Goal: Task Accomplishment & Management: Manage account settings

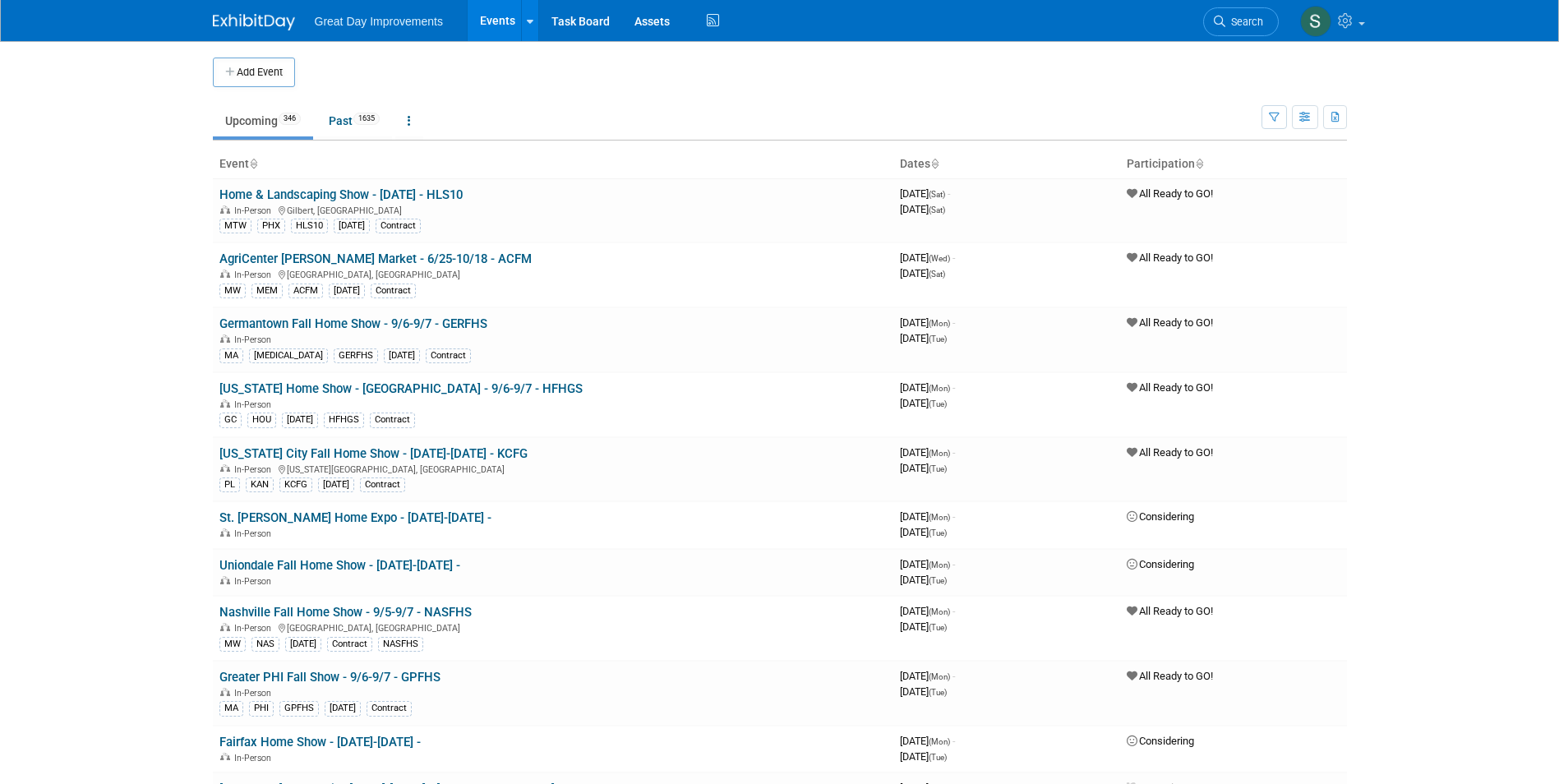
click at [422, 75] on td at bounding box center [793, 72] width 997 height 30
click at [1252, 12] on link "Search" at bounding box center [1241, 22] width 76 height 29
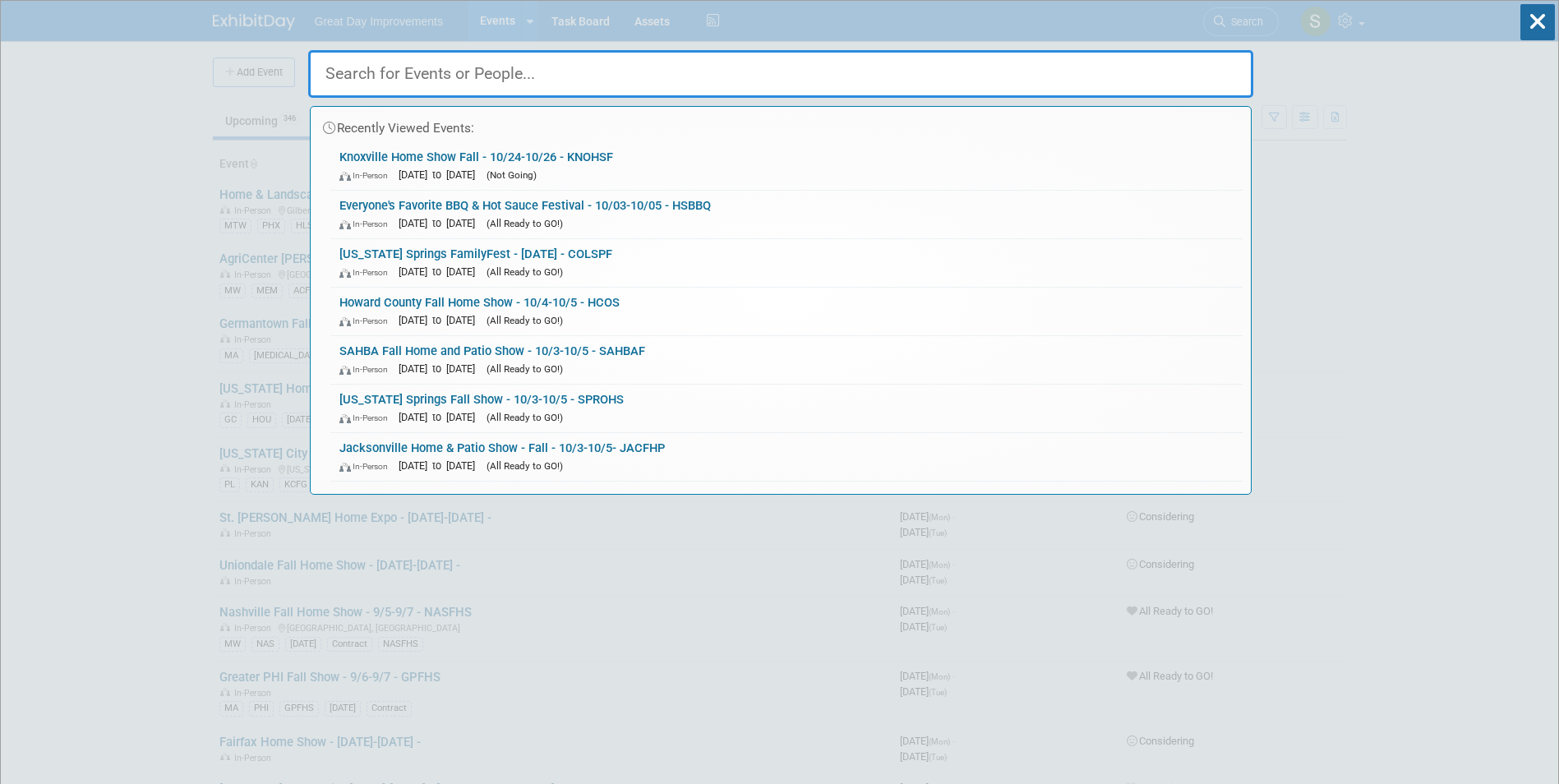
paste input "OMAFE"
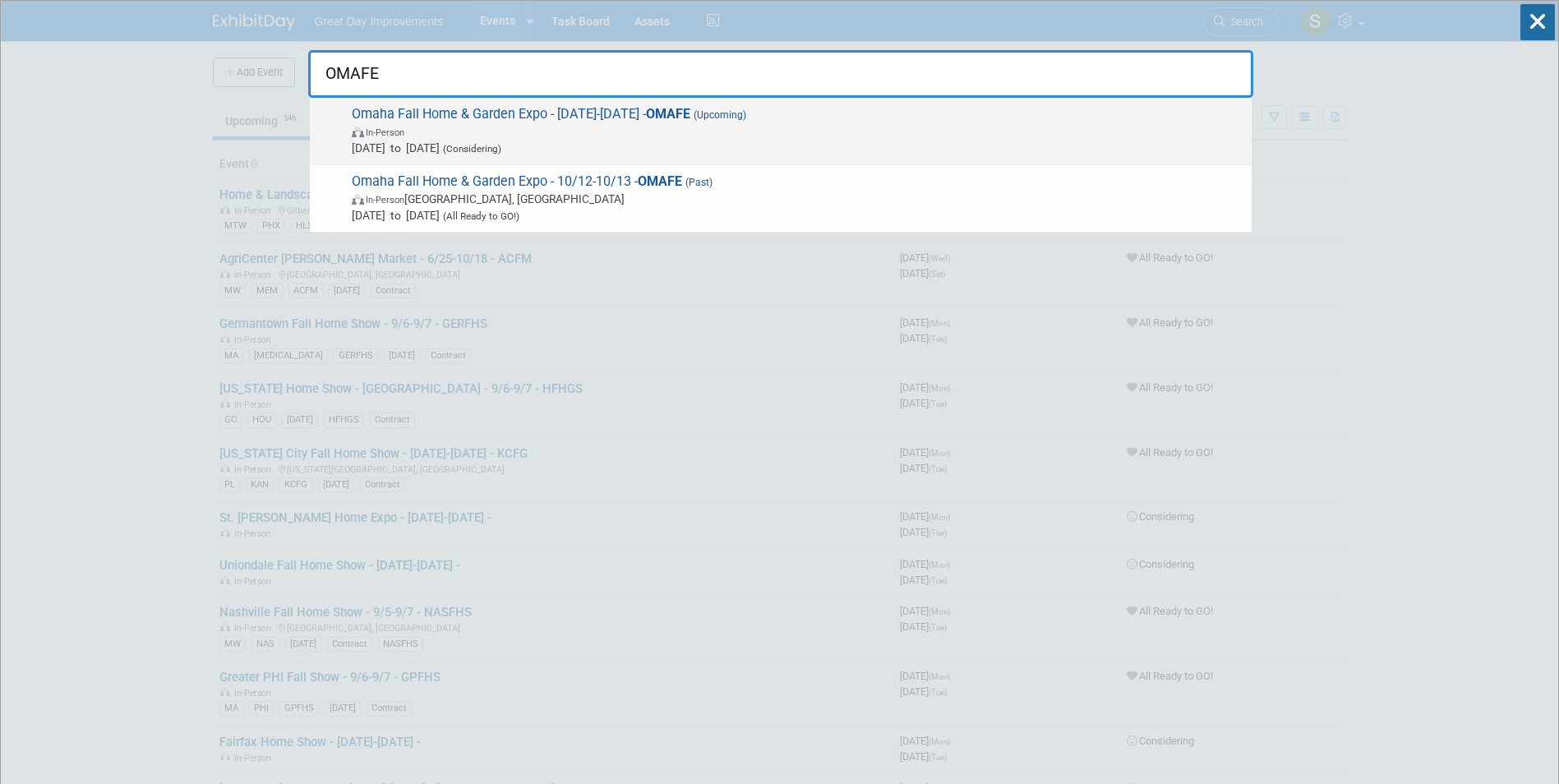
type input "OMAFE"
click at [498, 118] on span "Omaha Fall Home & Garden Expo - 10/12/25-10/13/25 - OMAFE (Upcoming) In-Person …" at bounding box center [794, 131] width 896 height 50
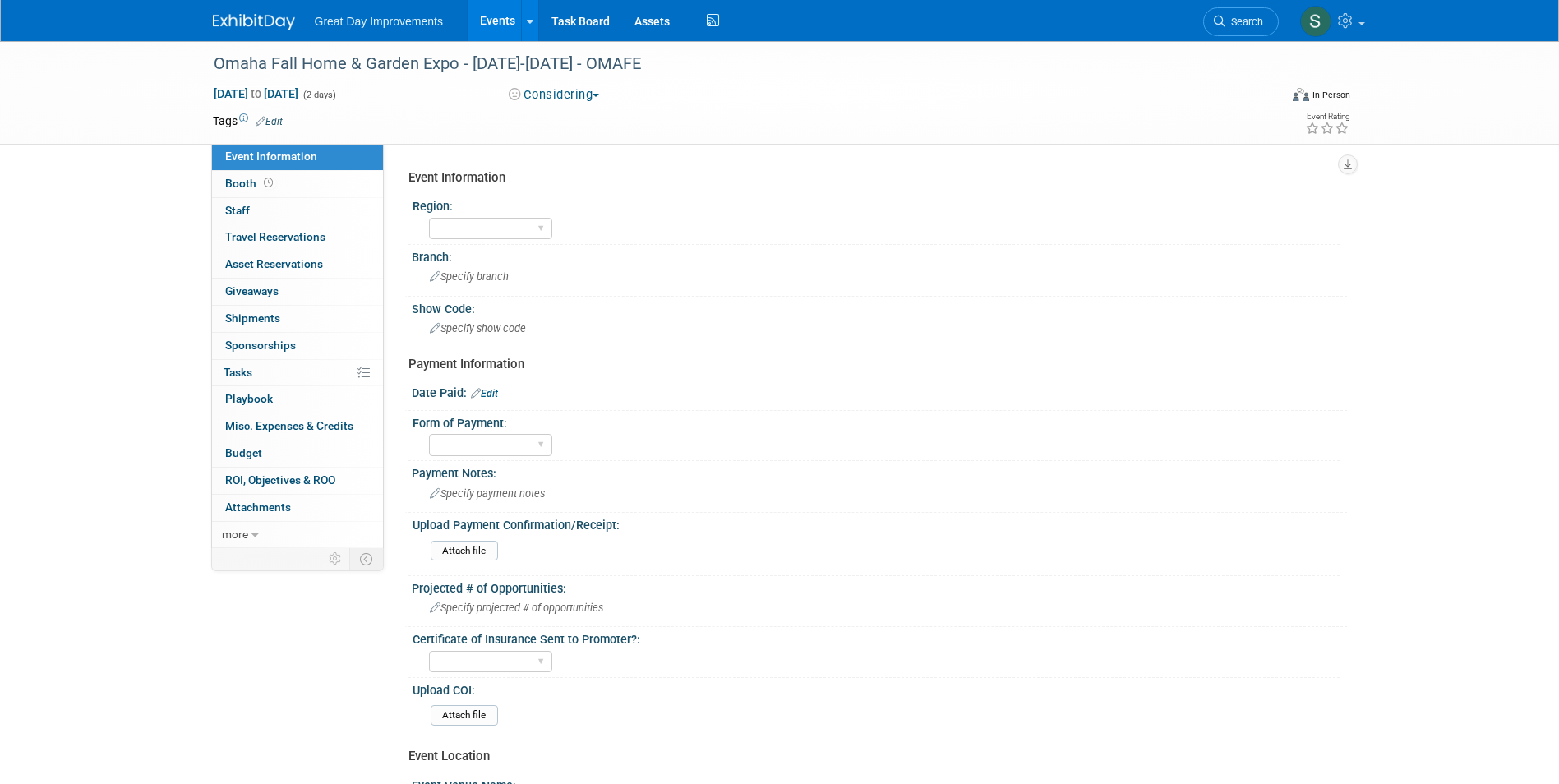
click at [538, 96] on button "Considering" at bounding box center [555, 94] width 103 height 17
click at [577, 167] on link "Not Going" at bounding box center [573, 167] width 137 height 23
click at [565, 88] on button "Not Going" at bounding box center [551, 94] width 95 height 17
click at [583, 211] on link "All Ready to GO!" at bounding box center [573, 213] width 137 height 23
click at [336, 98] on span "(2 days)" at bounding box center [319, 94] width 35 height 11
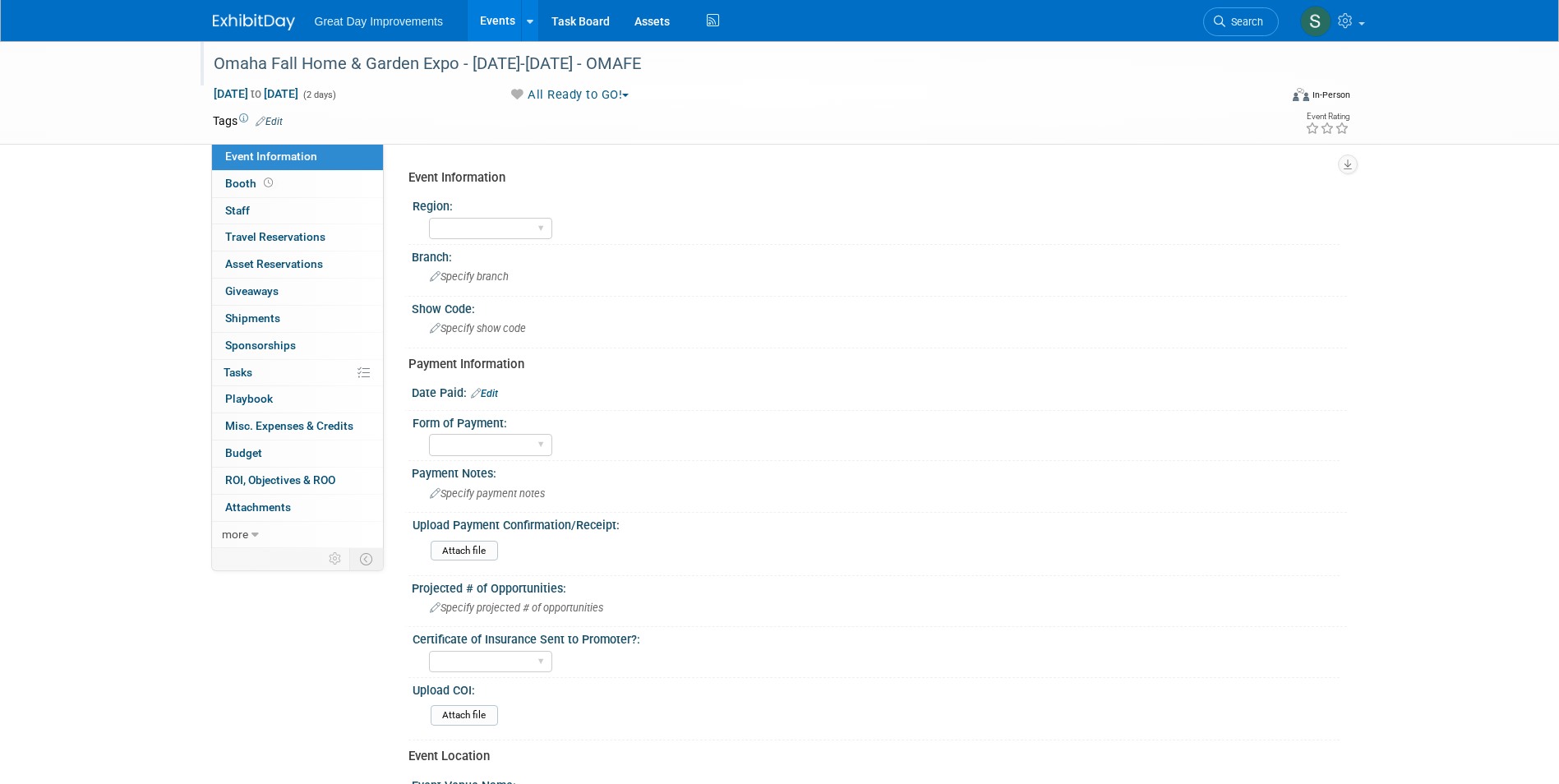
click at [613, 59] on div "Omaha Fall Home & Garden Expo - 10/12/25-10/13/25 - OMAFE" at bounding box center [731, 63] width 1046 height 30
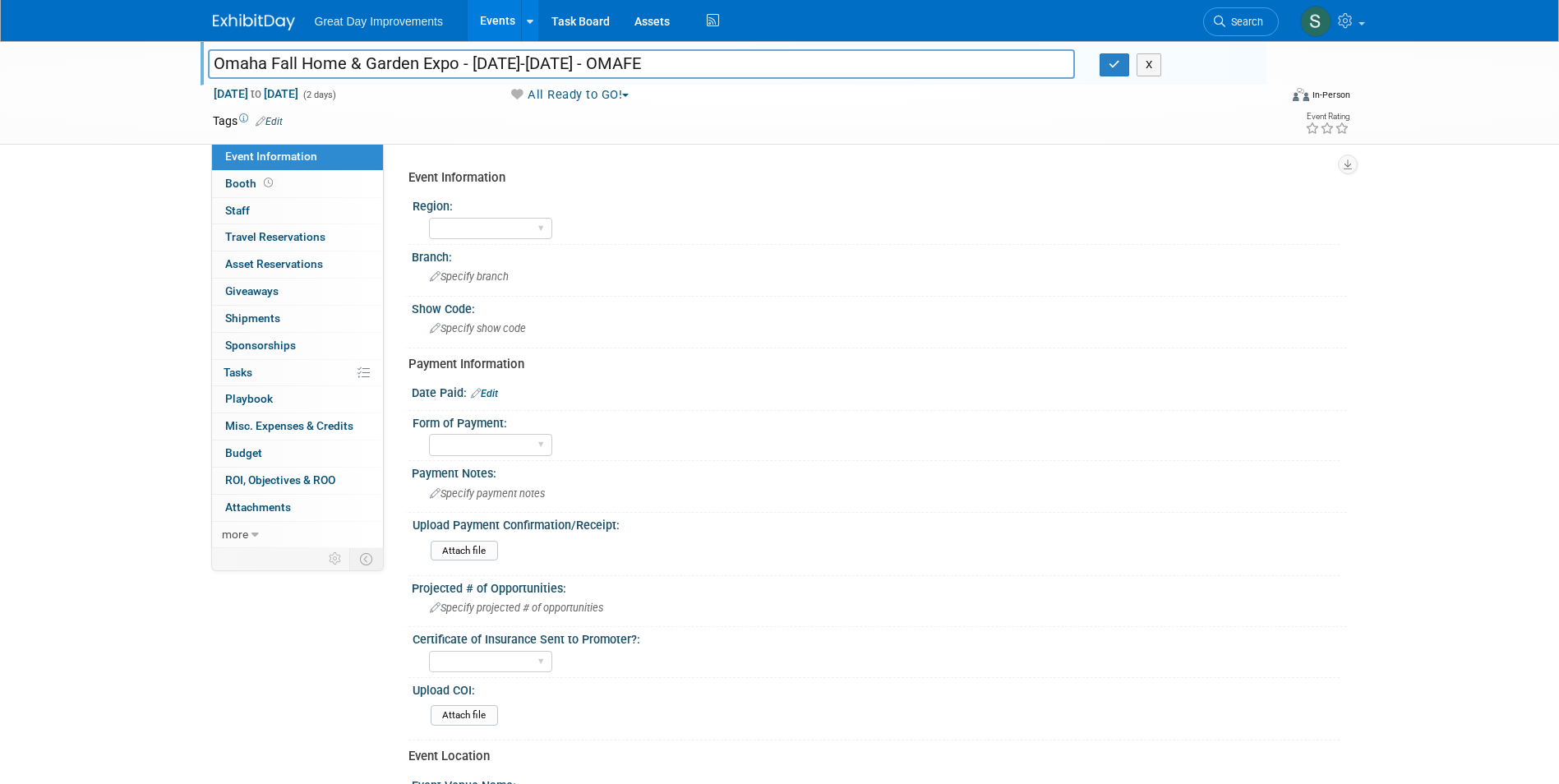
drag, startPoint x: 620, startPoint y: 62, endPoint x: 471, endPoint y: 75, distance: 149.6
click at [471, 75] on input "Omaha Fall Home & Garden Expo - 10/12/25-10/13/25 - OMAFE" at bounding box center [642, 63] width 868 height 29
type input "Omaha Fall Home & Garden Expo - 9/27-9/28 - OMAFE"
click at [1115, 61] on icon "button" at bounding box center [1115, 64] width 12 height 11
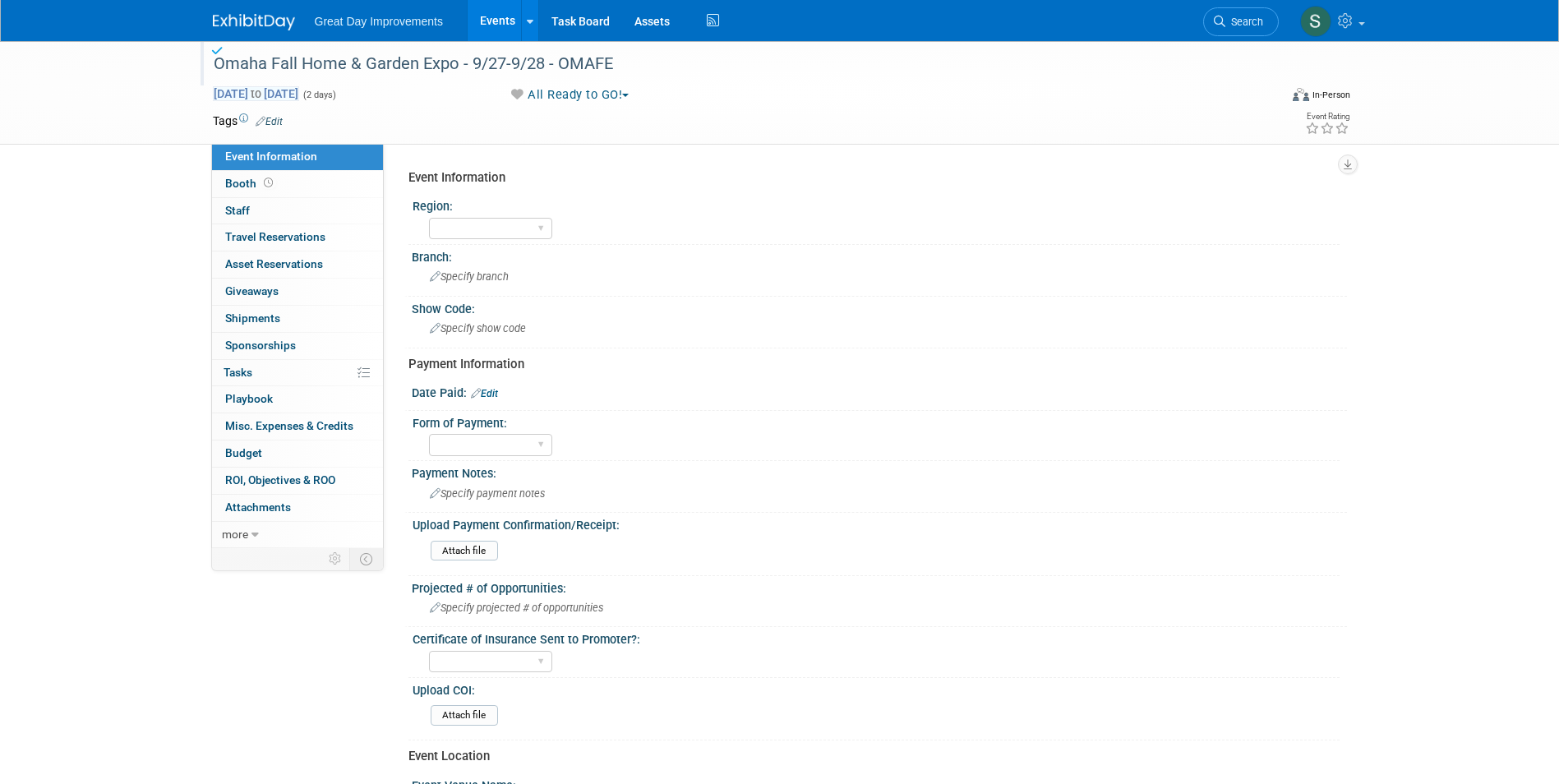
click at [299, 91] on span "Oct 12, 2025 to Oct 13, 2025" at bounding box center [255, 94] width 86 height 15
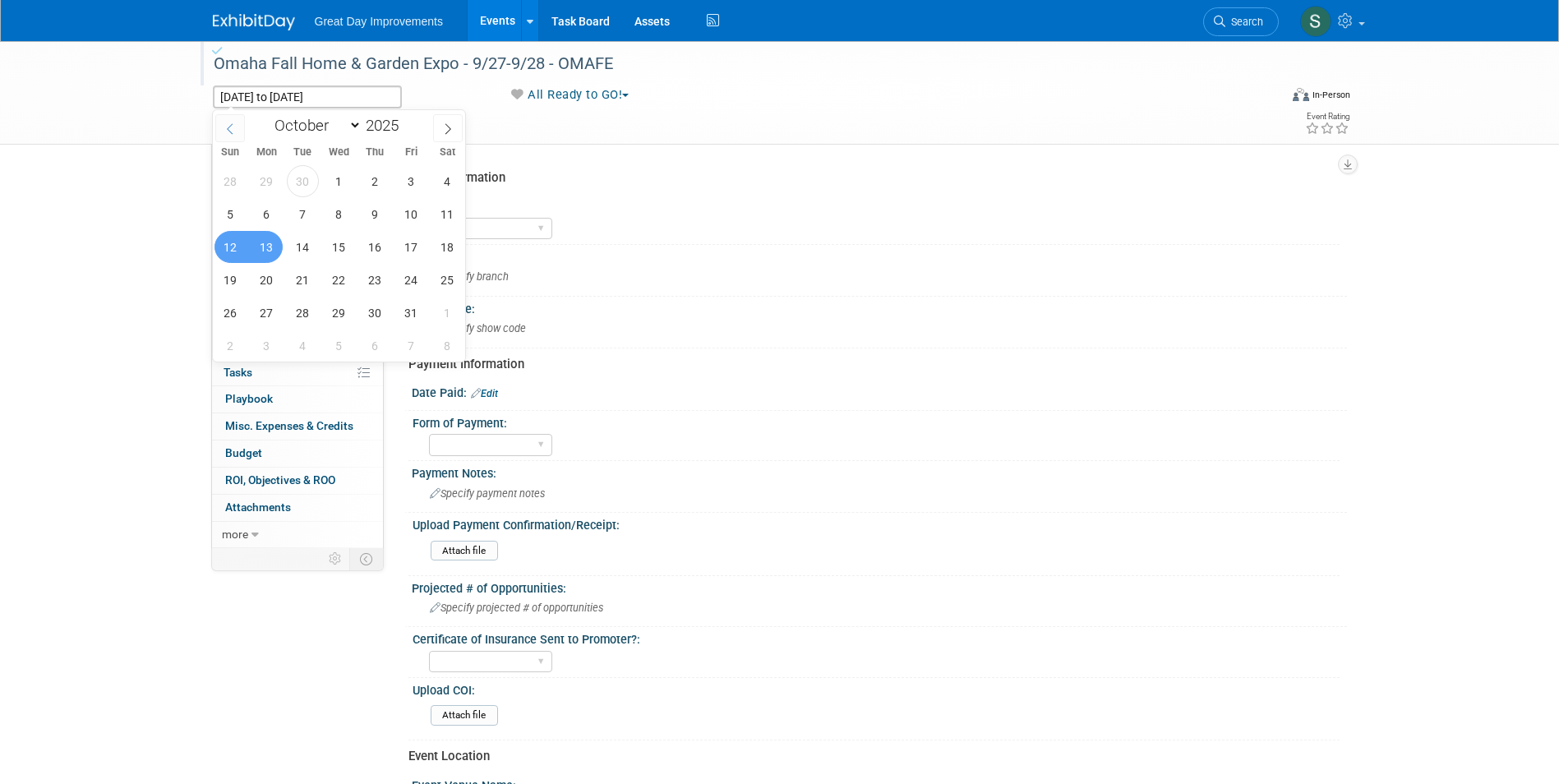
click at [234, 118] on span at bounding box center [229, 127] width 30 height 28
select select "8"
click at [440, 282] on span "27" at bounding box center [448, 280] width 32 height 32
type input "Sep 27, 2025"
click at [226, 320] on span "28" at bounding box center [230, 313] width 32 height 32
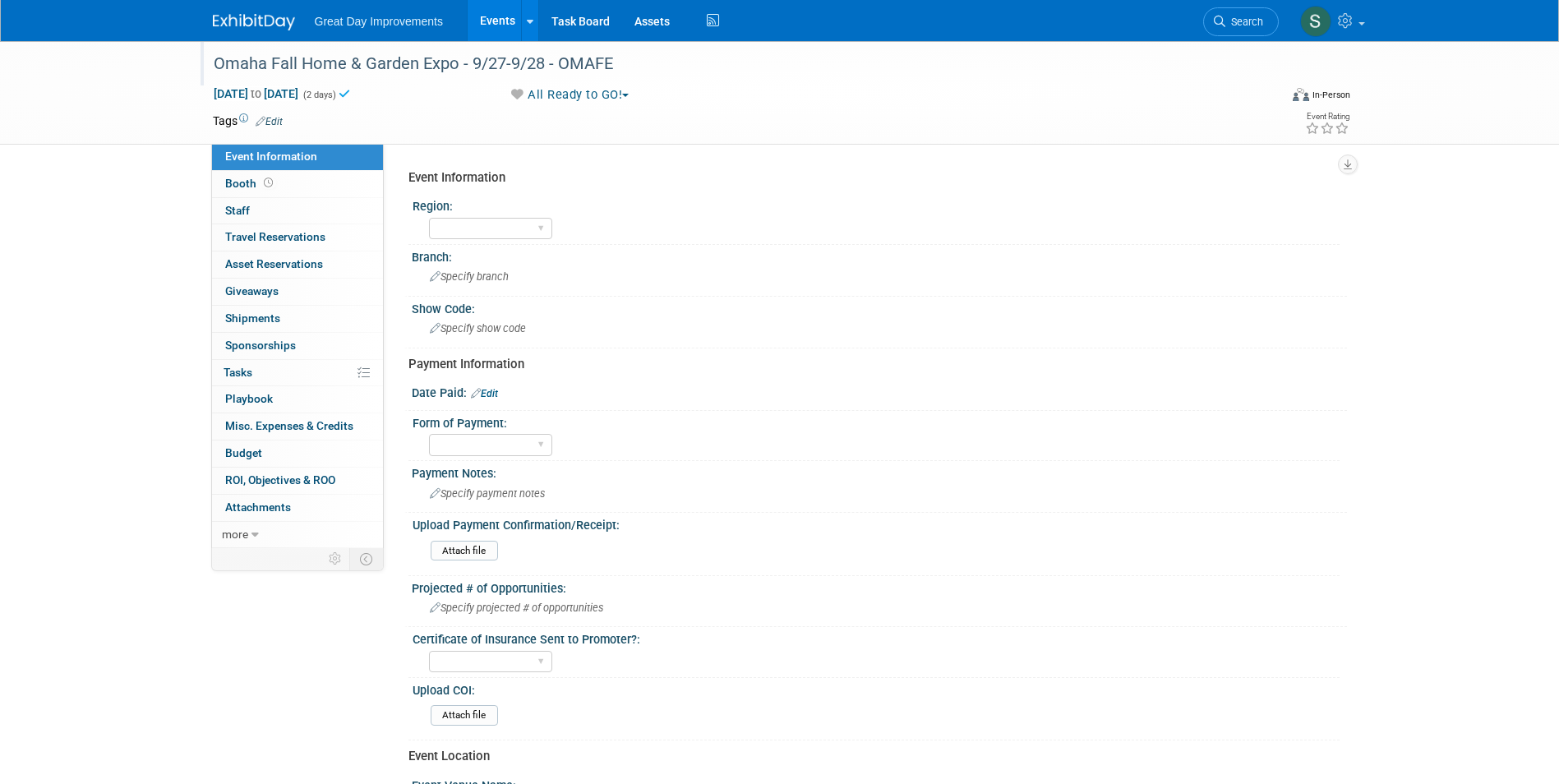
click at [271, 118] on link "Edit" at bounding box center [269, 121] width 27 height 12
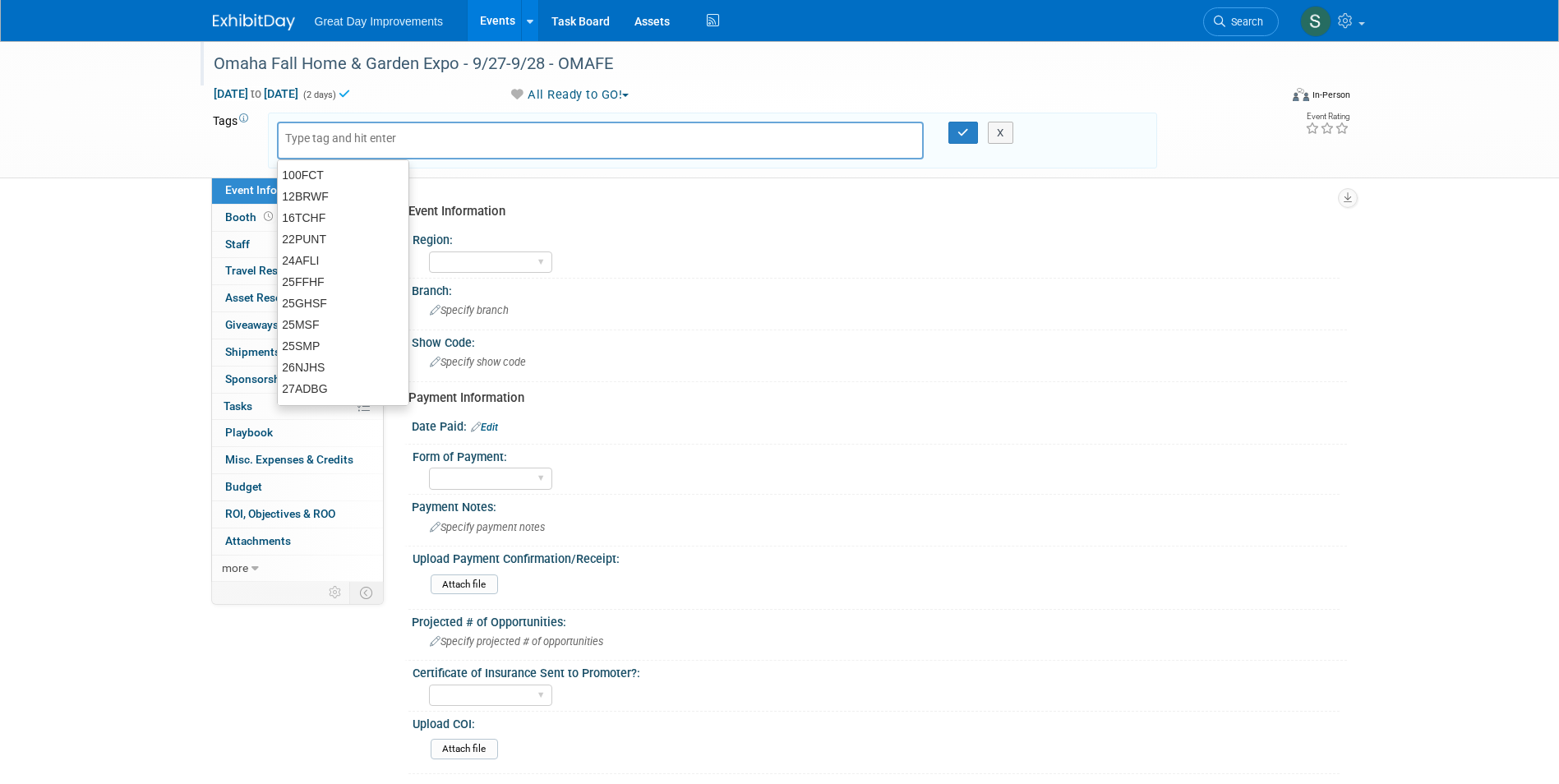
click at [315, 143] on input "text" at bounding box center [351, 137] width 132 height 16
type input "PL"
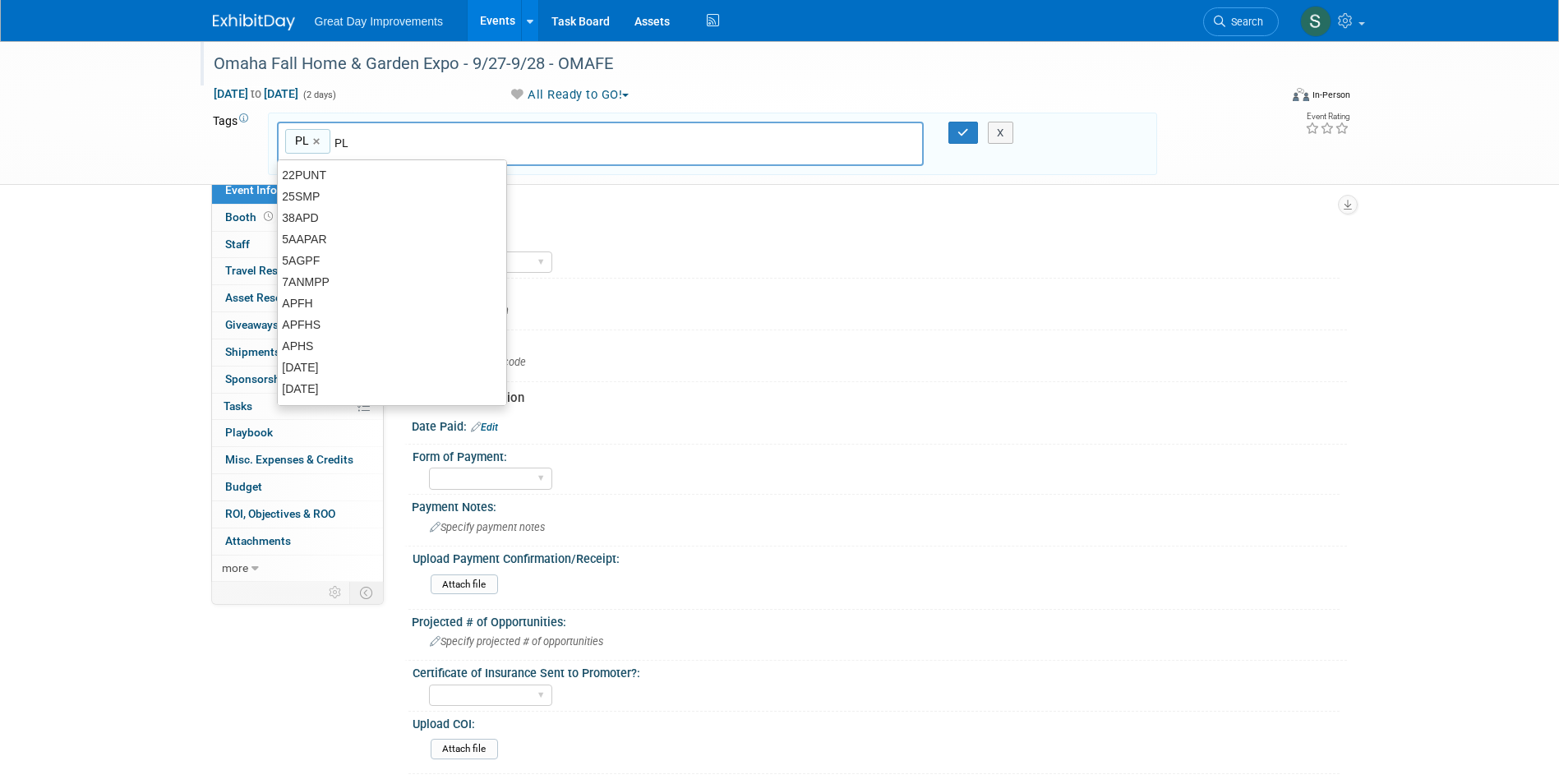
type input "PL"
type input "OMA"
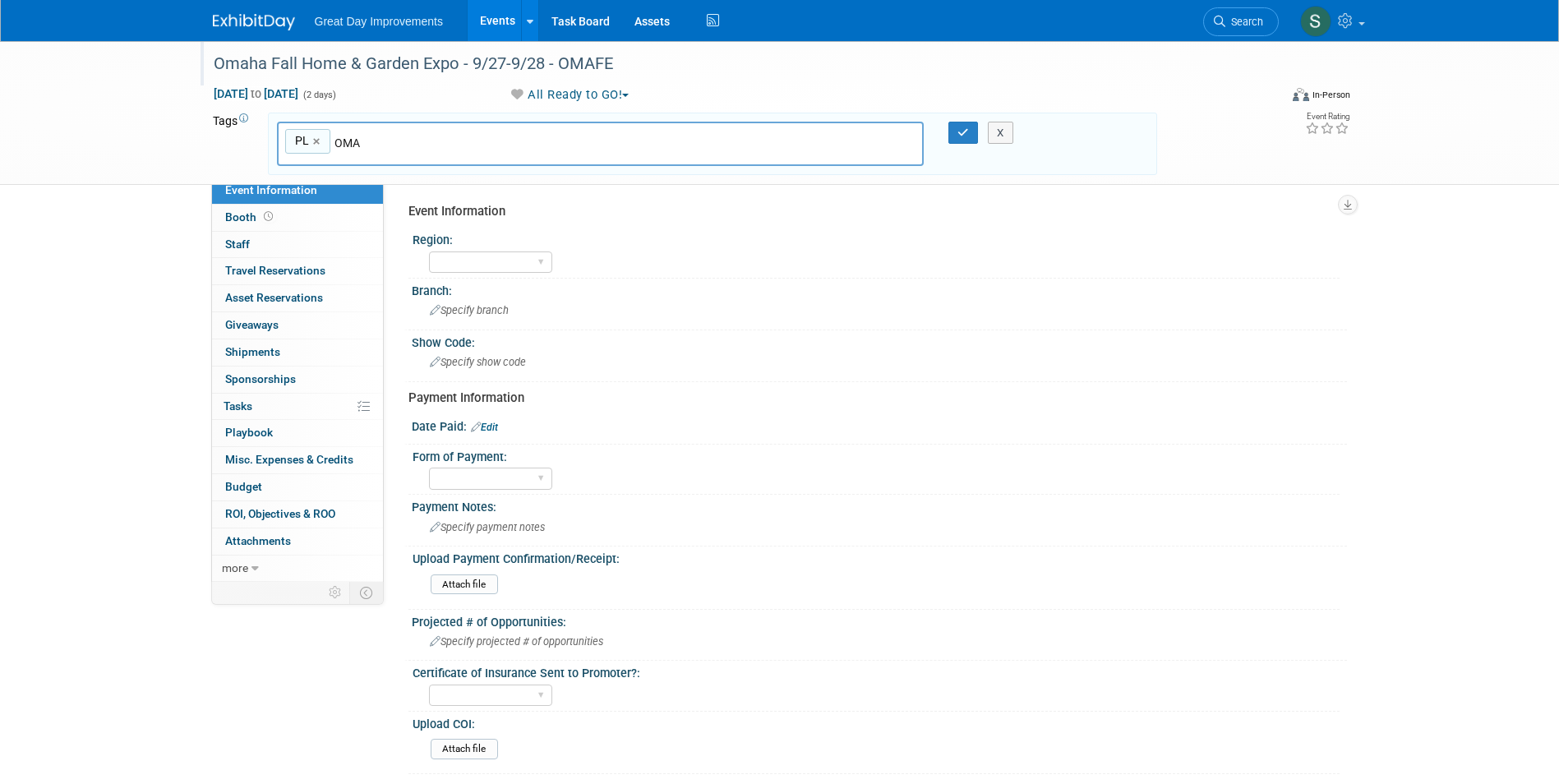
type input "PL, OMA"
type input "OMAFE"
type input "PL, OMA, OMAFE"
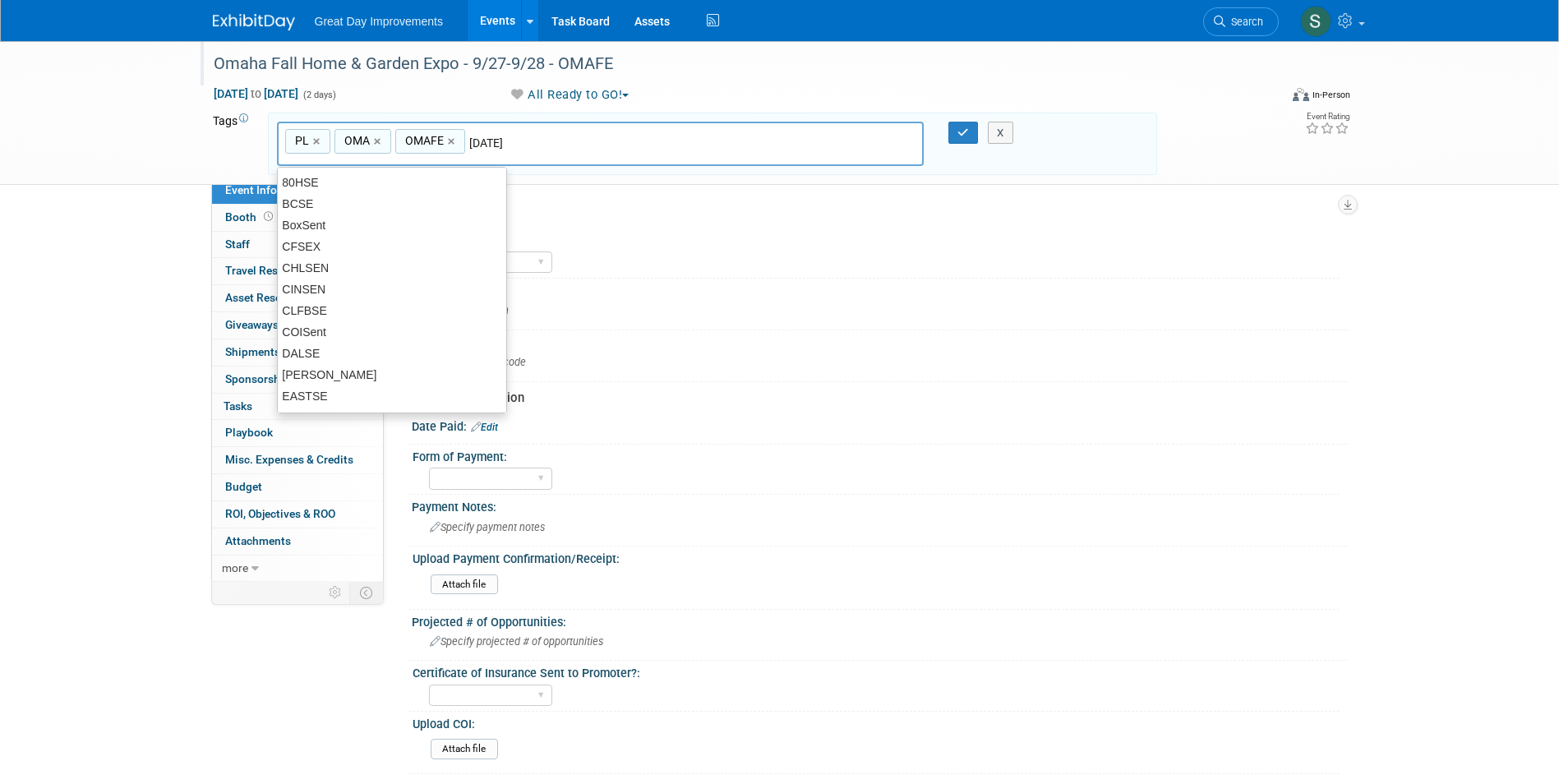
type input "[DATE]"
type input "PL, OMA, OMAFE, SEPT25"
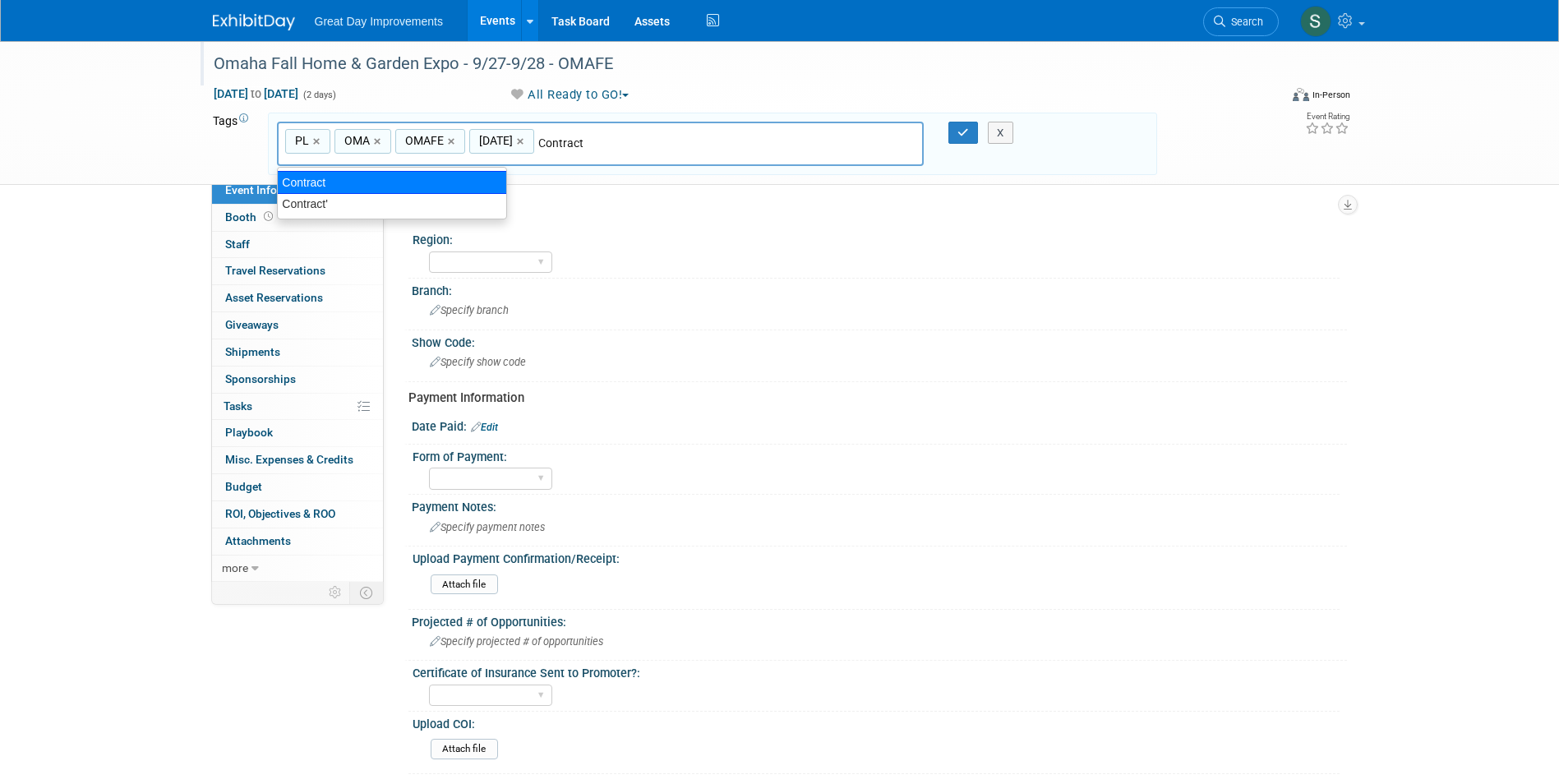
type input "Contract'"
type input "PL, OMA, OMAFE, SEPT25, Contract'"
click at [608, 145] on link "×" at bounding box center [605, 142] width 11 height 19
type input "PL, OMA, OMAFE, SEPT25"
type input "Contract"
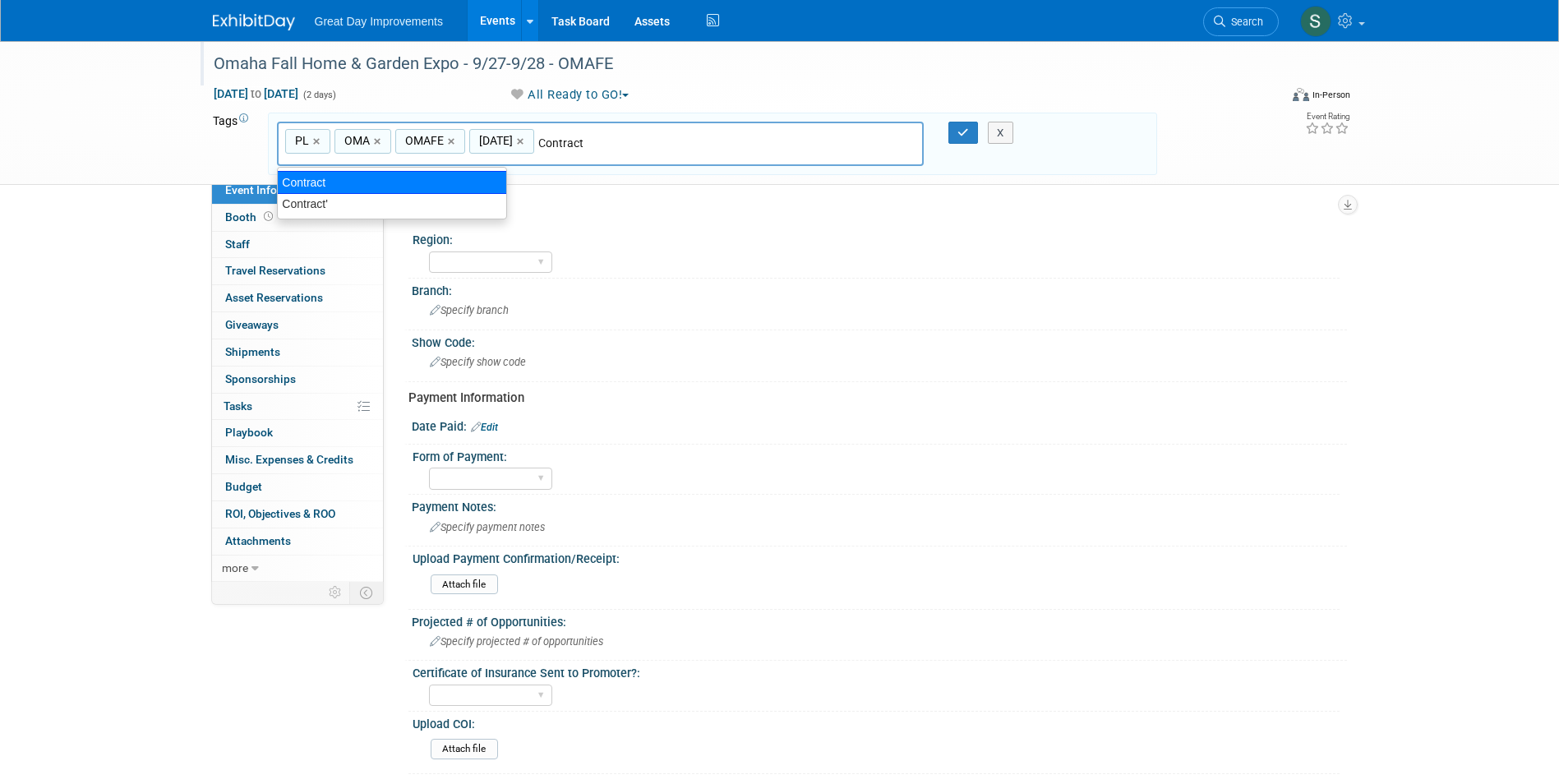
type input "PL, OMA, OMAFE, SEPT25, Contract"
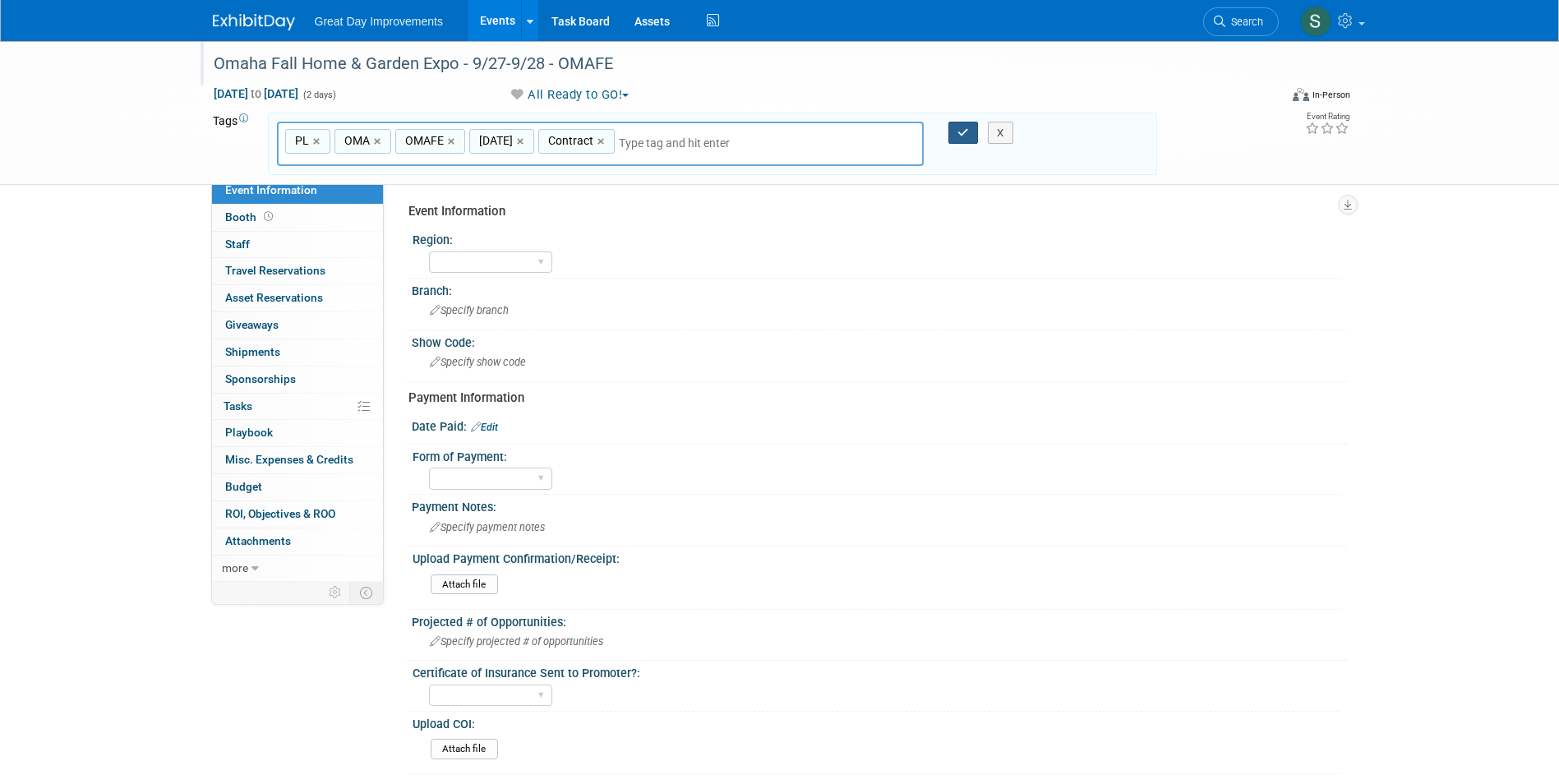
click at [965, 132] on icon "button" at bounding box center [964, 132] width 12 height 11
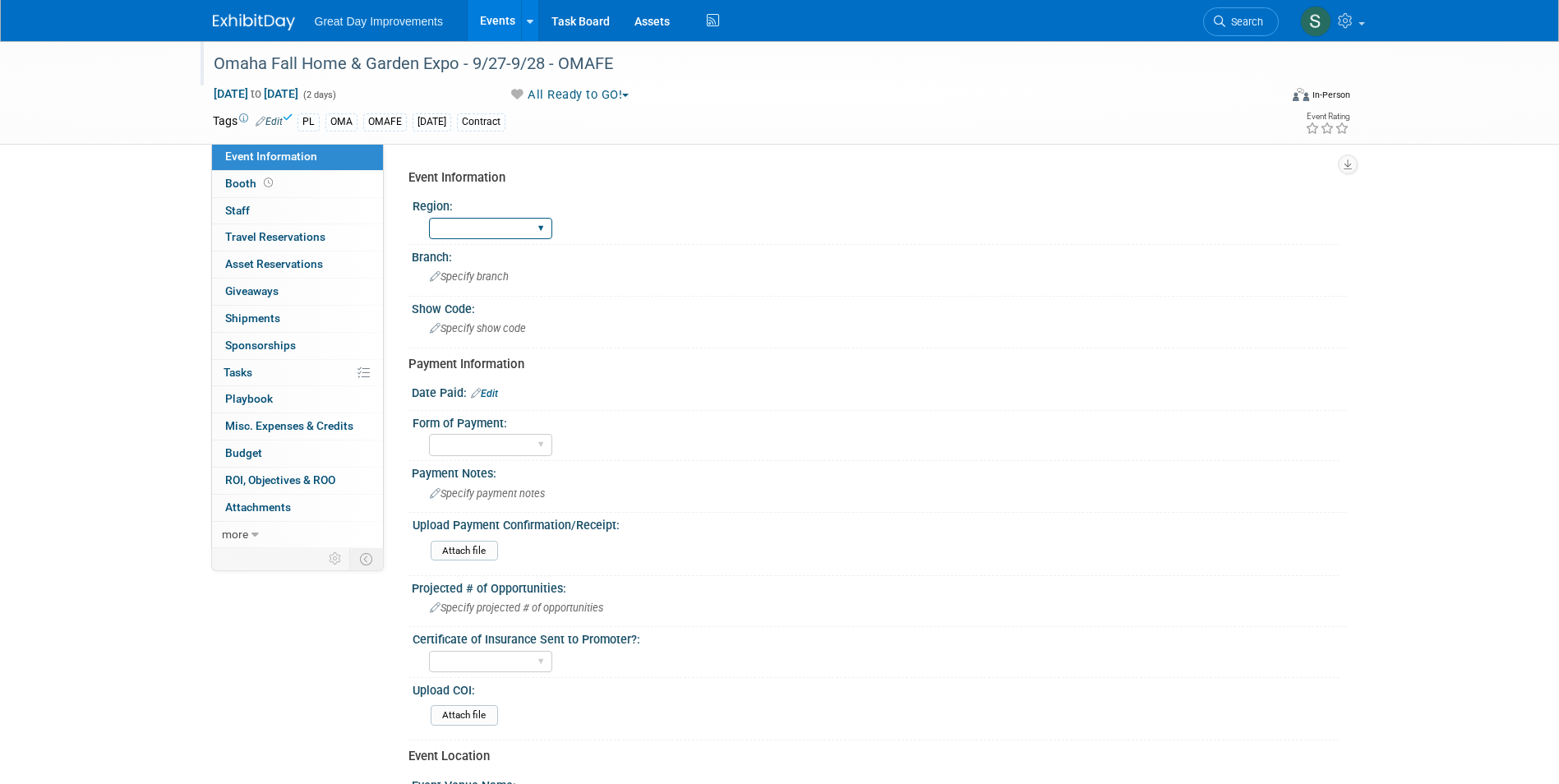
click at [518, 227] on select "GC MA MW MTW NE NEW OV PL PNW SA SE SC UMW FL" at bounding box center [491, 228] width 123 height 22
select select "PL"
click at [429, 217] on select "GC MA MW MTW NE NEW OV PL PNW SA SE SC UMW FL" at bounding box center [491, 228] width 123 height 22
click at [489, 280] on span "Specify branch" at bounding box center [470, 277] width 79 height 13
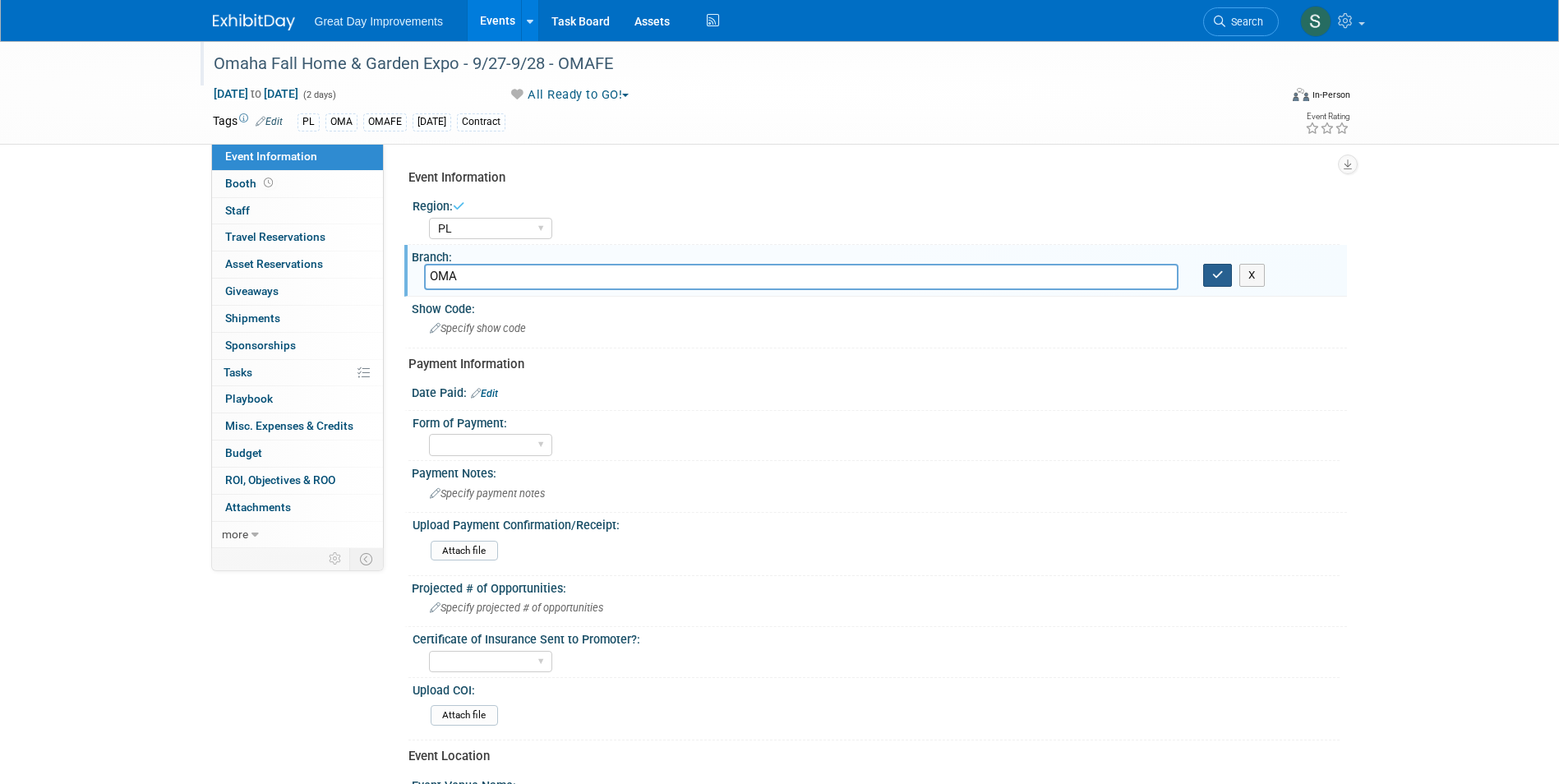
type input "OMA"
click at [1215, 273] on icon "button" at bounding box center [1218, 275] width 12 height 11
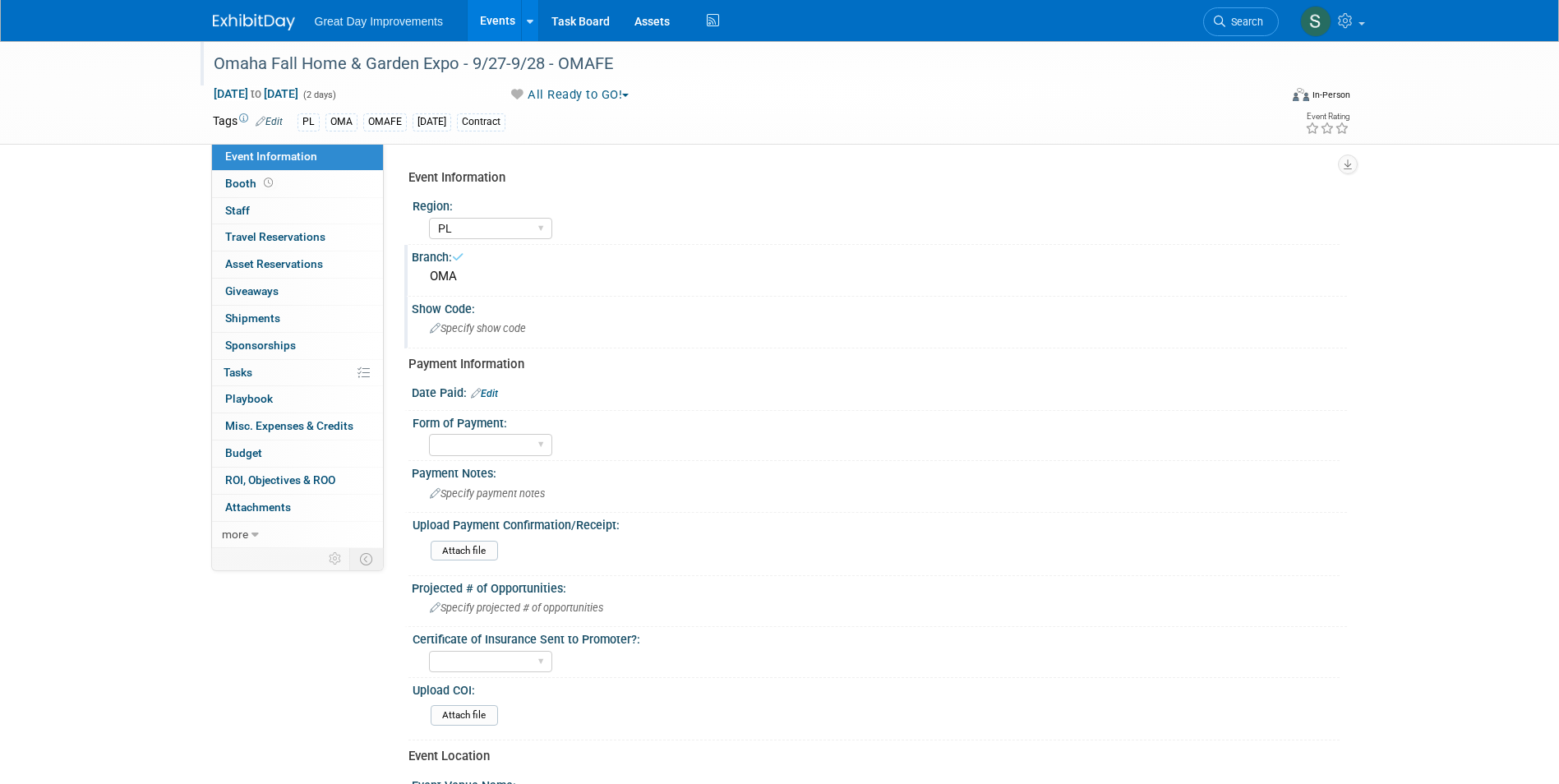
click at [653, 322] on div "Specify show code" at bounding box center [879, 328] width 911 height 25
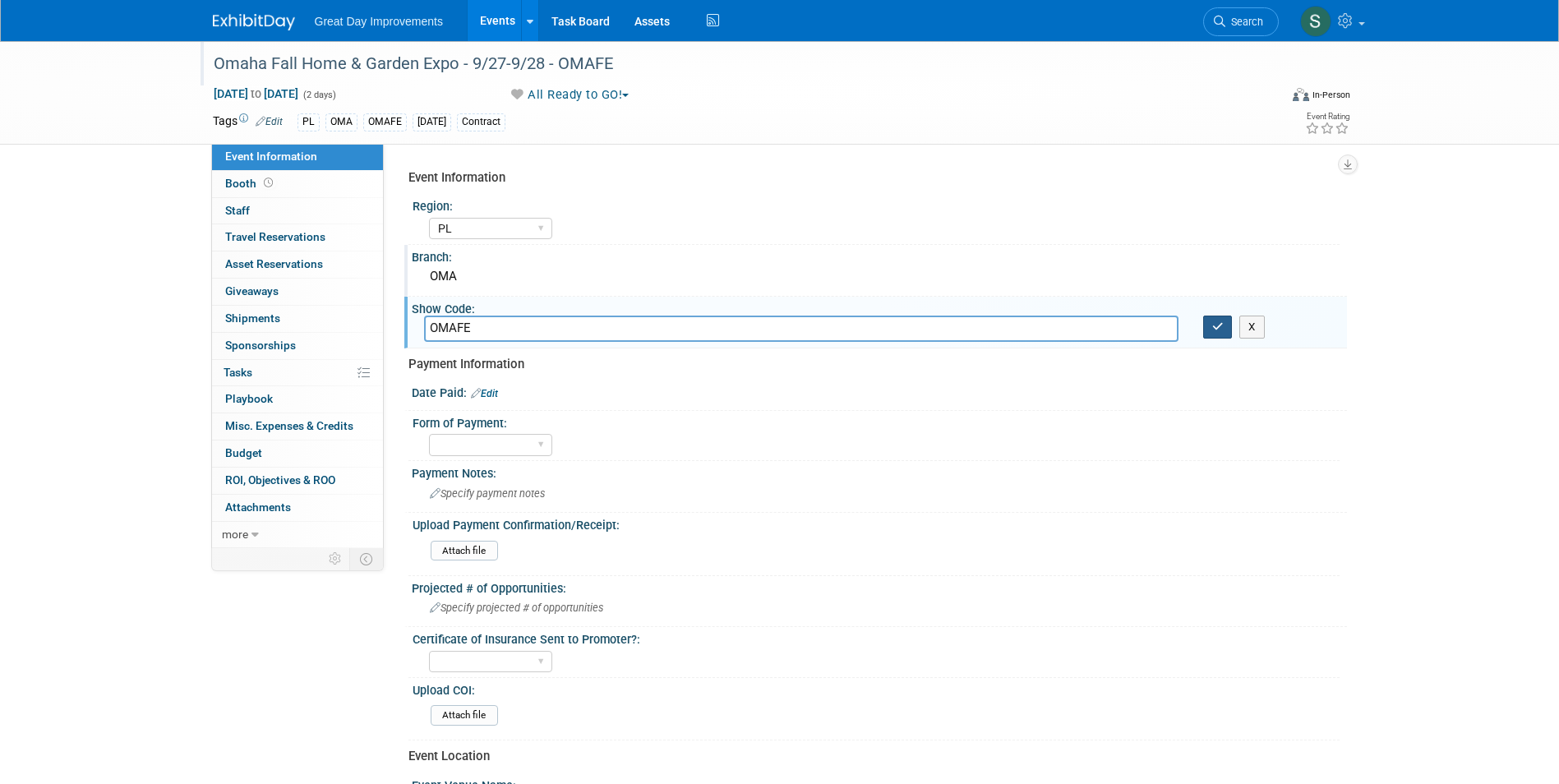
type input "OMAFE"
click at [1214, 322] on icon "button" at bounding box center [1218, 326] width 12 height 11
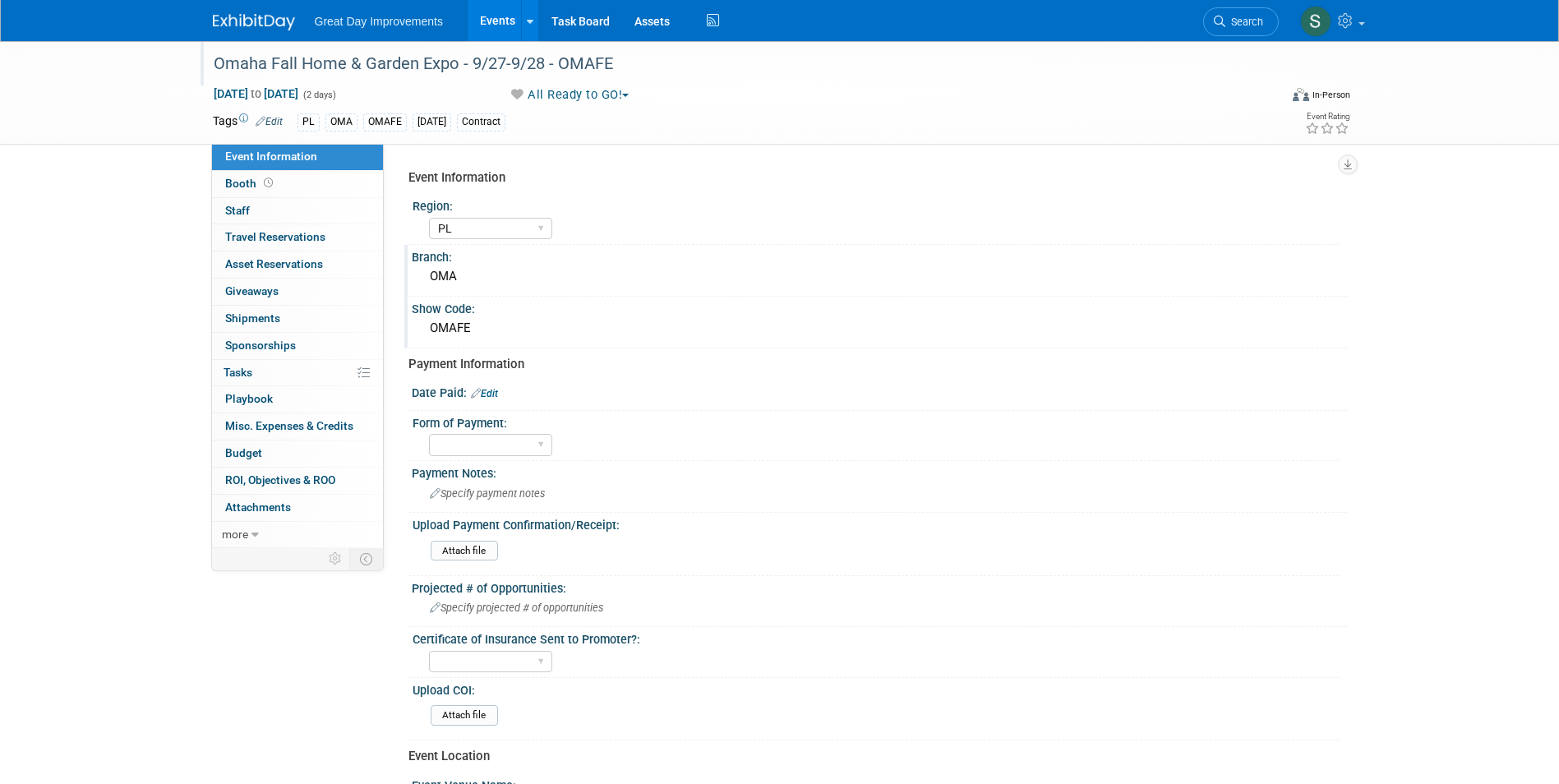
click at [245, 23] on img at bounding box center [253, 22] width 82 height 16
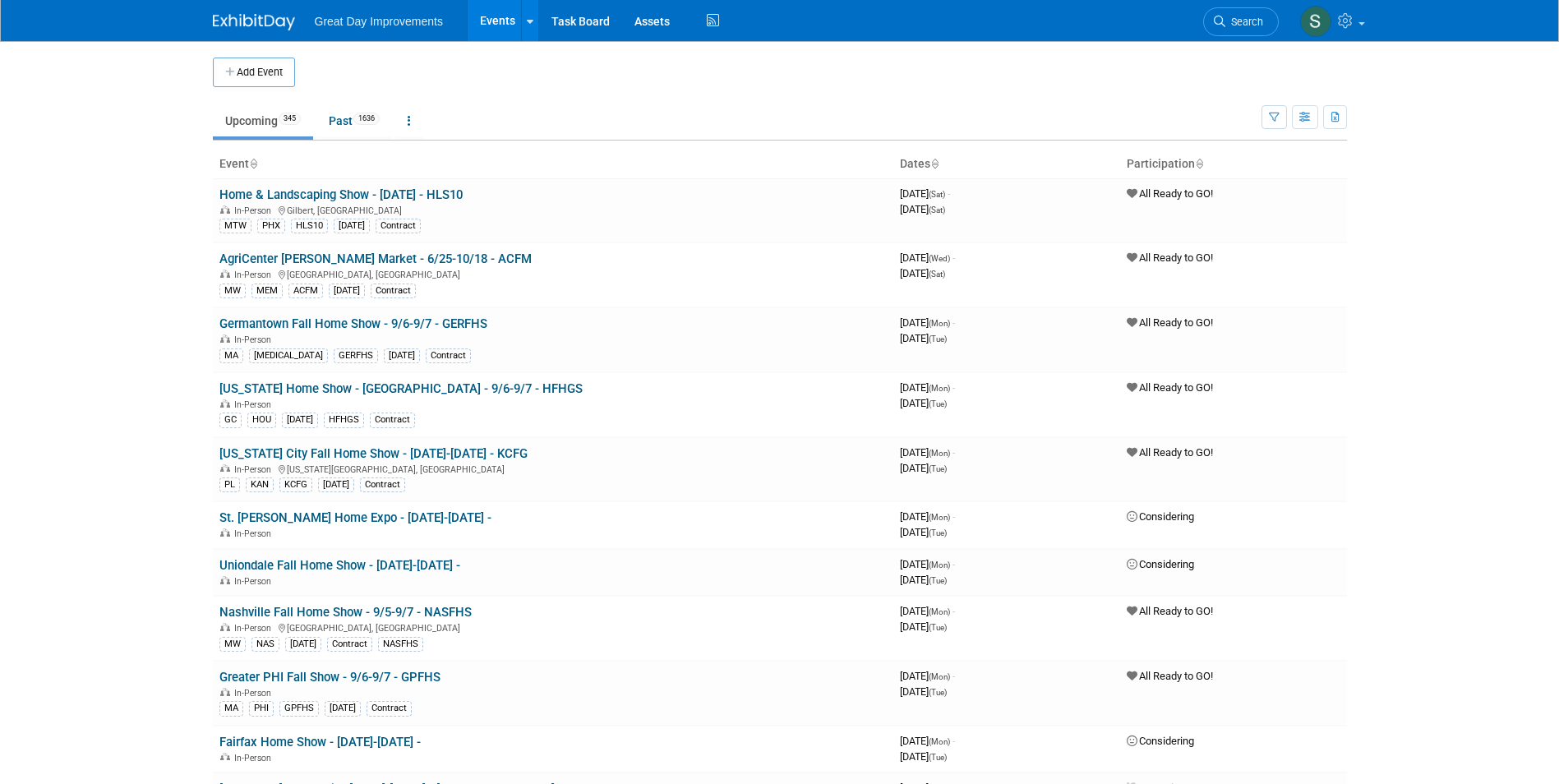
click at [1249, 11] on link "Search" at bounding box center [1241, 22] width 76 height 29
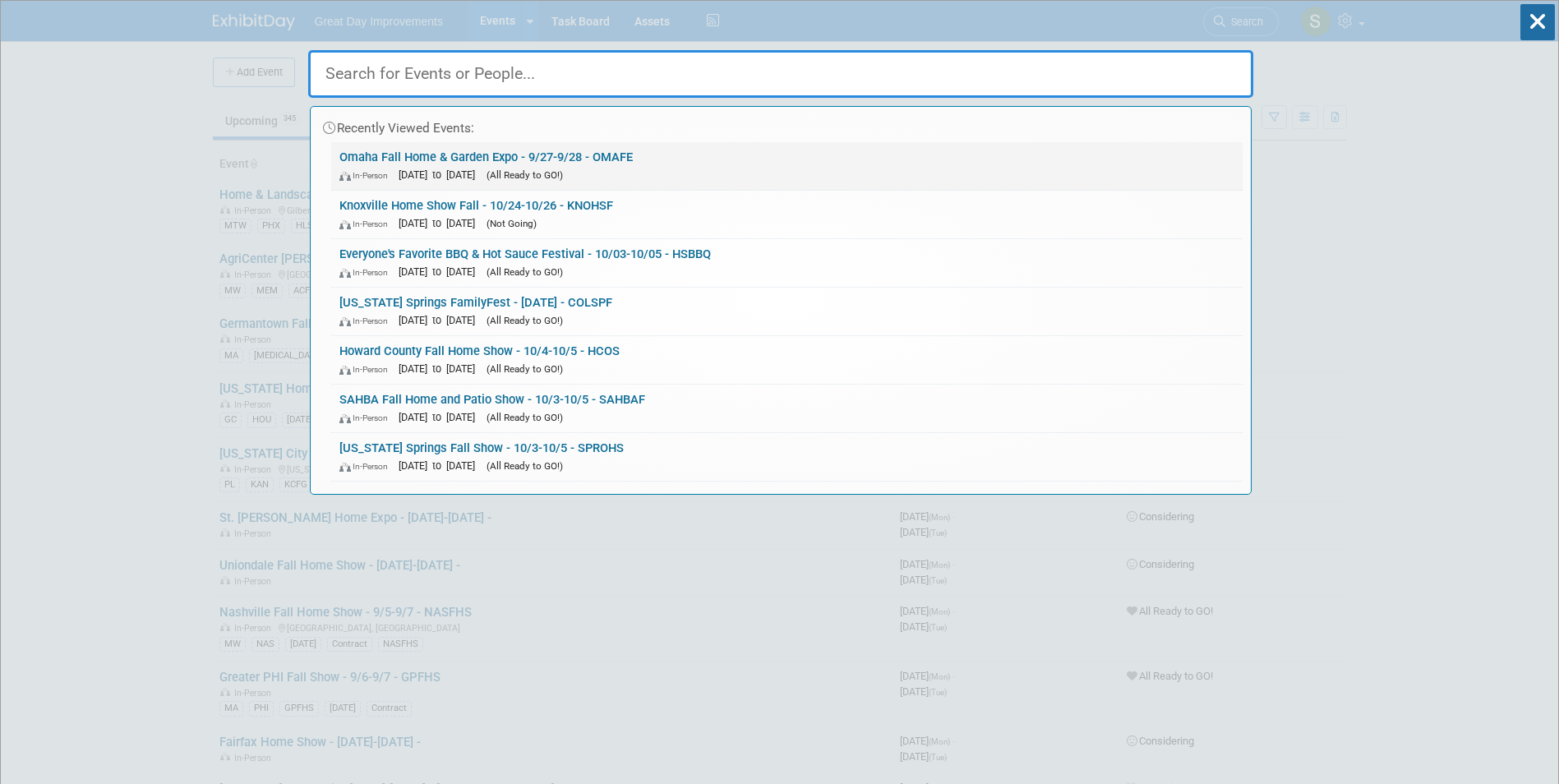
click at [525, 158] on link "Omaha Fall Home & Garden Expo - 9/27-9/28 - OMAFE In-Person Sep 27, 2025 to Sep…" at bounding box center [787, 166] width 911 height 48
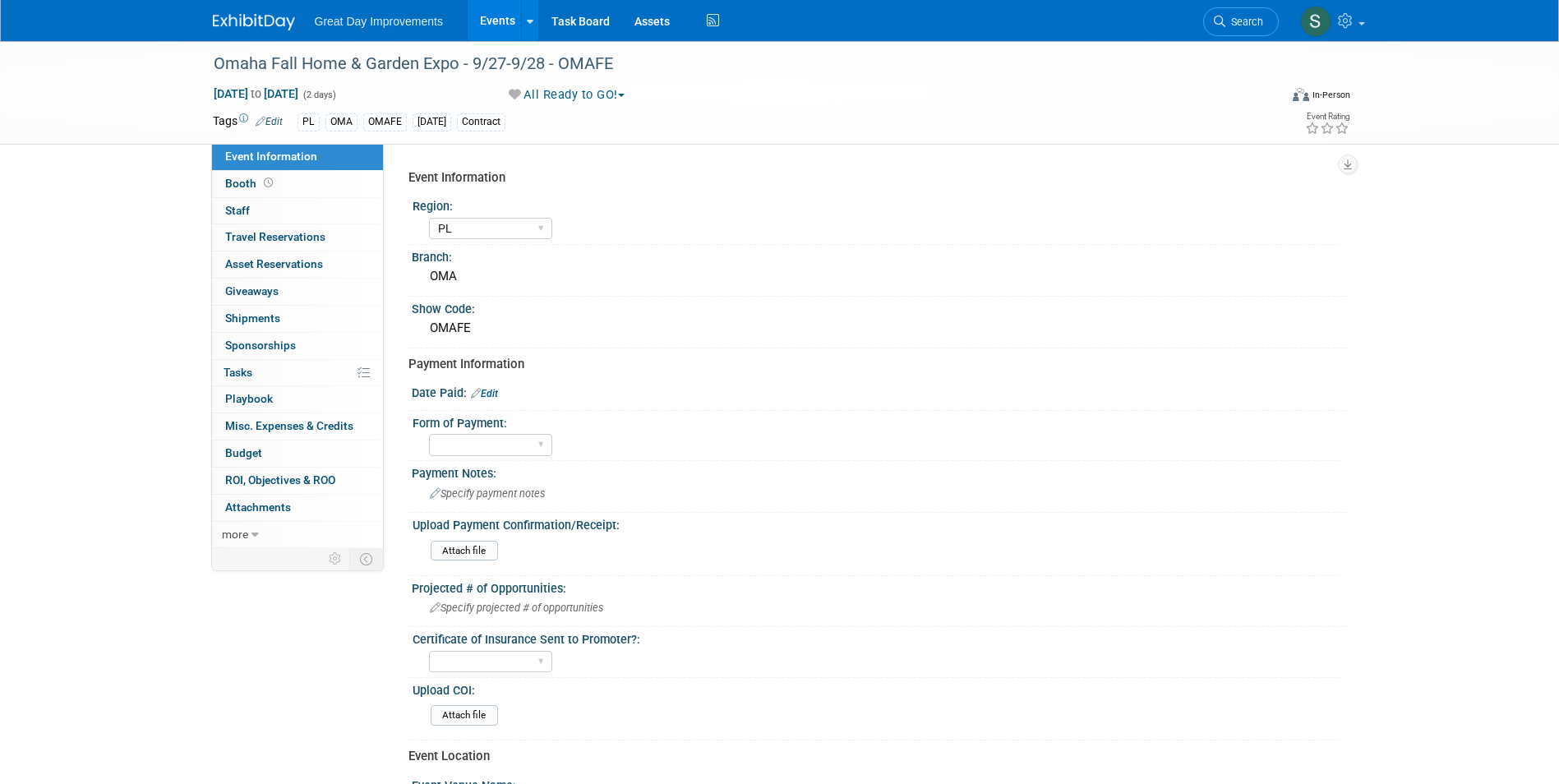
select select "PL"
click at [223, 15] on img at bounding box center [253, 22] width 82 height 16
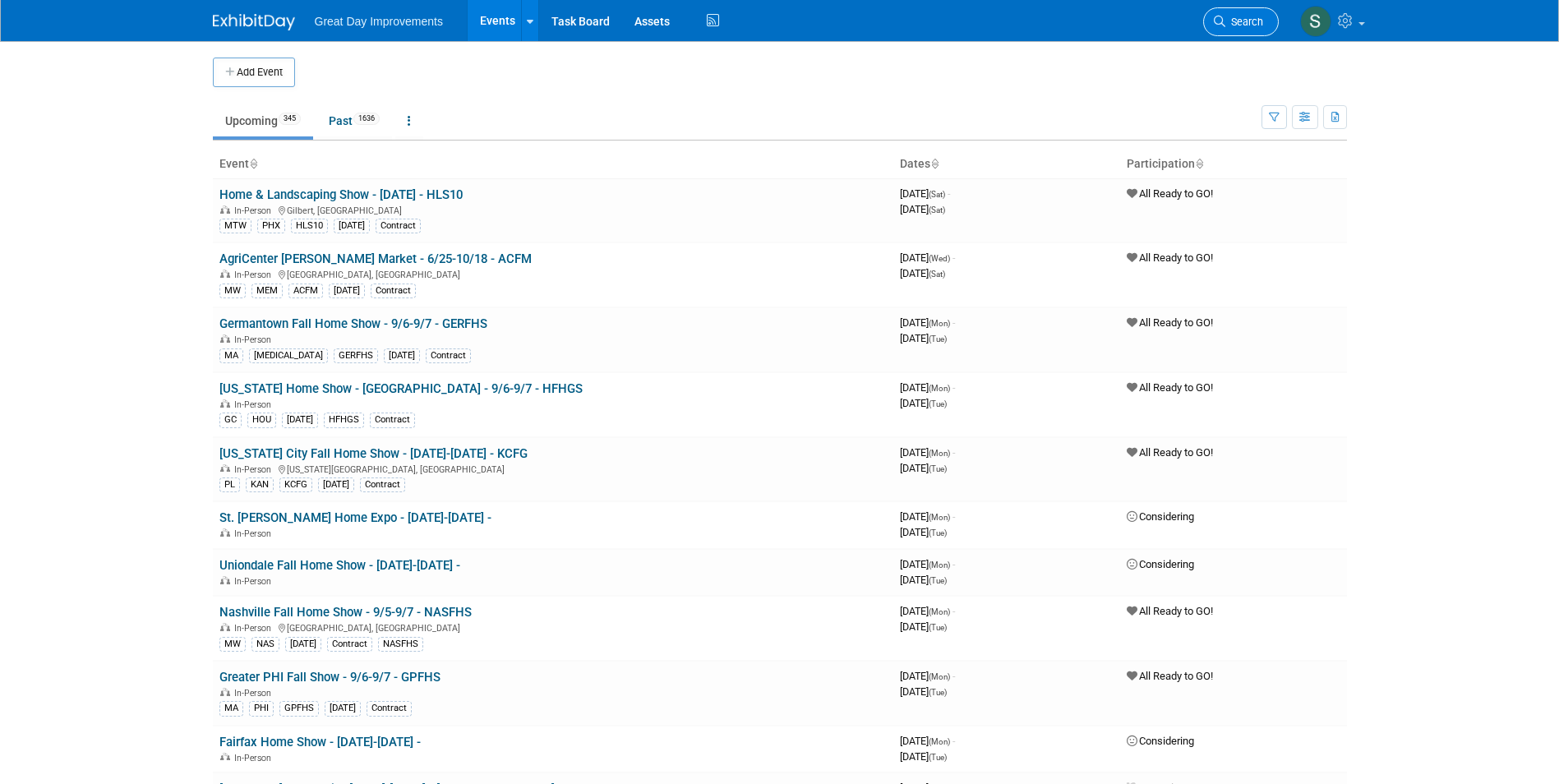
click at [1242, 12] on li "Search" at bounding box center [1241, 20] width 76 height 40
click at [1242, 18] on span "Search" at bounding box center [1244, 22] width 38 height 13
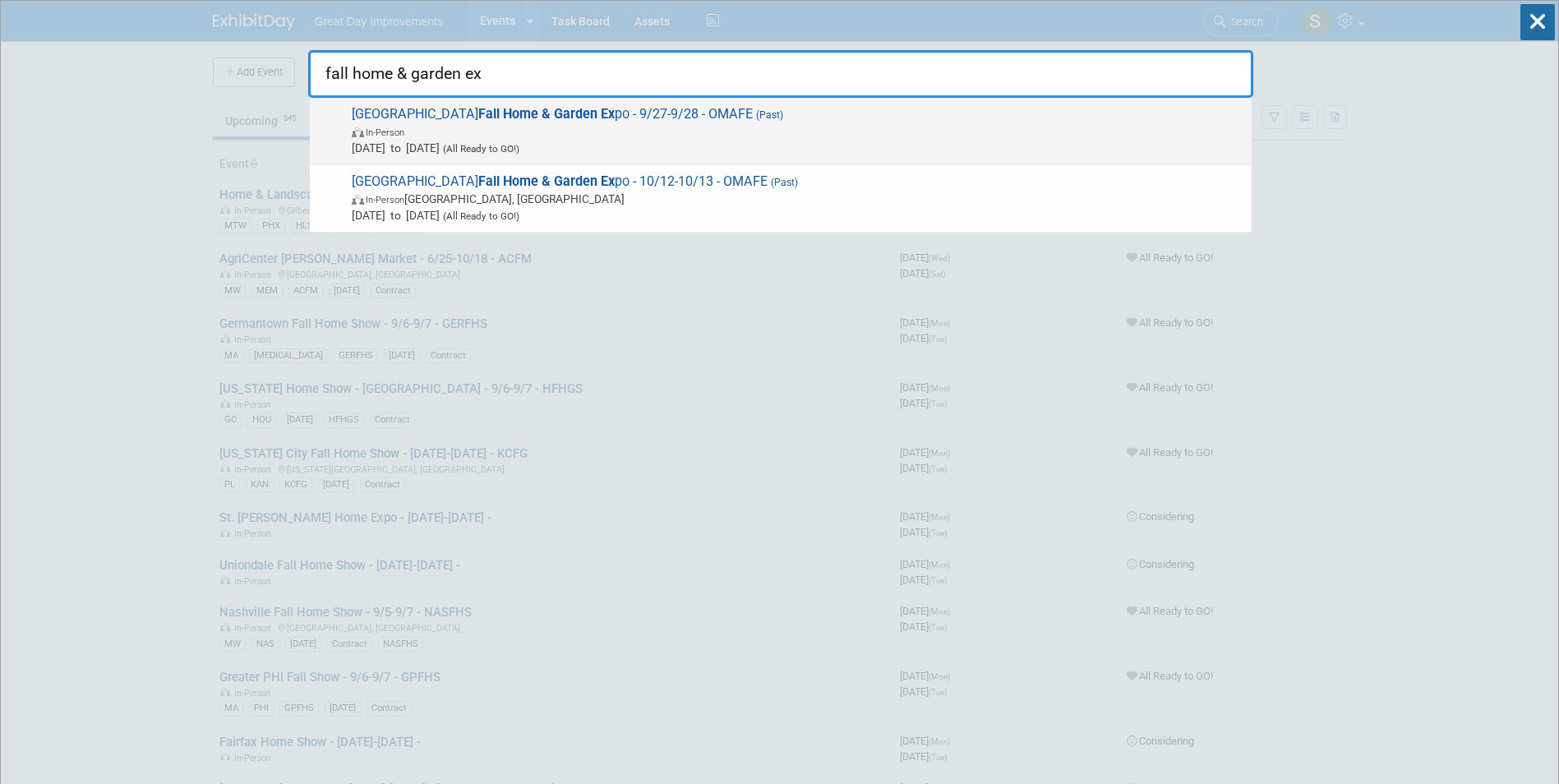
type input "fall home & garden ex"
click at [866, 131] on span "In-Person" at bounding box center [798, 131] width 892 height 16
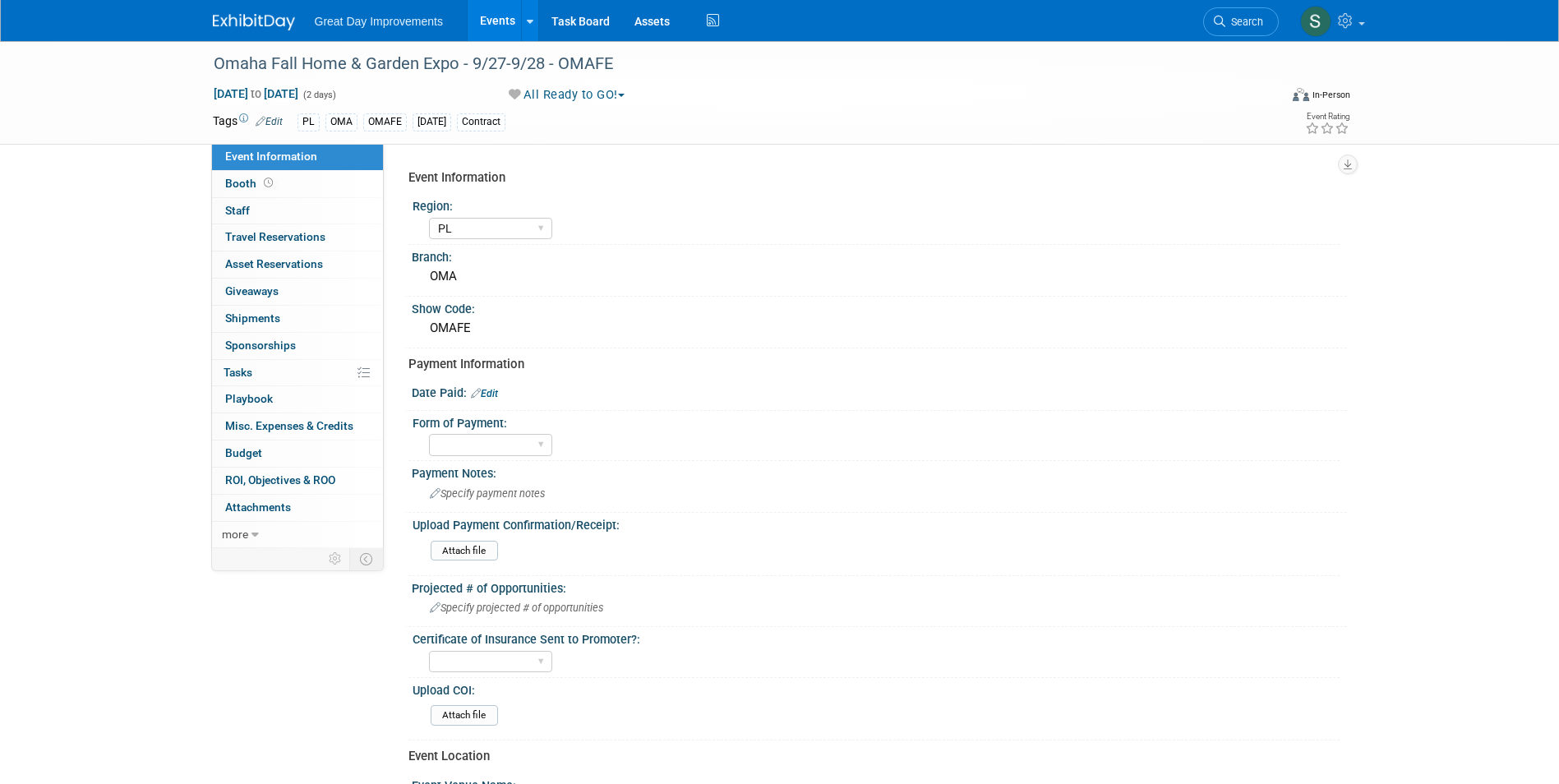
select select "PL"
click at [484, 391] on link "Edit" at bounding box center [485, 394] width 27 height 12
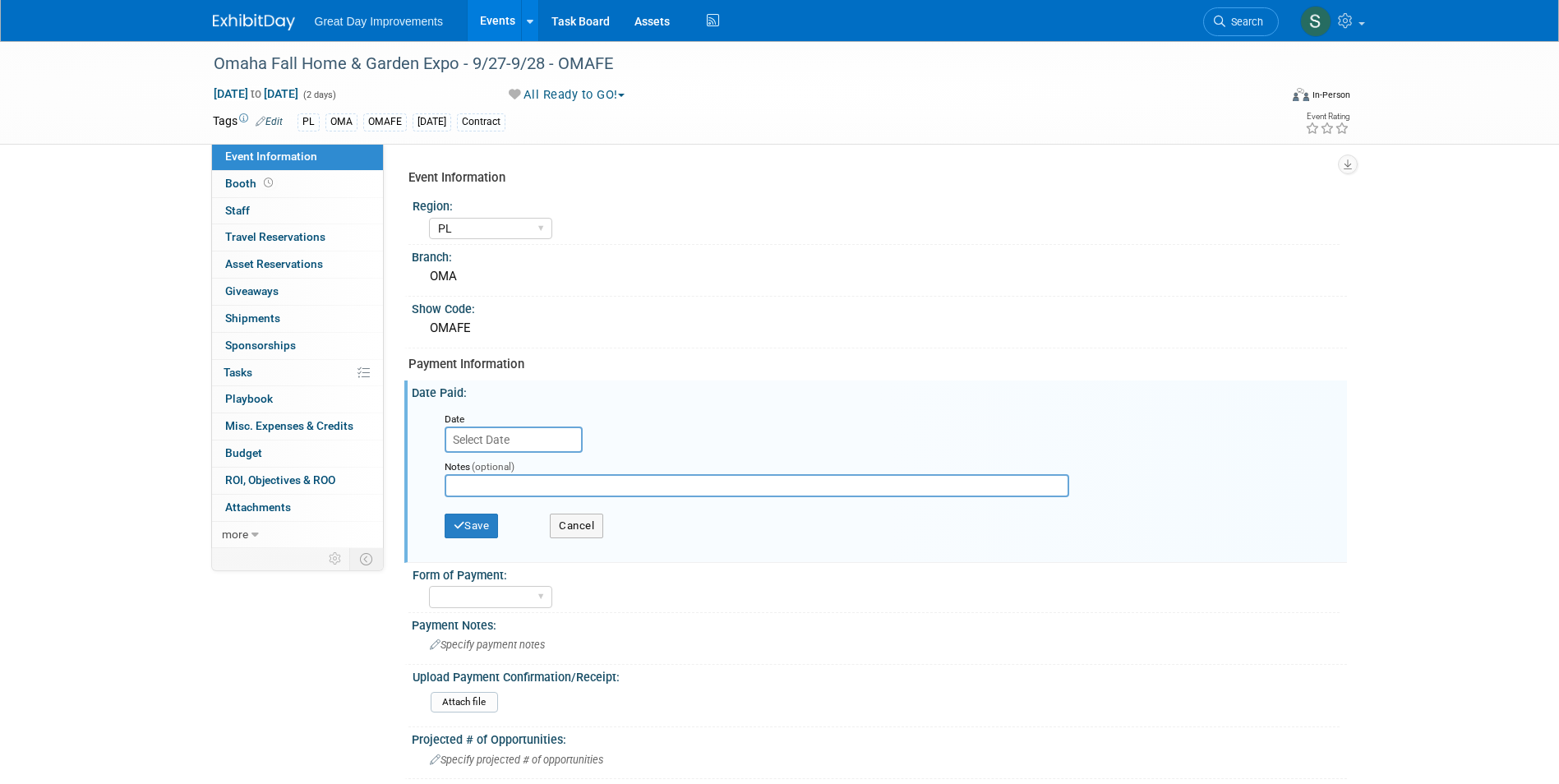
click at [528, 453] on div "Notes (optional)" at bounding box center [771, 479] width 676 height 52
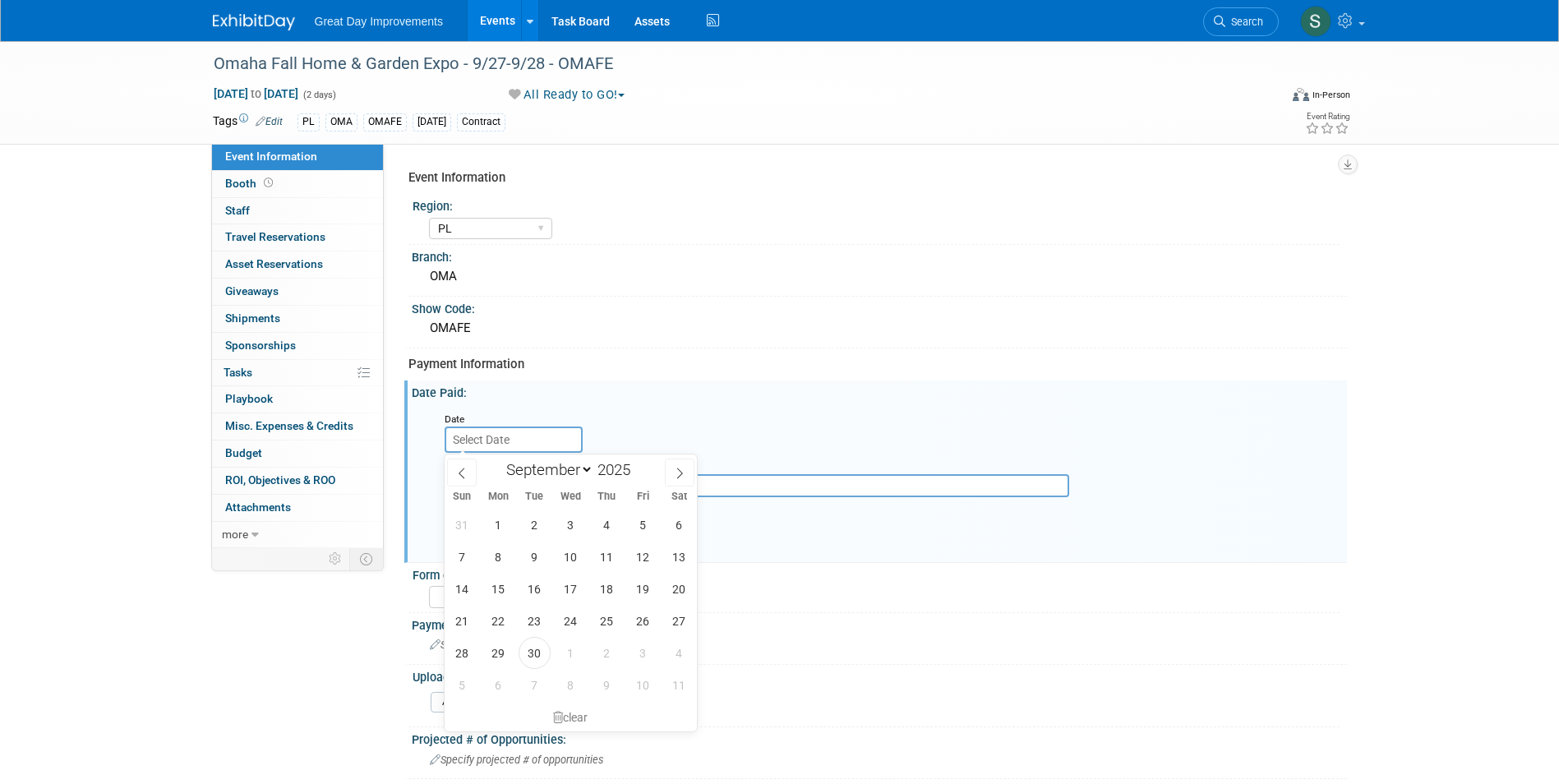
click at [514, 440] on input "text" at bounding box center [513, 439] width 138 height 26
click at [569, 626] on span "24" at bounding box center [571, 620] width 32 height 32
type input "Sep 24, 2025"
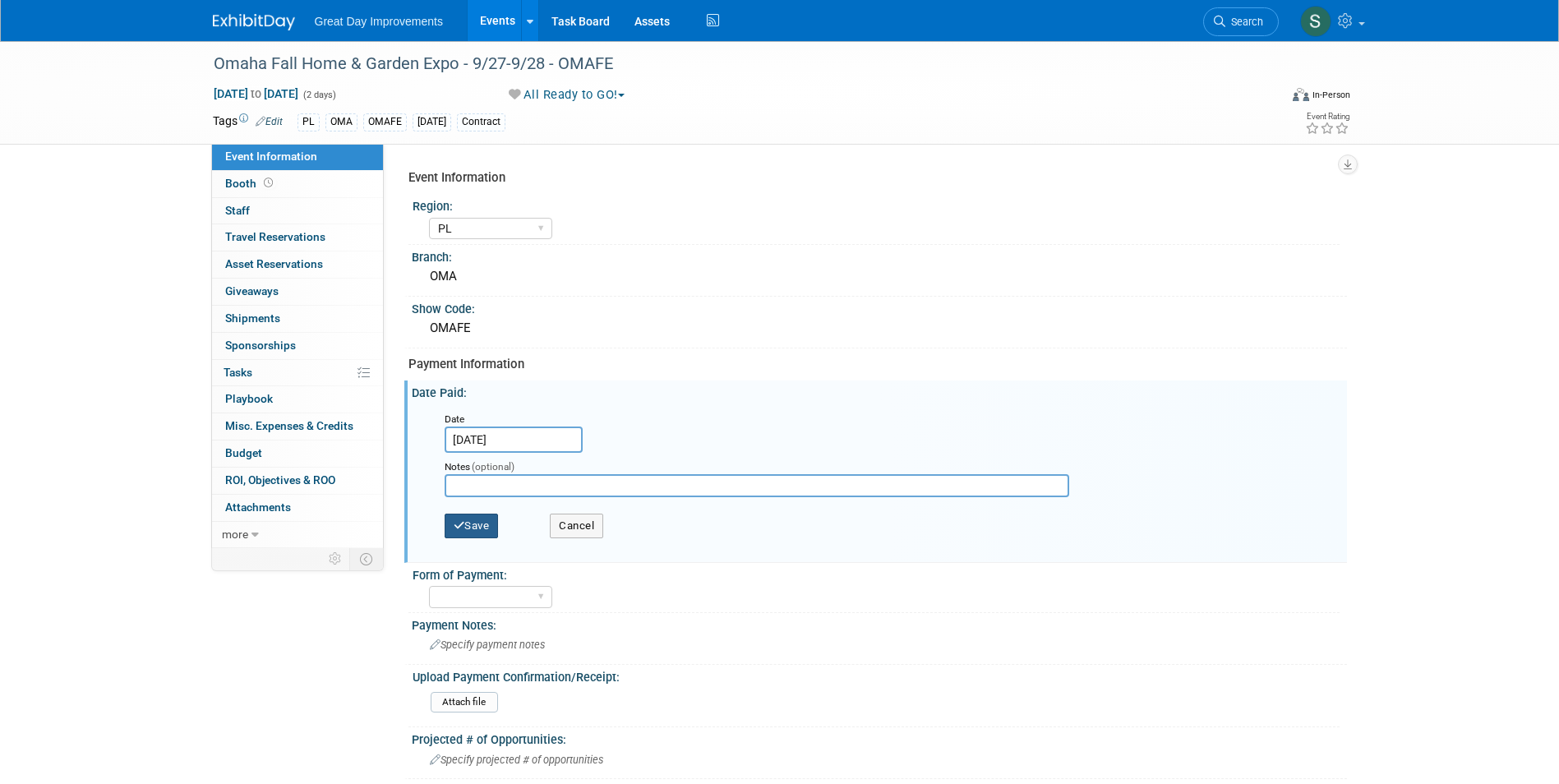
click at [476, 528] on button "Save" at bounding box center [471, 525] width 54 height 24
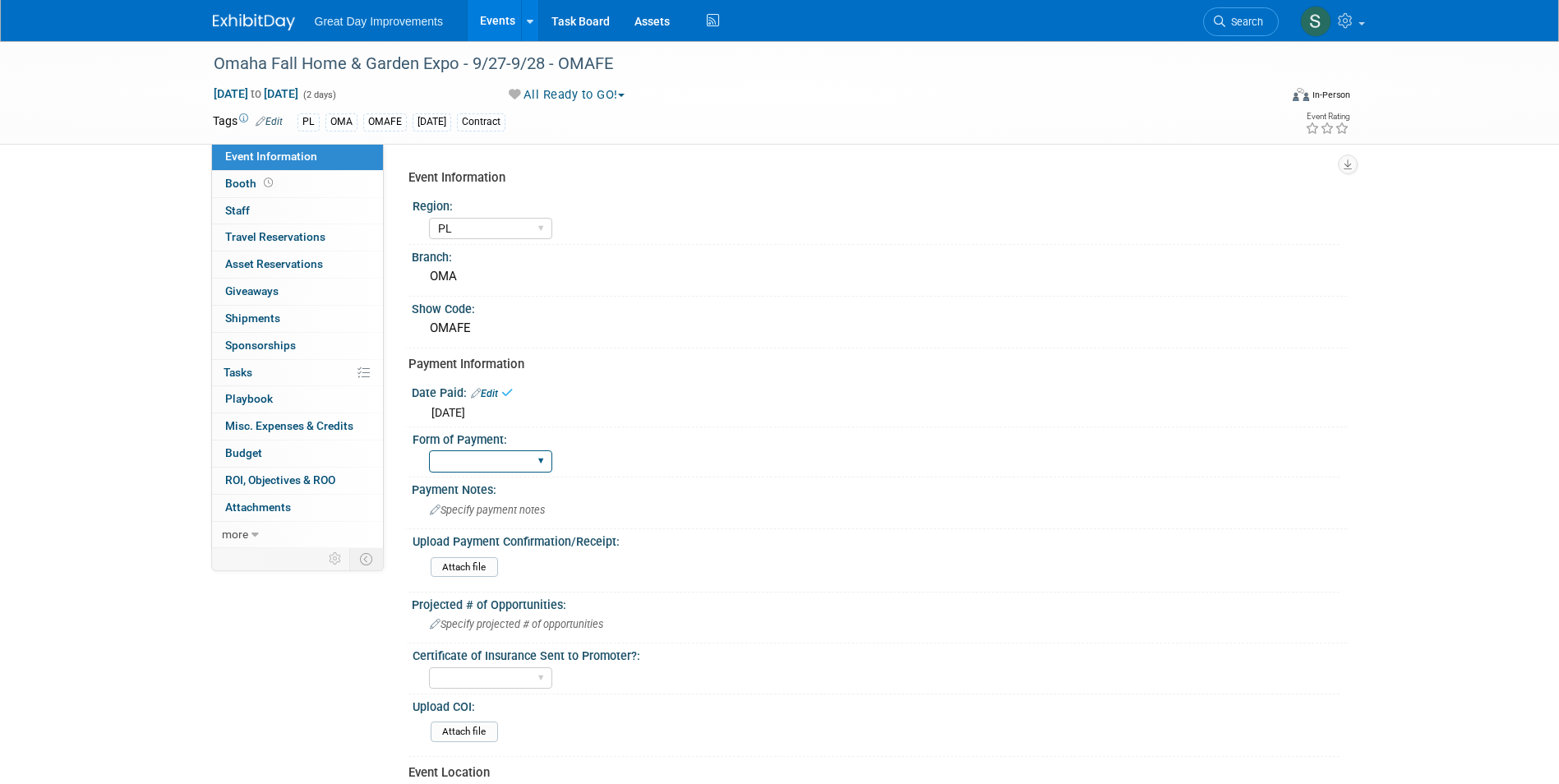
click at [471, 455] on select "Paid via CC Check Requested Pay at the Gate Other" at bounding box center [491, 461] width 123 height 22
select select "Paid via CC"
click at [429, 450] on select "Paid via CC Check Requested Pay at the Gate Other" at bounding box center [491, 461] width 123 height 22
click at [443, 566] on input "file" at bounding box center [385, 567] width 223 height 19
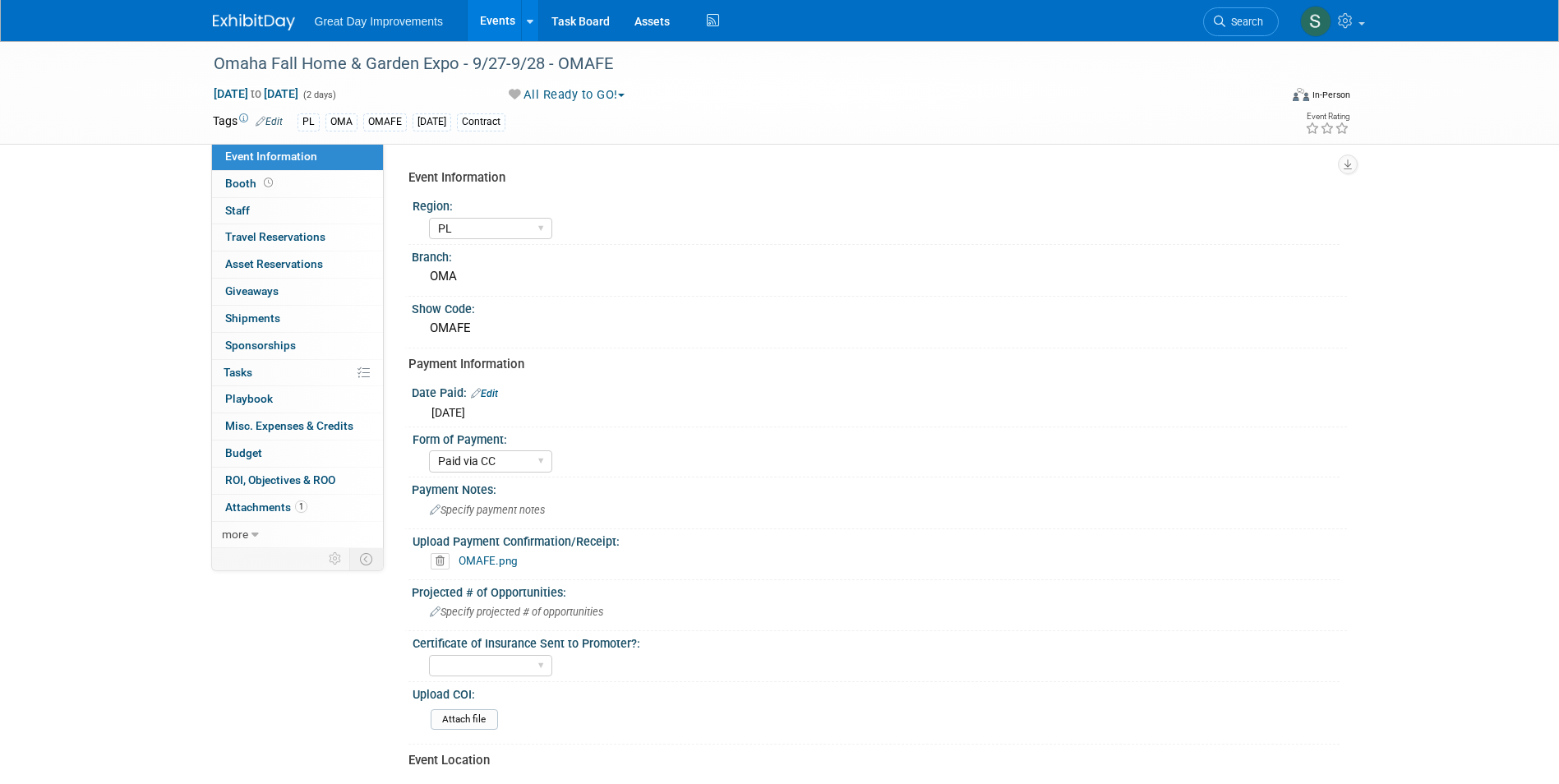
click at [207, 19] on div "Great Day Improvements Events Add Event Bulk Upload Events Shareable Event Boar…" at bounding box center [780, 20] width 1158 height 41
click at [271, 22] on img at bounding box center [253, 22] width 82 height 16
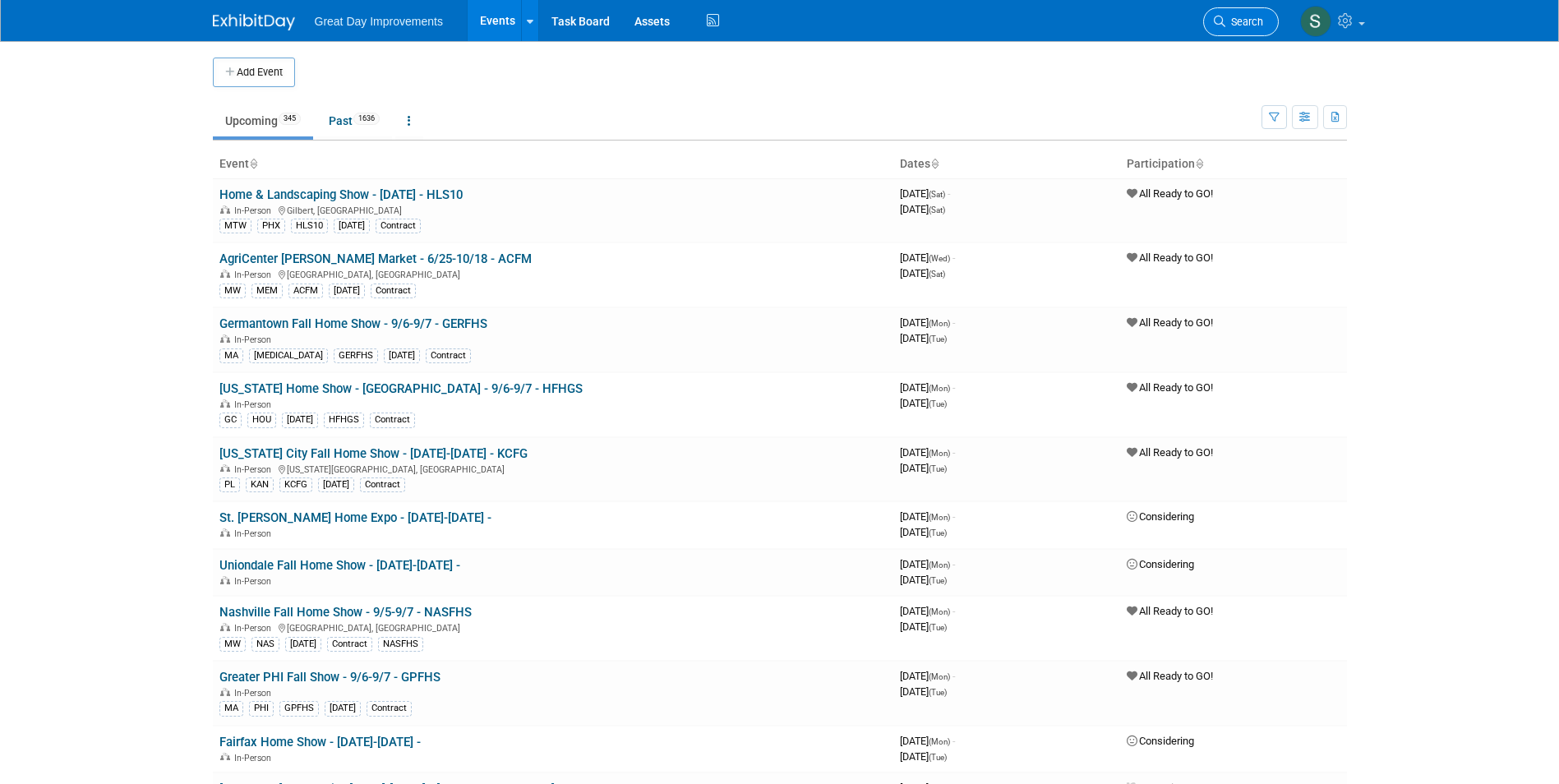
click at [1229, 23] on span "Search" at bounding box center [1244, 22] width 38 height 13
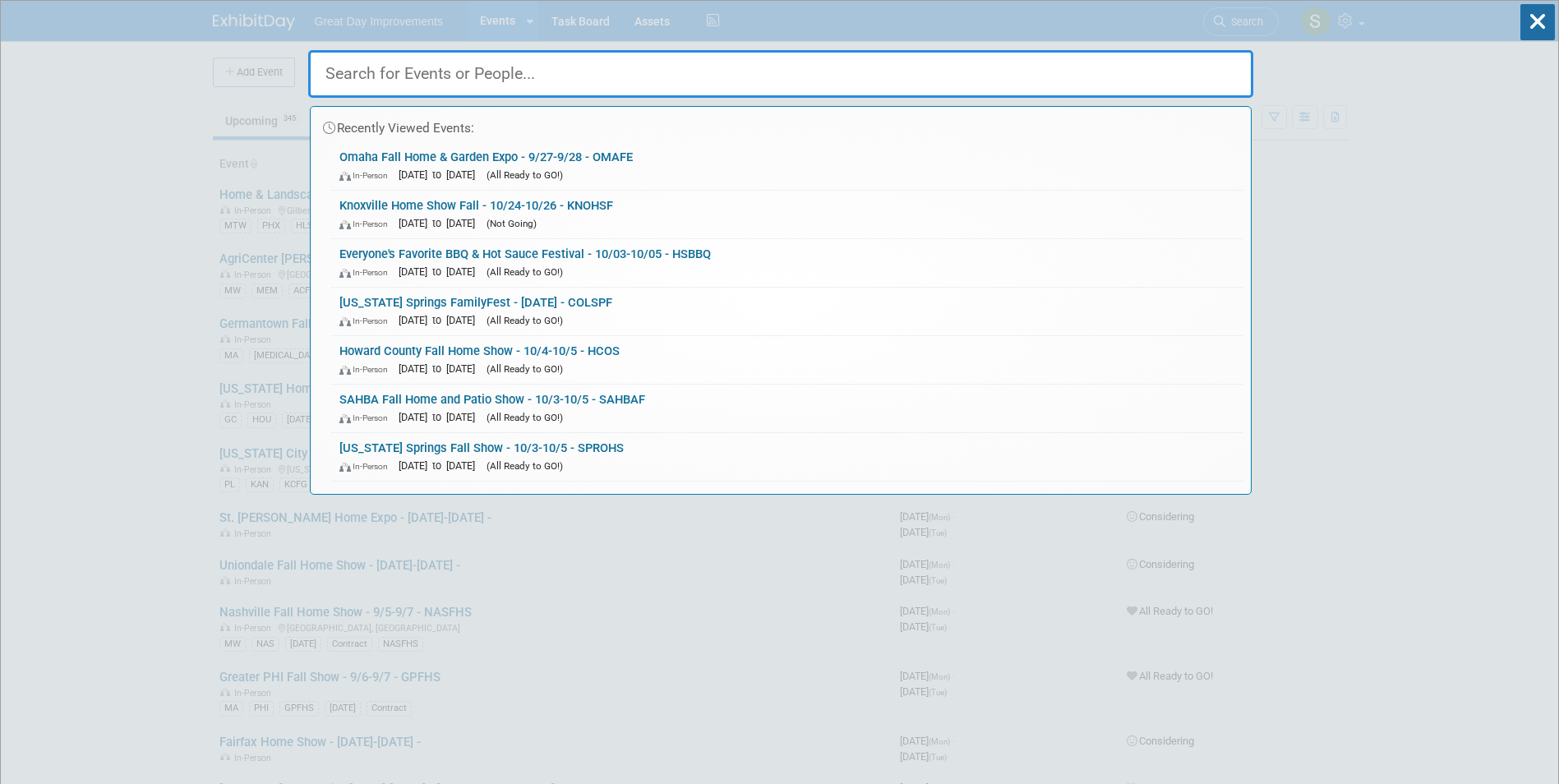
paste input "Raleigh Home Show"
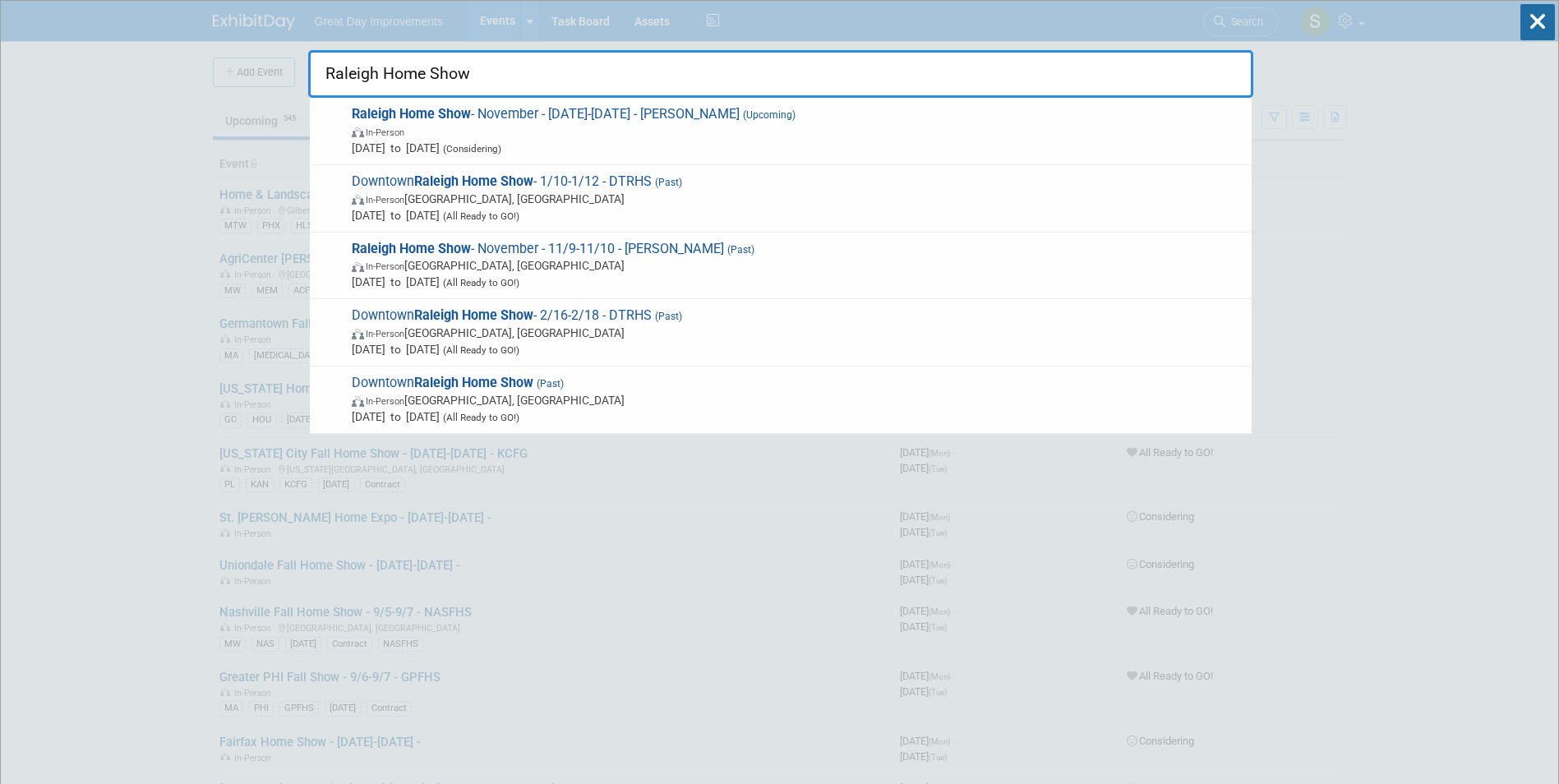
type input "Raleigh Home Show"
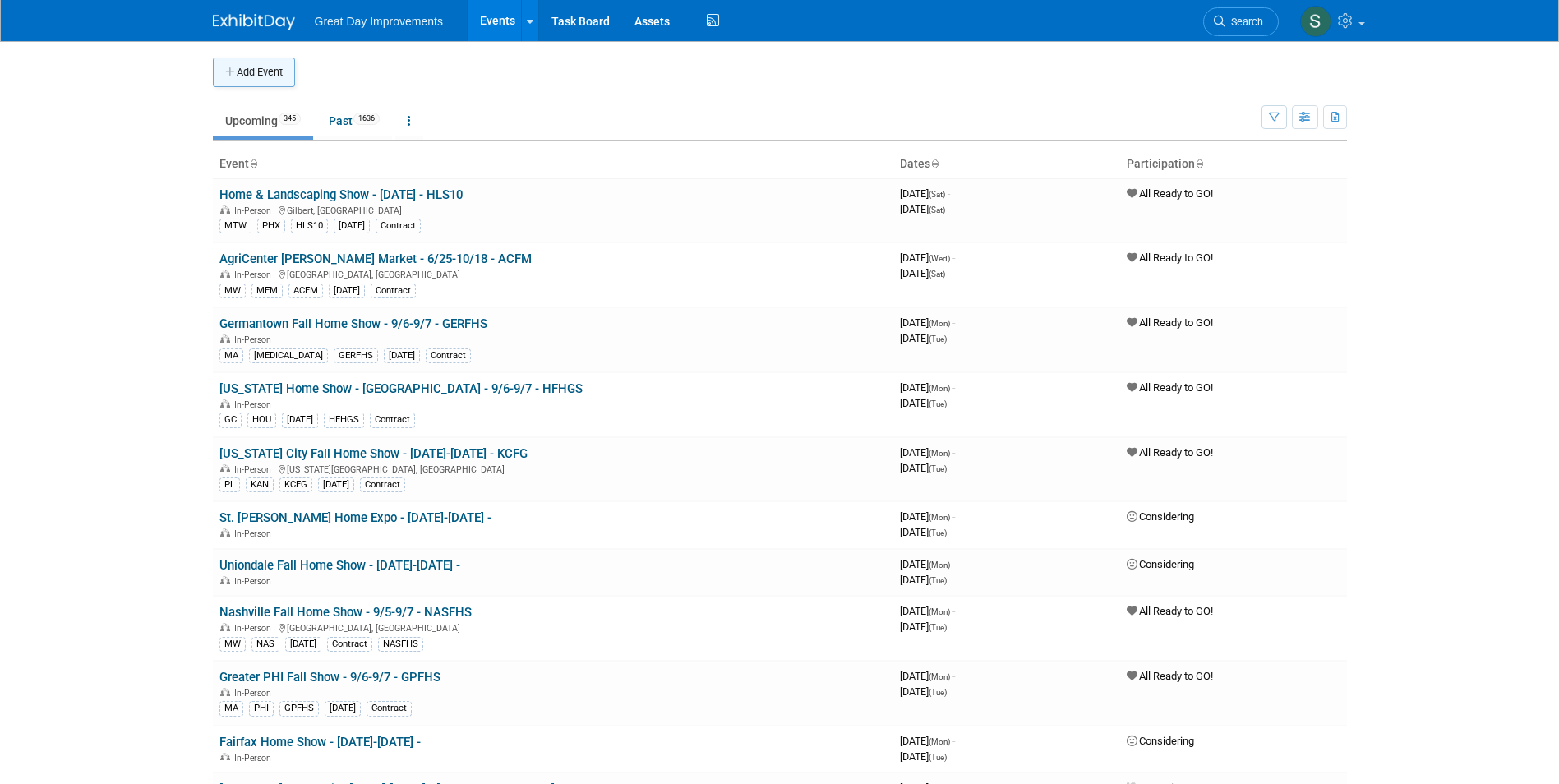
click at [290, 67] on button "Add Event" at bounding box center [253, 72] width 82 height 30
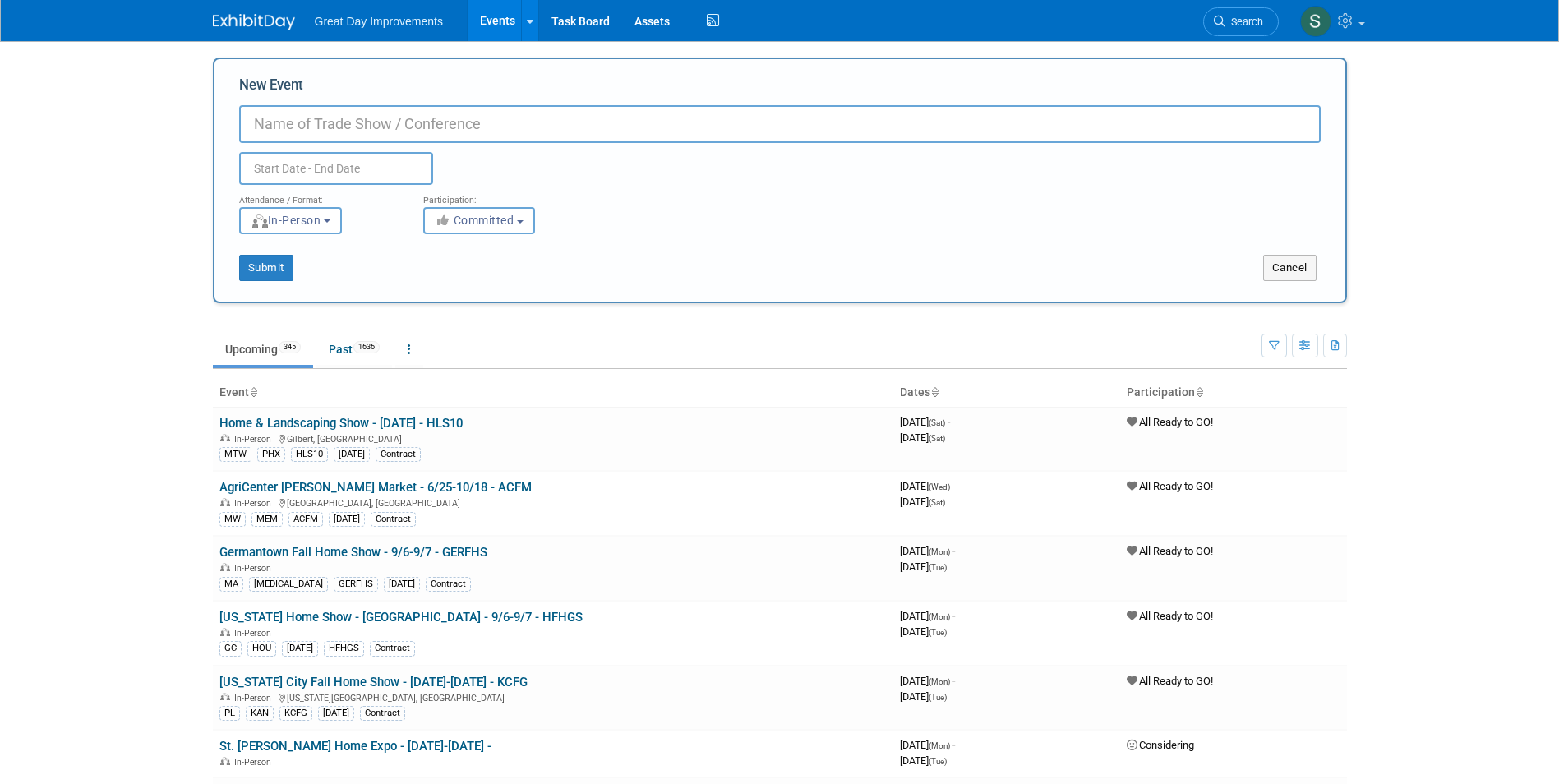
click at [627, 108] on input "New Event" at bounding box center [780, 124] width 1082 height 38
paste input "2026 Spring Downtown Raleigh Home Show"
type input "2026 Spring Downtown [GEOGRAPHIC_DATA] Home Show - 1/23-1/25 - SDRHS"
click at [443, 221] on icon "button" at bounding box center [444, 220] width 19 height 12
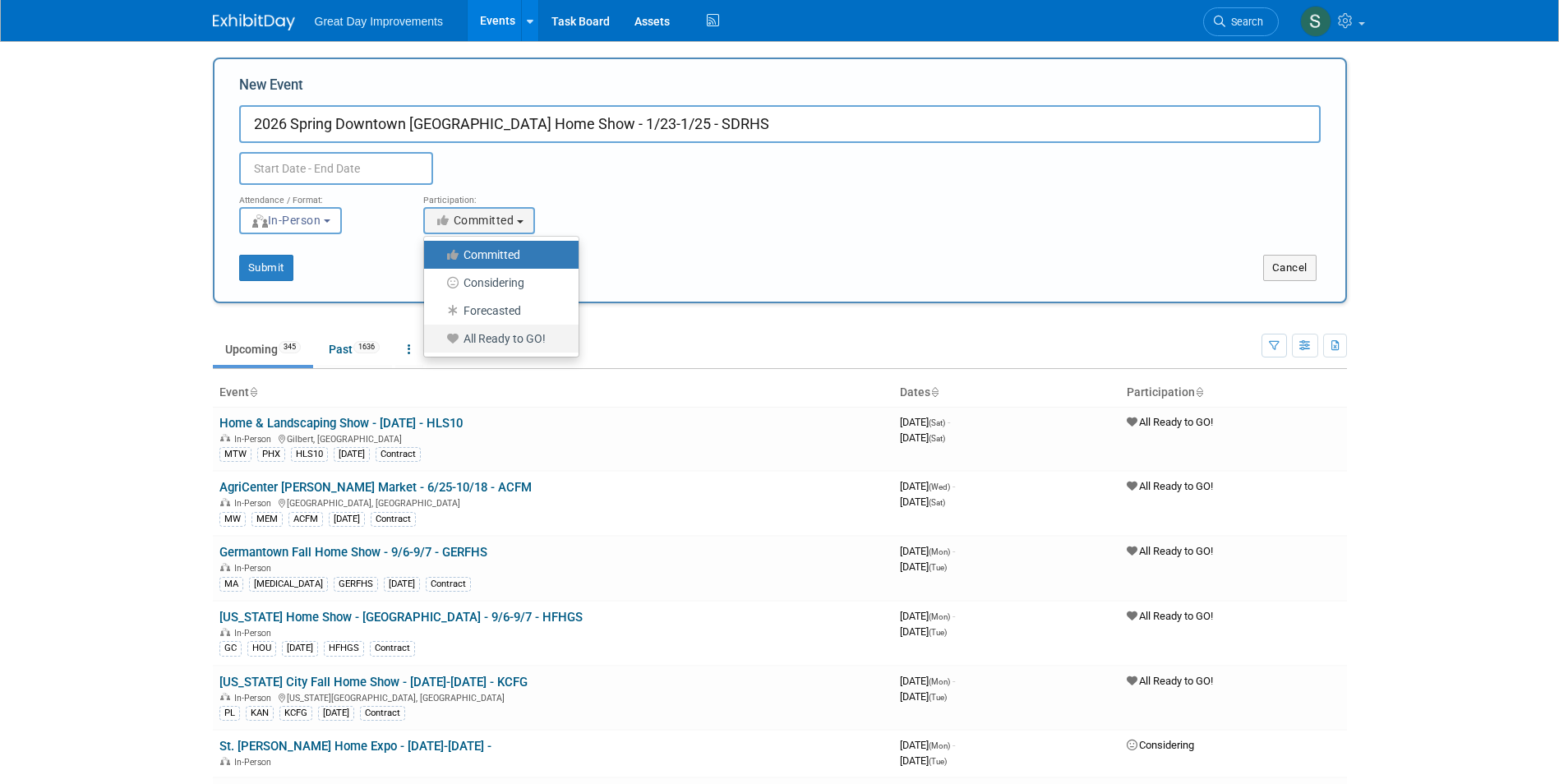
click at [507, 332] on label "All Ready to GO!" at bounding box center [497, 338] width 130 height 21
click at [439, 334] on input "All Ready to GO!" at bounding box center [433, 339] width 11 height 11
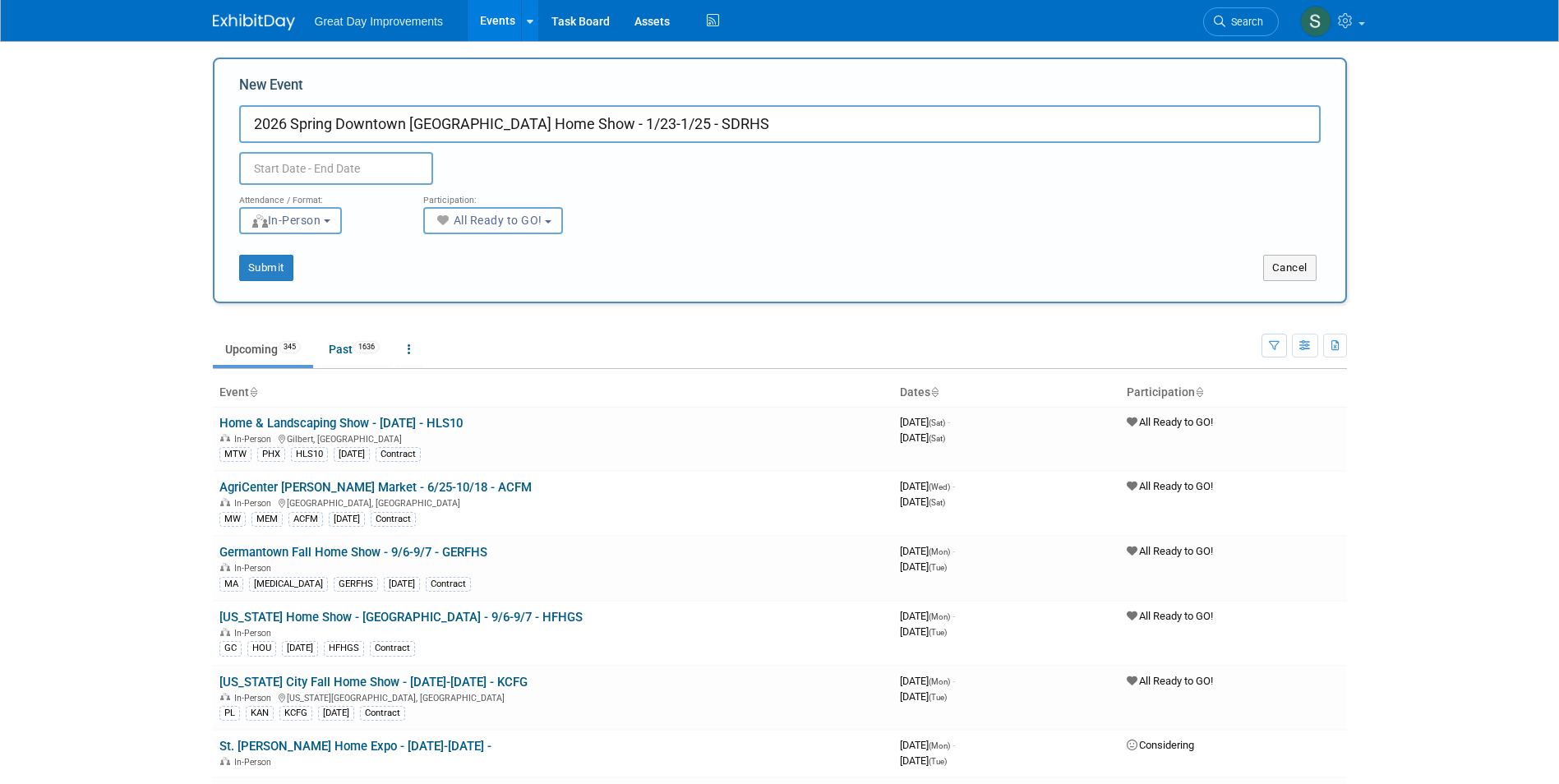
select select "102"
click at [404, 157] on input "text" at bounding box center [336, 168] width 194 height 33
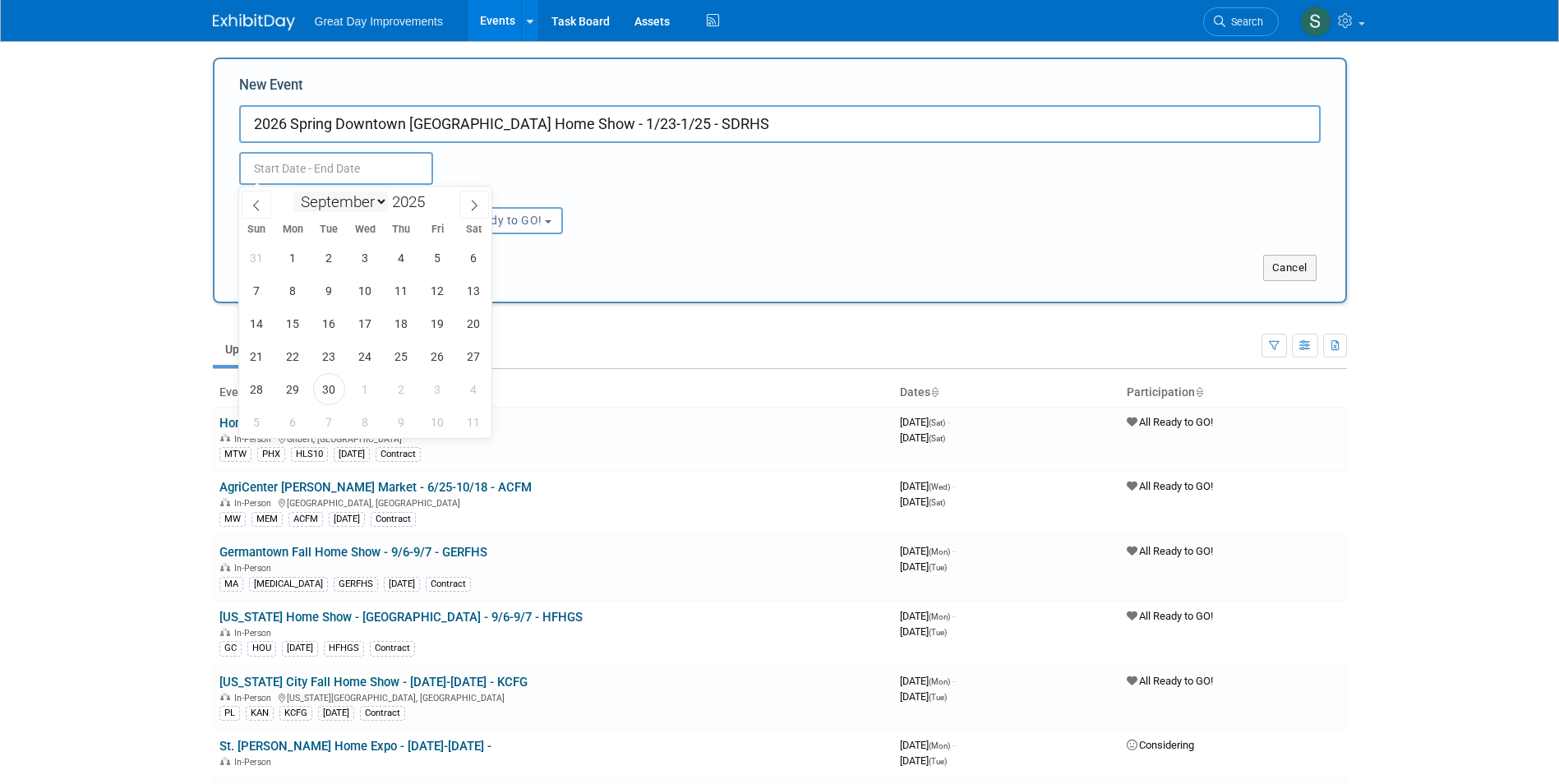
click at [357, 201] on select "January February March April May June July August September October November De…" at bounding box center [341, 201] width 94 height 20
select select "0"
click at [293, 191] on select "January February March April May June July August September October November De…" at bounding box center [341, 201] width 94 height 20
click at [431, 198] on span at bounding box center [432, 197] width 12 height 10
type input "2026"
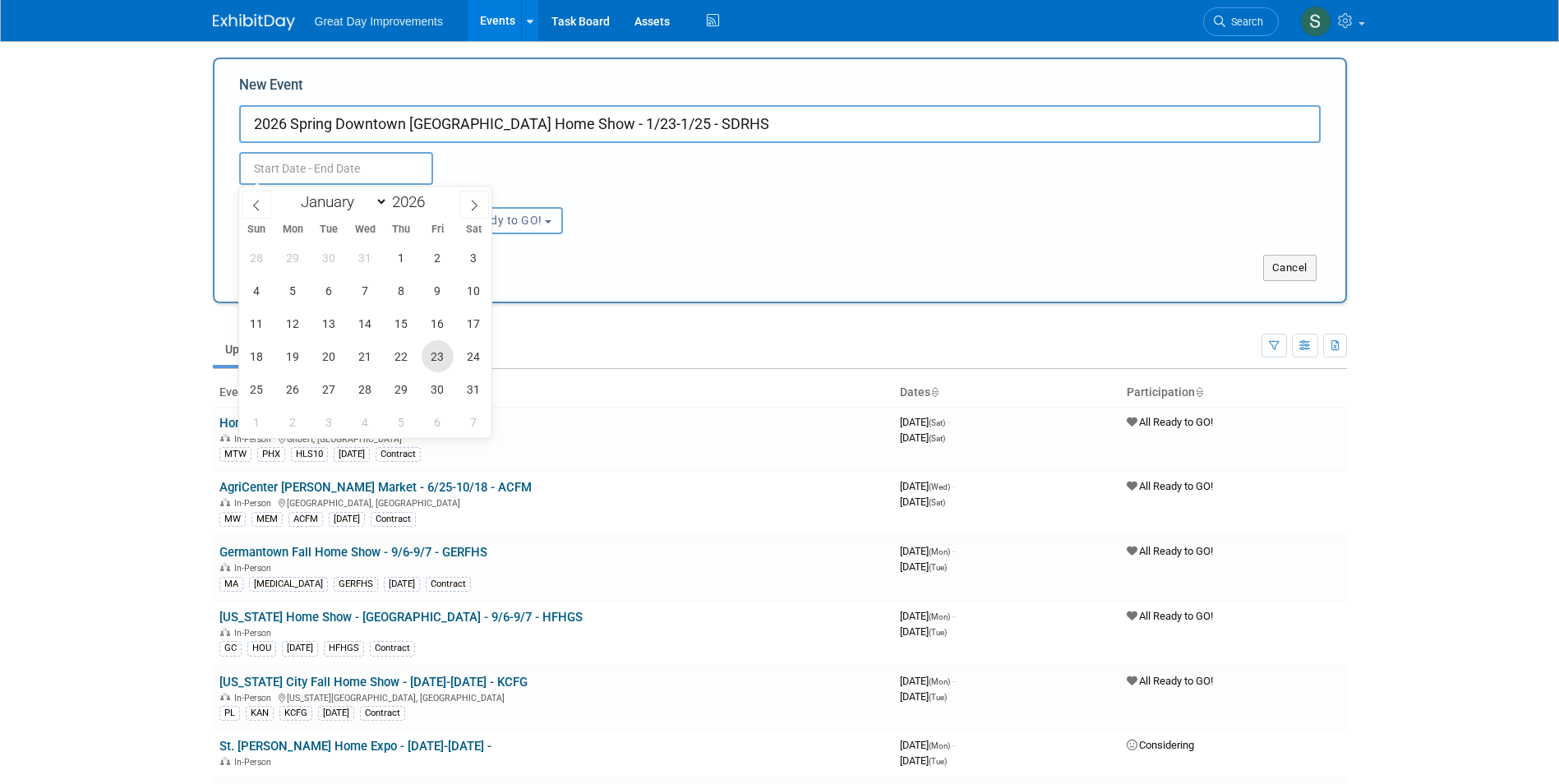
click at [433, 359] on span "23" at bounding box center [438, 357] width 32 height 32
click at [259, 392] on span "25" at bounding box center [257, 389] width 32 height 32
type input "Jan 23, 2026 to Jan 25, 2026"
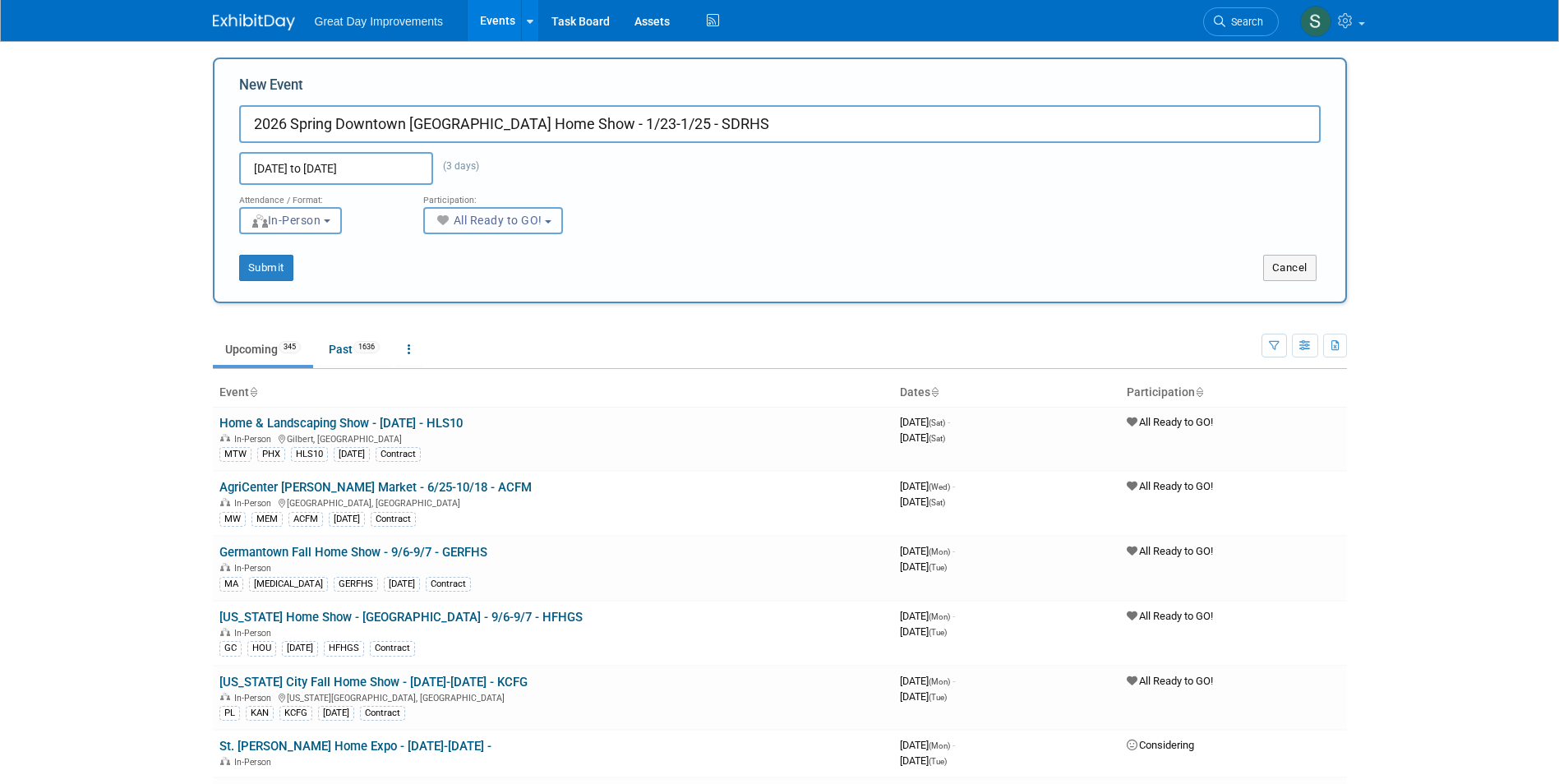
click at [447, 208] on button "All Ready to GO!" at bounding box center [493, 221] width 141 height 27
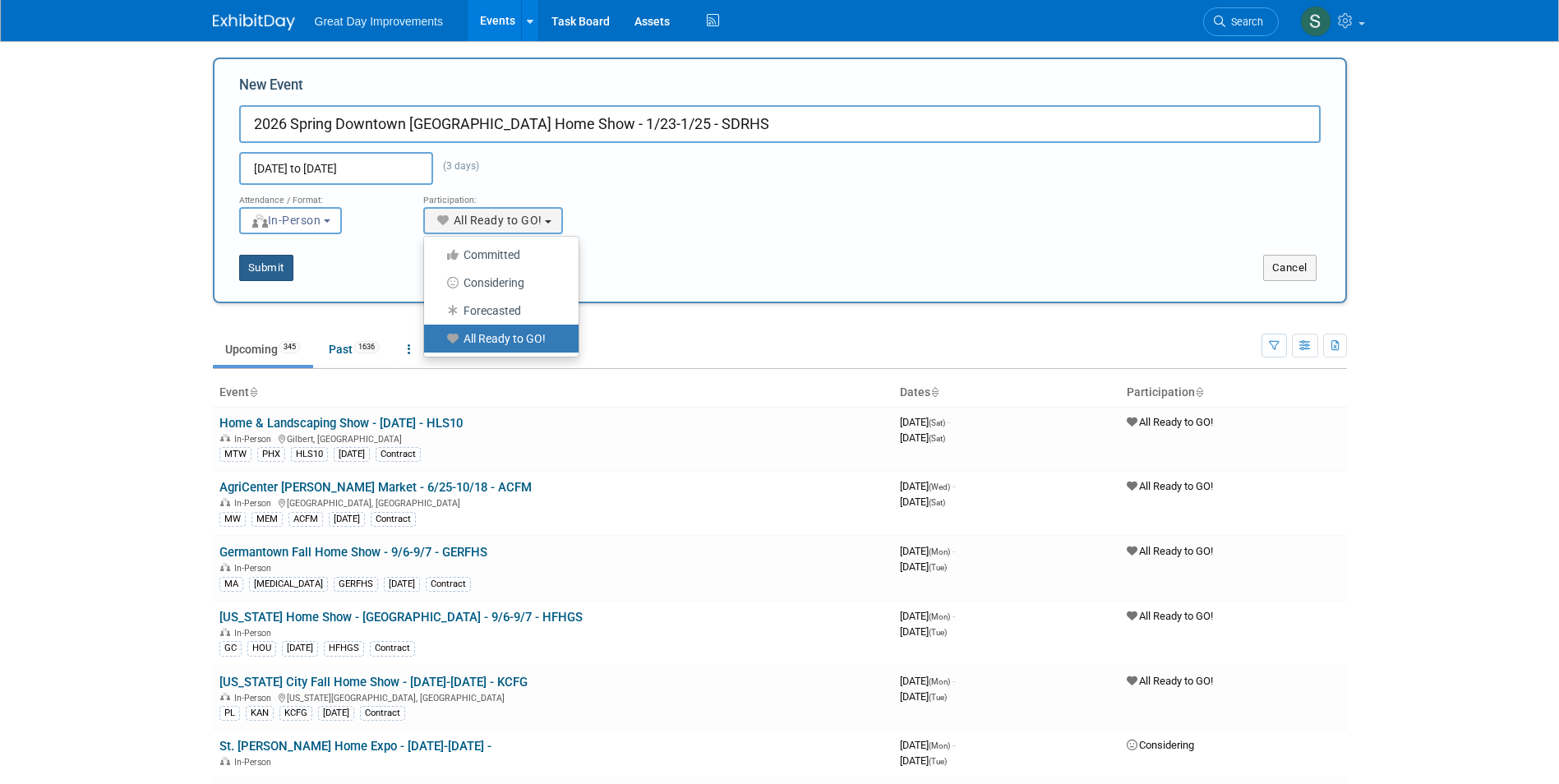
click at [271, 264] on button "Submit" at bounding box center [266, 267] width 54 height 26
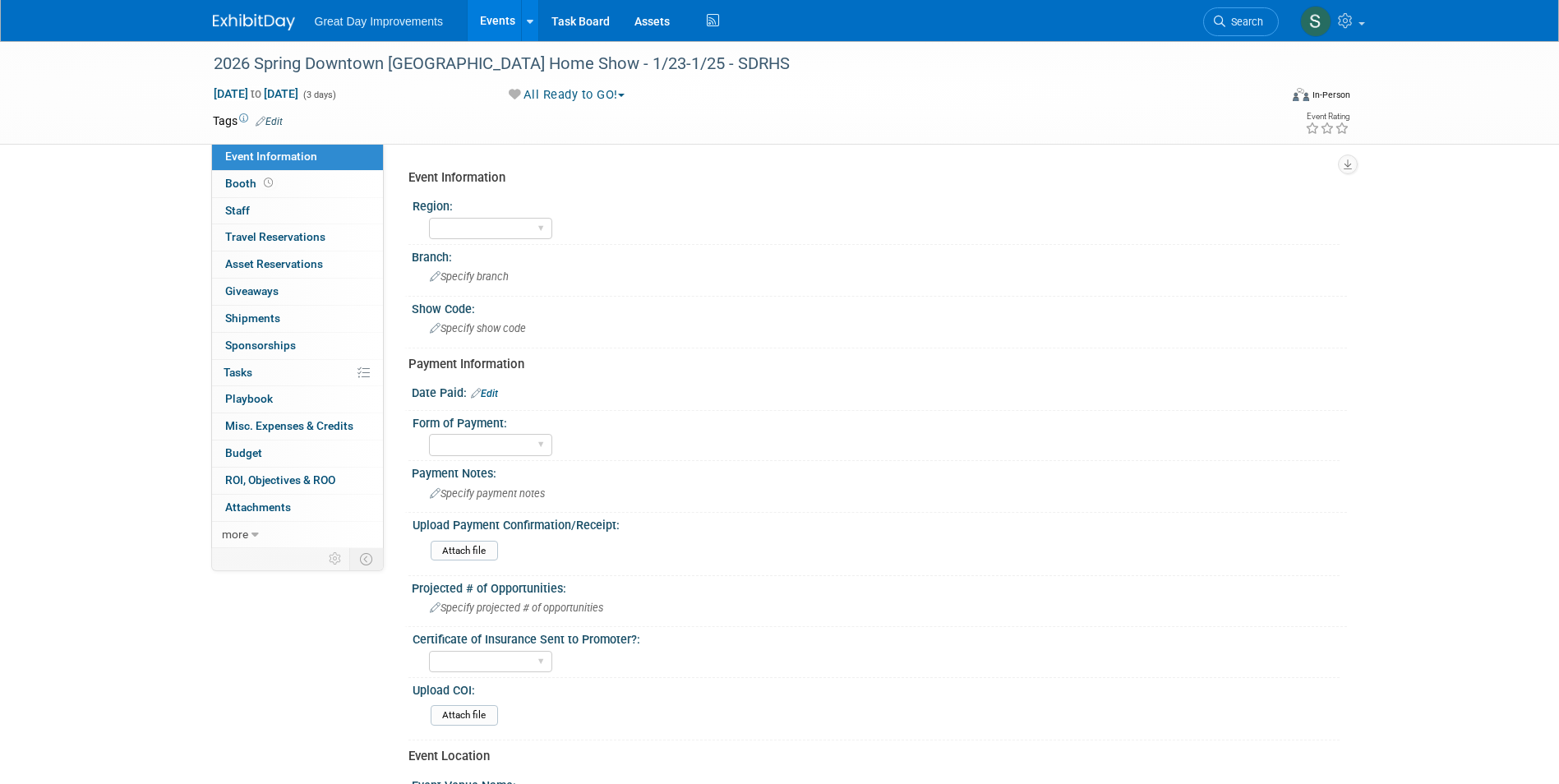
click at [274, 115] on link "Edit" at bounding box center [269, 121] width 27 height 12
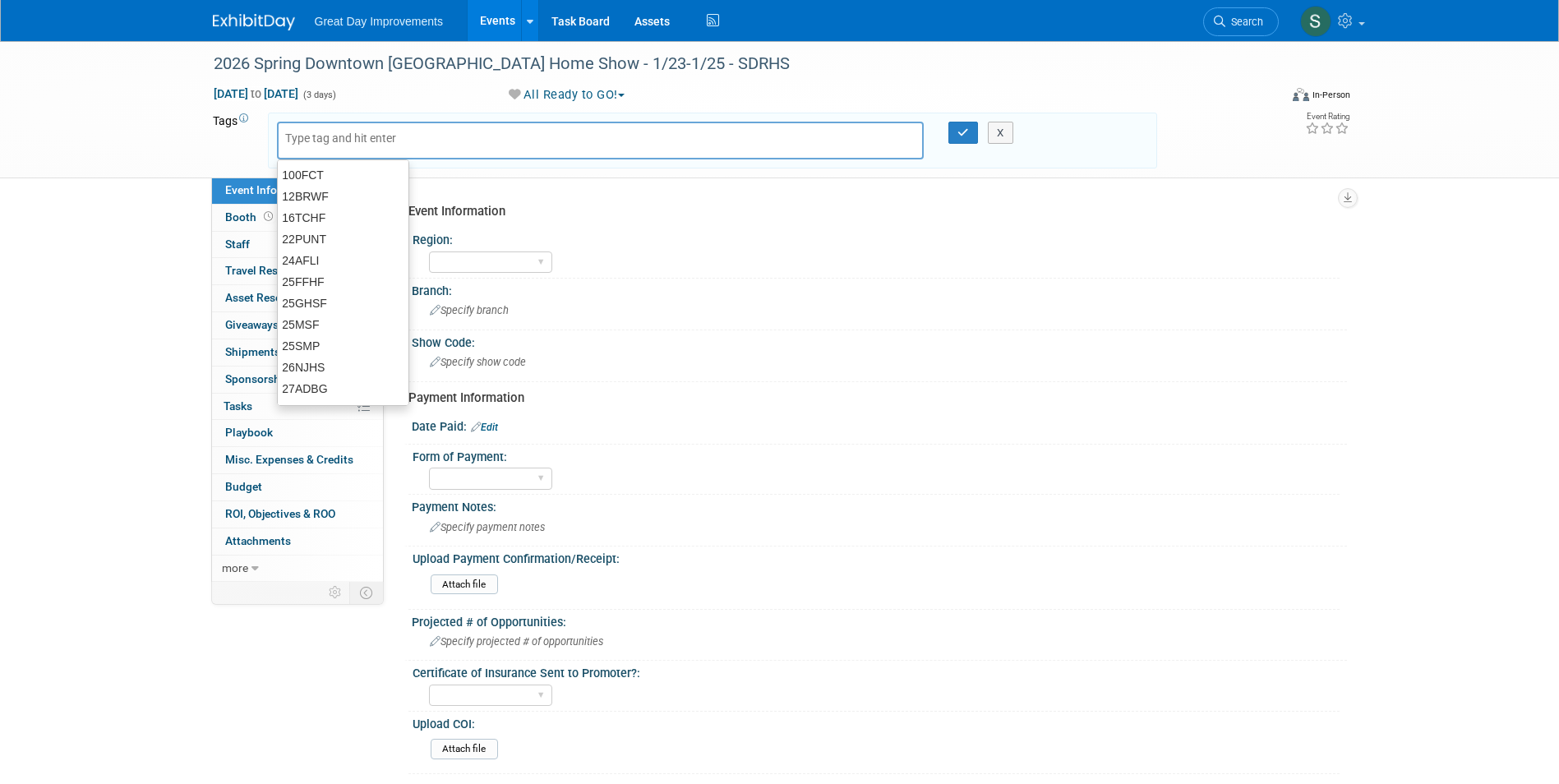
click at [356, 134] on input "text" at bounding box center [351, 137] width 132 height 16
click at [362, 144] on input "text" at bounding box center [351, 137] width 132 height 16
click at [360, 136] on input "text" at bounding box center [351, 137] width 132 height 16
type input "SA"
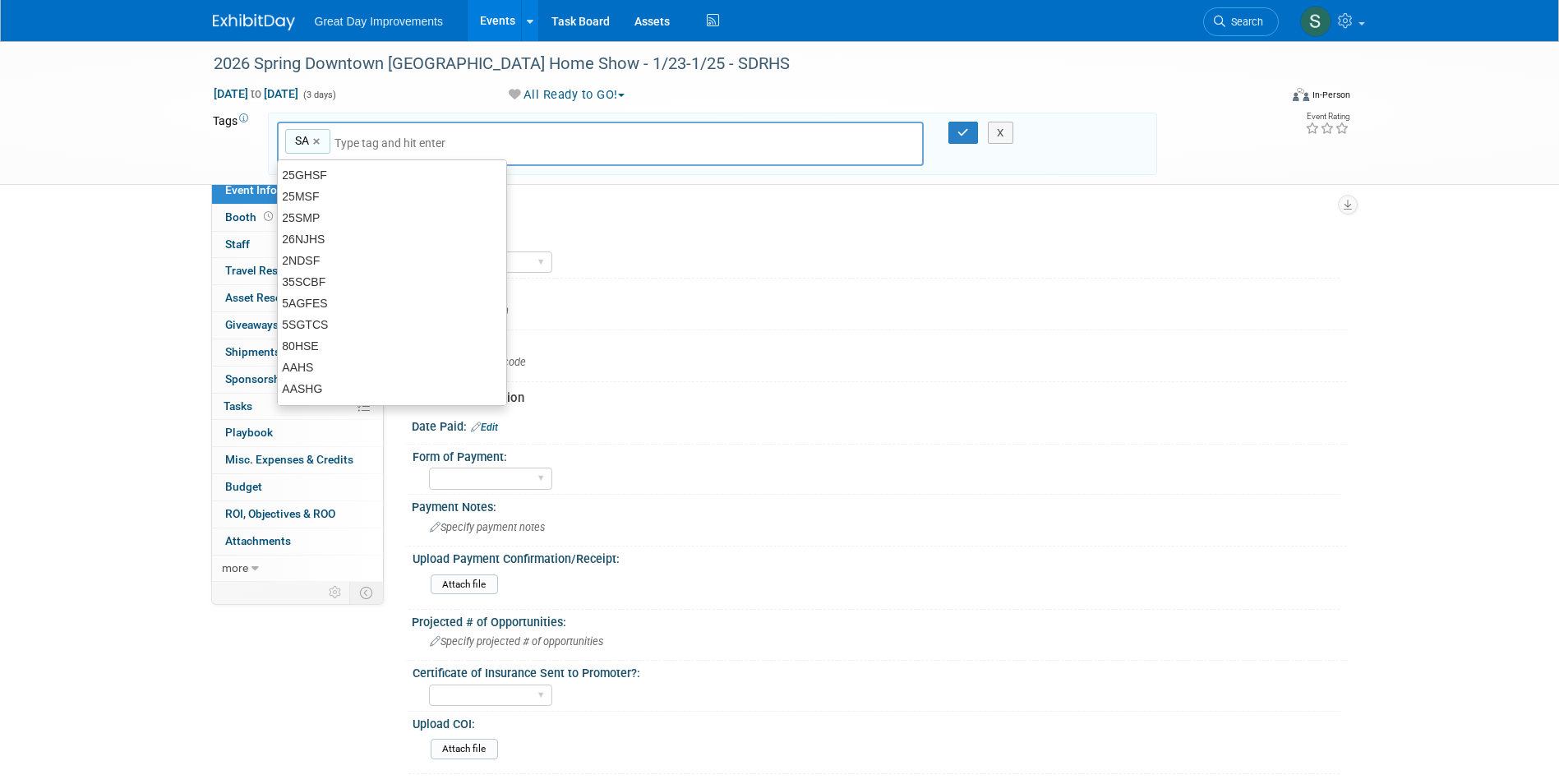
type input "SA"
type input "RAL"
type input "SA, RAL"
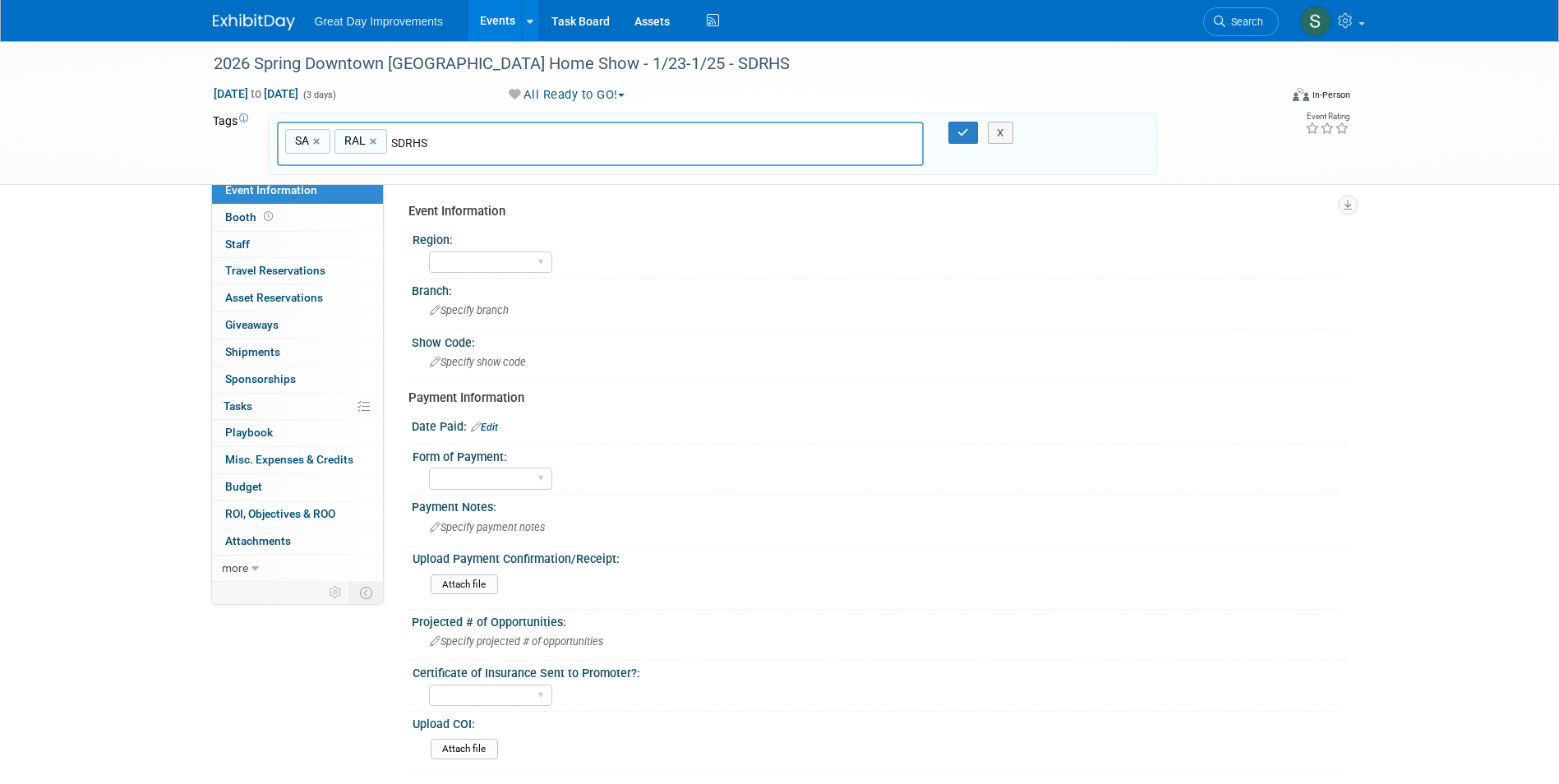
type input "SDRHS"
type input "SA, RAL, SDRHS"
type input "[DATE]"
type input "SA, RAL, SDRHS, JAN26"
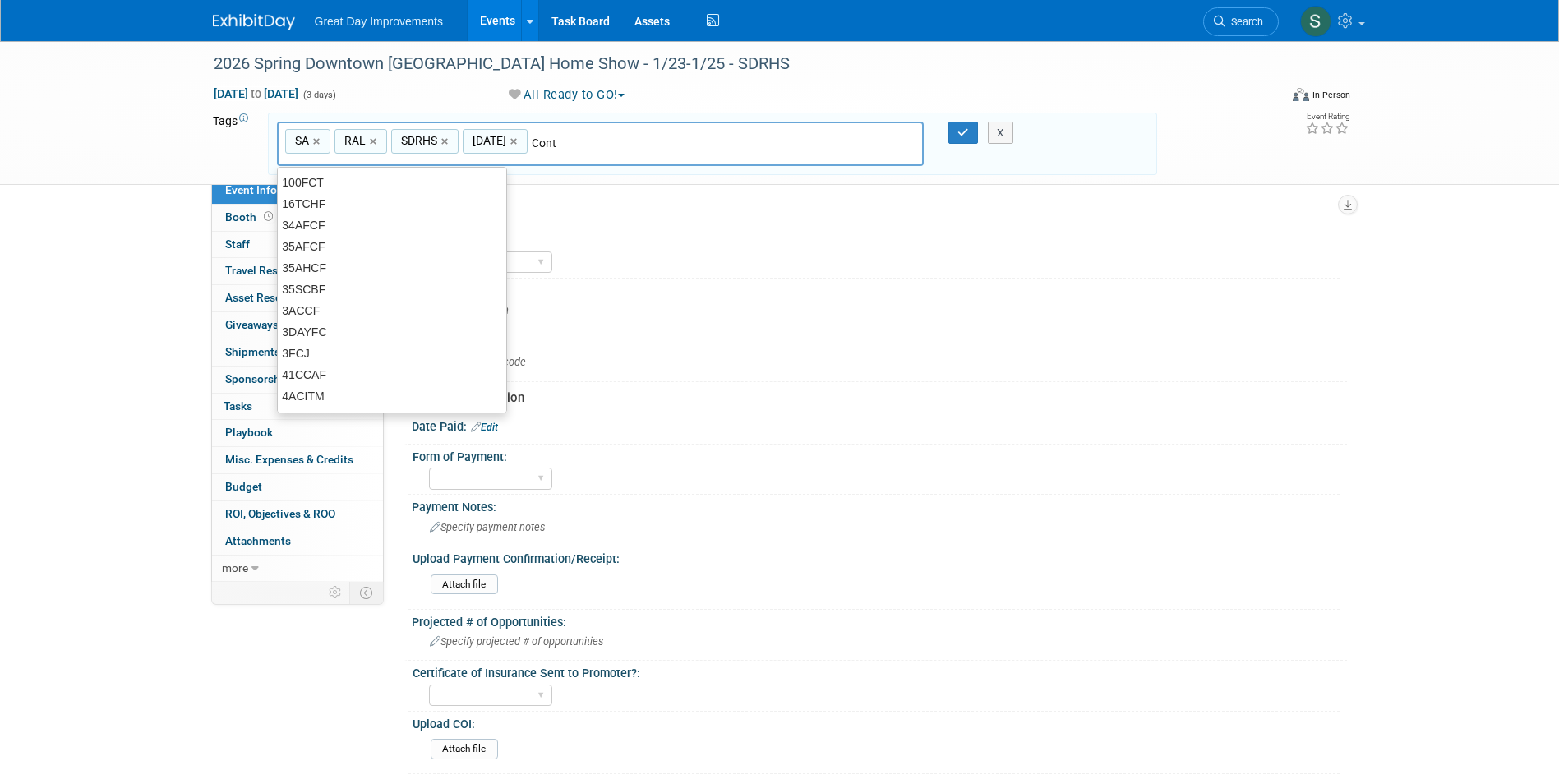
type input "Contr"
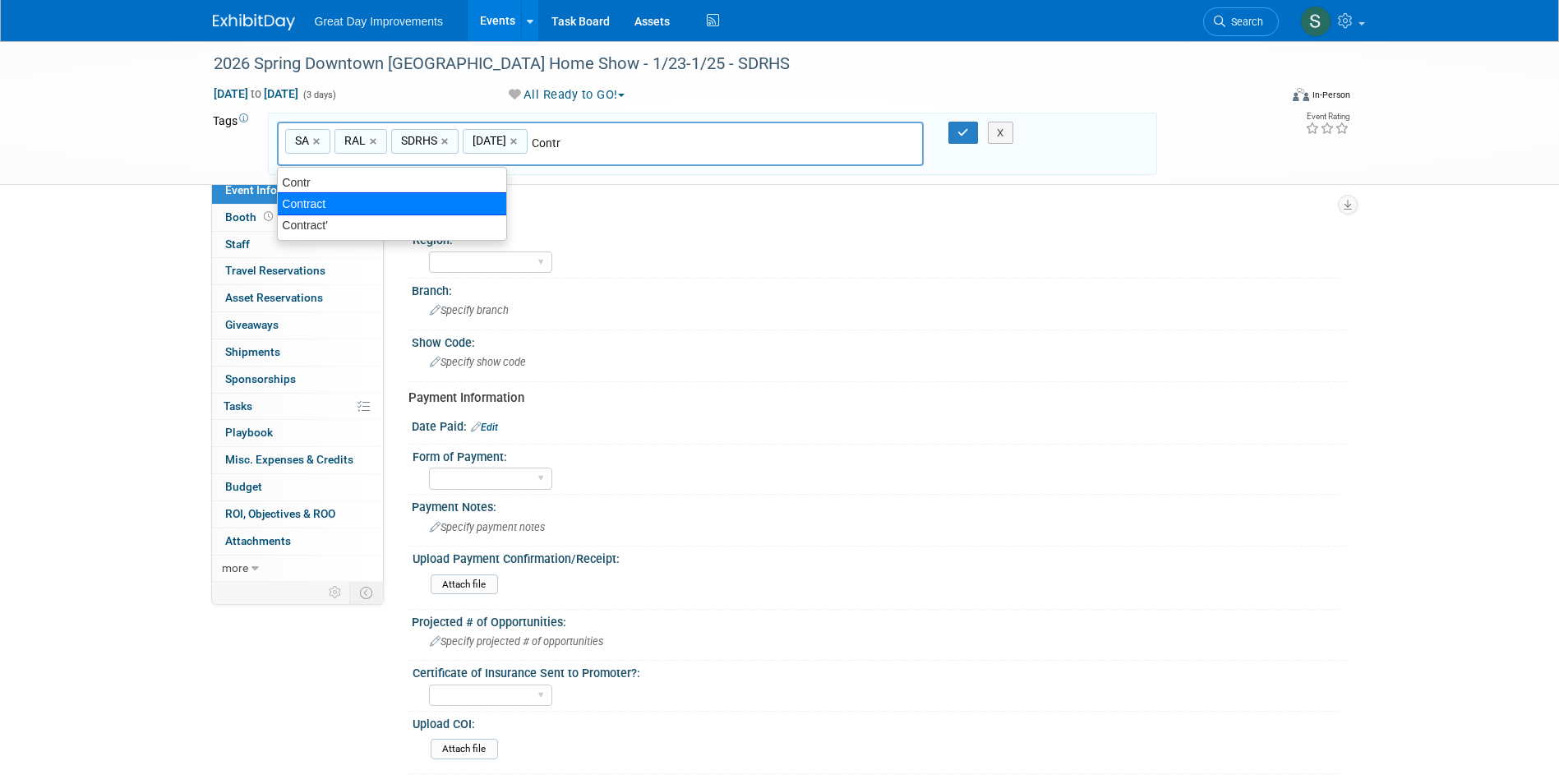
click at [327, 197] on div "Contract" at bounding box center [391, 203] width 230 height 23
type input "SA, RAL, SDRHS, JAN26, Contract"
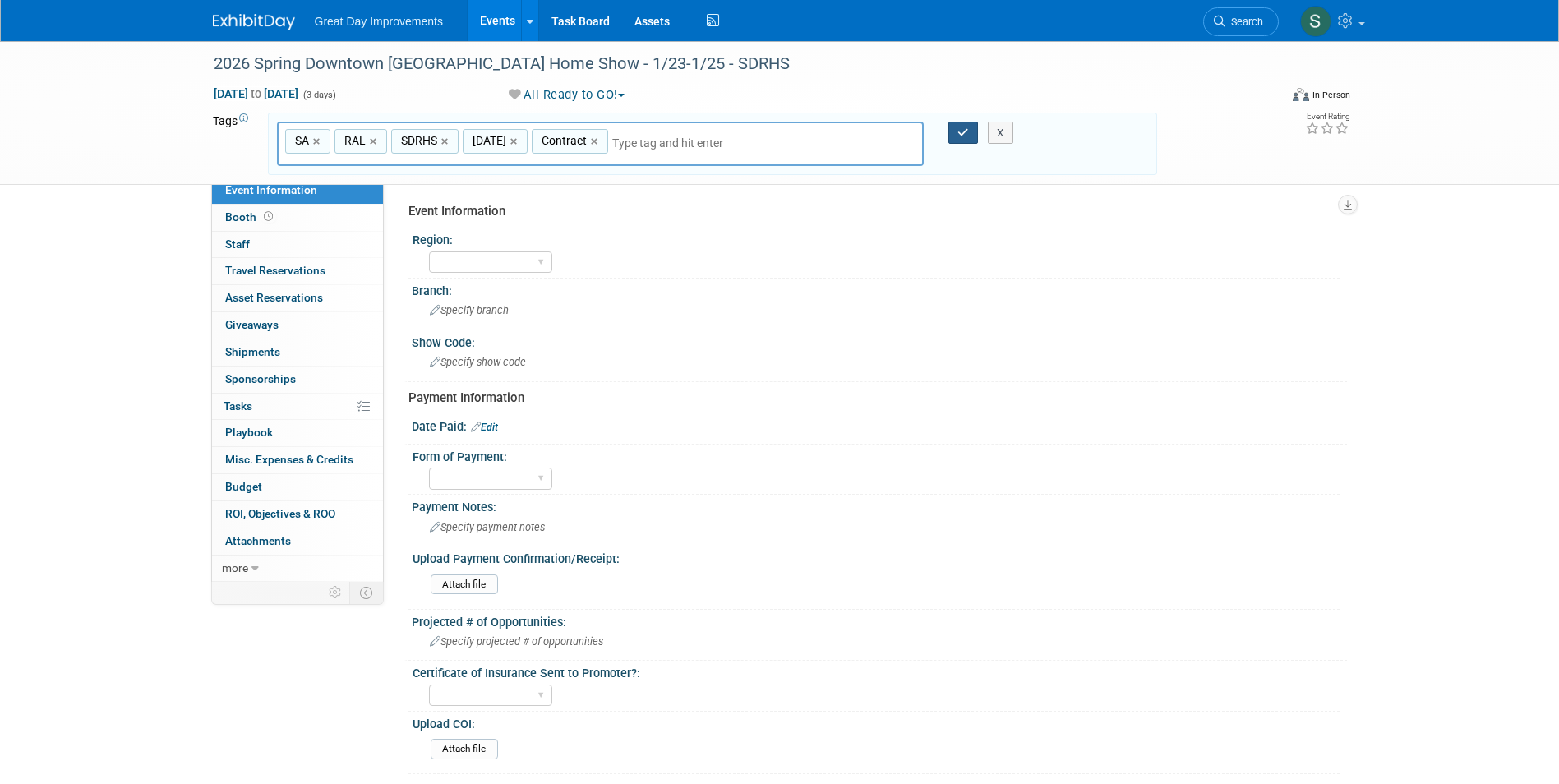
click at [960, 131] on icon "button" at bounding box center [964, 132] width 12 height 11
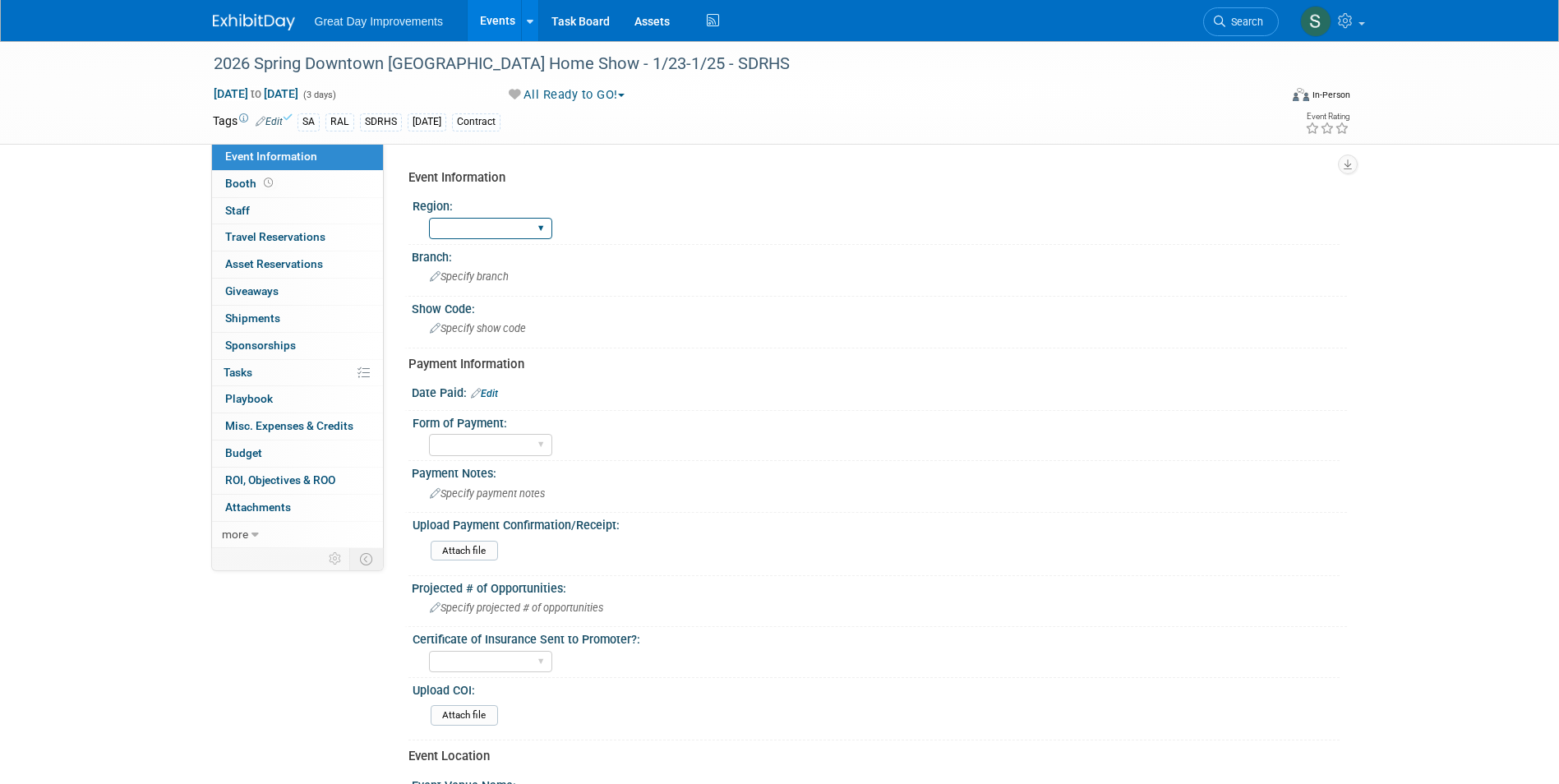
click at [528, 224] on select "GC MA MW MTW NE NEW OV PL PNW SA SE SC UMW FL" at bounding box center [491, 228] width 123 height 22
select select "SA"
click at [429, 217] on select "GC MA MW MTW NE NEW OV PL PNW SA SE SC UMW FL" at bounding box center [491, 228] width 123 height 22
click at [481, 277] on span "Specify branch" at bounding box center [470, 277] width 79 height 13
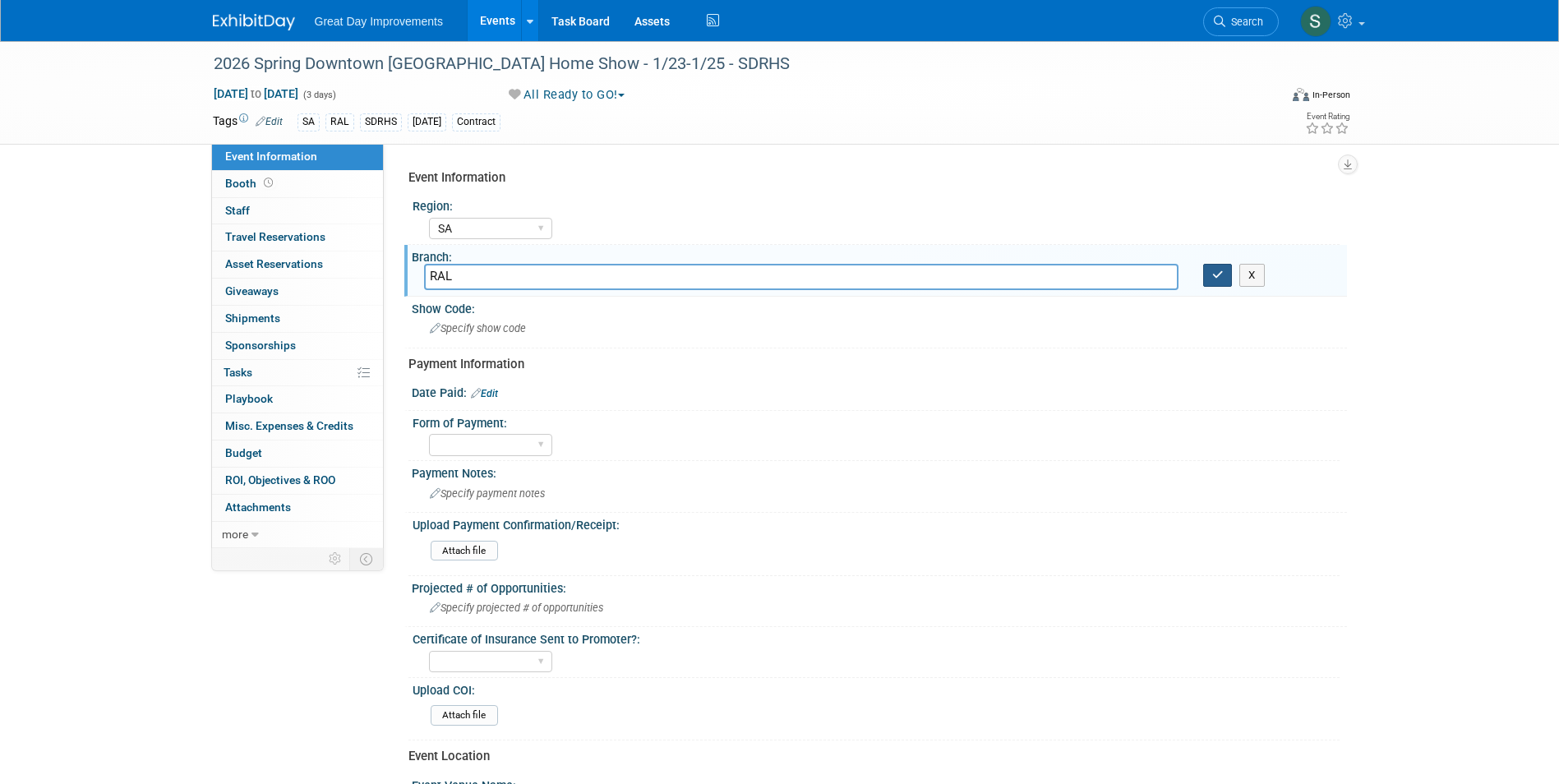
type input "RAL"
click at [1214, 273] on icon "button" at bounding box center [1218, 275] width 12 height 11
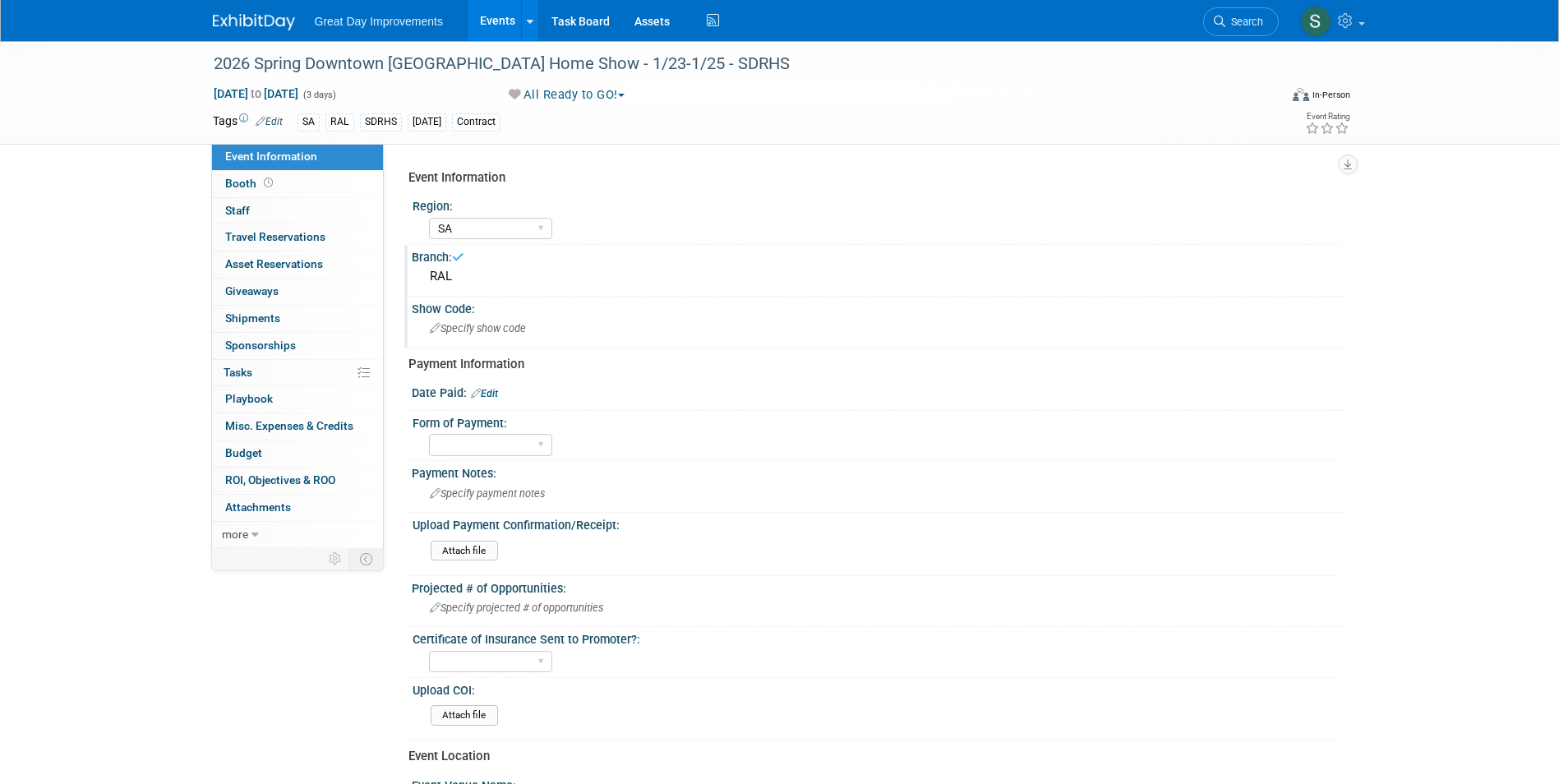
click at [559, 324] on div "Specify show code" at bounding box center [879, 328] width 911 height 25
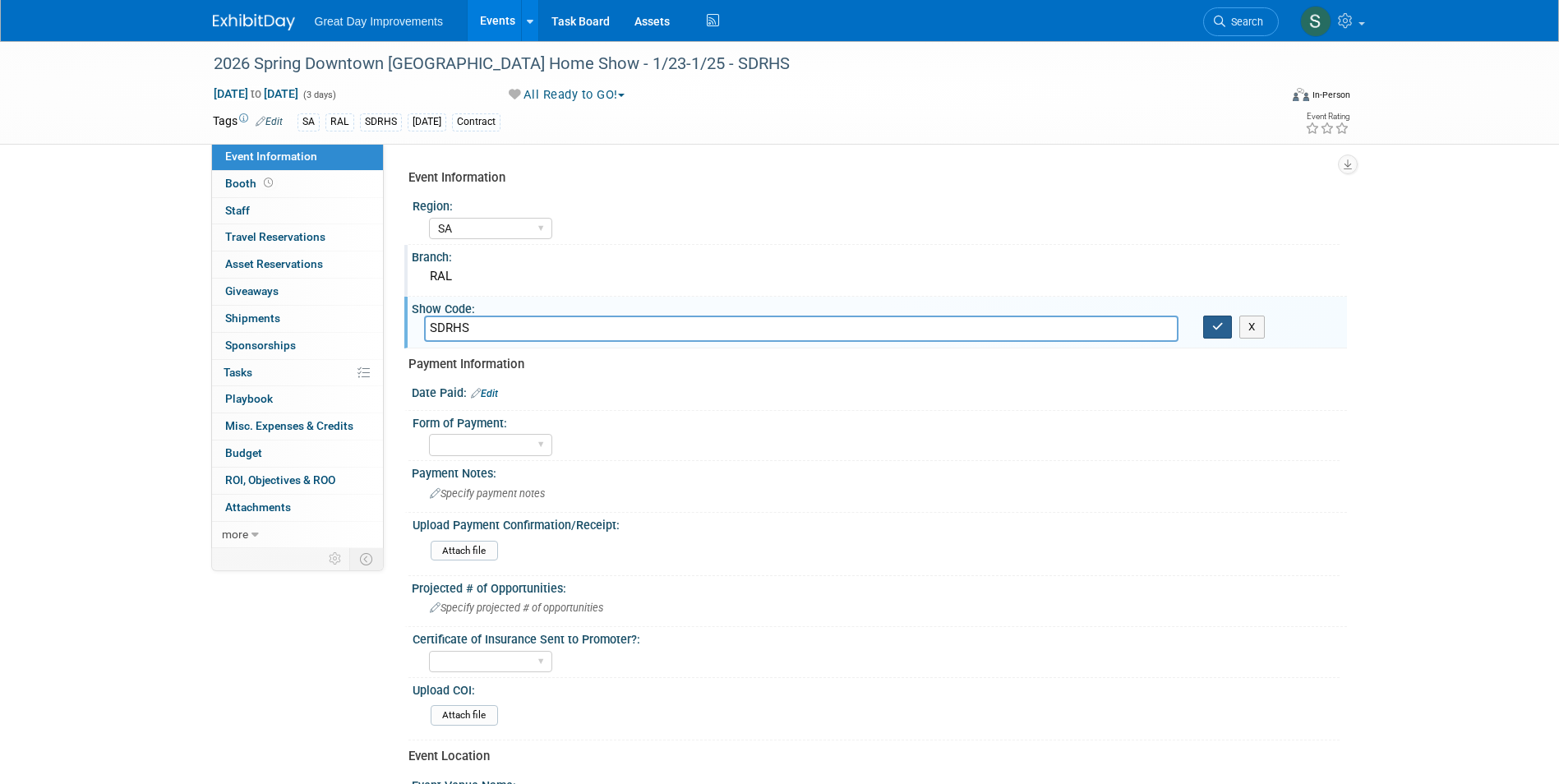
type input "SDRHS"
click at [1210, 321] on button "button" at bounding box center [1218, 326] width 30 height 23
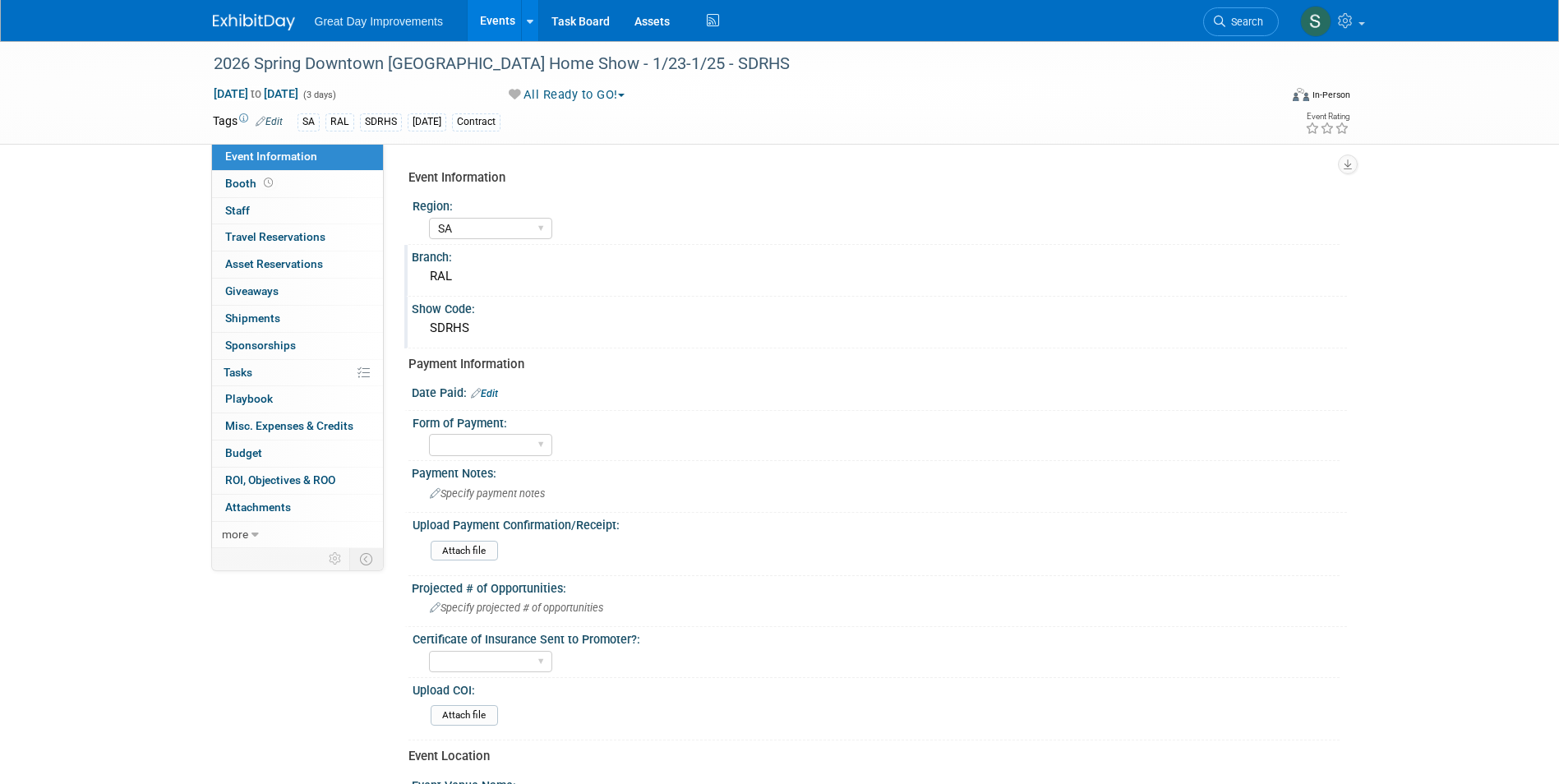
click at [492, 395] on link "Edit" at bounding box center [485, 394] width 27 height 12
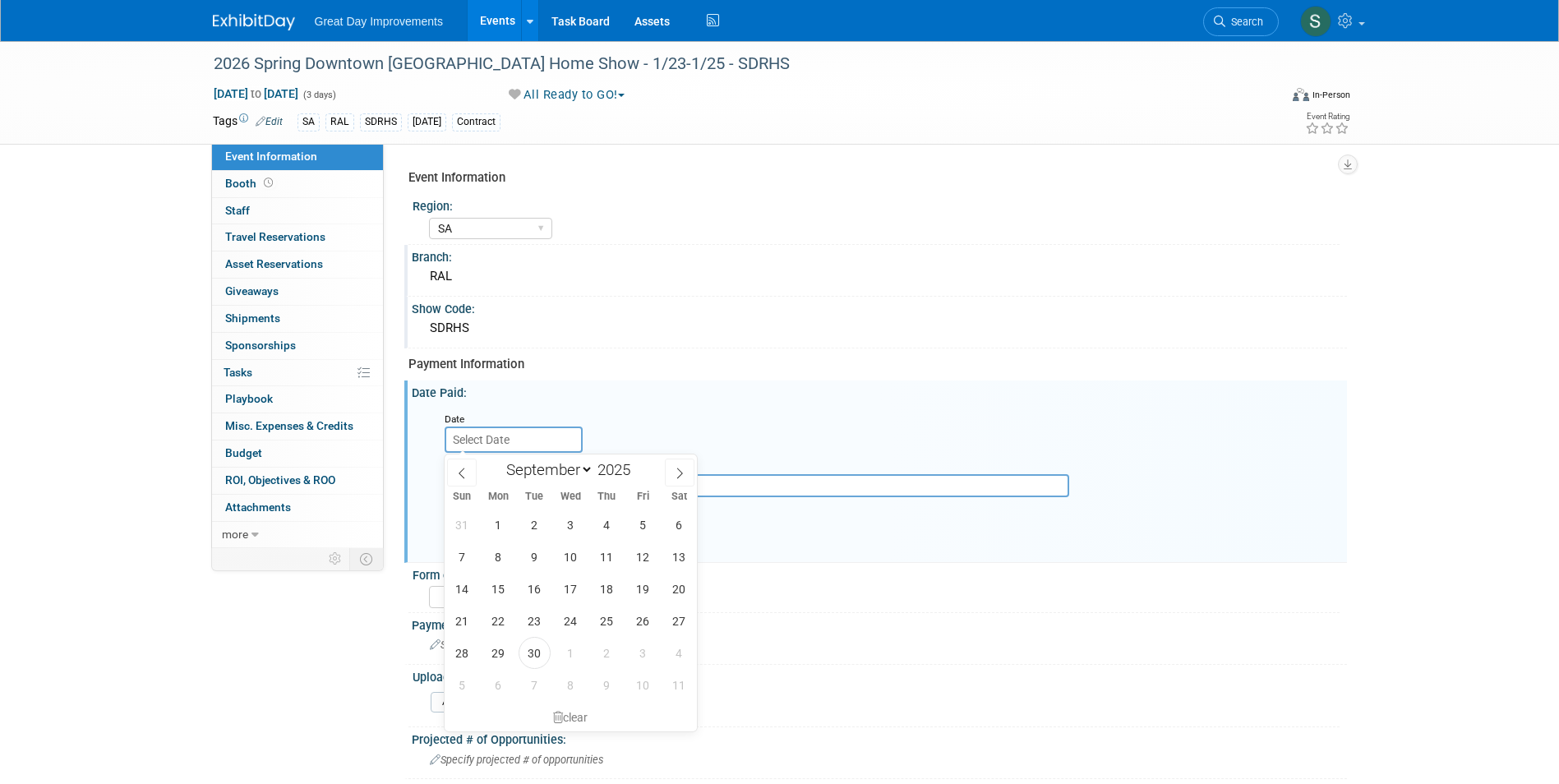
click at [528, 438] on input "text" at bounding box center [513, 439] width 138 height 26
click at [519, 652] on span "30" at bounding box center [535, 652] width 32 height 32
type input "[DATE]"
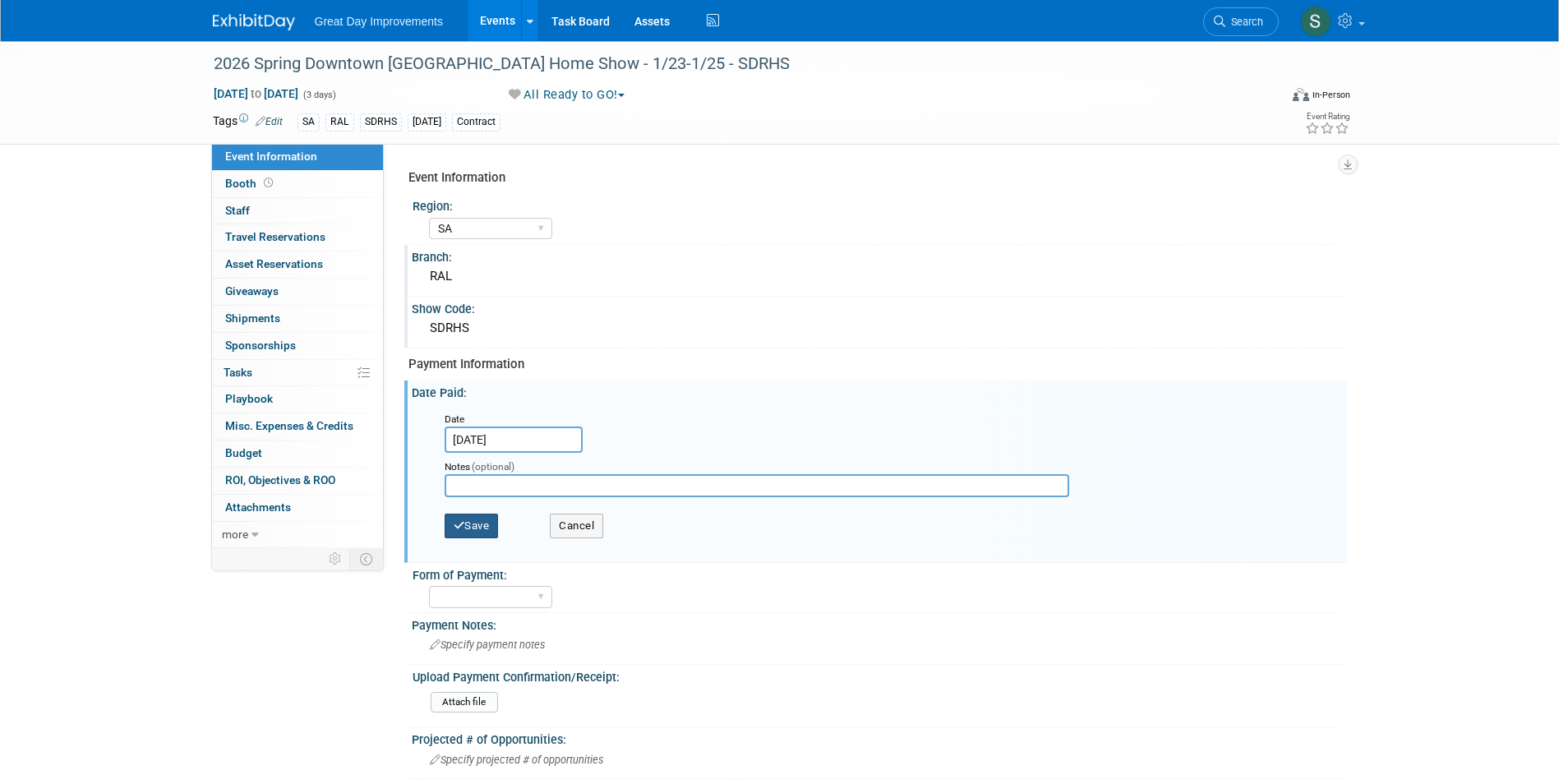
click at [471, 524] on button "Save" at bounding box center [471, 525] width 54 height 24
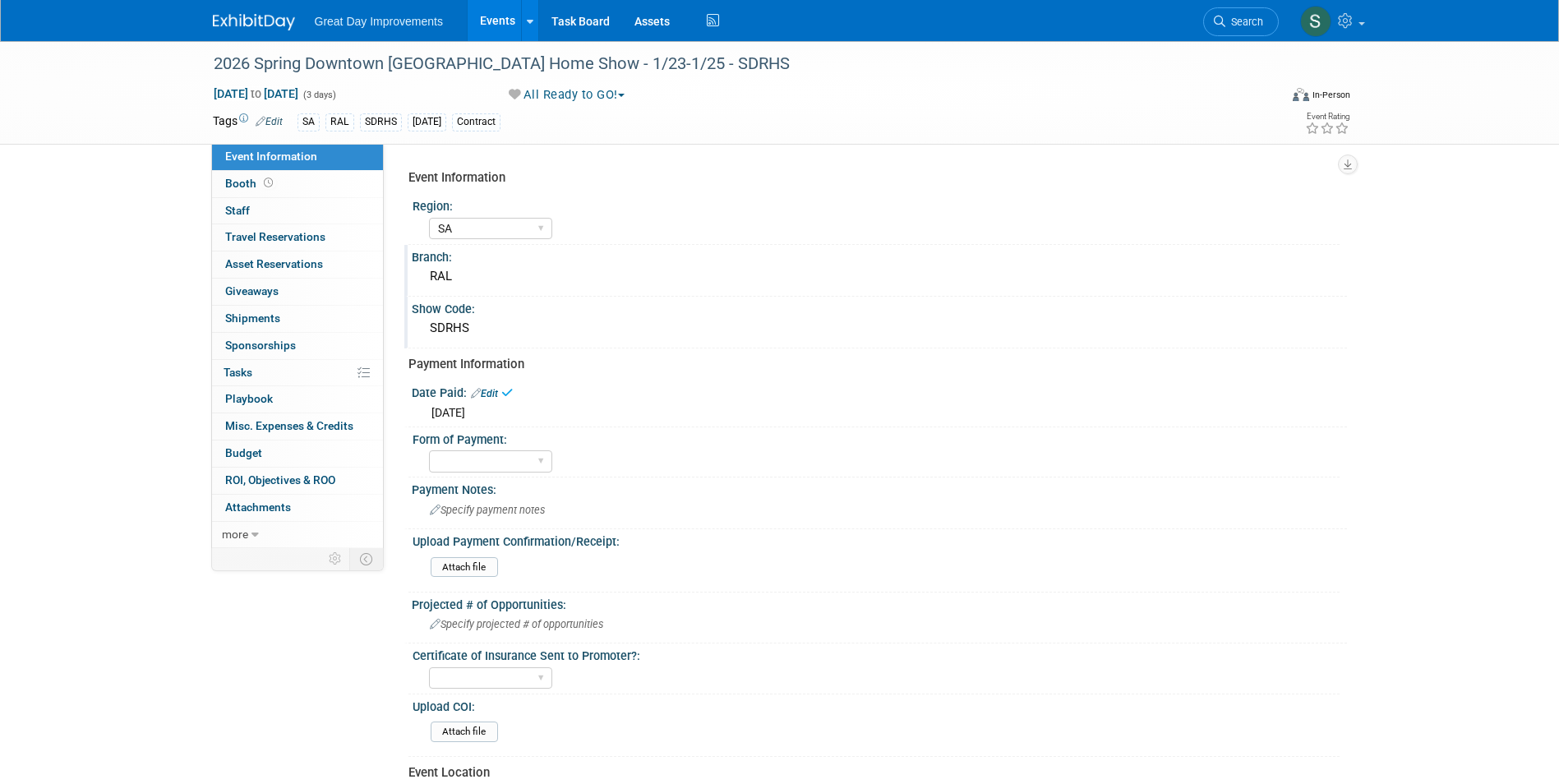
click at [478, 436] on div "Form of Payment:" at bounding box center [876, 438] width 927 height 20
click at [486, 456] on select "Paid via CC Check Requested Pay at the Gate Other" at bounding box center [491, 461] width 123 height 22
select select "Paid via CC"
click at [429, 450] on select "Paid via CC Check Requested Pay at the Gate Other" at bounding box center [491, 461] width 123 height 22
click at [478, 559] on input "file" at bounding box center [385, 567] width 223 height 19
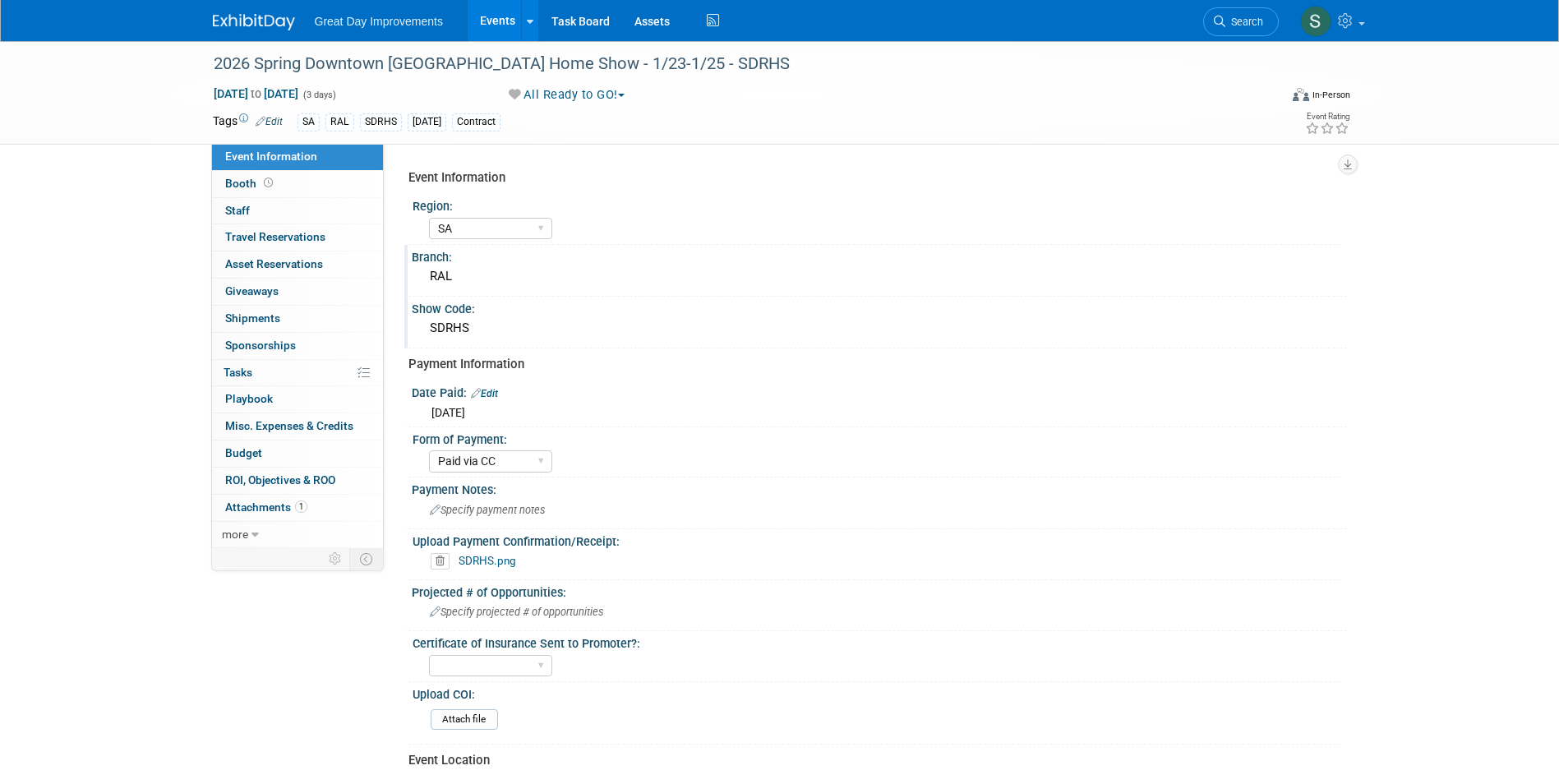
click at [241, 13] on link at bounding box center [263, 14] width 102 height 13
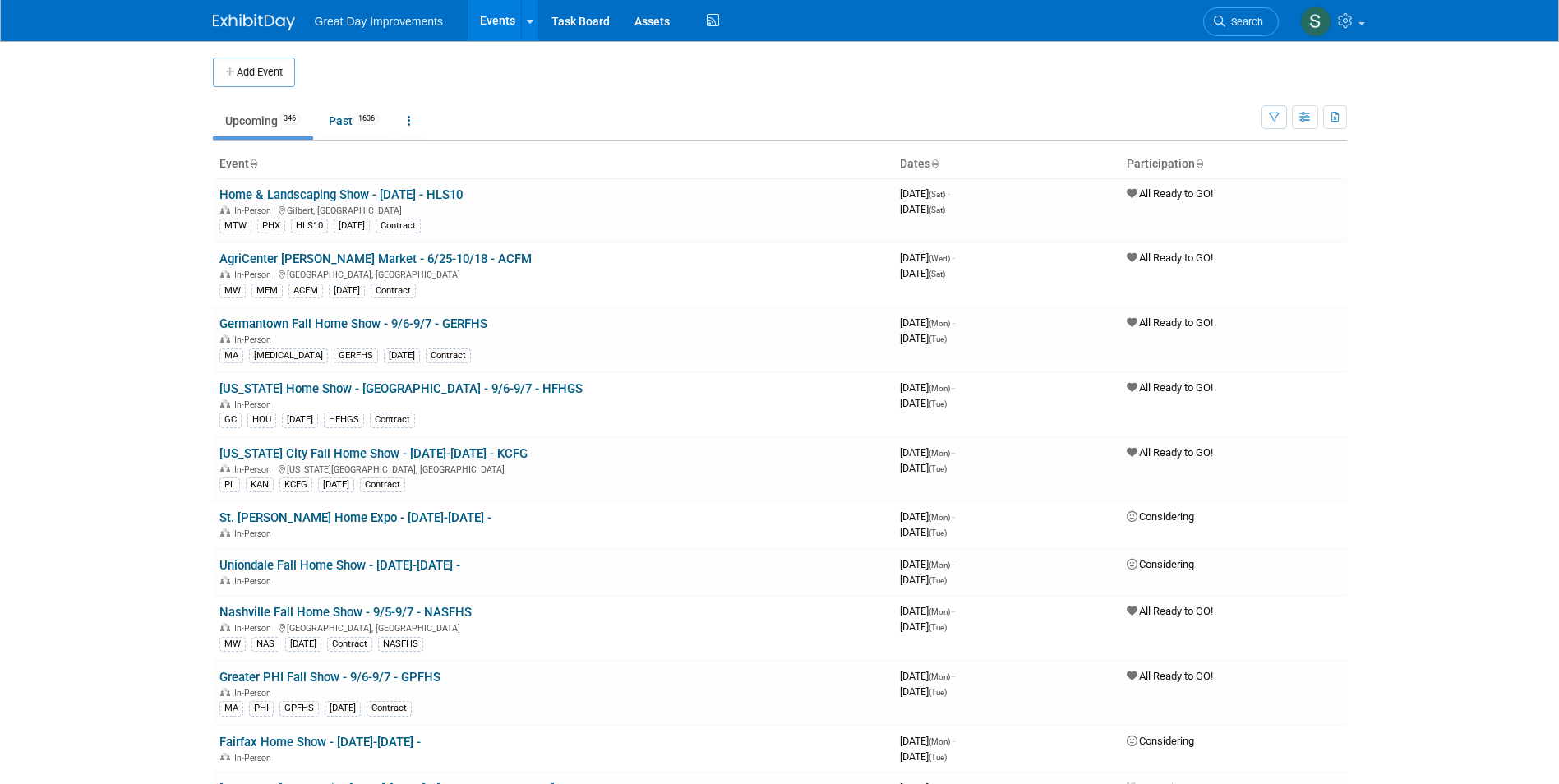
click at [1255, 19] on span "Search" at bounding box center [1244, 22] width 38 height 13
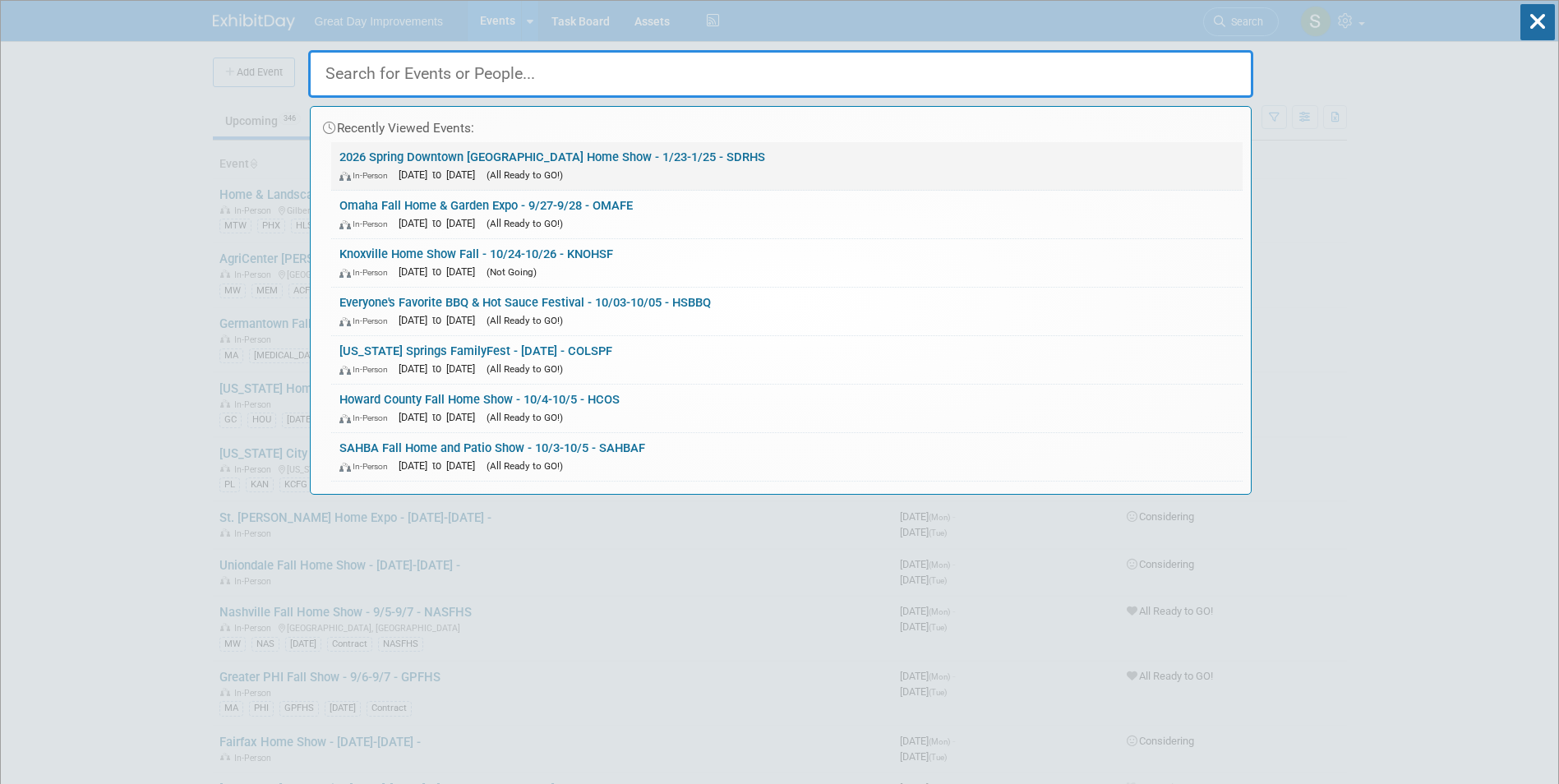
click at [664, 167] on div "In-Person Jan 23, 2026 to Jan 25, 2026 (All Ready to GO!)" at bounding box center [788, 175] width 895 height 17
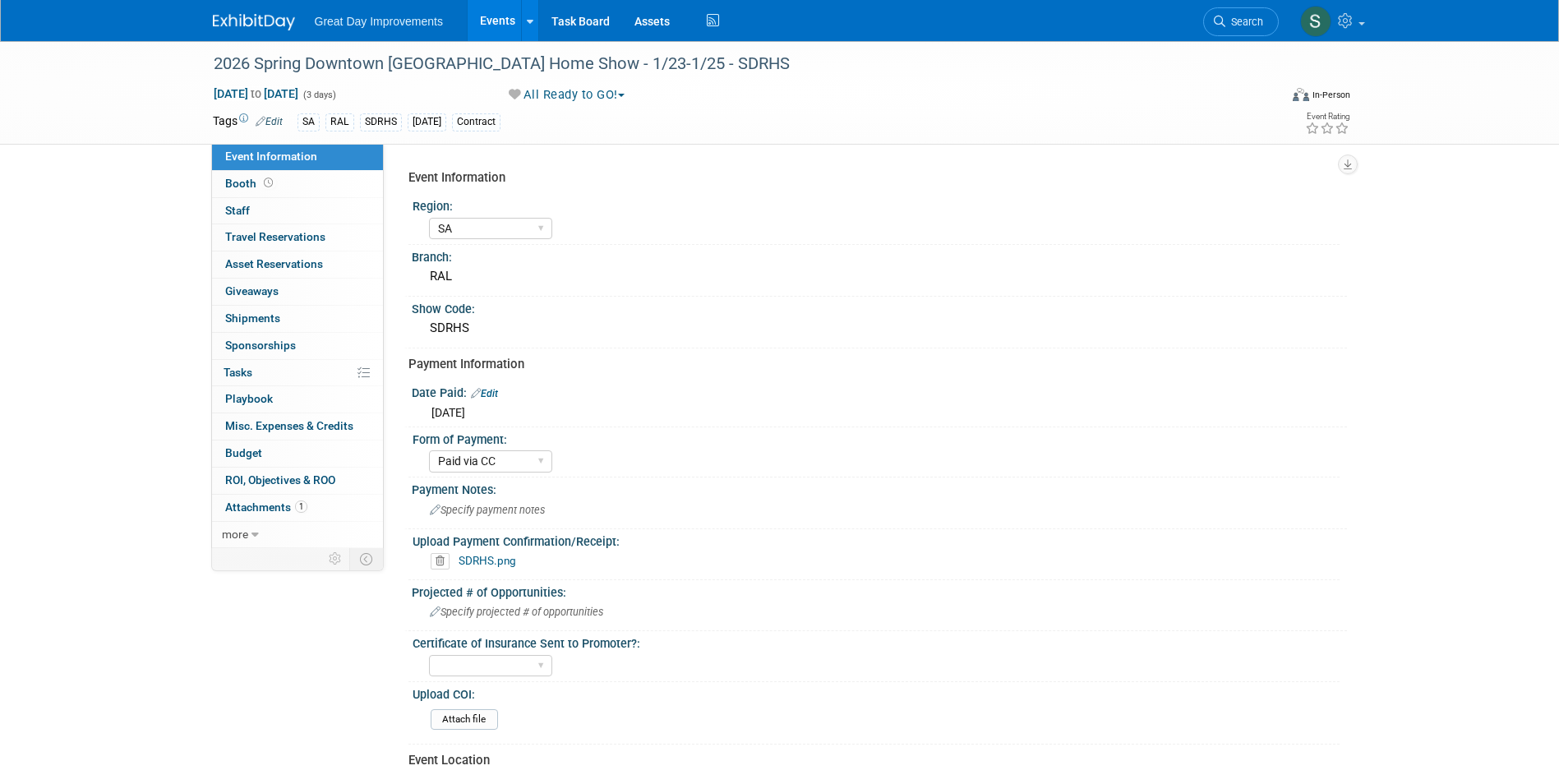
select select "SA"
select select "Paid via CC"
click at [482, 568] on div "SDRHS.png" at bounding box center [882, 561] width 903 height 16
click at [482, 555] on link "SDRHS.png" at bounding box center [487, 561] width 57 height 13
click at [262, 27] on img at bounding box center [253, 22] width 82 height 16
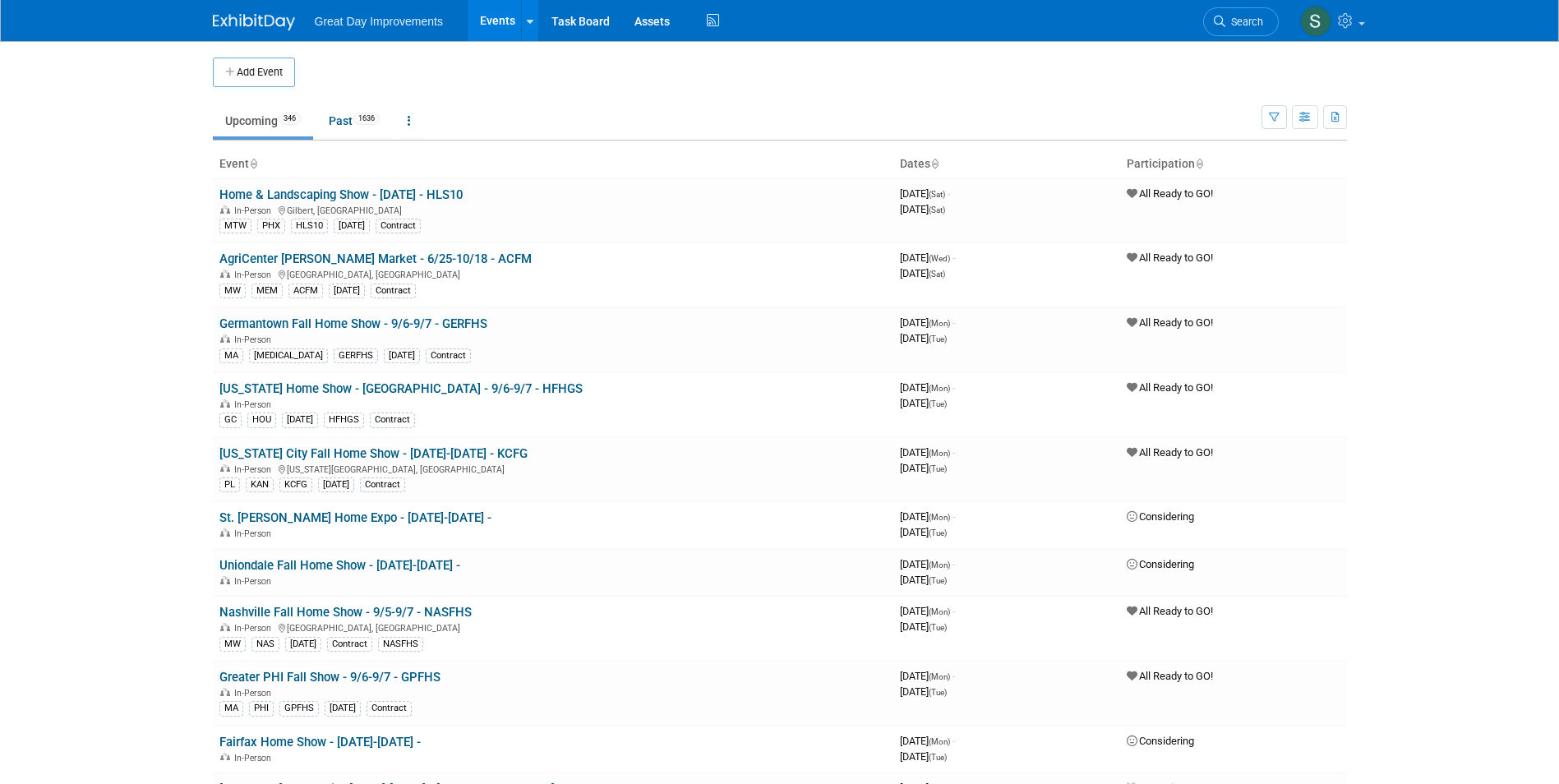
click at [266, 66] on button "Add Event" at bounding box center [253, 72] width 82 height 30
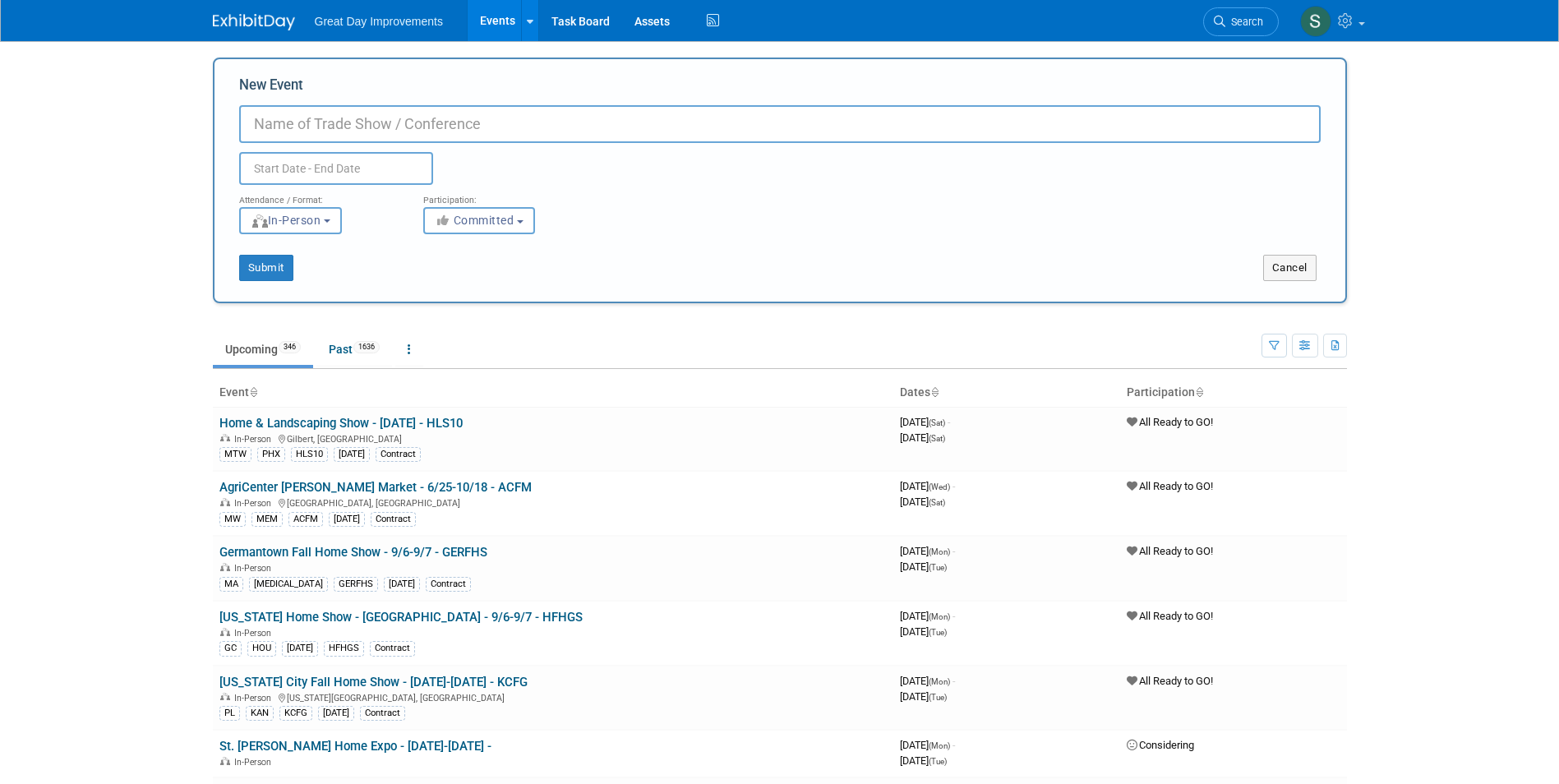
paste input "2026 Fall Fairgrounds Southern Ideal Home Show"
type input "2026 Fall Fairgrounds Southern Ideal Home Show - 9/18-9/20 - FFSIHS"
click at [458, 230] on button "Committed" at bounding box center [479, 221] width 112 height 27
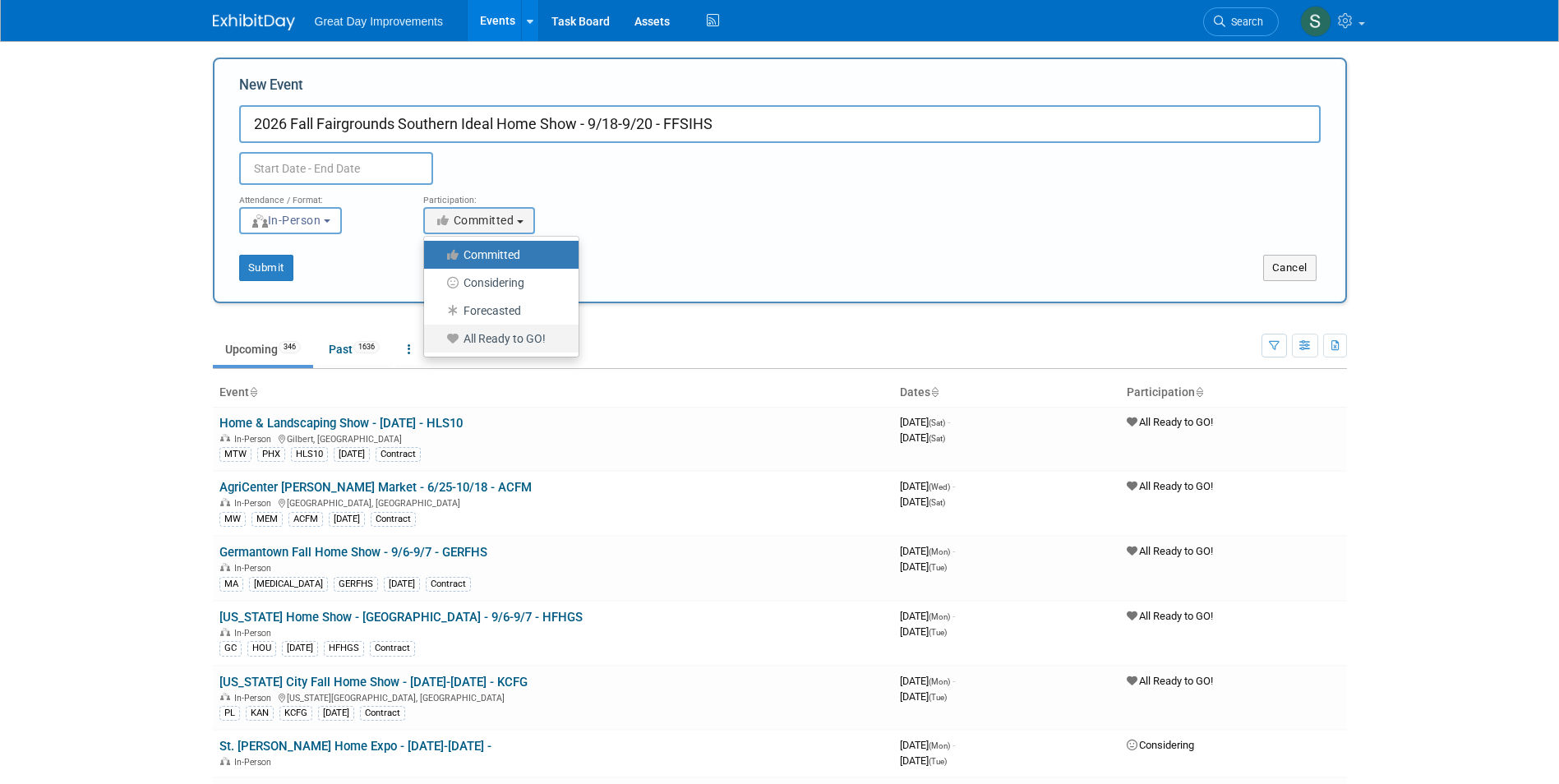
click at [505, 335] on label "All Ready to GO!" at bounding box center [497, 338] width 130 height 21
click at [474, 330] on label "All Ready to GO!" at bounding box center [497, 338] width 130 height 21
click at [439, 334] on input "All Ready to GO!" at bounding box center [433, 339] width 11 height 11
select select "102"
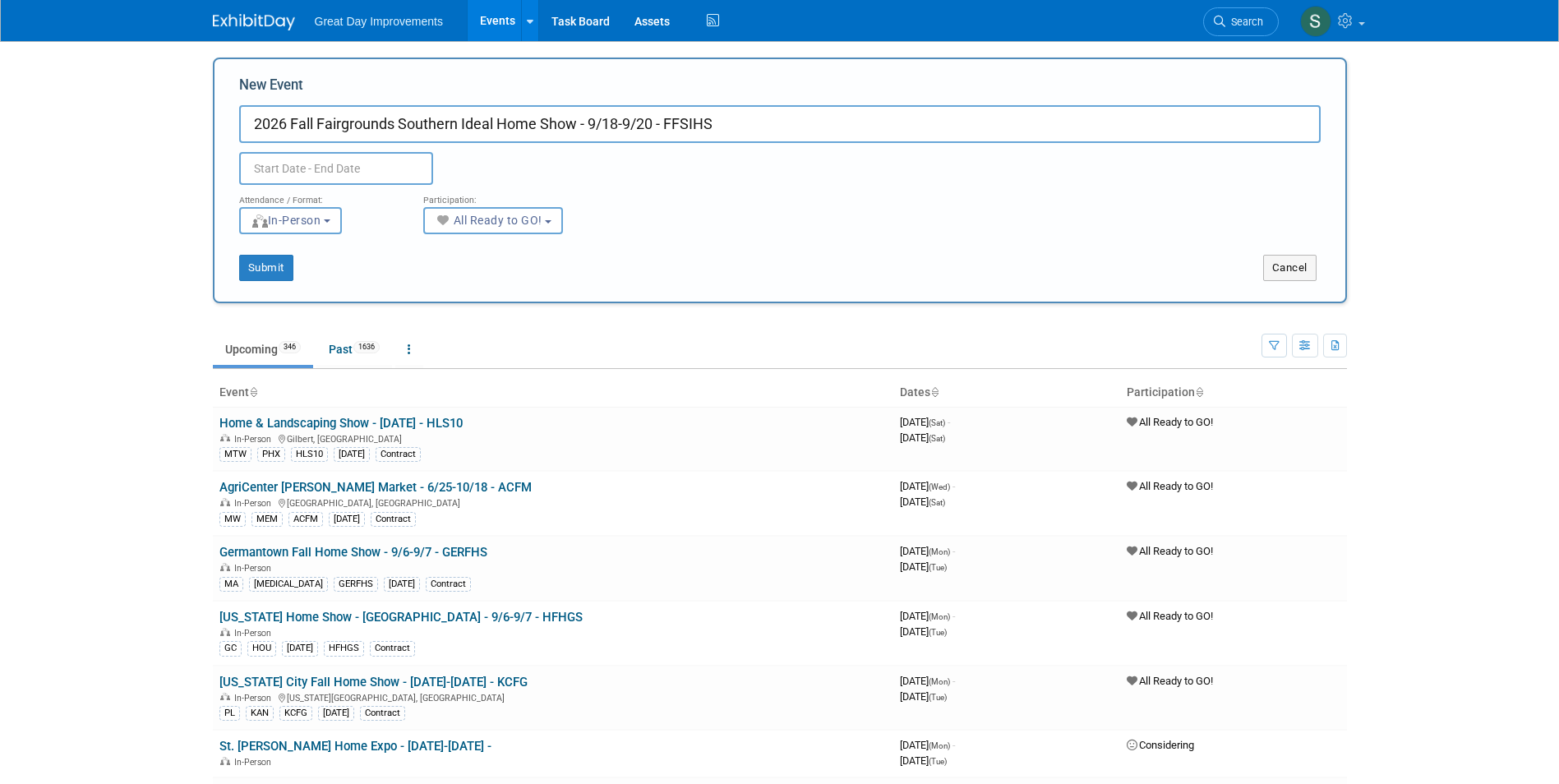
click at [380, 174] on input "text" at bounding box center [336, 168] width 194 height 33
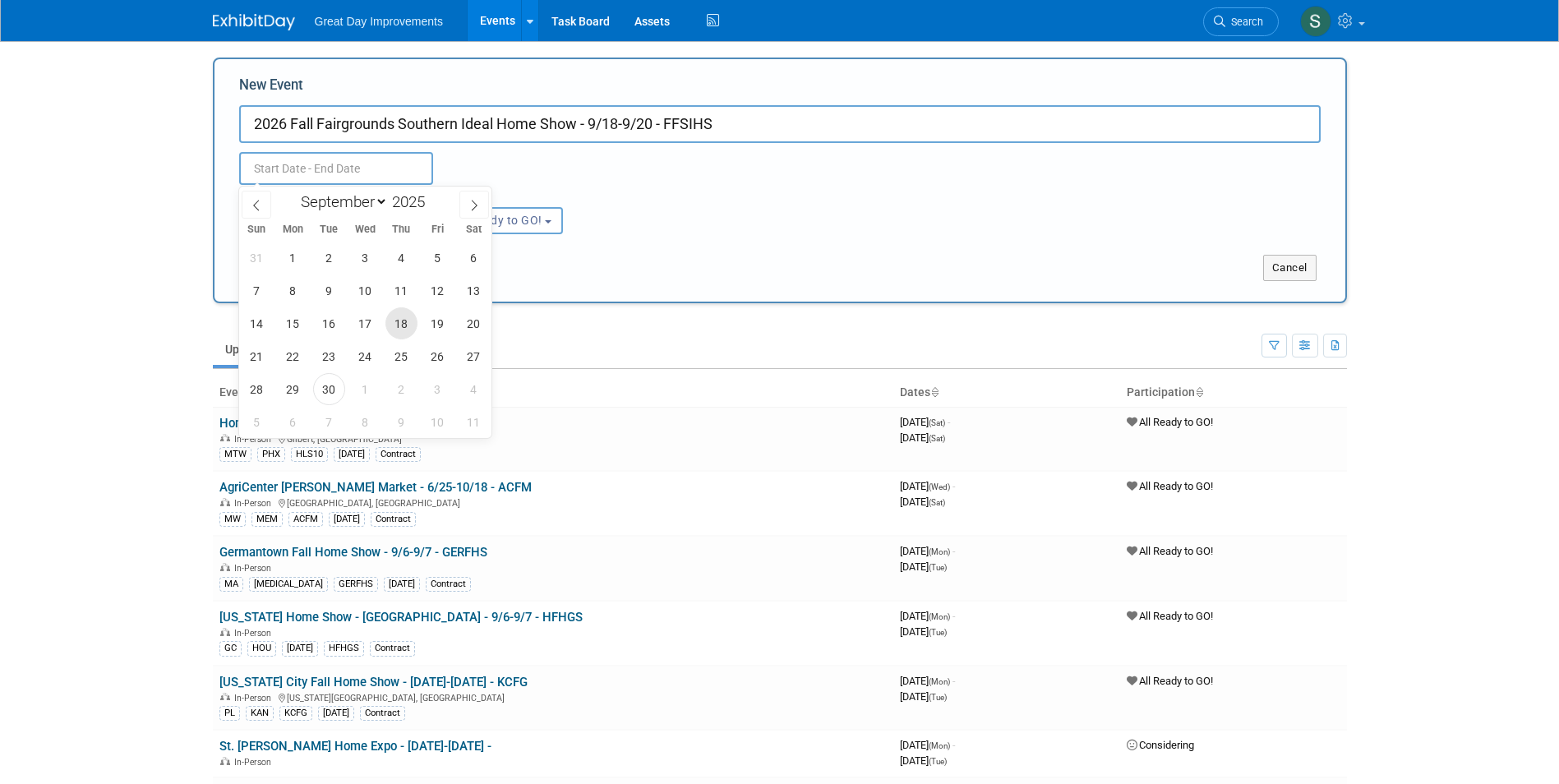
click at [410, 320] on span "18" at bounding box center [401, 324] width 32 height 32
click at [459, 320] on span "20" at bounding box center [474, 324] width 32 height 32
type input "Sep 18, 2025 to Sep 20, 2025"
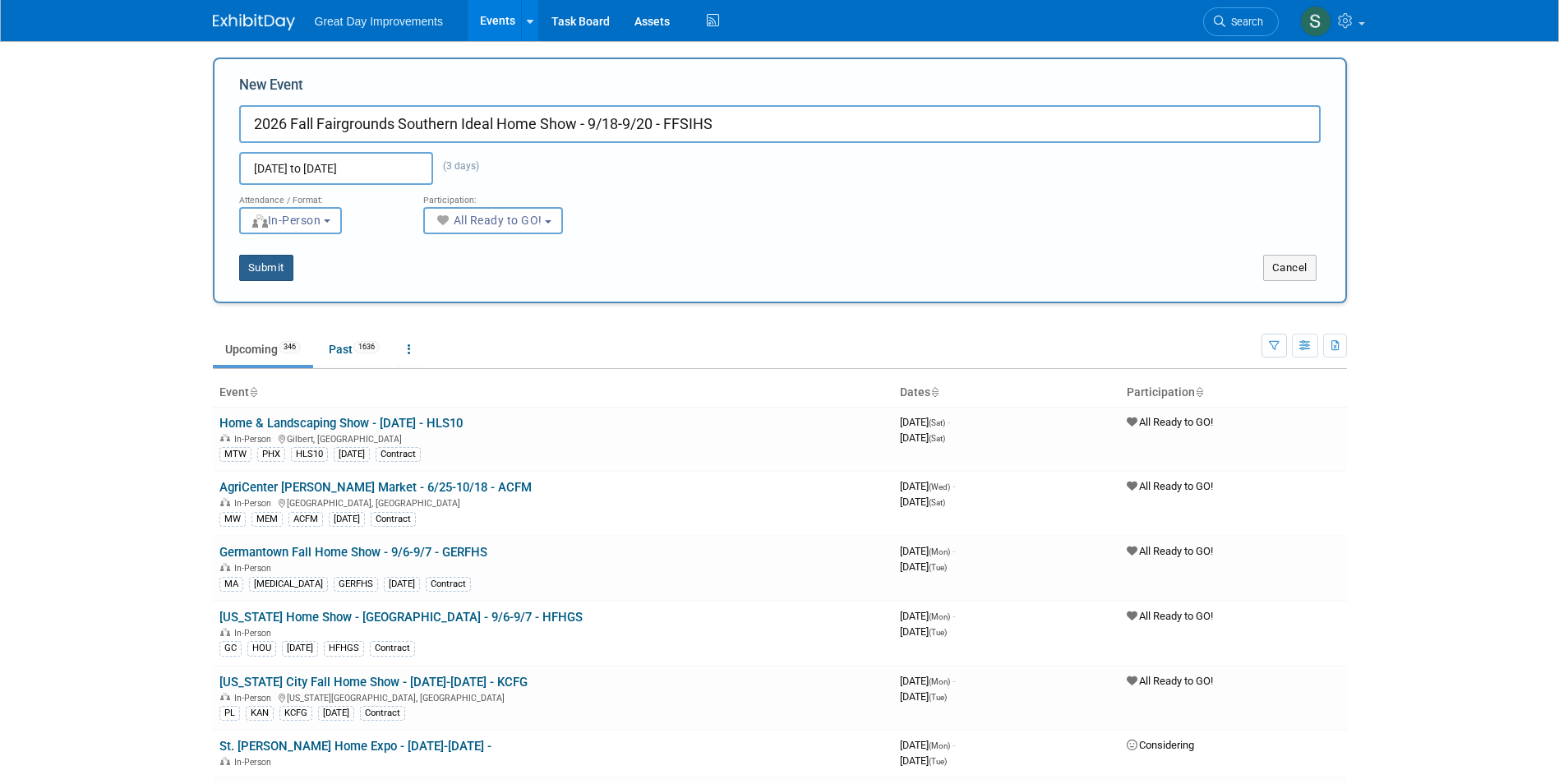
click at [266, 263] on button "Submit" at bounding box center [266, 267] width 54 height 26
type input "2026 Fall Fairgrounds Southern Ideal Home Show - 9/18-9/20 - FFSIHS"
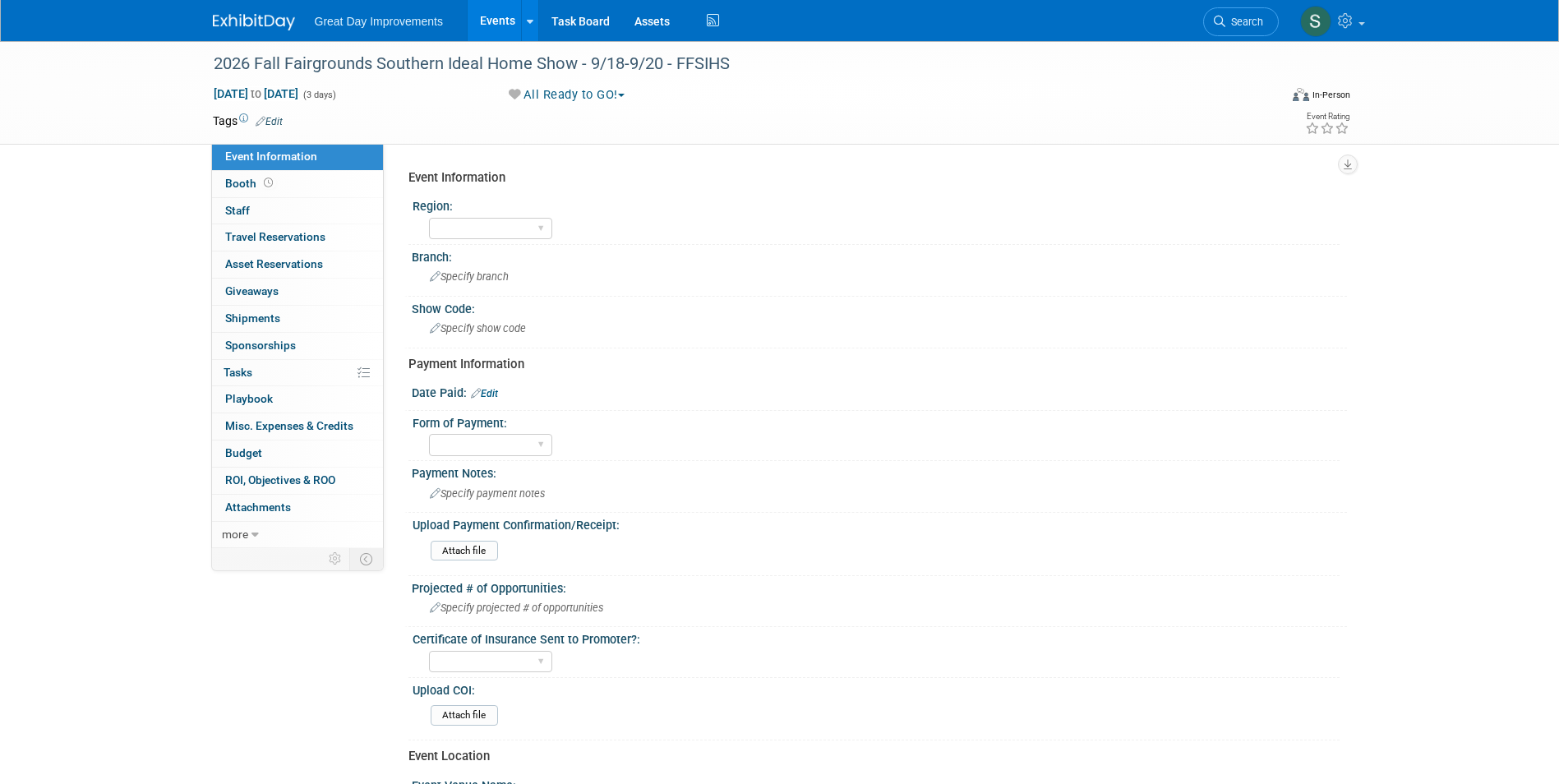
click at [273, 115] on link "Edit" at bounding box center [269, 121] width 27 height 12
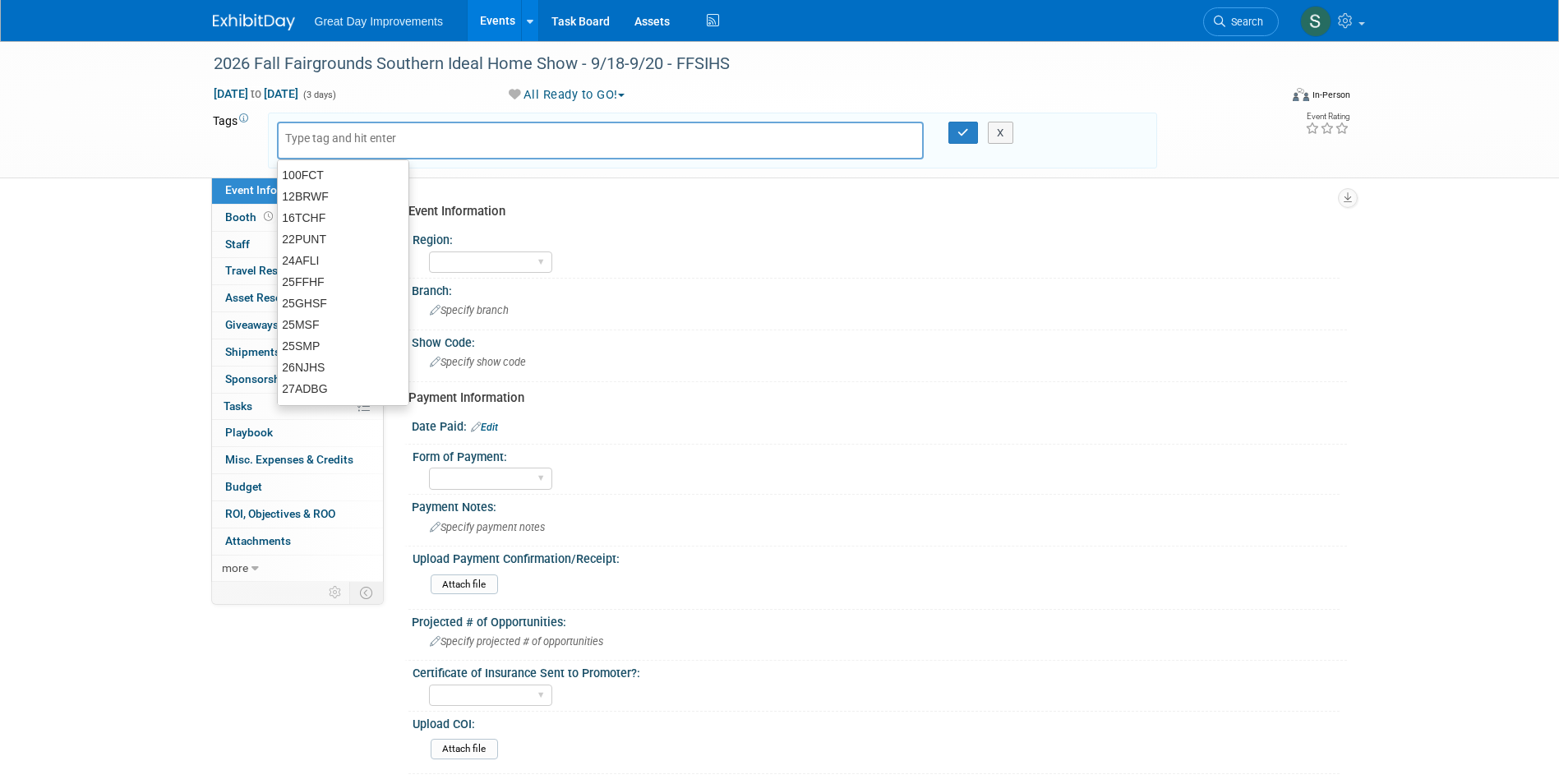
click at [358, 150] on div at bounding box center [600, 140] width 648 height 38
click at [349, 145] on input "text" at bounding box center [351, 137] width 132 height 16
click at [346, 137] on input "text" at bounding box center [351, 137] width 132 height 16
click at [481, 352] on div "Specify show code" at bounding box center [879, 362] width 911 height 25
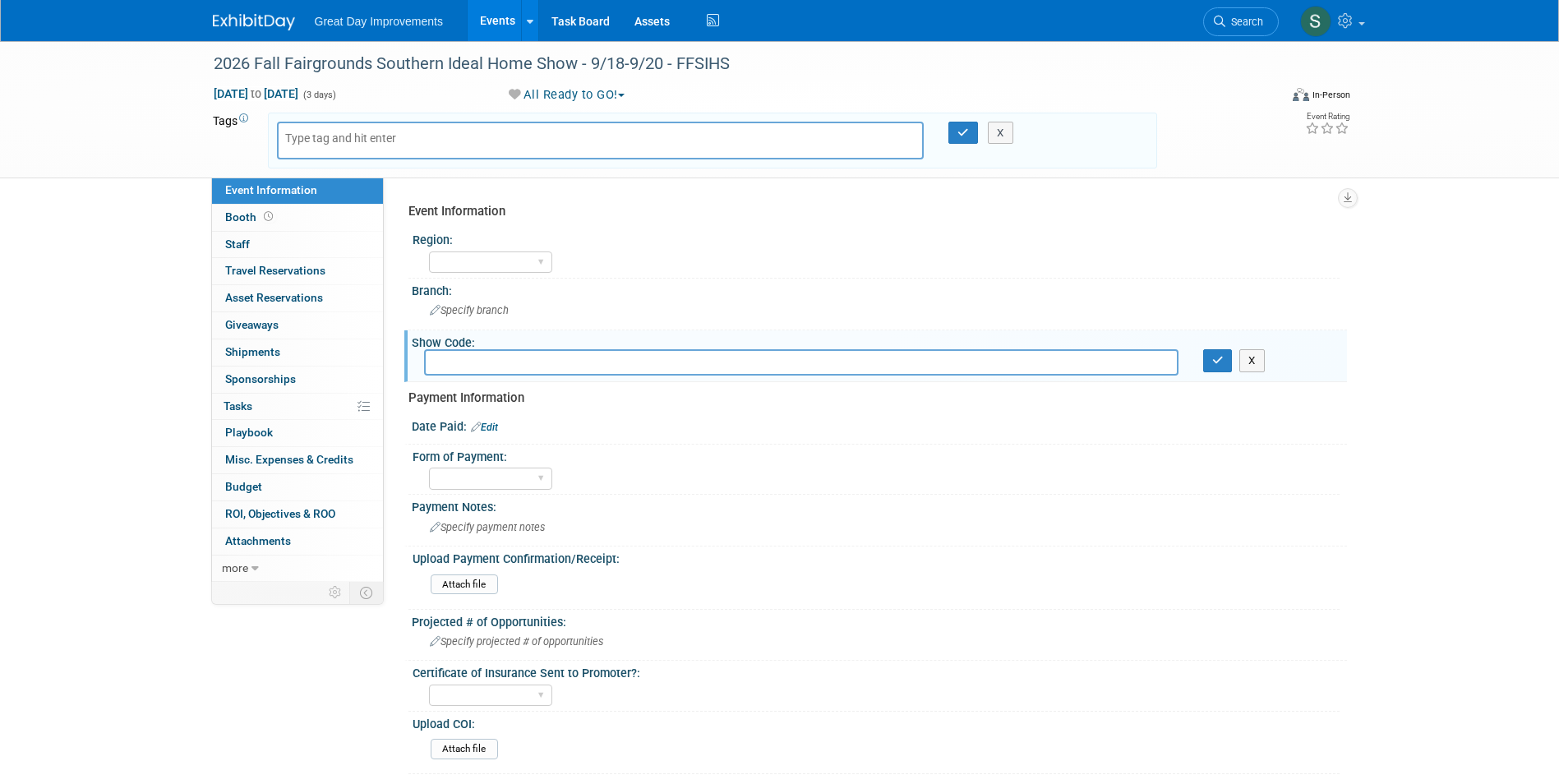
click at [481, 352] on input "text" at bounding box center [801, 362] width 755 height 25
click at [675, 54] on div "2026 Fall Fairgrounds Southern Ideal Home Show - 9/18-9/20 - FFSIHS" at bounding box center [731, 63] width 1046 height 30
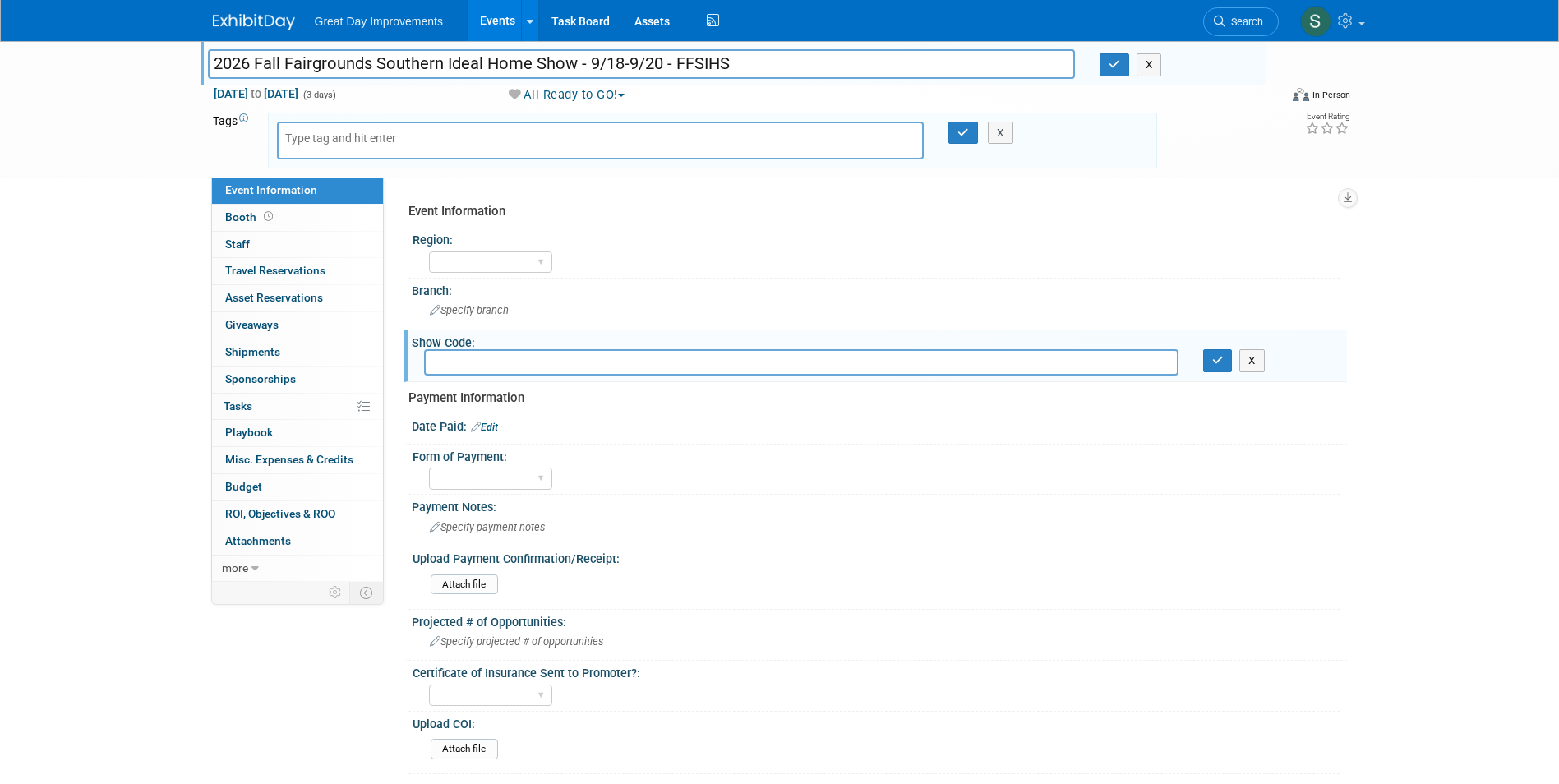
drag, startPoint x: 726, startPoint y: 68, endPoint x: 680, endPoint y: 71, distance: 46.1
click at [680, 71] on input "2026 Fall Fairgrounds Southern Ideal Home Show - 9/18-9/20 - FFSIHS" at bounding box center [642, 63] width 868 height 29
paste input "SIH"
type input "2026 Fall Fairgrounds Southern Ideal Home Show - 9/18-9/20 - FSIH"
click at [1102, 67] on button "button" at bounding box center [1114, 64] width 30 height 23
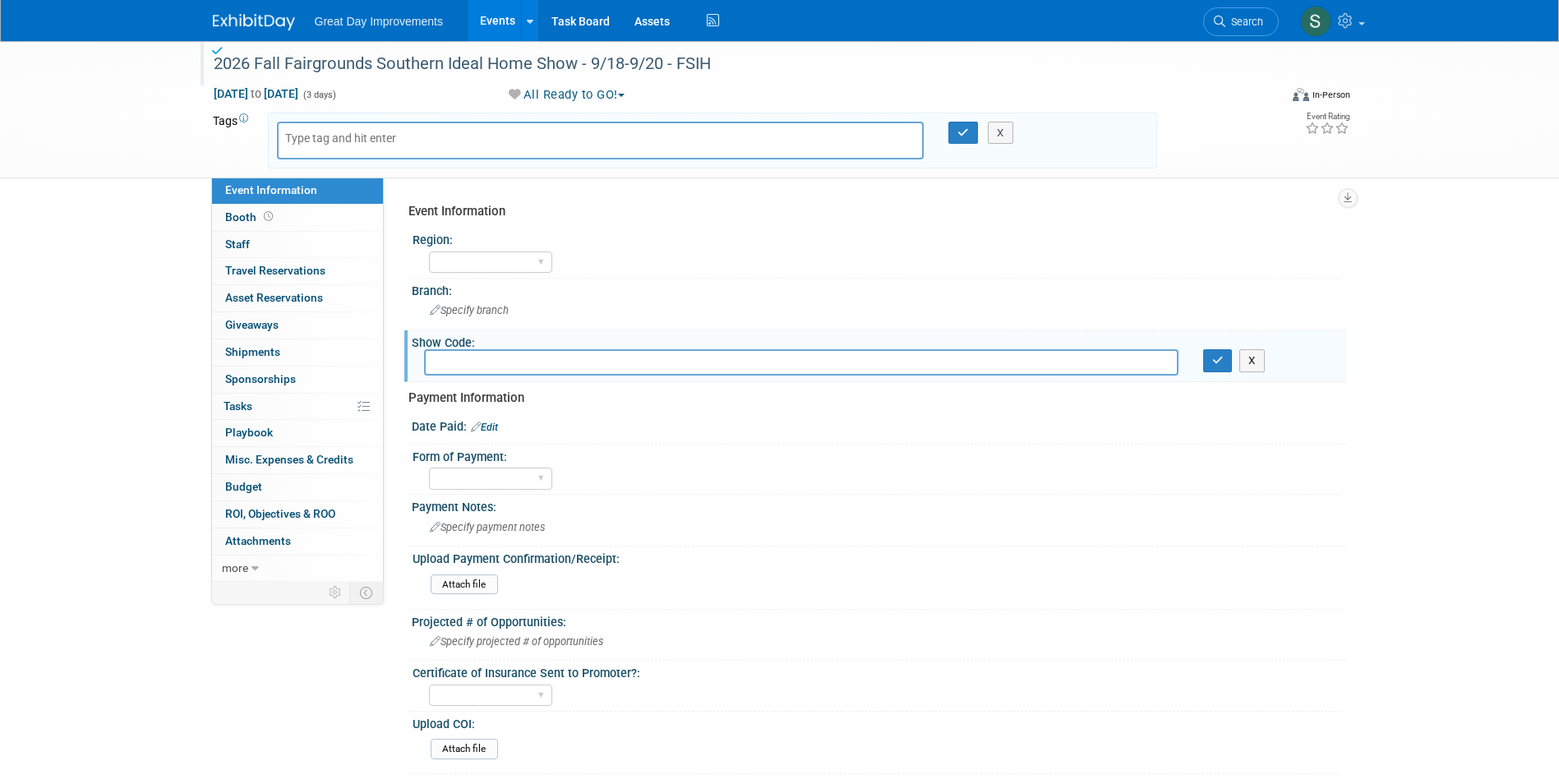
click at [440, 366] on input "text" at bounding box center [801, 362] width 755 height 25
paste input "FSIH"
type input "FSIH"
click at [1223, 357] on button "button" at bounding box center [1218, 360] width 30 height 23
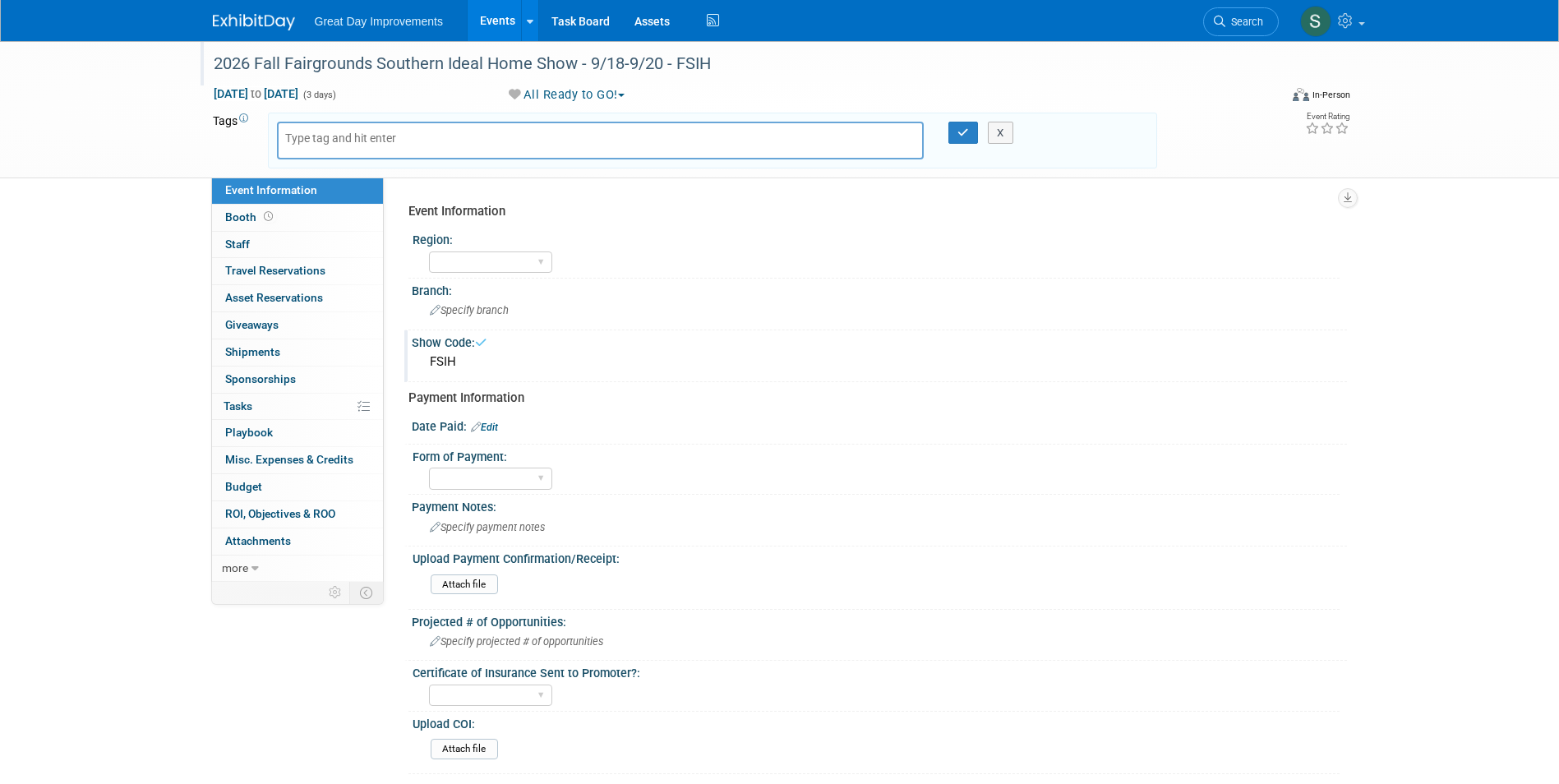
click at [461, 135] on div at bounding box center [600, 140] width 648 height 38
click at [461, 145] on div at bounding box center [600, 140] width 648 height 38
click at [434, 164] on div "X" at bounding box center [712, 141] width 890 height 56
click at [327, 142] on input "text" at bounding box center [351, 137] width 132 height 16
type input "SA"
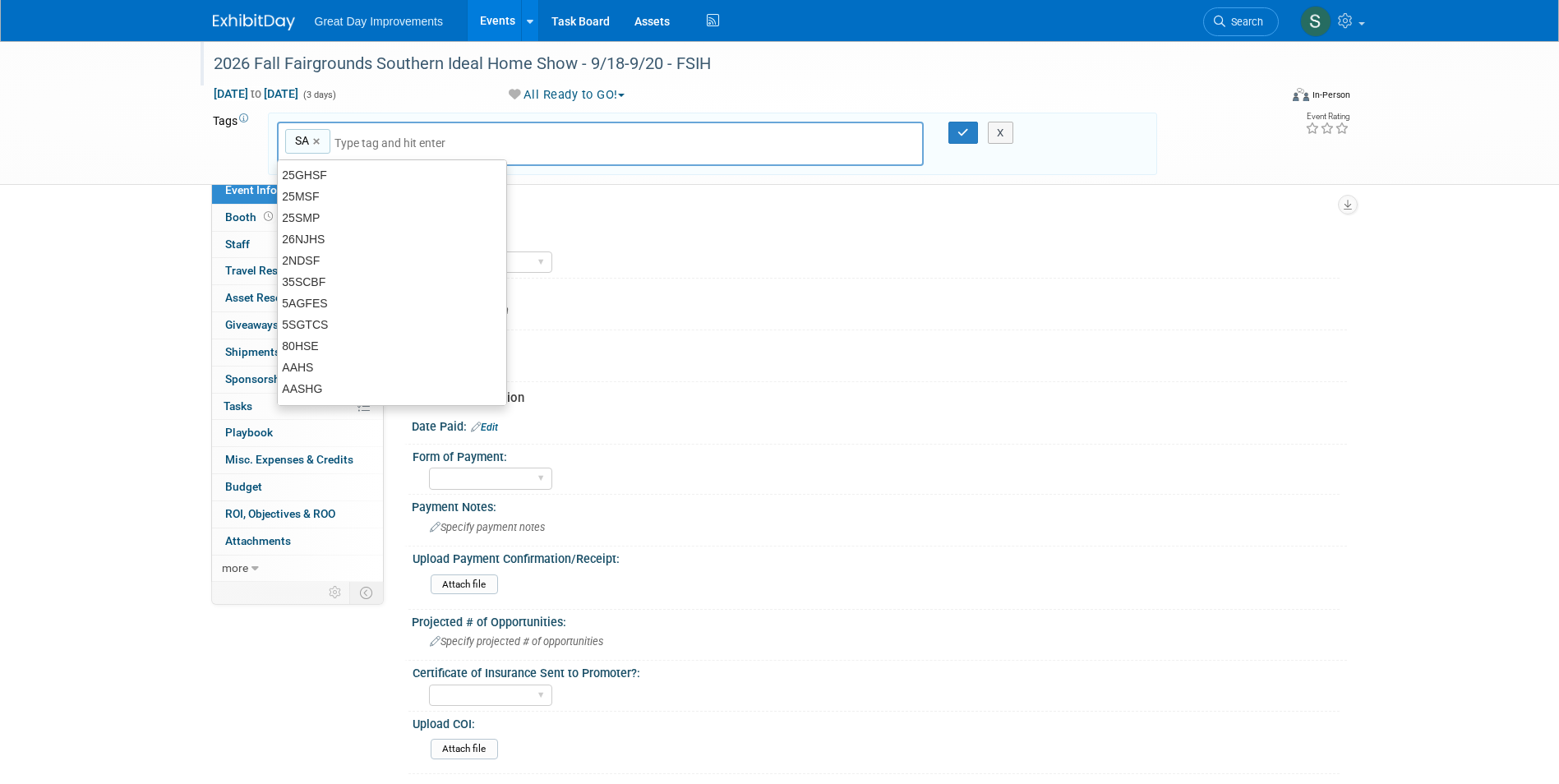
type input "SA"
type input "RAL"
type input "SA, RAL"
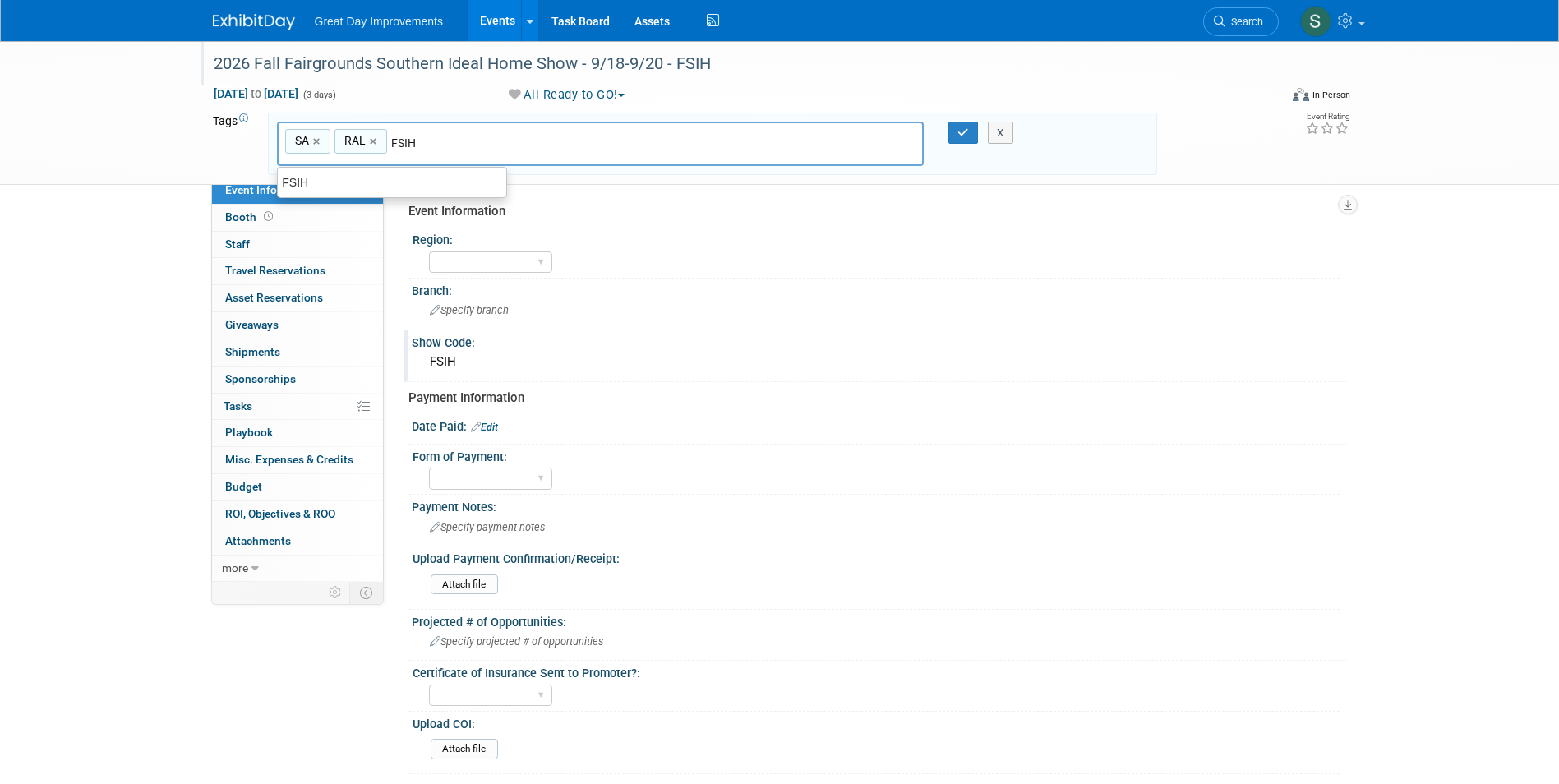
type input "FSIH"
type input "SA, RAL, FSIH"
type input "SEPT255"
type input "SA, RAL, FSIH, SEPT255"
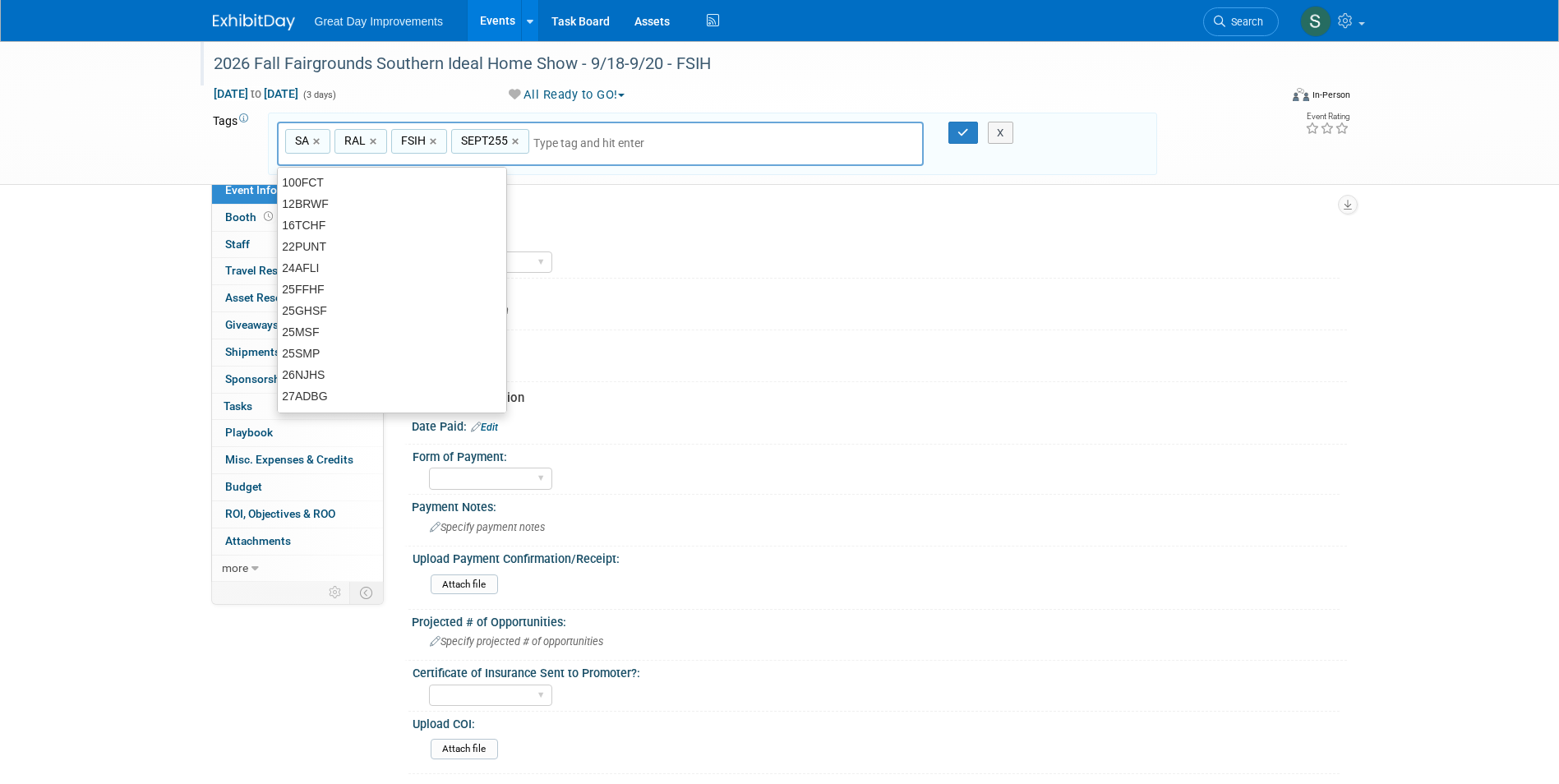
click at [526, 146] on div "SEPT255 ×" at bounding box center [490, 142] width 78 height 25
type input "SEPT255"
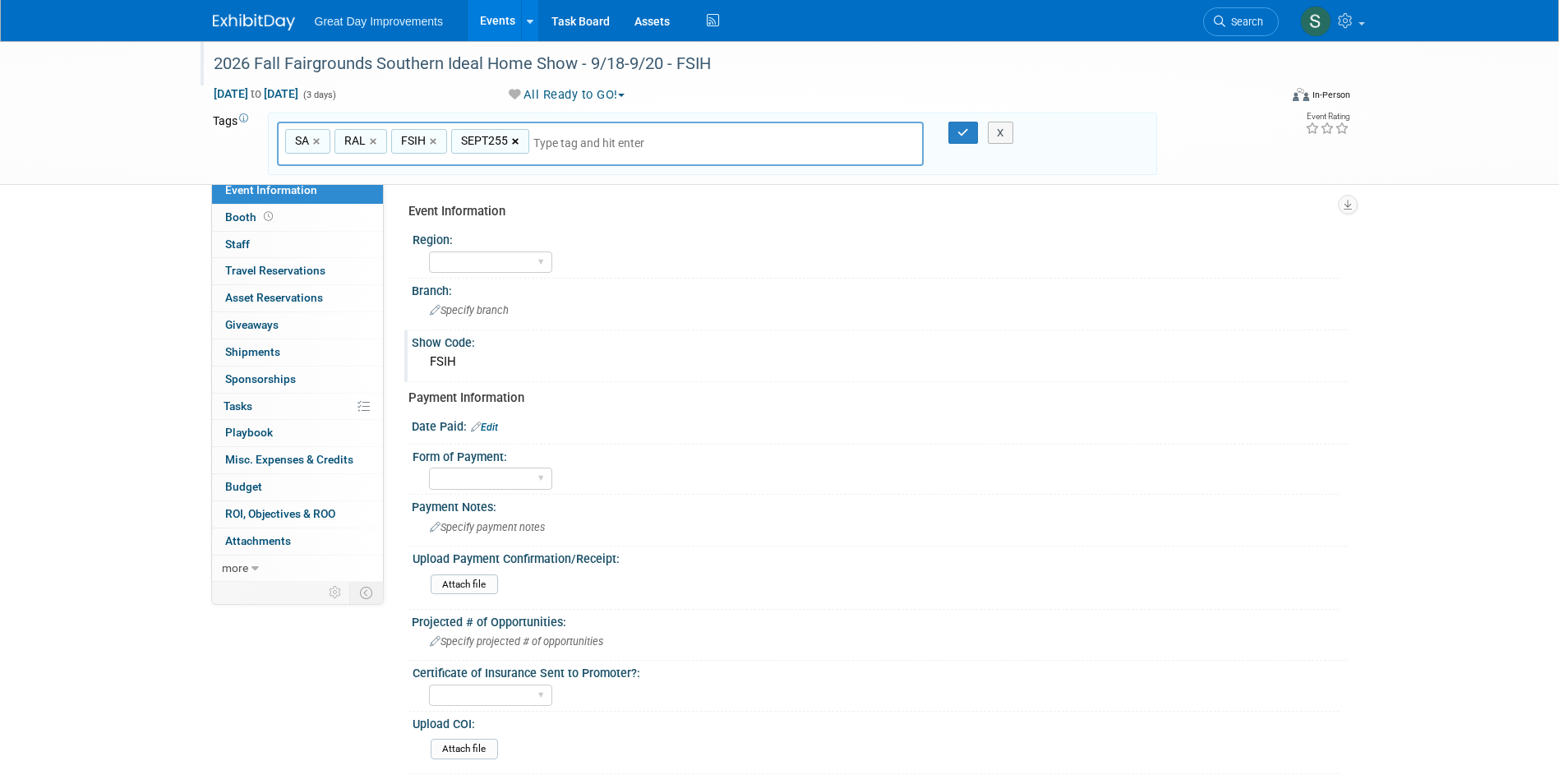
click at [514, 147] on link "×" at bounding box center [517, 142] width 11 height 19
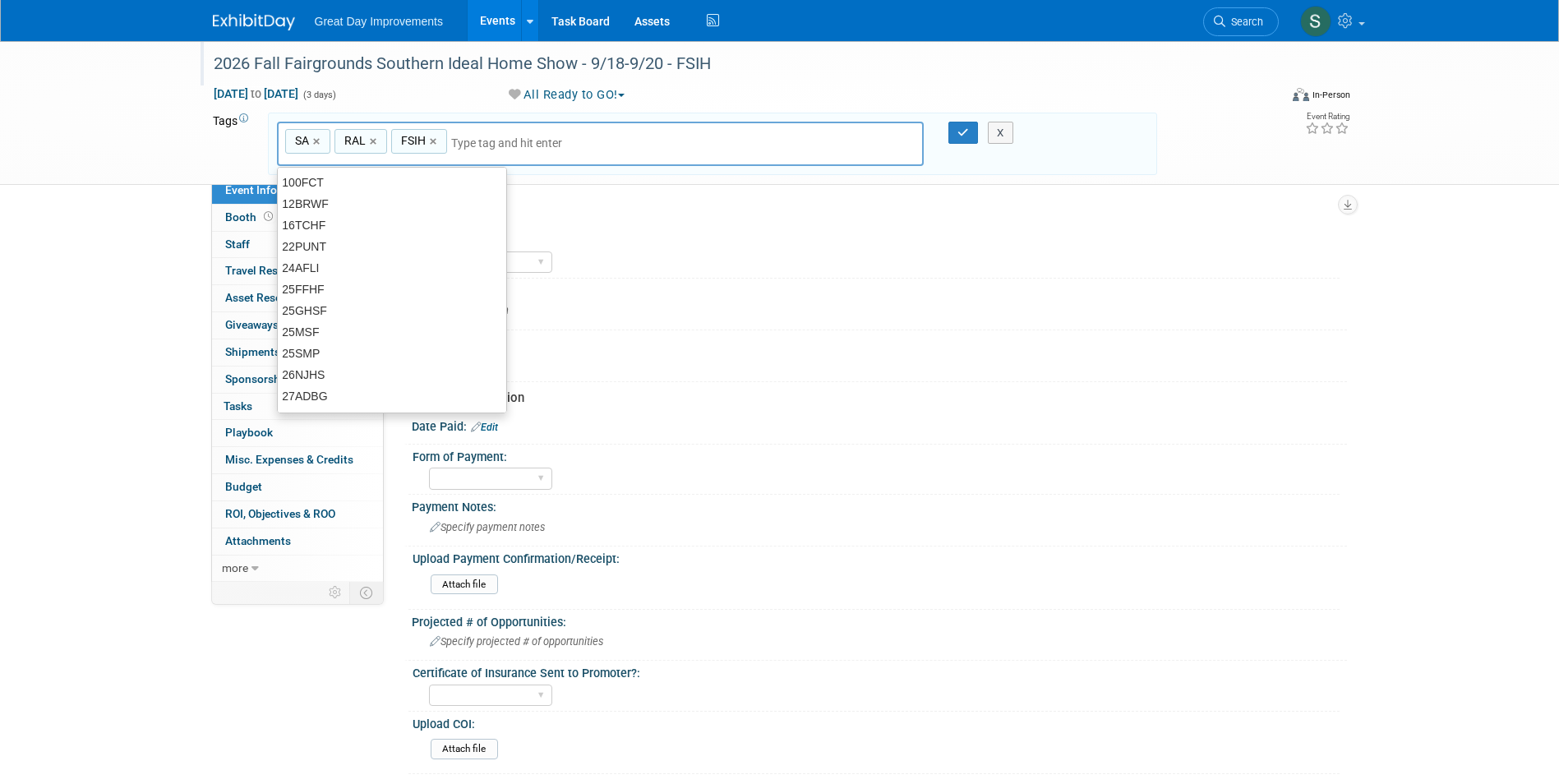
type input "SA, RAL, FSIH"
click at [518, 142] on input "text" at bounding box center [566, 142] width 230 height 16
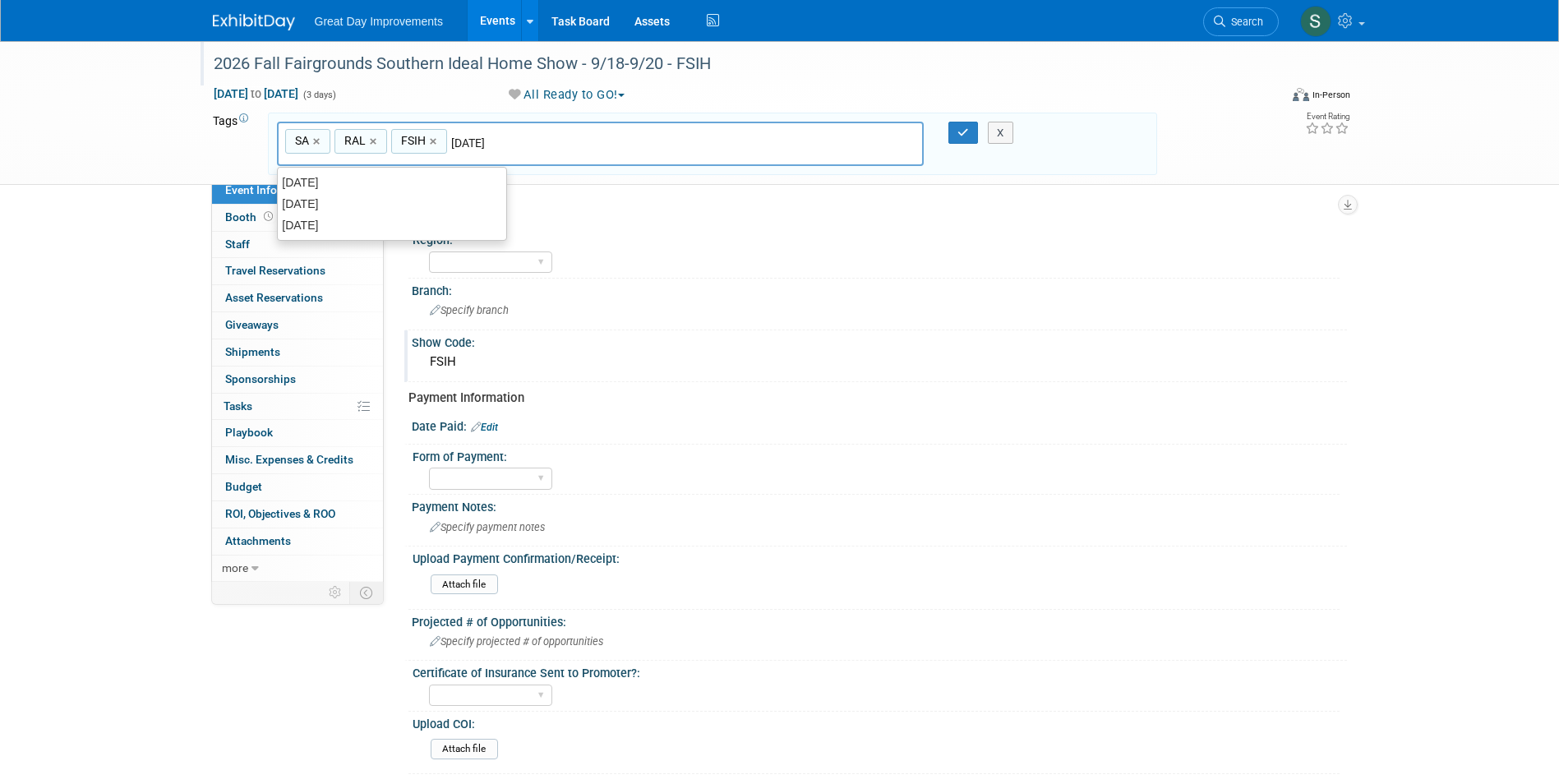
type input "SEPT25"
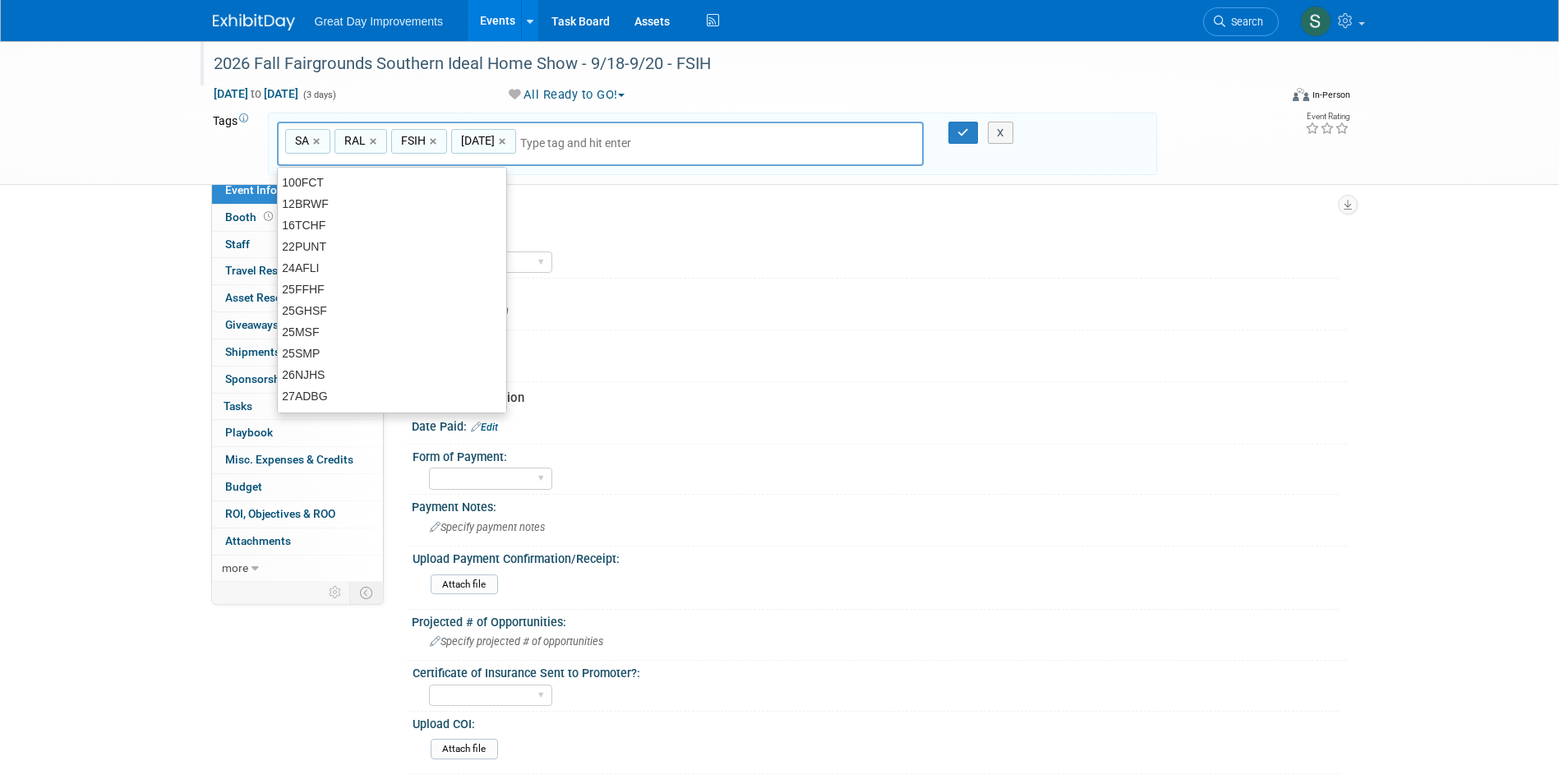
type input "SA, RAL, FSIH, SEPT25"
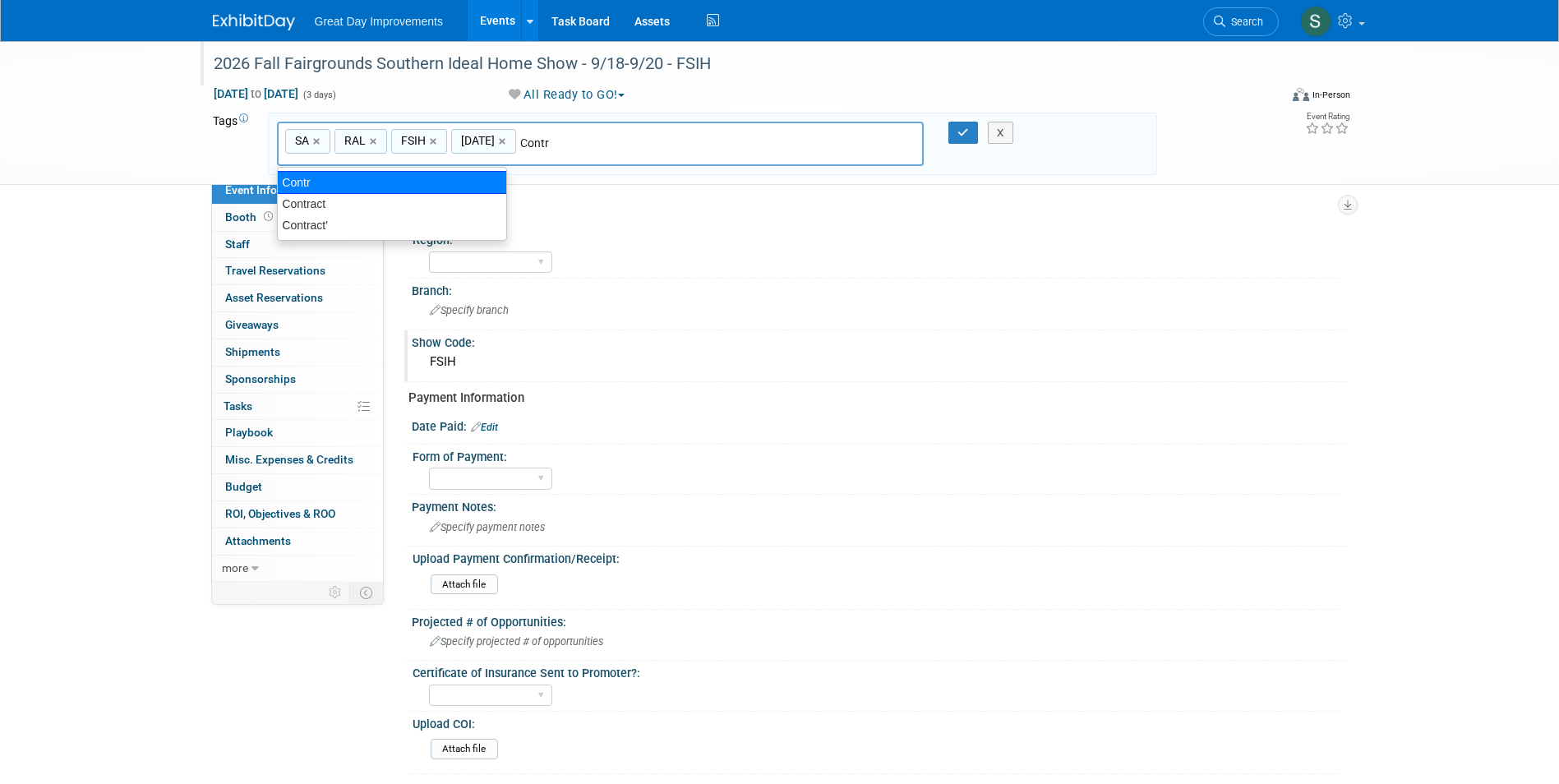
type input "Contract"
type input "SA, RAL, FSIH, SEPT25, Contract"
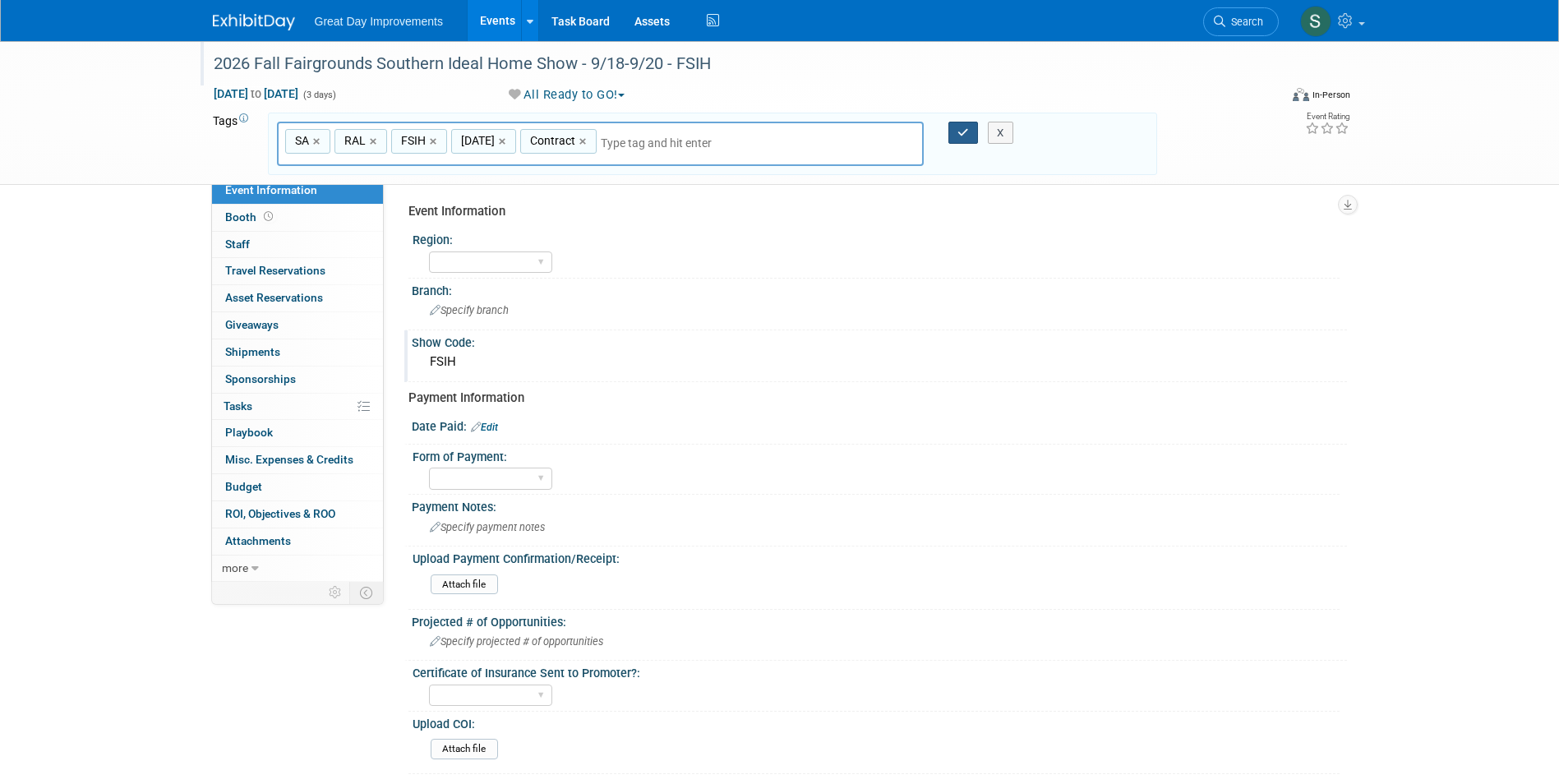
click at [965, 137] on div "SA, RAL, FSIH, SEPT25, Contract SEPT255 SA × RAL × FSIH × SEPT25 × Contract × X" at bounding box center [712, 144] width 895 height 46
click at [958, 135] on icon "button" at bounding box center [964, 132] width 12 height 11
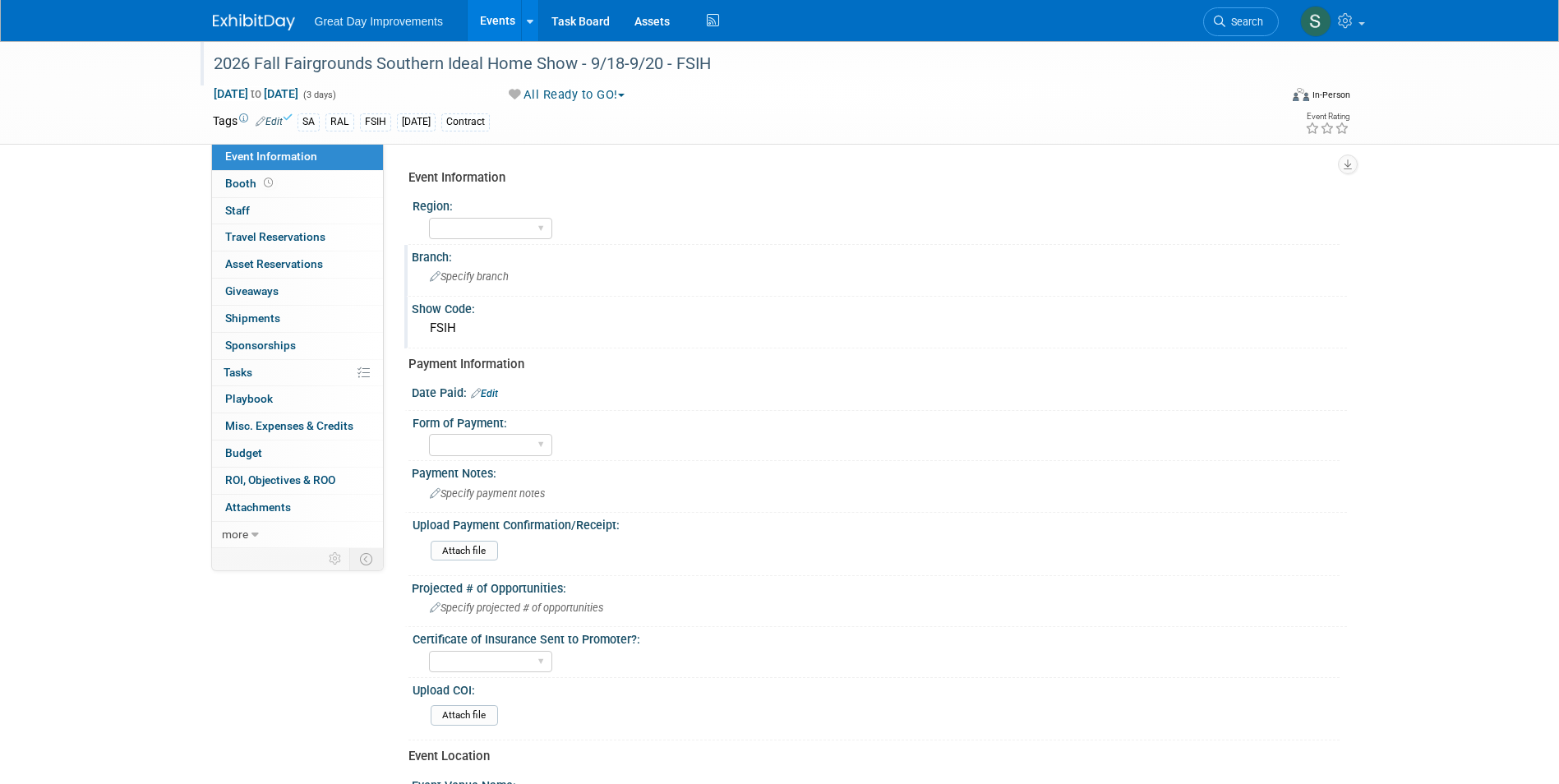
click at [505, 275] on span "Specify branch" at bounding box center [470, 277] width 79 height 13
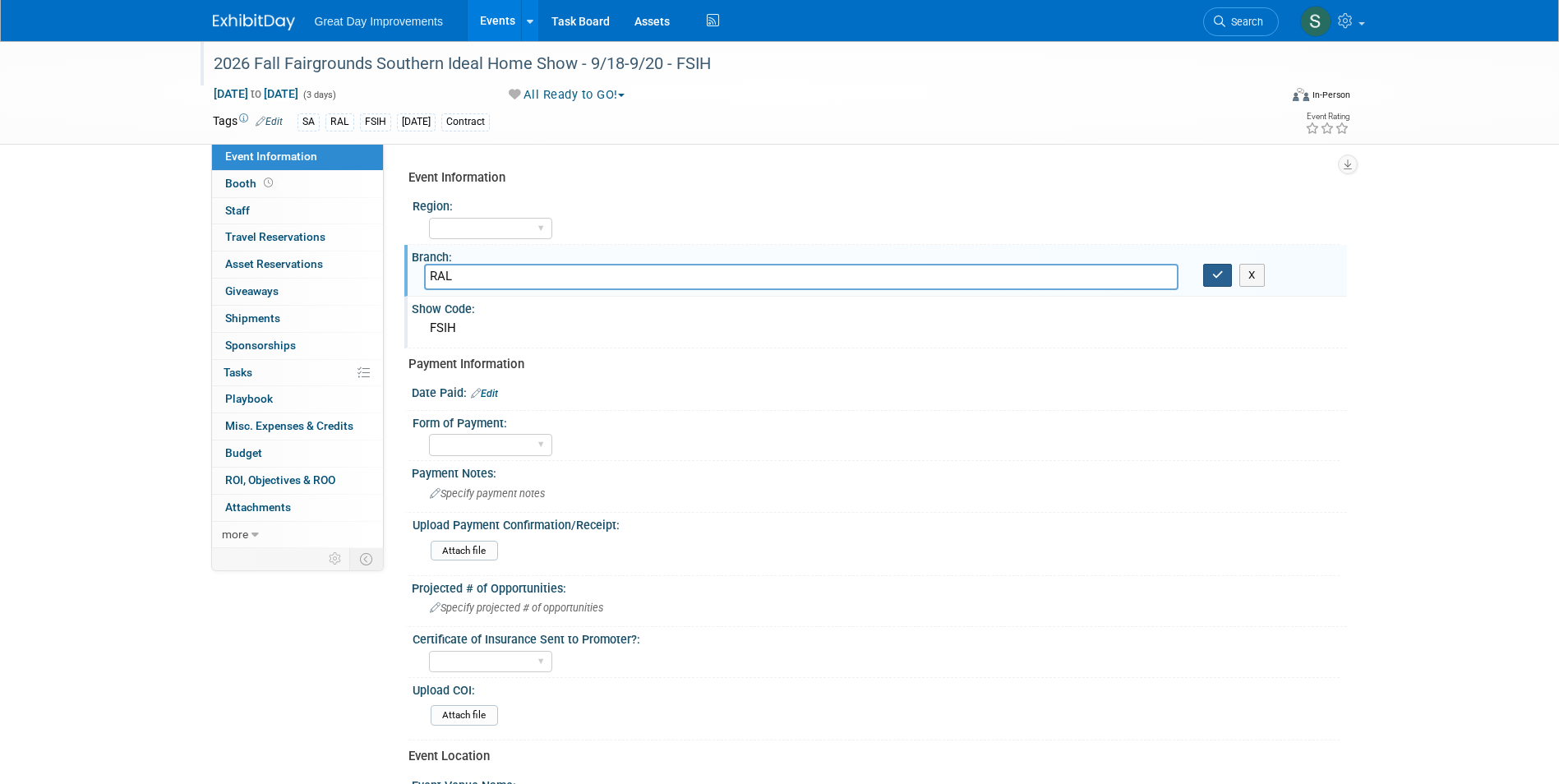
type input "RAL"
click at [1220, 274] on icon "button" at bounding box center [1218, 275] width 12 height 11
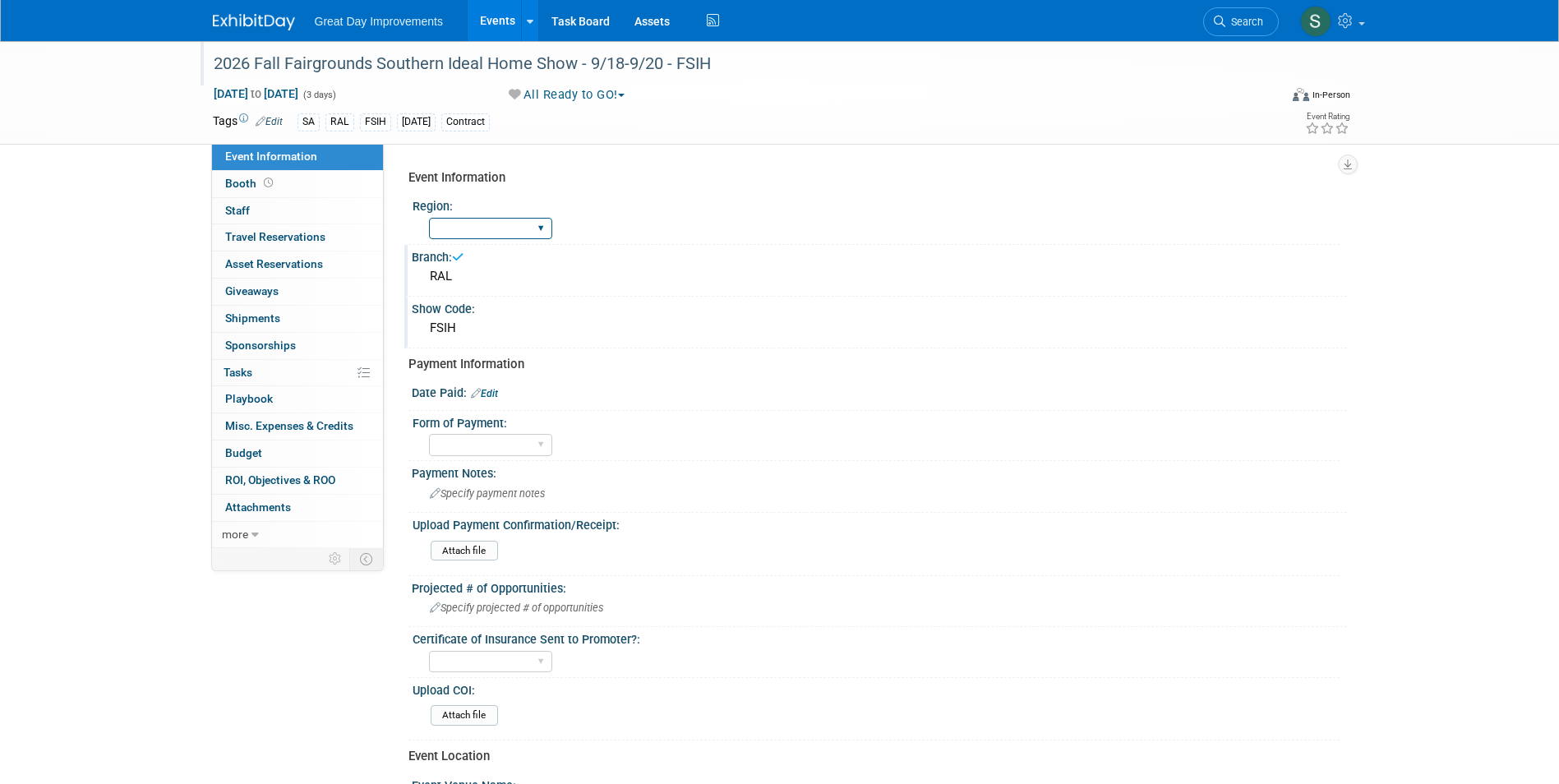
click at [462, 222] on select "GC MA MW MTW NE NEW OV PL PNW SA SE SC UMW FL" at bounding box center [491, 228] width 123 height 22
select select "SA"
click at [429, 217] on select "GC MA MW MTW NE NEW OV PL PNW SA SE SC UMW FL" at bounding box center [491, 228] width 123 height 22
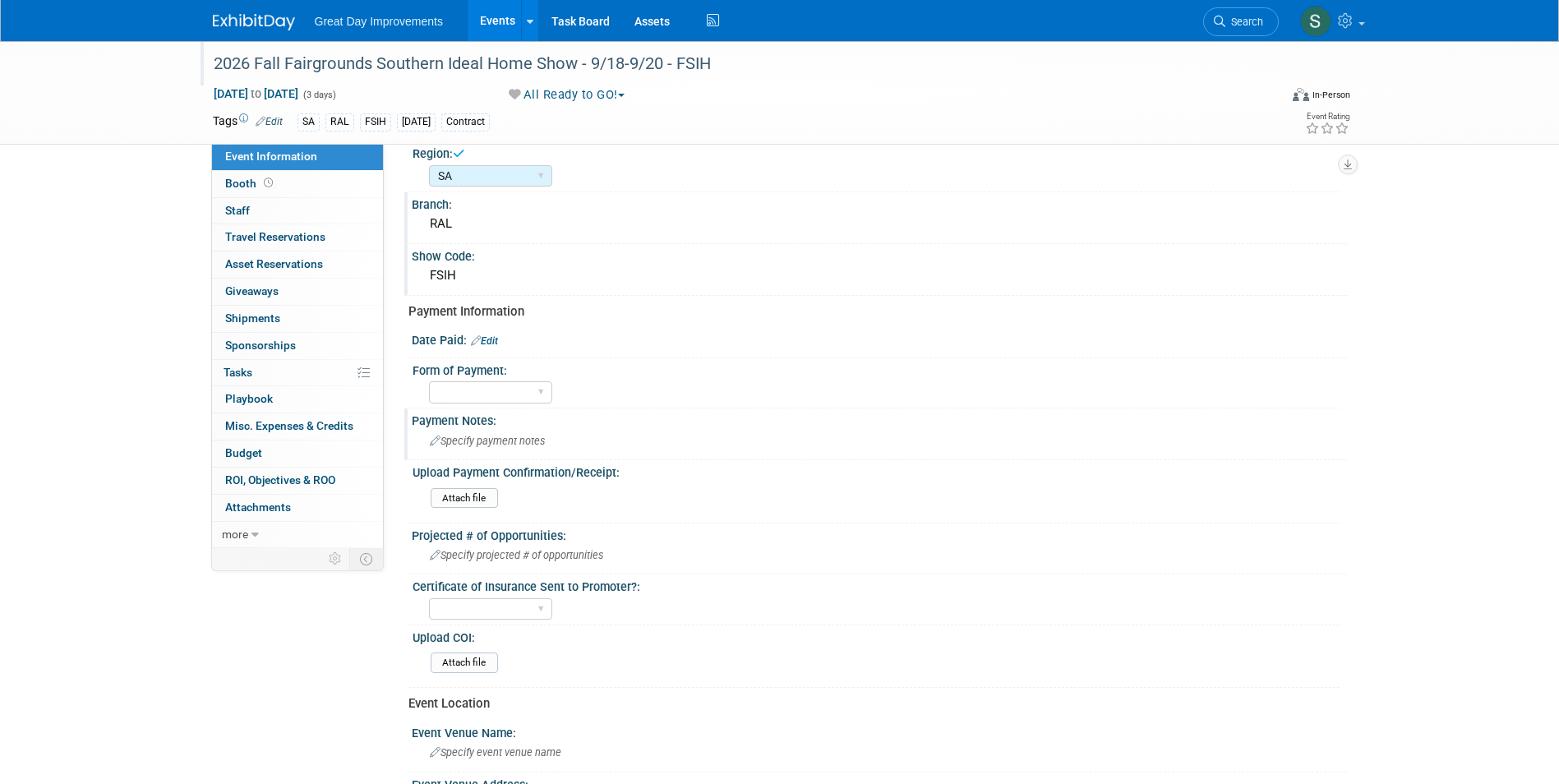
scroll to position [82, 0]
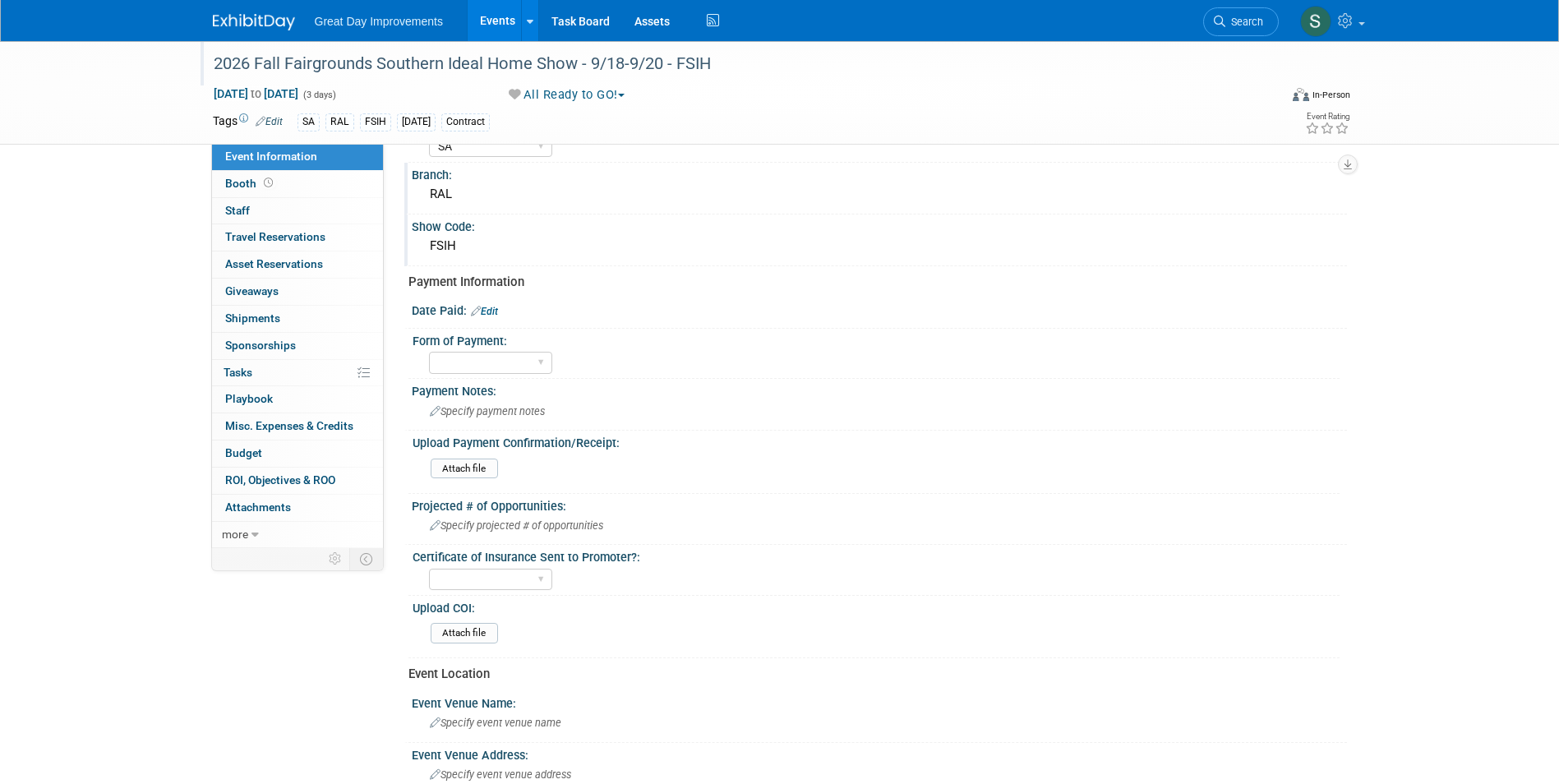
click at [487, 306] on link "Edit" at bounding box center [485, 312] width 27 height 12
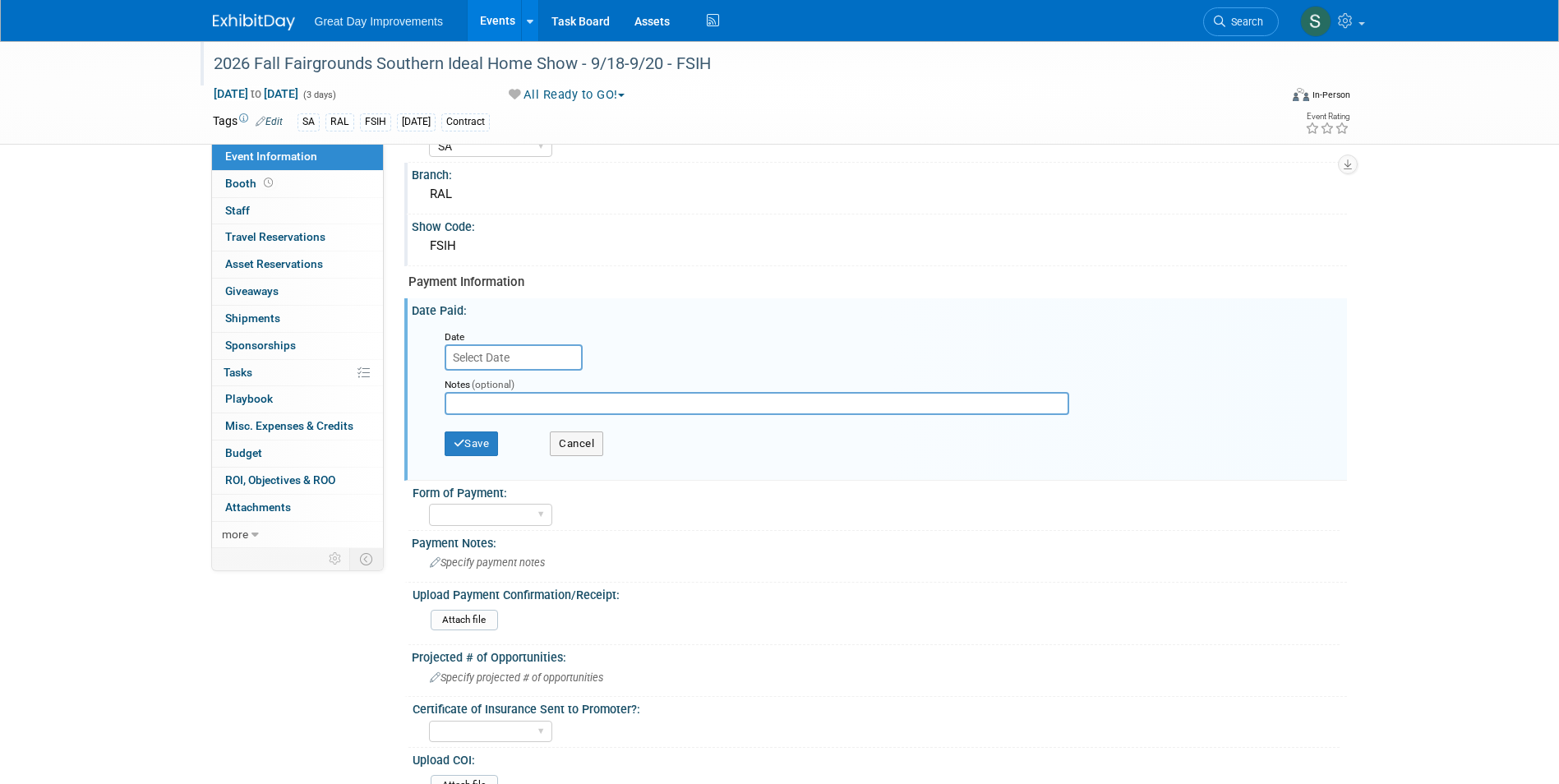
click at [494, 353] on input "text" at bounding box center [513, 357] width 138 height 26
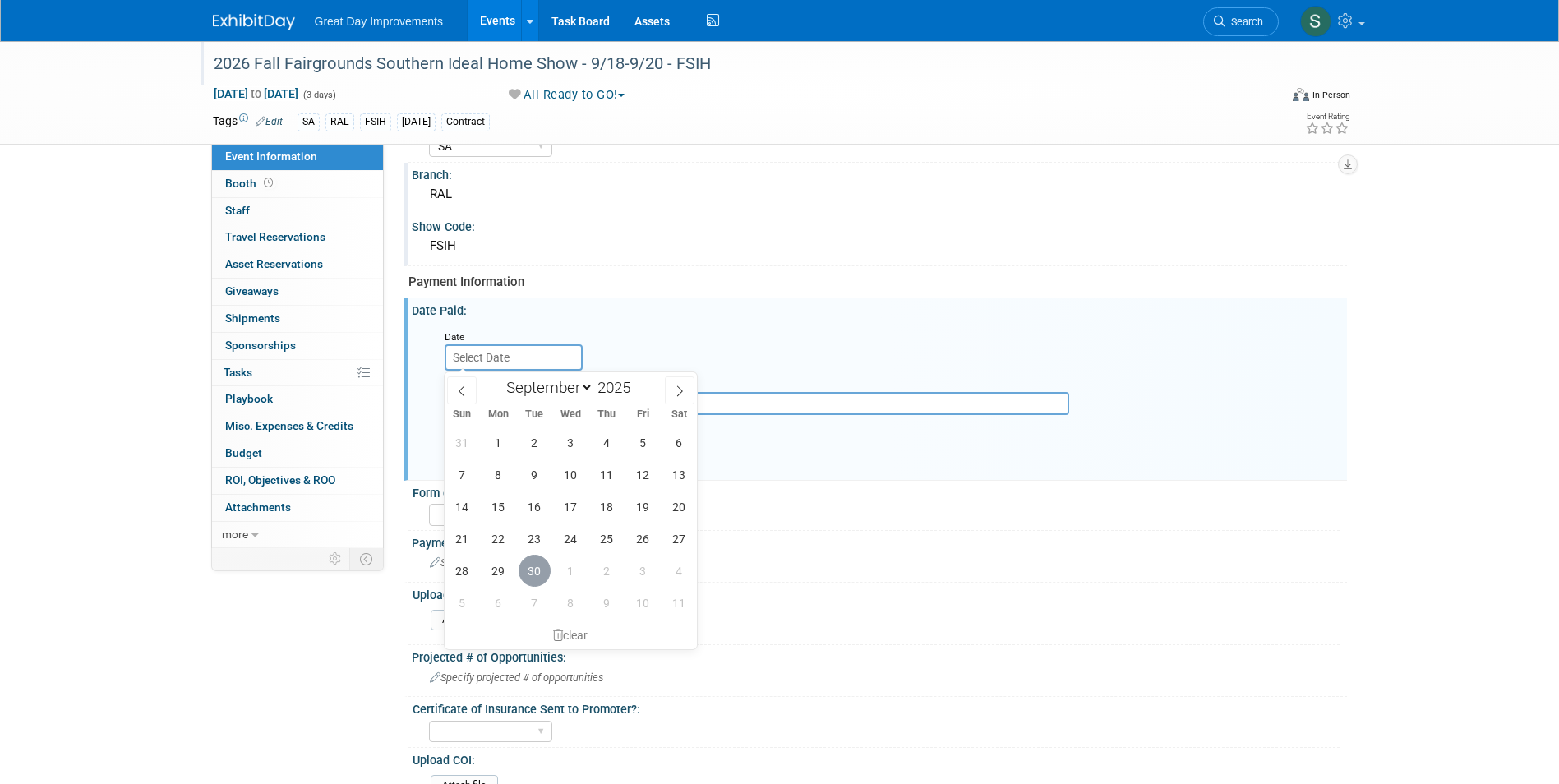
click at [533, 572] on span "30" at bounding box center [535, 571] width 32 height 32
type input "Sep 30, 2025"
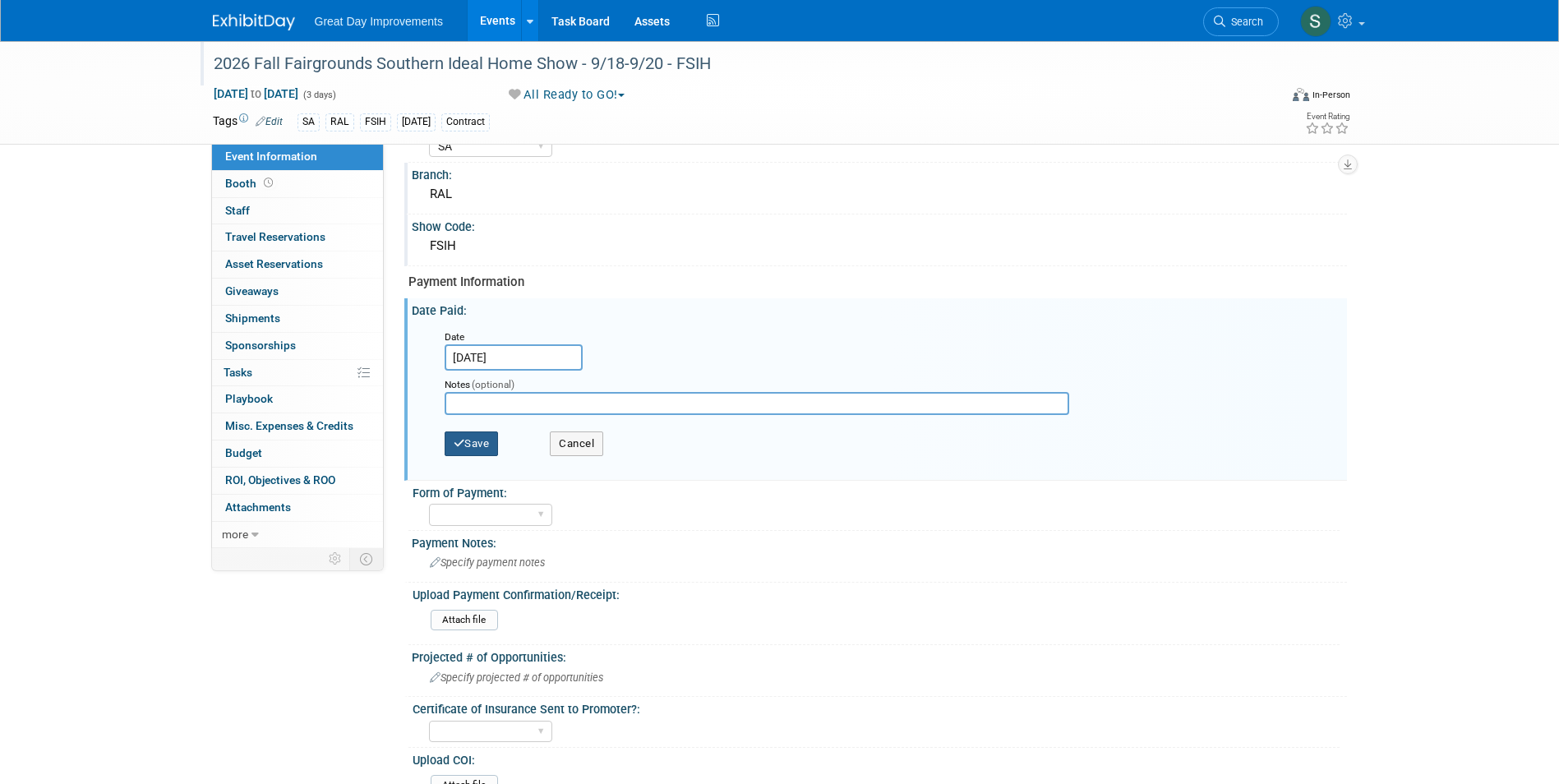
click at [465, 440] on button "Save" at bounding box center [471, 443] width 54 height 24
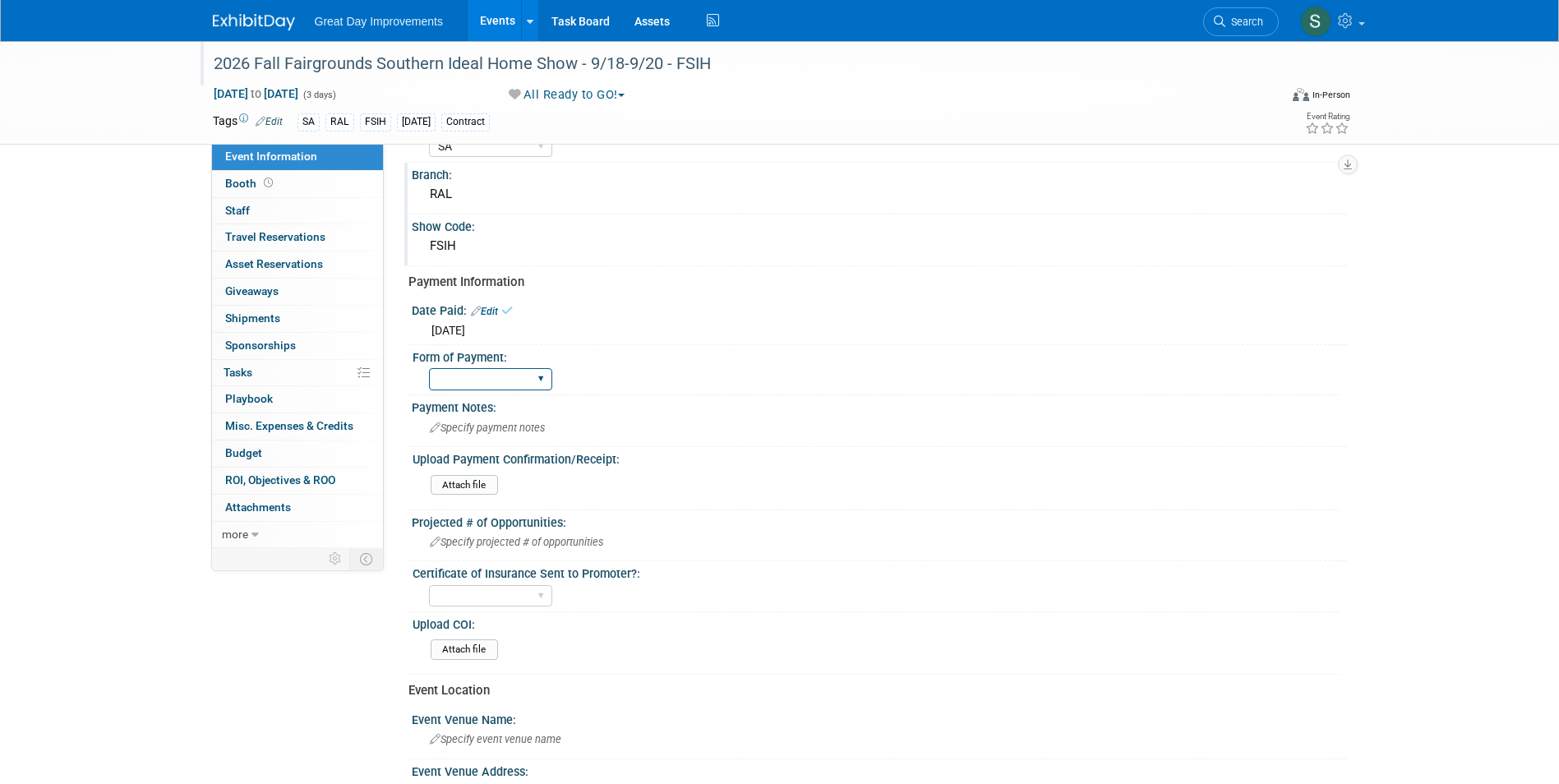
click at [470, 378] on select "Paid via CC Check Requested Pay at the Gate Other" at bounding box center [491, 379] width 123 height 22
select select "Paid via CC"
click at [429, 368] on select "Paid via CC Check Requested Pay at the Gate Other" at bounding box center [491, 379] width 123 height 22
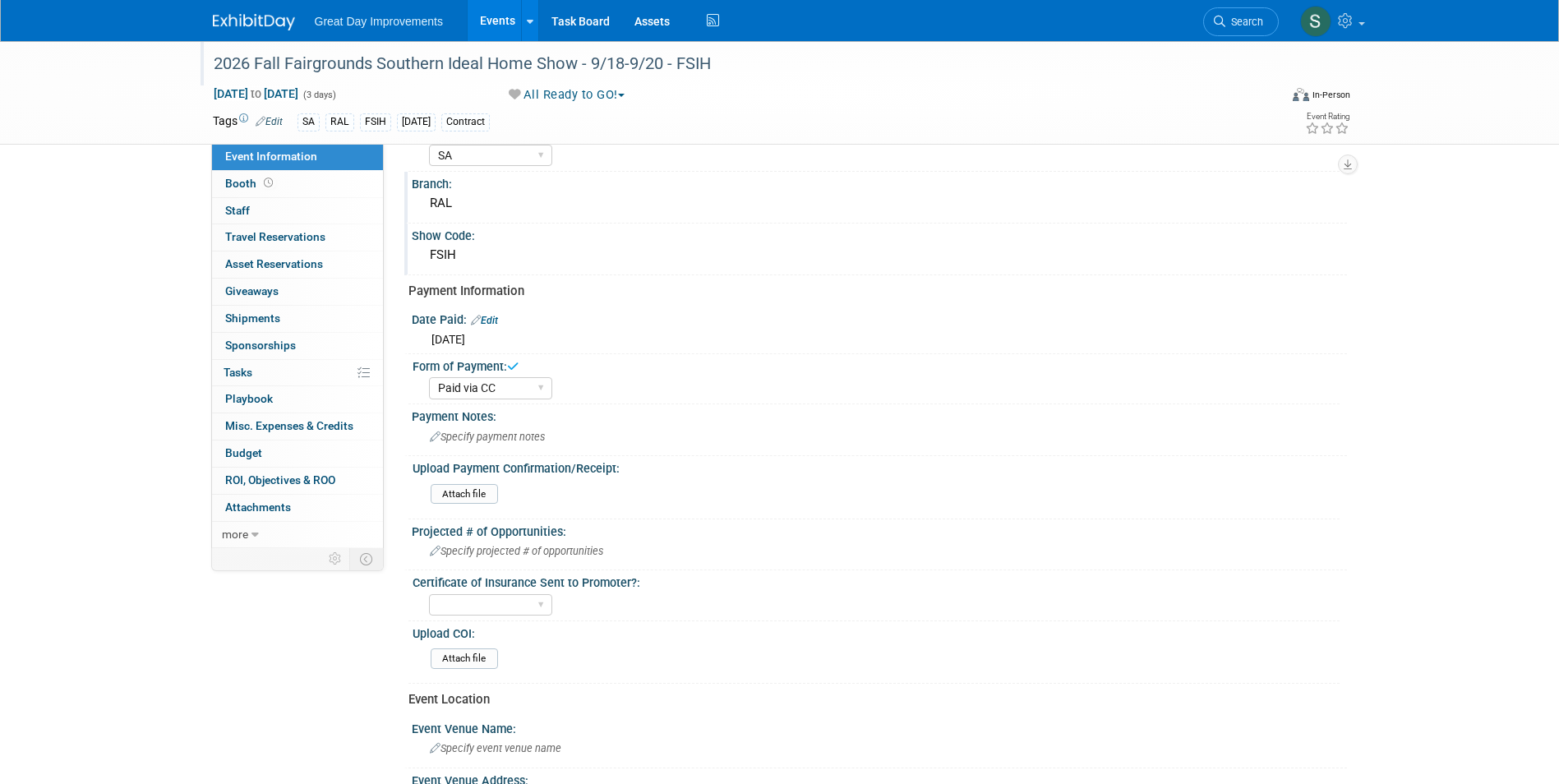
scroll to position [0, 0]
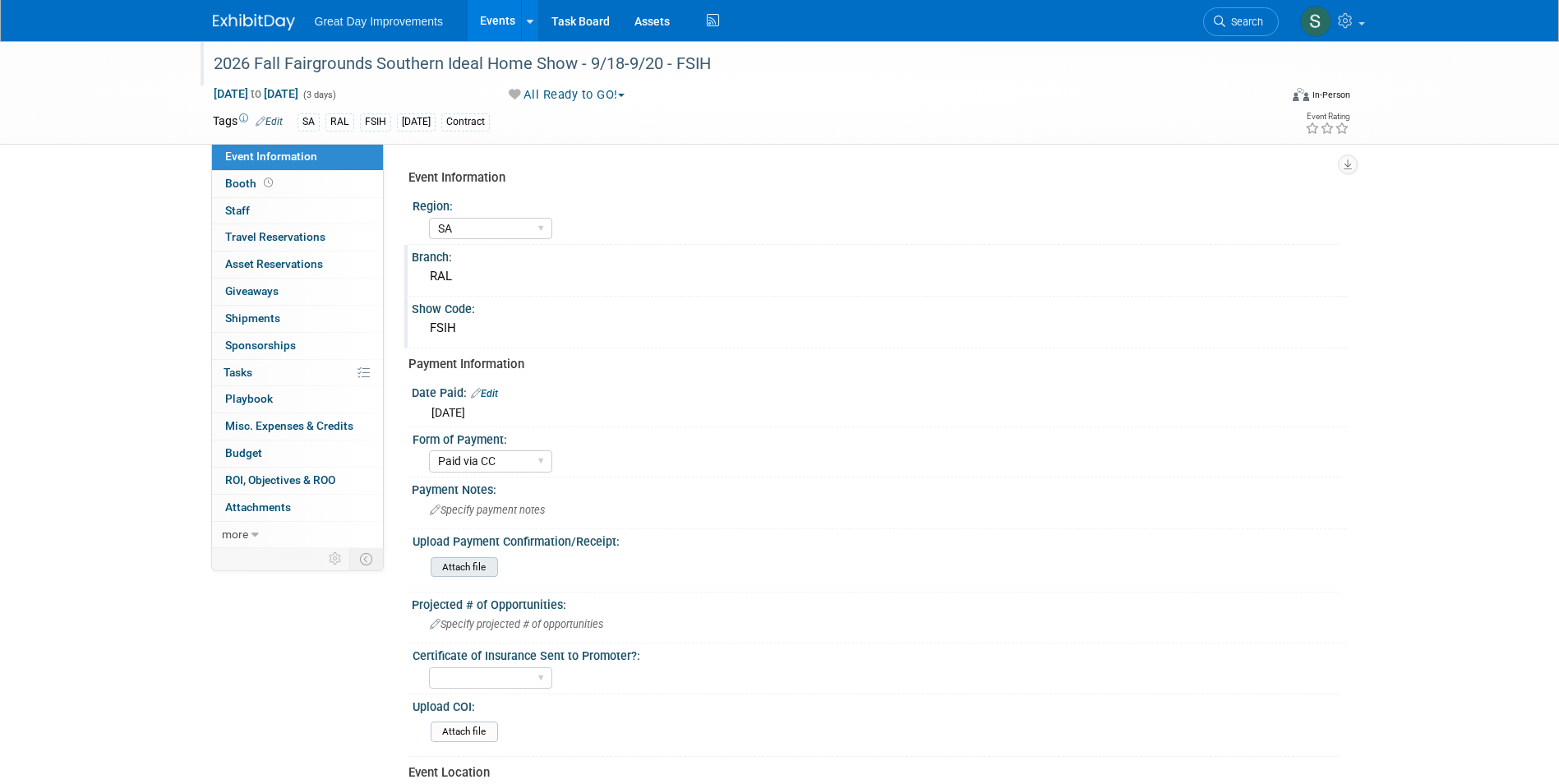
click at [485, 567] on input "file" at bounding box center [385, 567] width 223 height 19
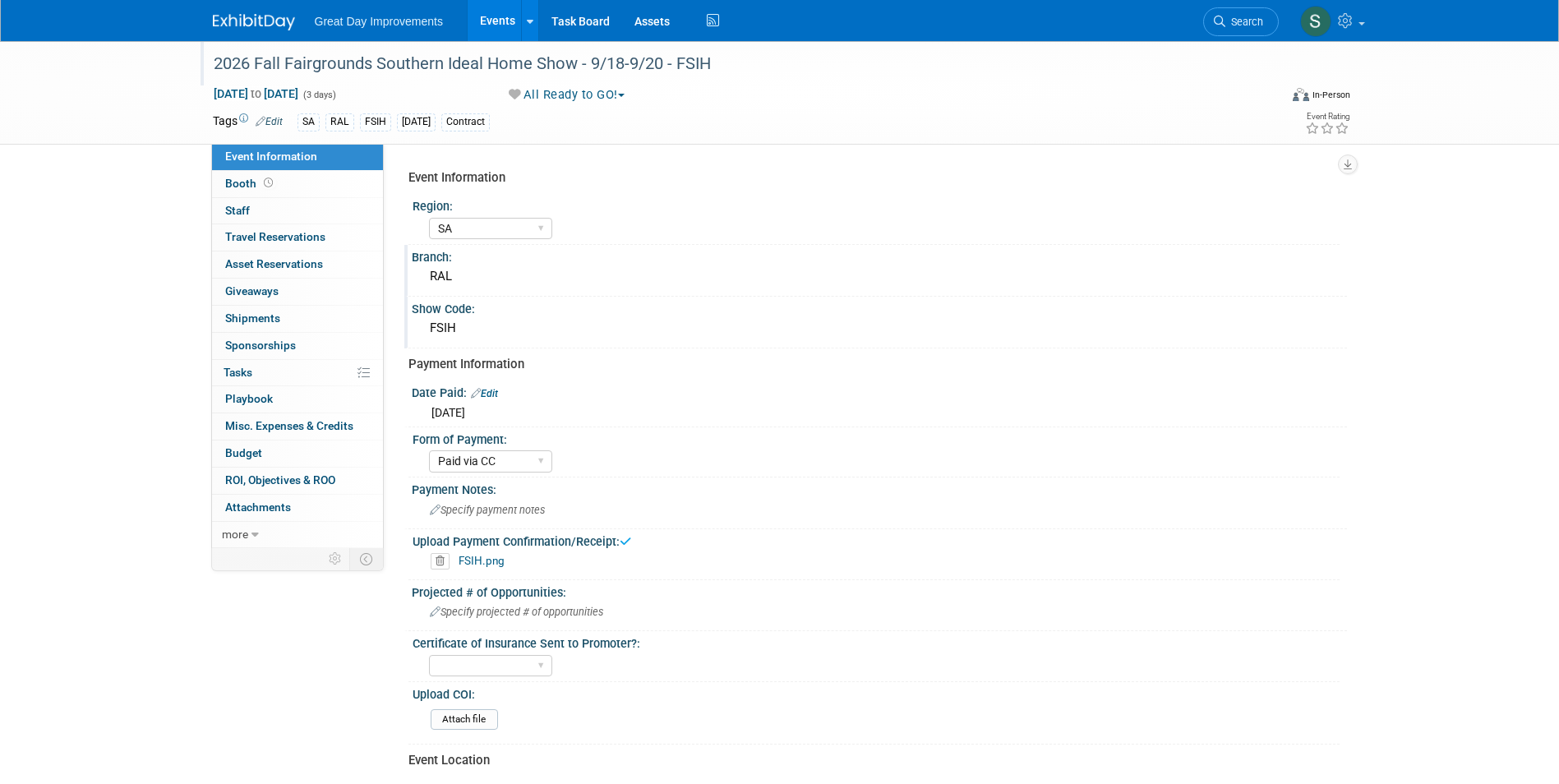
click at [259, 25] on img at bounding box center [253, 22] width 82 height 16
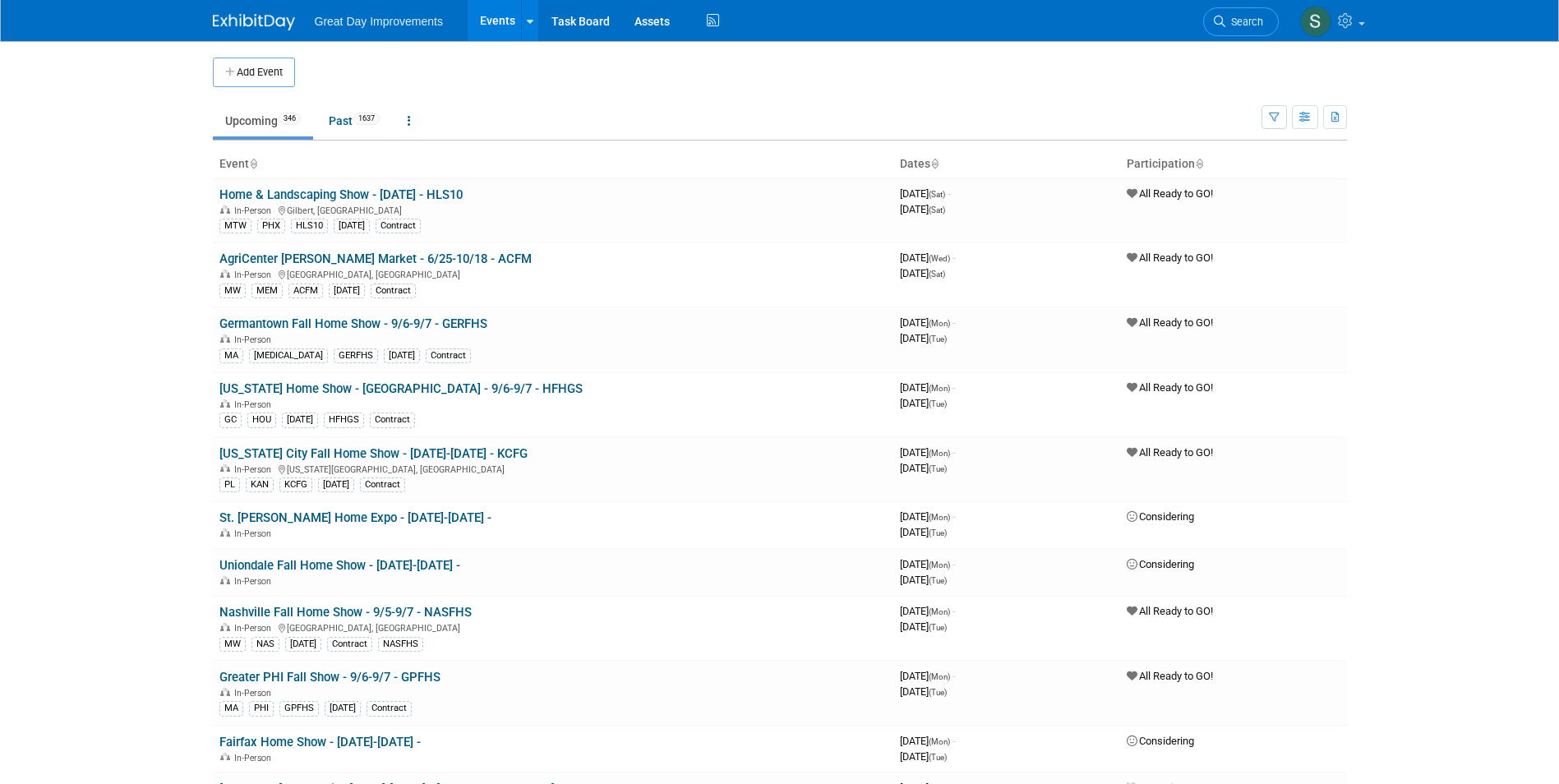
click at [1233, 28] on link "Search" at bounding box center [1241, 22] width 76 height 29
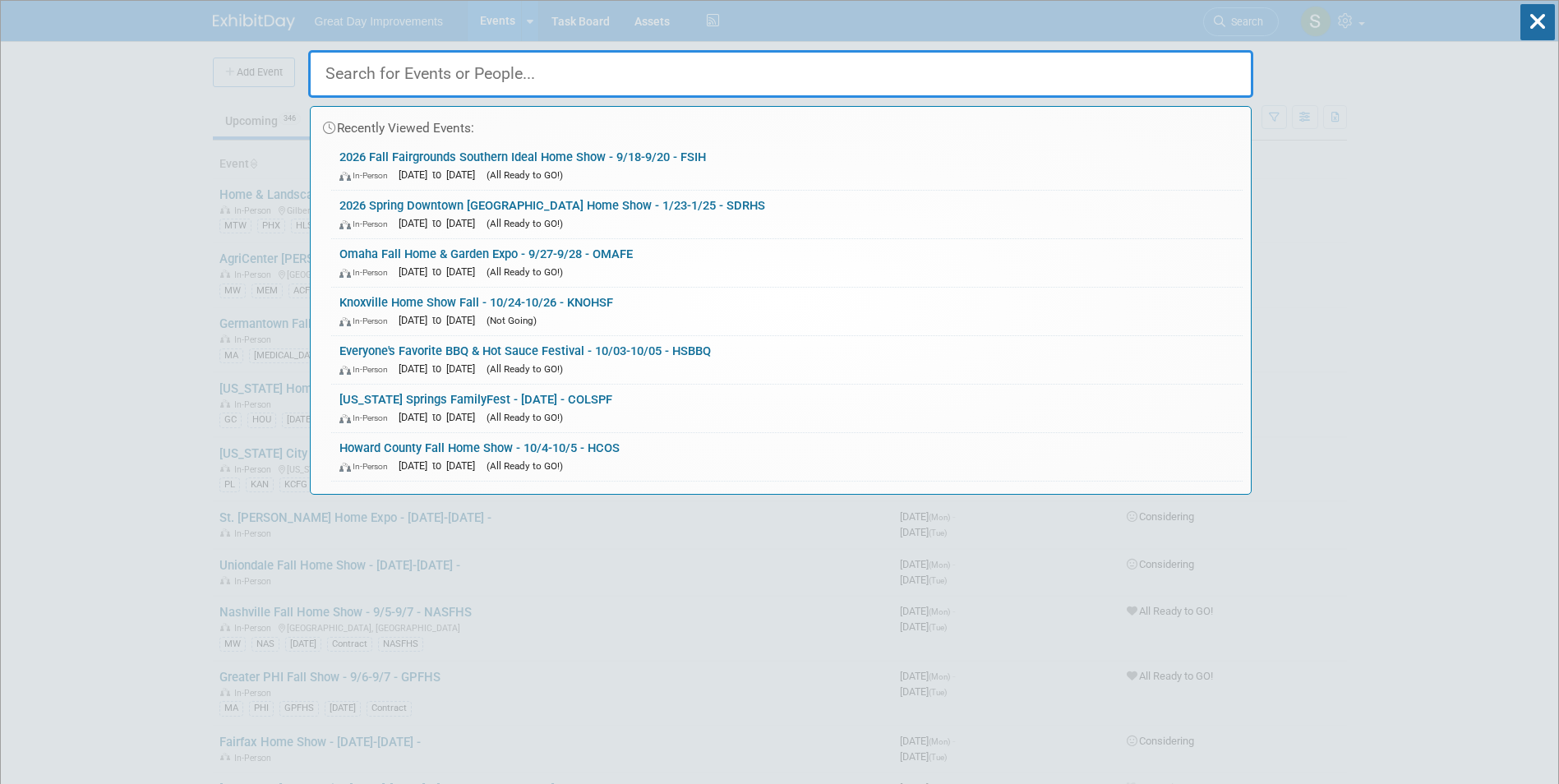
paste input "Pumpkin Daze Fall Fest"
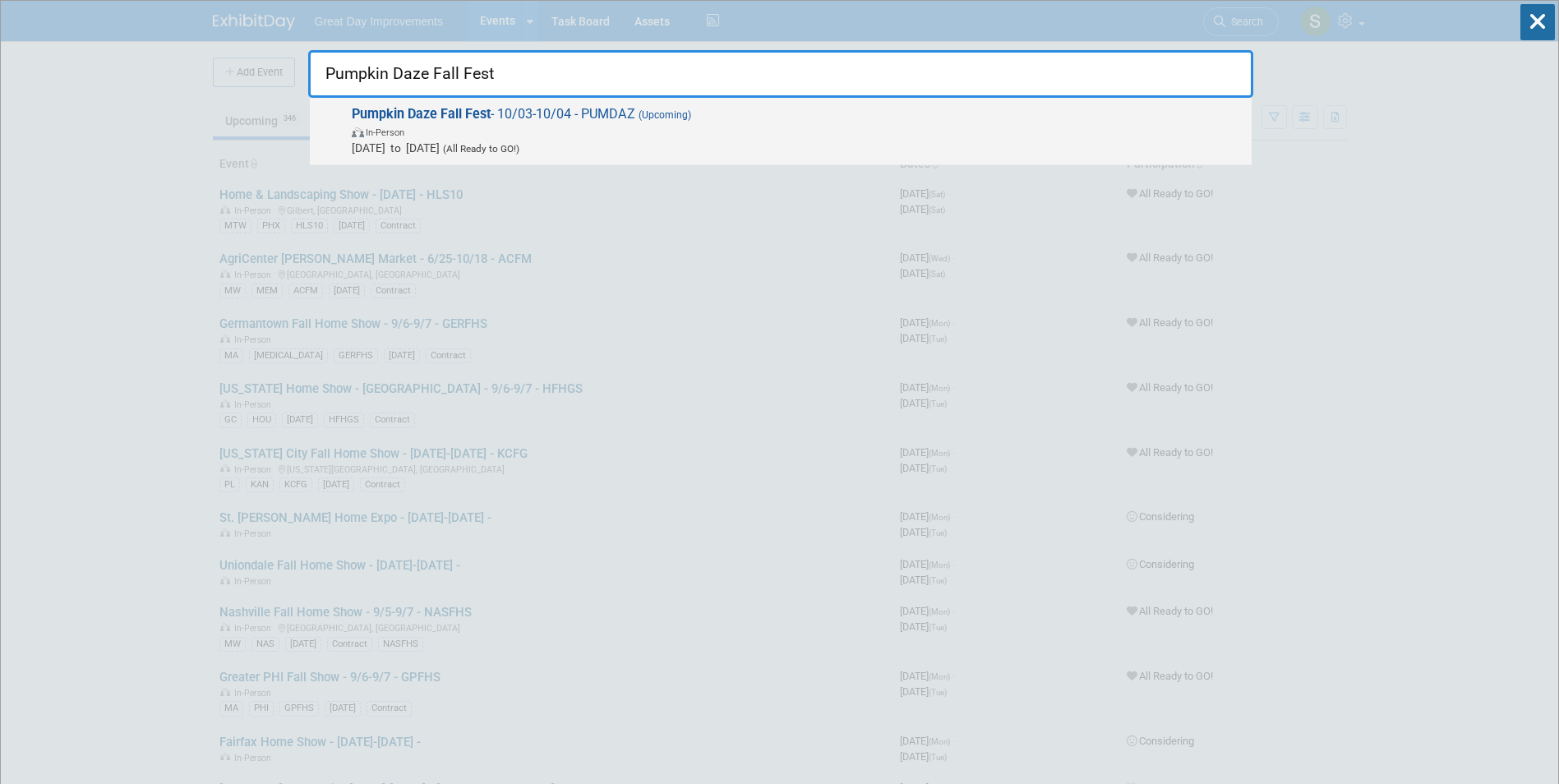
type input "Pumpkin Daze Fall Fest"
click at [680, 128] on span "In-Person" at bounding box center [798, 131] width 892 height 16
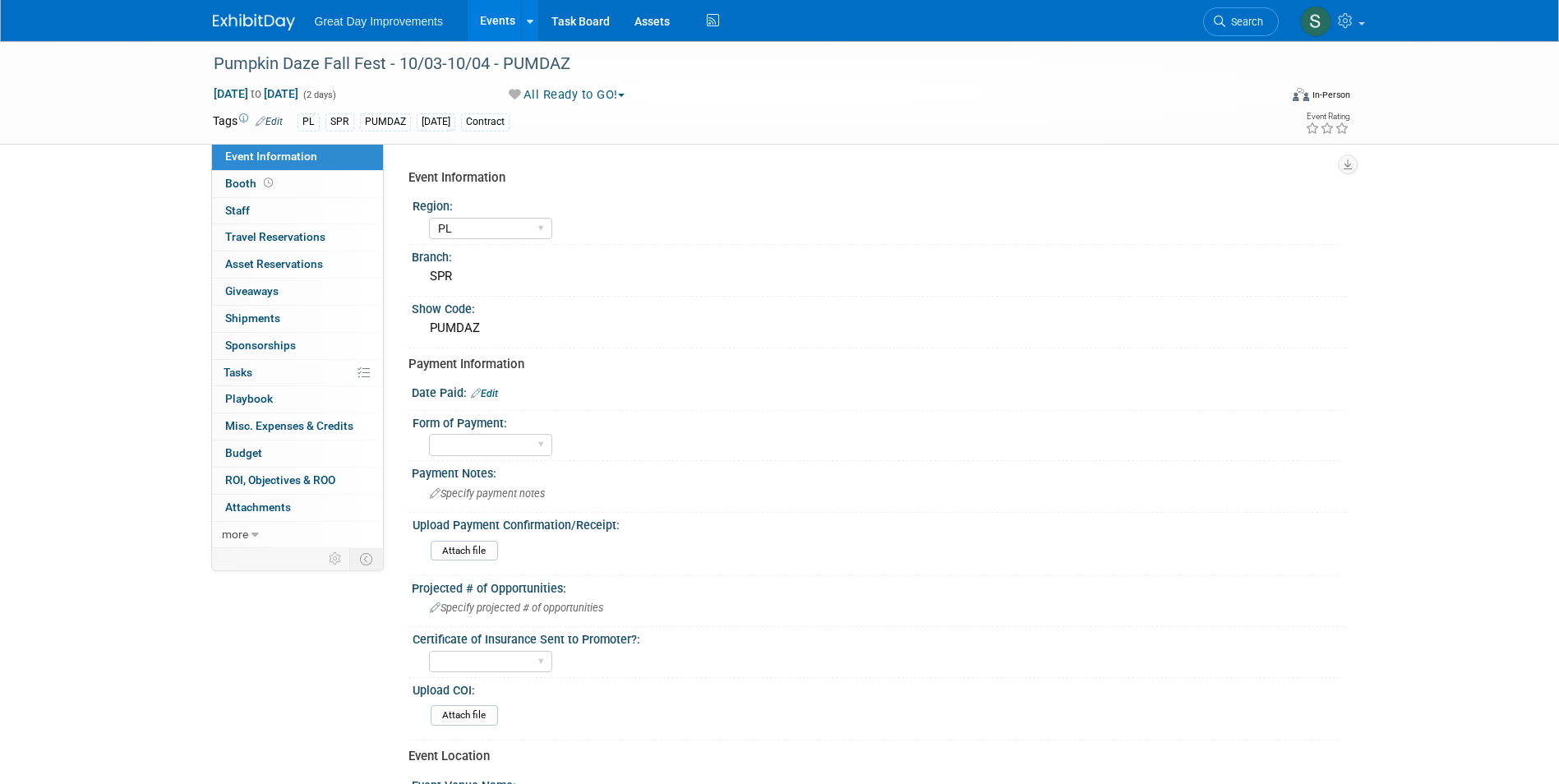
select select "PL"
click at [485, 392] on link "Edit" at bounding box center [485, 394] width 27 height 12
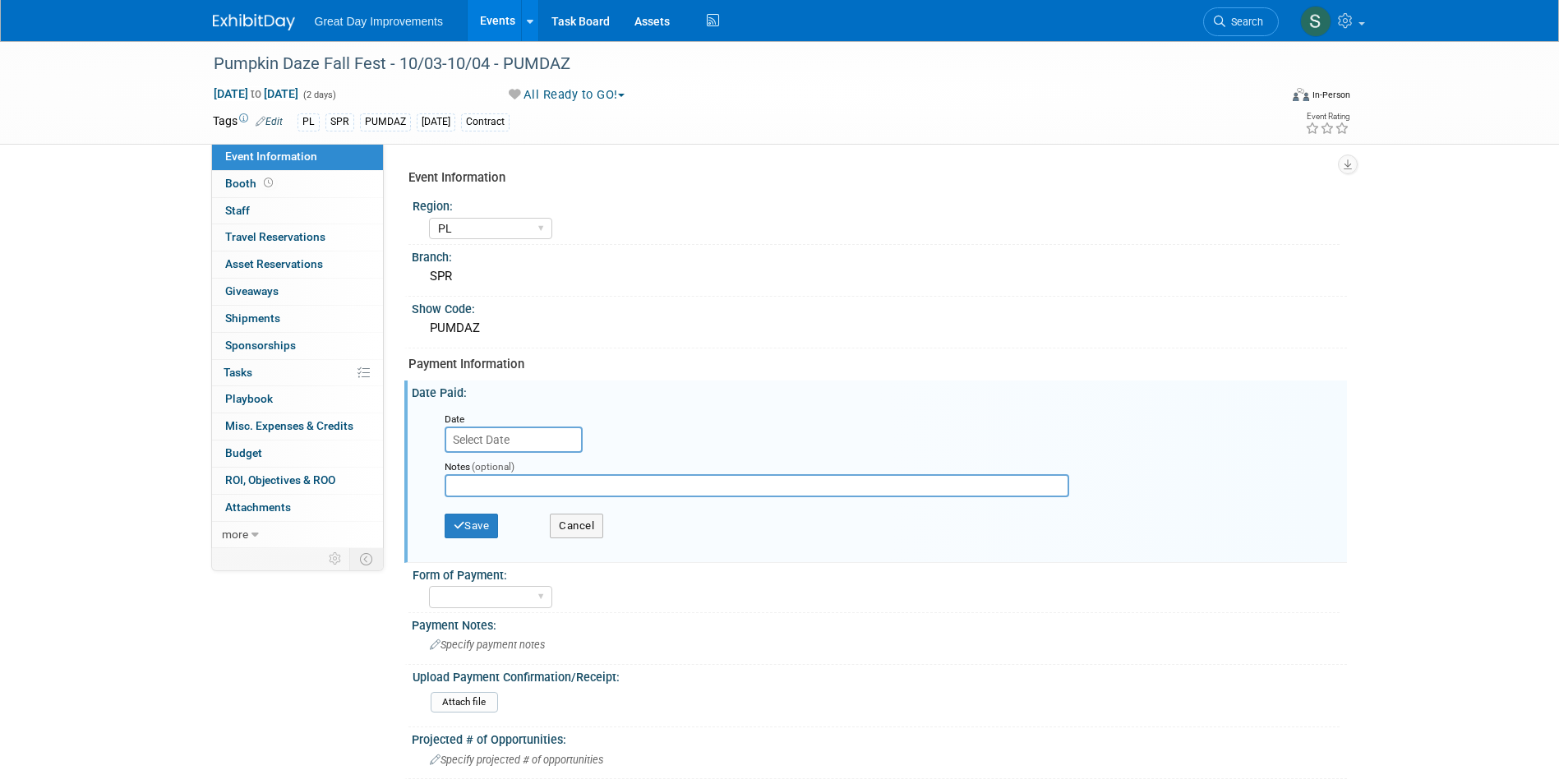
click at [526, 441] on input "text" at bounding box center [513, 439] width 138 height 26
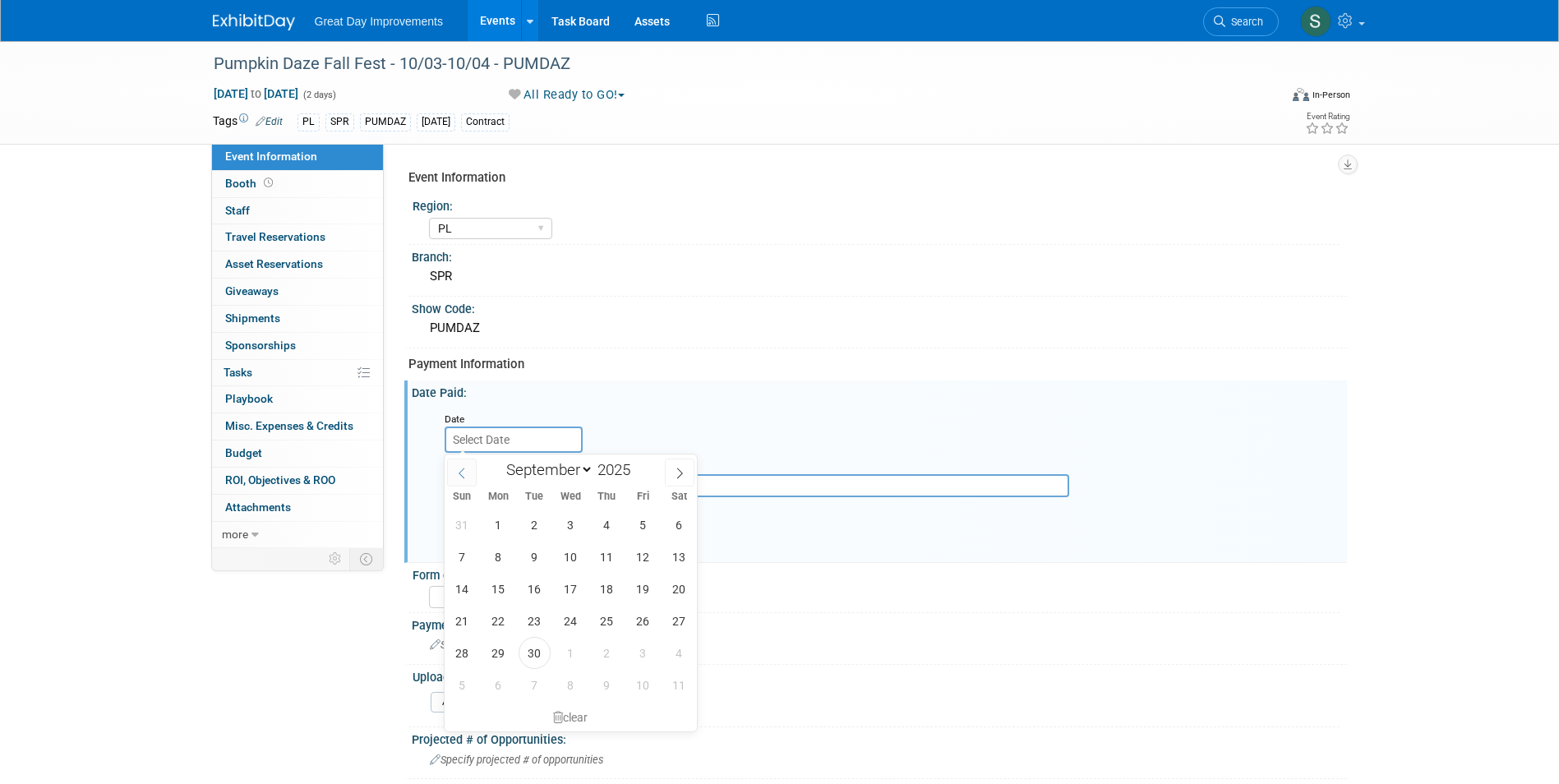
click at [474, 470] on div "January February March April May June July August September October November De…" at bounding box center [571, 468] width 253 height 28
click at [453, 463] on span at bounding box center [461, 472] width 30 height 28
click at [452, 463] on span at bounding box center [461, 472] width 30 height 28
select select "5"
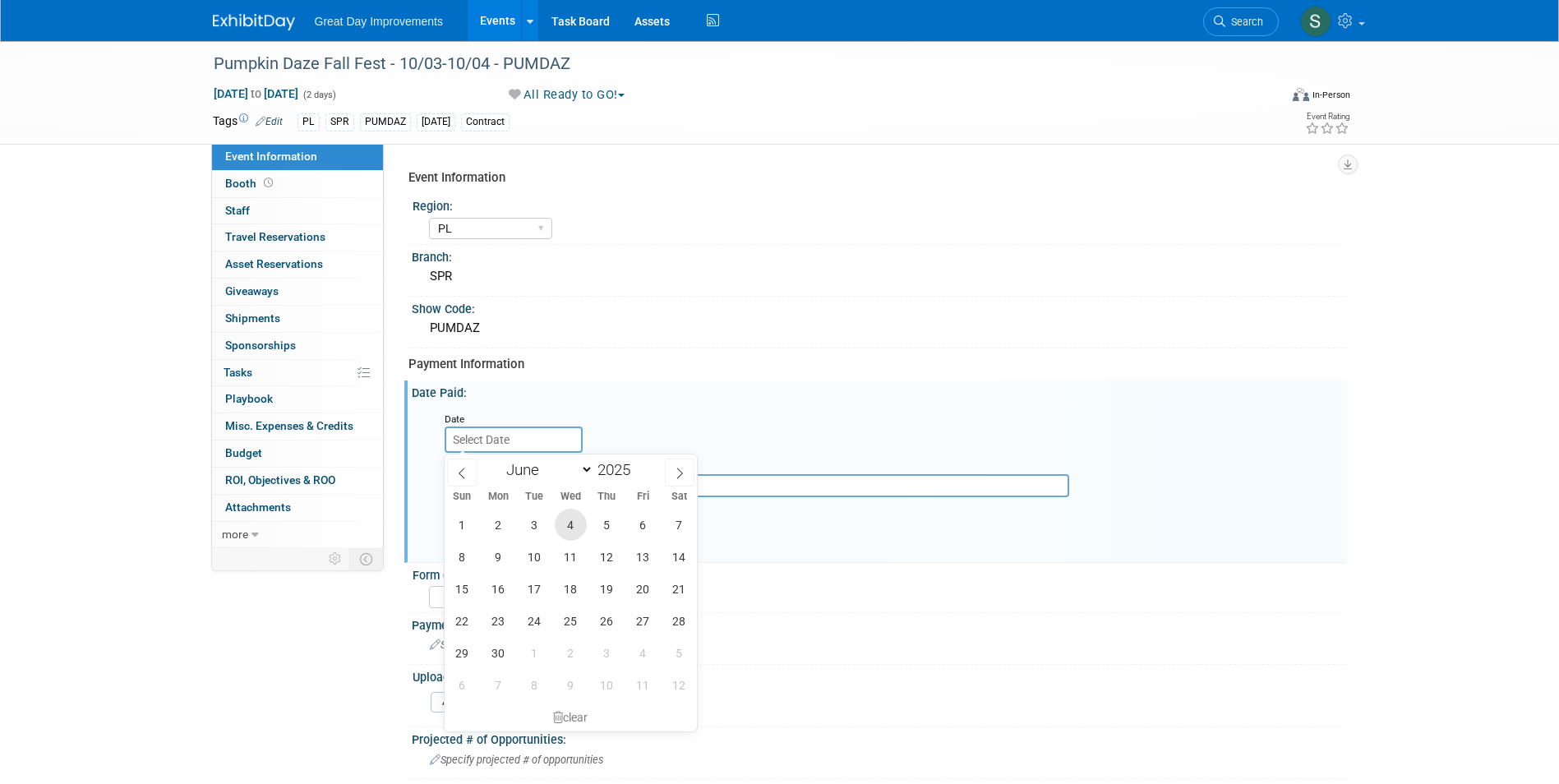
click at [562, 531] on span "4" at bounding box center [571, 524] width 32 height 32
type input "Jun 4, 2025"
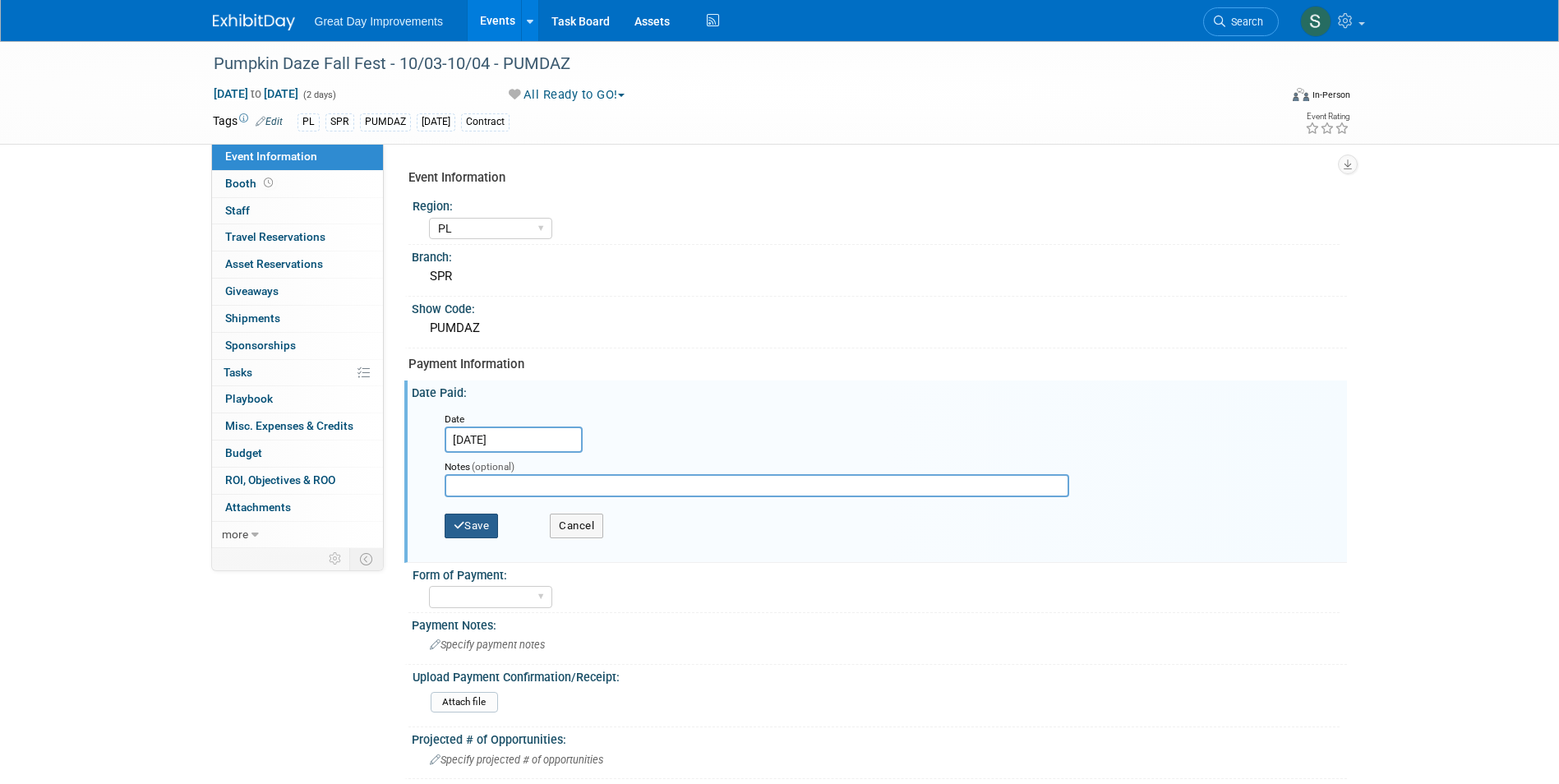
click at [457, 525] on icon "button" at bounding box center [460, 525] width 12 height 11
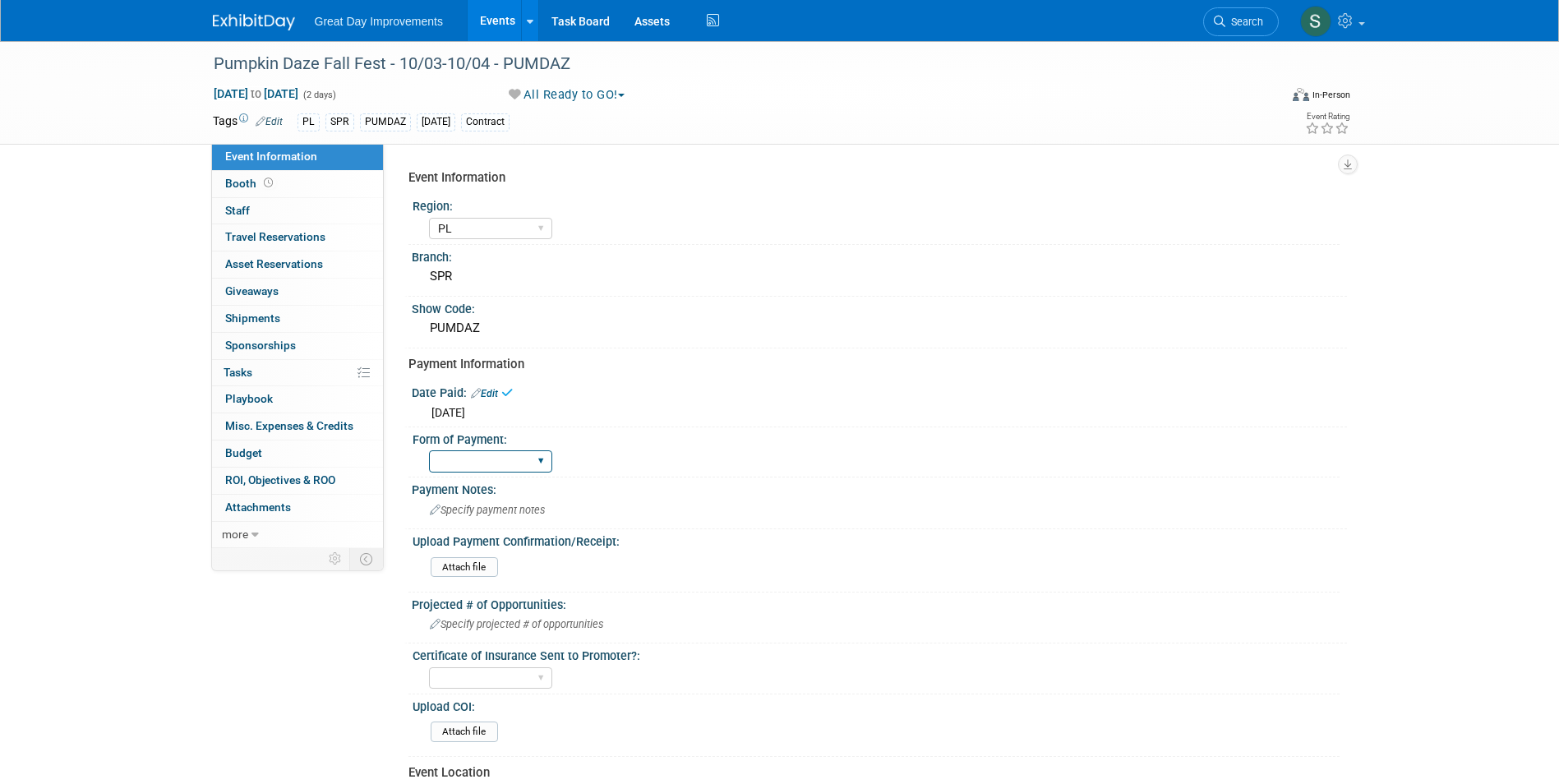
click at [521, 450] on div "Paid via CC Check Requested Pay at the Gate Other" at bounding box center [491, 461] width 123 height 30
click at [520, 461] on select "Paid via CC Check Requested Pay at the Gate Other" at bounding box center [491, 461] width 123 height 22
select select "Paid via CC"
click at [429, 450] on select "Paid via CC Check Requested Pay at the Gate Other" at bounding box center [491, 461] width 123 height 22
click at [571, 506] on div "Specify payment notes" at bounding box center [879, 510] width 911 height 25
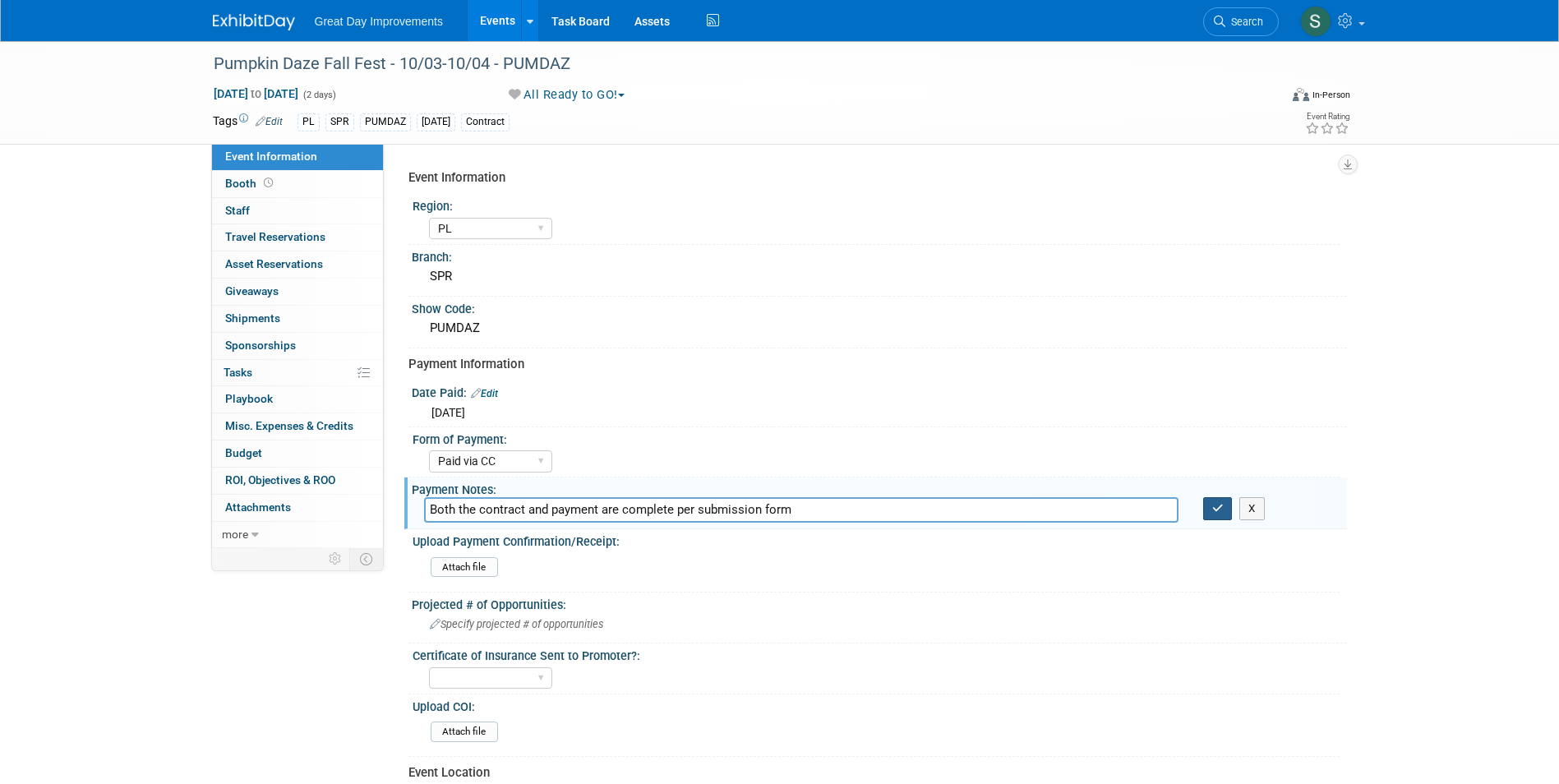
type input "Both the contract and payment are complete per submission form"
click at [1222, 519] on button "button" at bounding box center [1218, 508] width 30 height 23
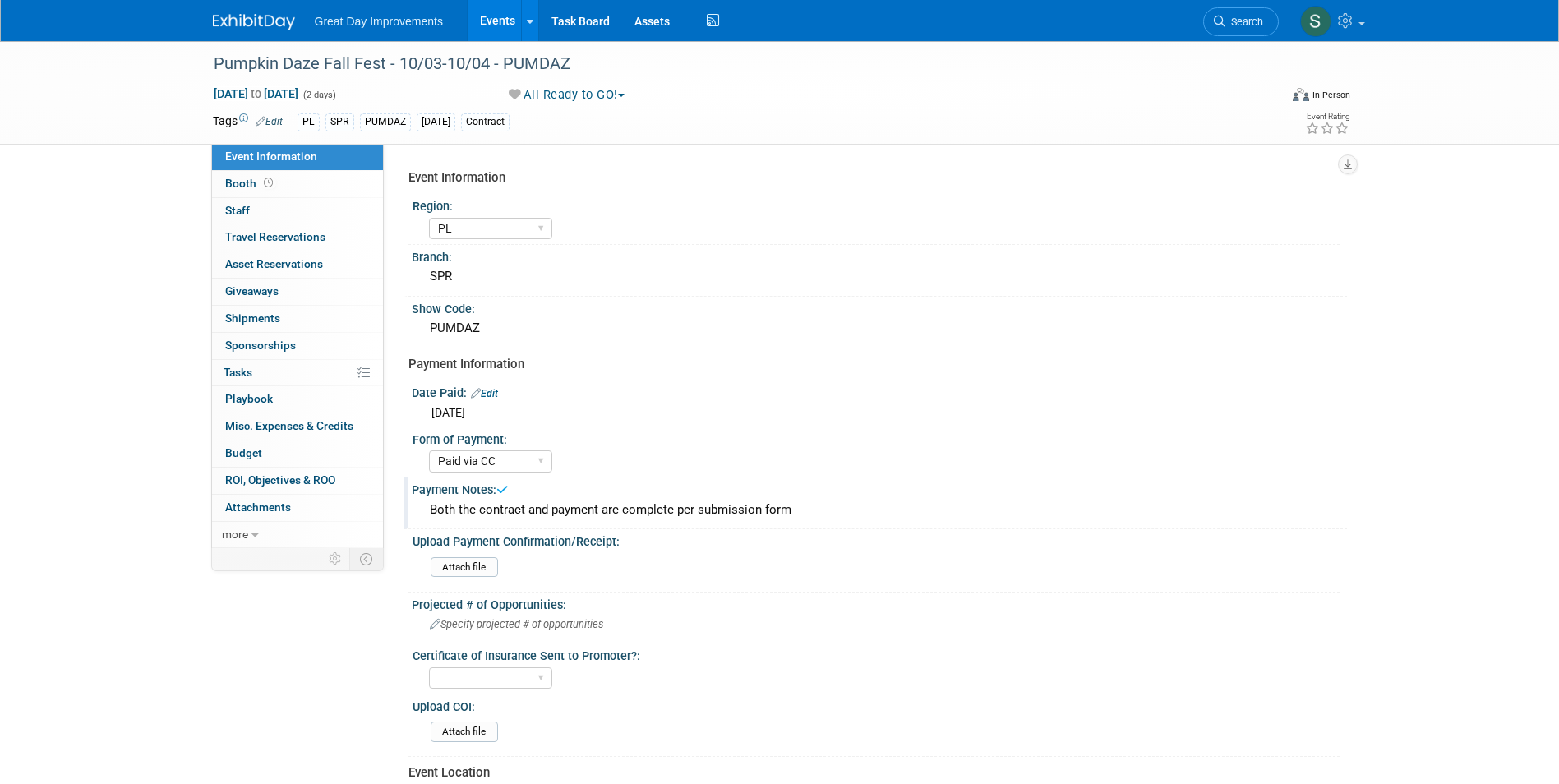
click at [263, 26] on img at bounding box center [253, 22] width 82 height 16
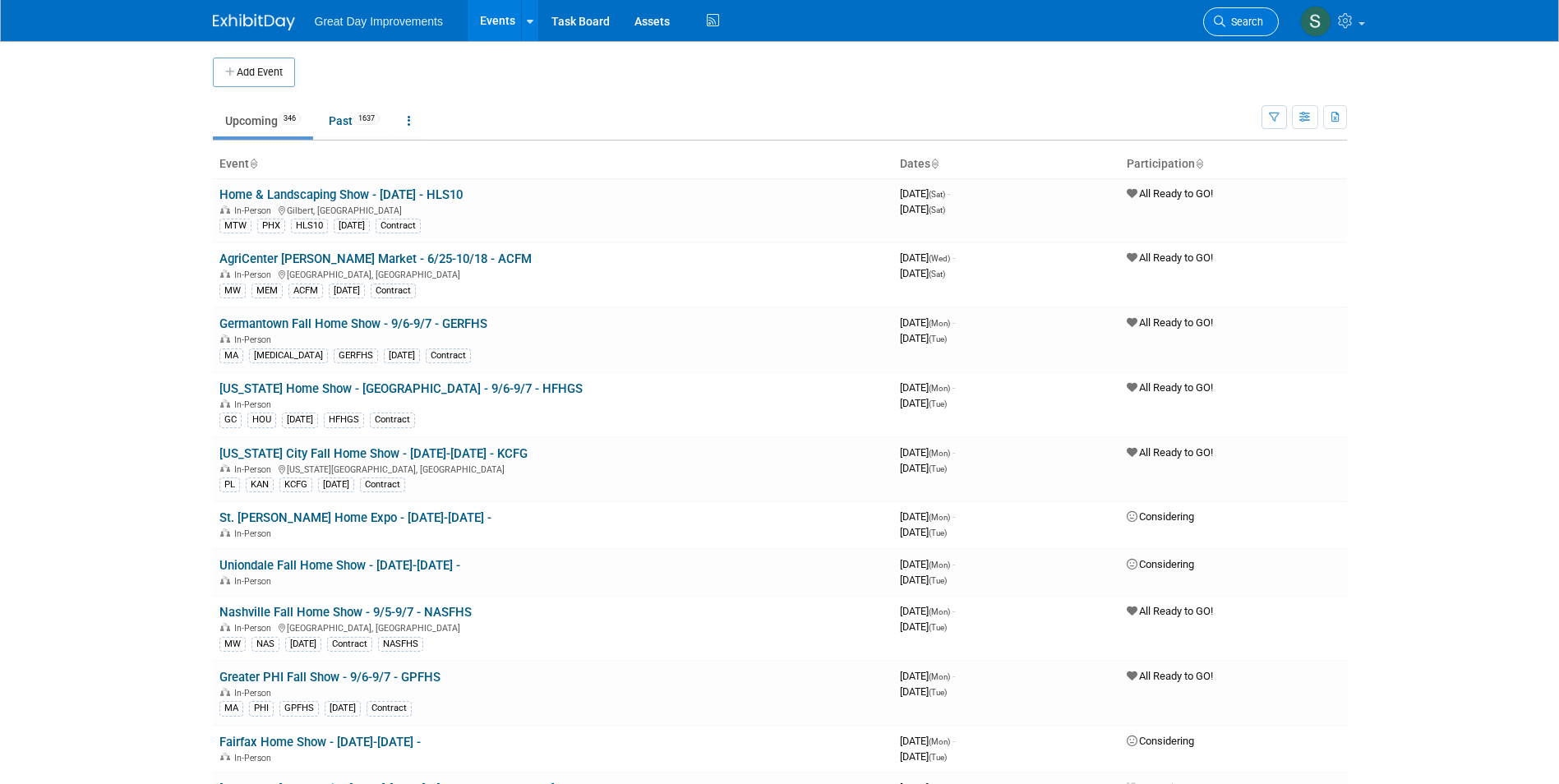
click at [1269, 16] on link "Search" at bounding box center [1241, 22] width 76 height 29
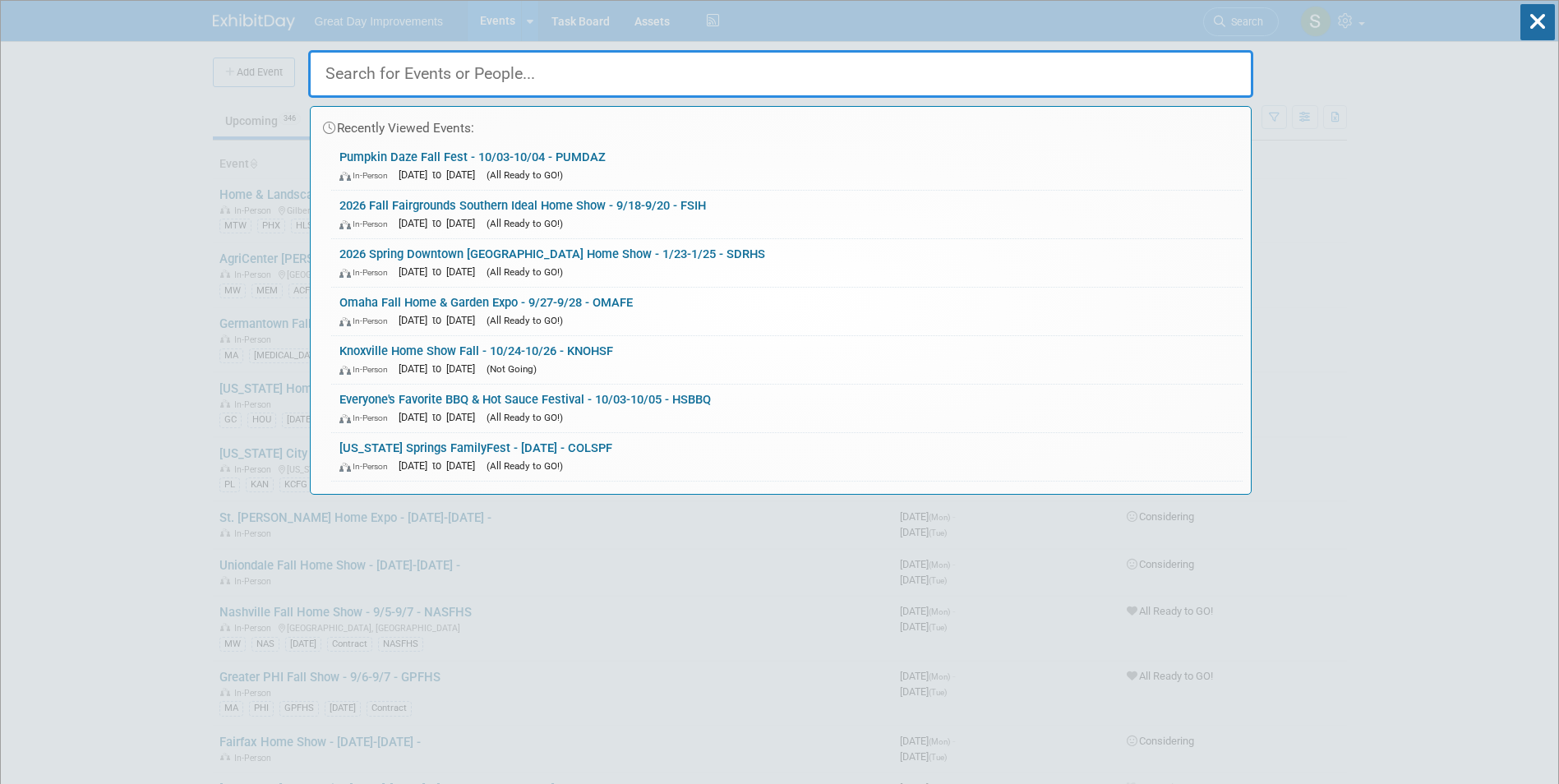
paste input "Everyone's Favorite BBQ & Hot Sauce Festival"
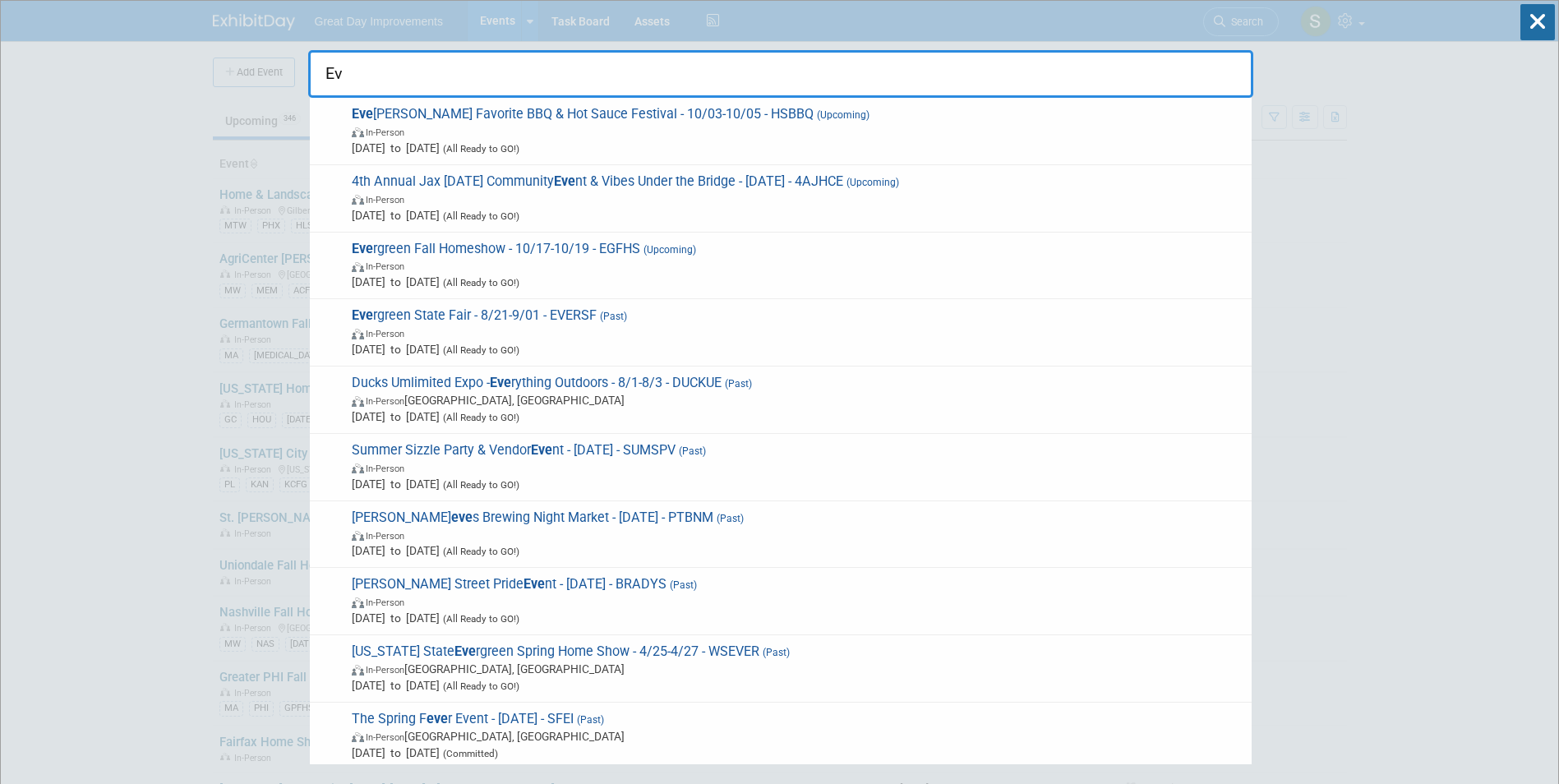
type input "E"
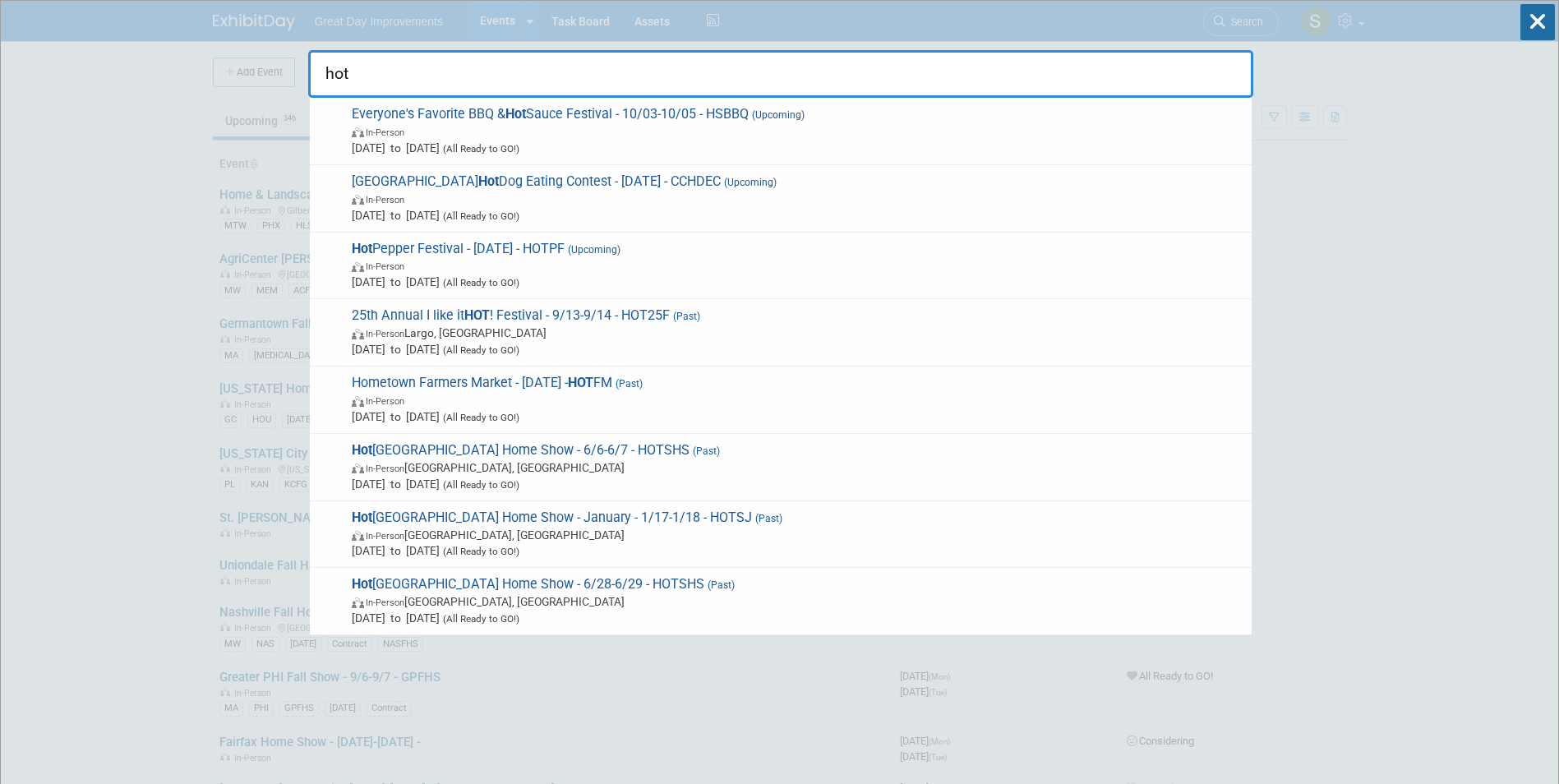
type input "hot"
click at [516, 123] on span "In-Person" at bounding box center [798, 131] width 892 height 16
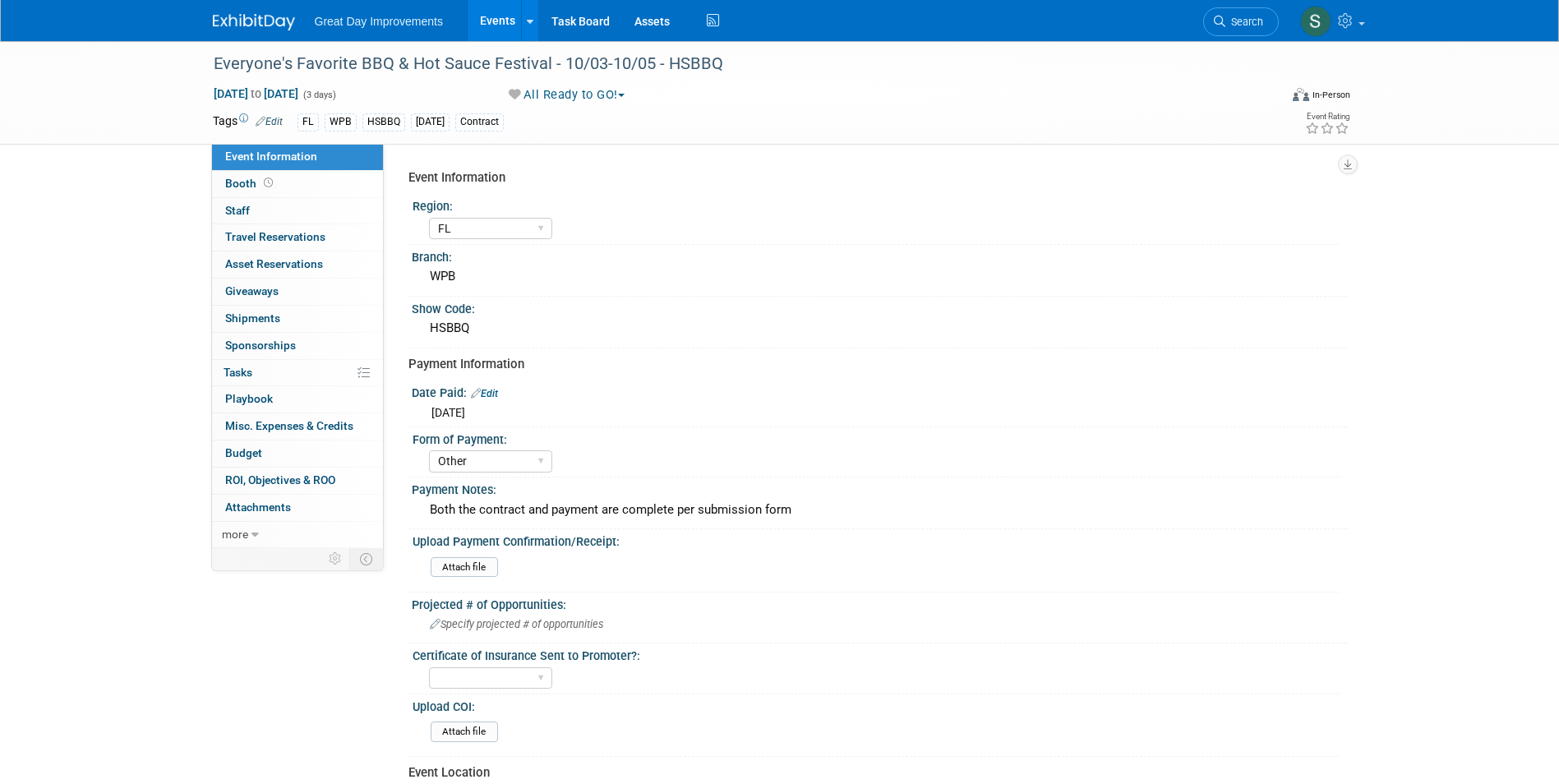
select select "FL"
select select "Other"
click at [276, 20] on img at bounding box center [253, 22] width 82 height 16
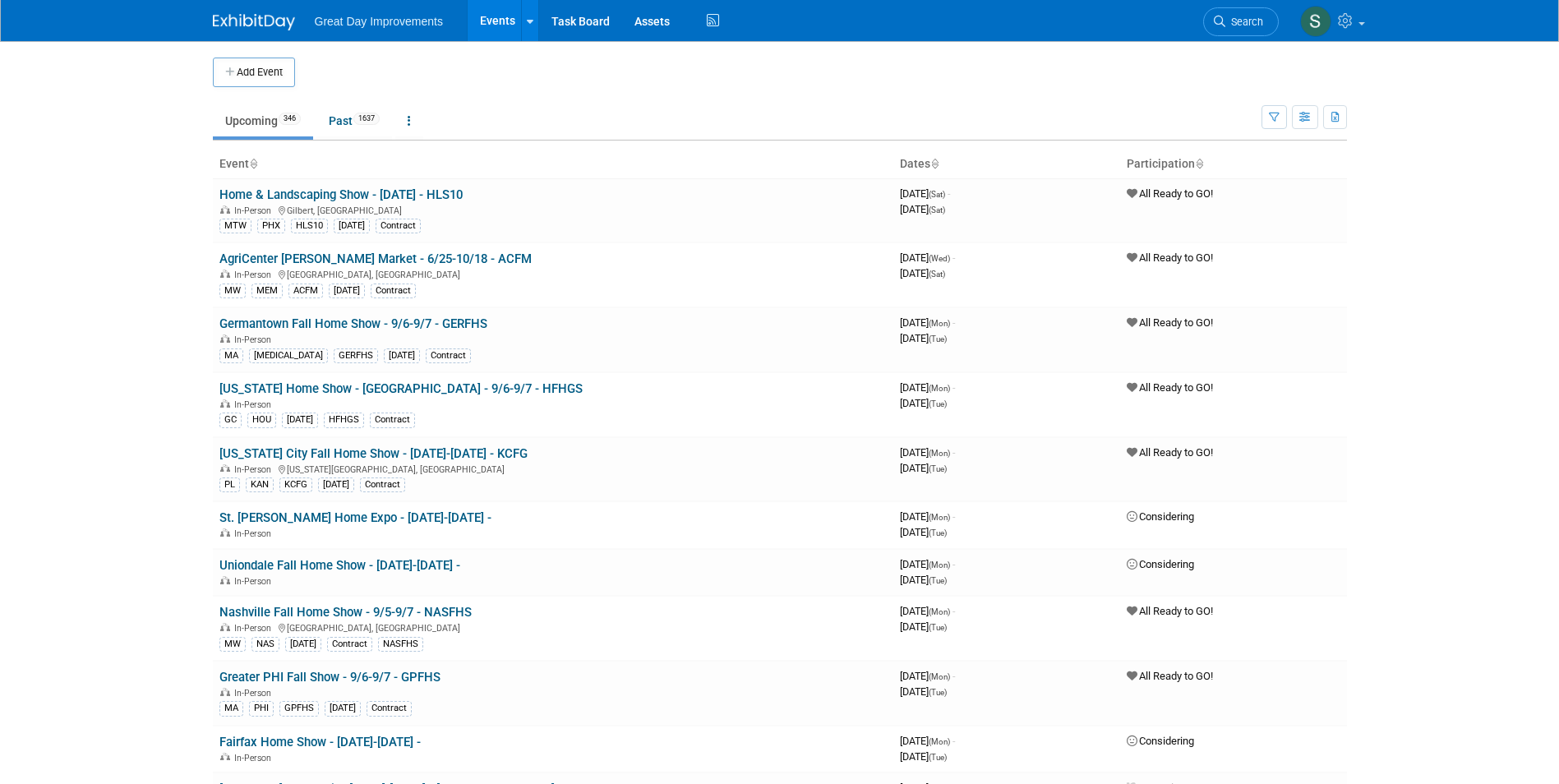
click at [1234, 16] on span "Search" at bounding box center [1244, 22] width 38 height 13
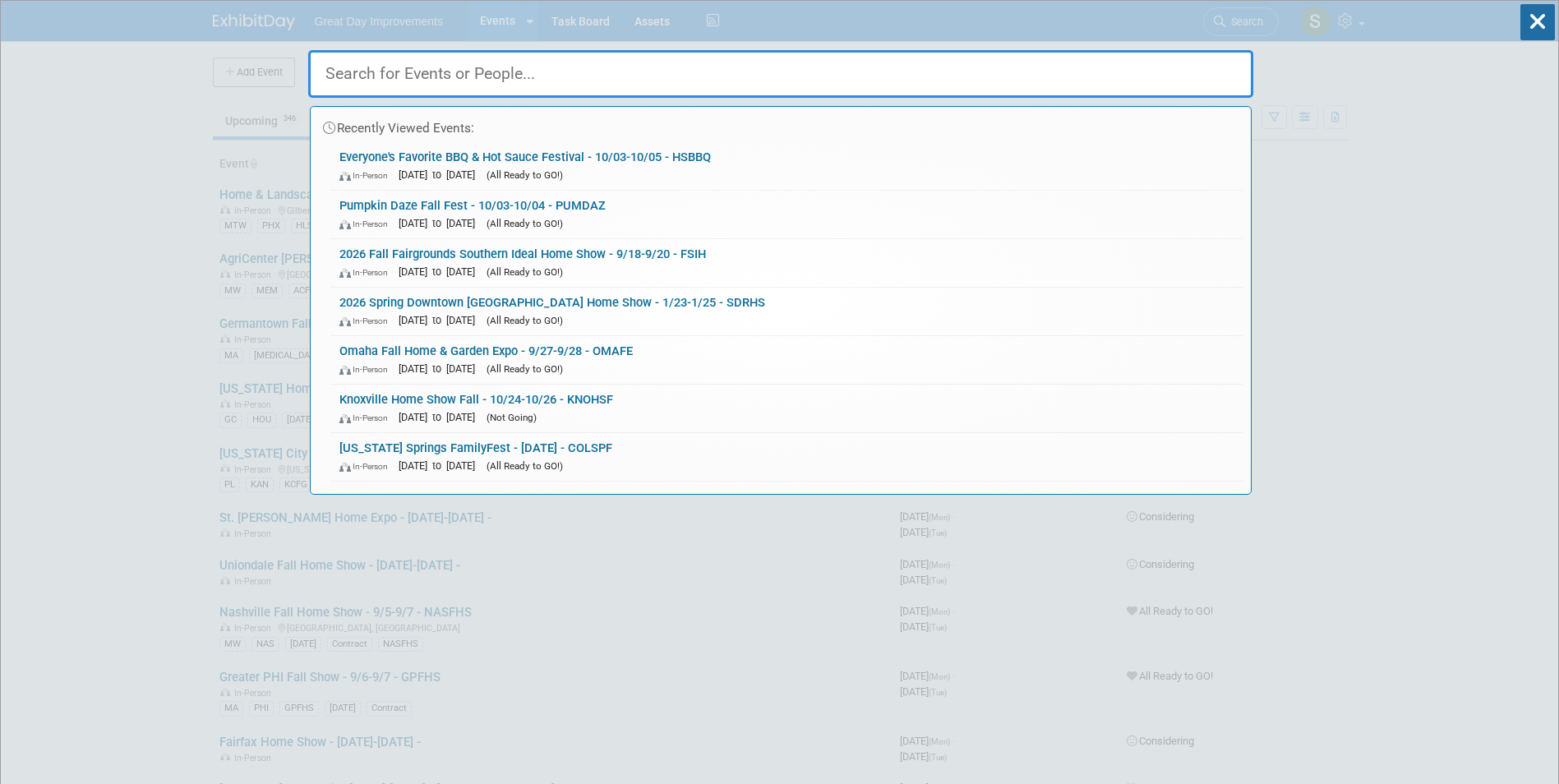
paste input "52nd Annual St. Mary's Seafood Festival"
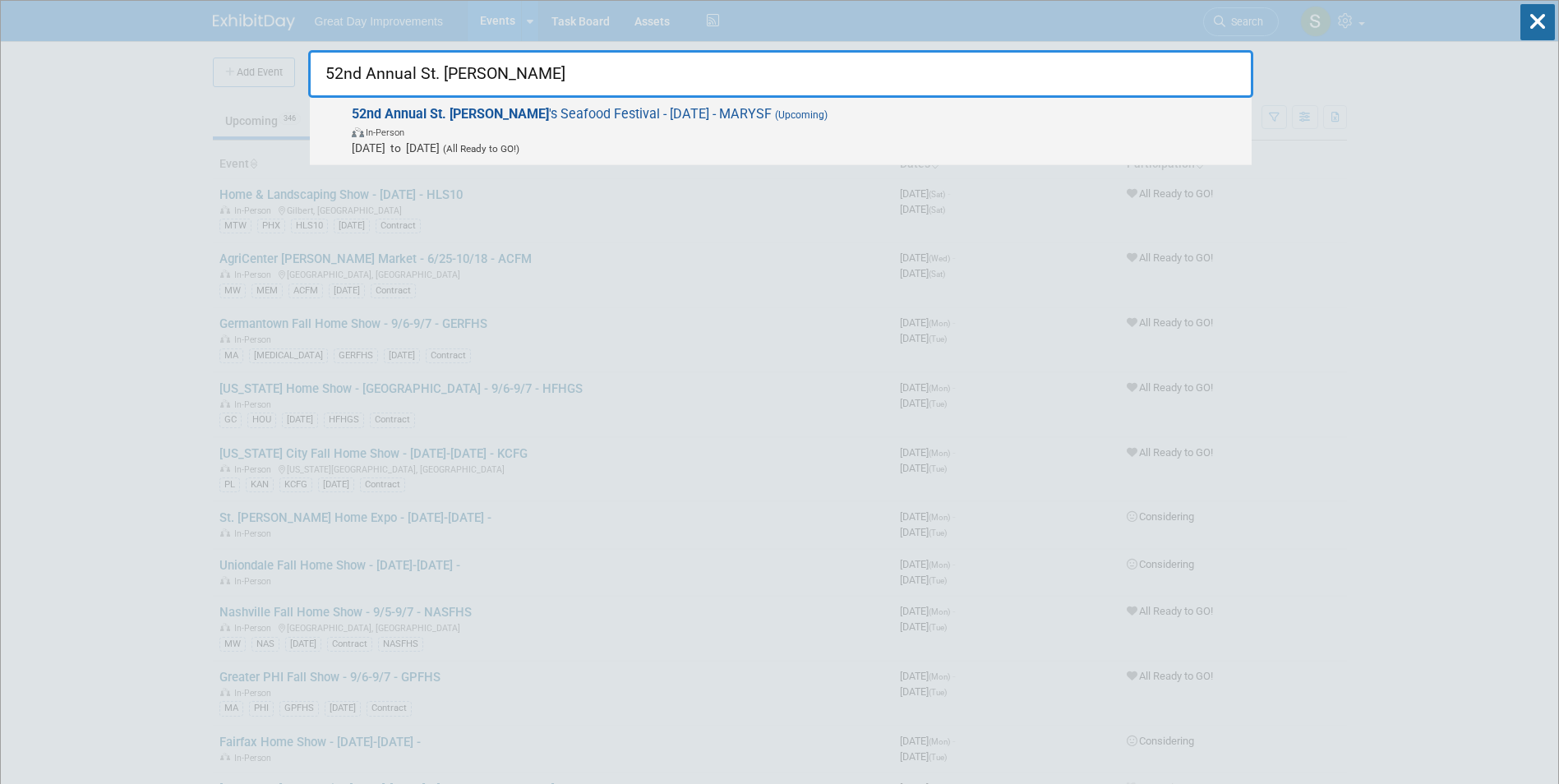
type input "52nd Annual St. Mary"
click at [626, 136] on span "In-Person" at bounding box center [798, 131] width 892 height 16
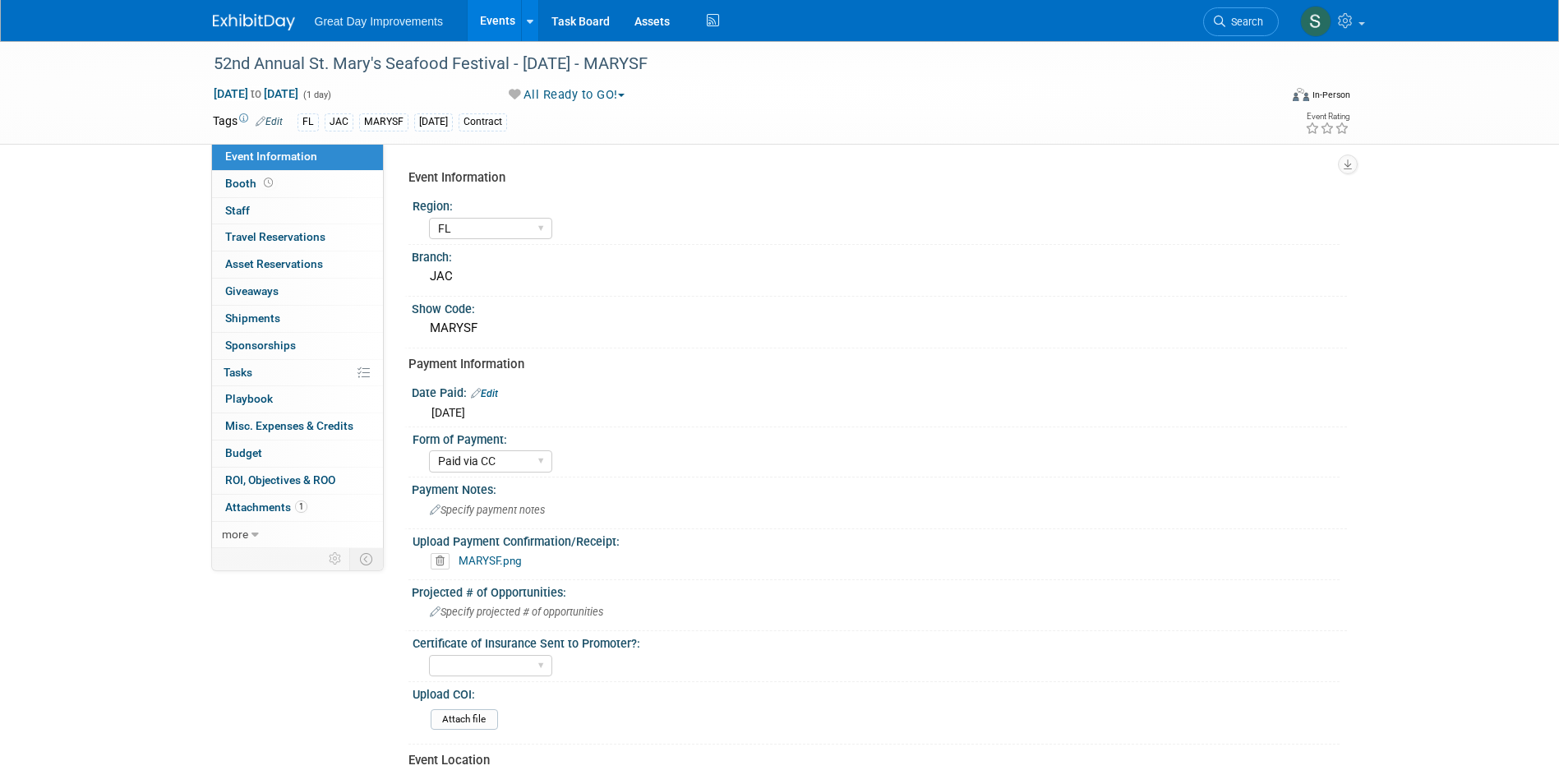
select select "FL"
select select "Paid via CC"
click at [1244, 22] on span "Search" at bounding box center [1244, 22] width 38 height 13
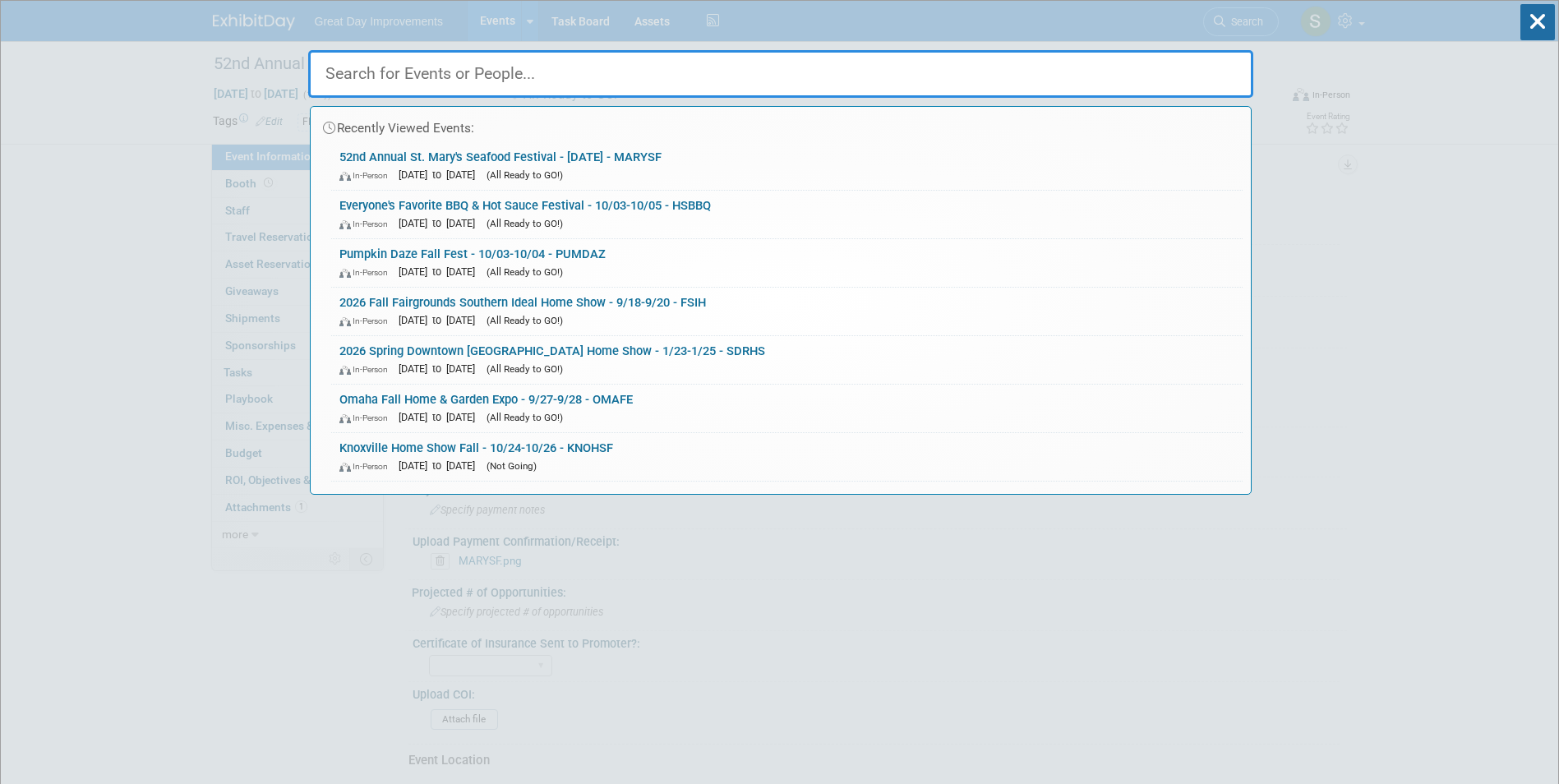
paste input "20th Annual Creekside Festival"
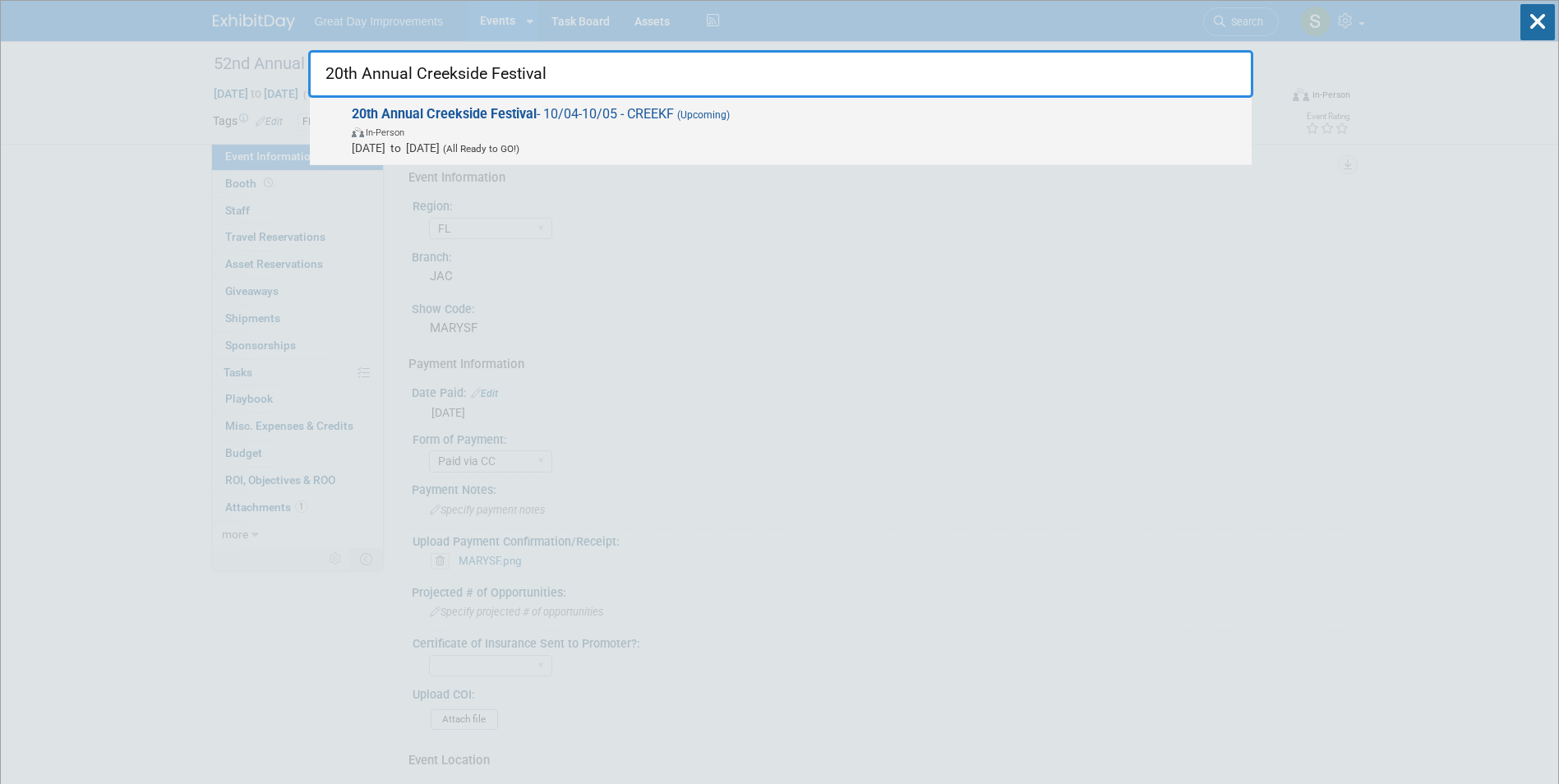
type input "20th Annual Creekside Festival"
click at [653, 124] on span "In-Person" at bounding box center [798, 131] width 892 height 16
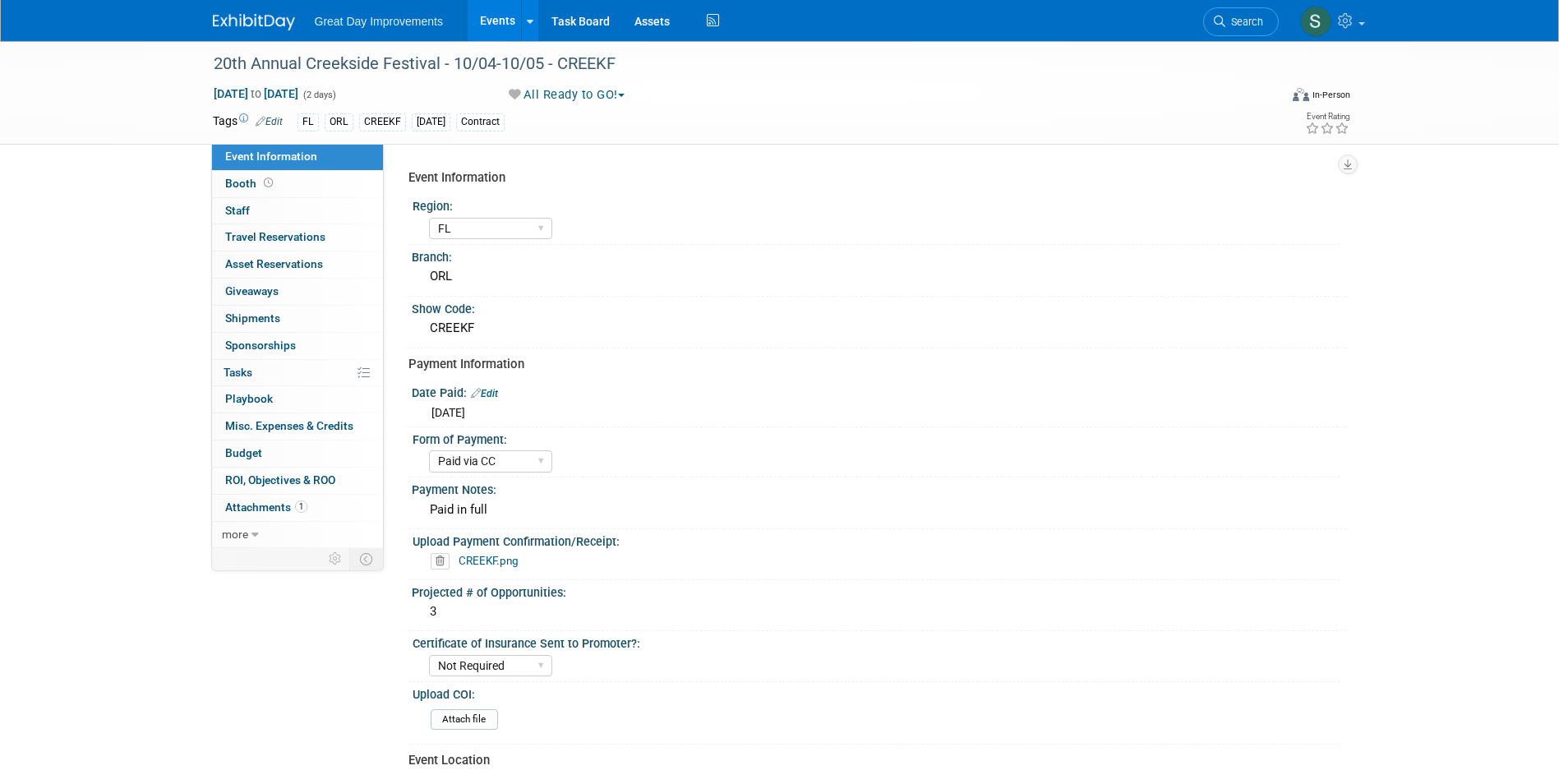
select select "FL"
select select "Paid via CC"
select select "Not Required"
click at [1247, 19] on span "Search" at bounding box center [1244, 22] width 38 height 13
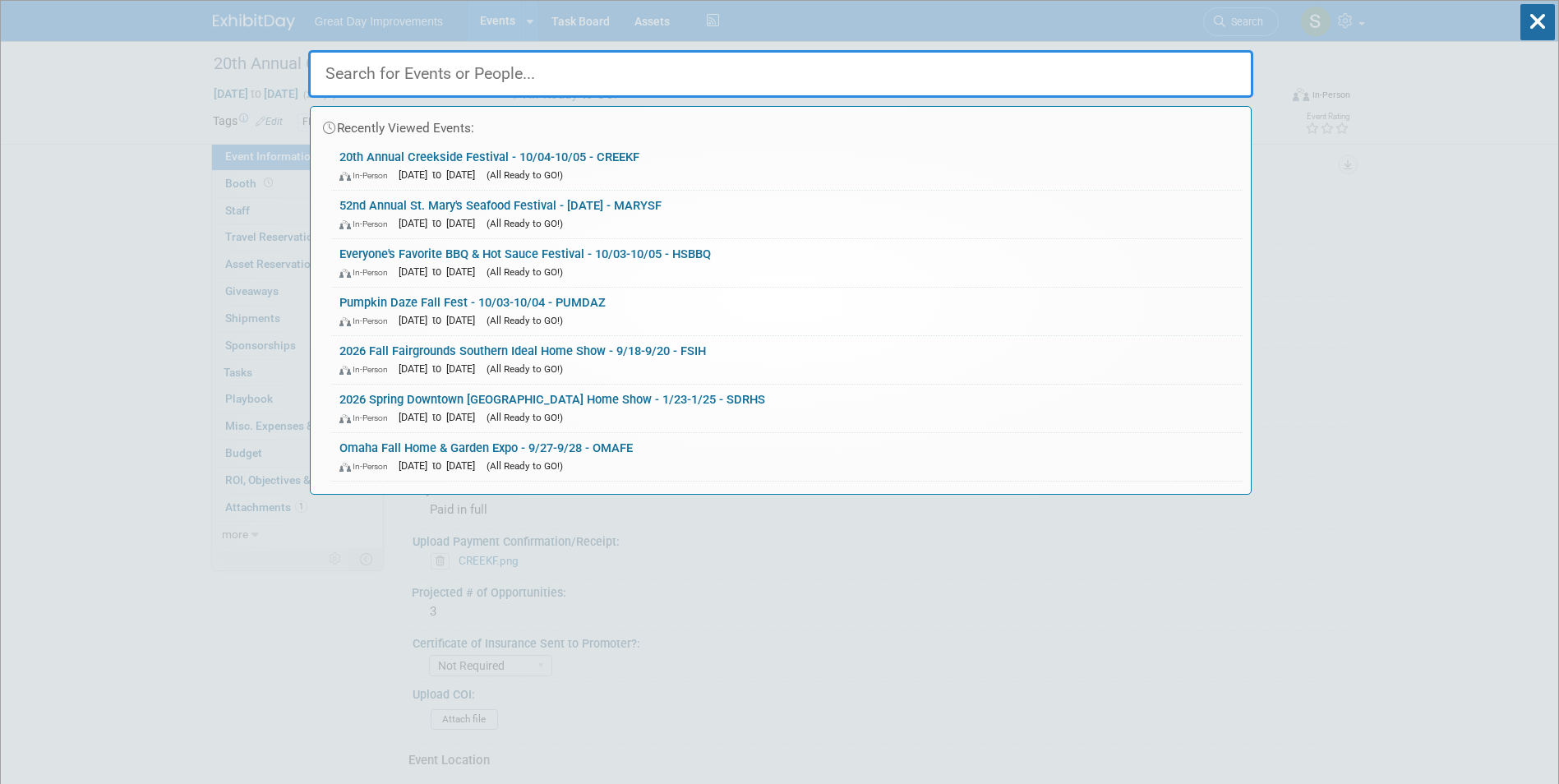
paste input "Kissimmee Kids & Family Expo"
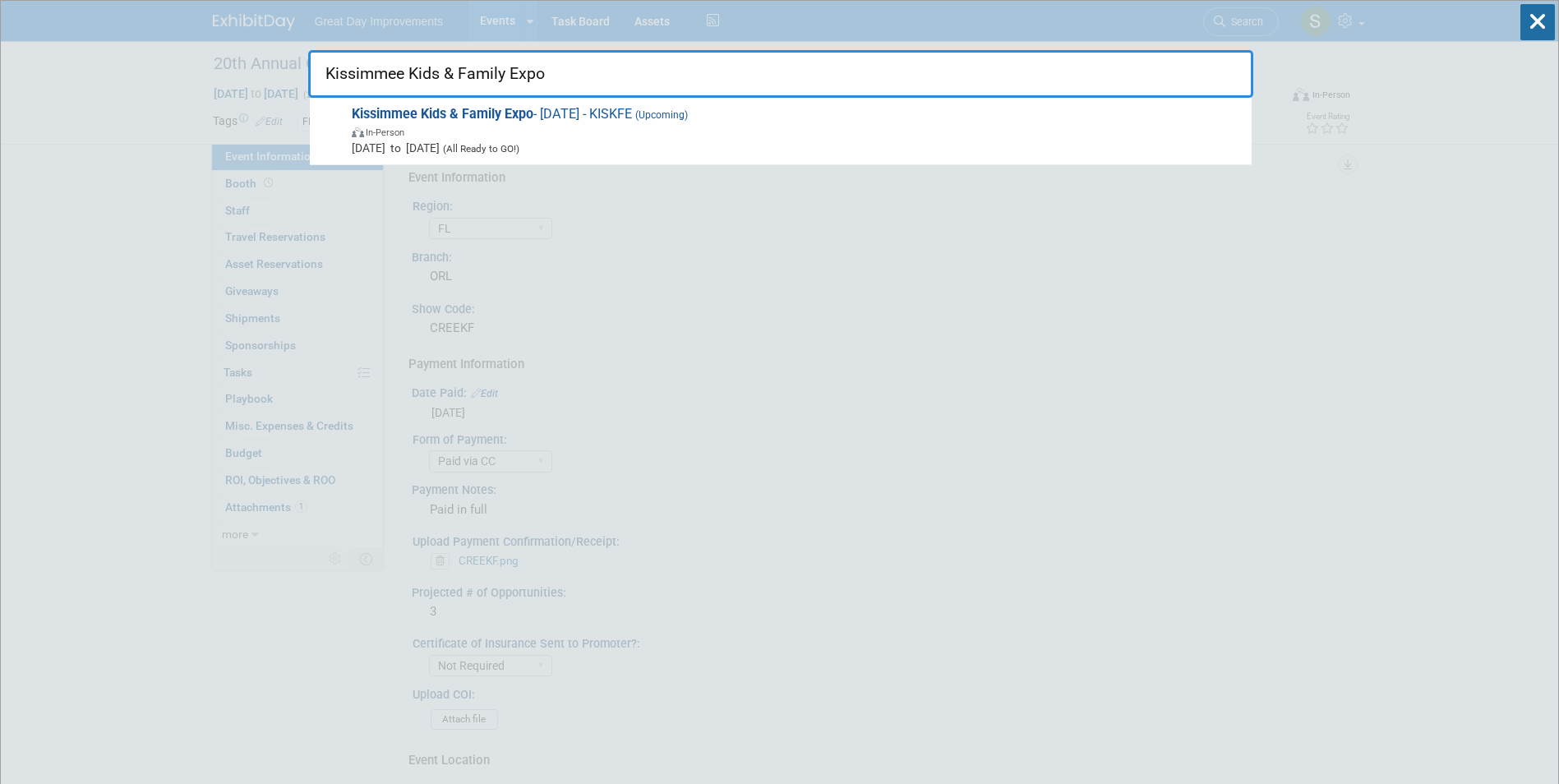
click at [607, 94] on input "Kissimmee Kids & Family Expo" at bounding box center [781, 73] width 945 height 48
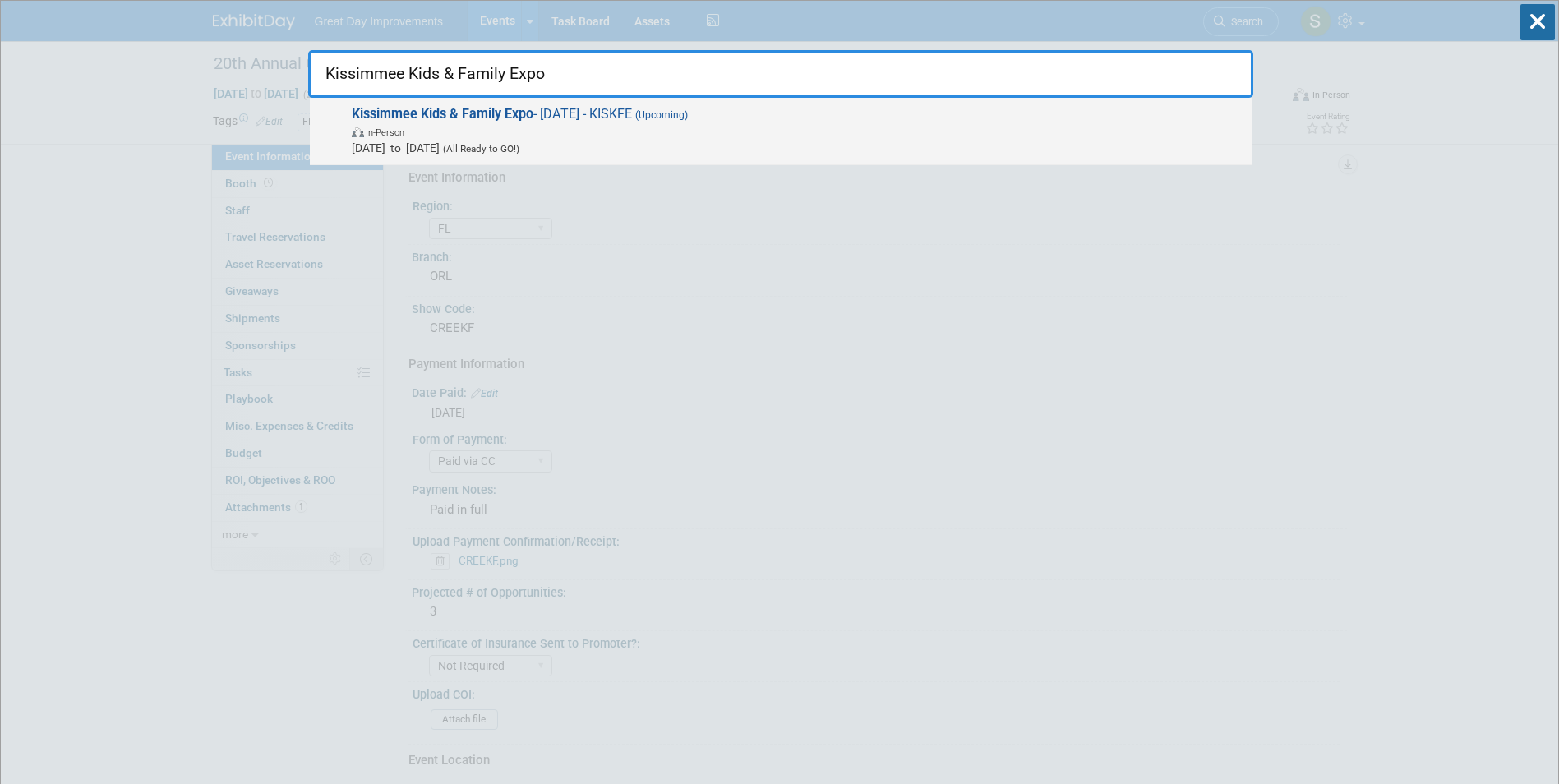
type input "Kissimmee Kids & Family Expo"
click at [615, 123] on span "In-Person" at bounding box center [798, 131] width 892 height 16
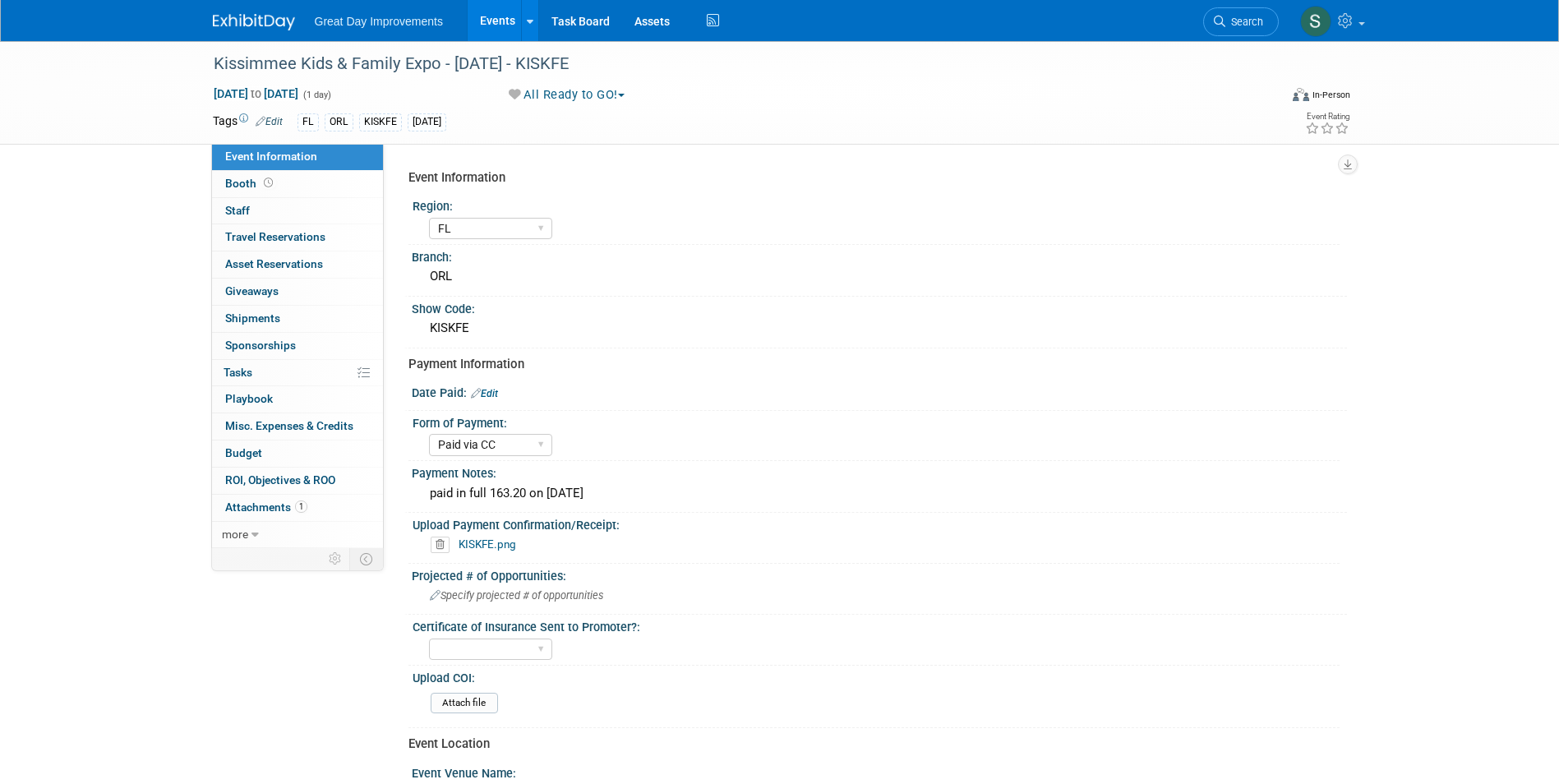
select select "FL"
select select "Paid via CC"
click at [1221, 25] on icon at bounding box center [1220, 22] width 12 height 12
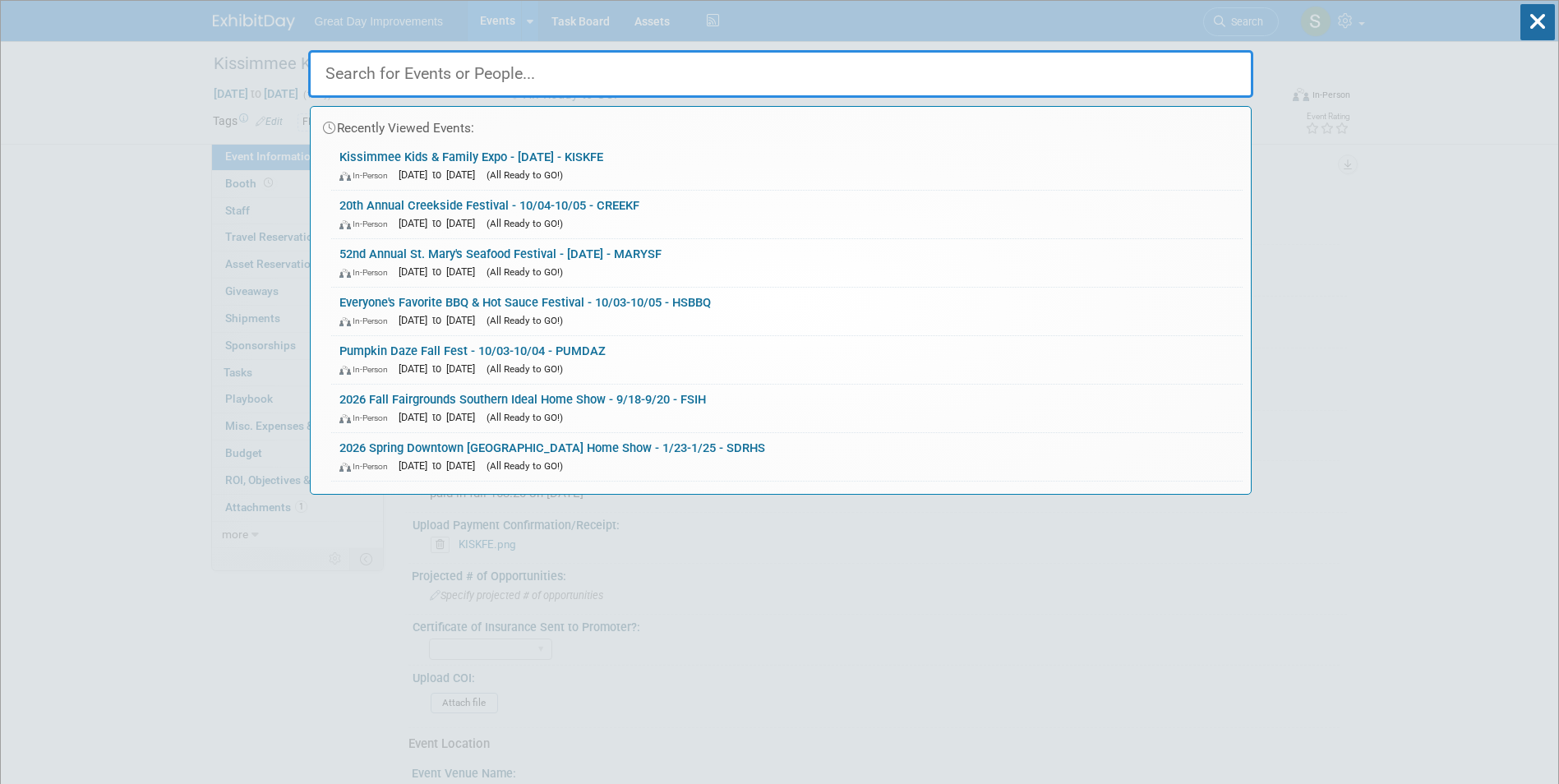
paste input "Fall Y'all Festival"
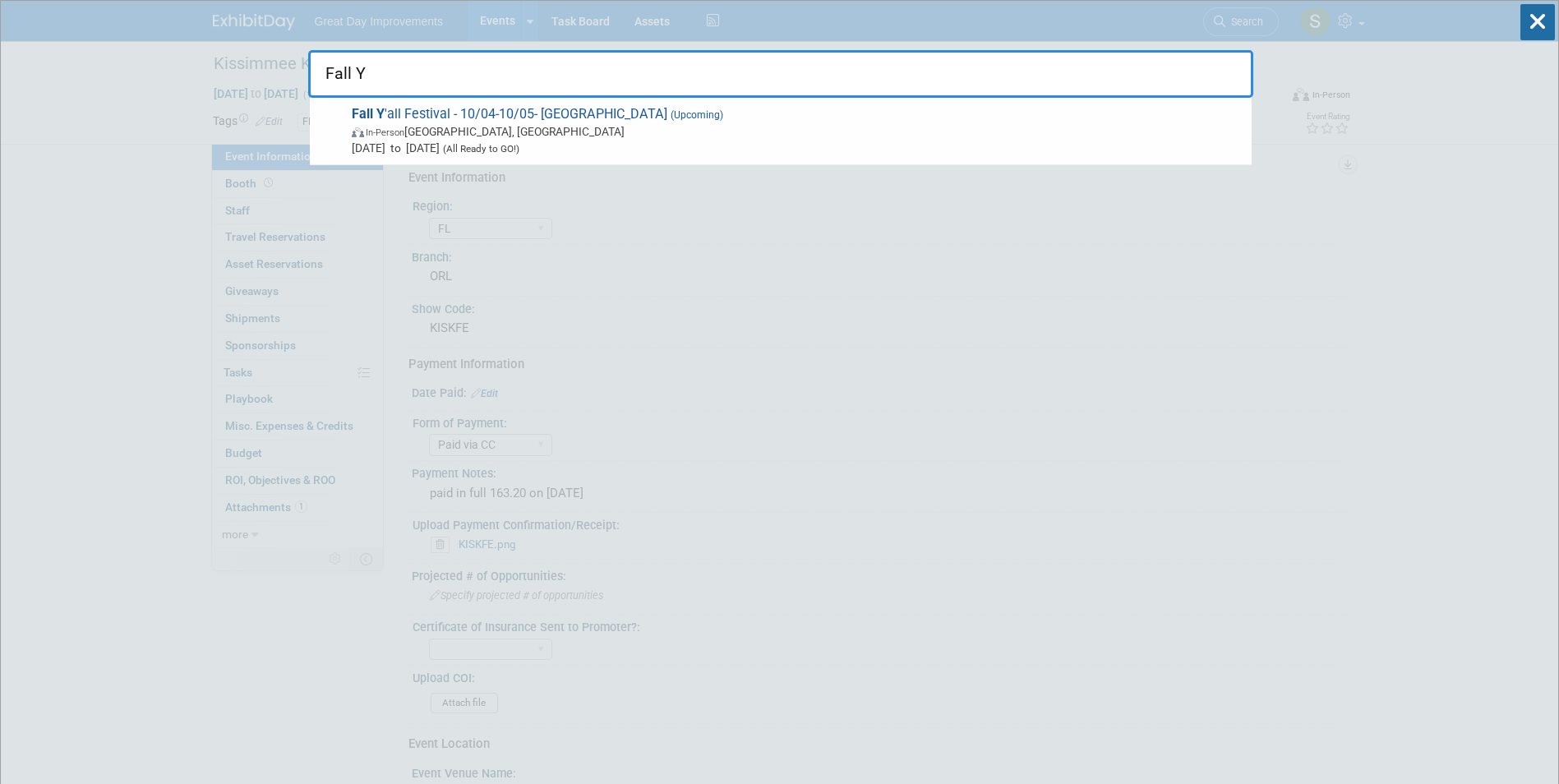
type input "Fall Y"
click at [566, 132] on span "In-Person Clearwater, FL" at bounding box center [798, 131] width 892 height 16
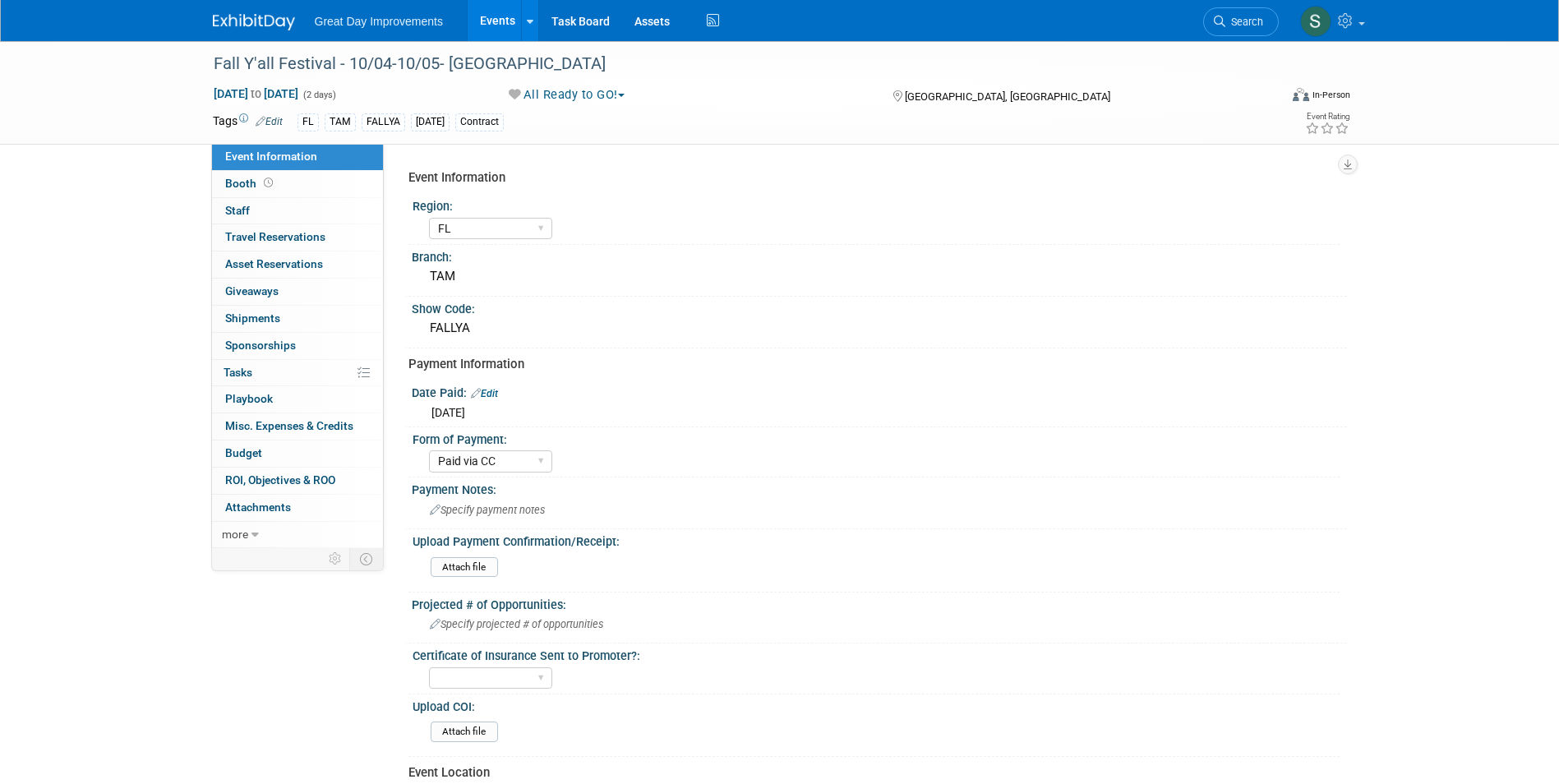
select select "FL"
select select "Paid via CC"
click at [1212, 27] on link "Search" at bounding box center [1241, 22] width 76 height 29
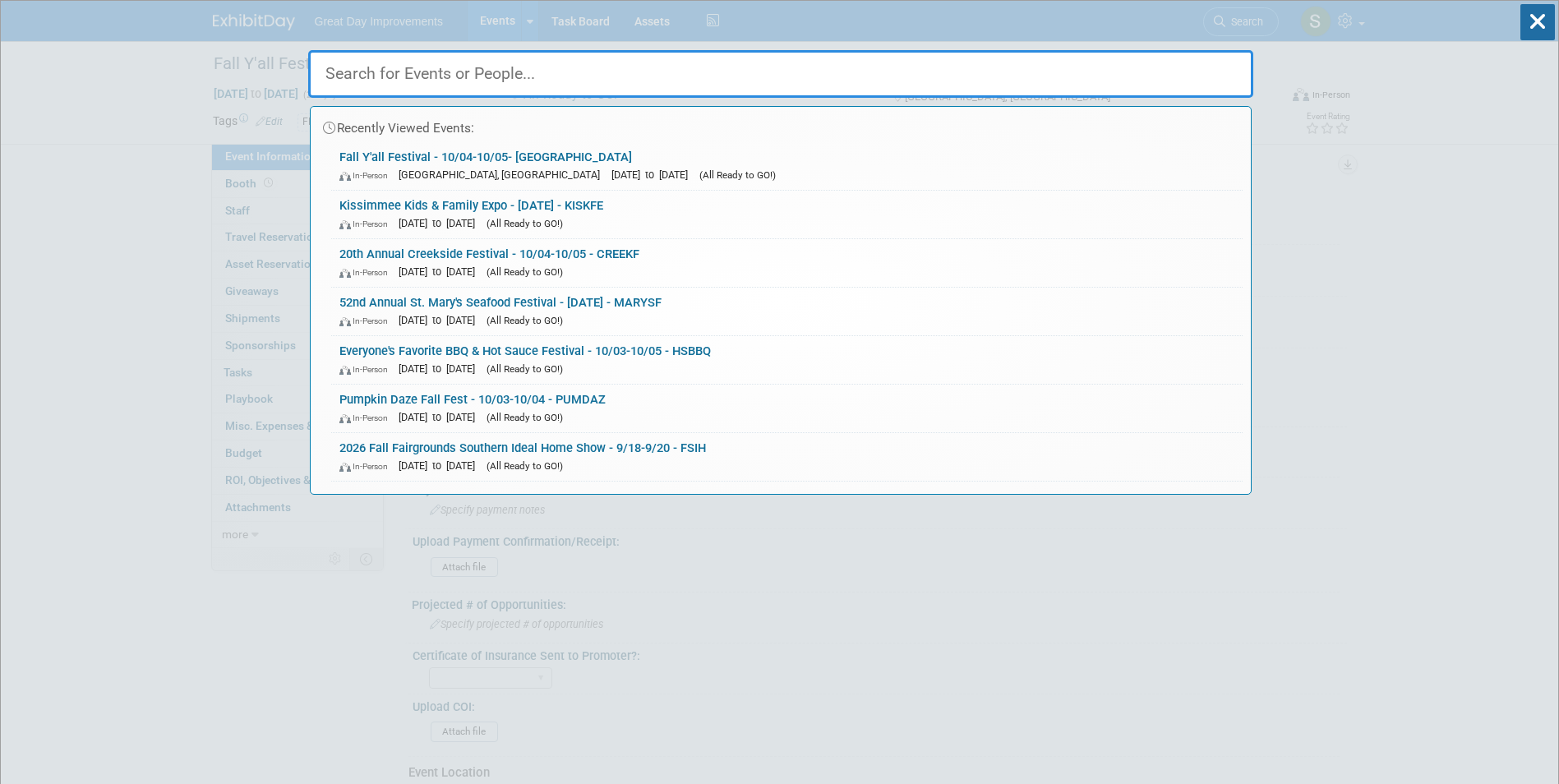
paste input "5th of July Taste of St. Pete"
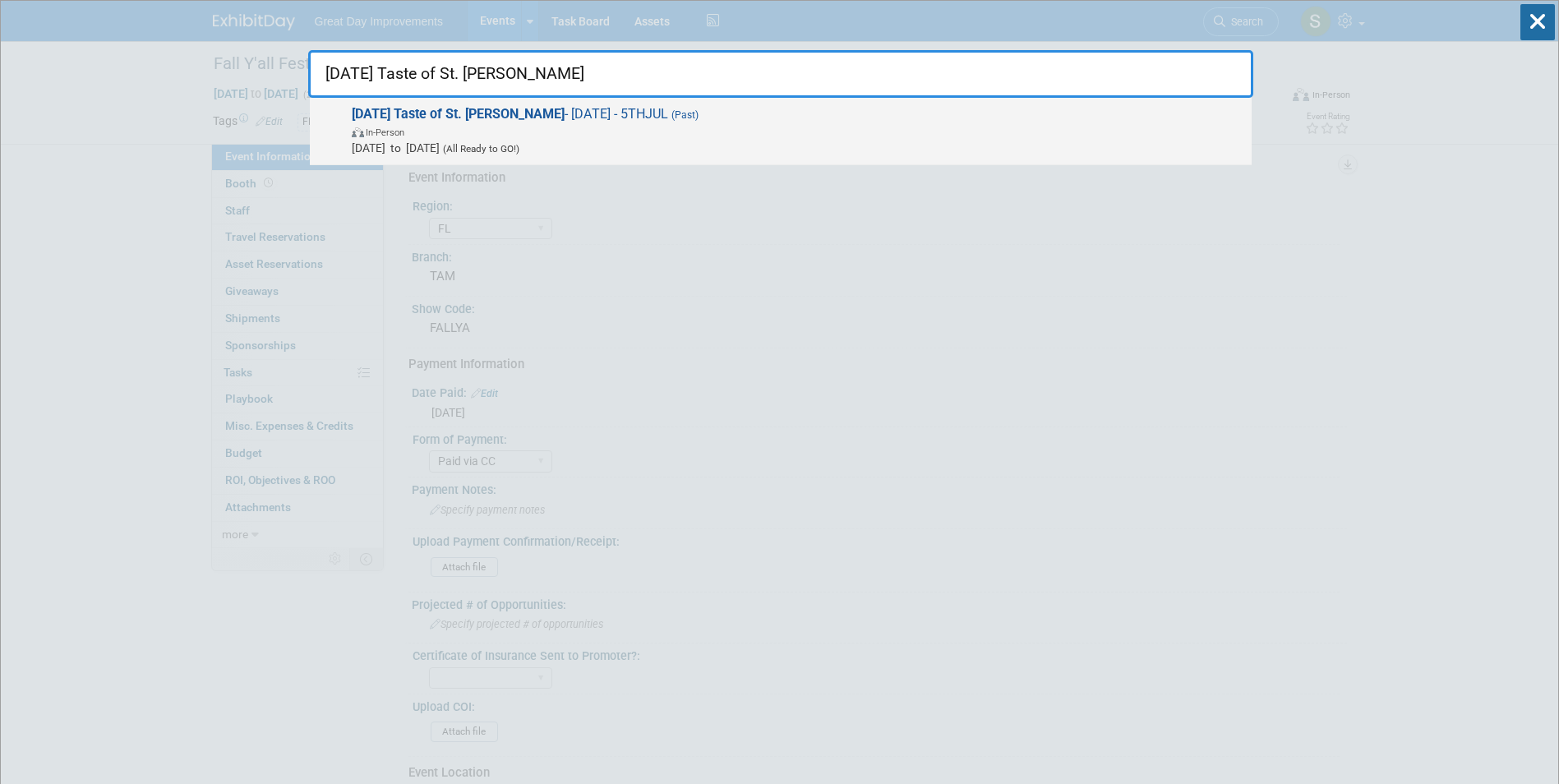
type input "5th of July Taste of St. Pete"
click at [457, 152] on span "Jul 5, 2025 to Jul 5, 2025 (All Ready to GO!)" at bounding box center [798, 148] width 892 height 16
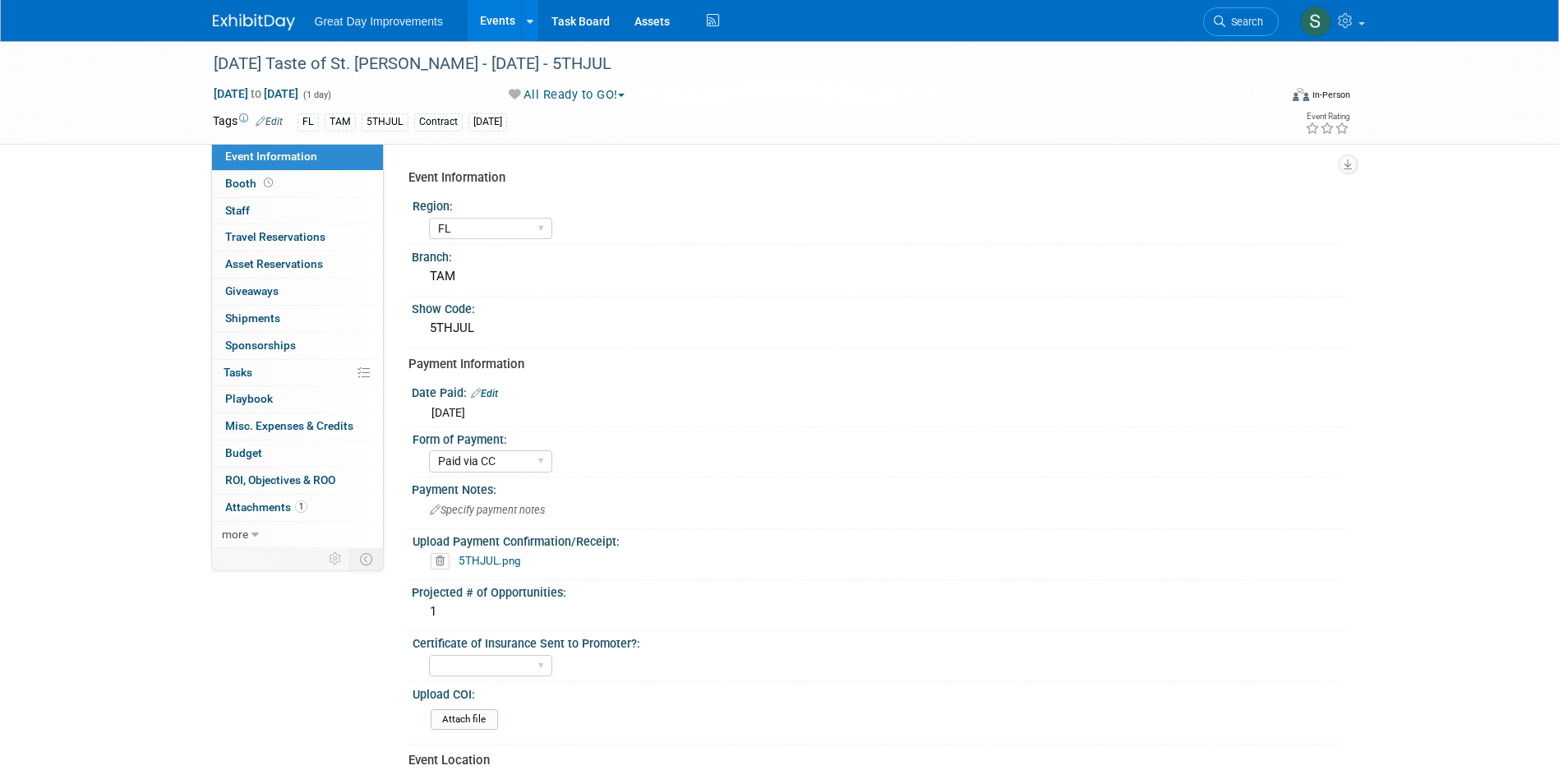
select select "FL"
select select "Paid via CC"
click at [1246, 30] on link "Search" at bounding box center [1241, 22] width 76 height 29
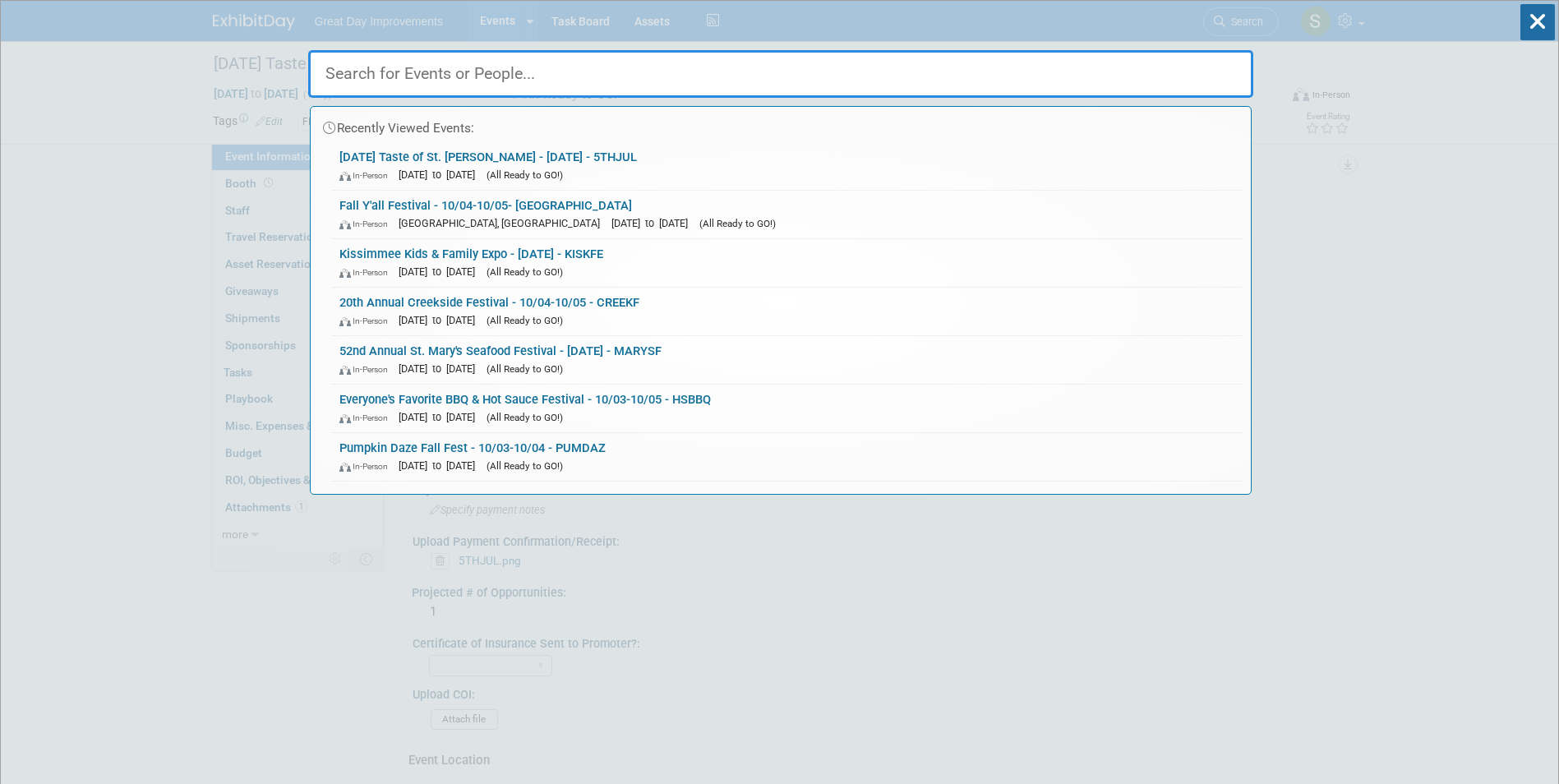
paste input "Clermont [PERSON_NAME] Market (October)"
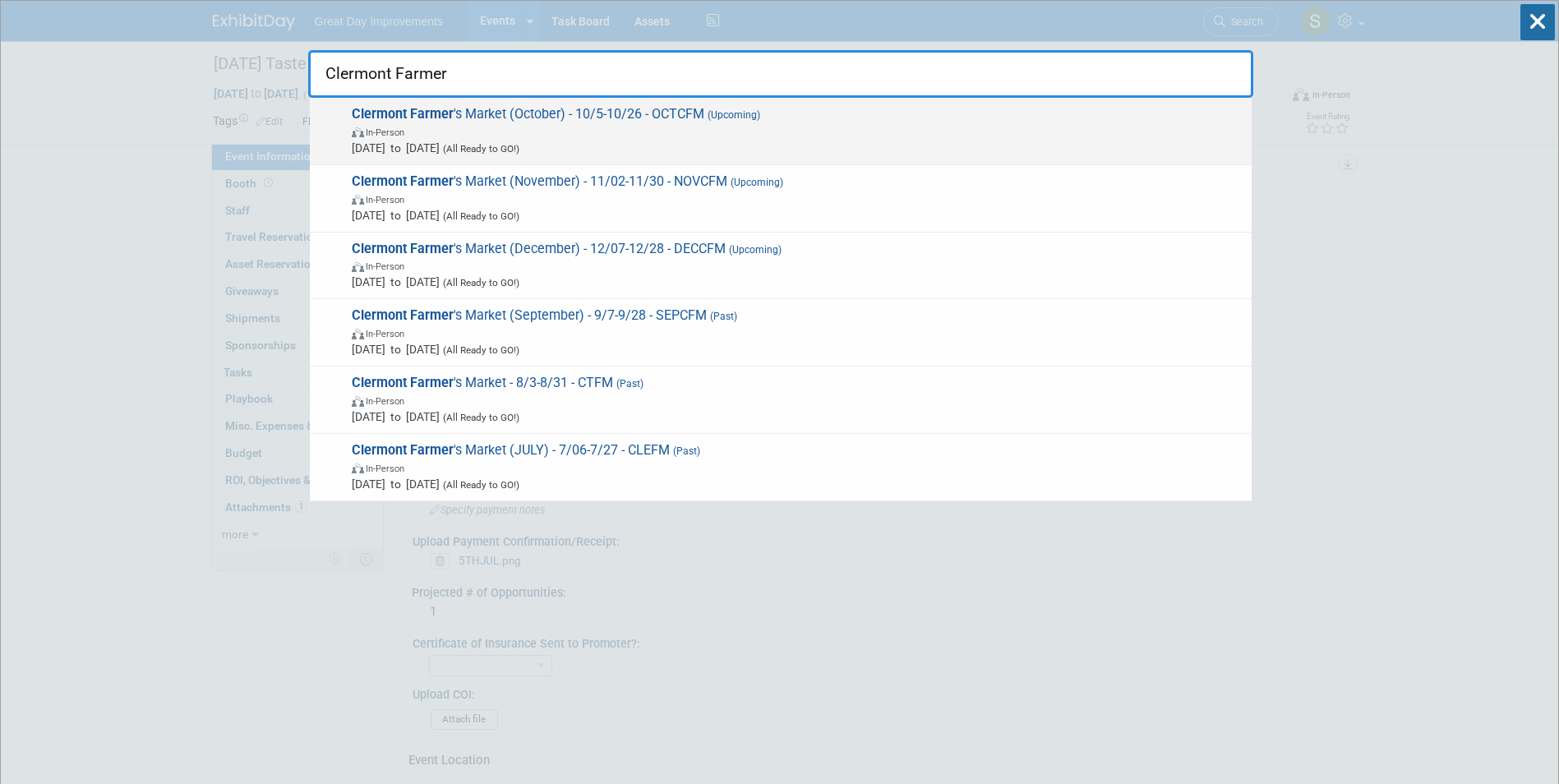
type input "Clermont Farmer"
click at [836, 148] on span "Oct 5, 2025 to Oct 26, 2025 (All Ready to GO!)" at bounding box center [798, 148] width 892 height 16
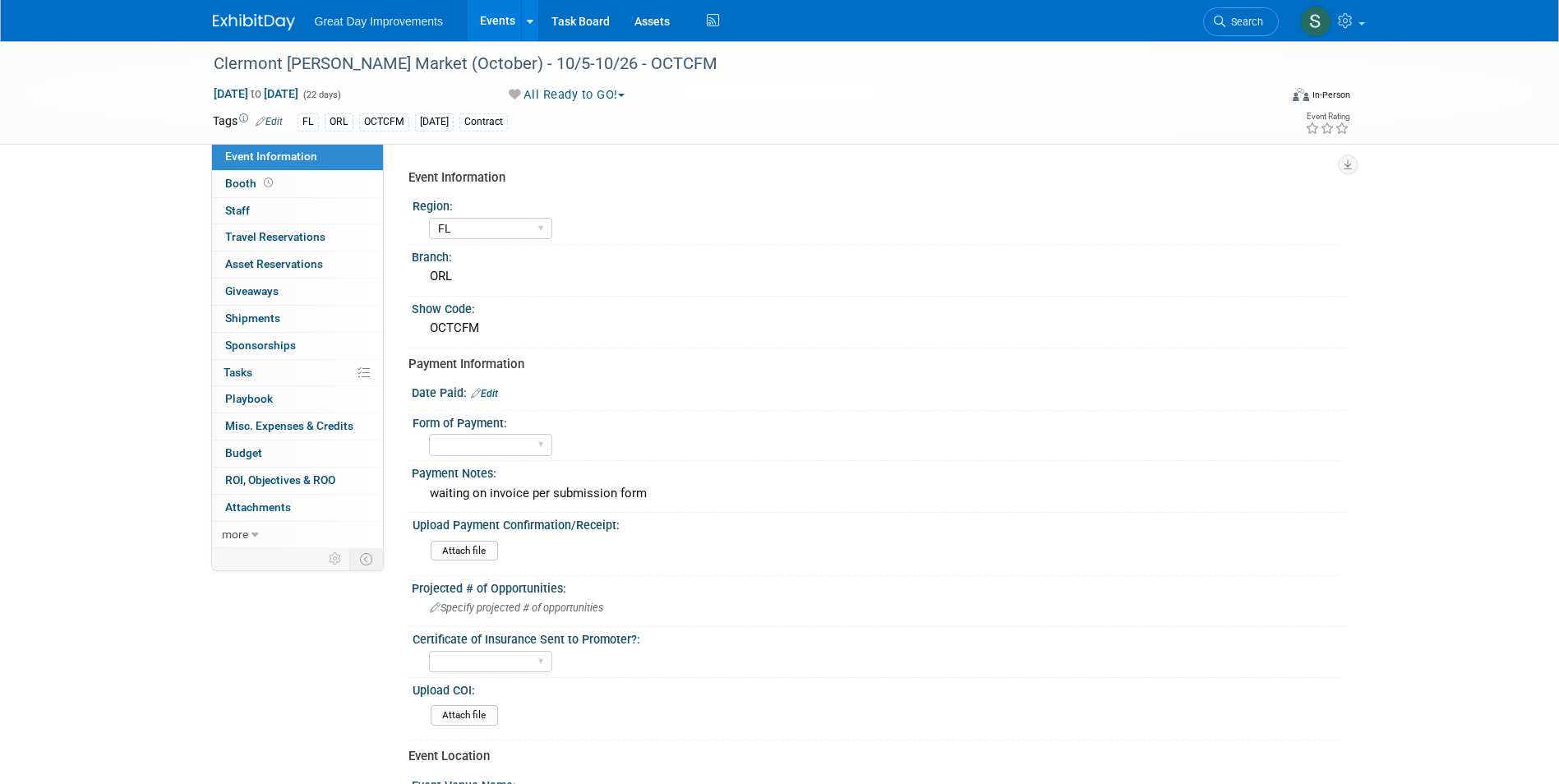
select select "FL"
click at [1228, 33] on link "Search" at bounding box center [1241, 22] width 76 height 29
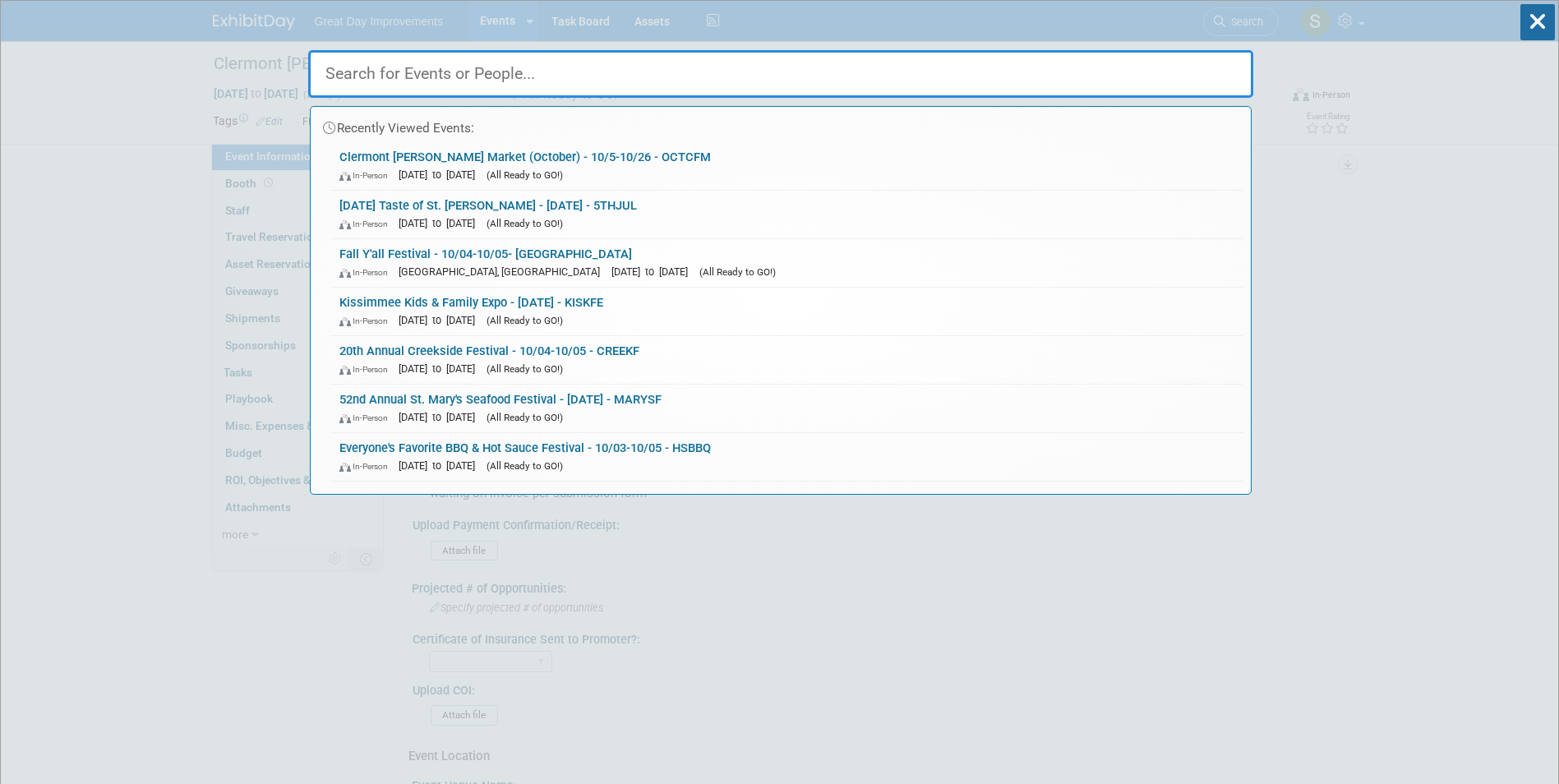
paste input "- Senior/Boomer Lifestyle Expo"
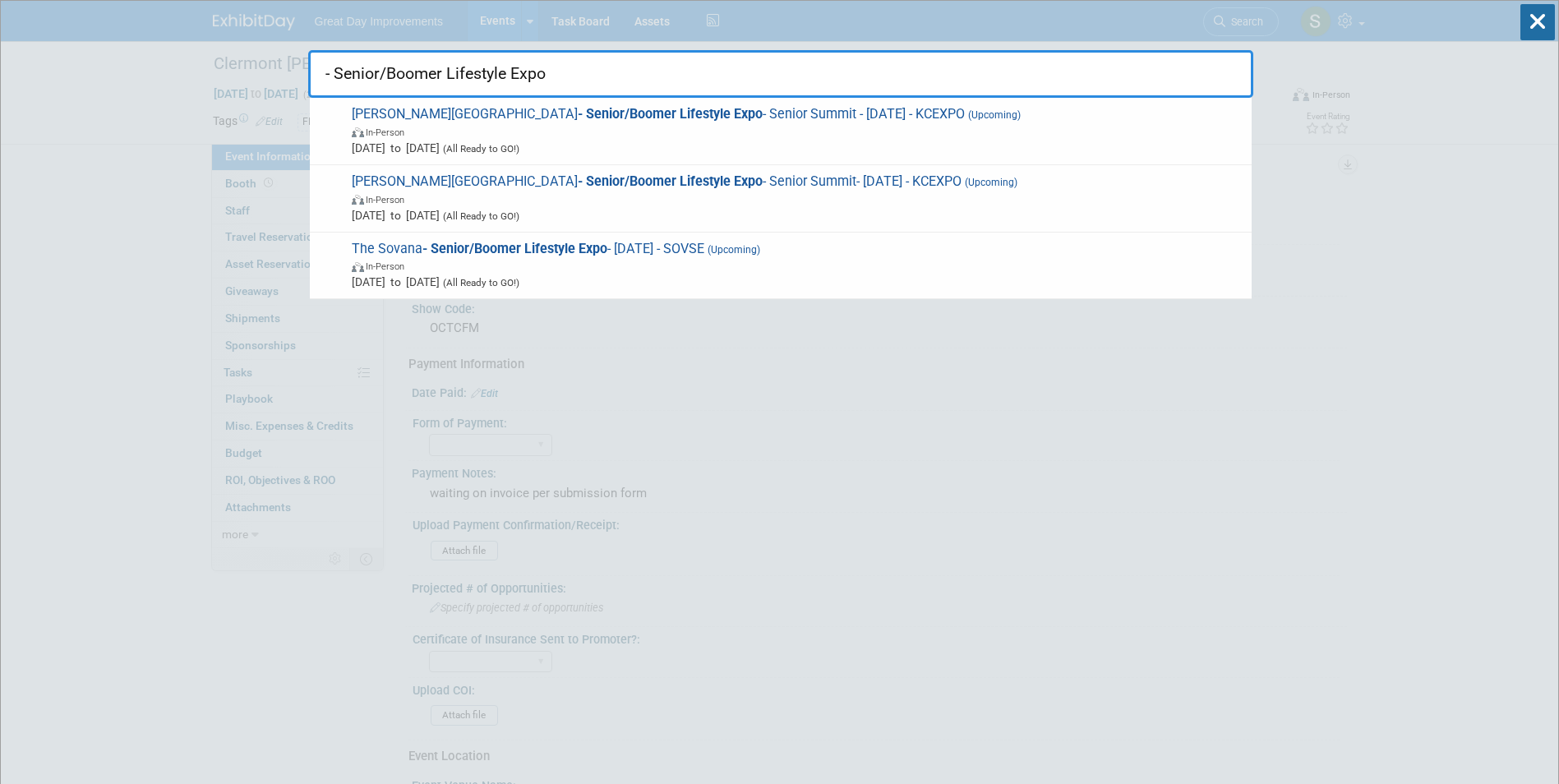
click at [332, 79] on input "- Senior/Boomer Lifestyle Expo" at bounding box center [781, 73] width 945 height 48
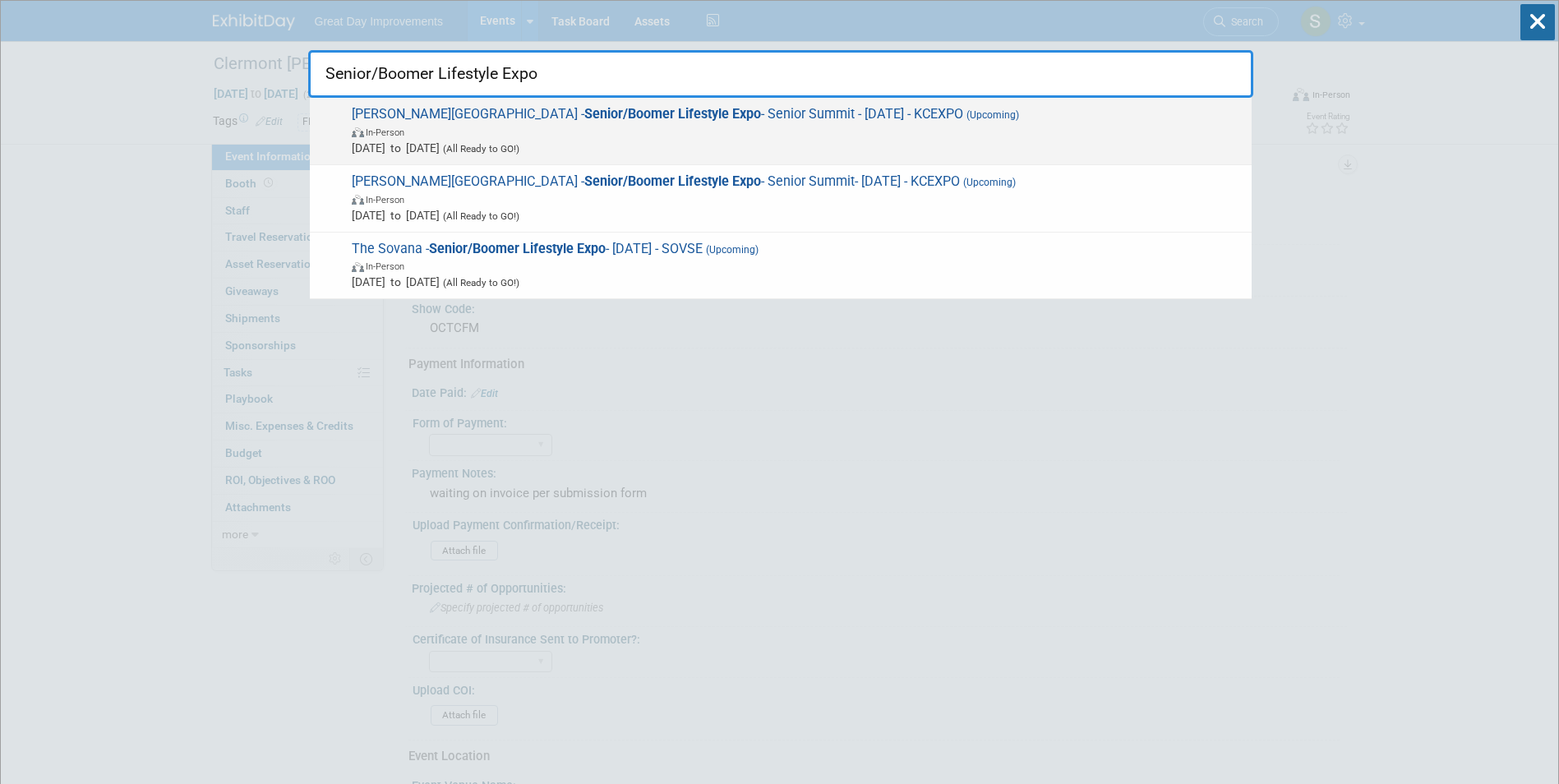
type input "Senior/Boomer Lifestyle Expo"
click at [934, 119] on span "Kane Center - Senior/Boomer Lifestyle Expo - Senior Summit - 10/8/25 - KCEXPO (…" at bounding box center [794, 131] width 896 height 50
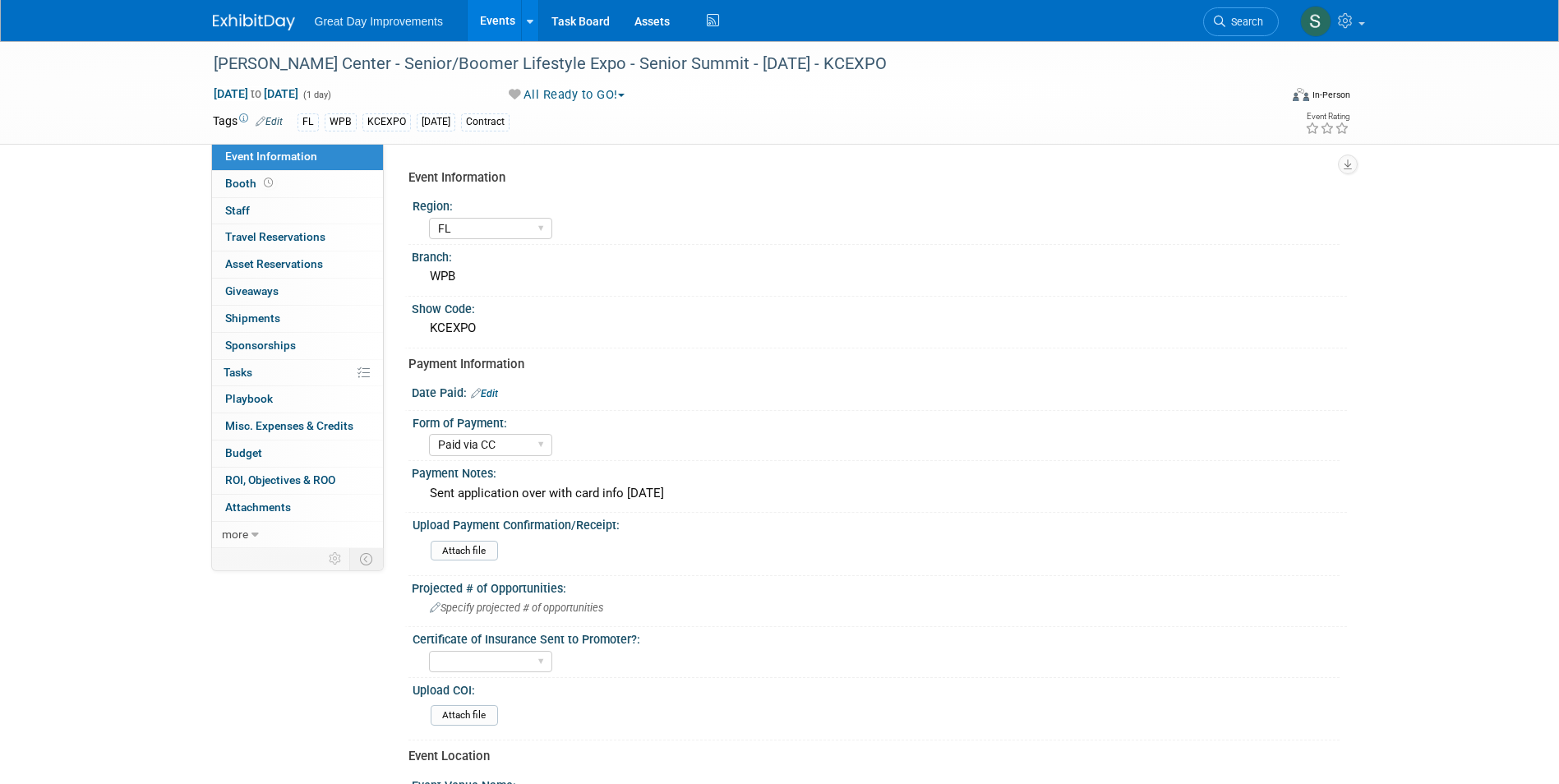
select select "FL"
select select "Paid via CC"
click at [230, 17] on img at bounding box center [253, 22] width 82 height 16
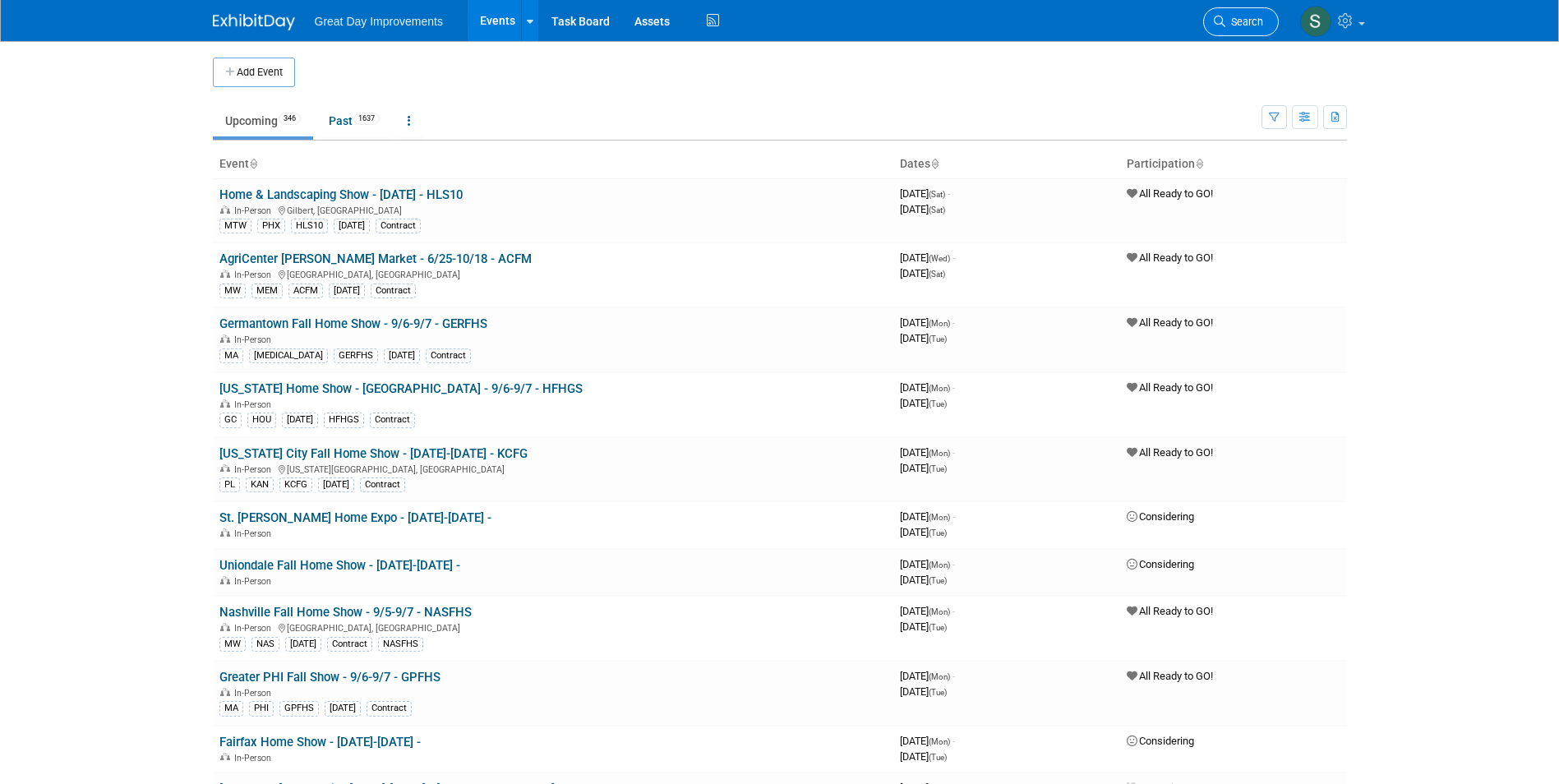
click at [1229, 19] on span "Search" at bounding box center [1244, 22] width 38 height 13
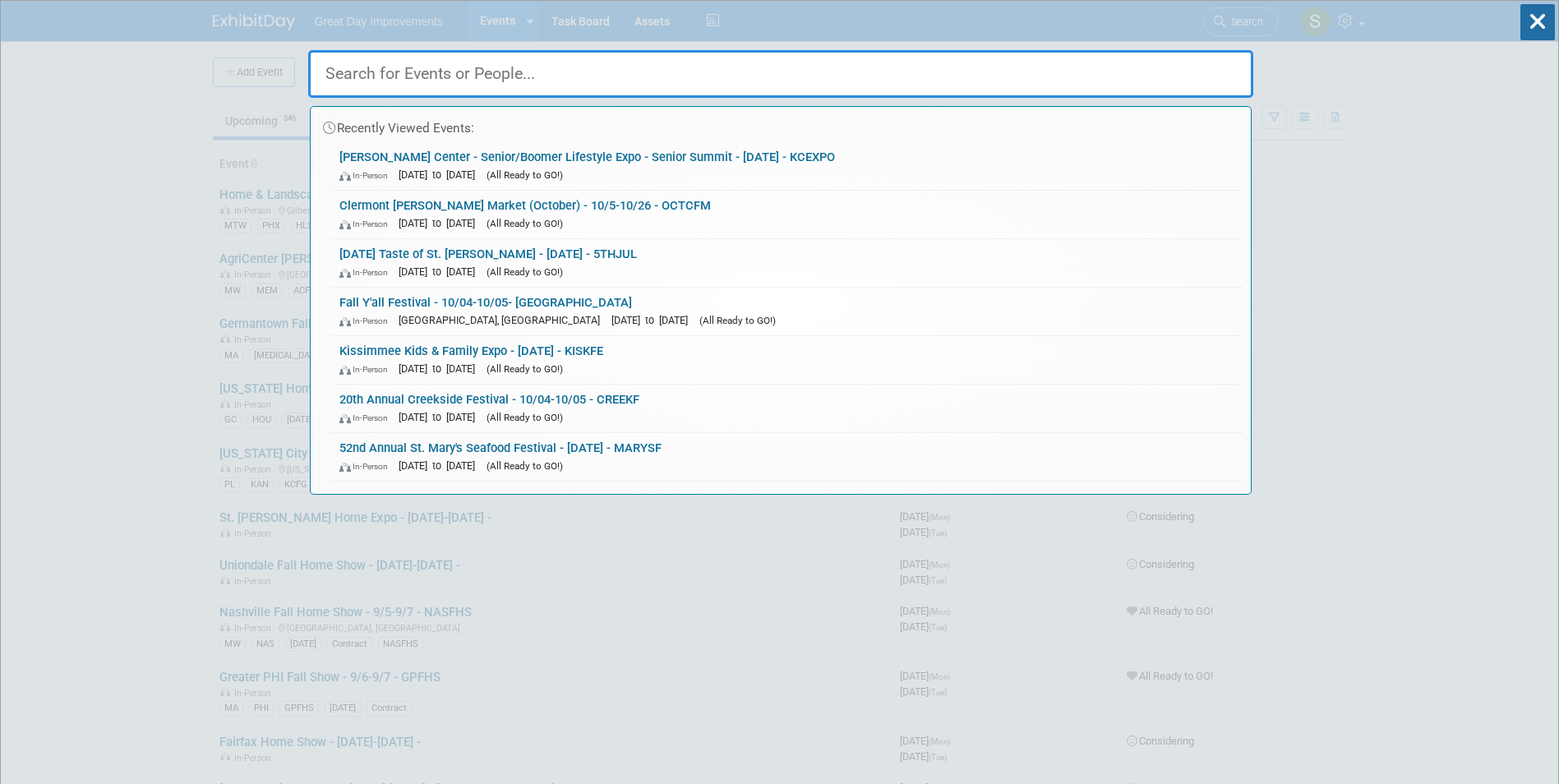
paste input "Taste of the South Food Truck Festival"
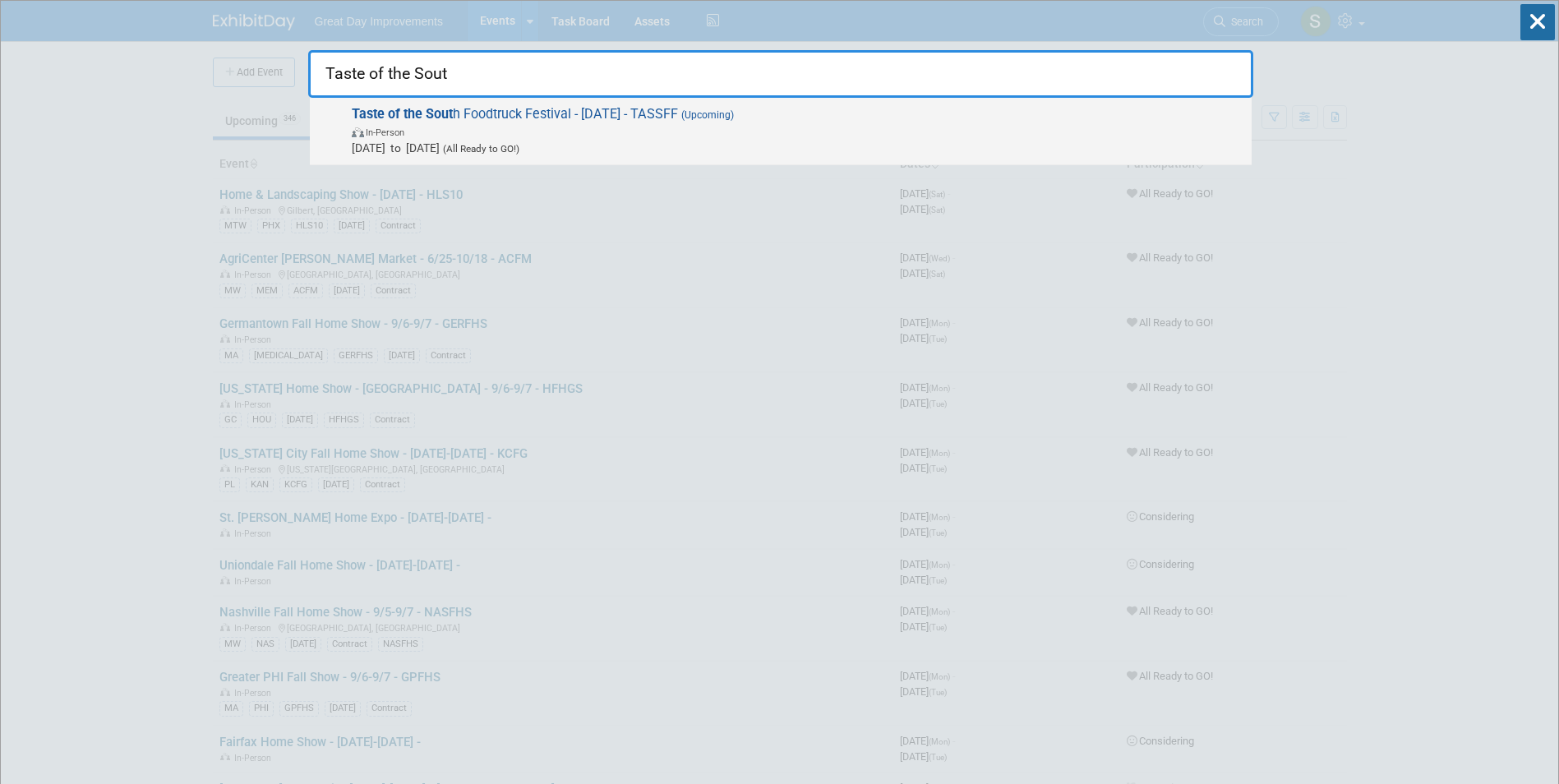
type input "Taste of the Sout"
click at [607, 110] on span "Taste of the Sout h Foodtruck Festival - 10/04/25 - TASSFF (Upcoming) In-Person…" at bounding box center [794, 131] width 896 height 50
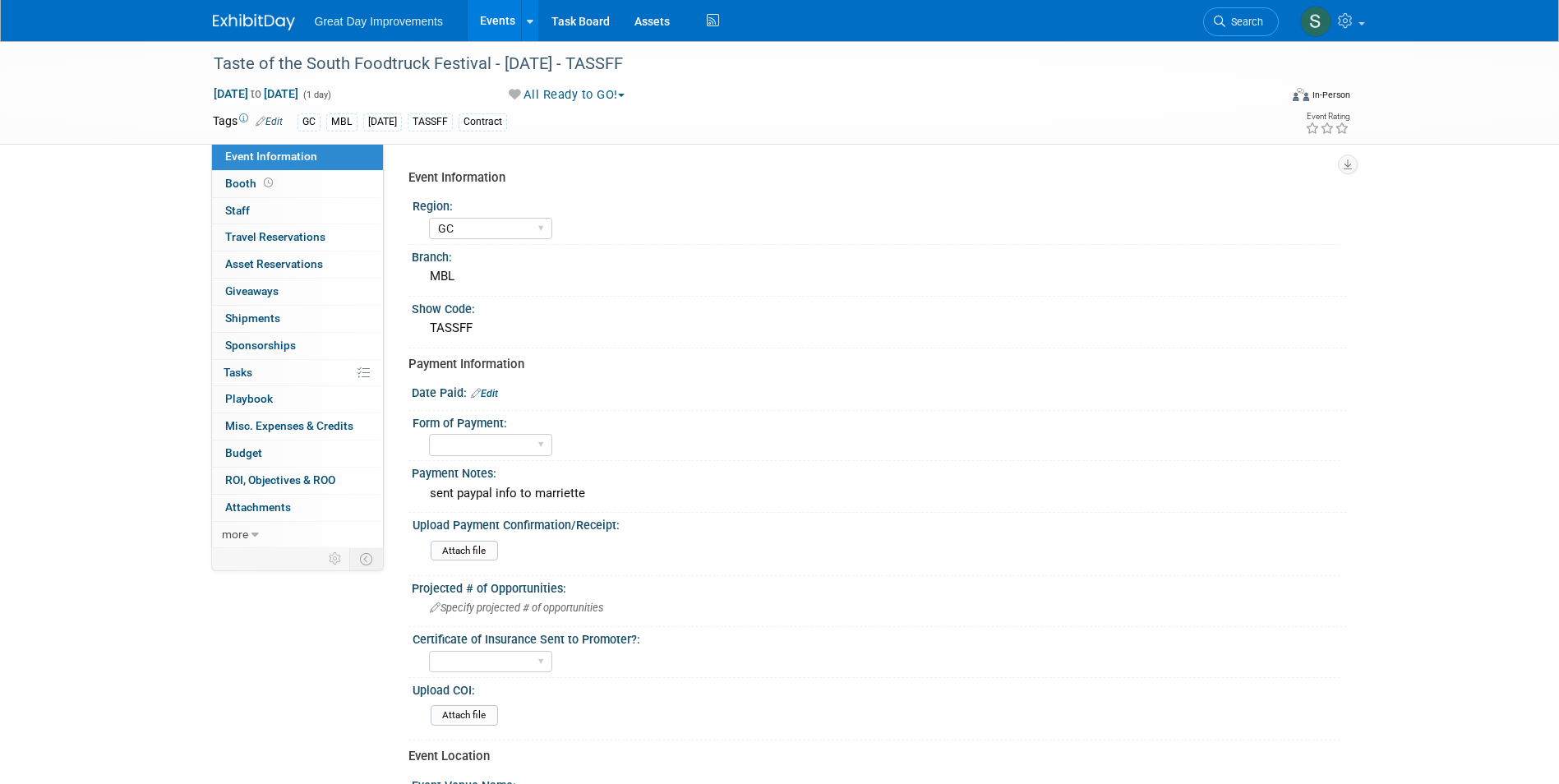
select select "GC"
click at [245, 22] on img at bounding box center [253, 22] width 82 height 16
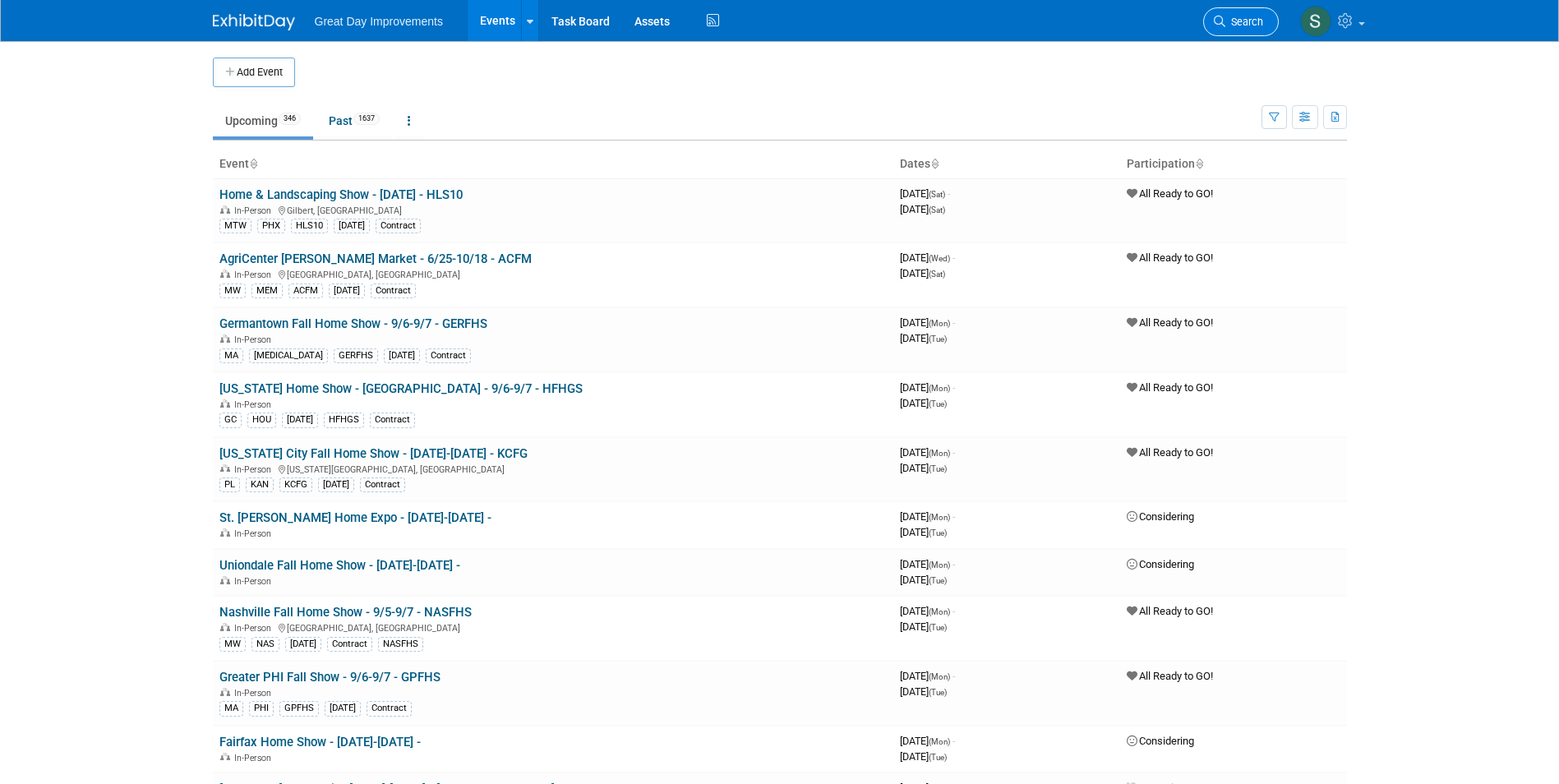
click at [1216, 16] on icon at bounding box center [1220, 22] width 12 height 12
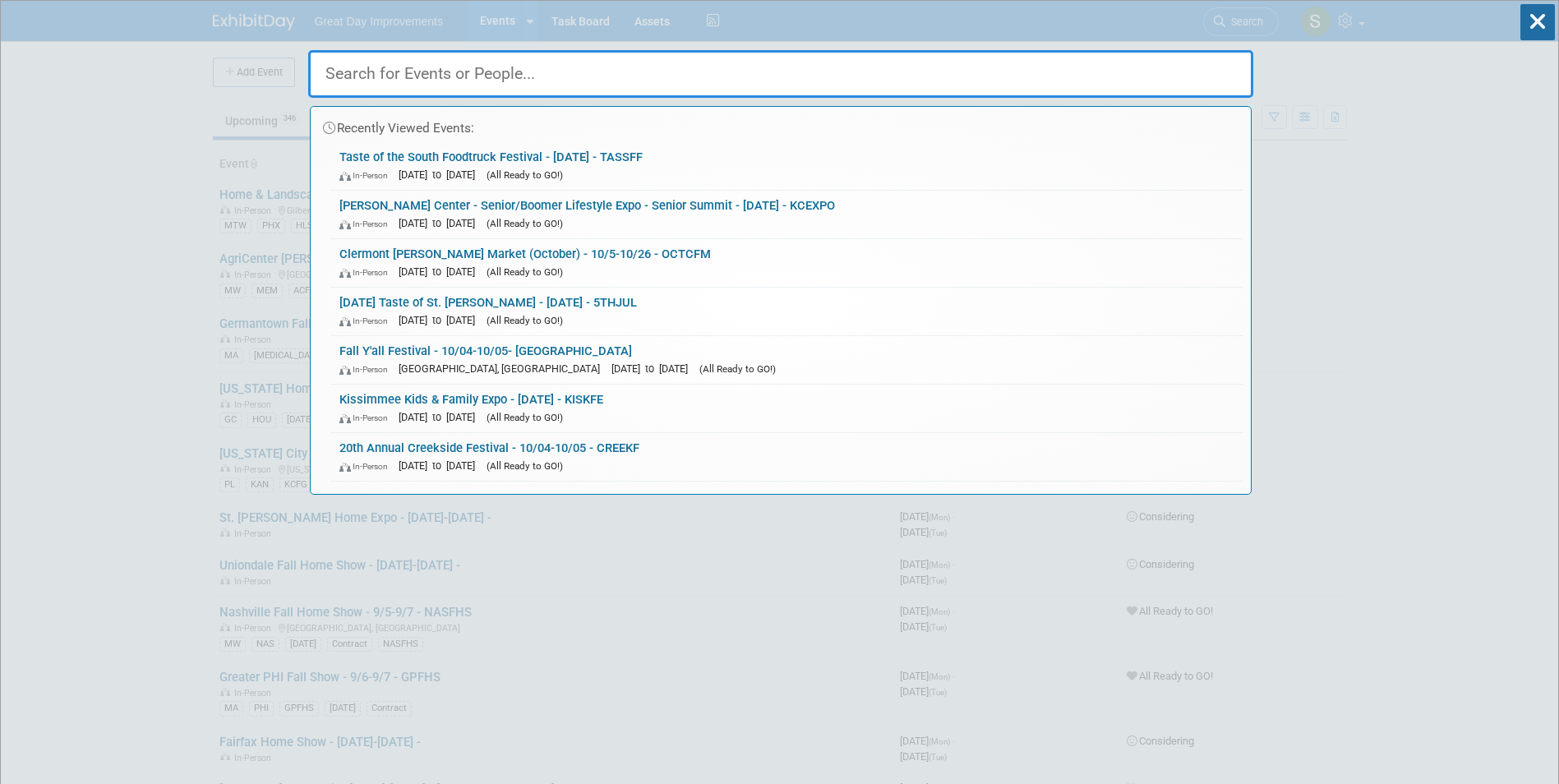
paste input "Bluesberry Festival"
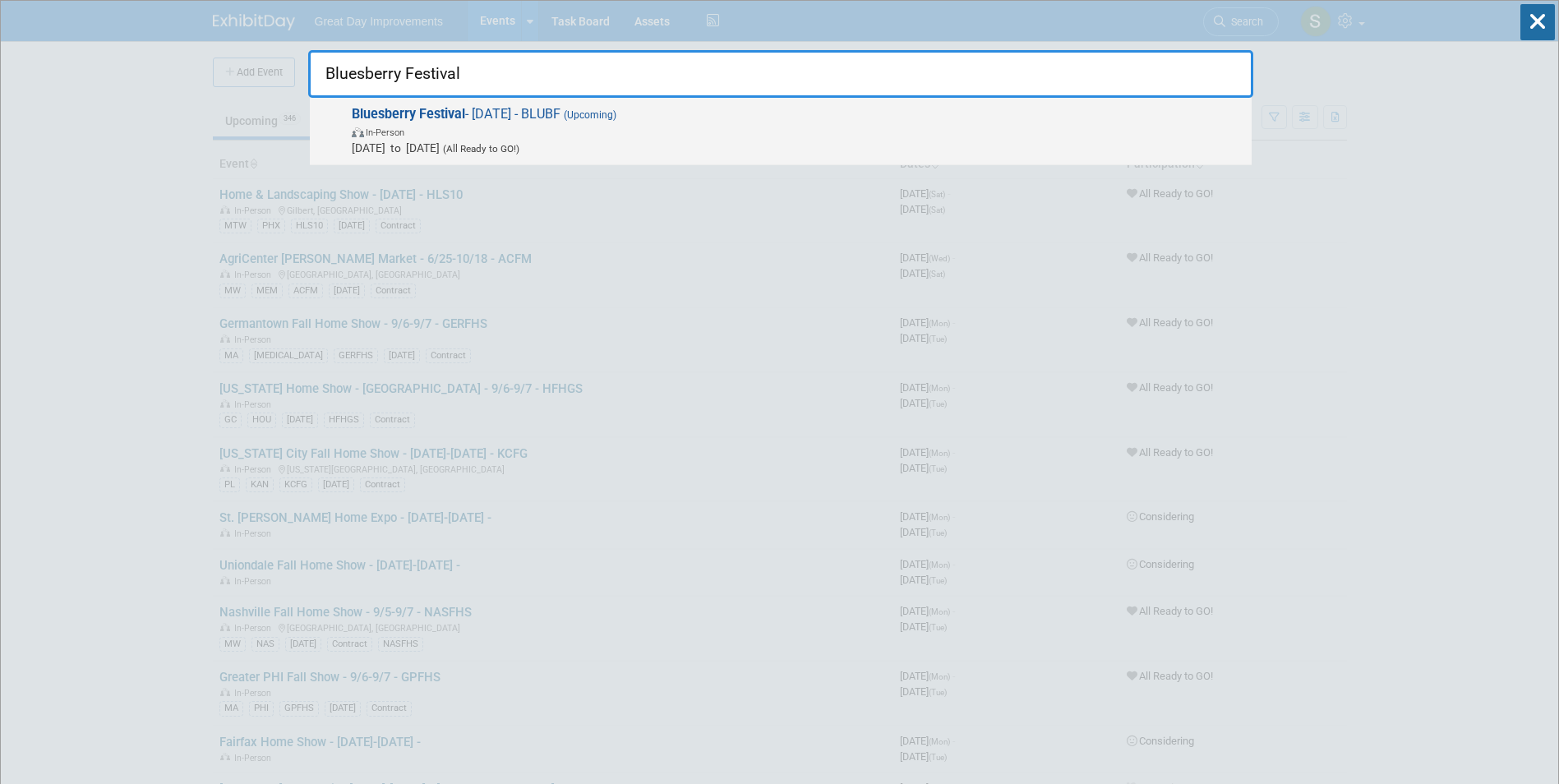
type input "Bluesberry Festival"
click at [461, 110] on strong "Bluesberry Festival" at bounding box center [408, 114] width 114 height 16
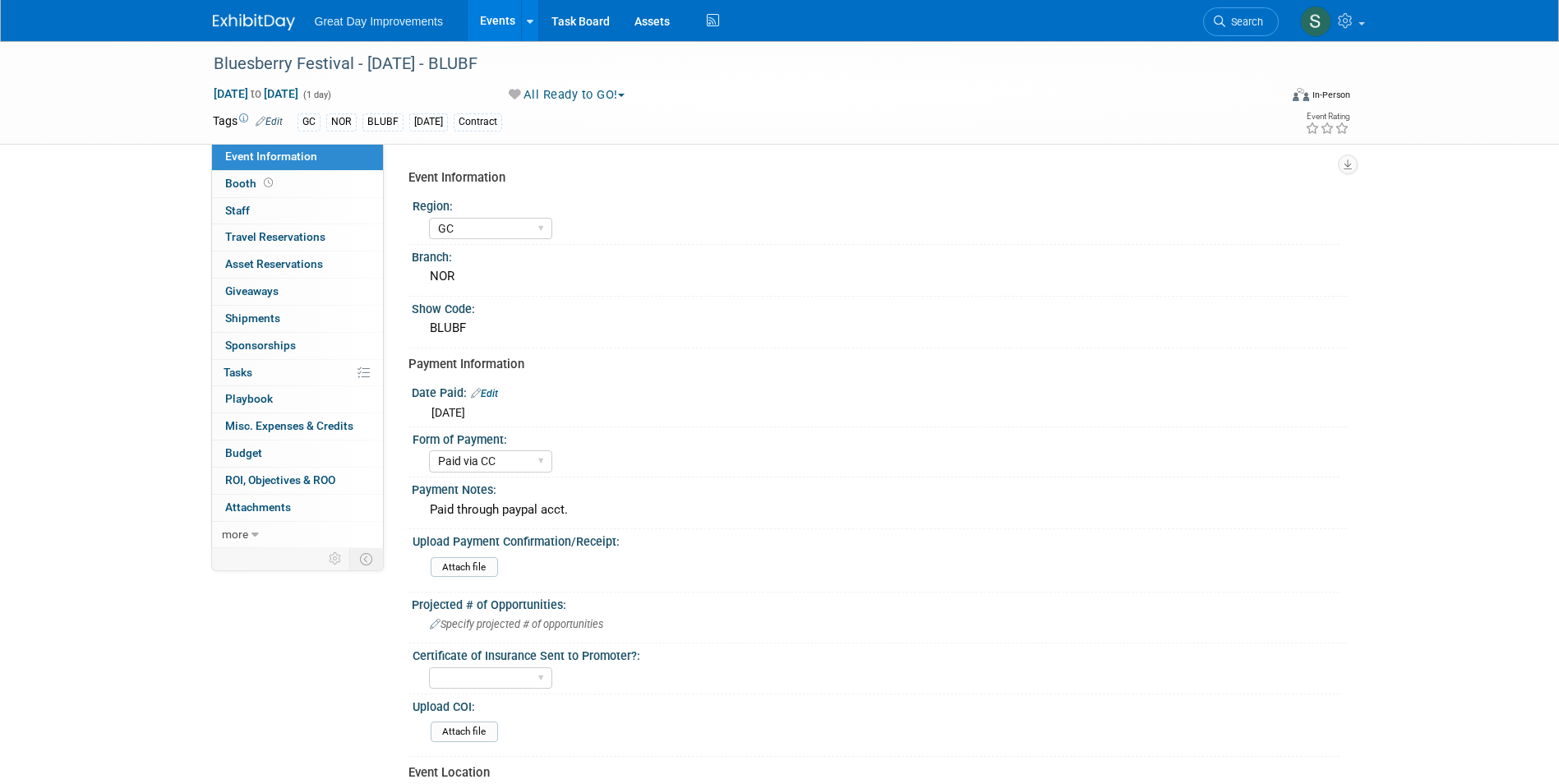
select select "GC"
select select "Paid via CC"
click at [1236, 7] on li "Search" at bounding box center [1241, 20] width 76 height 40
click at [1228, 19] on span "Search" at bounding box center [1244, 22] width 38 height 13
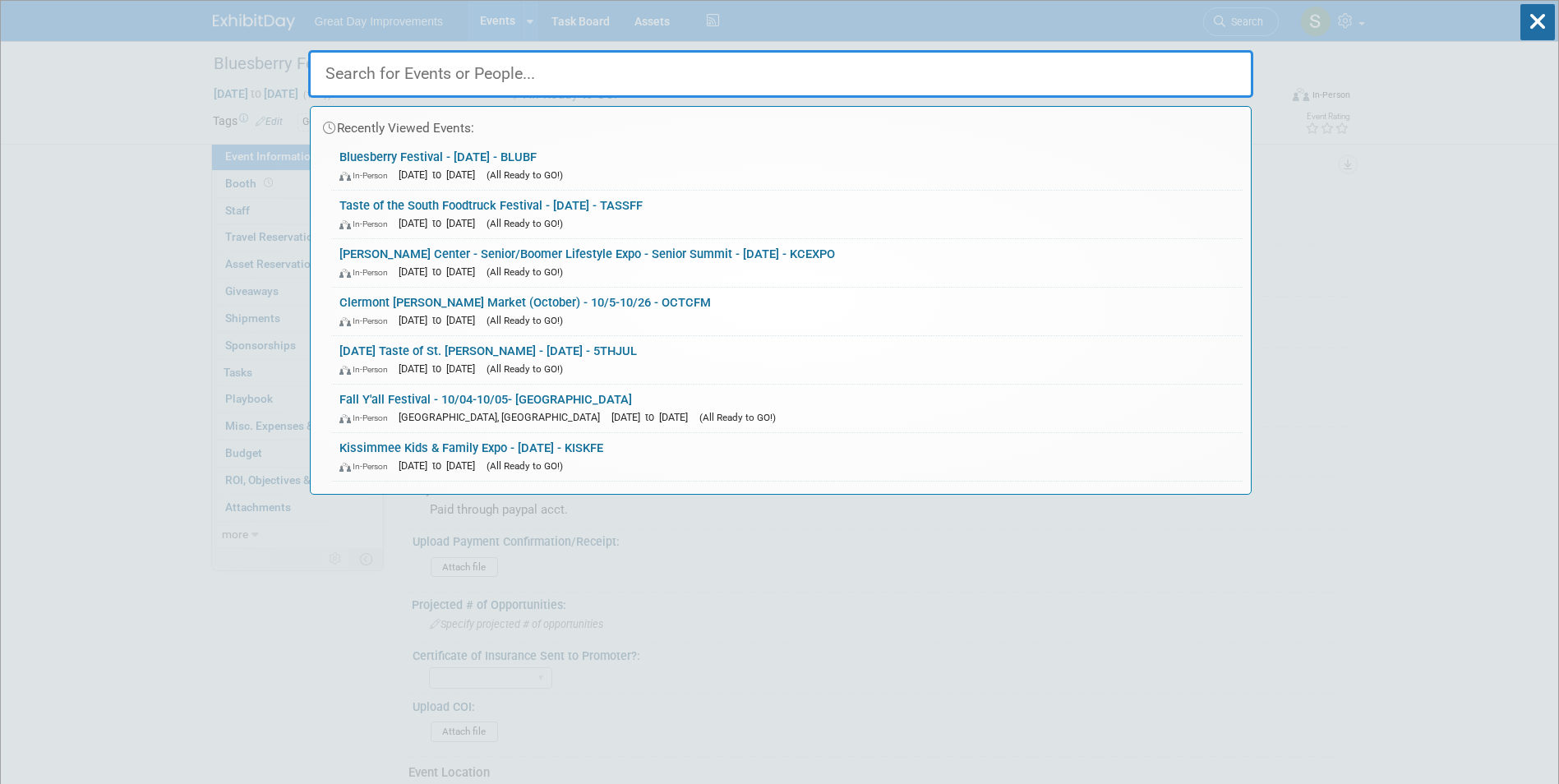
paste input "Howard County Fall Home Show"
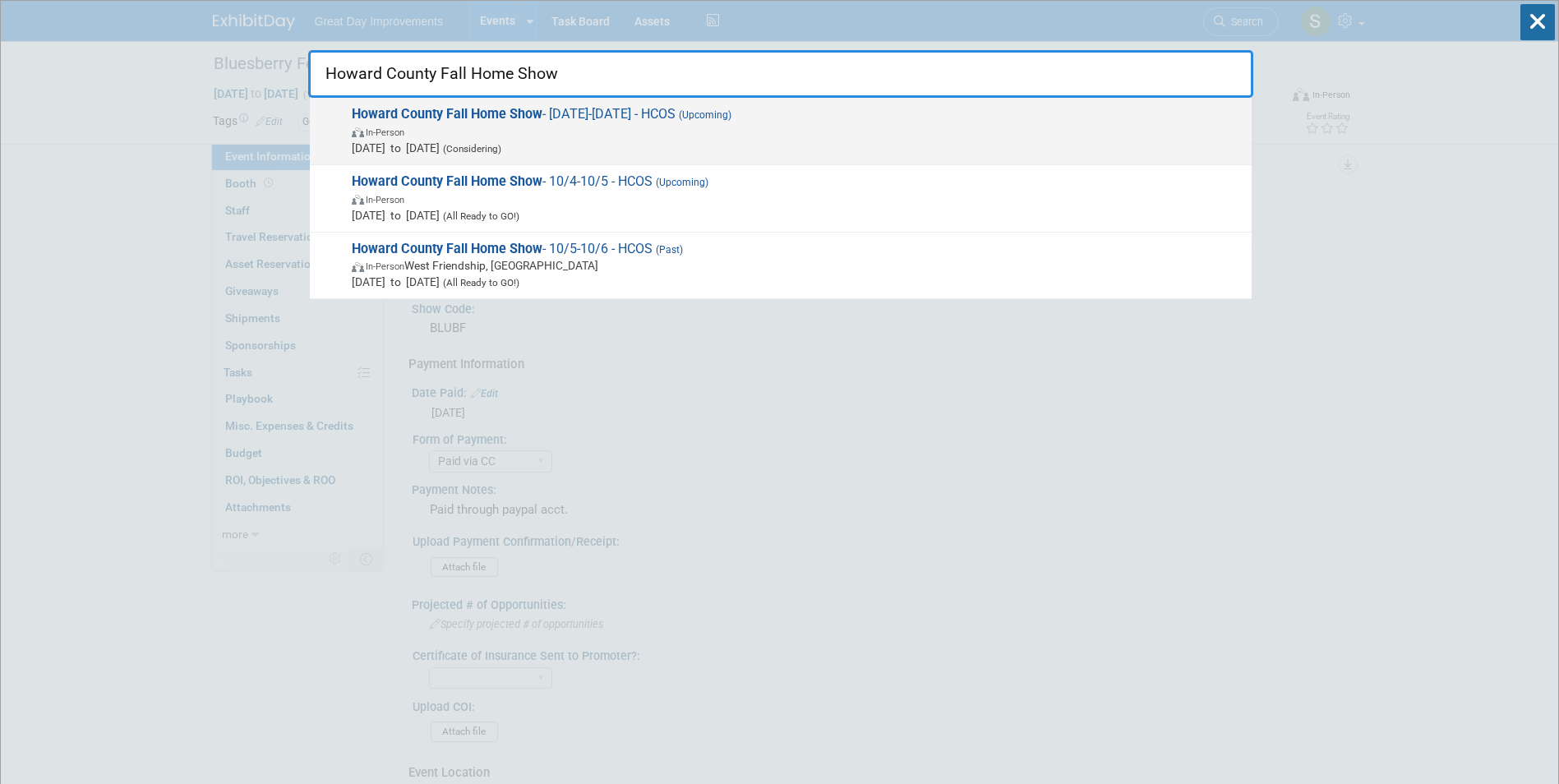
type input "Howard County Fall Home Show"
click at [766, 101] on div "Howard County Fall Home Show - [DATE]-[DATE] - HCOS (Upcoming) In-Person [DATE]…" at bounding box center [780, 132] width 942 height 67
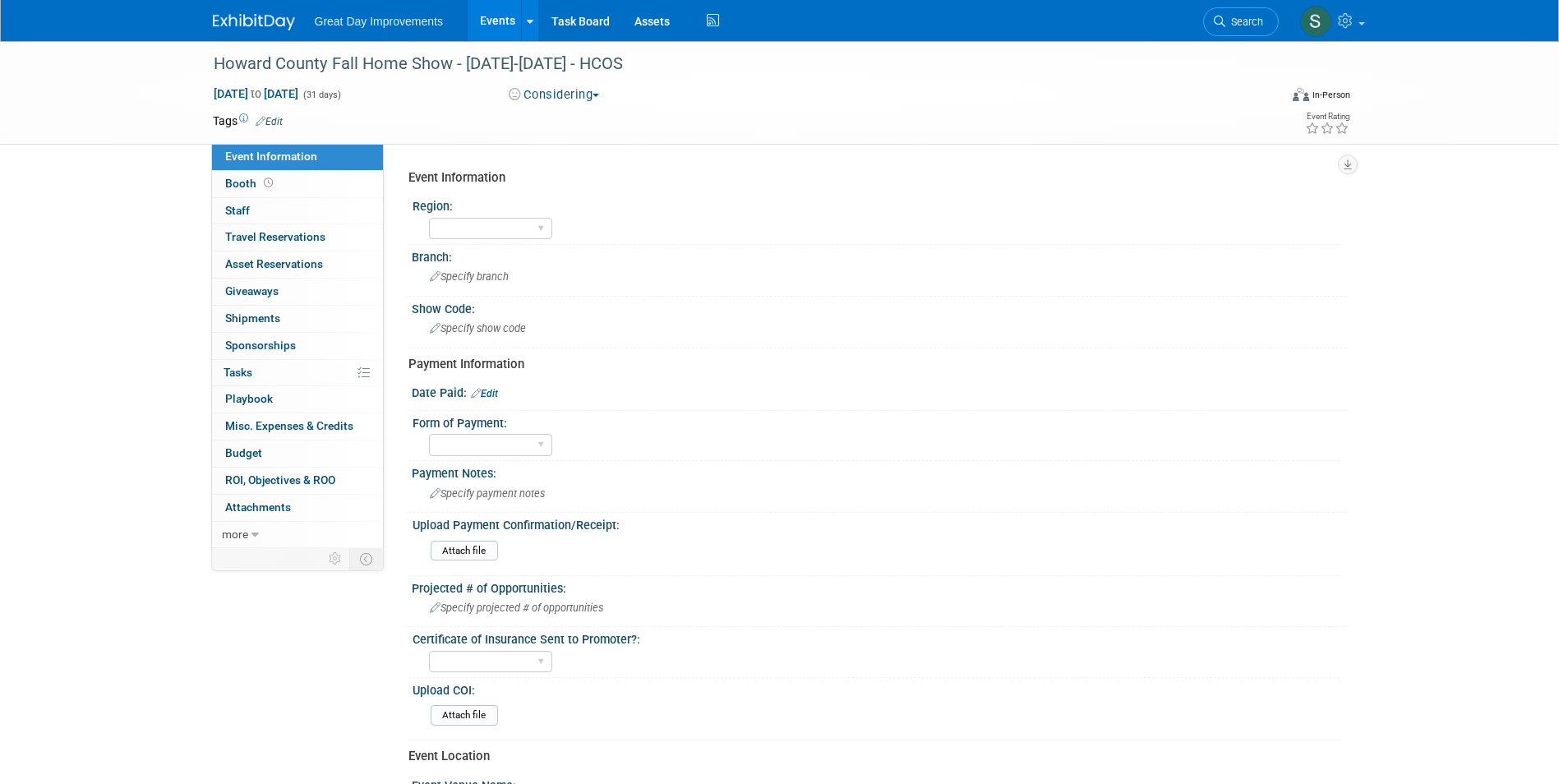
click at [579, 101] on button "Considering" at bounding box center [555, 94] width 103 height 17
click at [608, 230] on div "GC MA MW MTW NE NEW OV PL PNW SA SE SC UMW FL" at bounding box center [884, 226] width 911 height 26
click at [588, 95] on button "Considering" at bounding box center [555, 94] width 103 height 17
click at [599, 210] on link "All Ready to GO!" at bounding box center [573, 213] width 137 height 23
click at [669, 59] on div "Howard County Fall Home Show - 10/01/25-10/31/25 - HCOS" at bounding box center [731, 63] width 1046 height 30
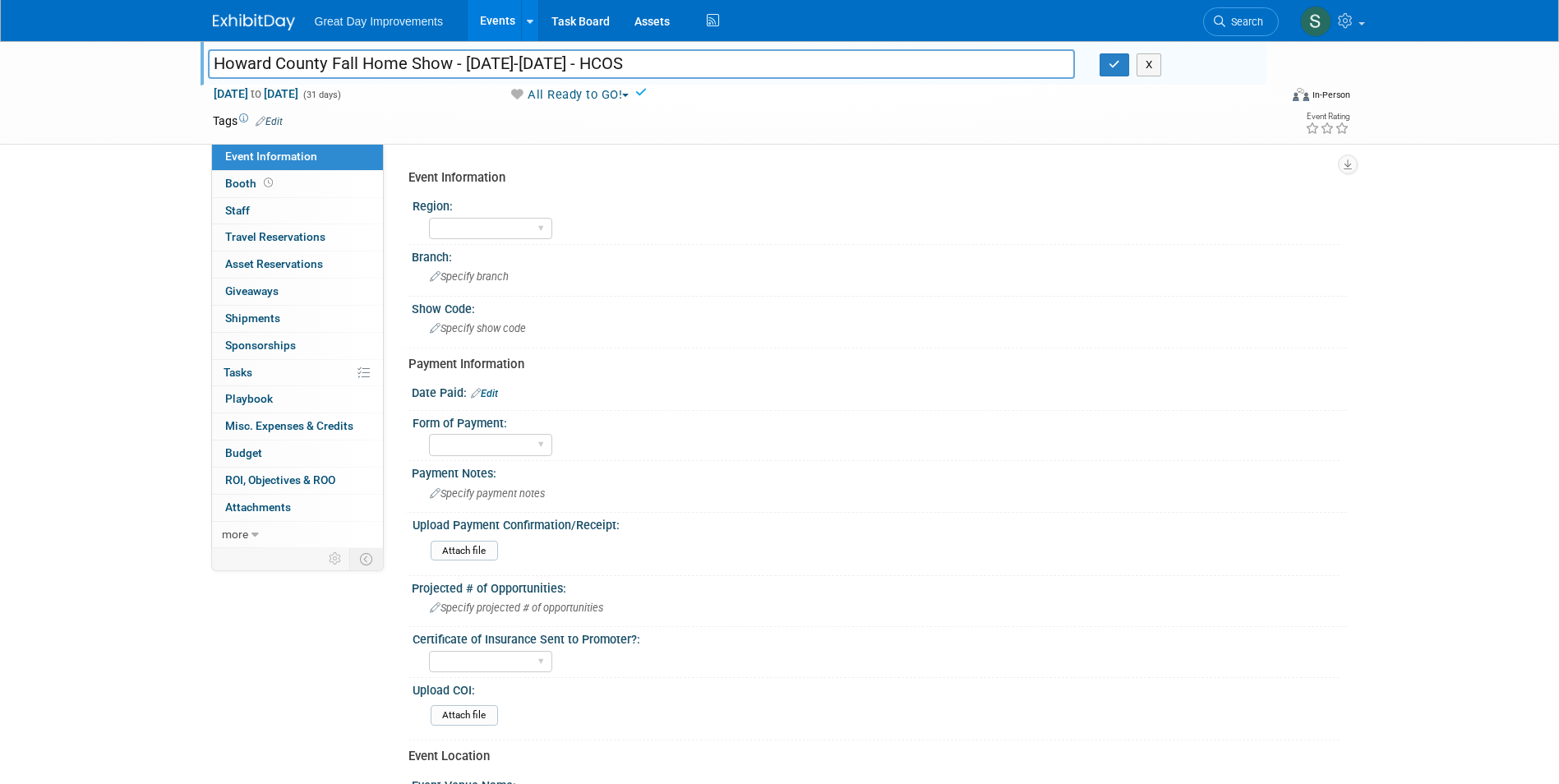
drag, startPoint x: 675, startPoint y: 62, endPoint x: 624, endPoint y: 62, distance: 51.0
click at [624, 62] on input "Howard County Fall Home Show - 10/01/25-10/31/25 - HCOS" at bounding box center [642, 63] width 868 height 29
click at [462, 457] on div "Paid via CC Check Requested Pay at the Gate Other" at bounding box center [491, 445] width 123 height 30
click at [462, 448] on select "Paid via CC Check Requested Pay at the Gate Other" at bounding box center [491, 445] width 123 height 22
select select "Paid via CC"
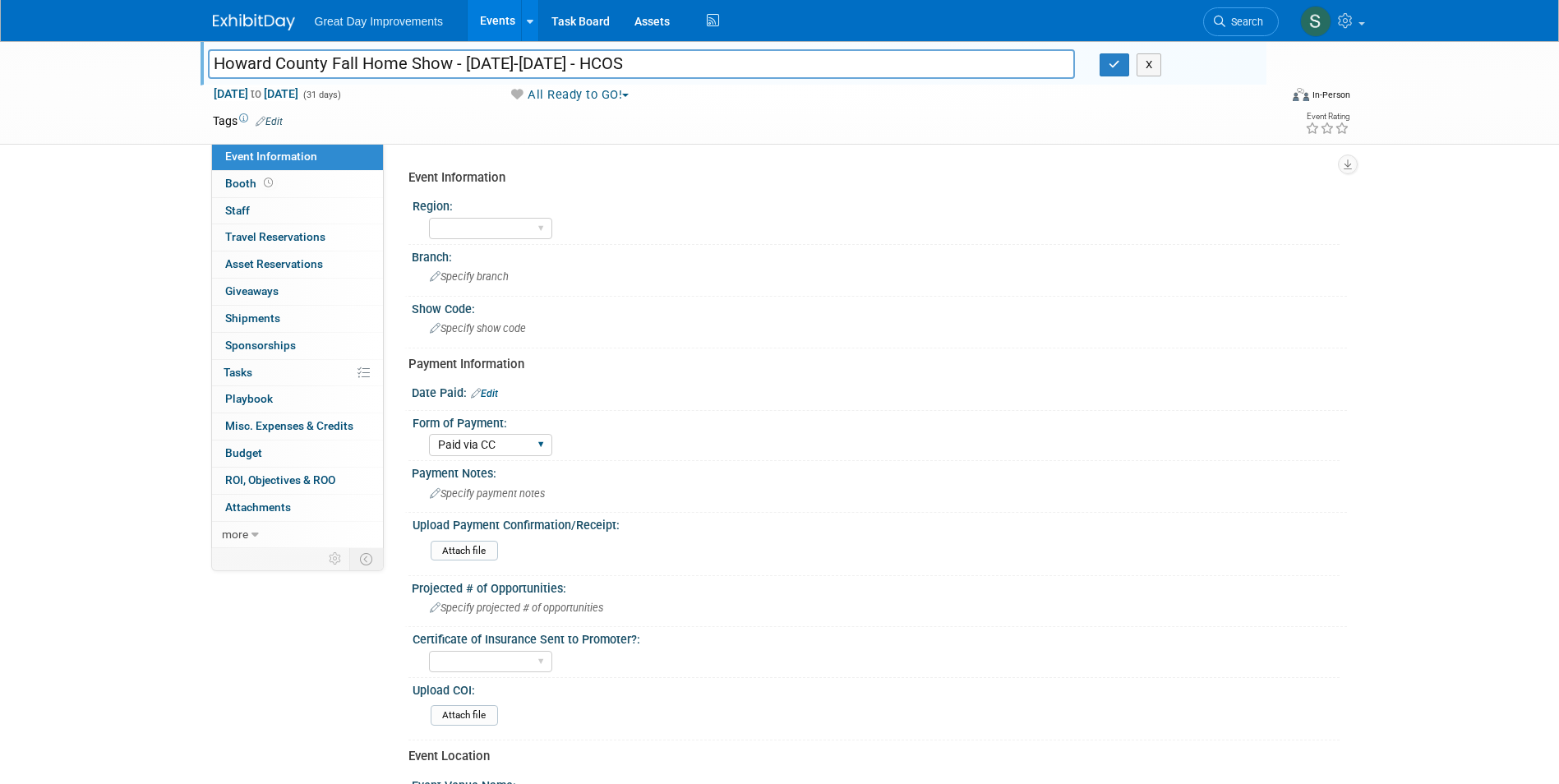
click at [429, 434] on select "Paid via CC Check Requested Pay at the Gate Other" at bounding box center [491, 445] width 123 height 22
click at [493, 397] on link "Edit" at bounding box center [485, 394] width 27 height 12
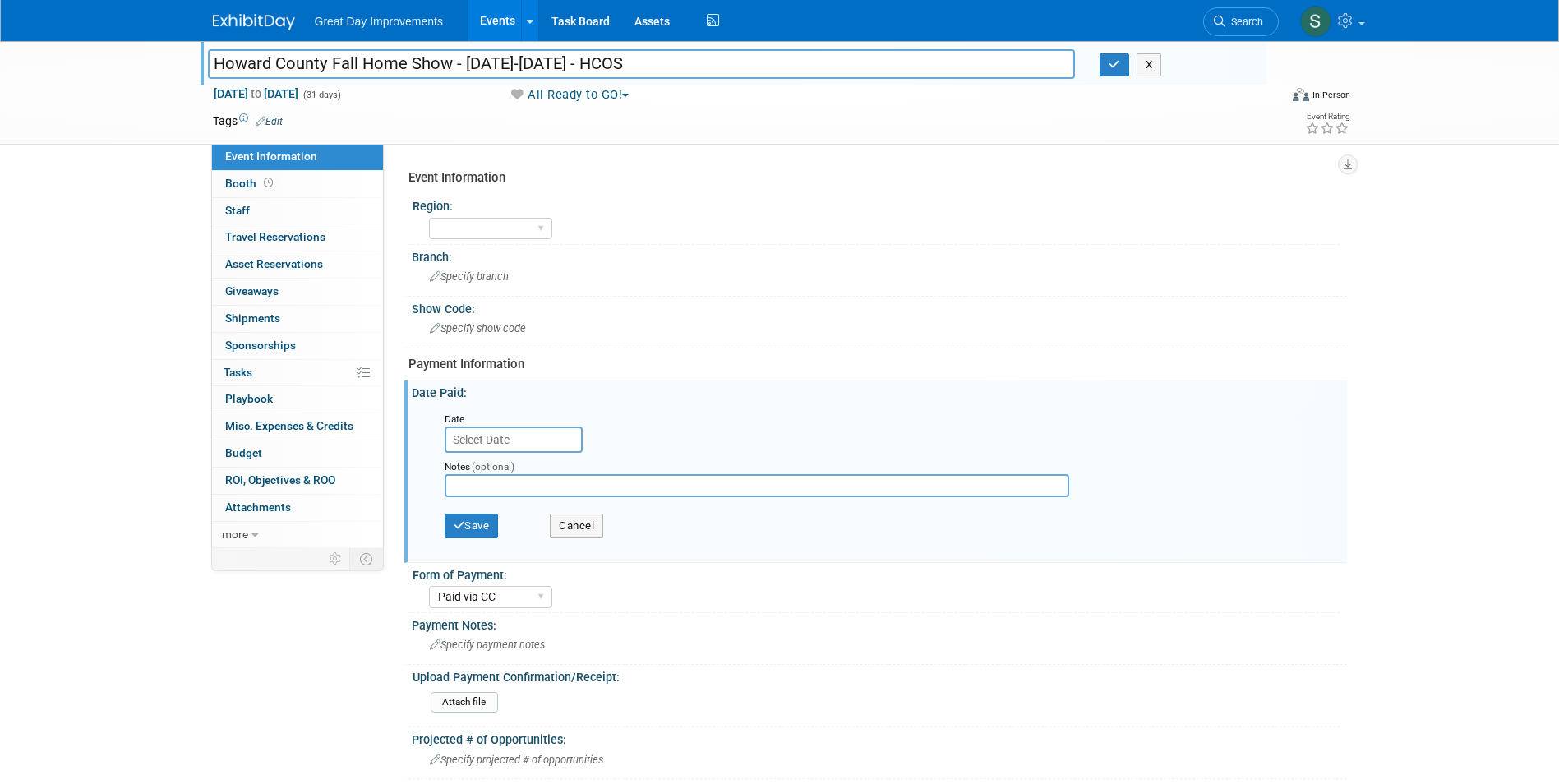
click at [524, 75] on input "Howard County Fall Home Show - 10/01/25-10/31/25 - HCOS" at bounding box center [642, 63] width 868 height 29
drag, startPoint x: 604, startPoint y: 63, endPoint x: 494, endPoint y: 73, distance: 110.5
click at [494, 73] on input "Howard County Fall Home Show - 10/01/25-10/31/25 - HCOS" at bounding box center [642, 63] width 868 height 29
type input "Howard County Fall Home Show - 10/4-10/5 - HCOS"
click at [1110, 67] on icon "button" at bounding box center [1115, 64] width 12 height 11
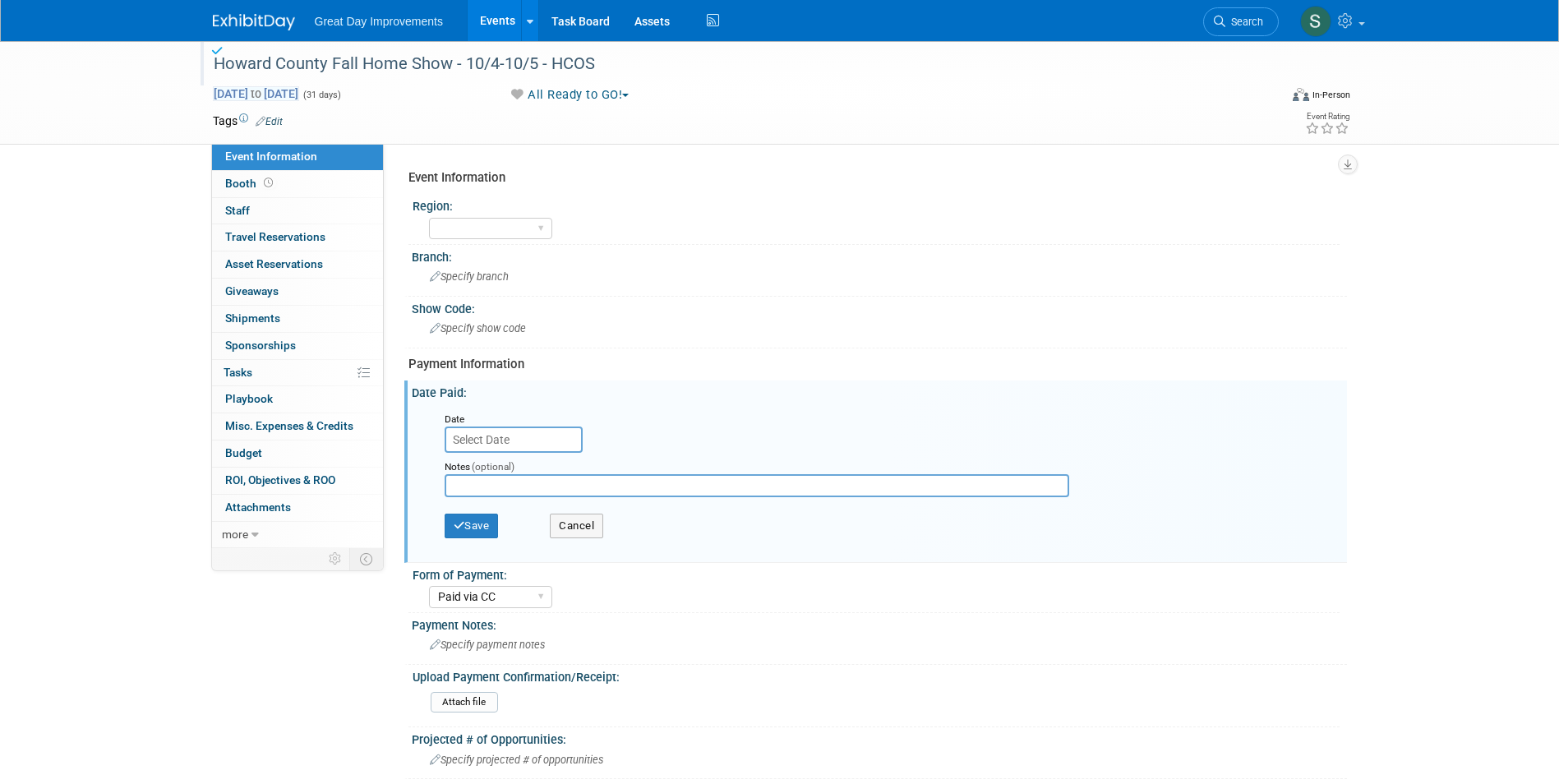
click at [299, 99] on span "Oct 1, 2025 to Oct 31, 2025" at bounding box center [255, 94] width 86 height 15
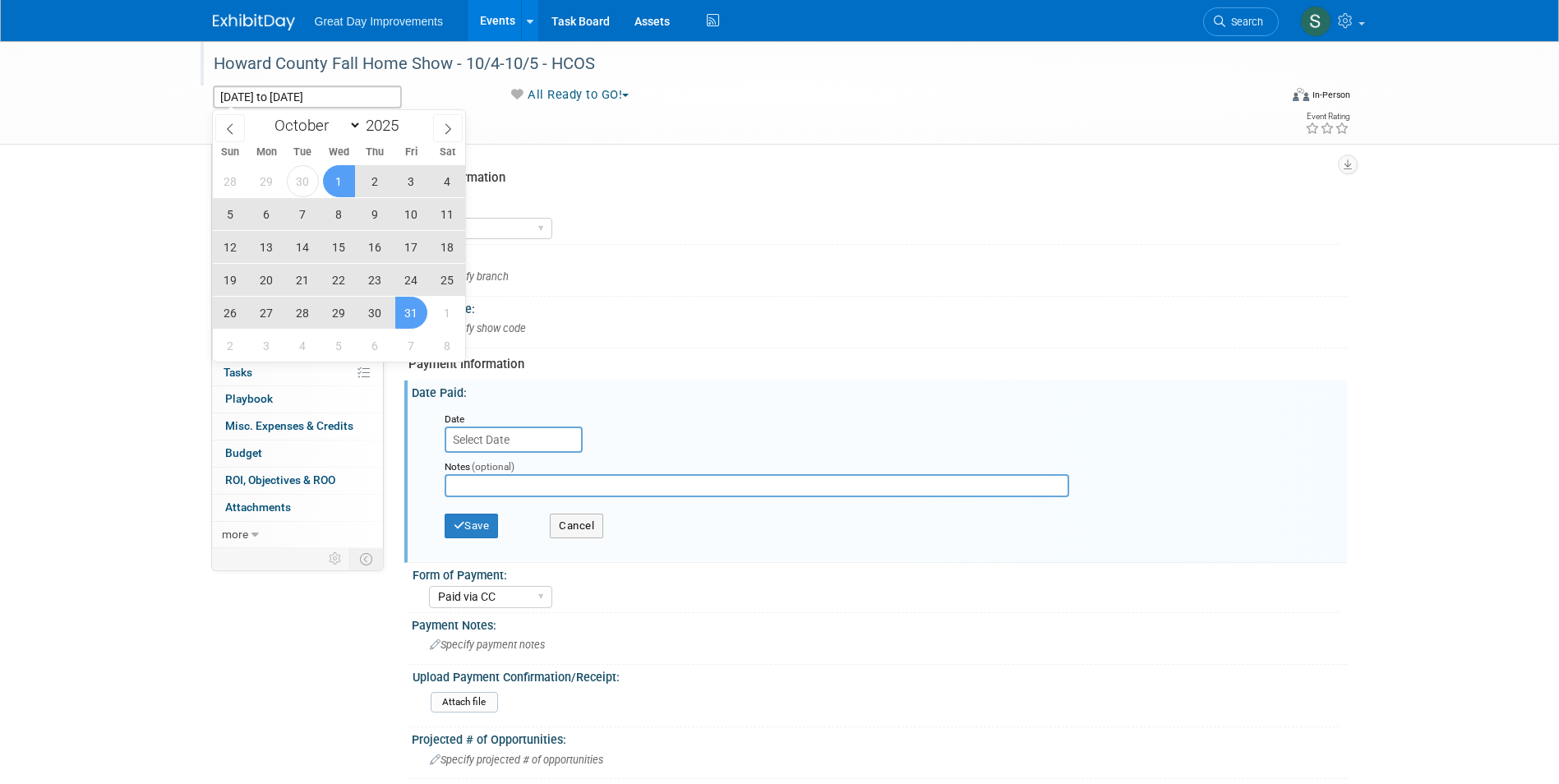
click at [449, 187] on span "4" at bounding box center [448, 181] width 32 height 32
type input "[DATE]"
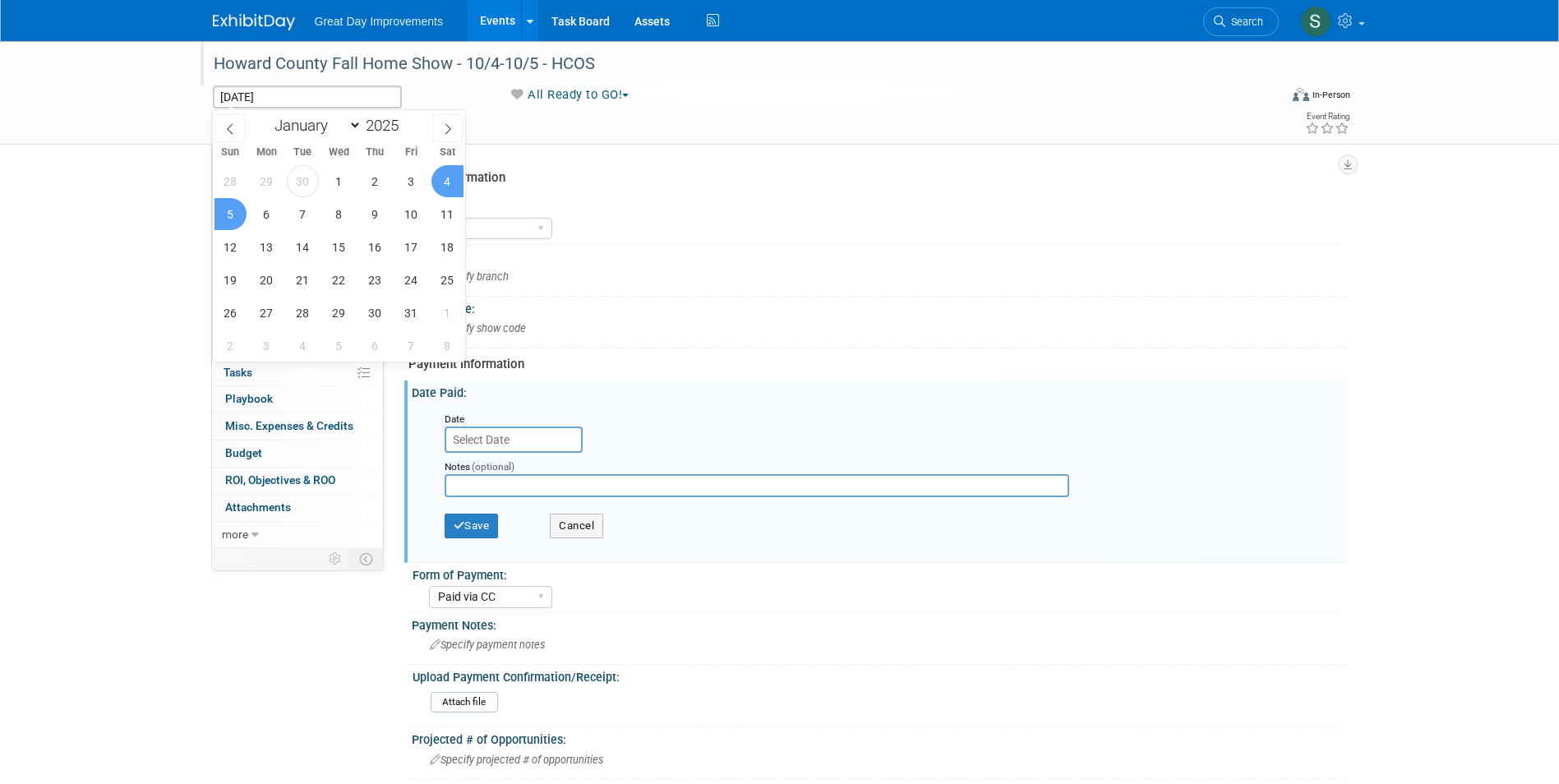
click at [230, 211] on span "5" at bounding box center [230, 214] width 32 height 32
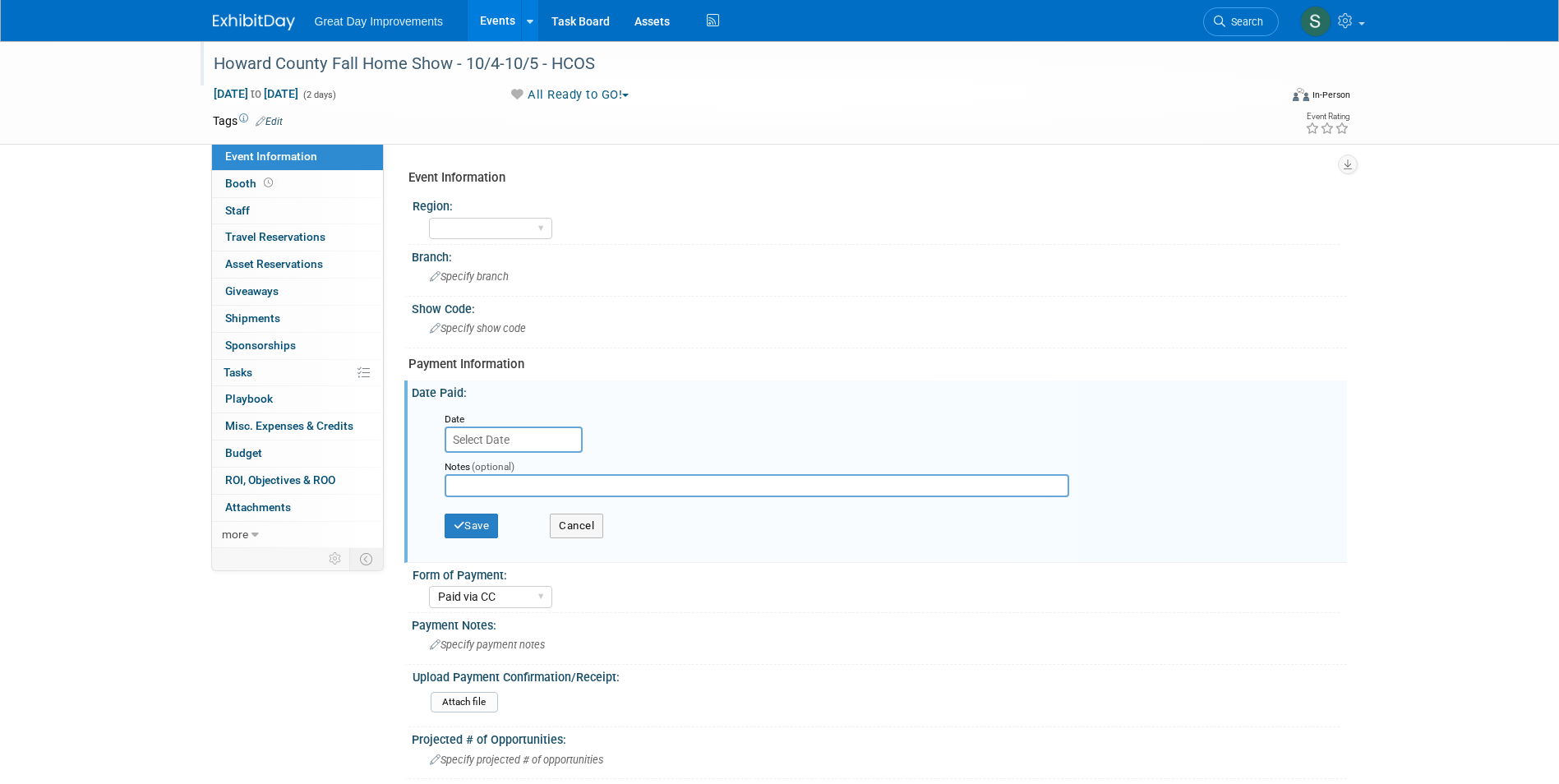
click at [272, 126] on link "Edit" at bounding box center [269, 121] width 27 height 12
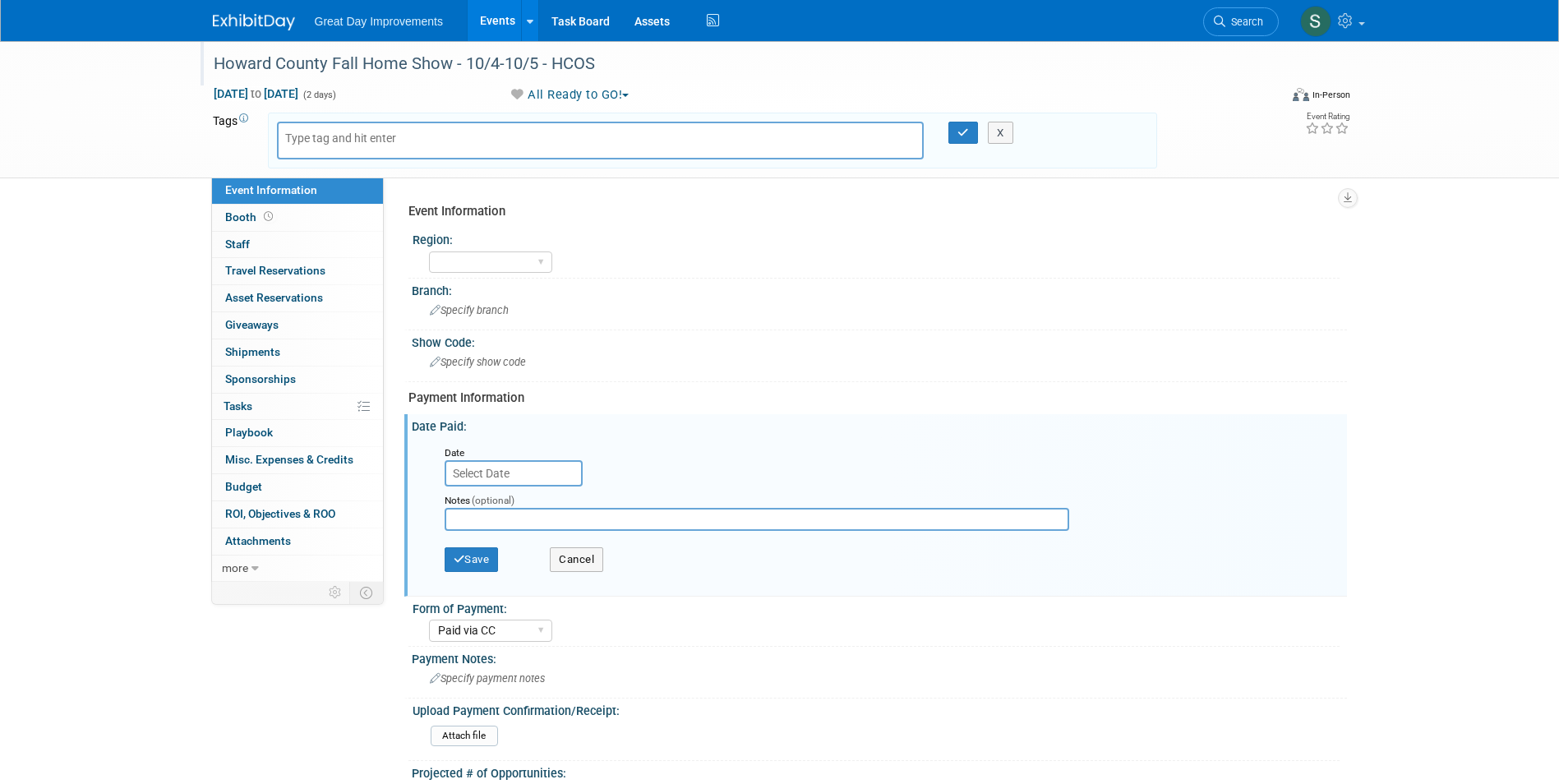
click at [521, 142] on div at bounding box center [600, 140] width 648 height 38
click at [515, 137] on div at bounding box center [600, 140] width 648 height 38
click at [411, 138] on input "text" at bounding box center [351, 137] width 132 height 16
type input "MA"
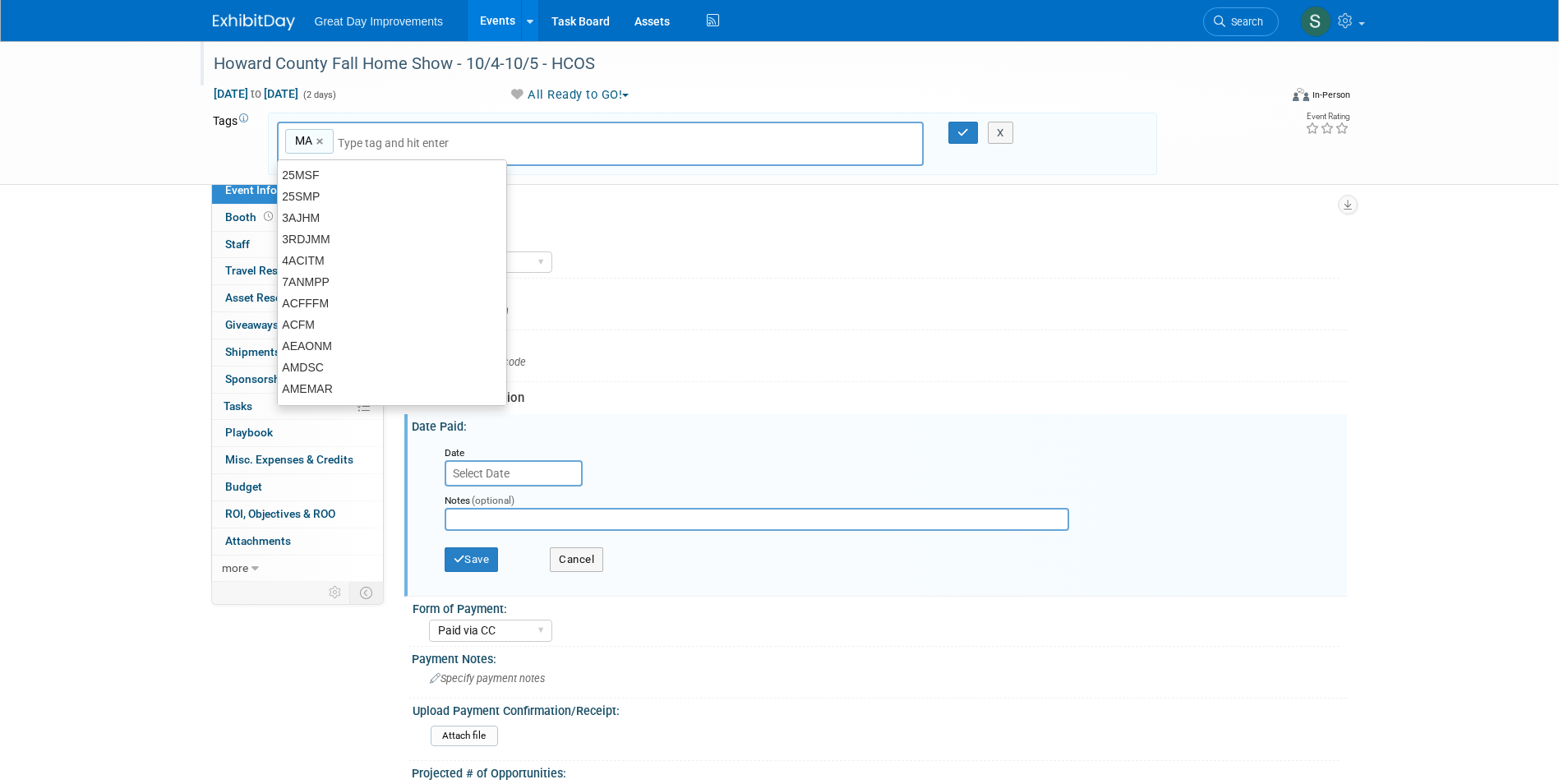
type input "MA"
type input "[MEDICAL_DATA]"
type input "MA, BAL"
type input "HCOS"
type input "MA, BAL, HCOS"
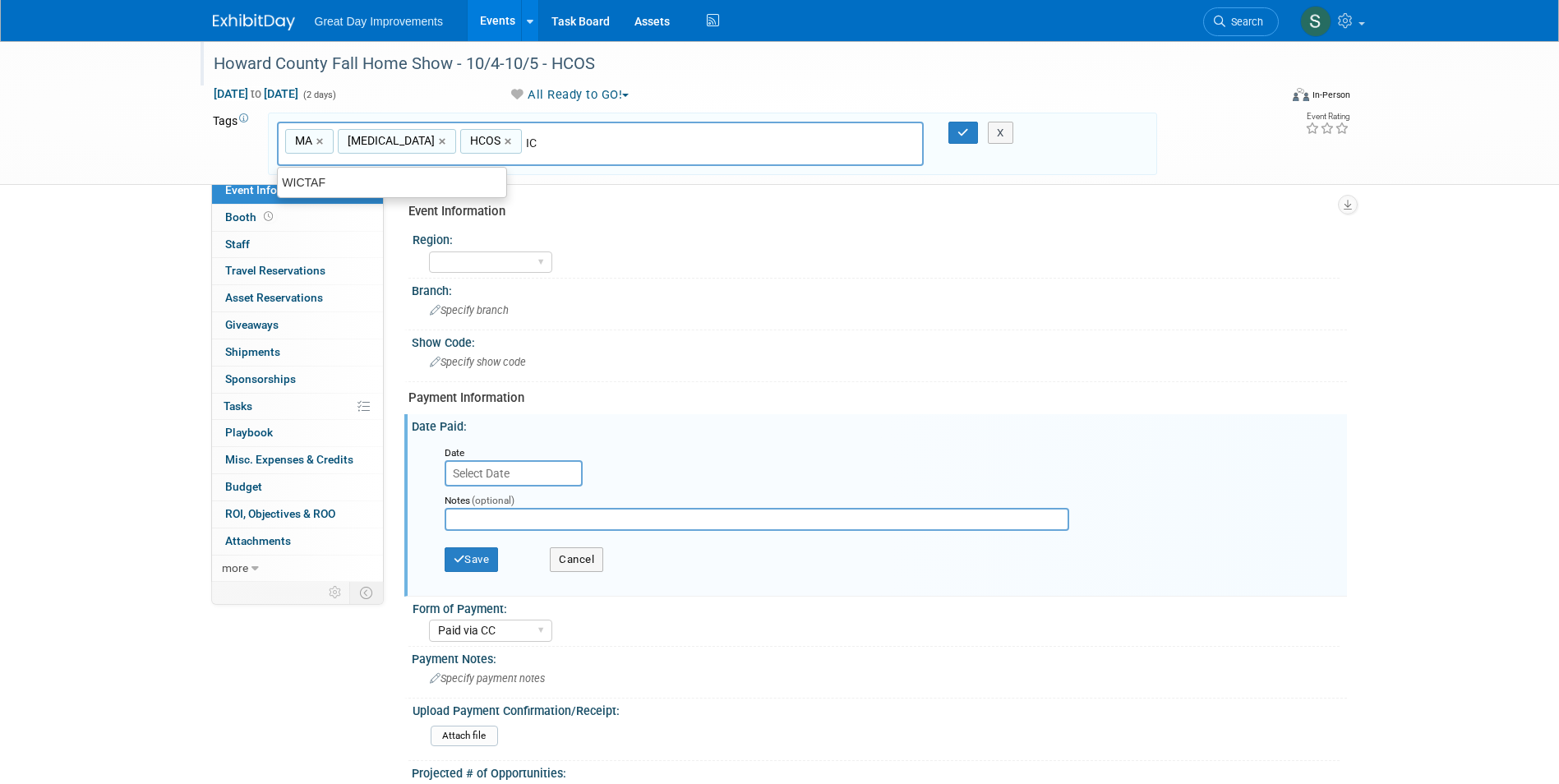
type input "I"
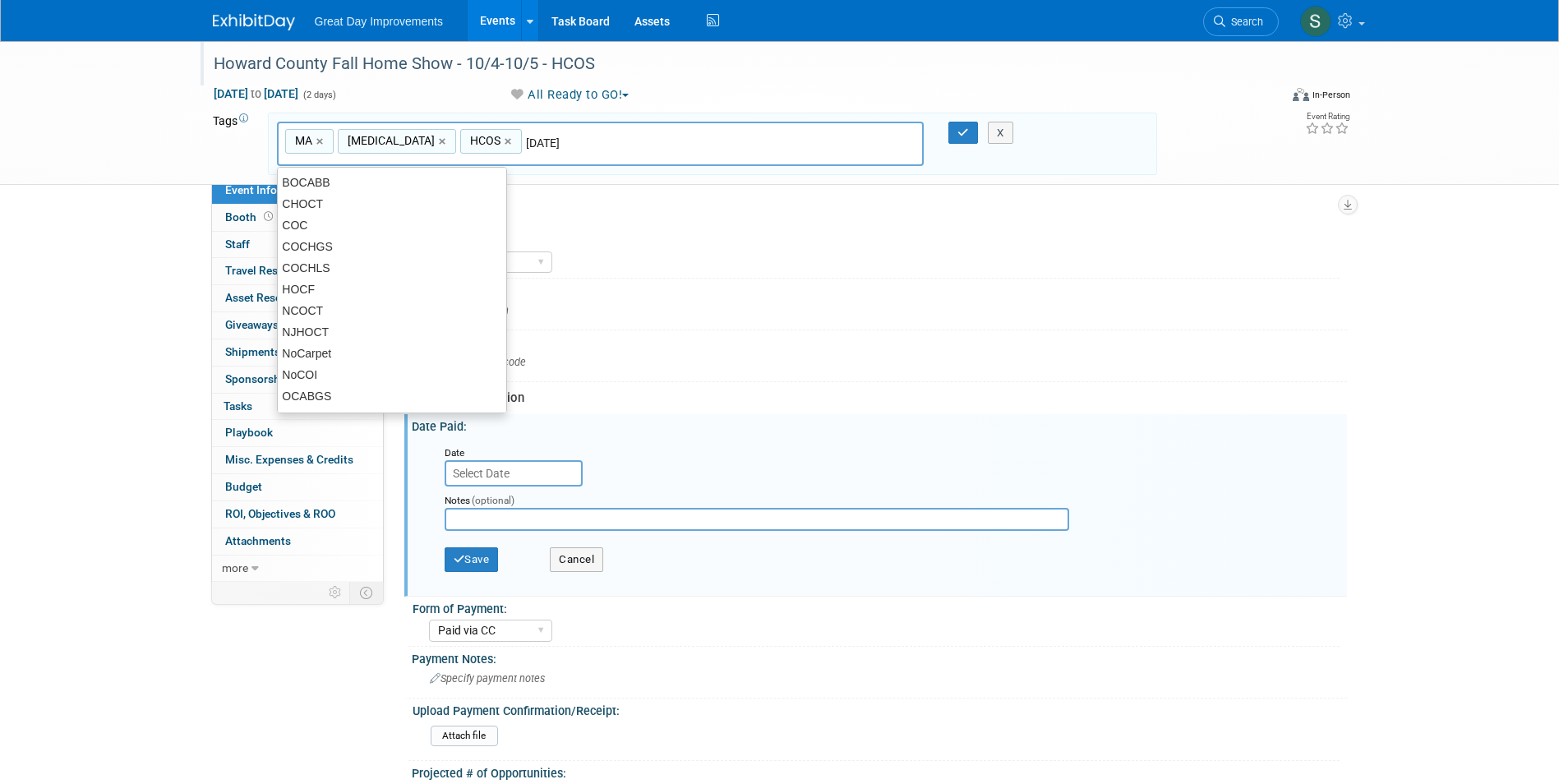
type input "[DATE]"
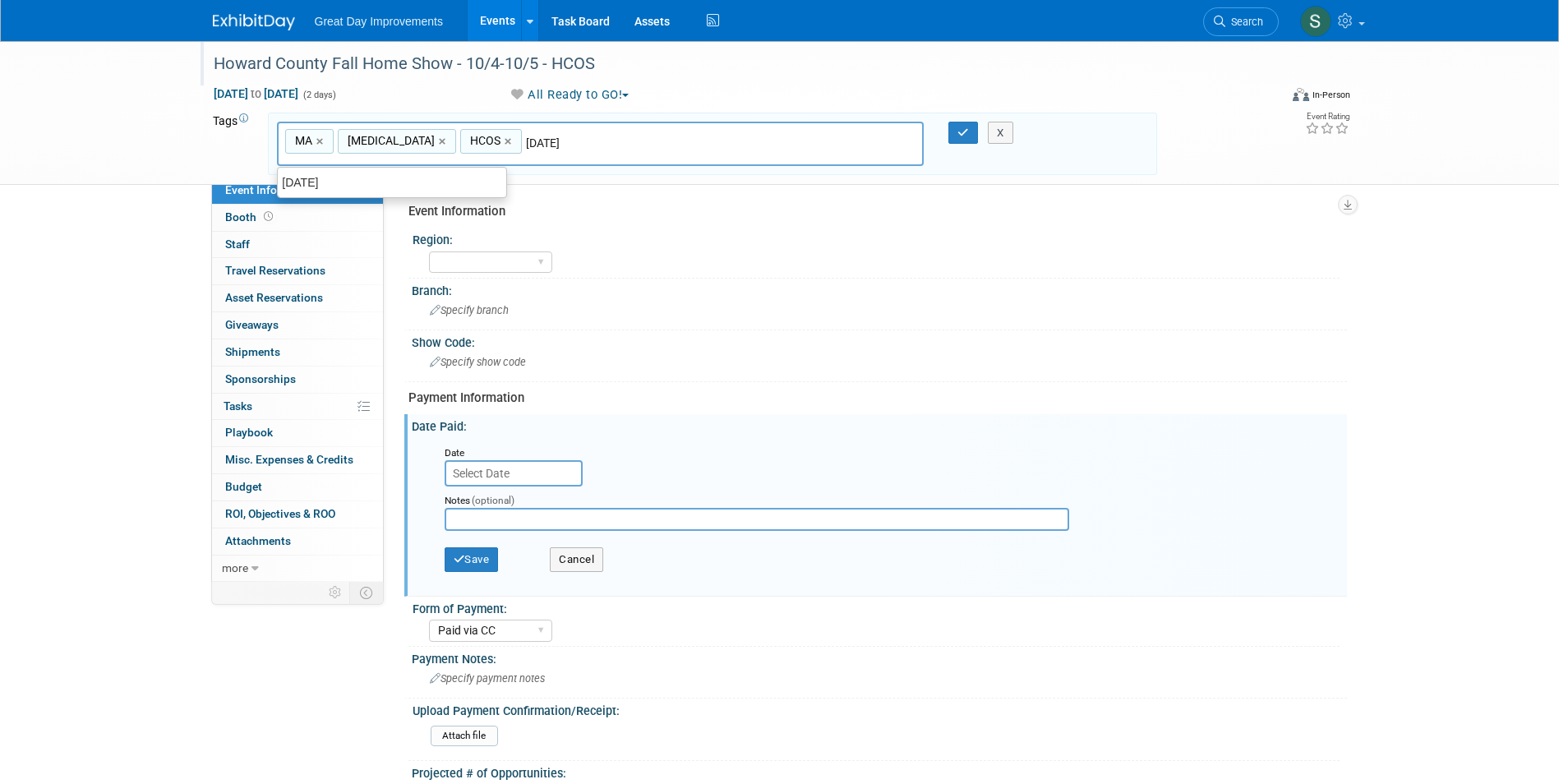
type input "MA, BAL, HCOS, OCT25"
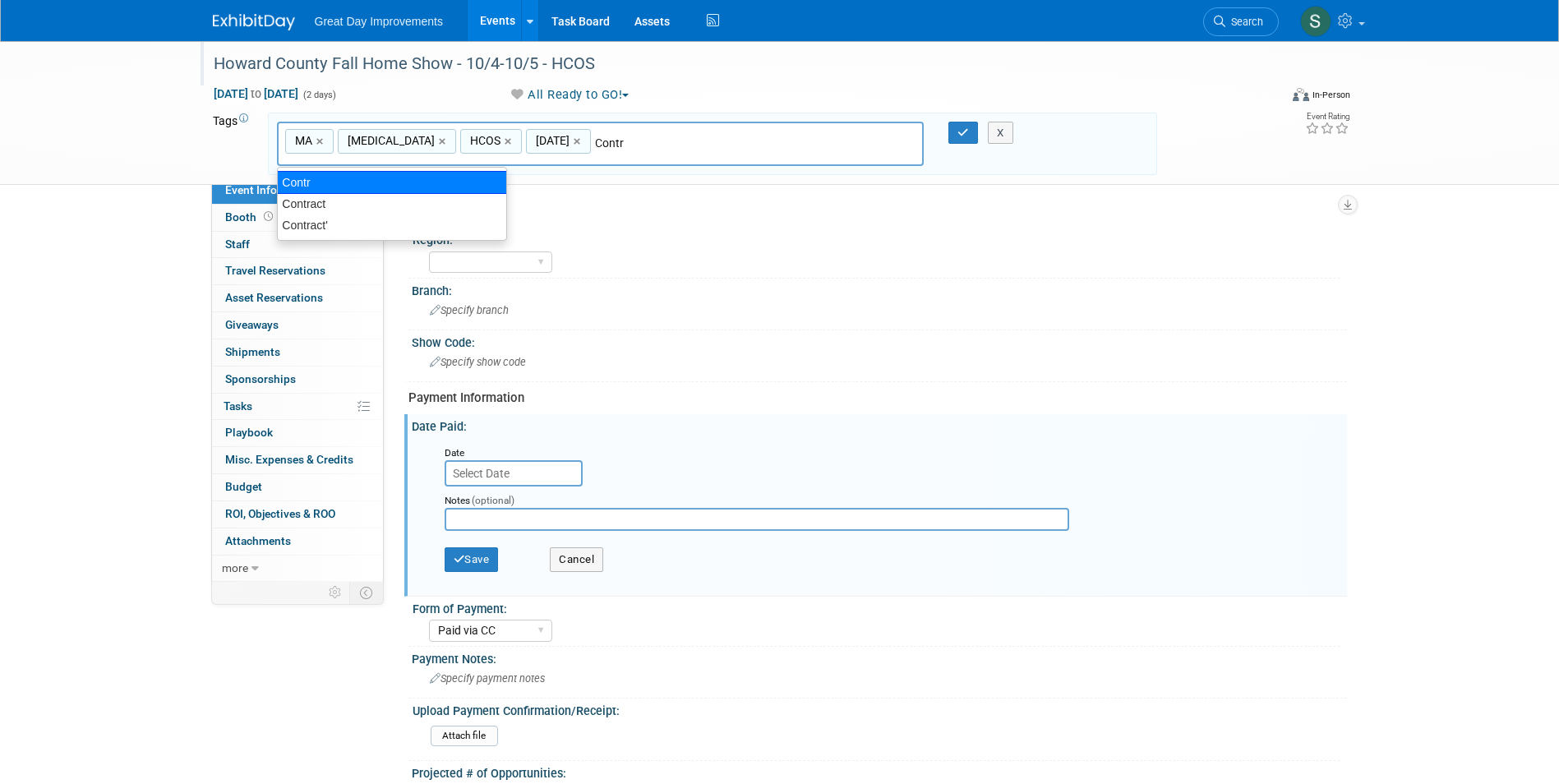
type input "Contract"
type input "MA, BAL, HCOS, OCT25, Contract"
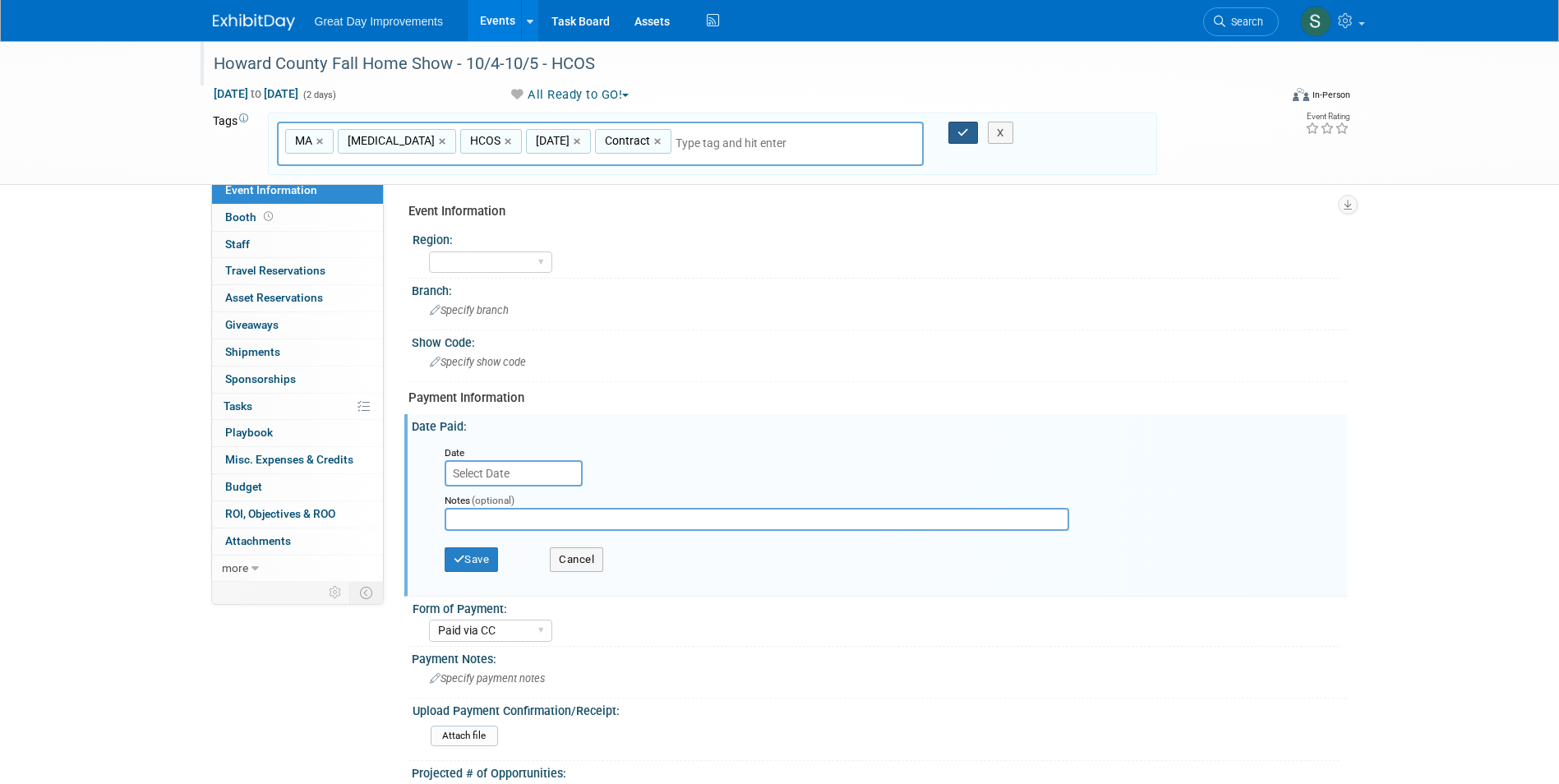
click at [965, 132] on icon "button" at bounding box center [964, 132] width 12 height 11
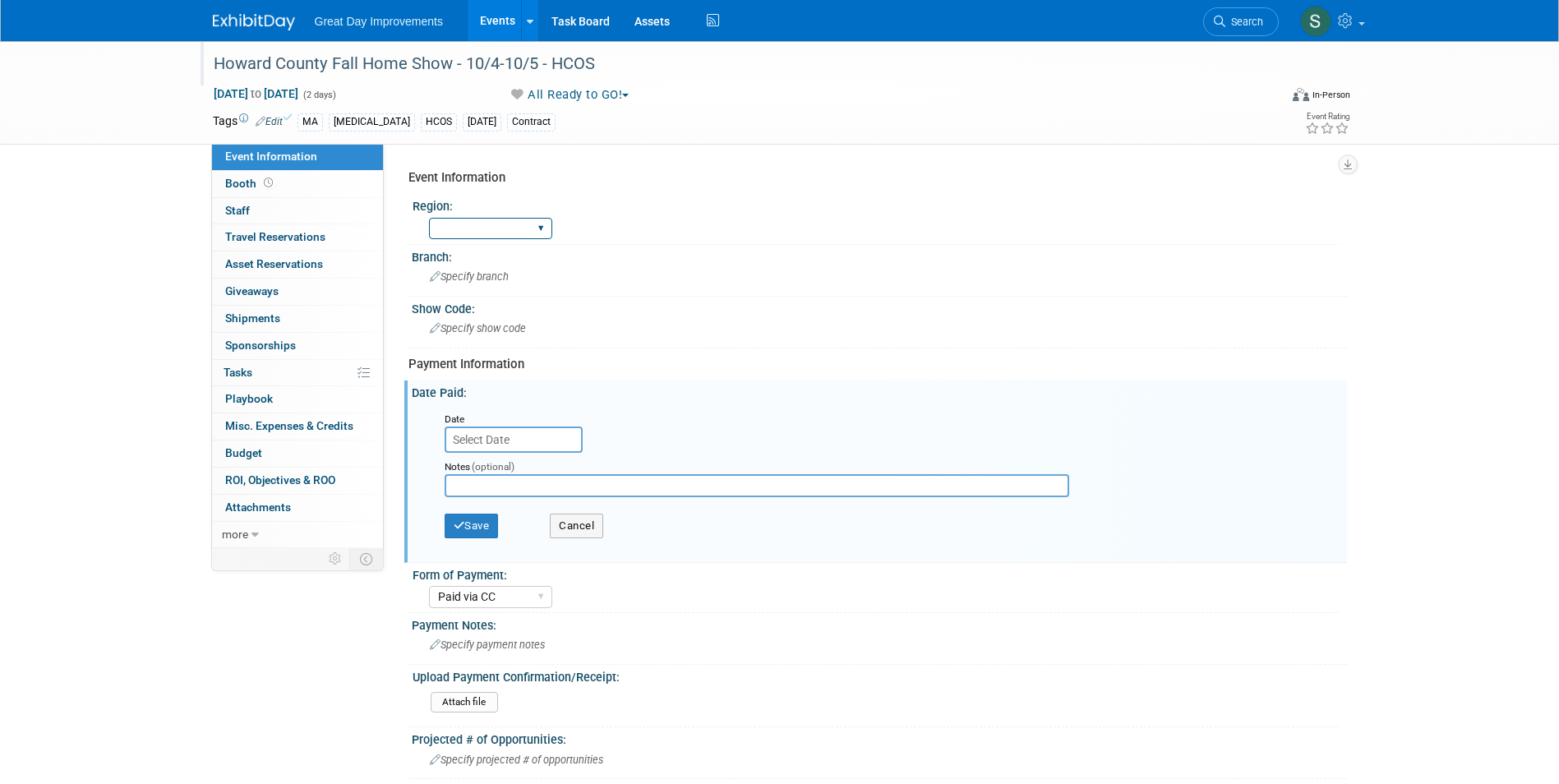
click at [467, 221] on select "GC MA MW MTW NE NEW OV PL PNW SA SE SC UMW FL" at bounding box center [491, 228] width 123 height 22
select select "MA"
click at [429, 217] on select "GC MA MW MTW NE NEW OV PL PNW SA SE SC UMW FL" at bounding box center [491, 228] width 123 height 22
click at [511, 292] on div "Branch: Specify branch" at bounding box center [876, 270] width 943 height 51
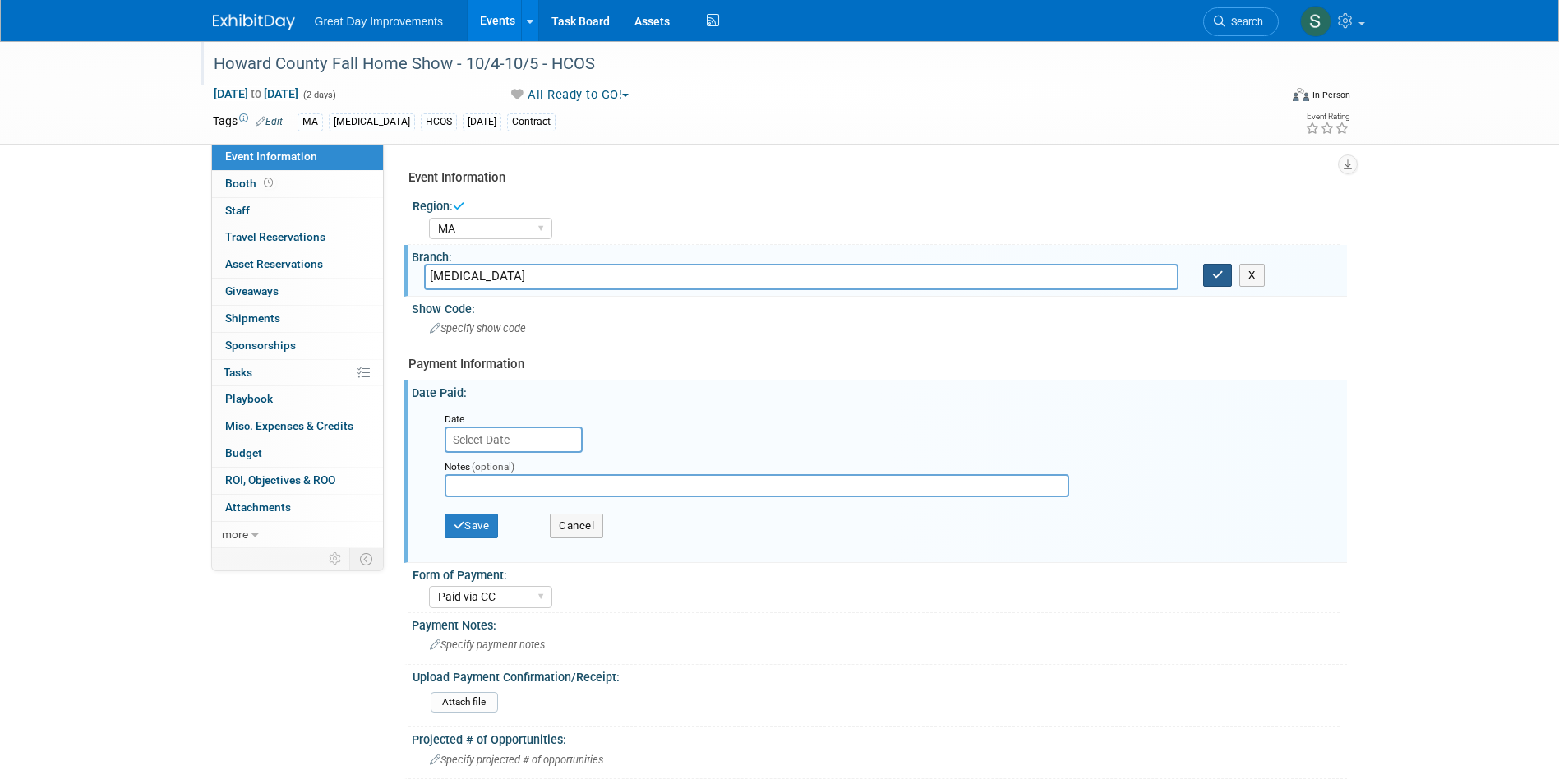
type input "[MEDICAL_DATA]"
drag, startPoint x: 1217, startPoint y: 286, endPoint x: 1208, endPoint y: 278, distance: 12.0
click at [1215, 283] on button "button" at bounding box center [1218, 275] width 30 height 23
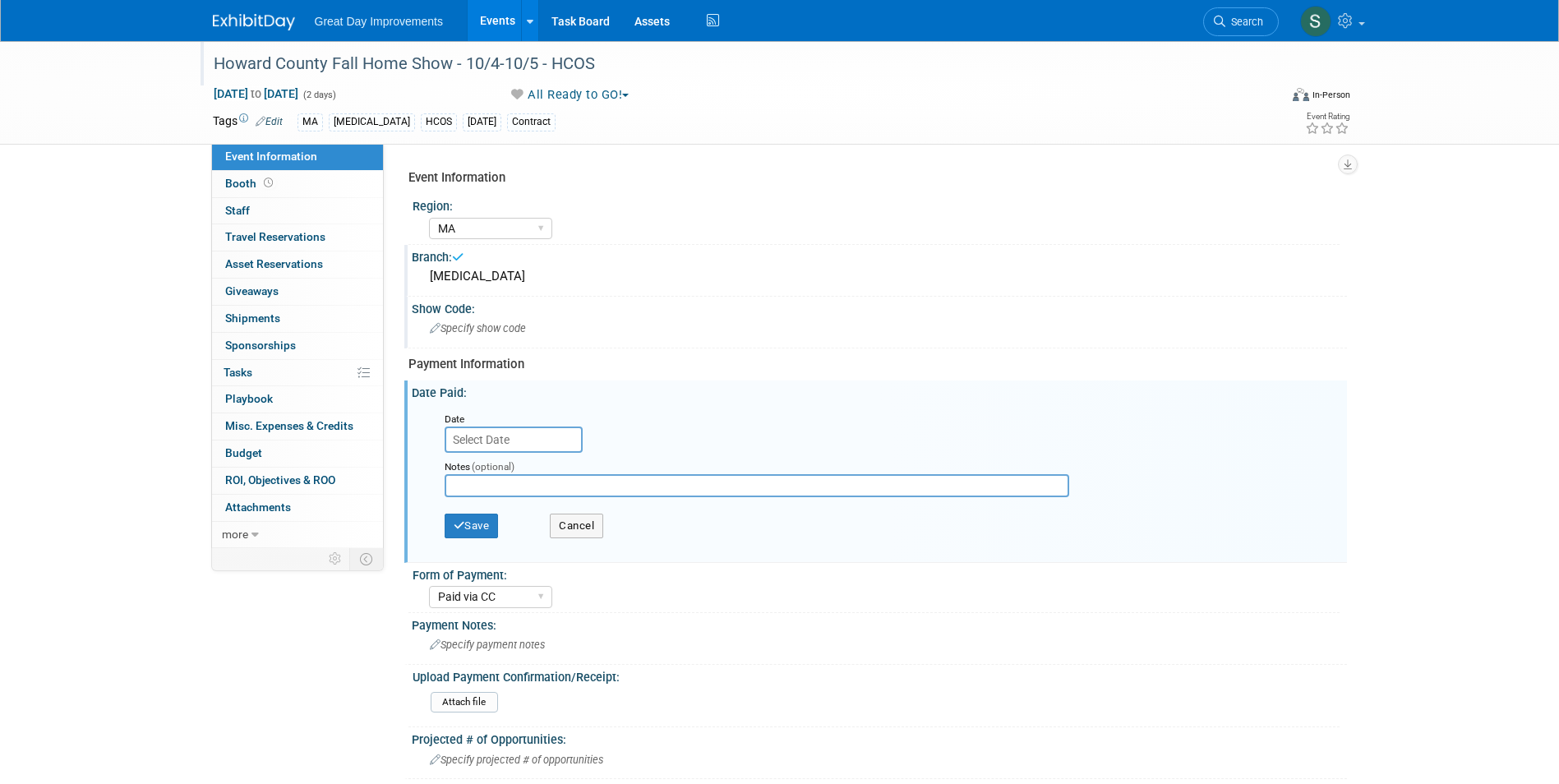
click at [708, 325] on div "Specify show code" at bounding box center [879, 328] width 911 height 25
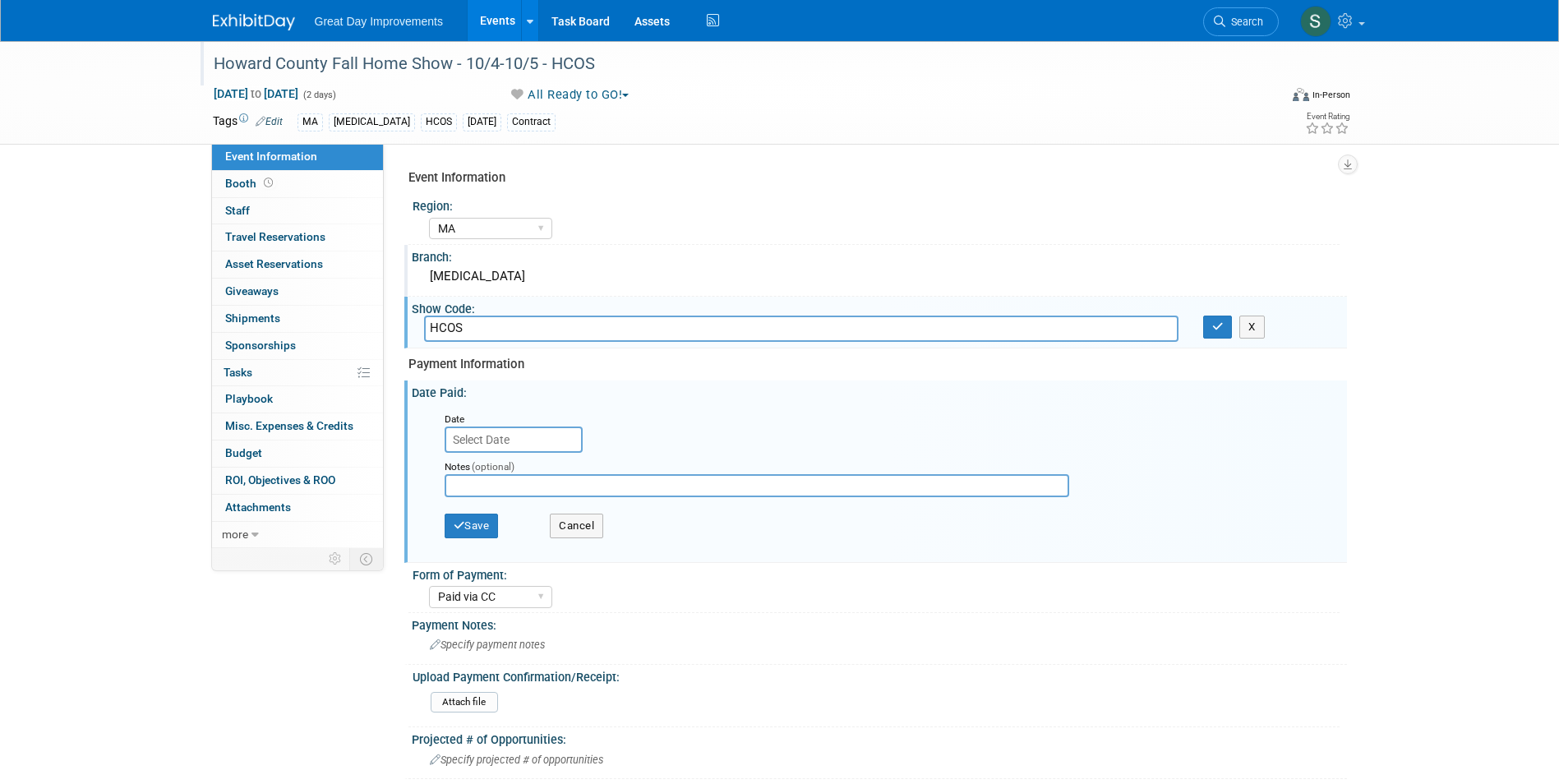
type input "HCOS"
click at [1202, 327] on div "X" at bounding box center [1268, 326] width 156 height 23
click at [1205, 326] on button "button" at bounding box center [1218, 326] width 30 height 23
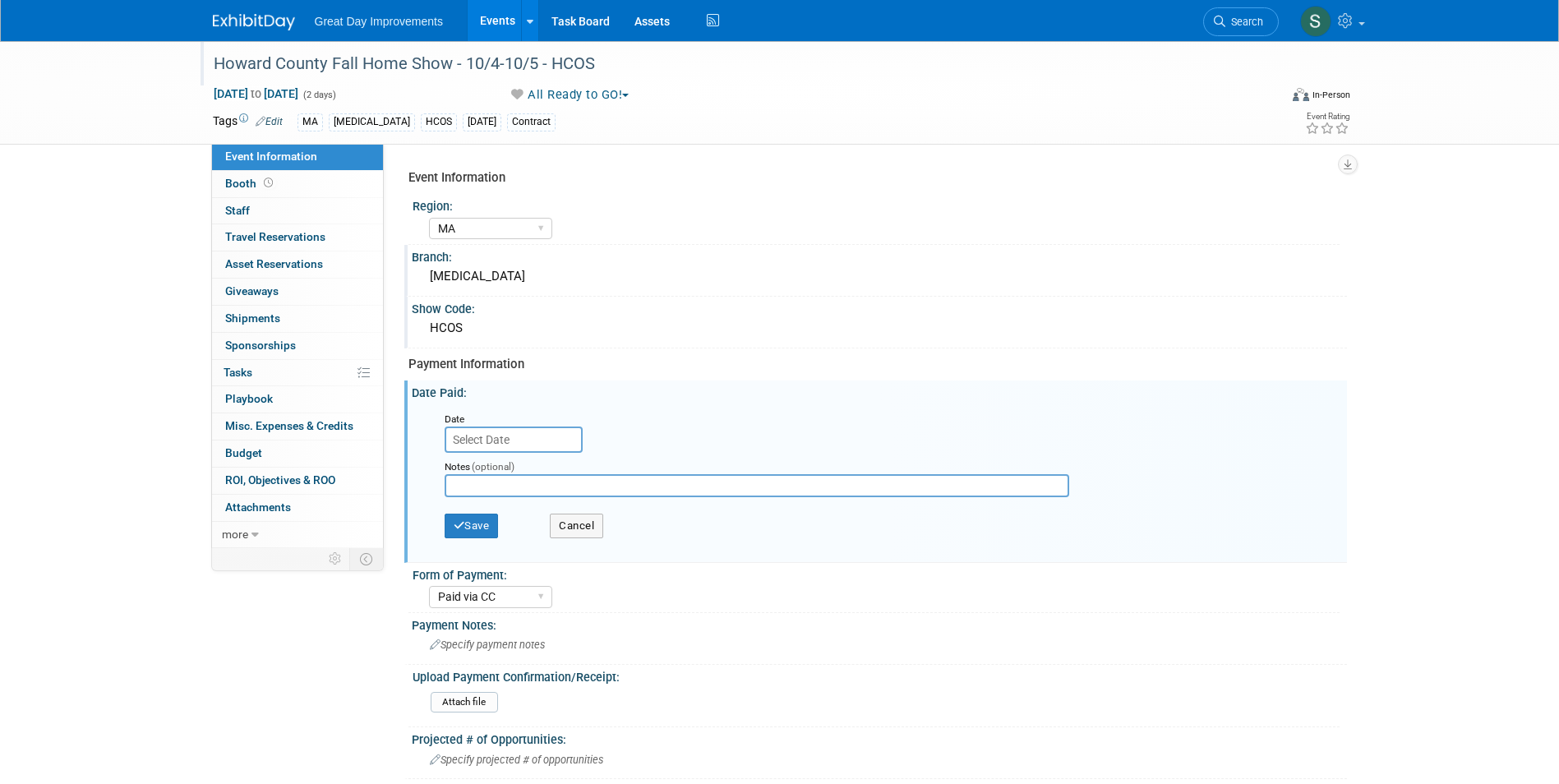
click at [502, 440] on input "text" at bounding box center [513, 439] width 138 height 26
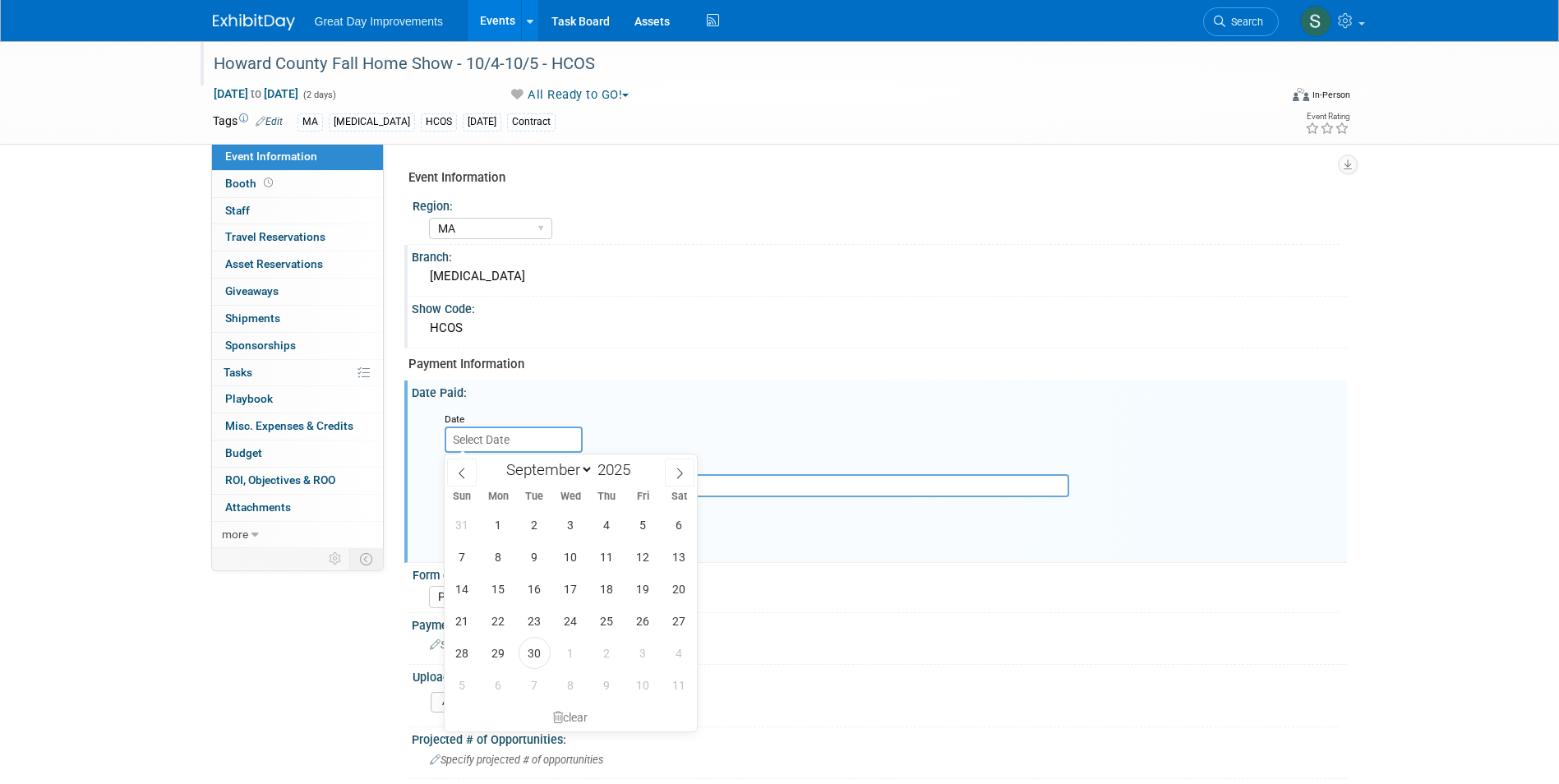
click at [534, 424] on div "Date" at bounding box center [514, 417] width 140 height 16
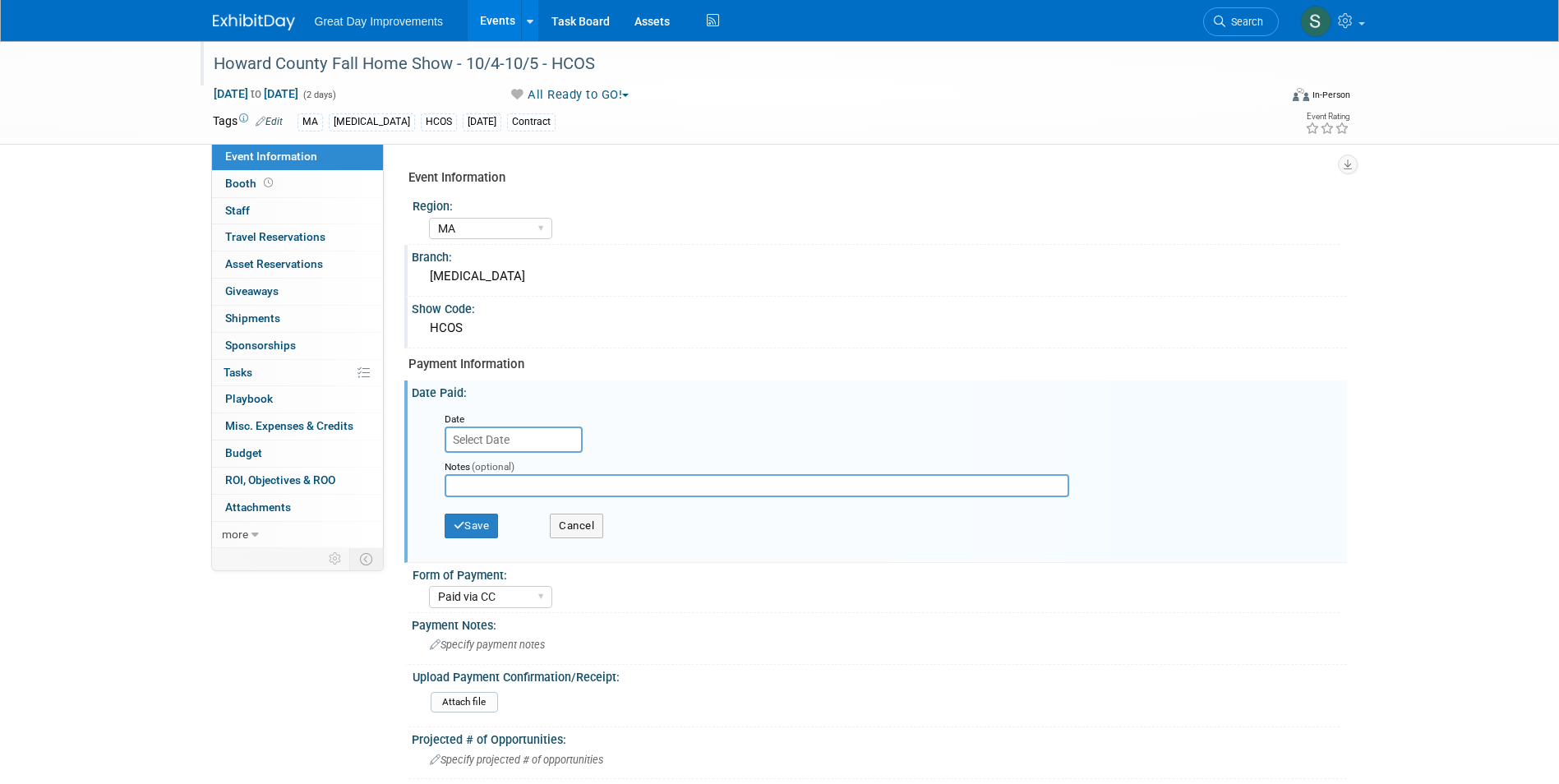
click at [567, 432] on input "text" at bounding box center [513, 439] width 138 height 26
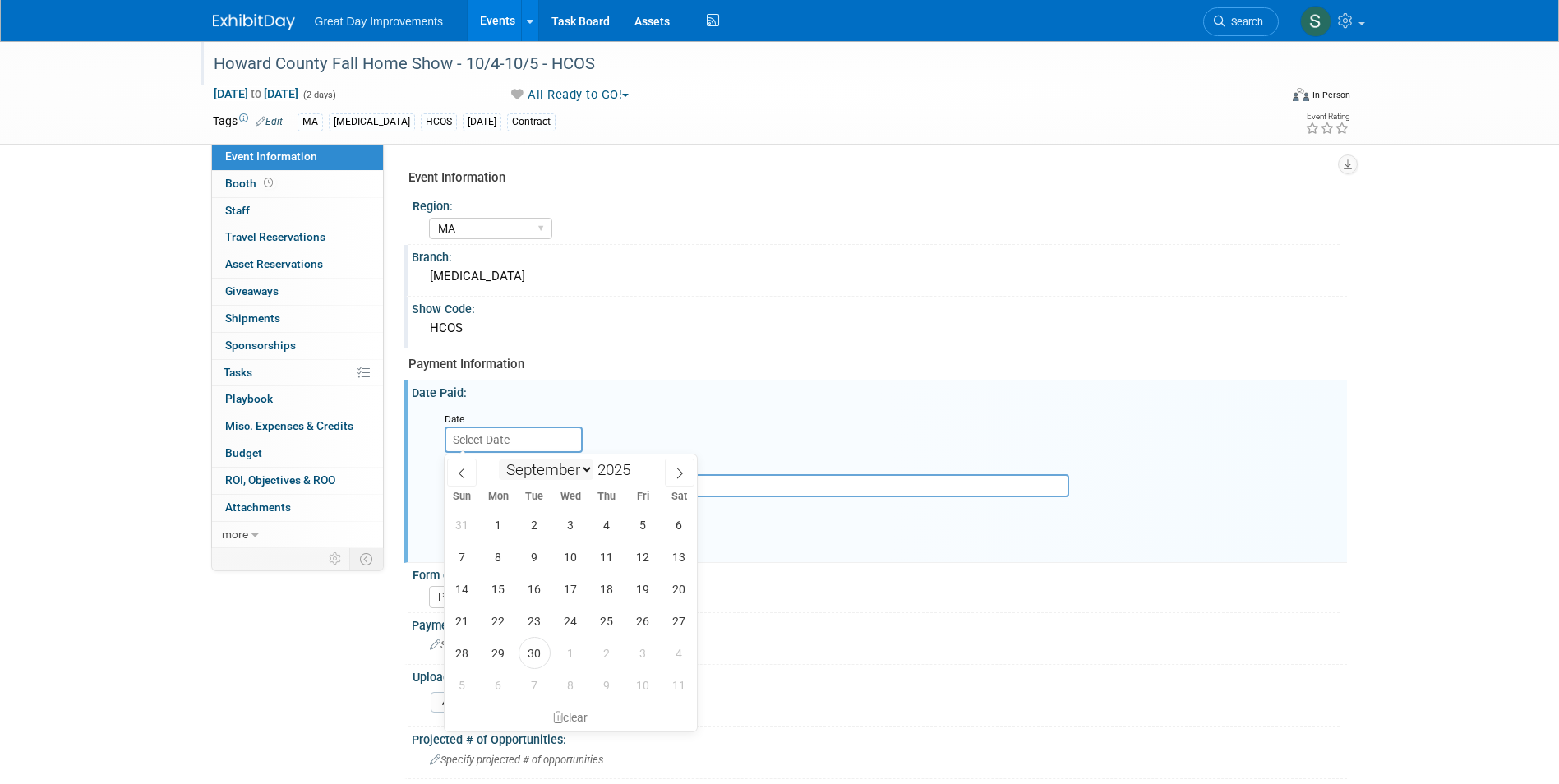
click at [535, 464] on select "January February March April May June July August September October November De…" at bounding box center [546, 470] width 94 height 20
select select "9"
click at [499, 459] on select "January February March April May June July August September October November De…" at bounding box center [546, 470] width 94 height 20
click at [540, 590] on span "14" at bounding box center [535, 588] width 32 height 32
type input "Oct 14, 2025"
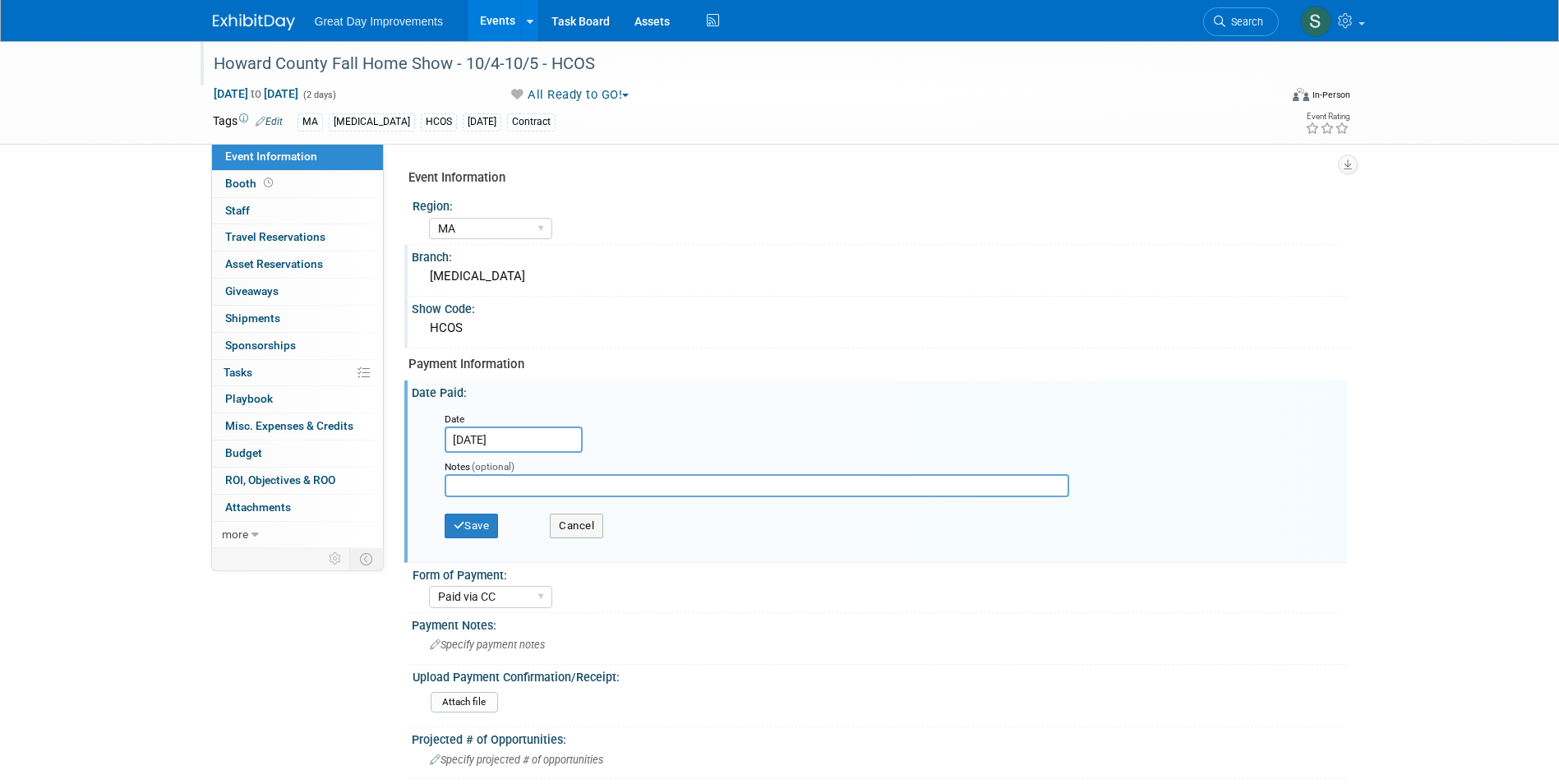
click at [548, 453] on div "Notes (optional)" at bounding box center [771, 479] width 676 height 52
click at [537, 438] on input "Oct 14, 2025" at bounding box center [513, 439] width 138 height 26
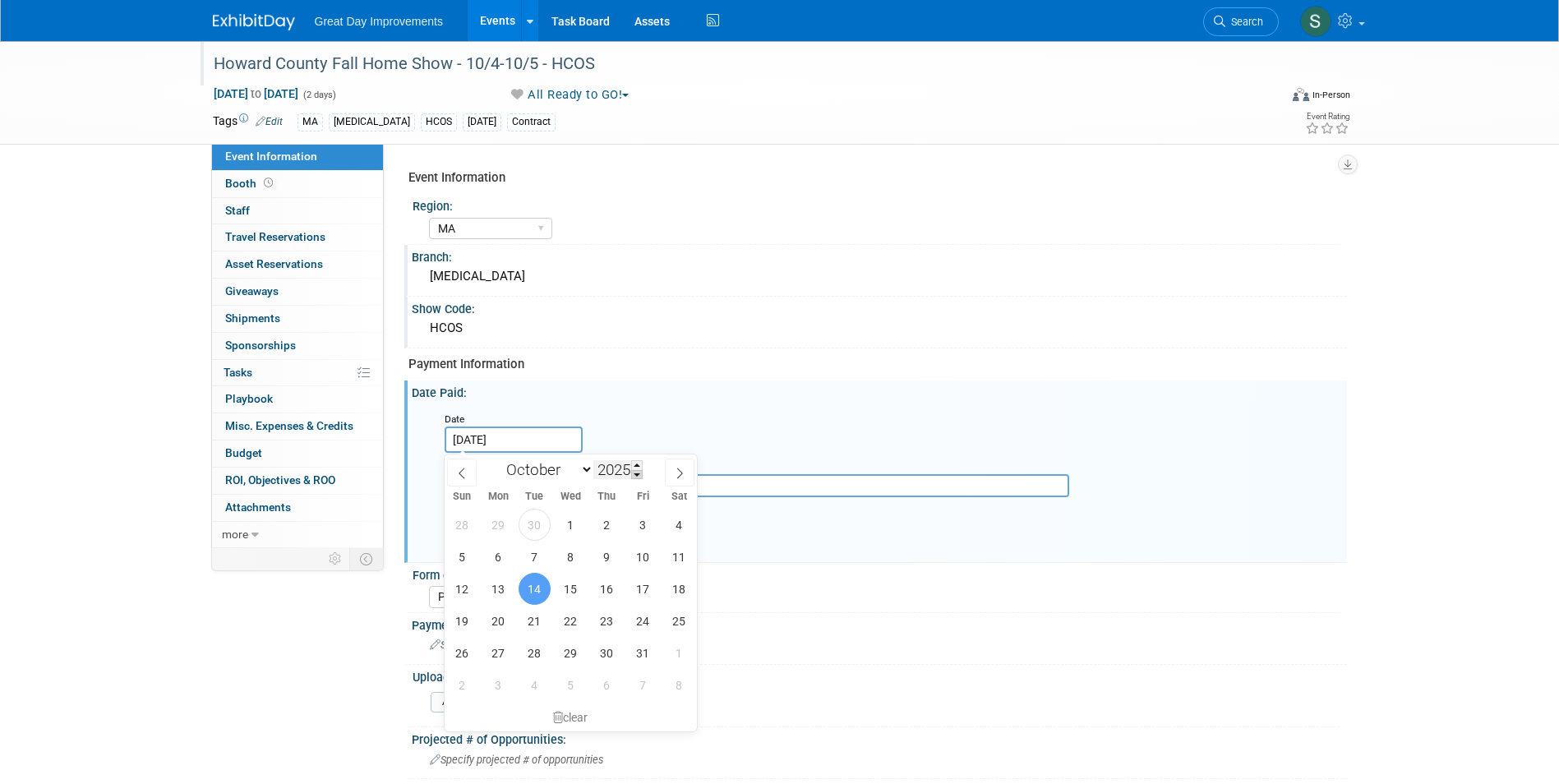
click at [638, 471] on span at bounding box center [637, 475] width 12 height 10
type input "2024"
click at [501, 594] on span "14" at bounding box center [498, 588] width 32 height 32
type input "Oct 14, 2024"
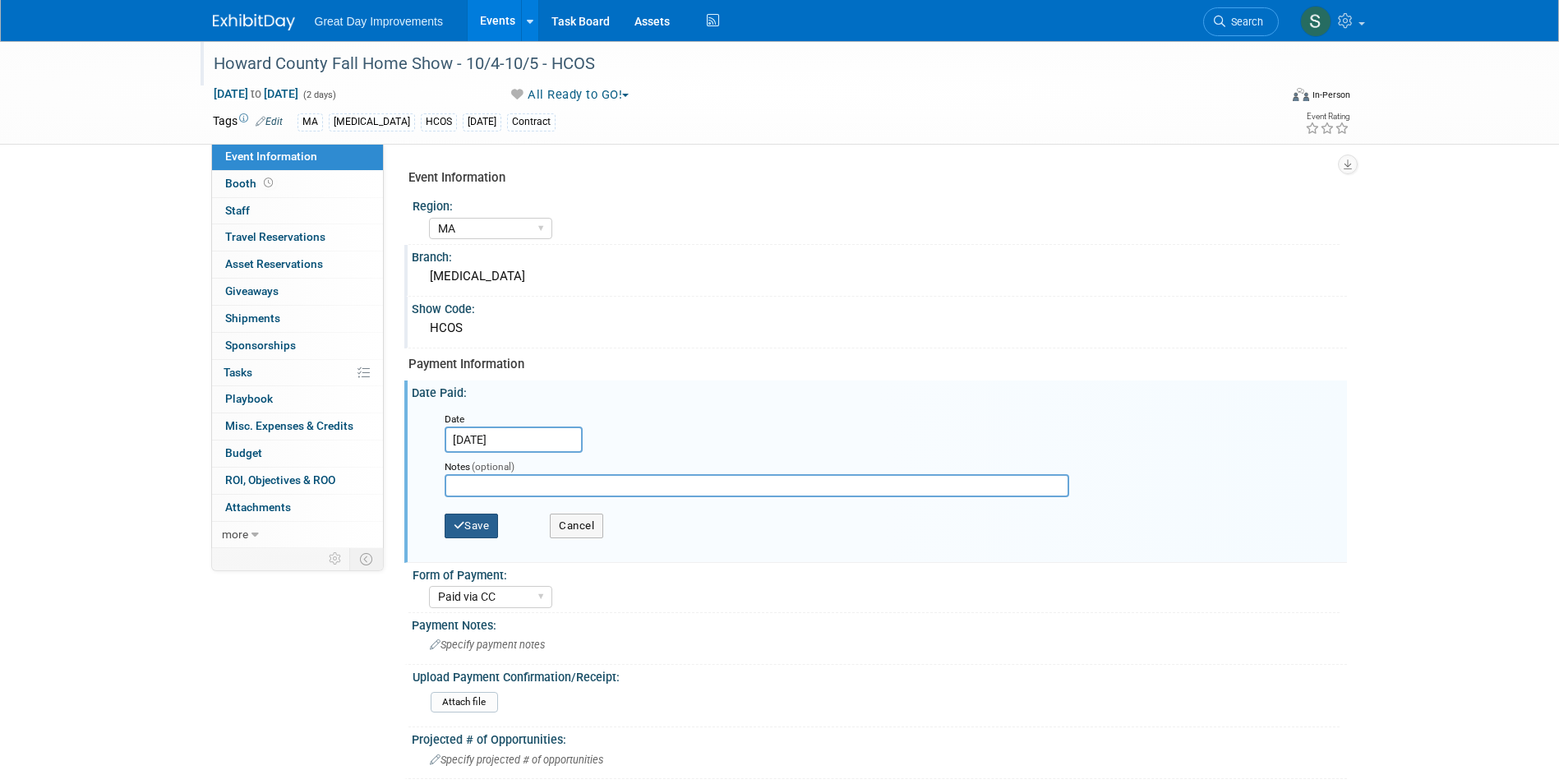
click at [487, 518] on button "Save" at bounding box center [471, 525] width 54 height 24
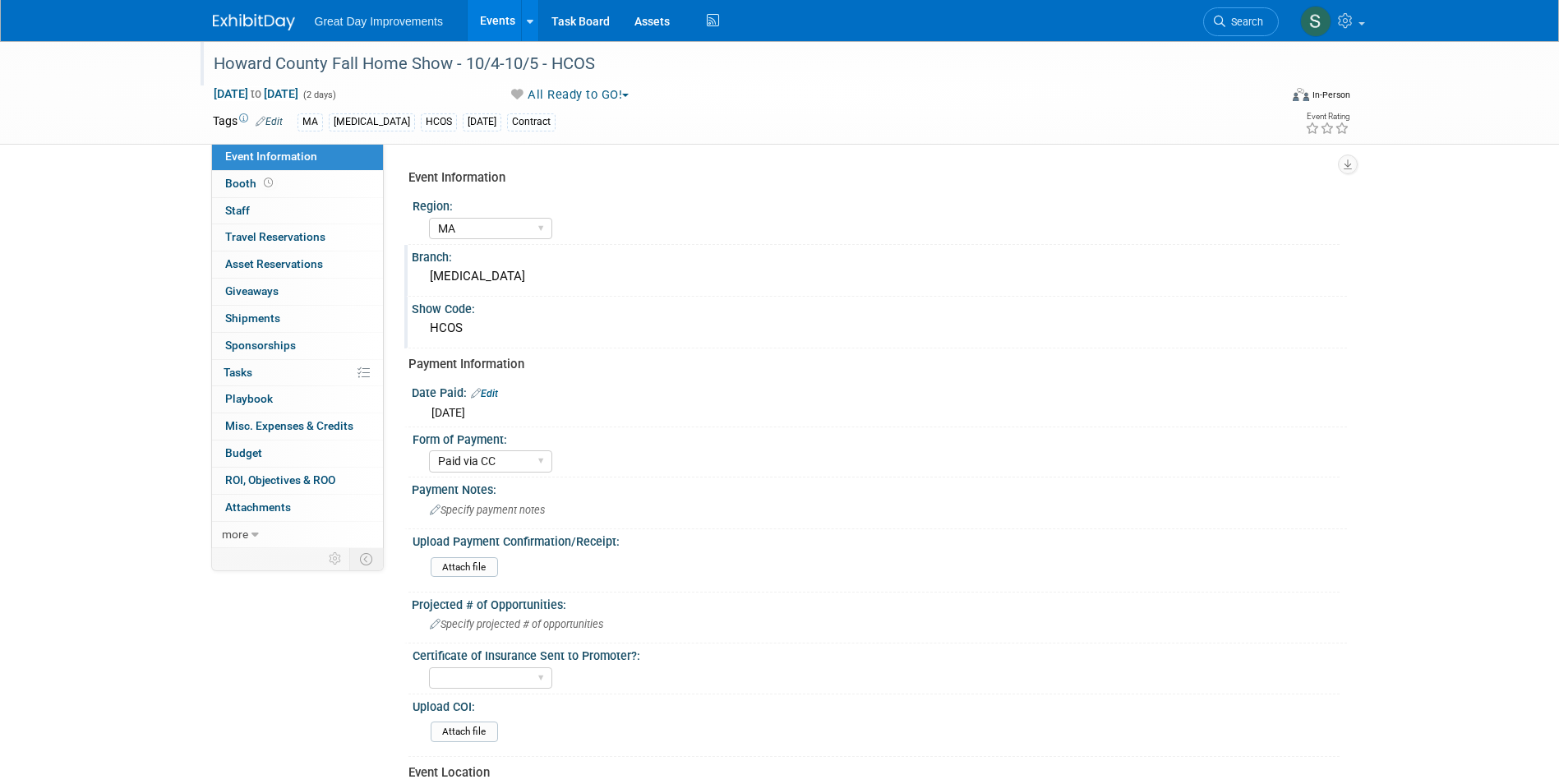
click at [244, 24] on img at bounding box center [253, 22] width 82 height 16
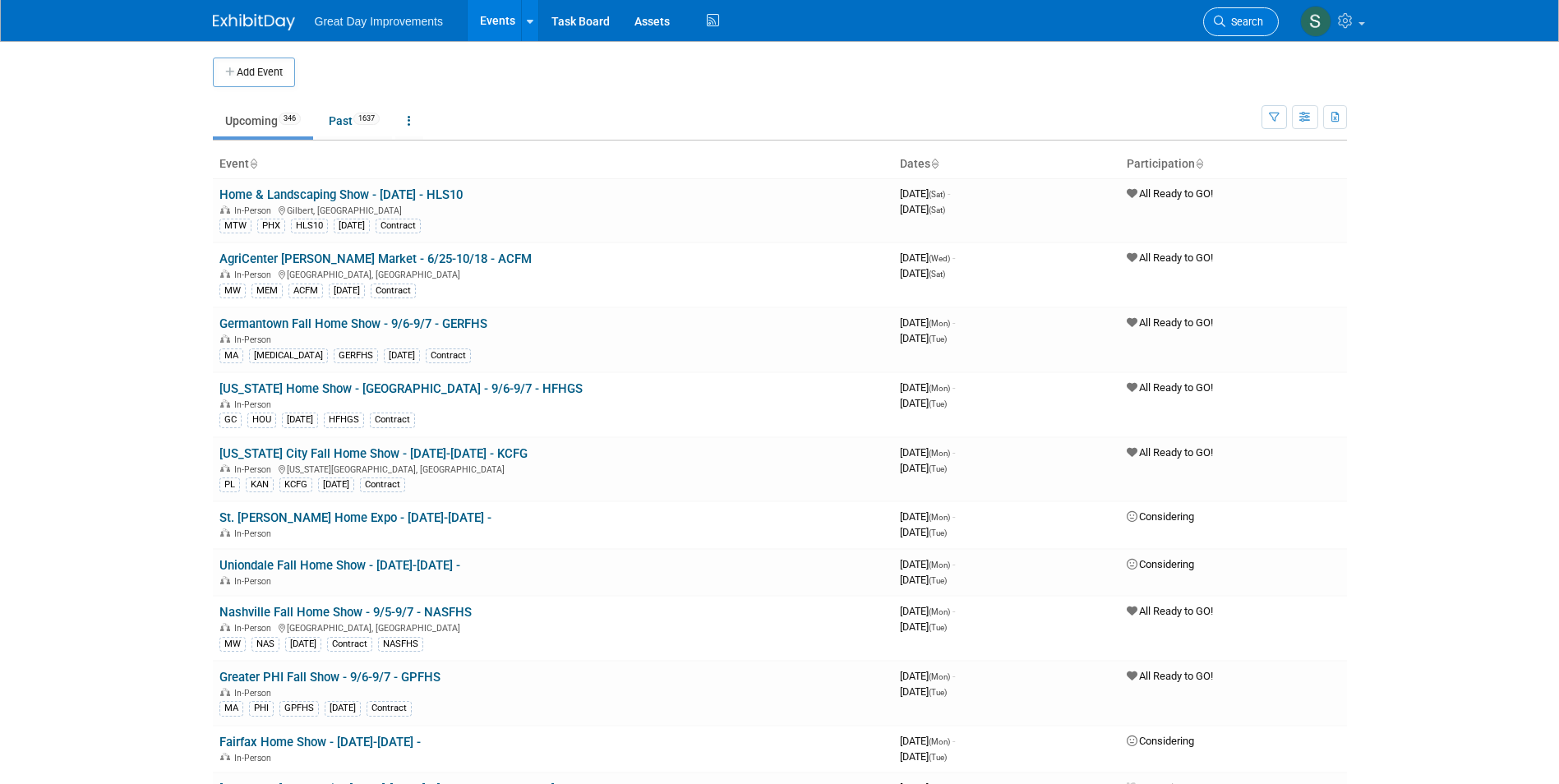
click at [1268, 22] on link "Search" at bounding box center [1241, 22] width 76 height 29
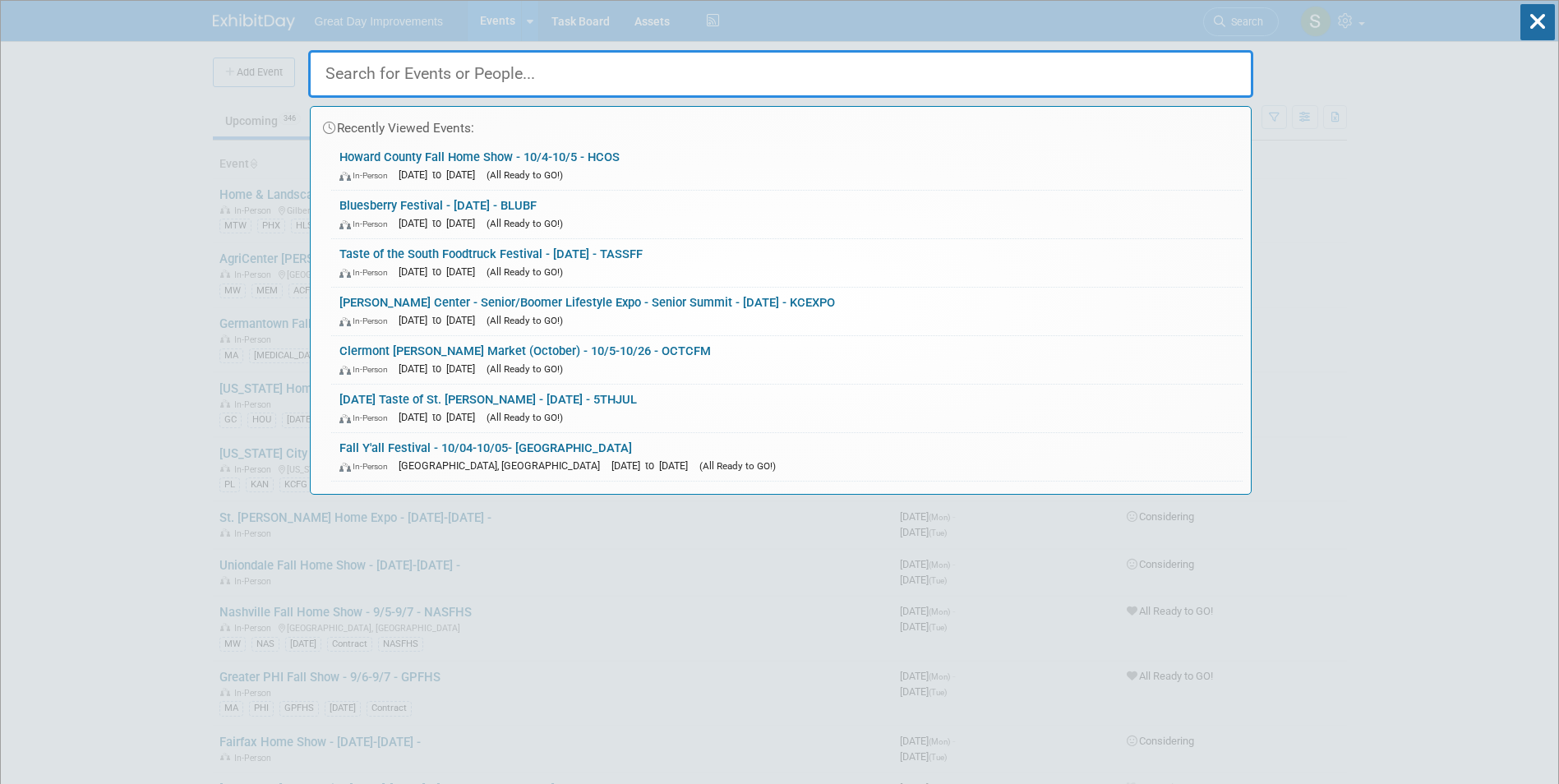
paste input "NVBFHS"
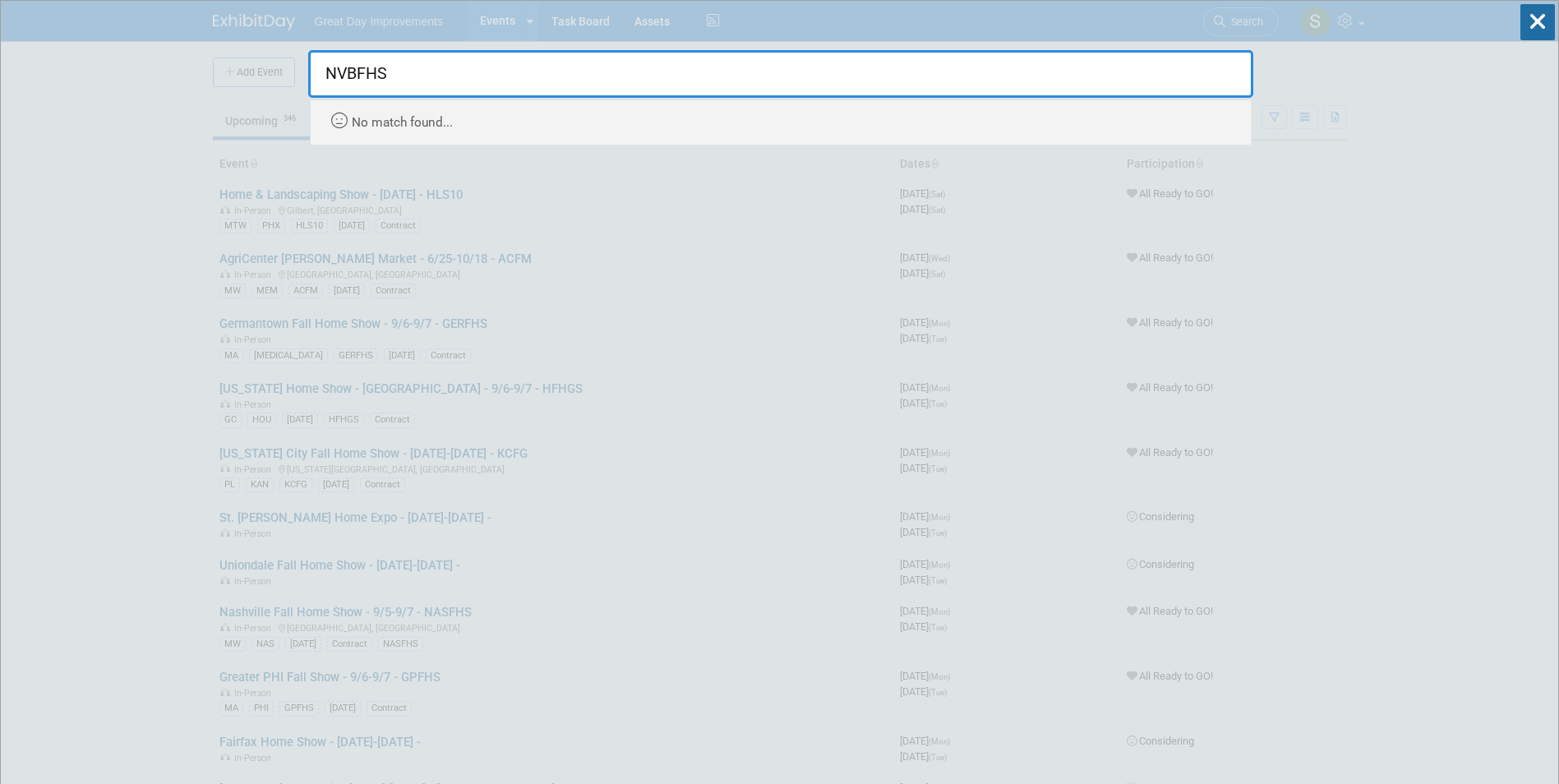
drag, startPoint x: 450, startPoint y: 67, endPoint x: 304, endPoint y: 56, distance: 146.4
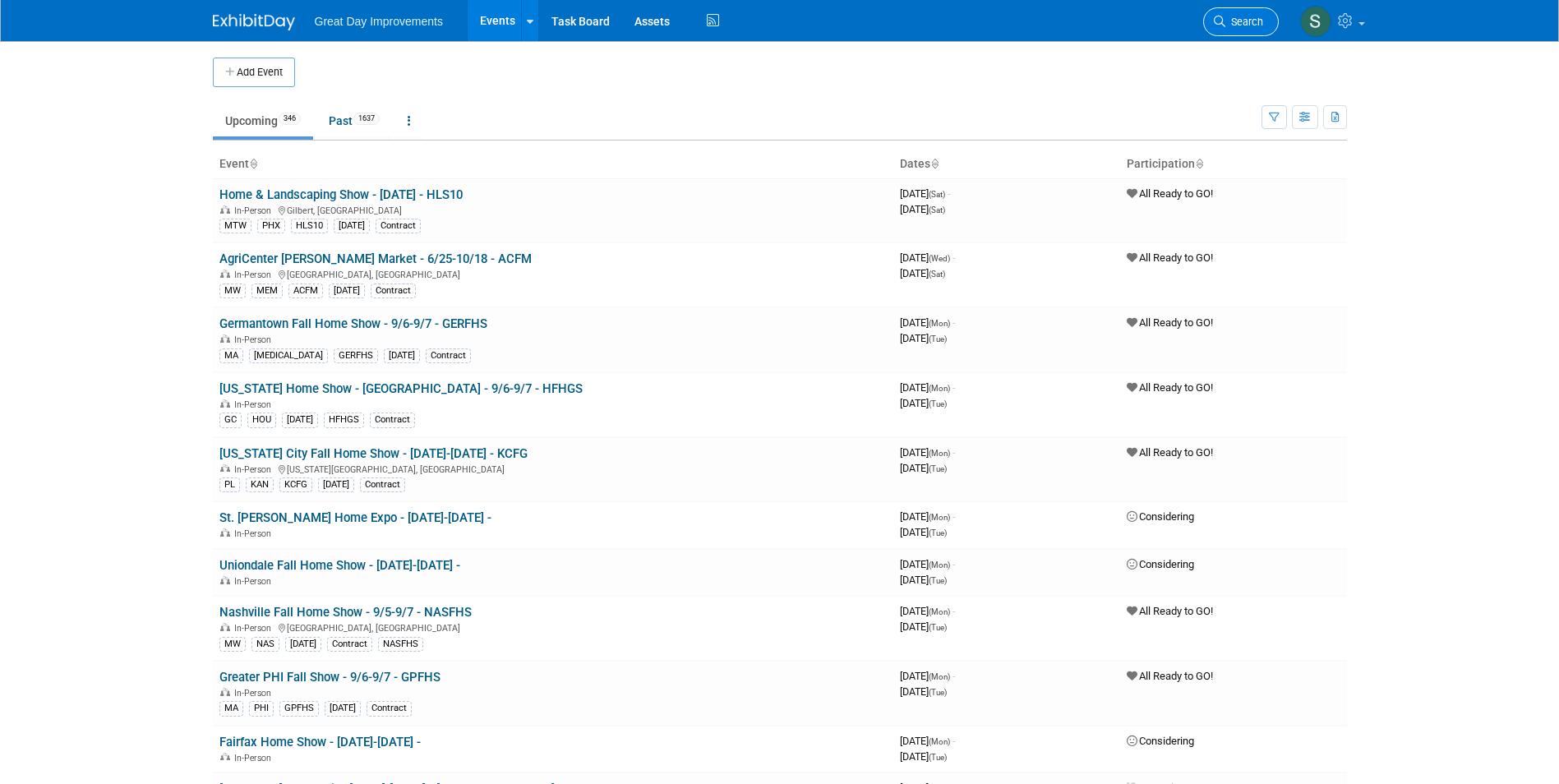
click at [1221, 16] on icon at bounding box center [1220, 22] width 12 height 12
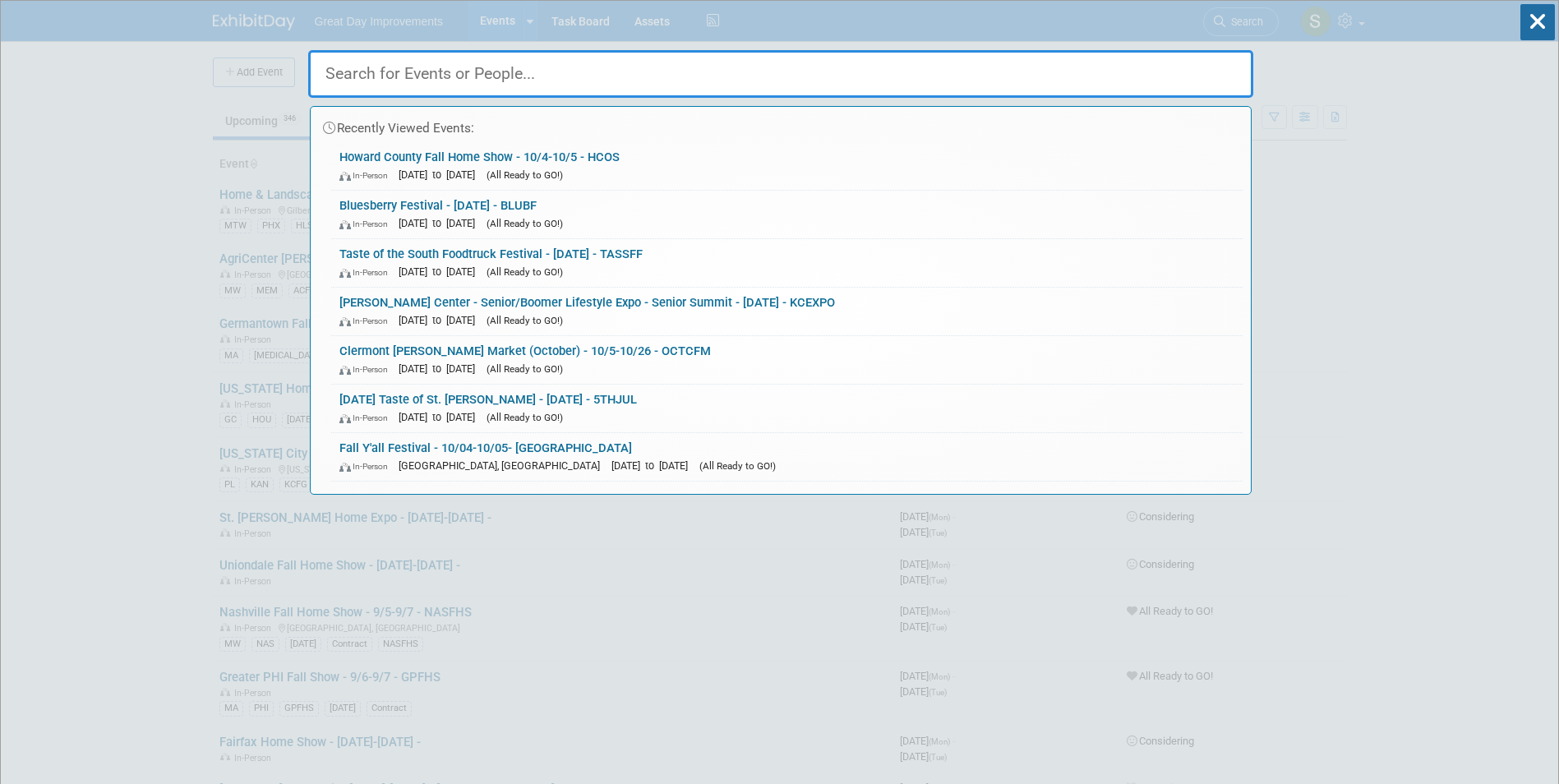
paste input "Virginia Beach Fall Home Show"
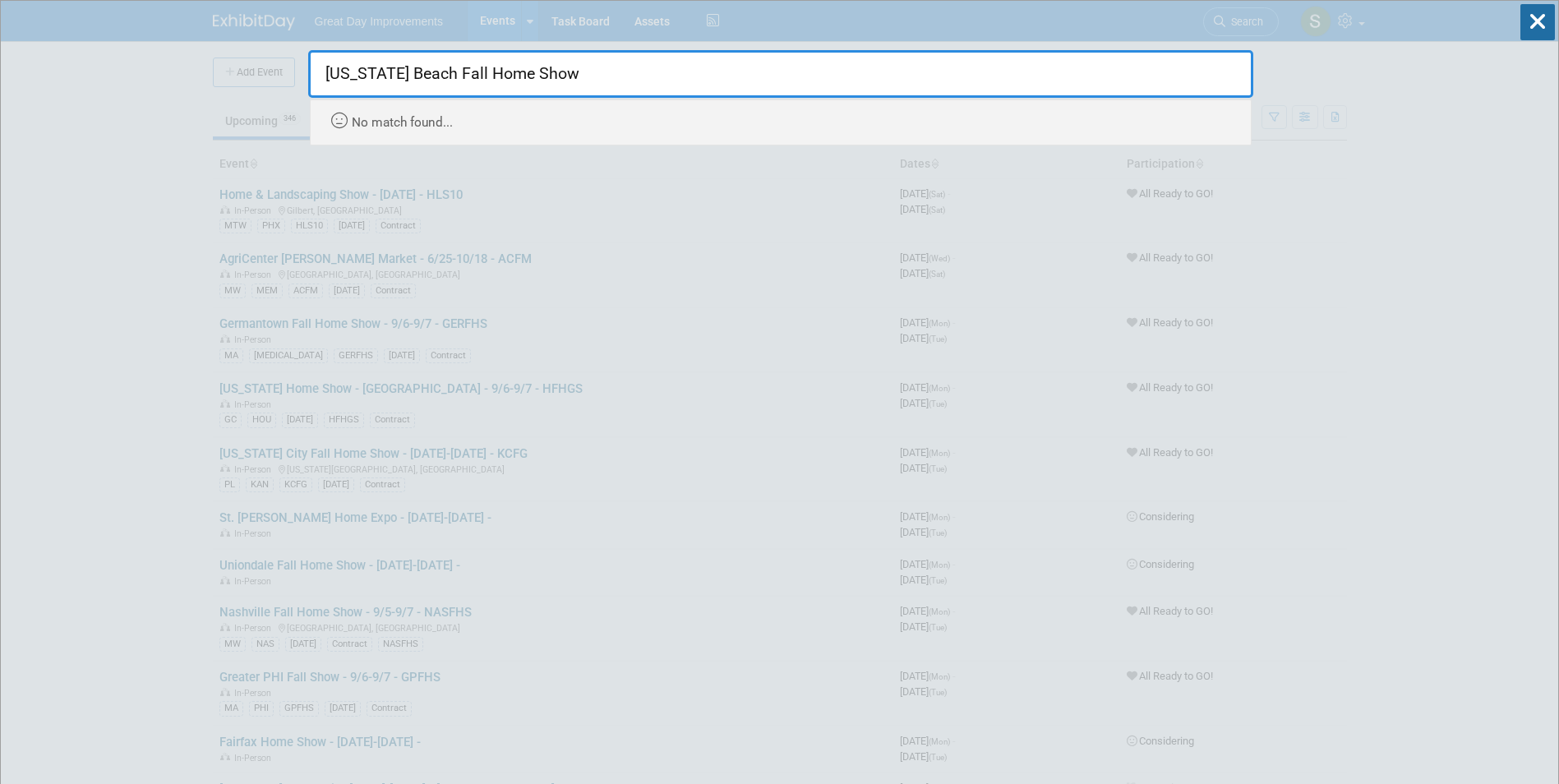
type input "Virginia Beach Fall Home Show"
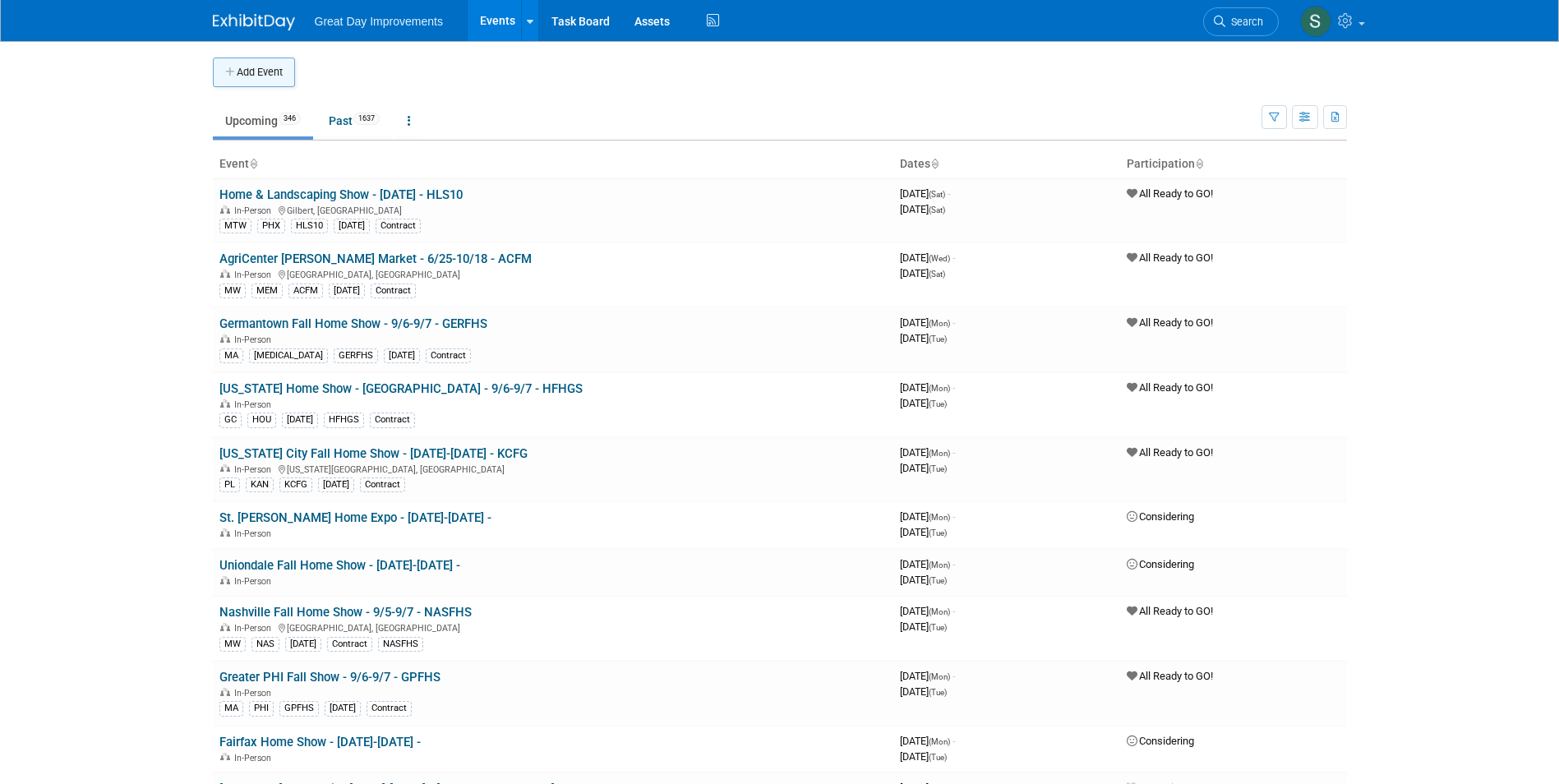
click at [218, 78] on button "Add Event" at bounding box center [253, 72] width 82 height 30
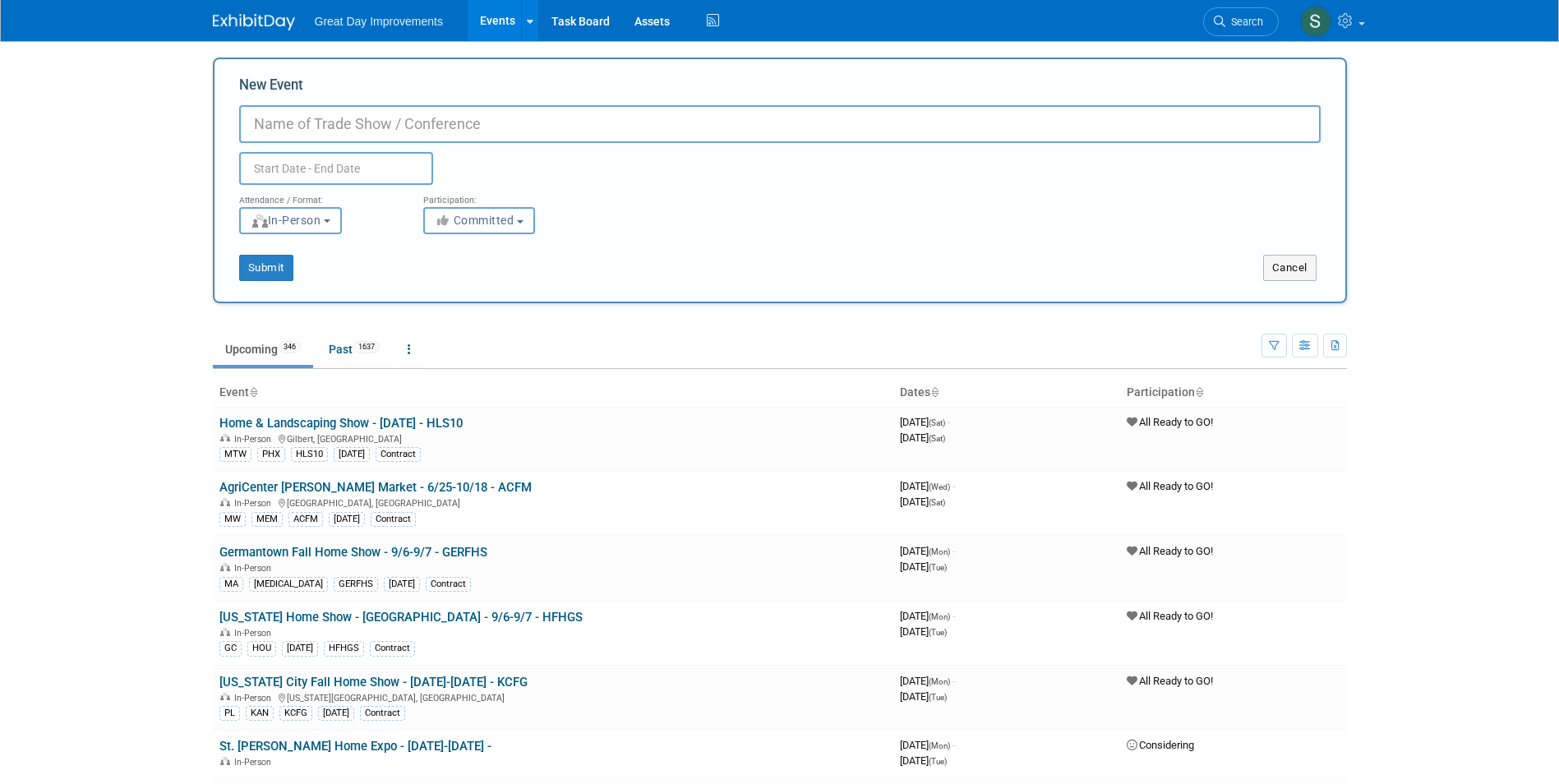
paste input "NVBFHS"
click at [251, 130] on input "NVBFHS" at bounding box center [780, 124] width 1082 height 38
click at [444, 102] on div "New Event NVBFHS Duplicate Event Warning" at bounding box center [780, 131] width 1082 height 110
click at [252, 120] on input "NVBFHS" at bounding box center [780, 124] width 1082 height 38
paste input "Virginia Beach Fall Home Show"
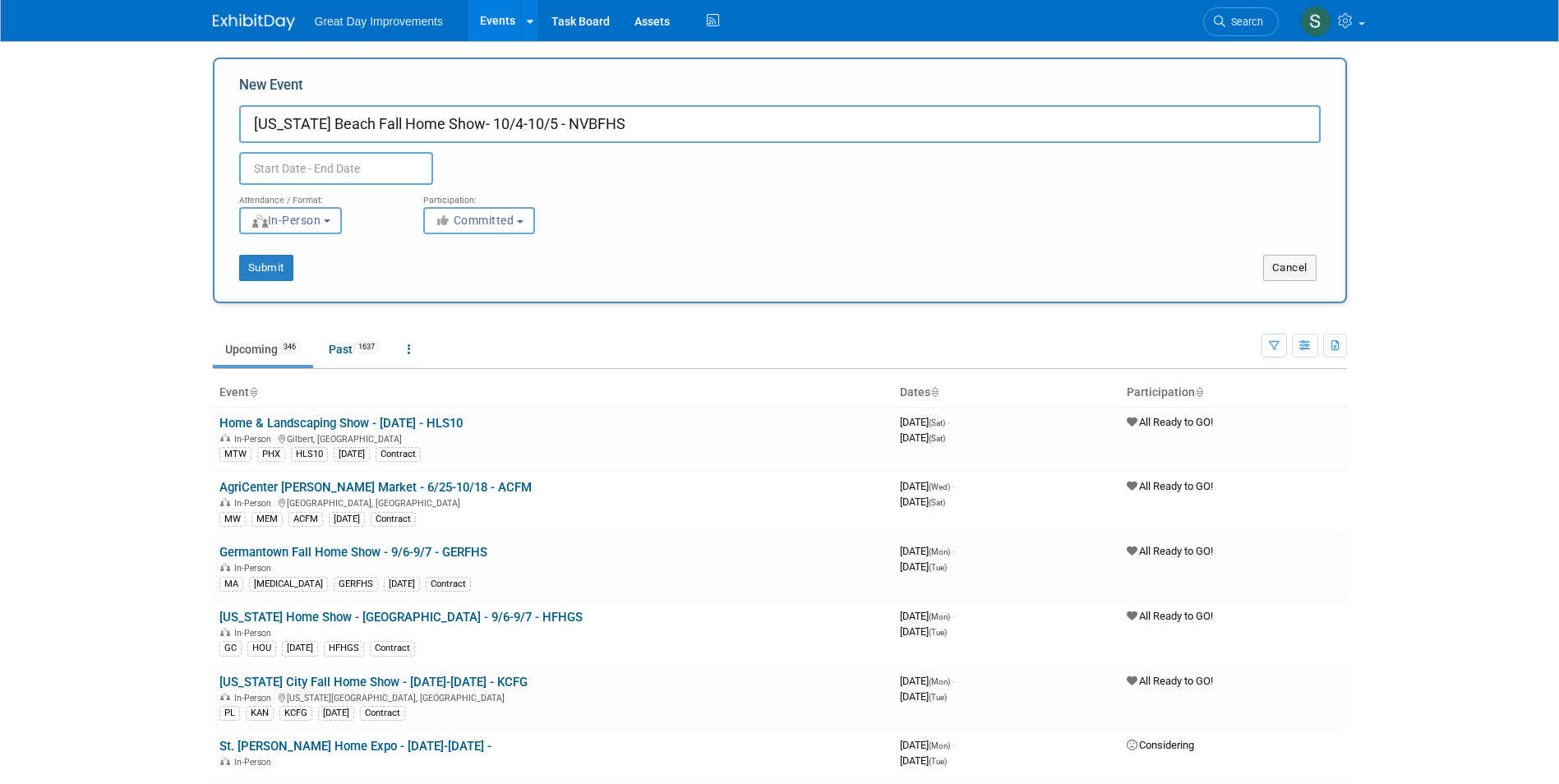
type input "[US_STATE] Beach Fall Home Show- 10/4-10/5 - NVBFHS"
click at [374, 168] on input "text" at bounding box center [336, 168] width 194 height 33
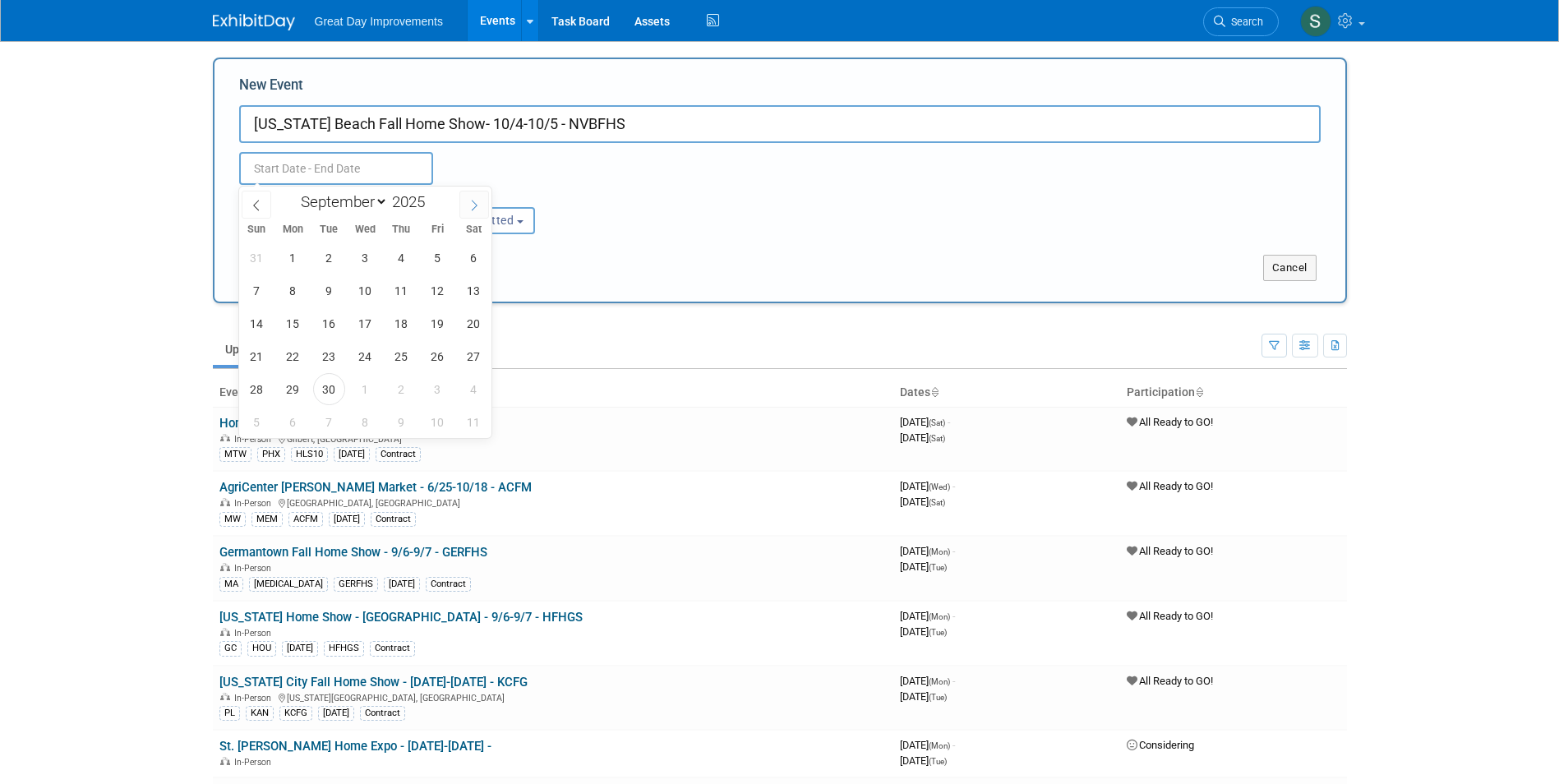
click at [475, 202] on icon at bounding box center [475, 205] width 6 height 11
select select "9"
click at [471, 263] on span "4" at bounding box center [474, 258] width 32 height 32
click at [251, 297] on span "5" at bounding box center [257, 291] width 32 height 32
type input "Oct 4, 2025 to Oct 5, 2025"
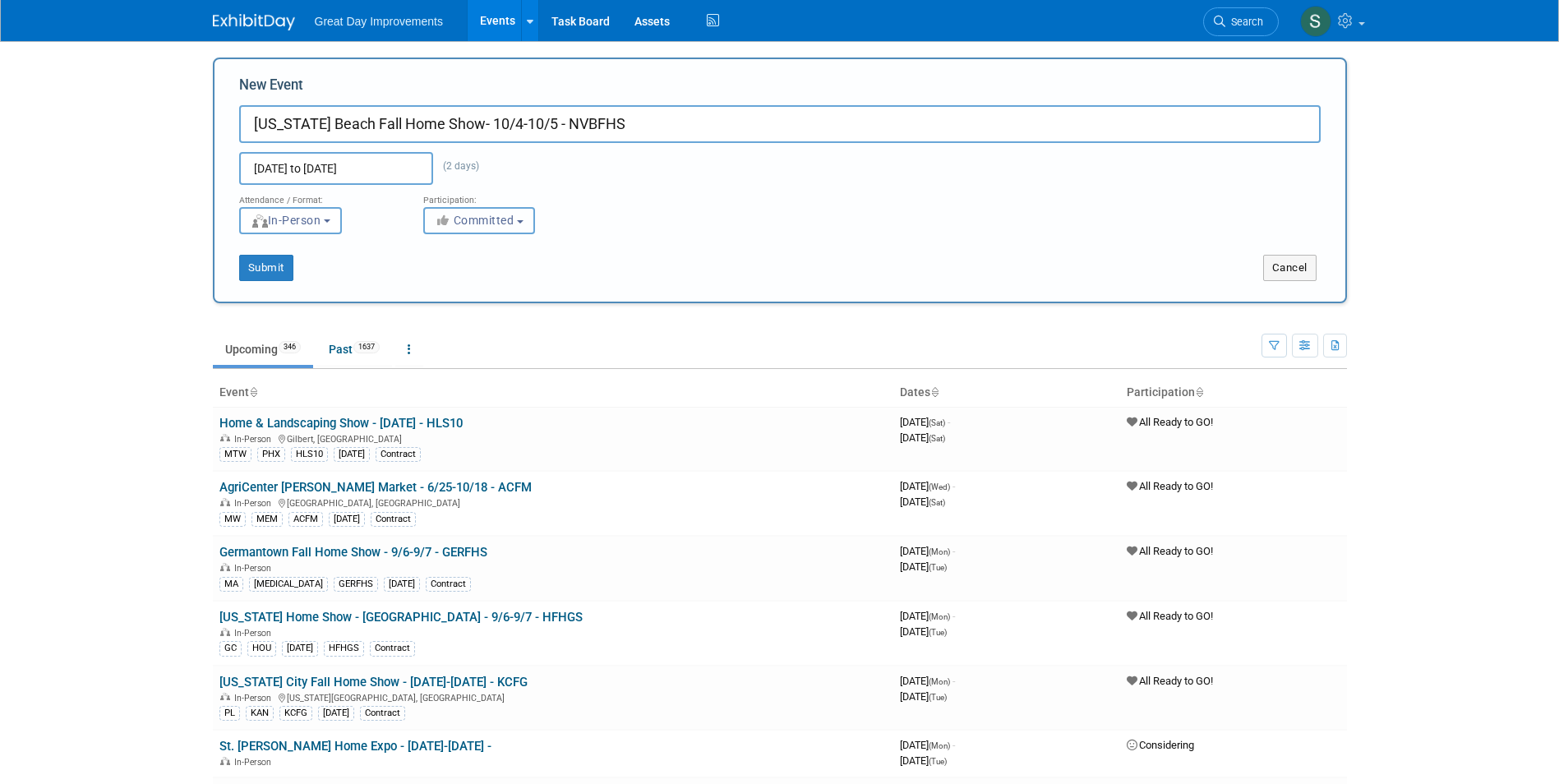
click at [491, 220] on span "Committed" at bounding box center [475, 220] width 80 height 13
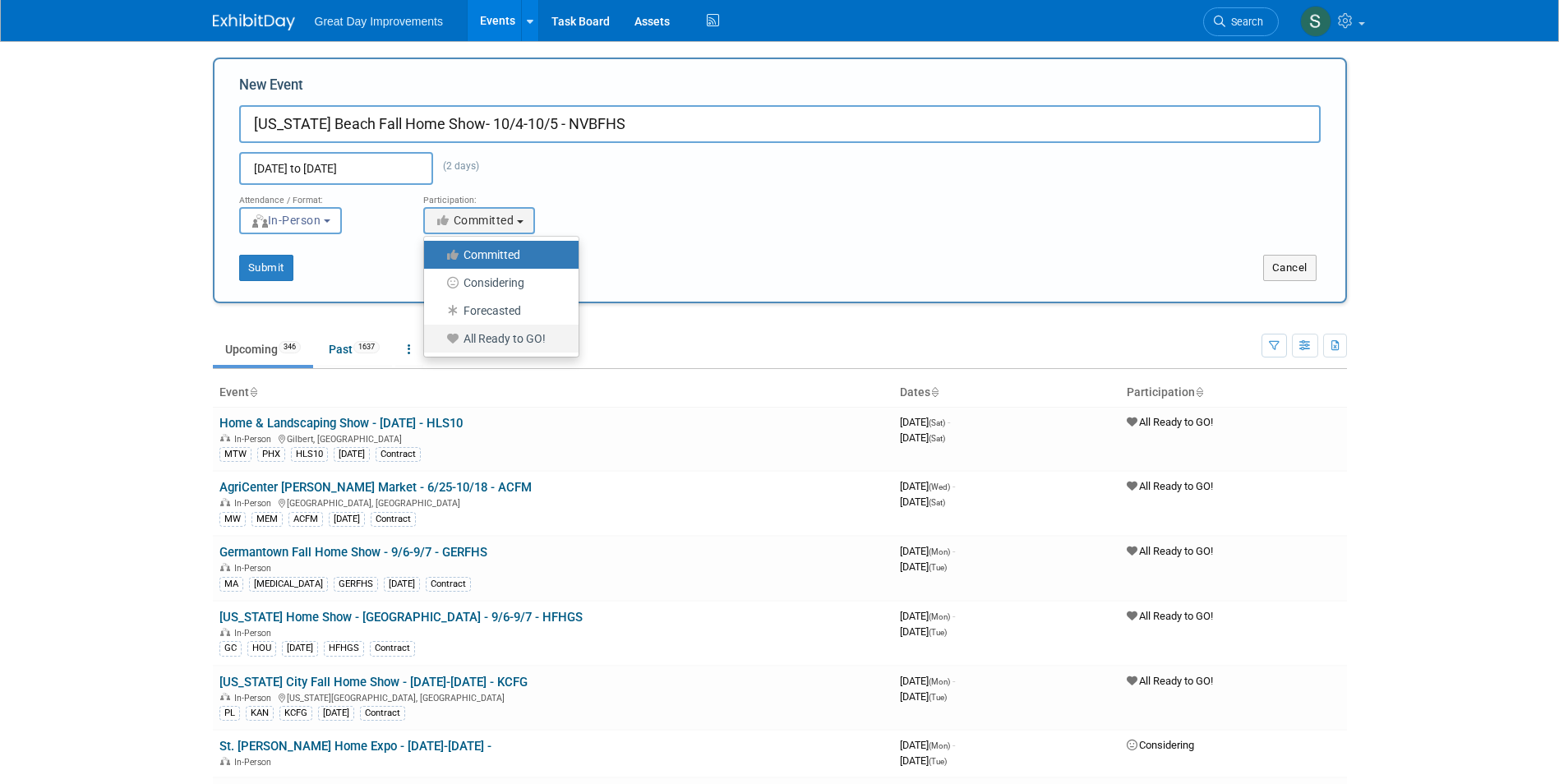
click at [510, 332] on label "All Ready to GO!" at bounding box center [497, 338] width 130 height 21
click at [439, 334] on input "All Ready to GO!" at bounding box center [433, 339] width 11 height 11
select select "102"
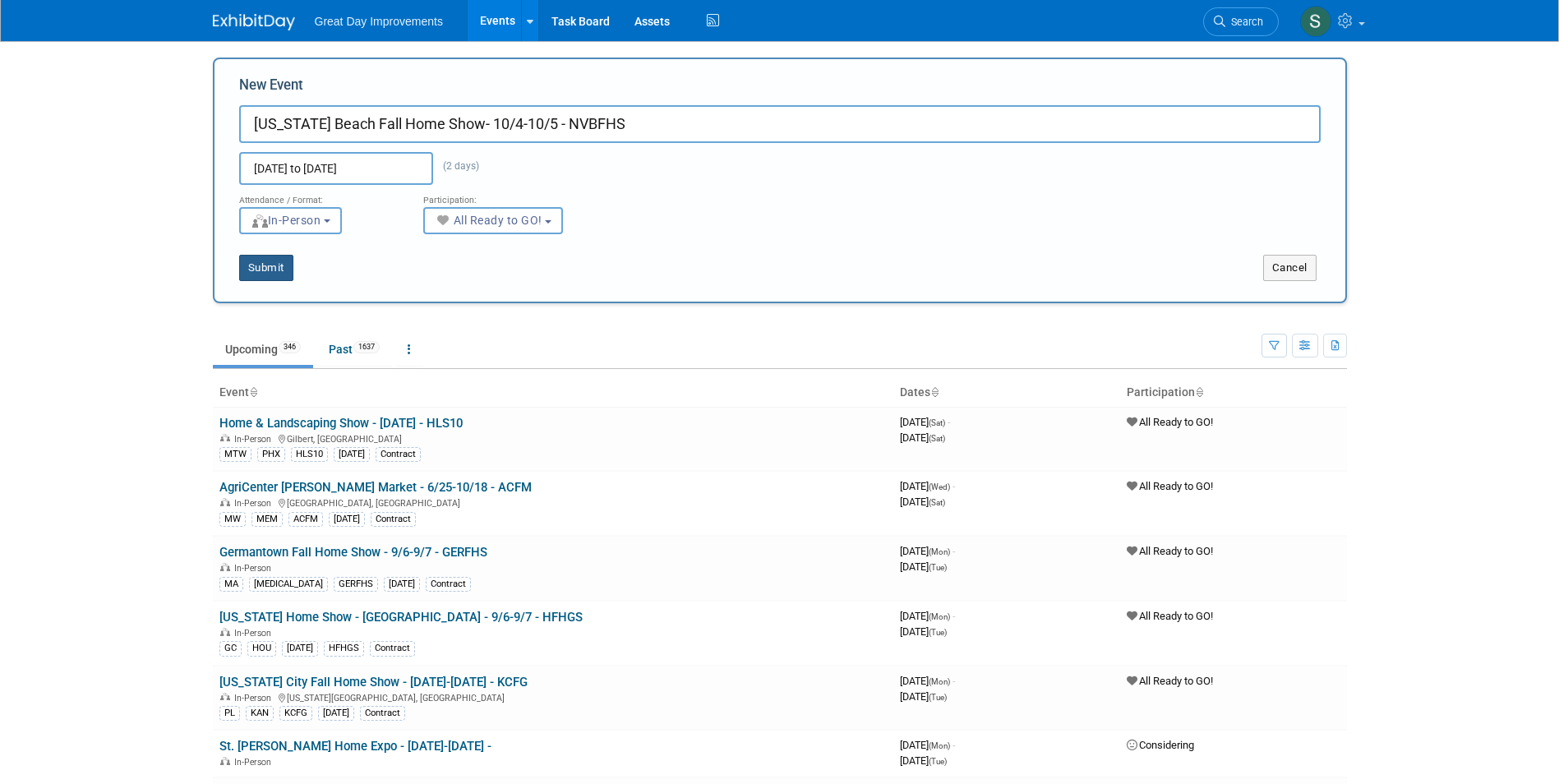
click at [259, 268] on button "Submit" at bounding box center [266, 267] width 54 height 26
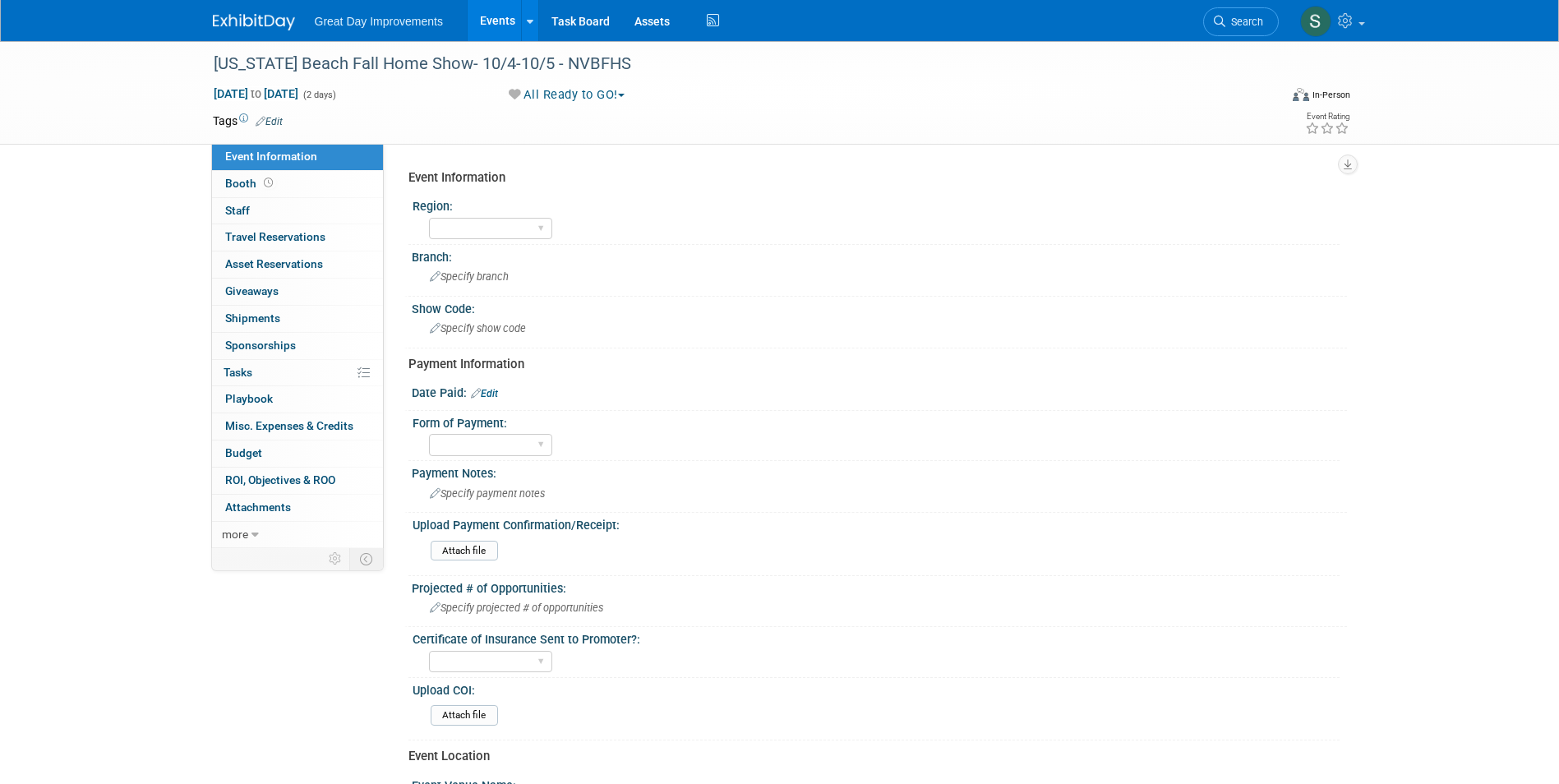
click at [279, 121] on link "Edit" at bounding box center [269, 121] width 27 height 12
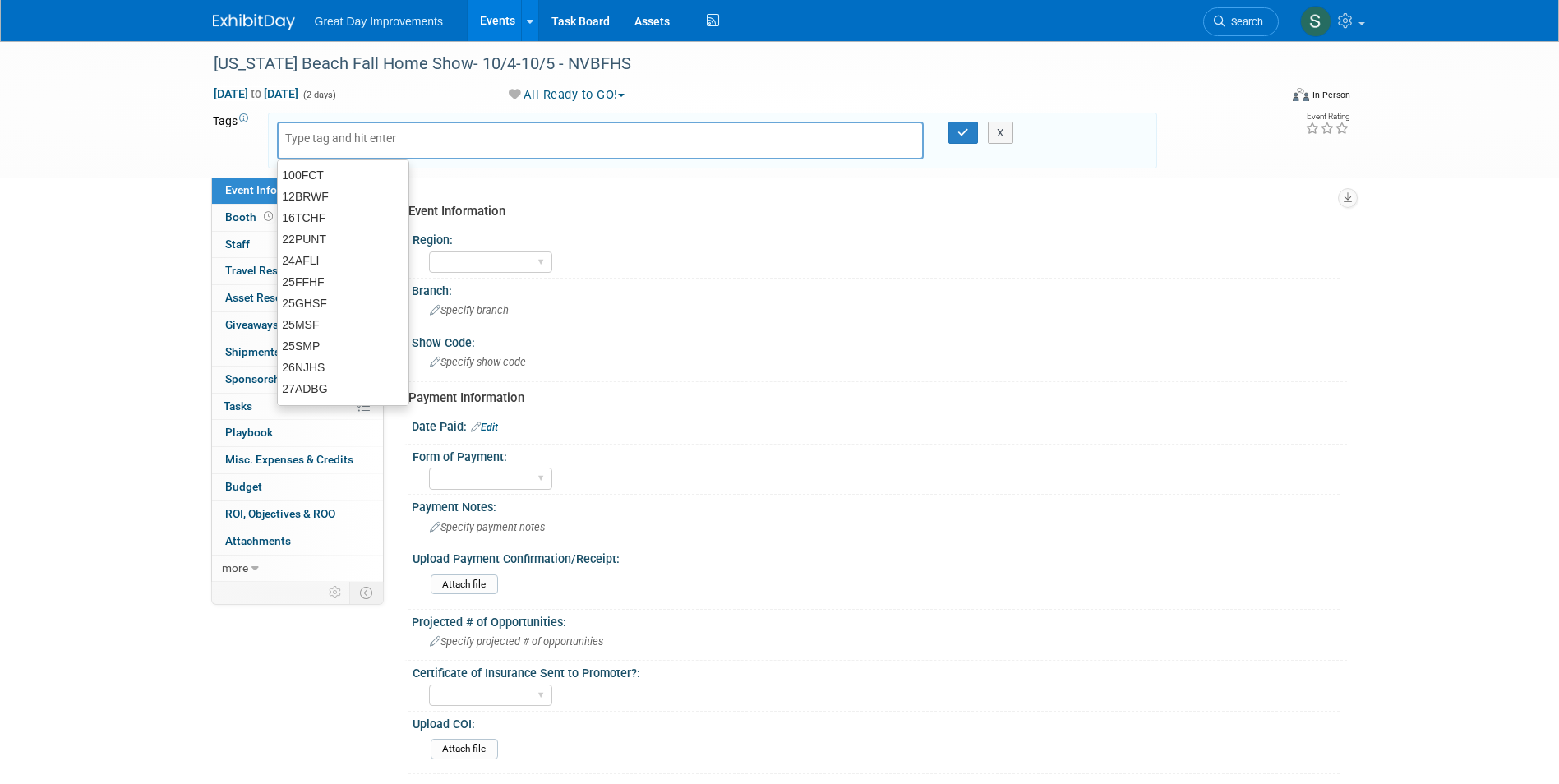
click at [363, 153] on div at bounding box center [600, 140] width 648 height 38
click at [358, 148] on div at bounding box center [600, 140] width 648 height 38
click at [350, 137] on input "text" at bounding box center [351, 137] width 132 height 16
type input "MA"
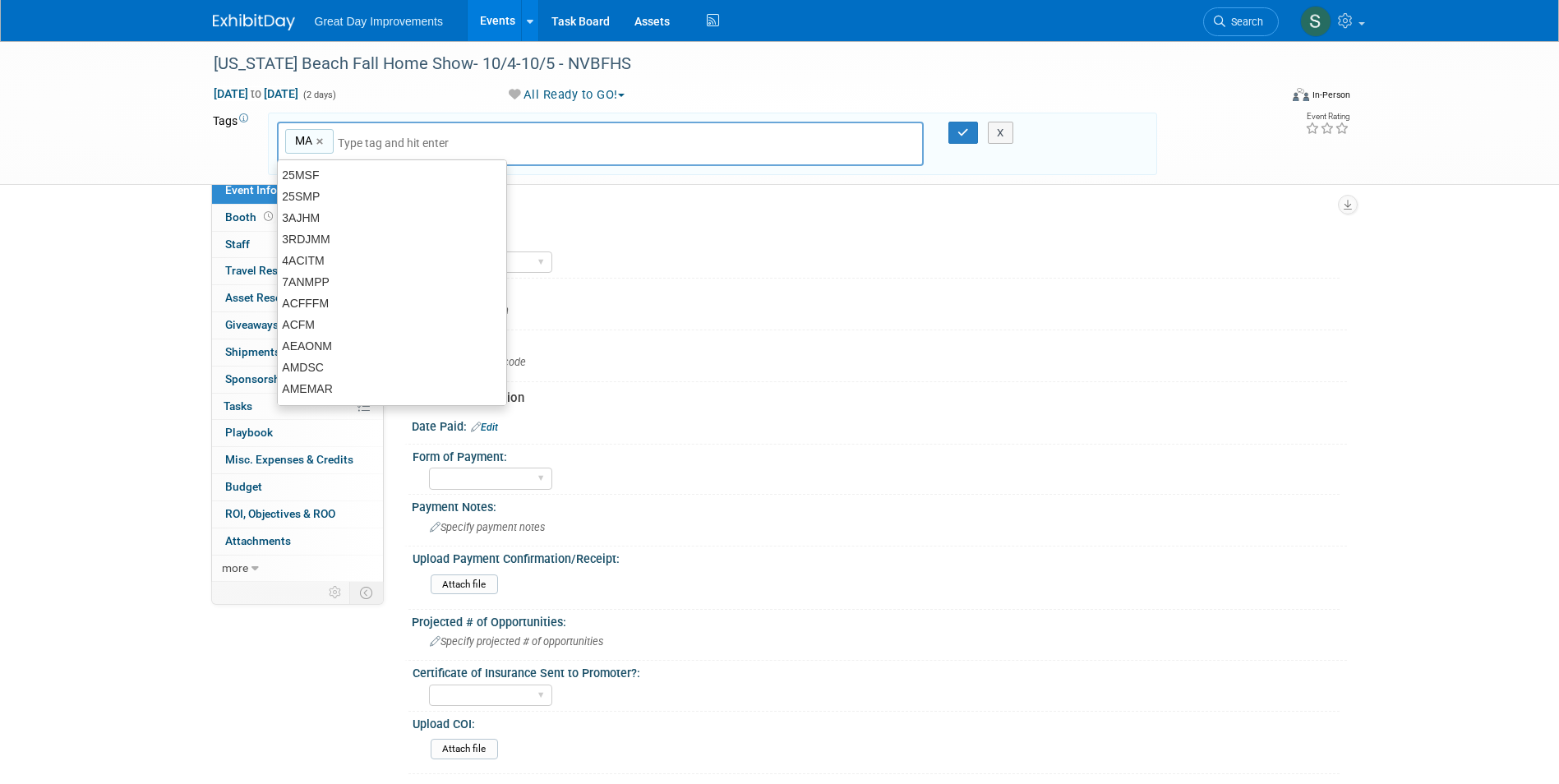
type input "MA"
type input "B"
type input "NVB"
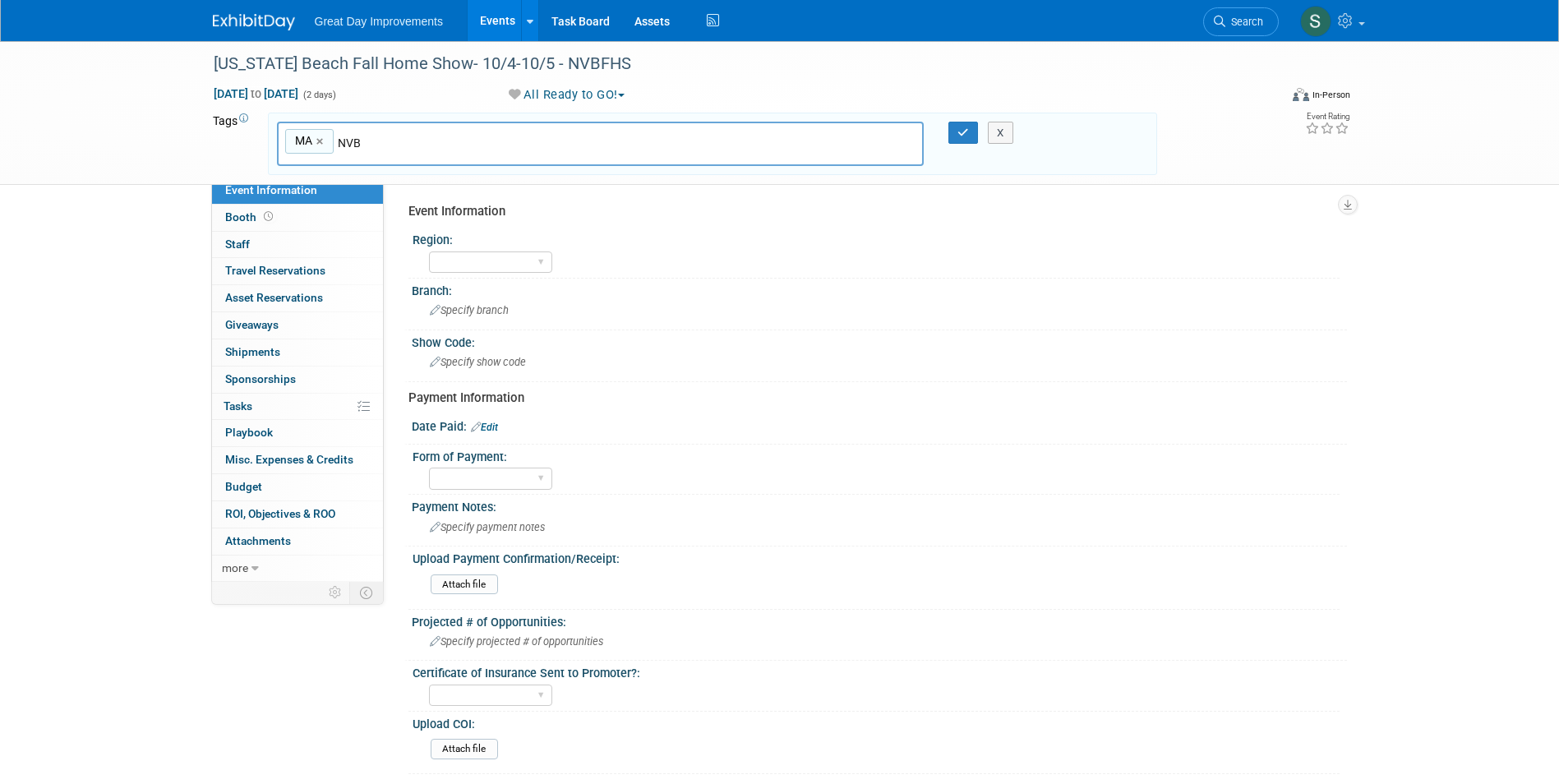
type input "MA, NVB"
type input "NVBFHS"
type input "MA, NVB, NVBFHS"
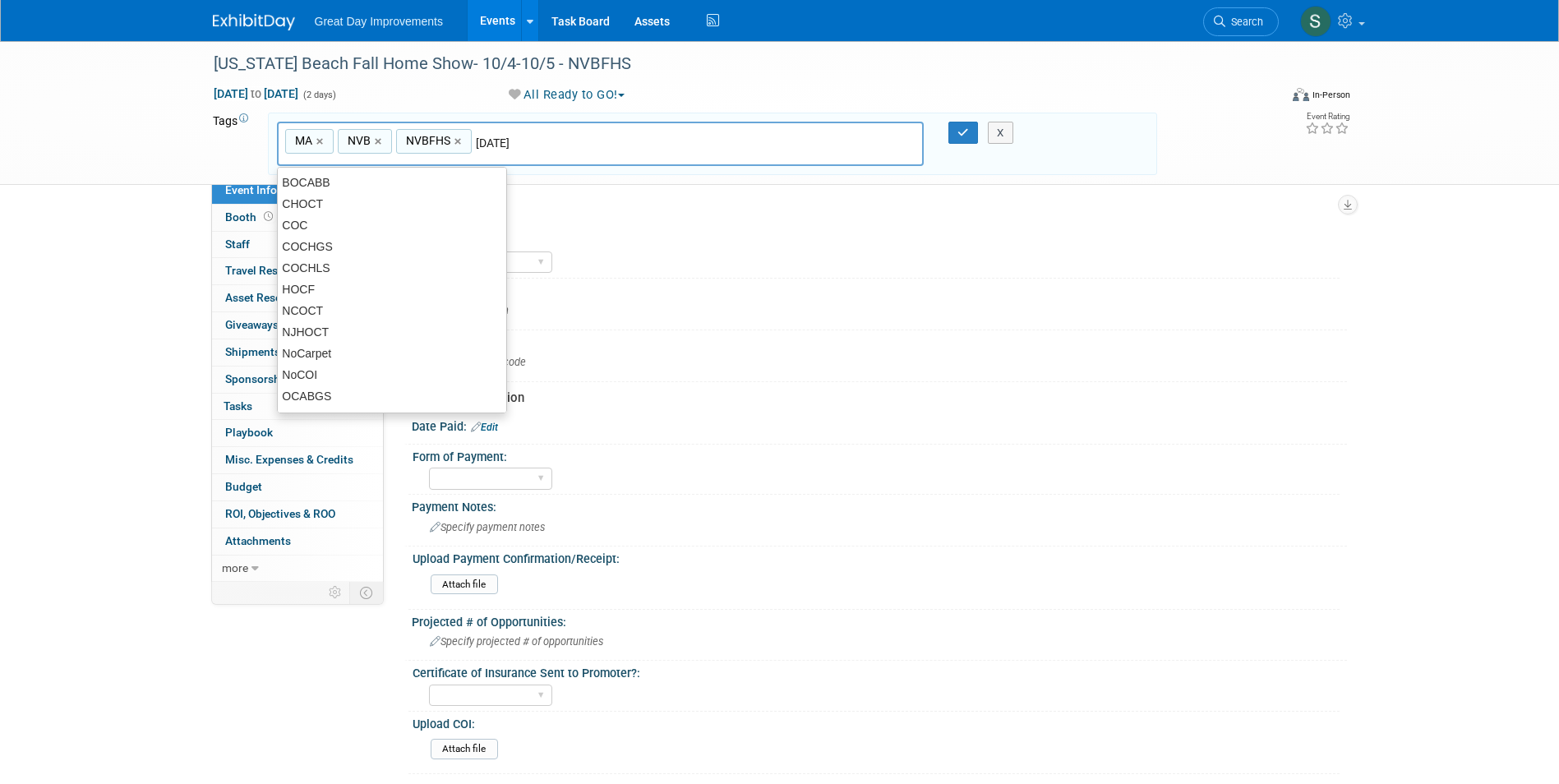
type input "[DATE]"
type input "MA, NVB, NVBFHS, OCT25"
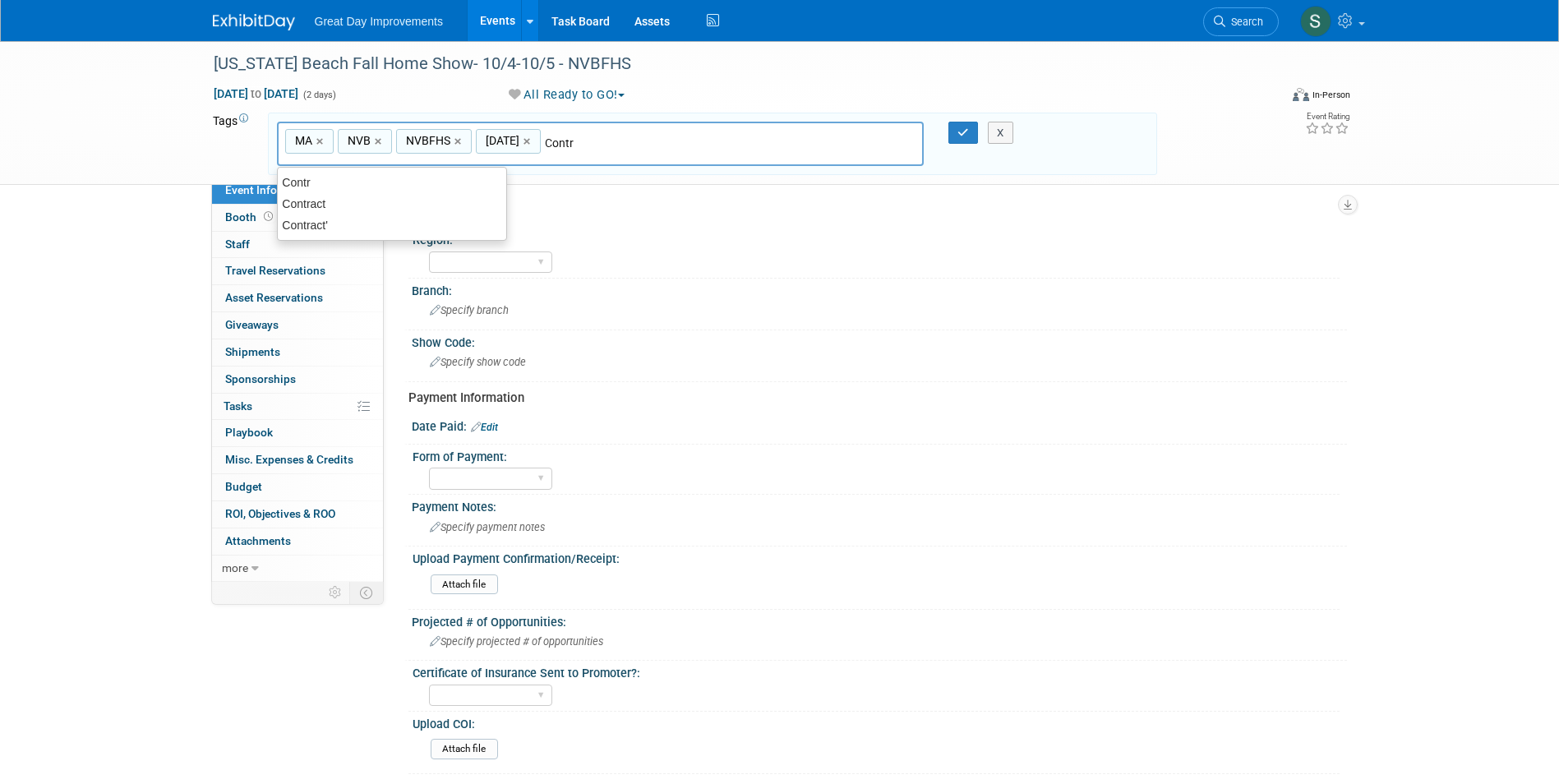
type input "Contract"
type input "MA, NVB, NVBFHS, OCT25, Contract"
click at [961, 126] on button "button" at bounding box center [963, 132] width 30 height 23
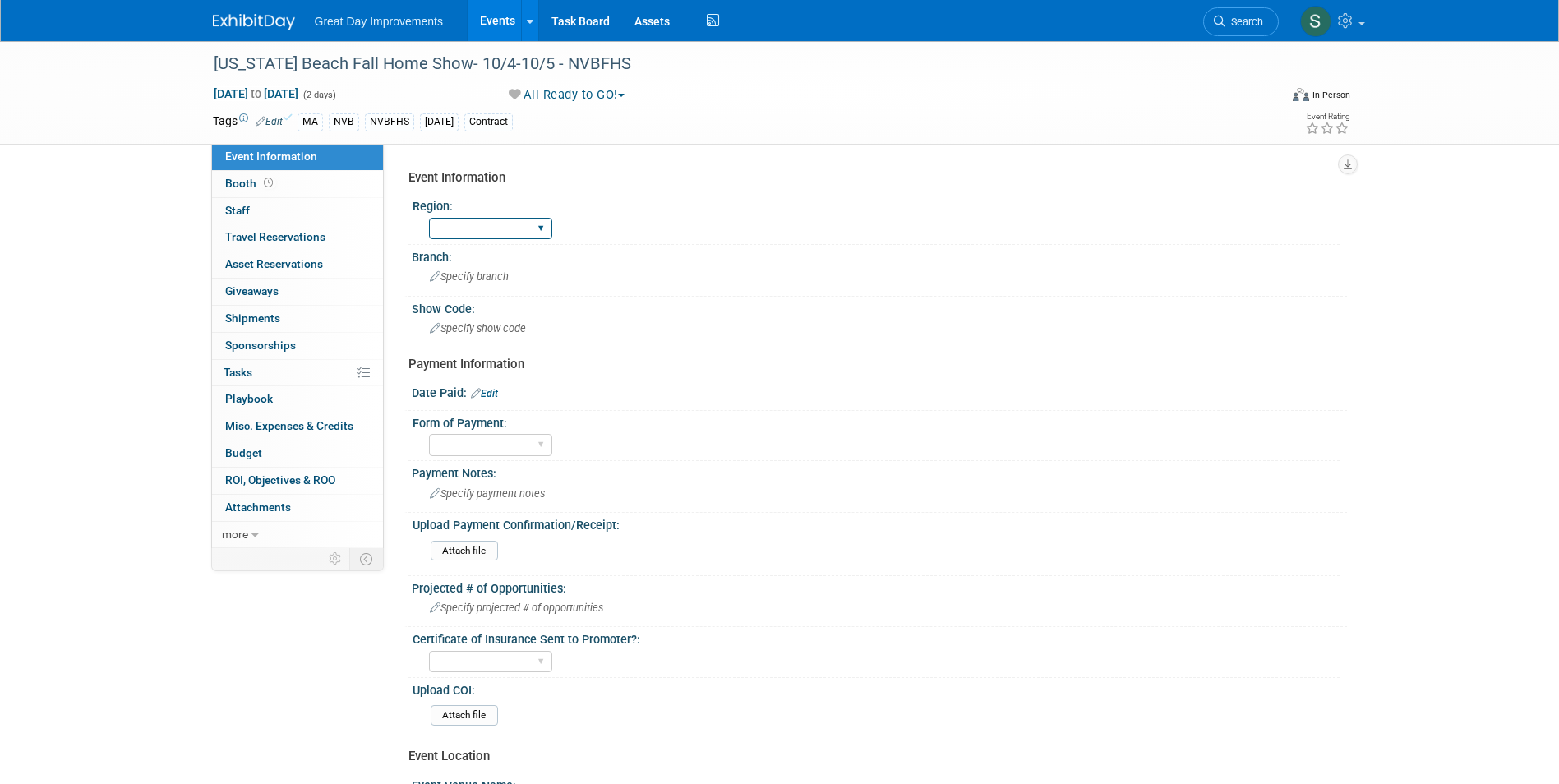
click at [465, 231] on select "GC MA MW MTW NE NEW OV PL PNW SA SE SC UMW FL" at bounding box center [491, 228] width 123 height 22
select select "MA"
click at [429, 217] on select "GC MA MW MTW NE NEW OV PL PNW SA SE SC UMW FL" at bounding box center [491, 228] width 123 height 22
click at [481, 272] on span "Specify branch" at bounding box center [470, 277] width 79 height 13
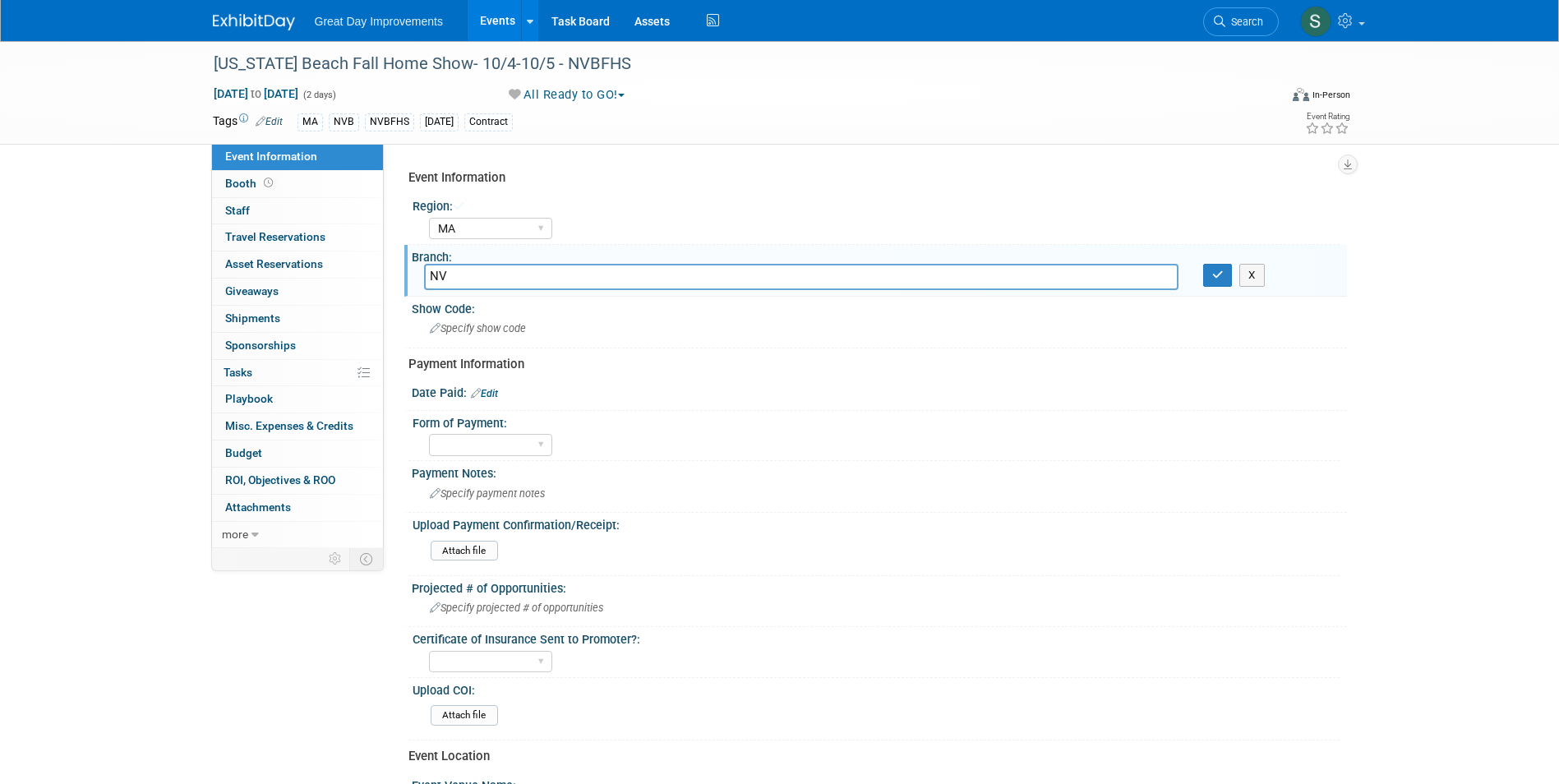
type input "N"
type input "NVB"
drag, startPoint x: 1212, startPoint y: 277, endPoint x: 1133, endPoint y: 283, distance: 79.2
click at [1213, 277] on button "button" at bounding box center [1218, 275] width 30 height 23
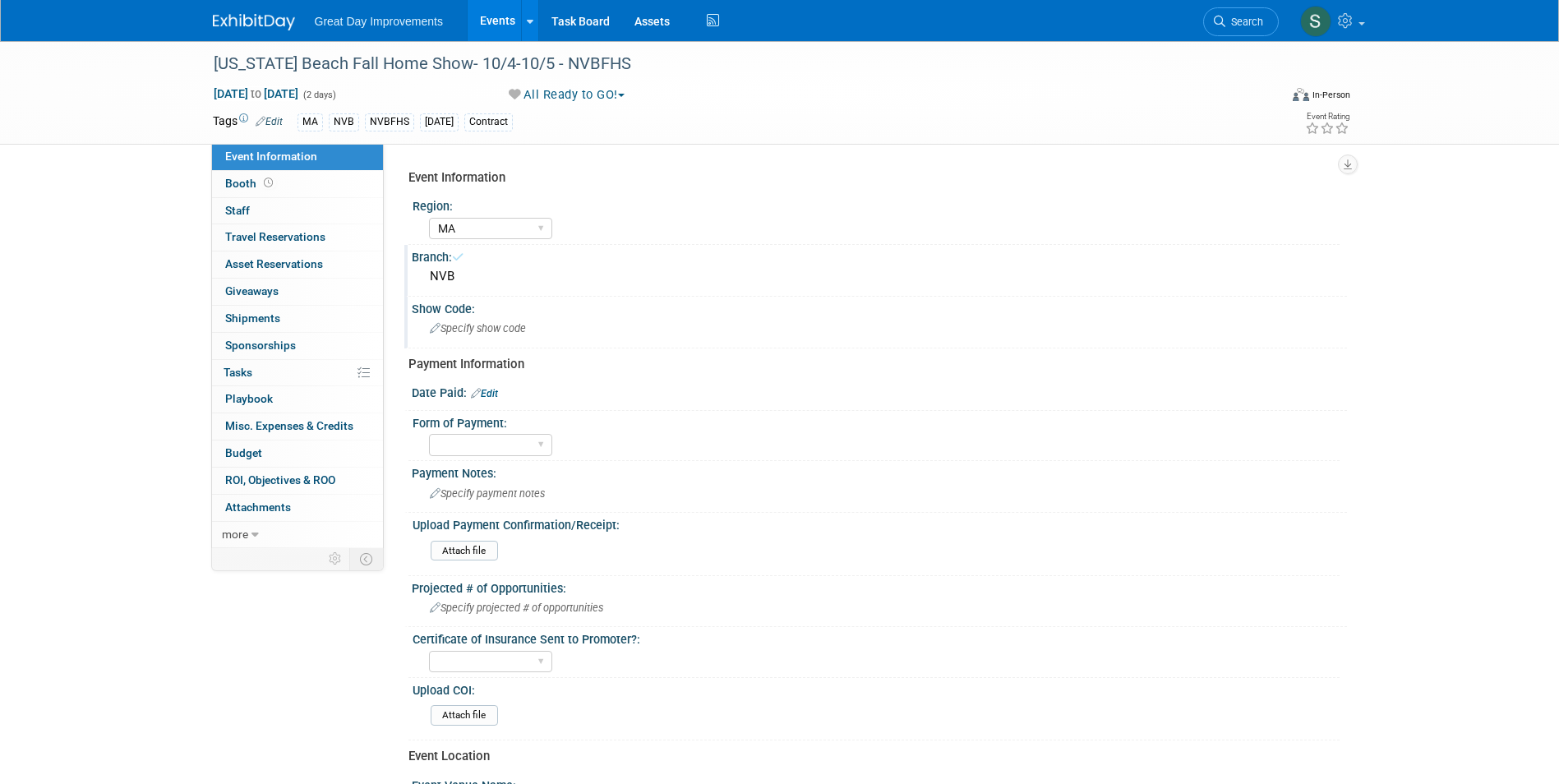
click at [682, 342] on div "Specify show code" at bounding box center [879, 329] width 935 height 27
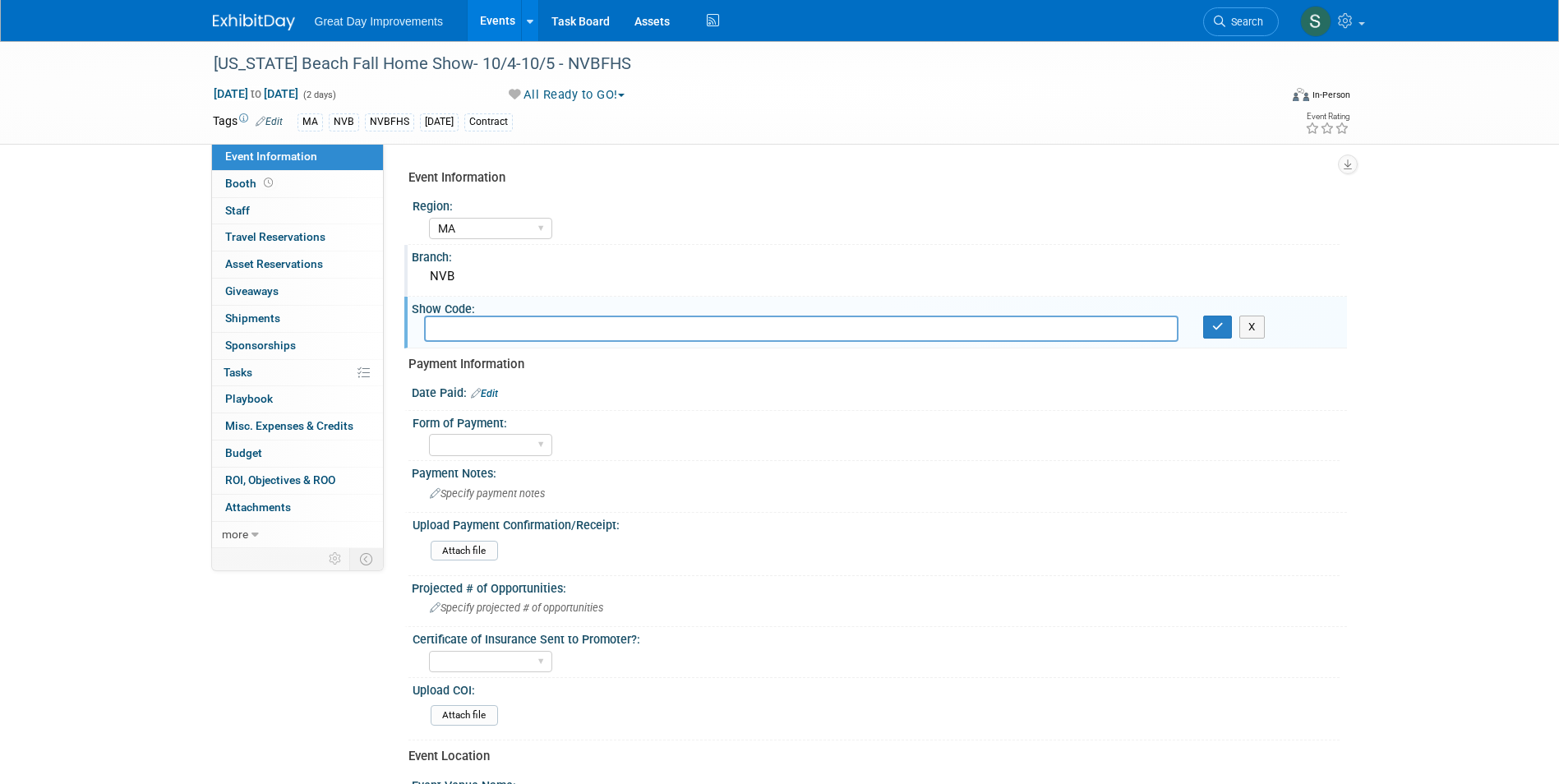
drag, startPoint x: 682, startPoint y: 342, endPoint x: 537, endPoint y: 331, distance: 145.4
paste input "Virginia Beach Fall Home Show"
type input "Virginia Beach Fall Home Show"
drag, startPoint x: 342, startPoint y: 335, endPoint x: 212, endPoint y: 355, distance: 131.5
click at [322, 338] on div "Event Information Event Info Booth Booth 0 Staff 0 Staff 0 Travel Reservations …" at bounding box center [780, 547] width 1158 height 1012
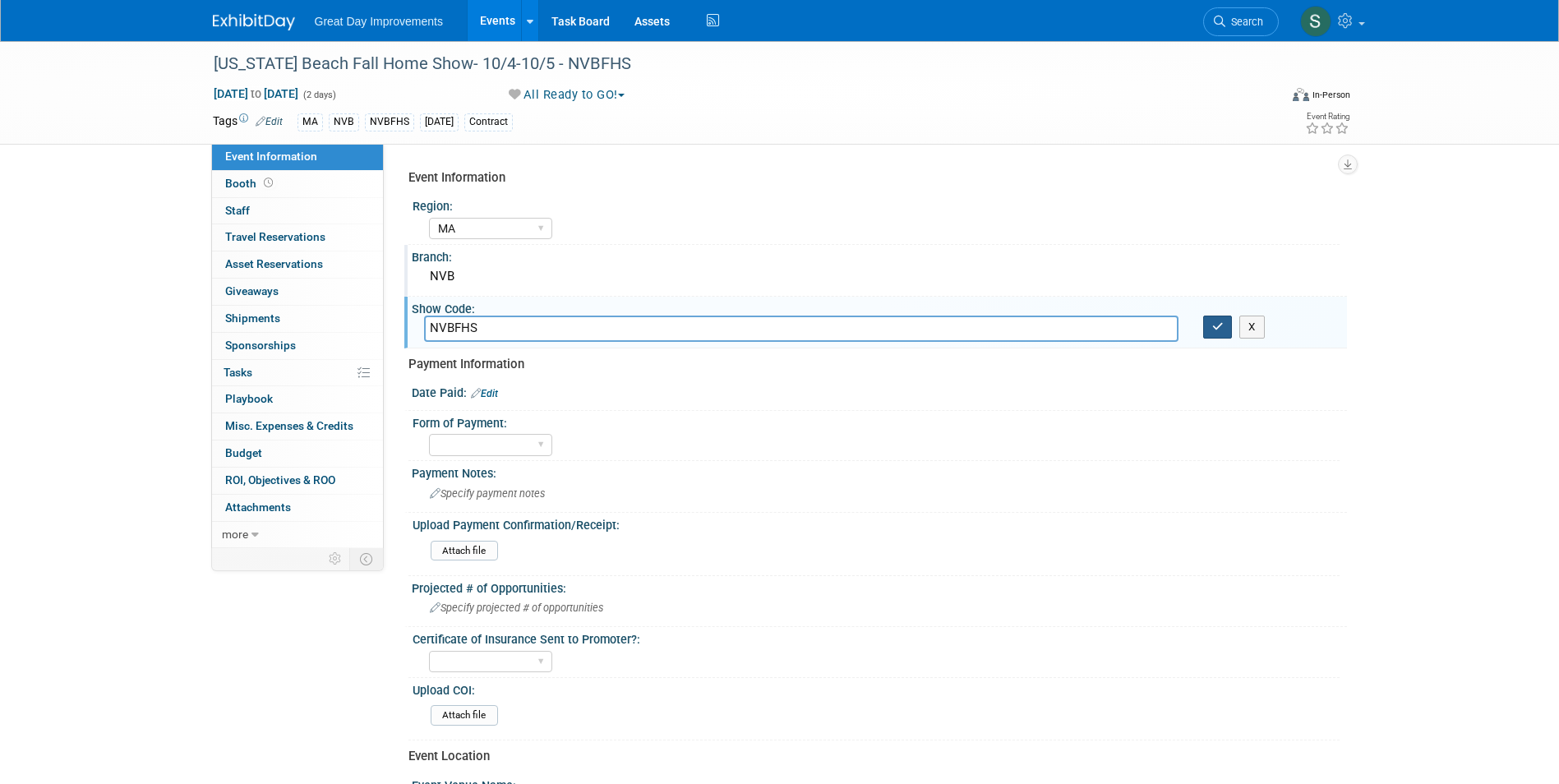
type input "NVBFHS"
click at [1219, 323] on icon "button" at bounding box center [1218, 326] width 12 height 11
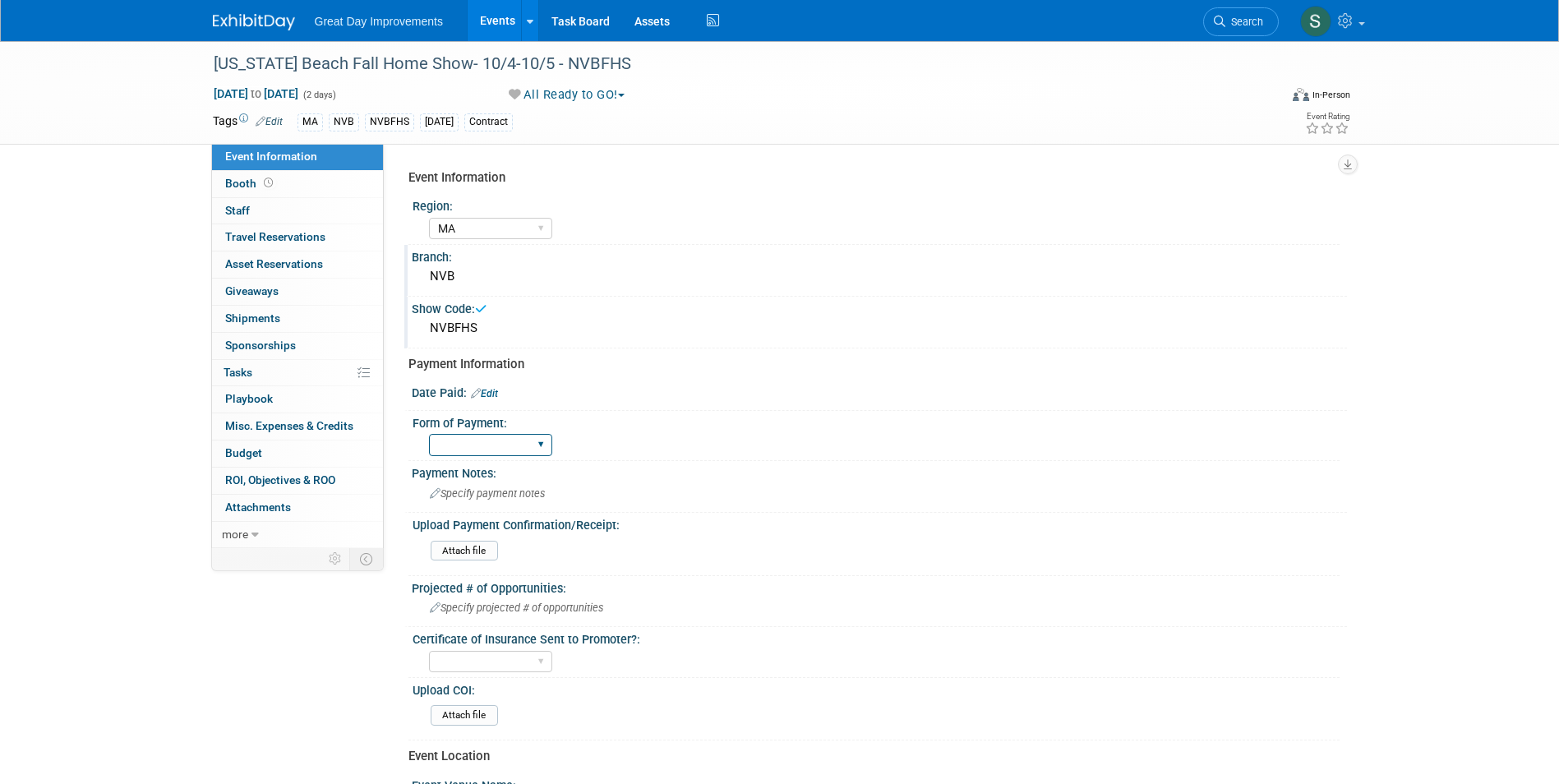
click at [531, 443] on select "Paid via CC Check Requested Pay at the Gate Other" at bounding box center [491, 445] width 123 height 22
select select "Paid via CC"
click at [429, 434] on select "Paid via CC Check Requested Pay at the Gate Other" at bounding box center [491, 445] width 123 height 22
click at [491, 402] on div at bounding box center [879, 402] width 911 height 4
click at [487, 396] on link "Edit" at bounding box center [485, 394] width 27 height 12
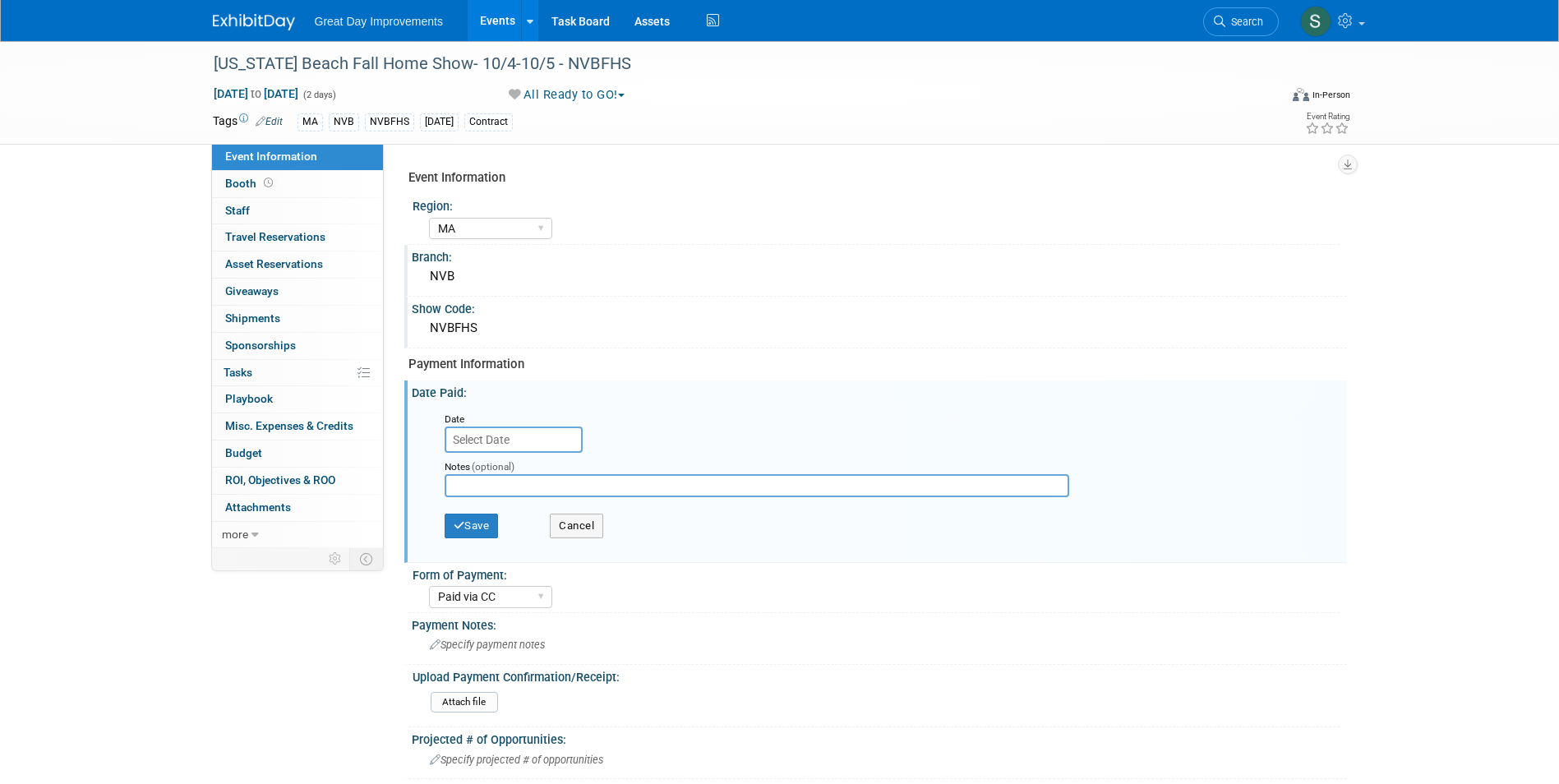
click at [521, 427] on input "text" at bounding box center [513, 439] width 138 height 26
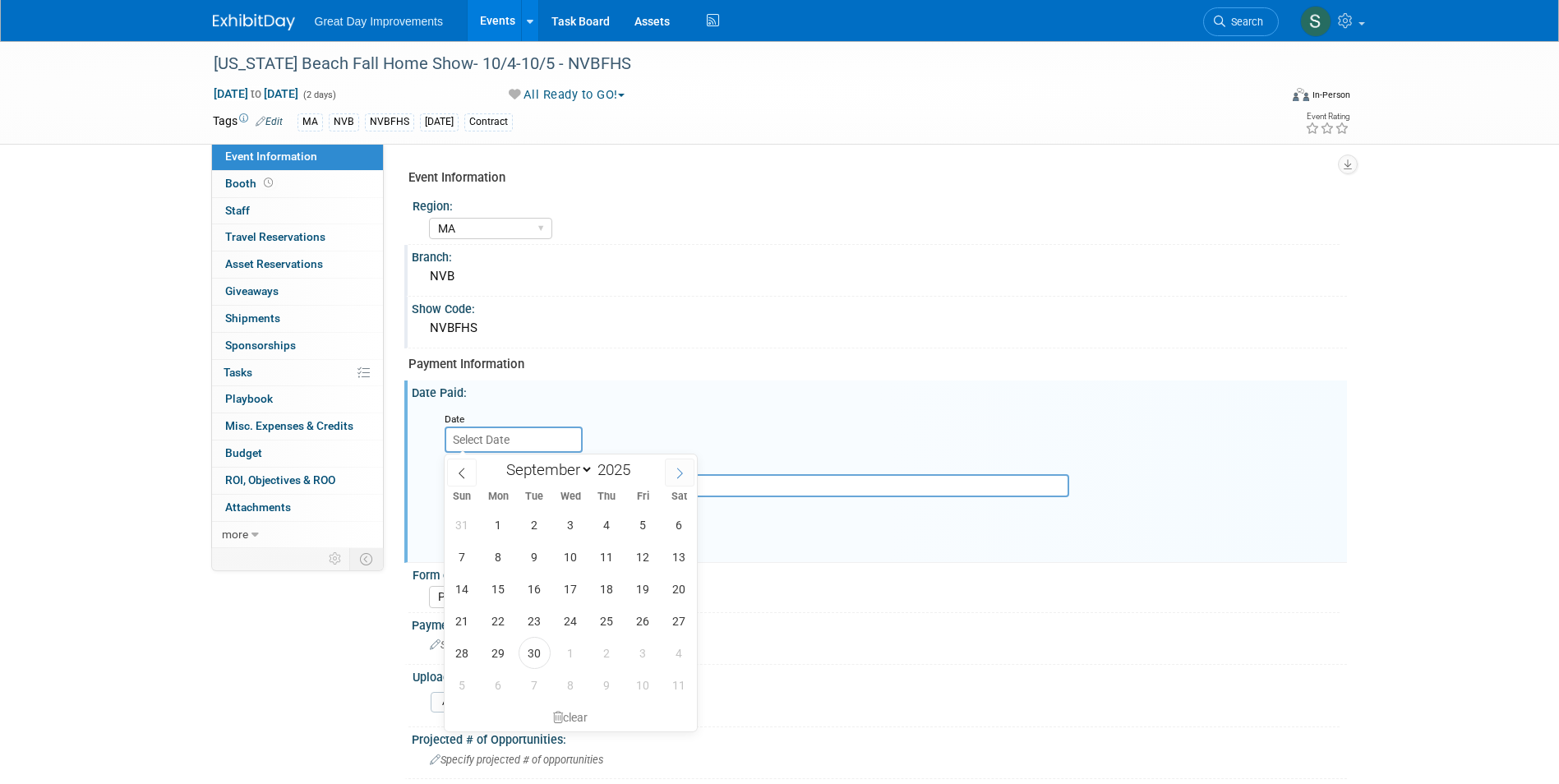
click at [670, 476] on span at bounding box center [680, 472] width 30 height 28
click at [558, 468] on select "January February March April May June July August September October November De…" at bounding box center [546, 470] width 94 height 20
select select "11"
click at [499, 459] on select "January February March April May June July August September October November De…" at bounding box center [546, 470] width 94 height 20
click at [636, 474] on span at bounding box center [637, 475] width 12 height 10
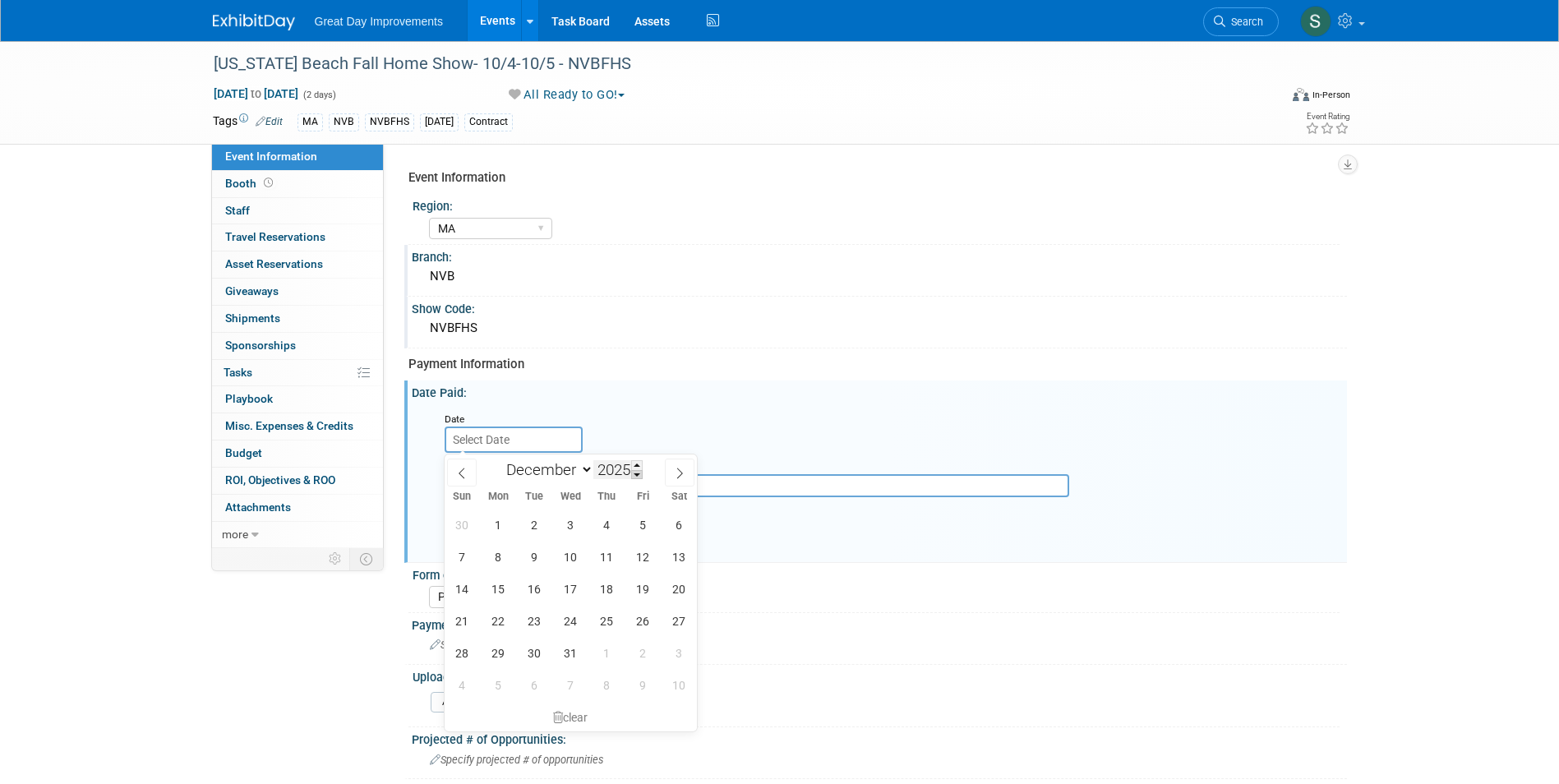
type input "2024"
click at [603, 556] on span "12" at bounding box center [607, 556] width 32 height 32
type input "Dec 12, 2024"
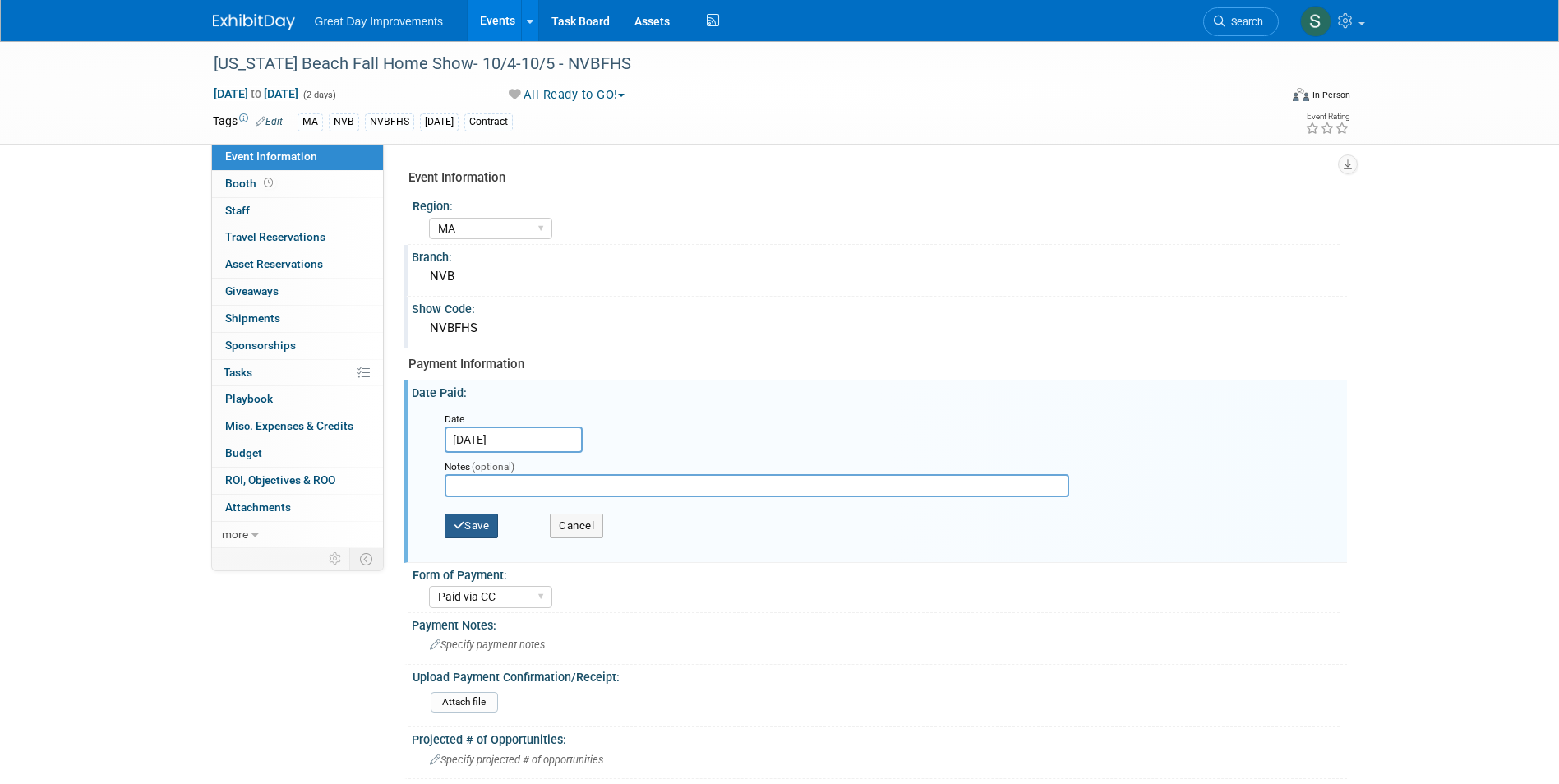
click at [453, 532] on button "Save" at bounding box center [471, 525] width 54 height 24
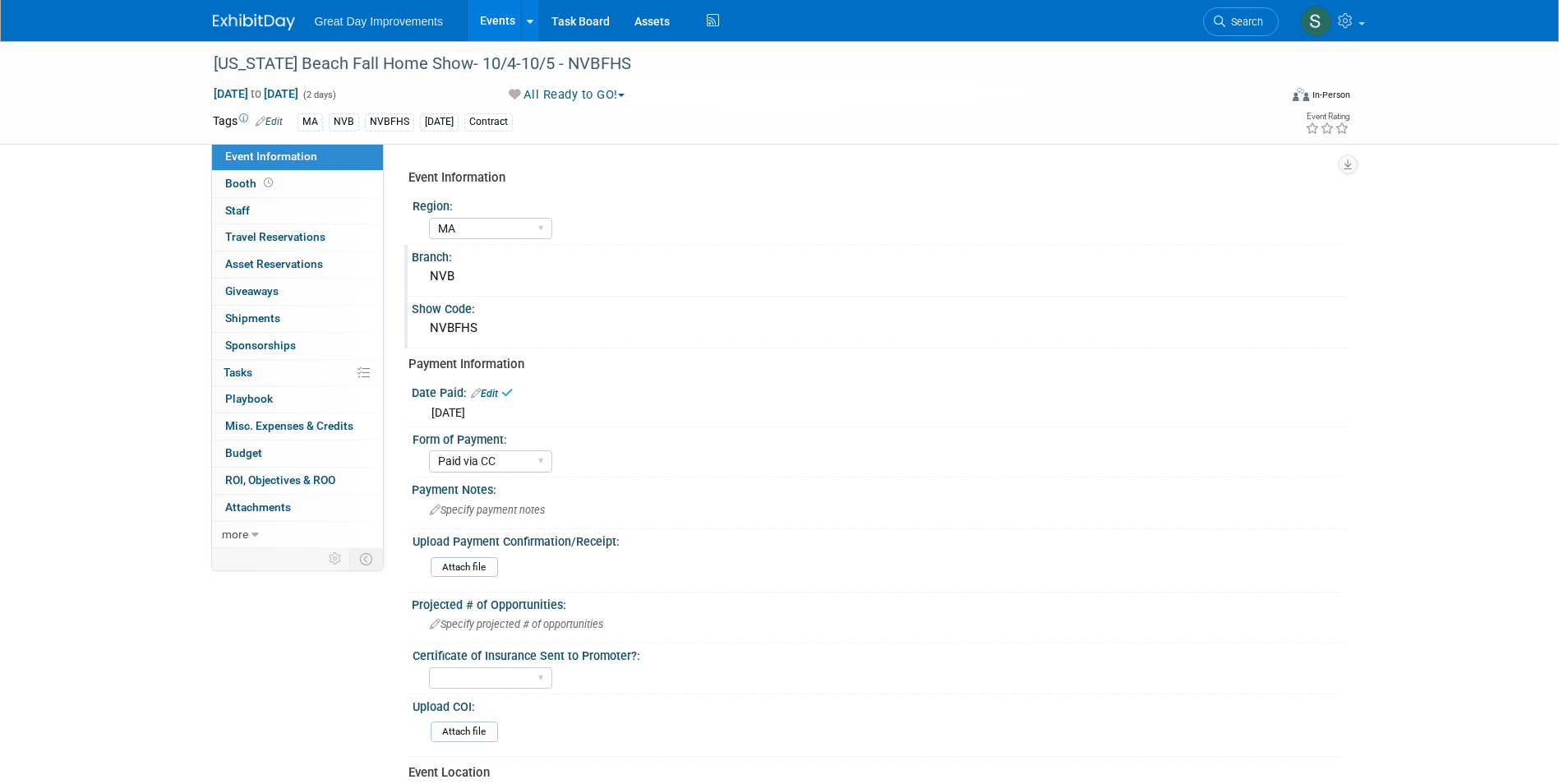
click at [261, 16] on img at bounding box center [253, 22] width 82 height 16
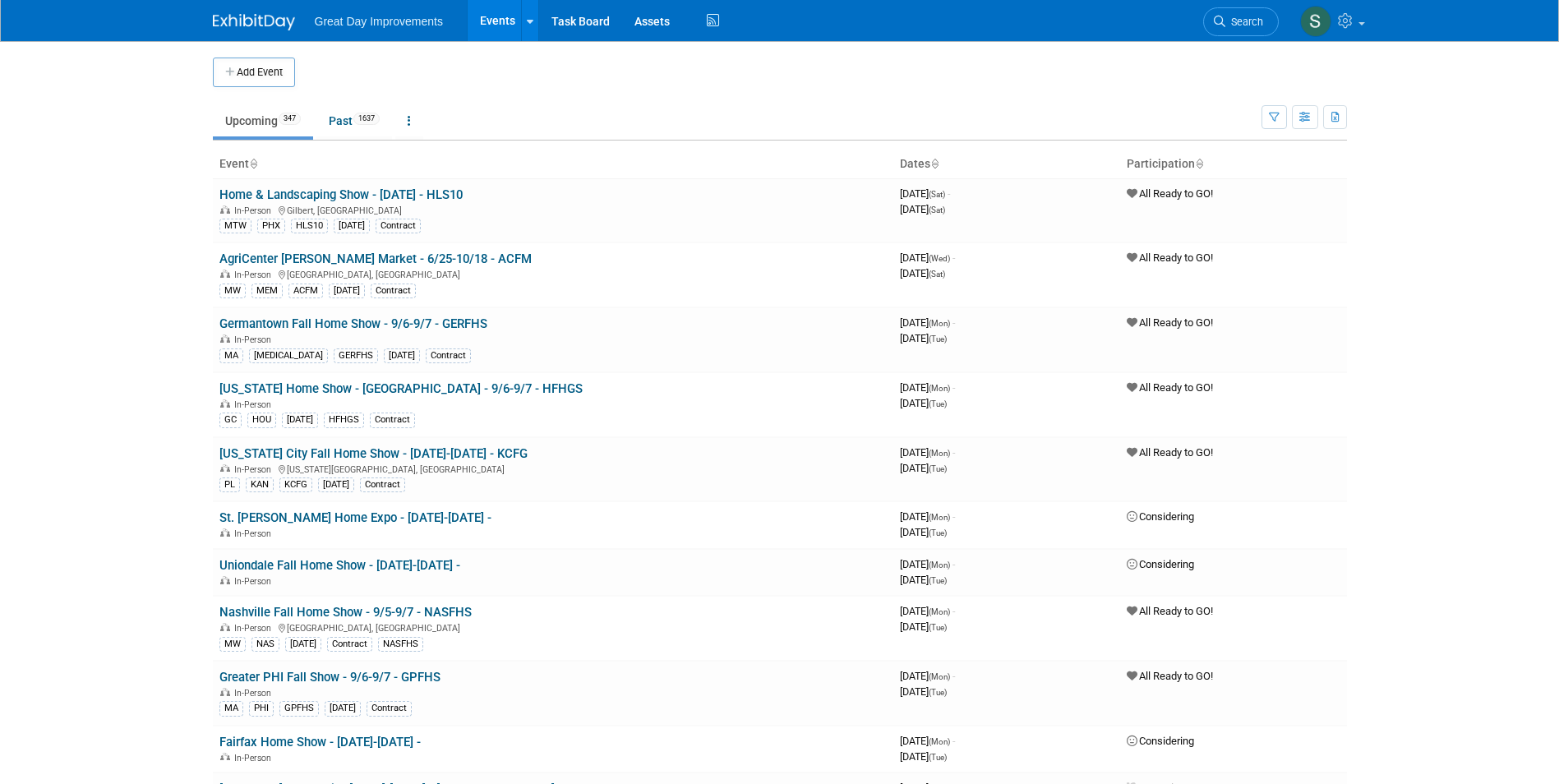
drag, startPoint x: 1236, startPoint y: 19, endPoint x: 1218, endPoint y: 21, distance: 18.1
click at [1235, 19] on span "Search" at bounding box center [1244, 22] width 38 height 13
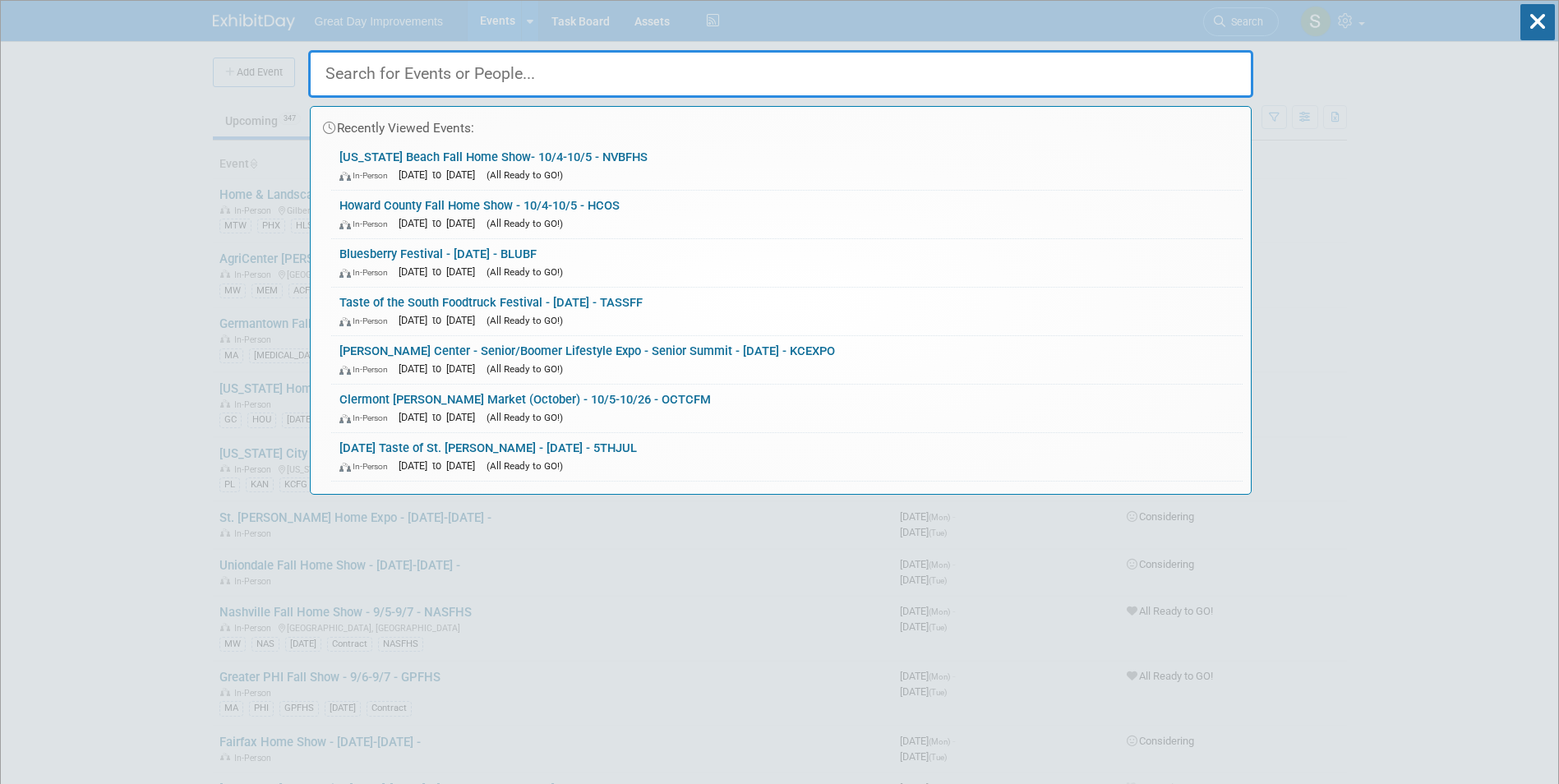
paste input "[US_STATE] Home Show"
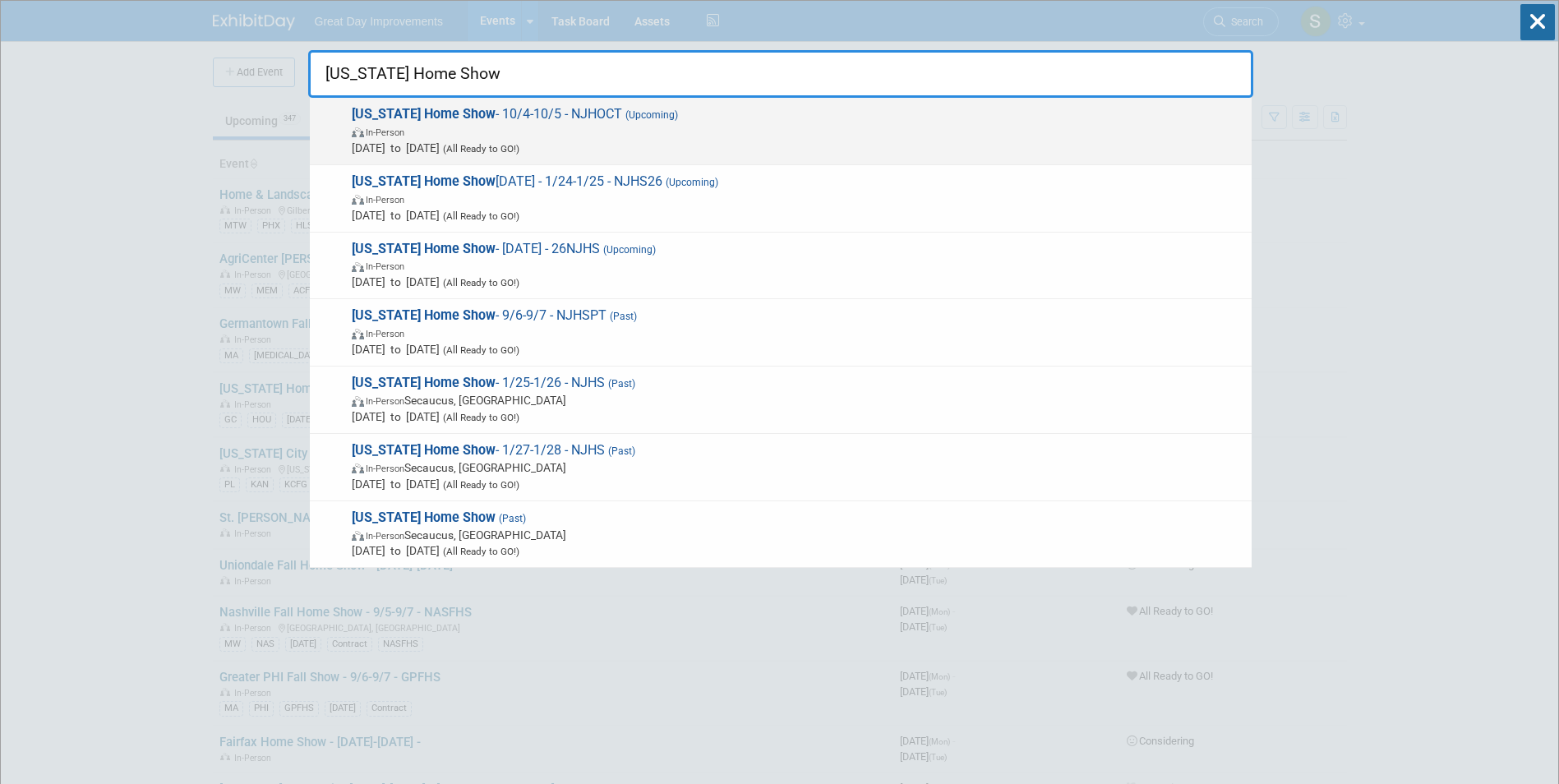
type input "[US_STATE] Home Show"
click at [760, 128] on span "In-Person" at bounding box center [798, 131] width 892 height 16
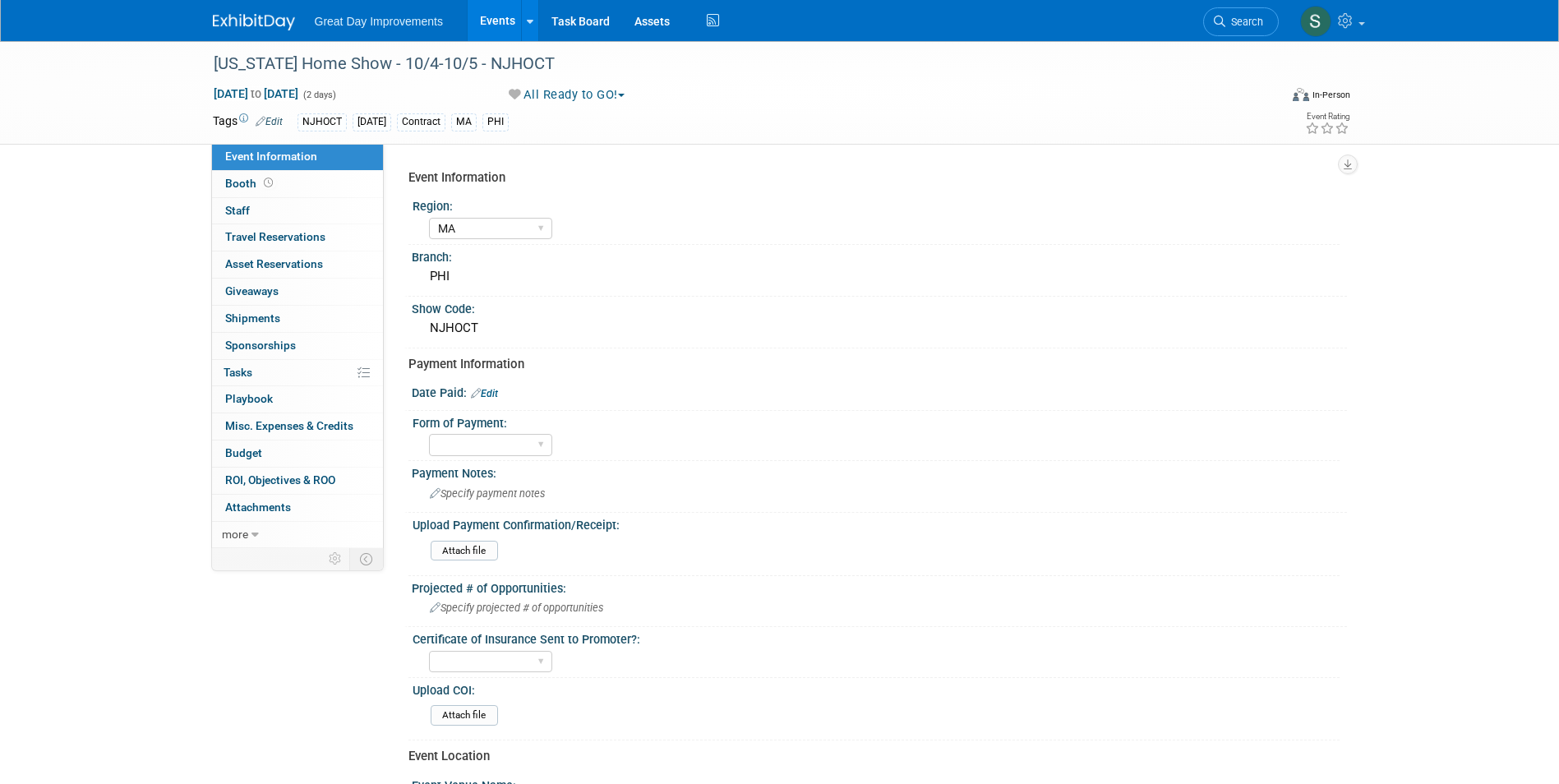
select select "MA"
click at [562, 57] on div "[US_STATE] Home Show - 10/4-10/5 - NJHOCT" at bounding box center [731, 63] width 1046 height 30
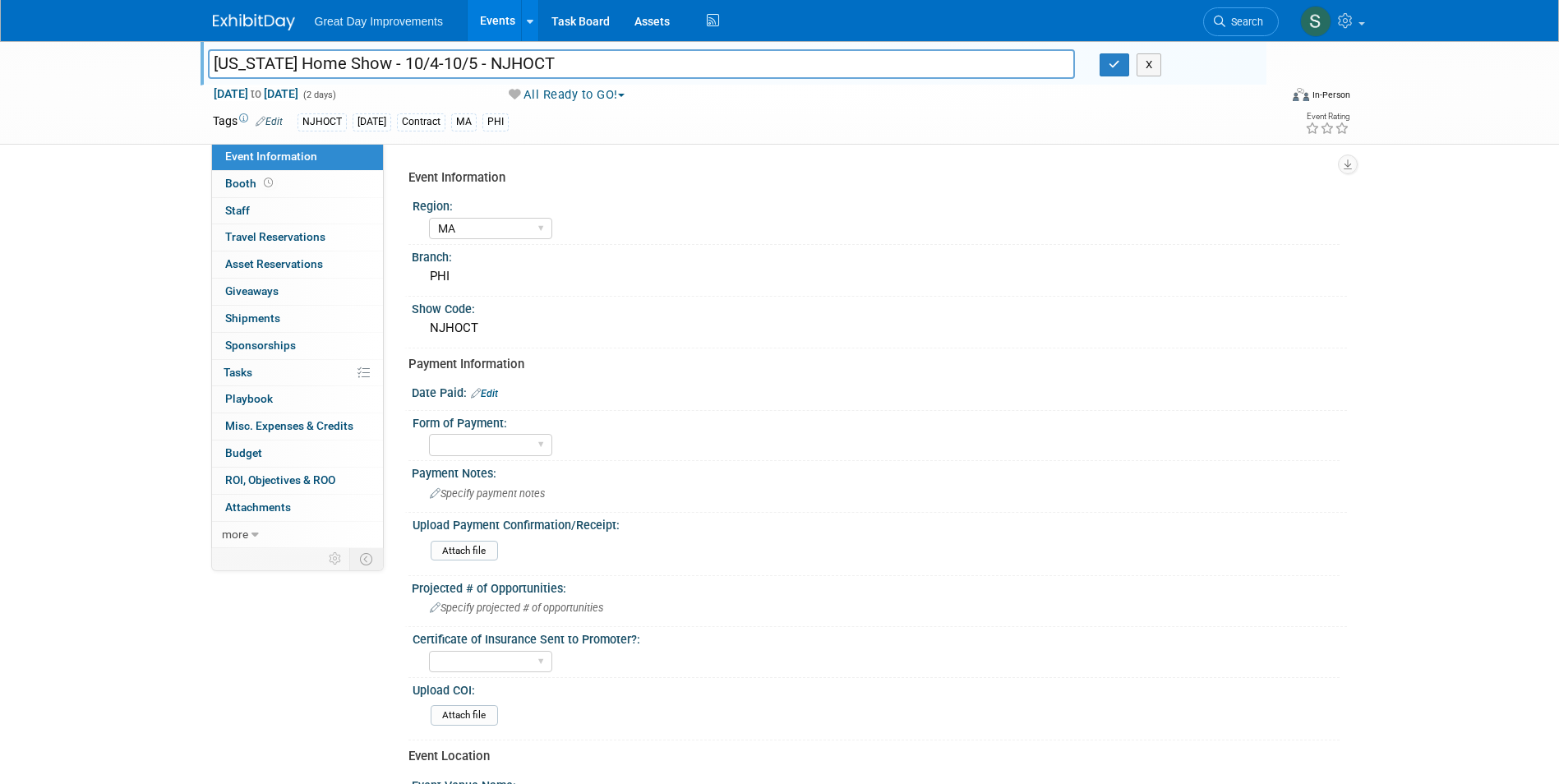
drag, startPoint x: 559, startPoint y: 65, endPoint x: 493, endPoint y: 58, distance: 66.4
click at [493, 58] on input "[US_STATE] Home Show - 10/4-10/5 - NJHOCT" at bounding box center [642, 63] width 868 height 29
click at [1114, 71] on button "button" at bounding box center [1114, 64] width 30 height 23
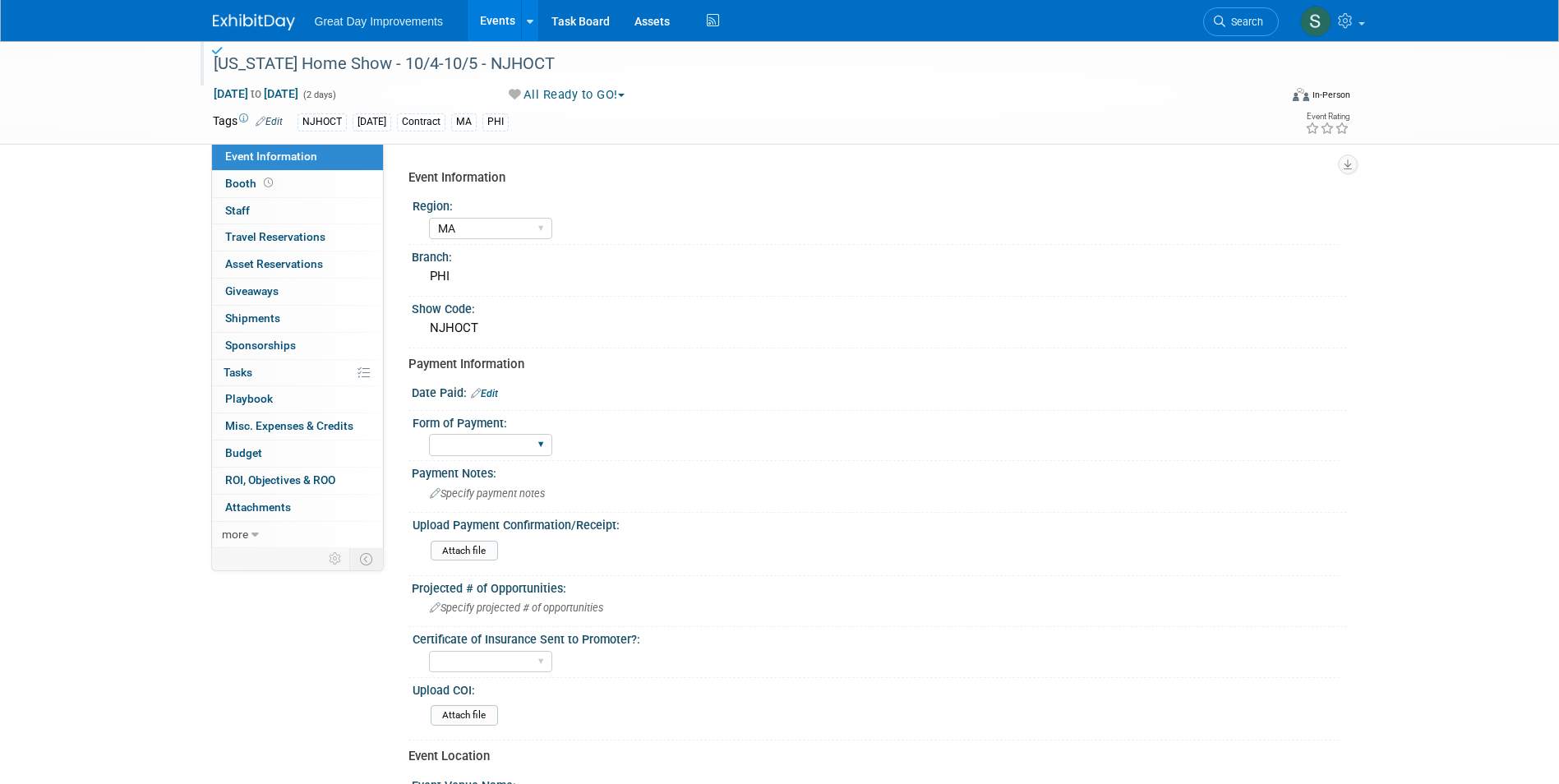
click at [519, 433] on div "Paid via CC Check Requested Pay at the Gate Other" at bounding box center [491, 445] width 123 height 30
click at [513, 443] on select "Paid via CC Check Requested Pay at the Gate Other" at bounding box center [491, 445] width 123 height 22
select select "Paid via CC"
click at [429, 434] on select "Paid via CC Check Requested Pay at the Gate Other" at bounding box center [491, 445] width 123 height 22
click at [492, 402] on div at bounding box center [879, 402] width 911 height 4
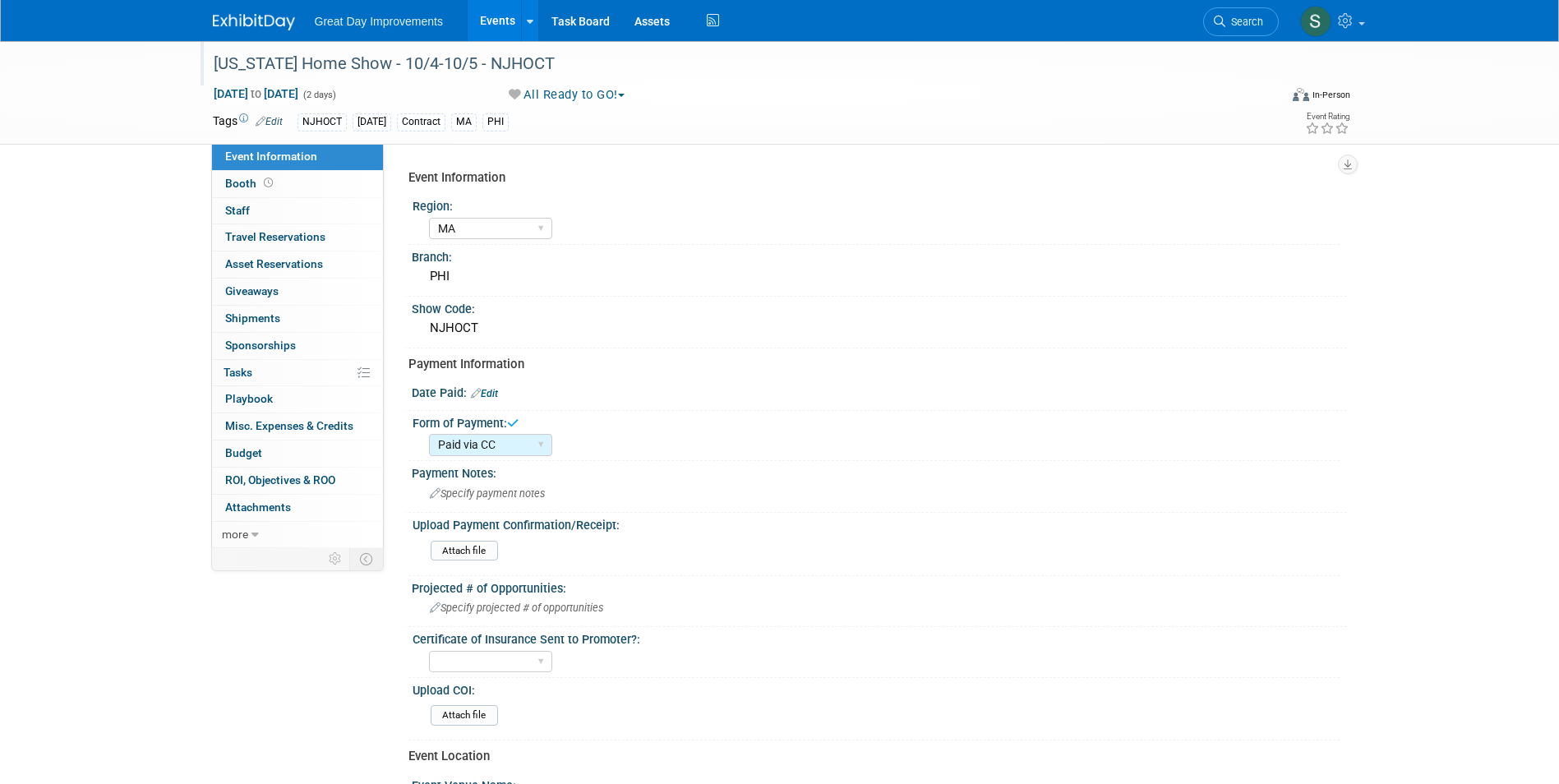
click at [492, 394] on link "Edit" at bounding box center [485, 394] width 27 height 12
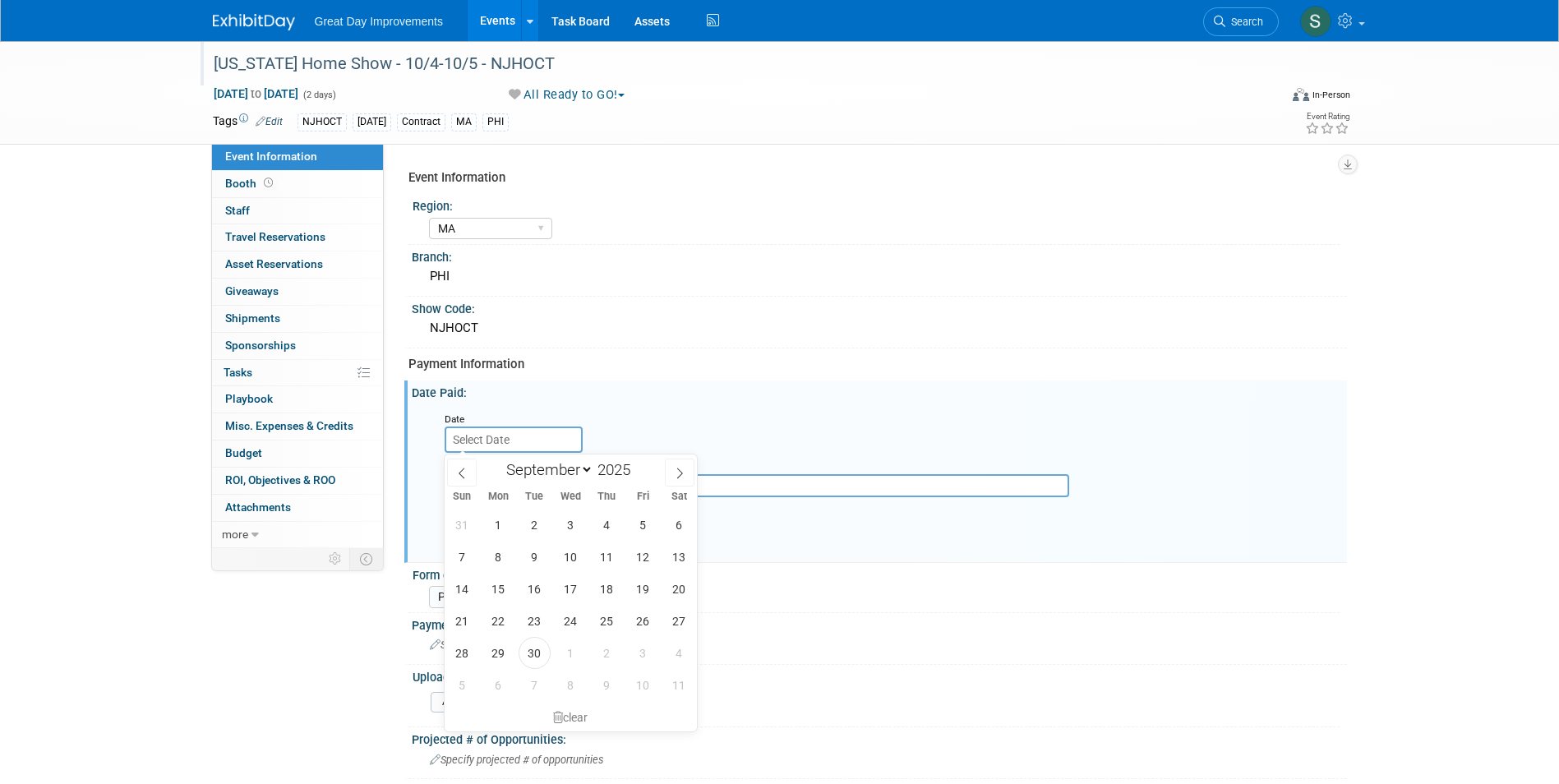
click at [513, 436] on input "text" at bounding box center [513, 439] width 138 height 26
click at [465, 470] on icon at bounding box center [462, 474] width 12 height 12
select select "5"
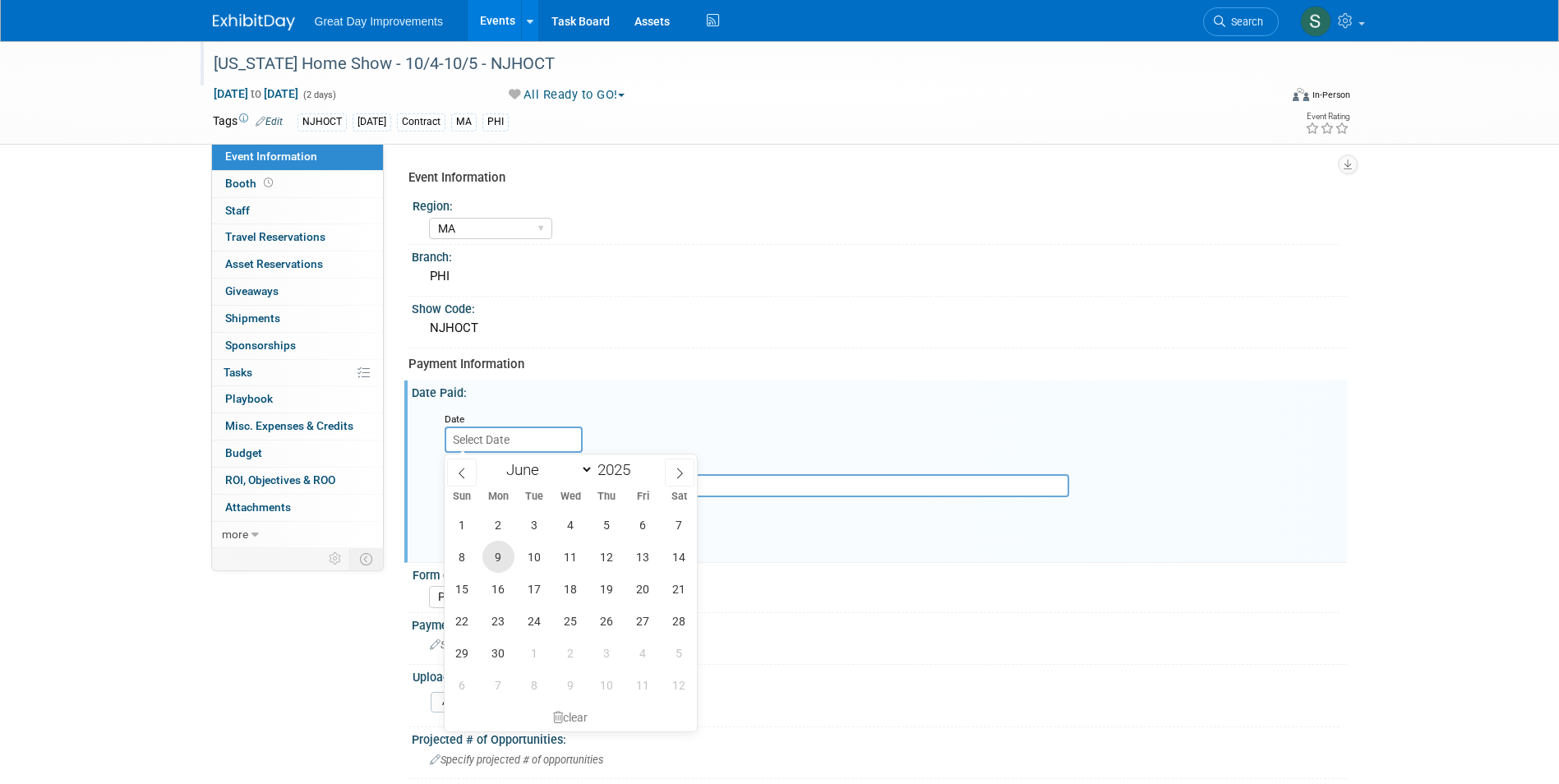
click at [497, 551] on span "9" at bounding box center [498, 556] width 32 height 32
type input "[DATE]"
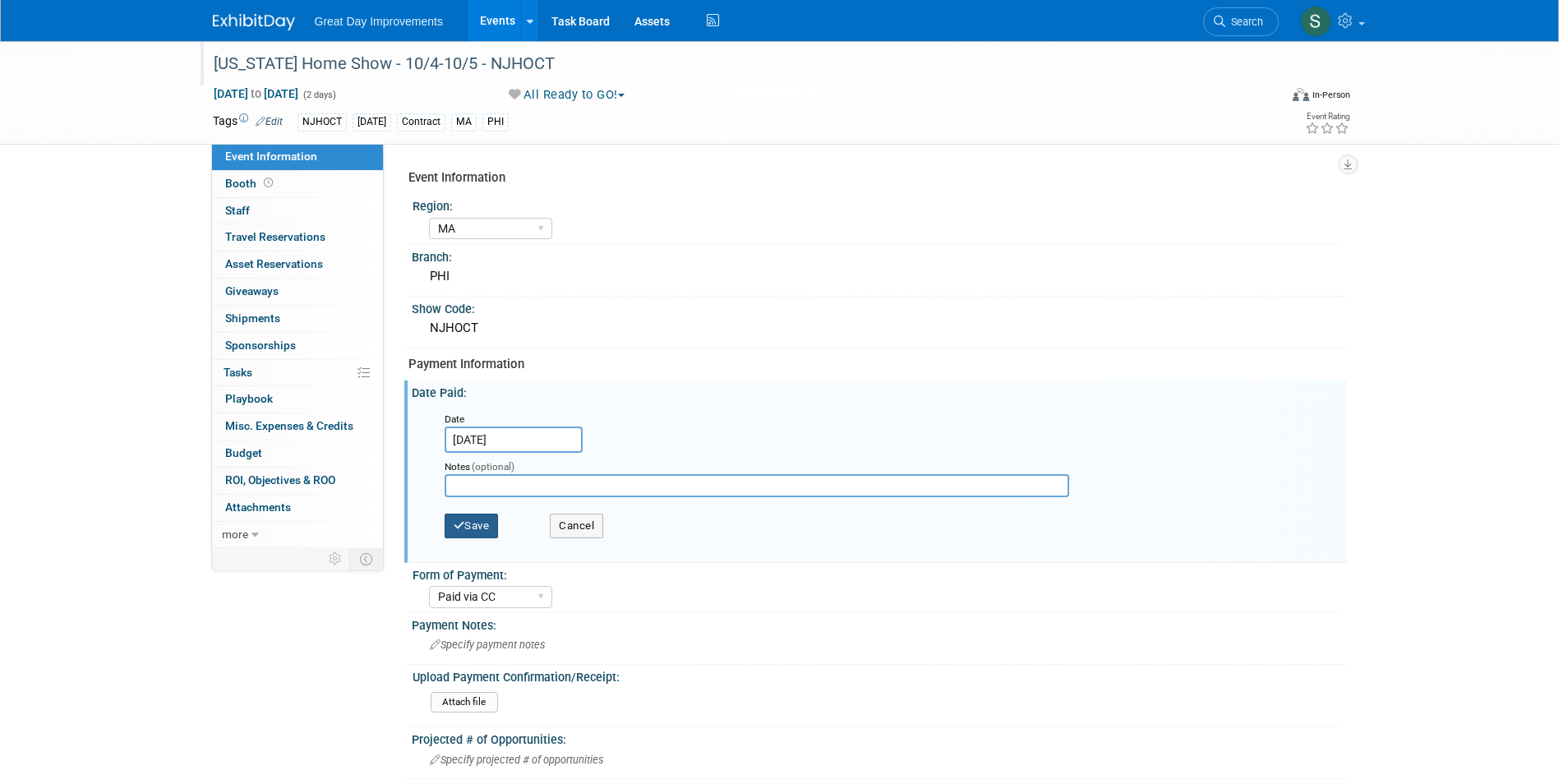
click at [470, 534] on button "Save" at bounding box center [471, 525] width 54 height 24
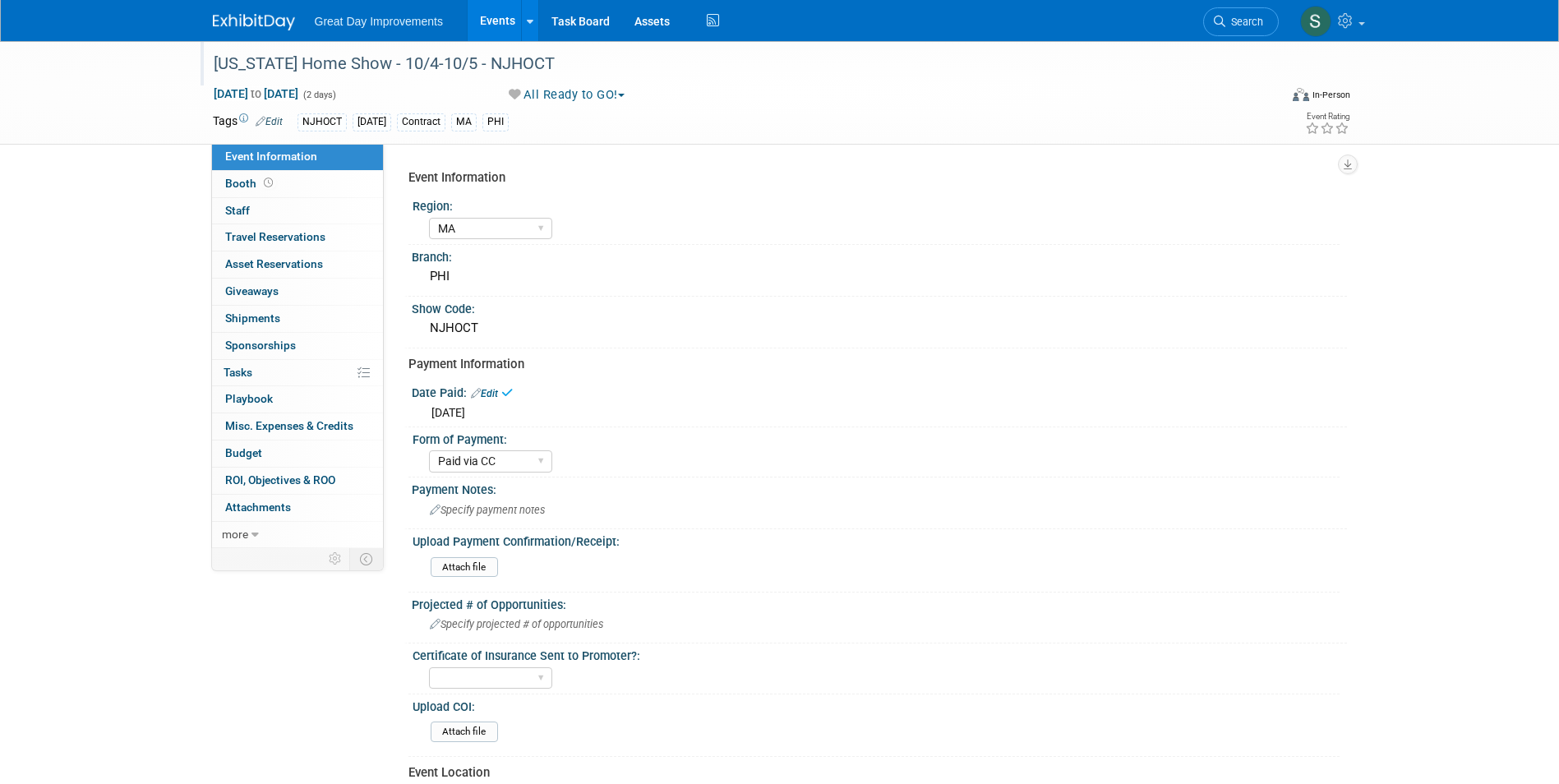
click at [286, 25] on img at bounding box center [253, 22] width 82 height 16
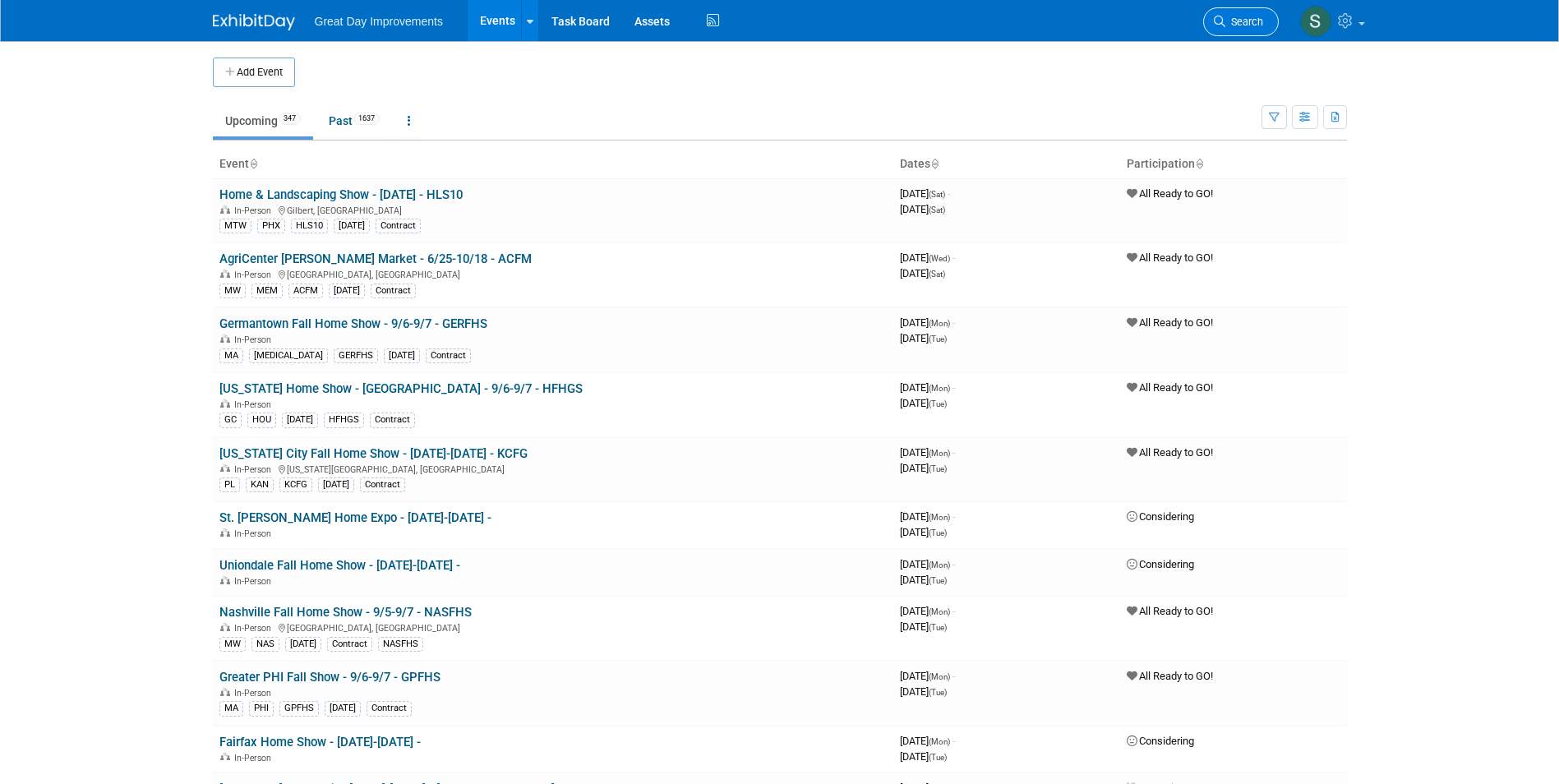
click at [1243, 30] on link "Search" at bounding box center [1241, 22] width 76 height 29
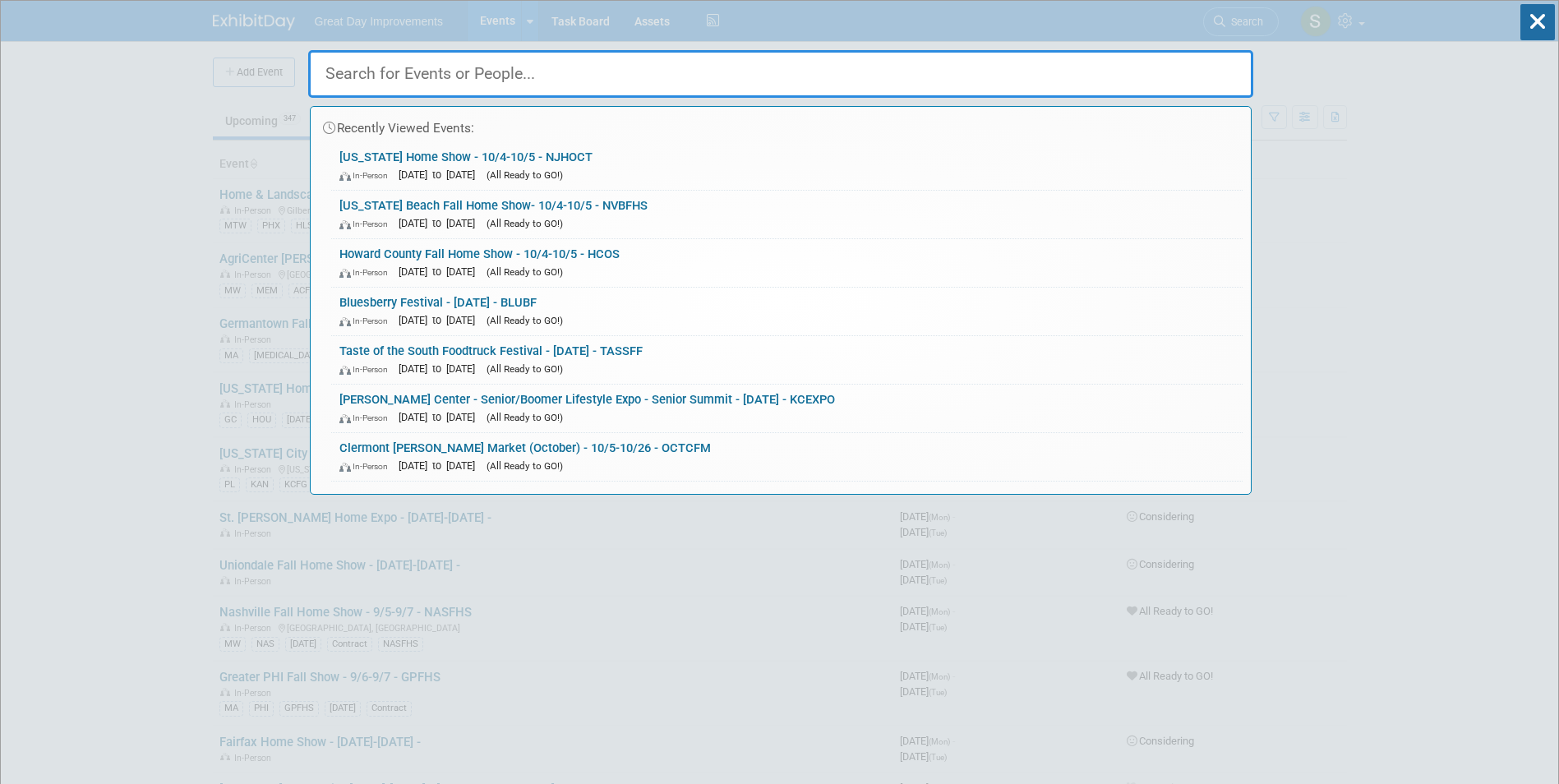
paste input "SOMSF"
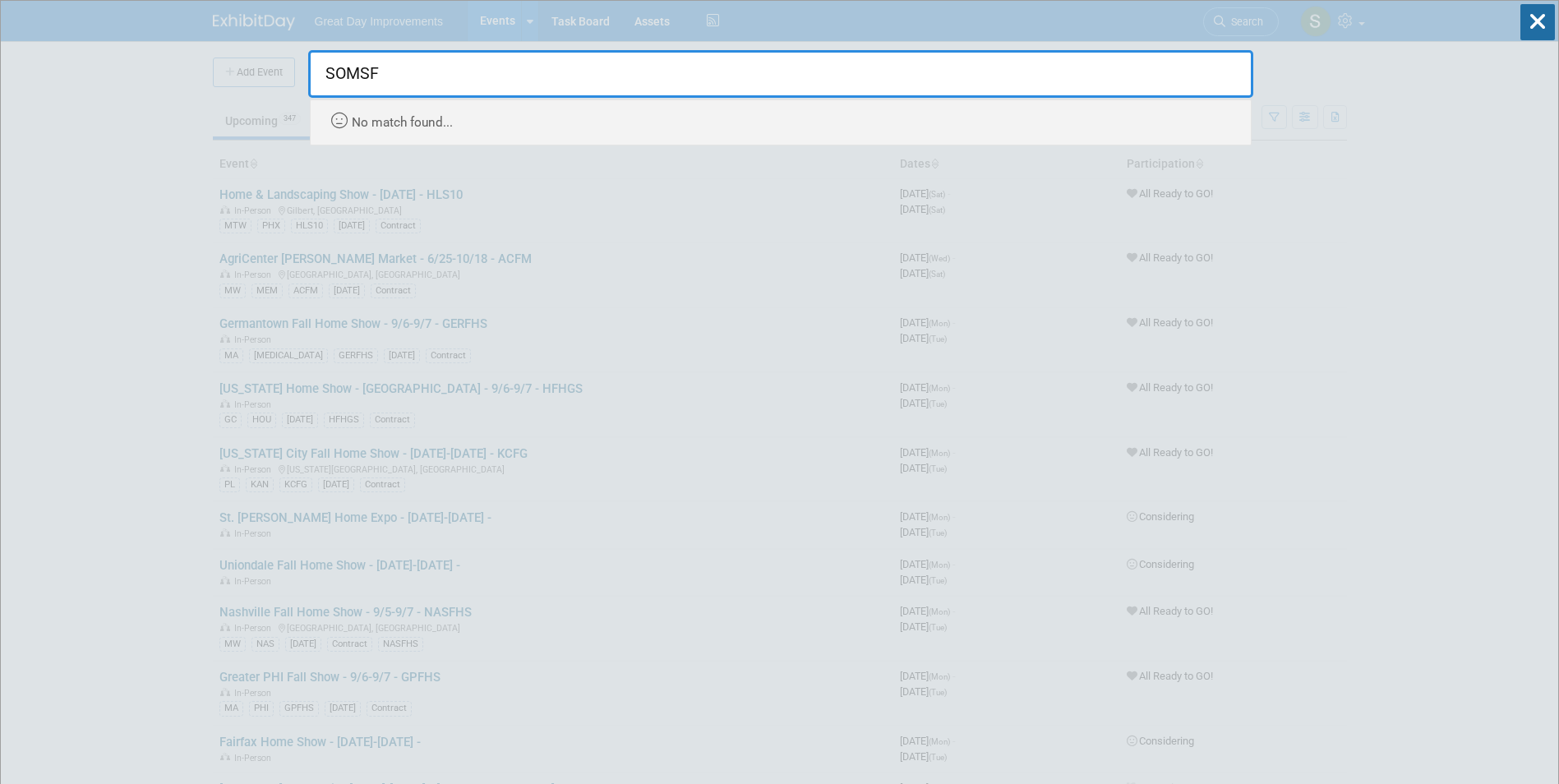
type input "SOMSF"
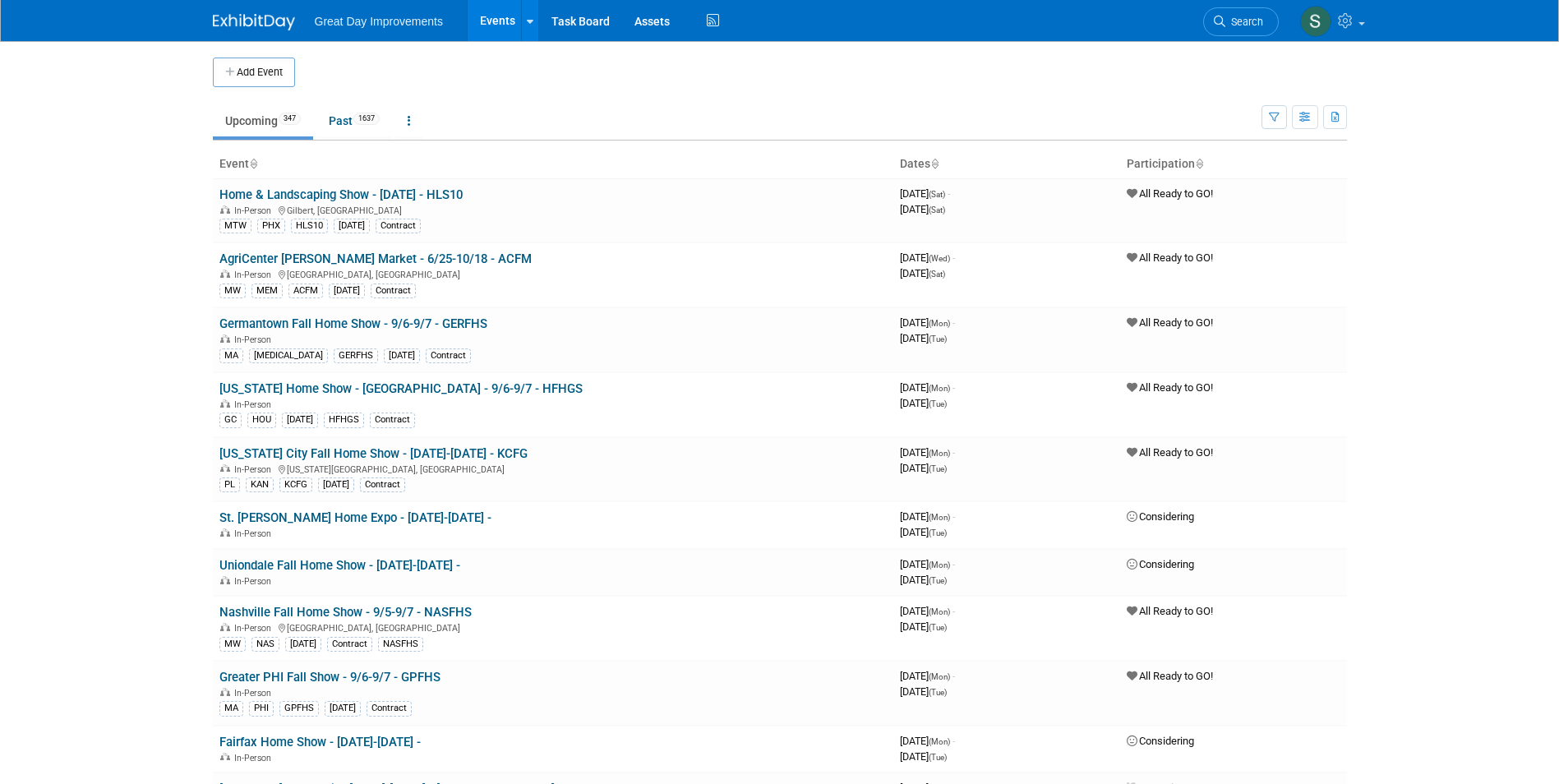
click at [1234, 16] on span "Search" at bounding box center [1244, 22] width 38 height 13
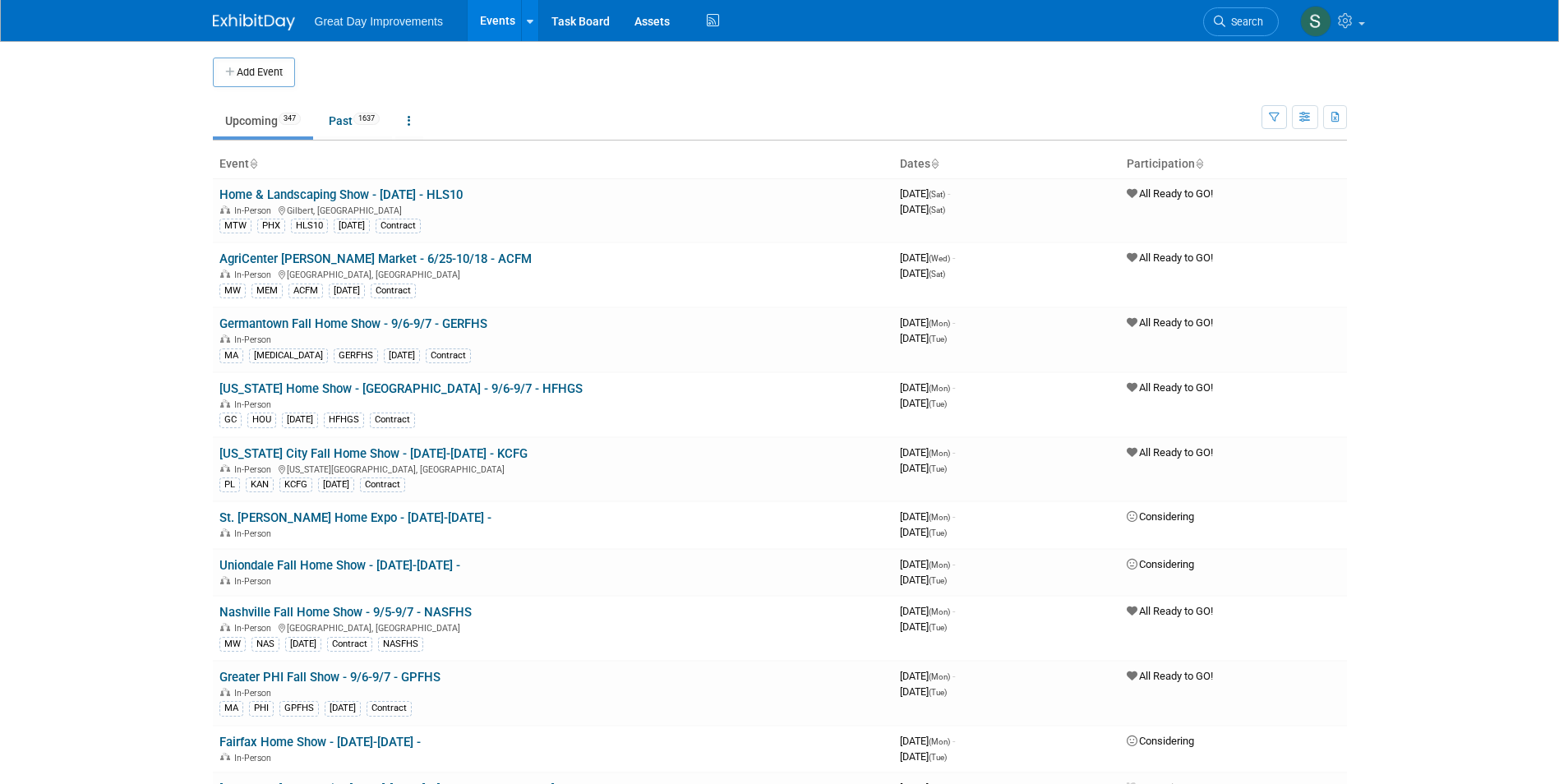
click at [260, 71] on button "Add Event" at bounding box center [253, 72] width 82 height 30
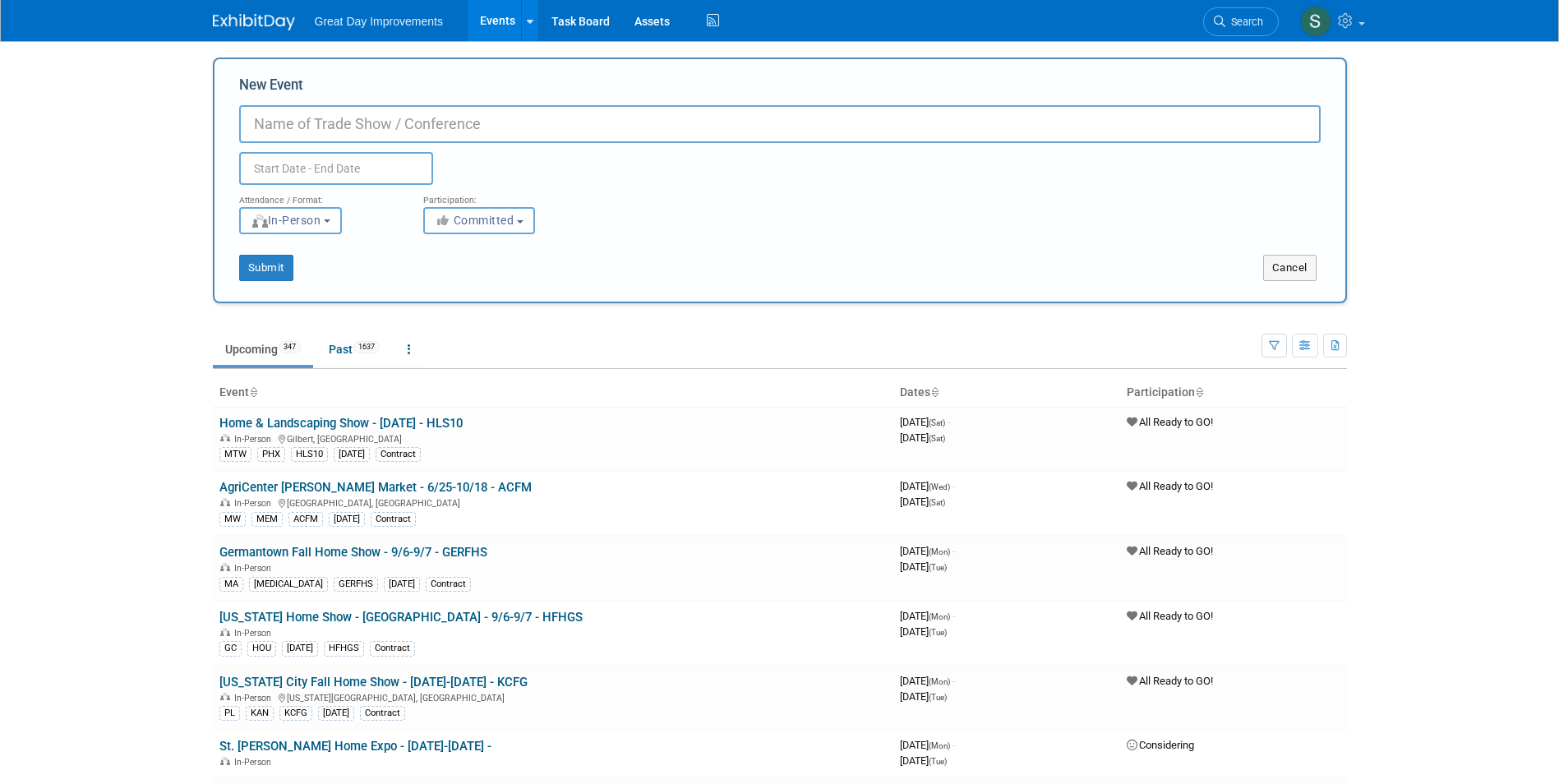
paste input "SOMSF"
drag, startPoint x: 457, startPoint y: 131, endPoint x: 437, endPoint y: 132, distance: 20.0
click at [456, 131] on input "SOMSF" at bounding box center [780, 124] width 1082 height 38
click at [255, 128] on input "SOMSF" at bounding box center [780, 124] width 1082 height 38
paste input "Somerville Street Fair"
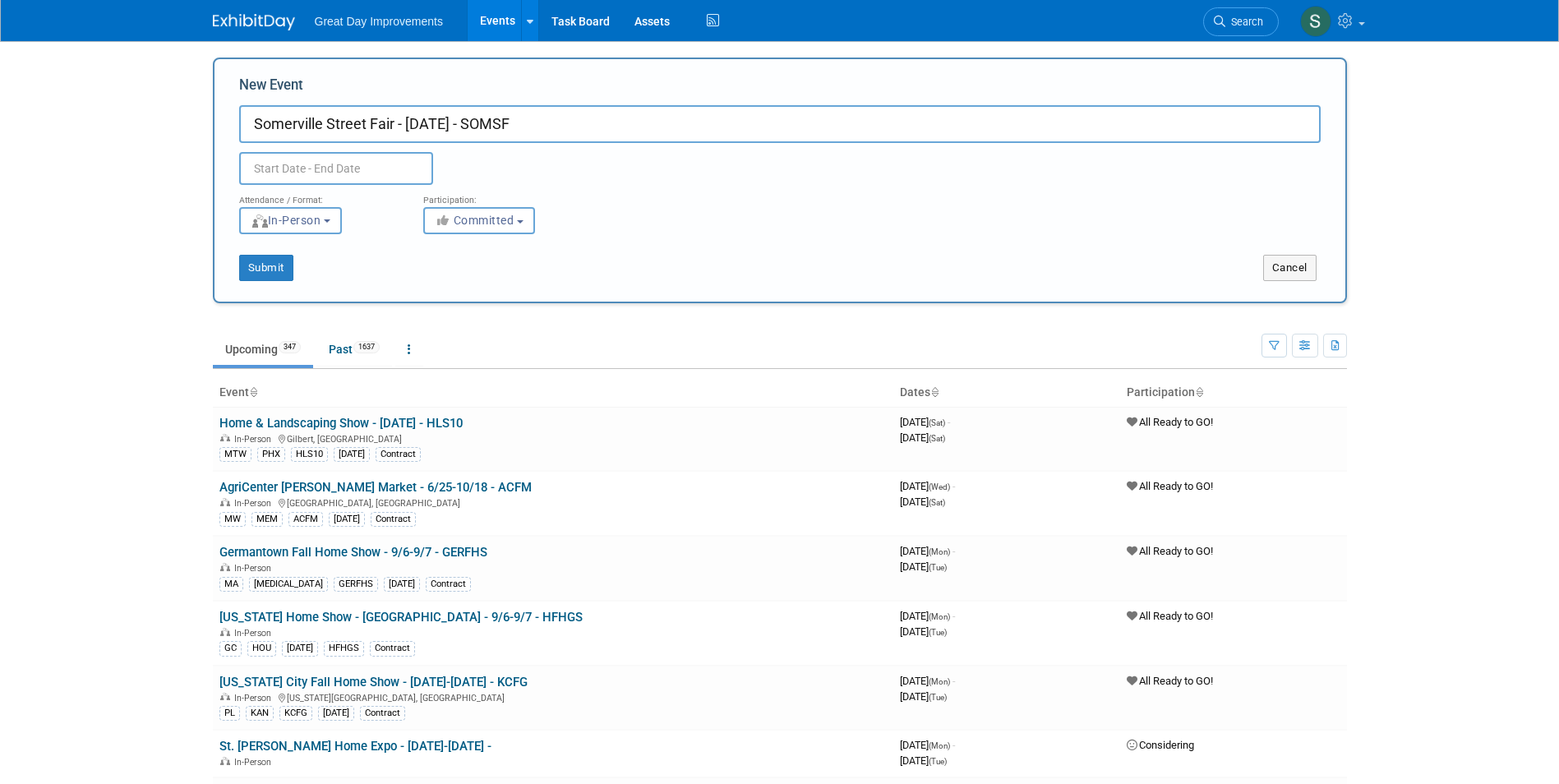
type input "Somerville Street Fair - [DATE] - SOMSF"
click at [528, 207] on div "Participation: <i class="fas fa-thumbs-up" style="color: #a5a5a5; padding-right…" at bounding box center [503, 209] width 184 height 49
drag, startPoint x: 527, startPoint y: 209, endPoint x: 503, endPoint y: 224, distance: 28.3
click at [503, 224] on span "Committed" at bounding box center [475, 220] width 80 height 13
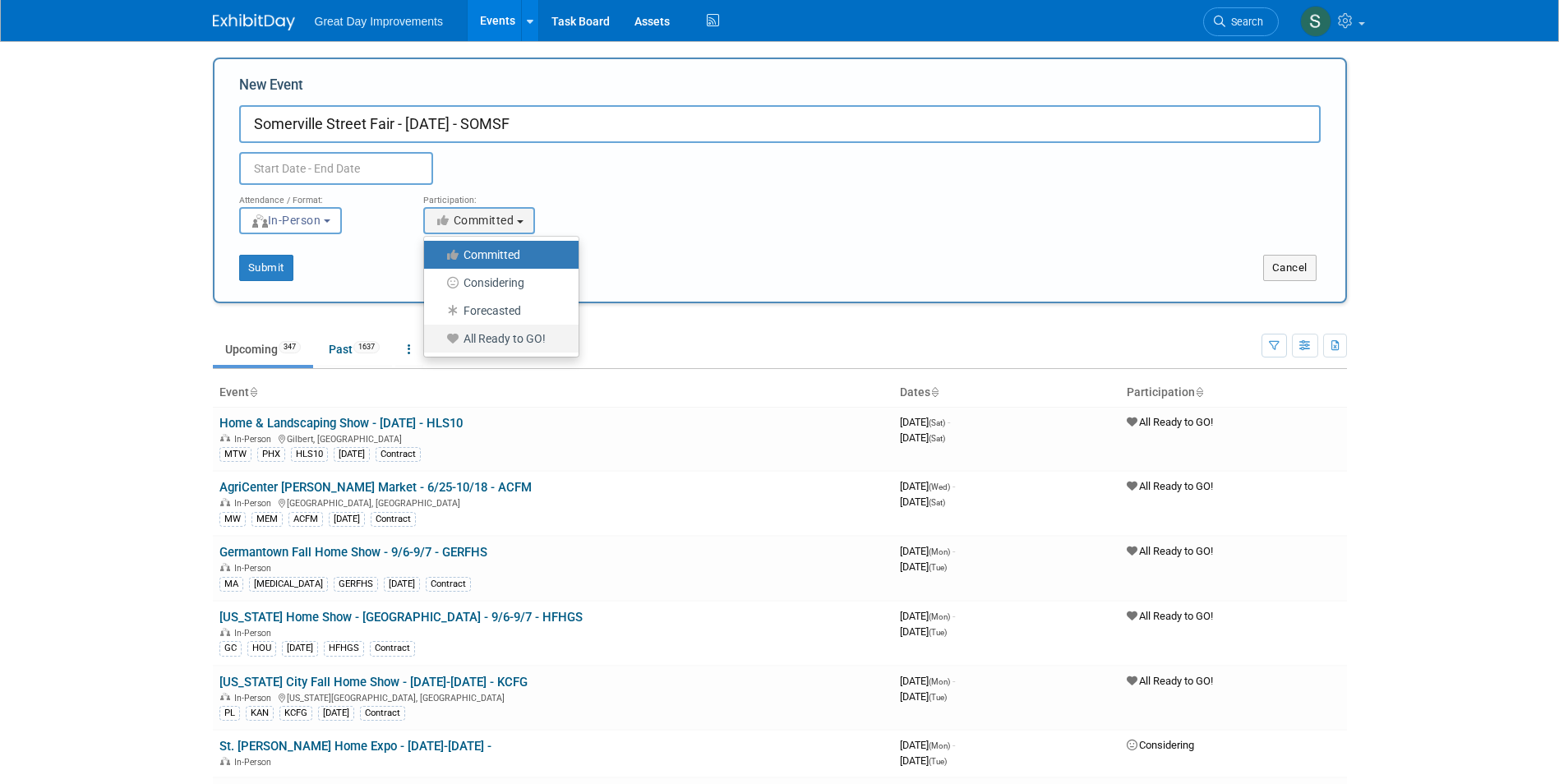
click at [506, 351] on link "All Ready to GO!" at bounding box center [501, 338] width 154 height 28
click at [498, 340] on label "All Ready to GO!" at bounding box center [497, 338] width 130 height 21
click at [439, 340] on input "All Ready to GO!" at bounding box center [433, 339] width 11 height 11
select select "102"
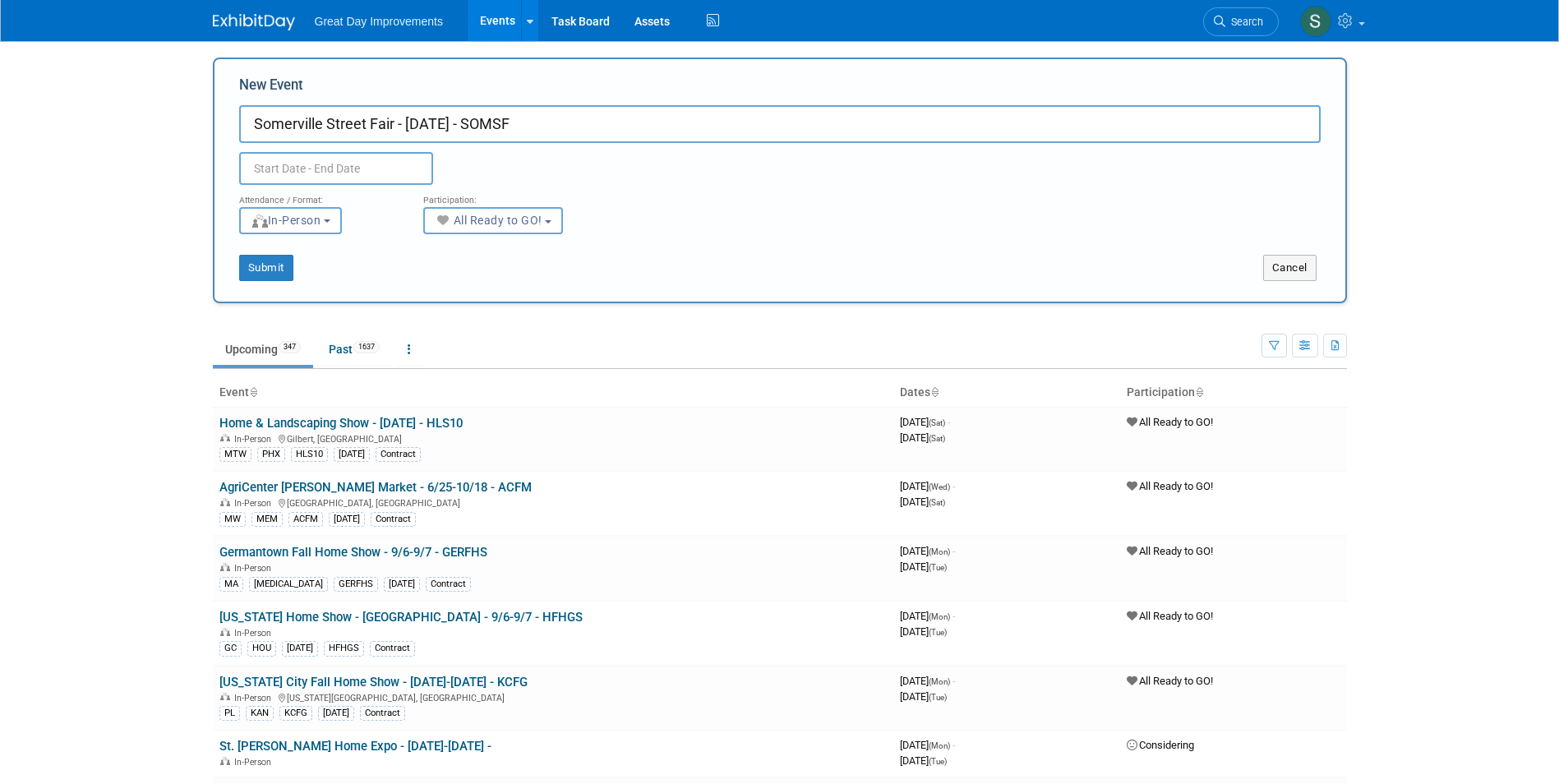
click at [379, 174] on input "text" at bounding box center [336, 168] width 194 height 33
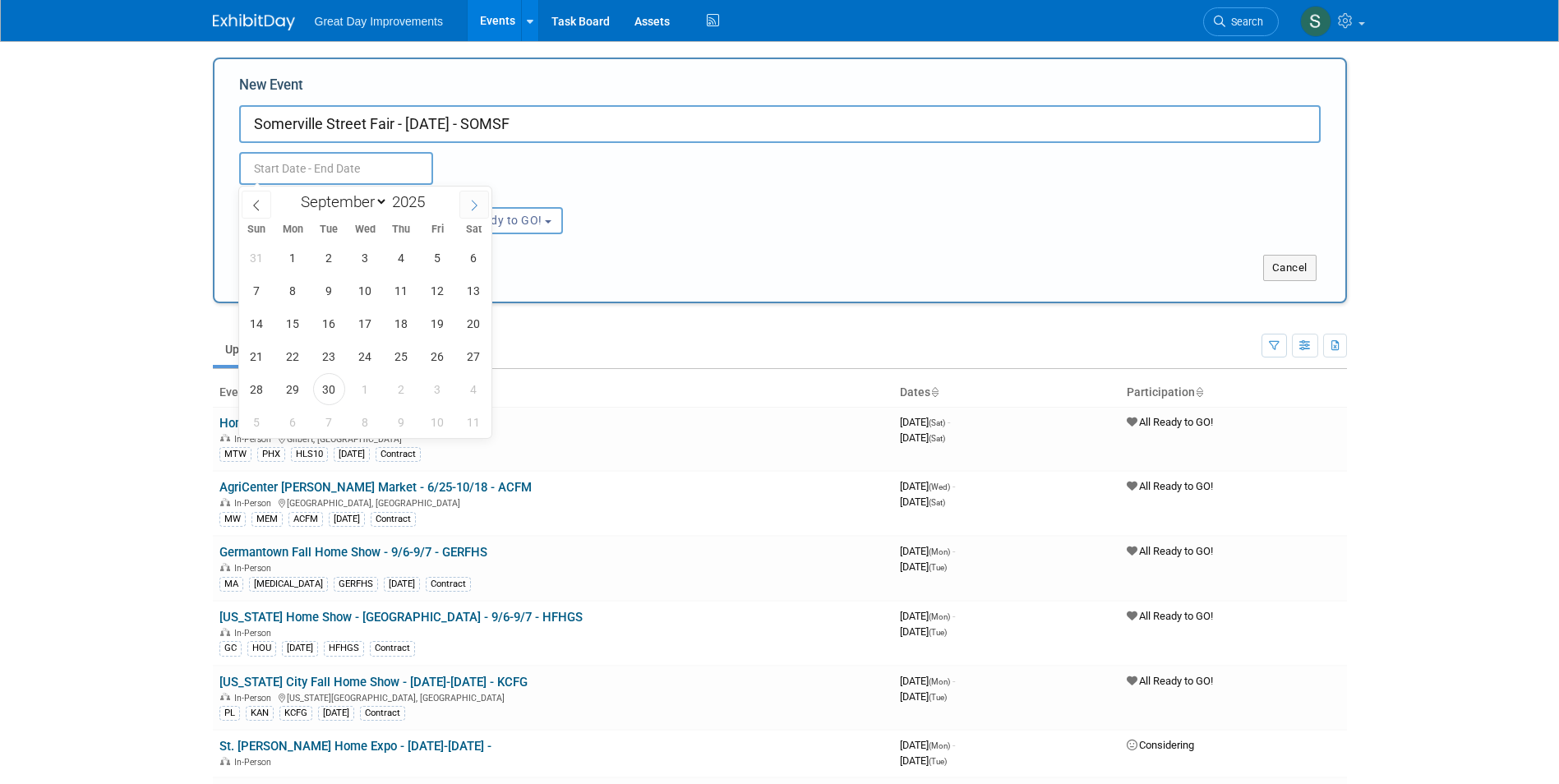
click at [476, 208] on icon at bounding box center [475, 206] width 12 height 12
select select "9"
click at [268, 295] on span "5" at bounding box center [257, 291] width 32 height 32
type input "Oct 5, 2025 to Oct 5, 2025"
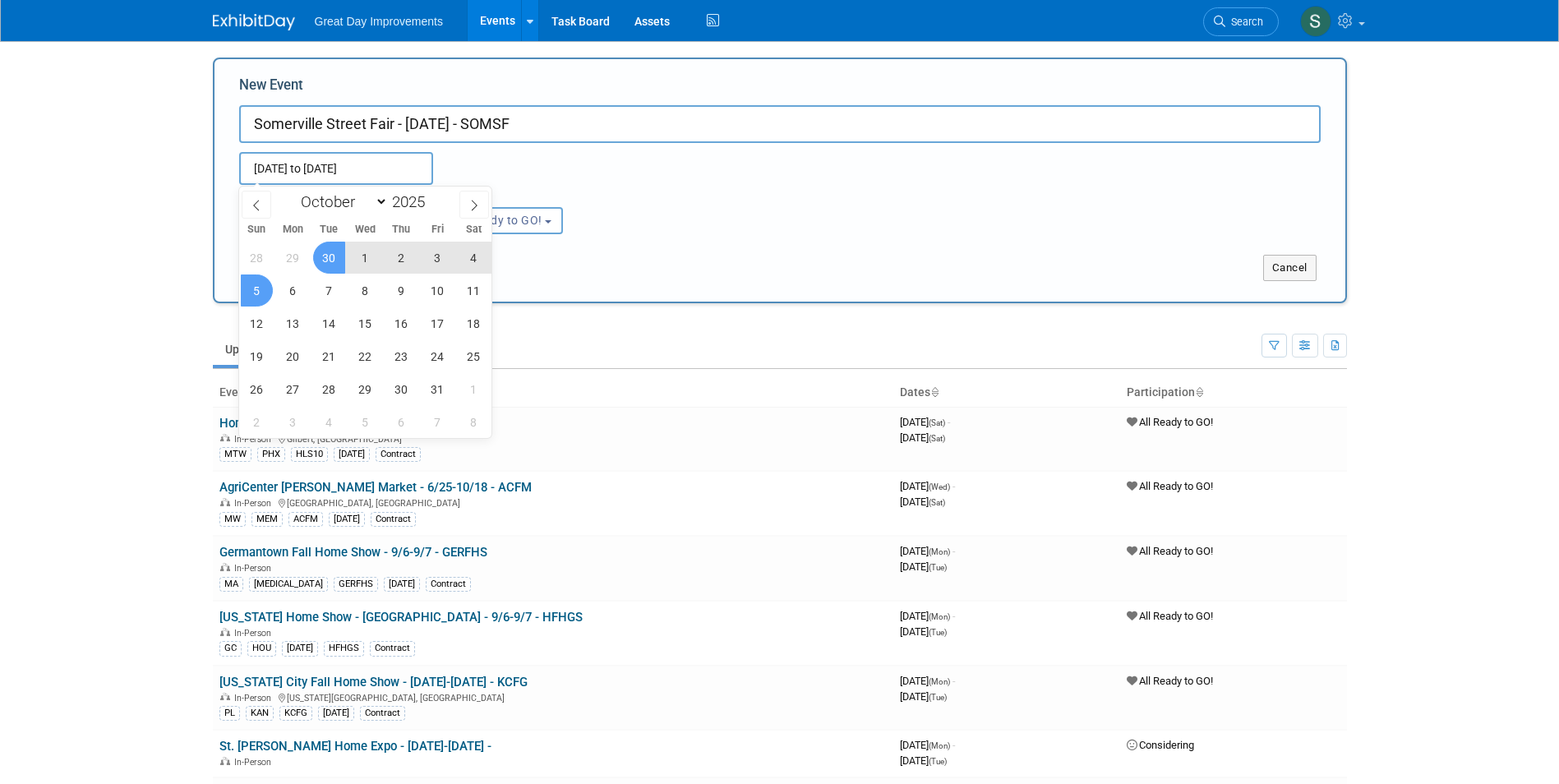
click at [826, 164] on div "Oct 5, 2025 to Oct 5, 2025 Duplicate Event Warning" at bounding box center [780, 164] width 1106 height 42
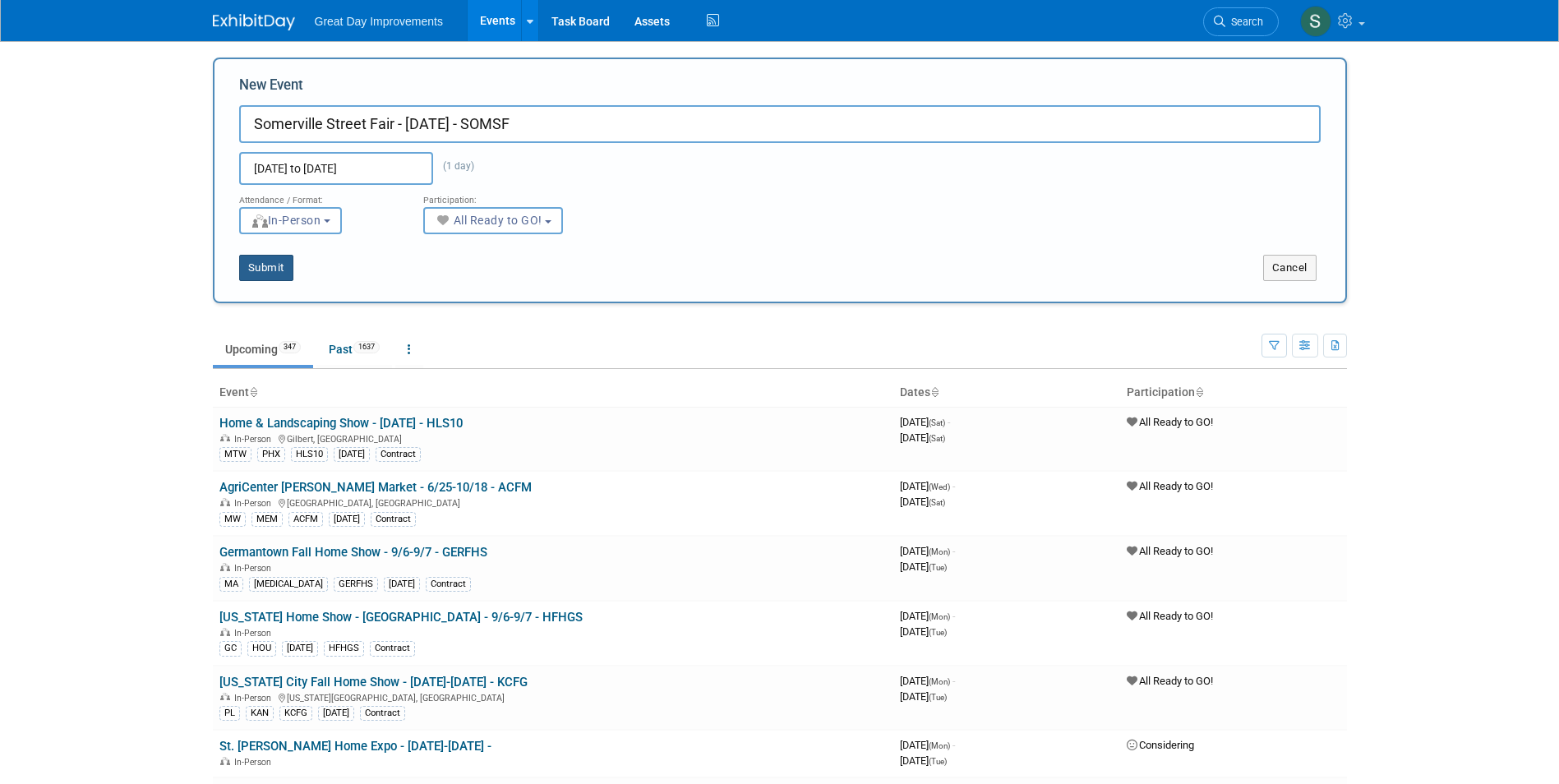
click at [278, 274] on button "Submit" at bounding box center [266, 267] width 54 height 26
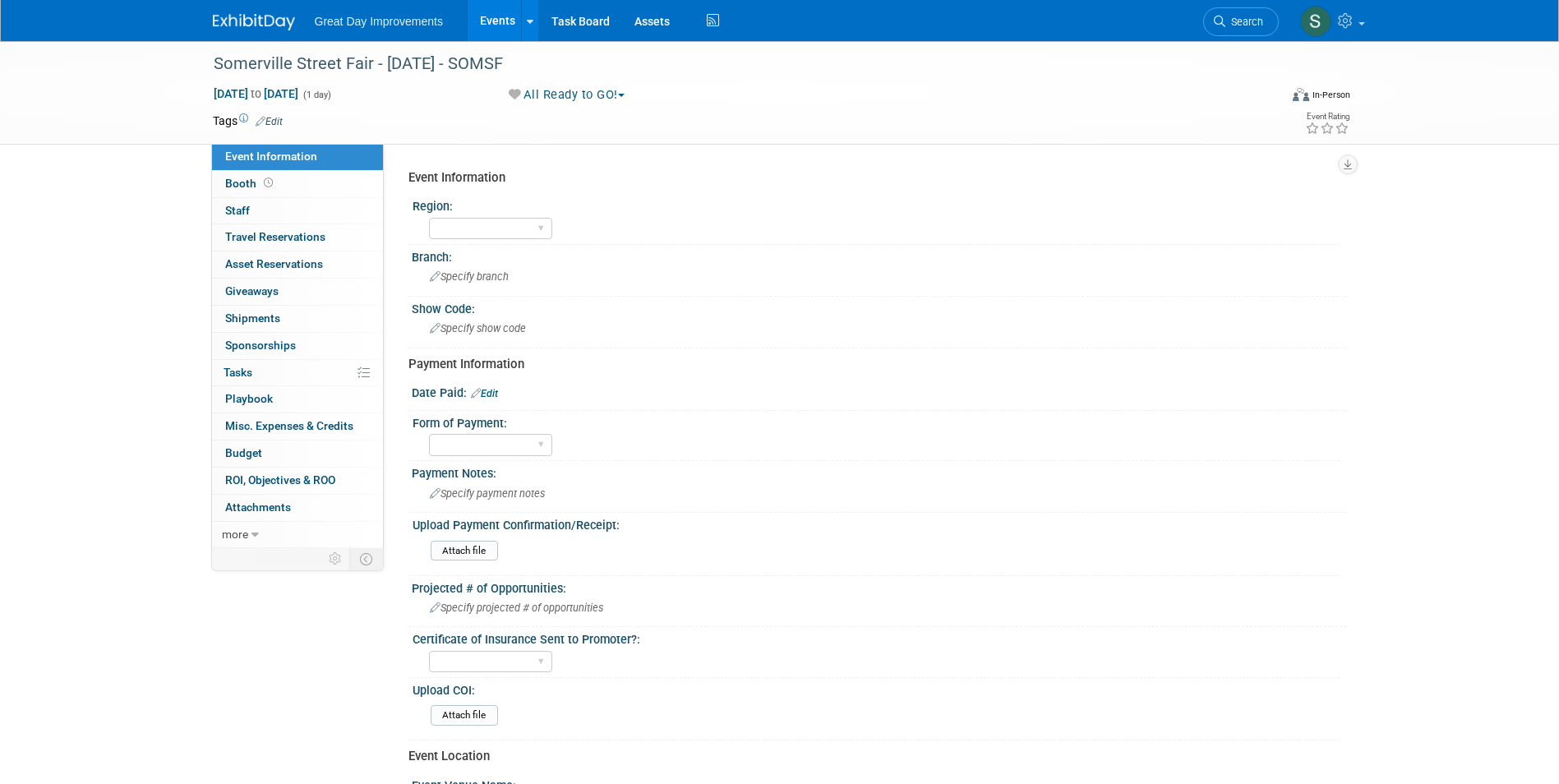
click at [276, 118] on link "Edit" at bounding box center [269, 121] width 27 height 12
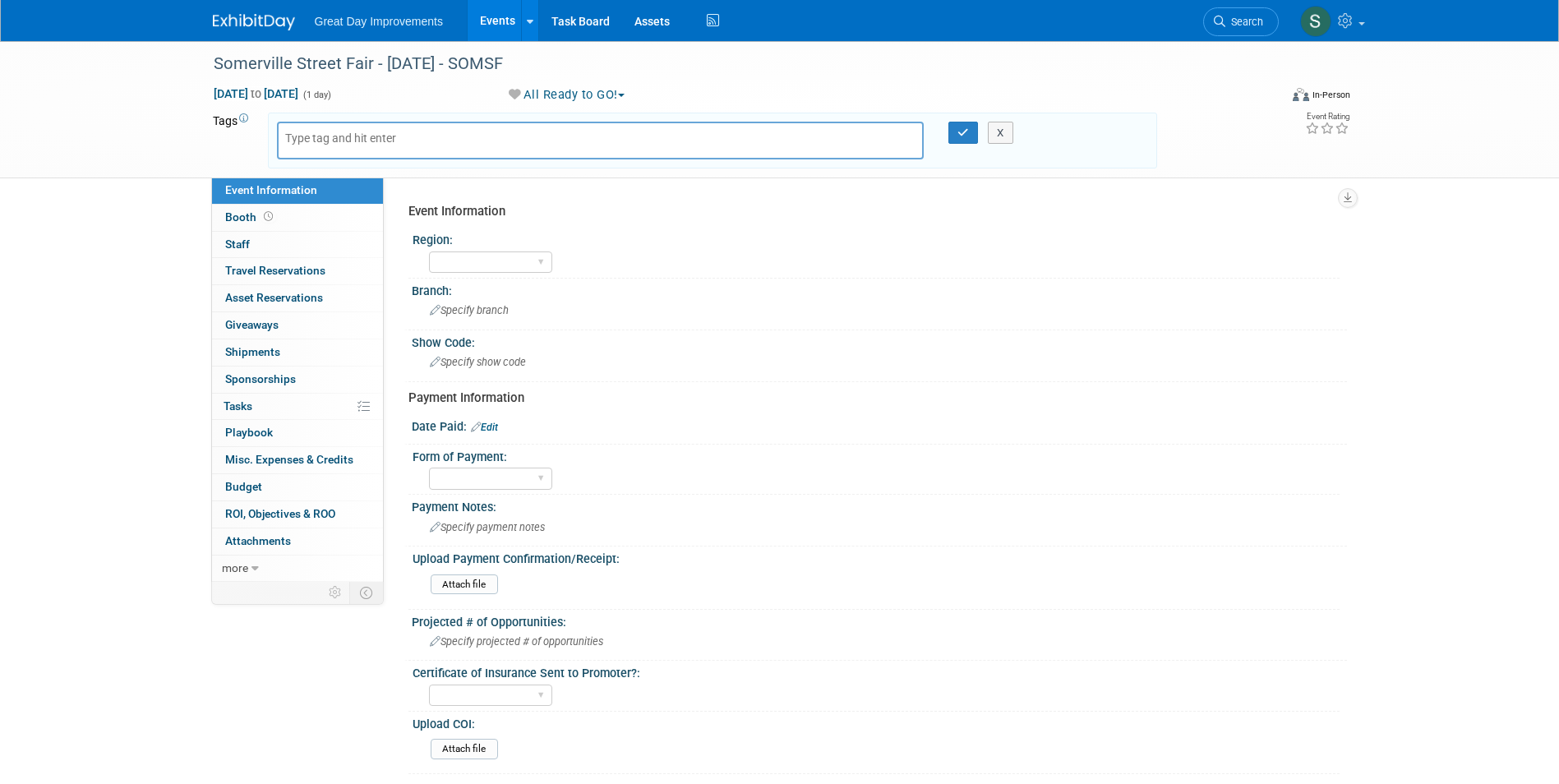
click at [421, 144] on div at bounding box center [600, 140] width 648 height 38
click at [397, 138] on input "text" at bounding box center [351, 137] width 132 height 16
click at [321, 141] on input "text" at bounding box center [351, 137] width 132 height 16
click at [320, 141] on input "text" at bounding box center [351, 137] width 132 height 16
type input "MA"
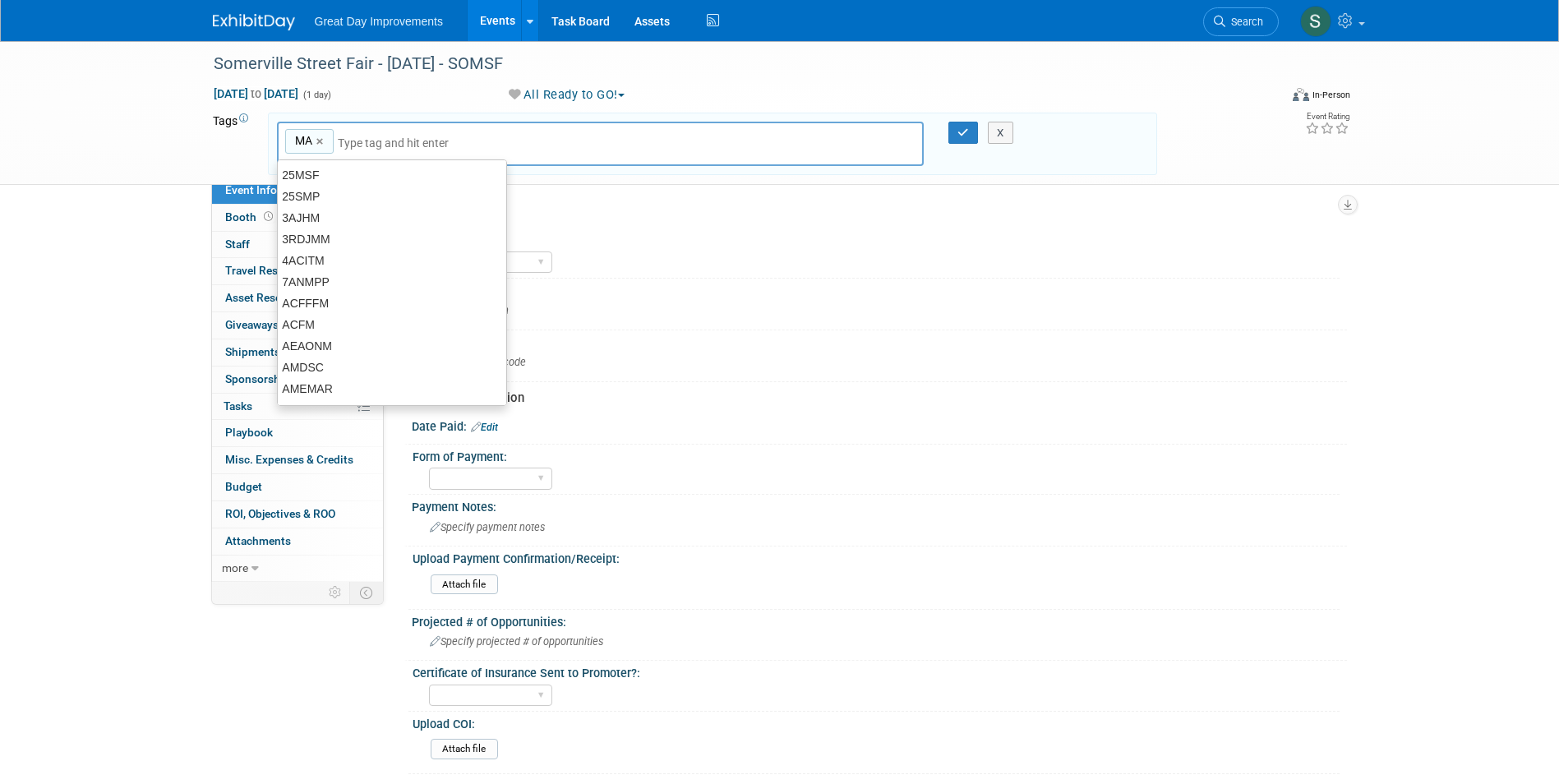
type input "MA"
type input "PHI"
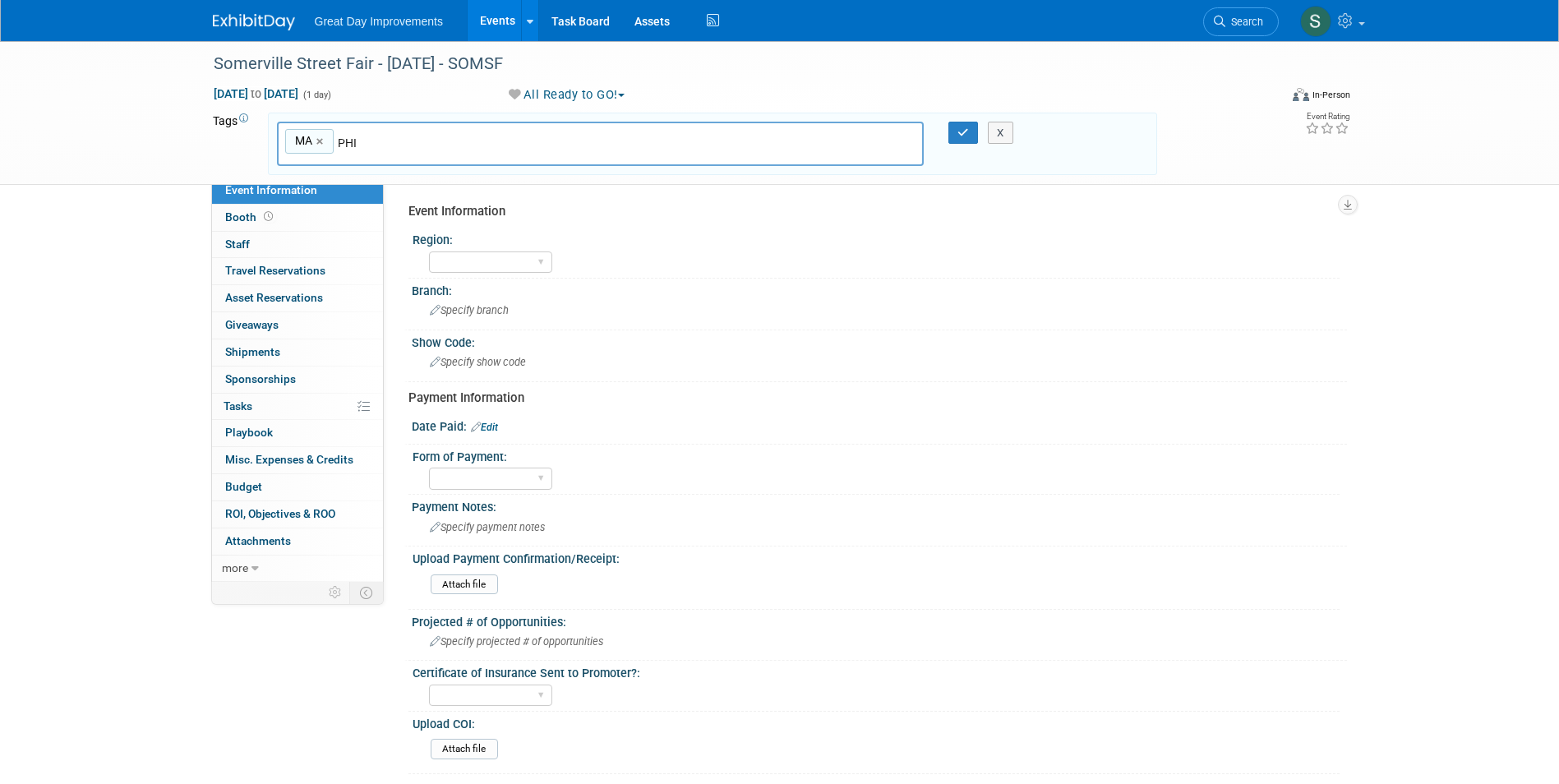
type input "MA, PHI"
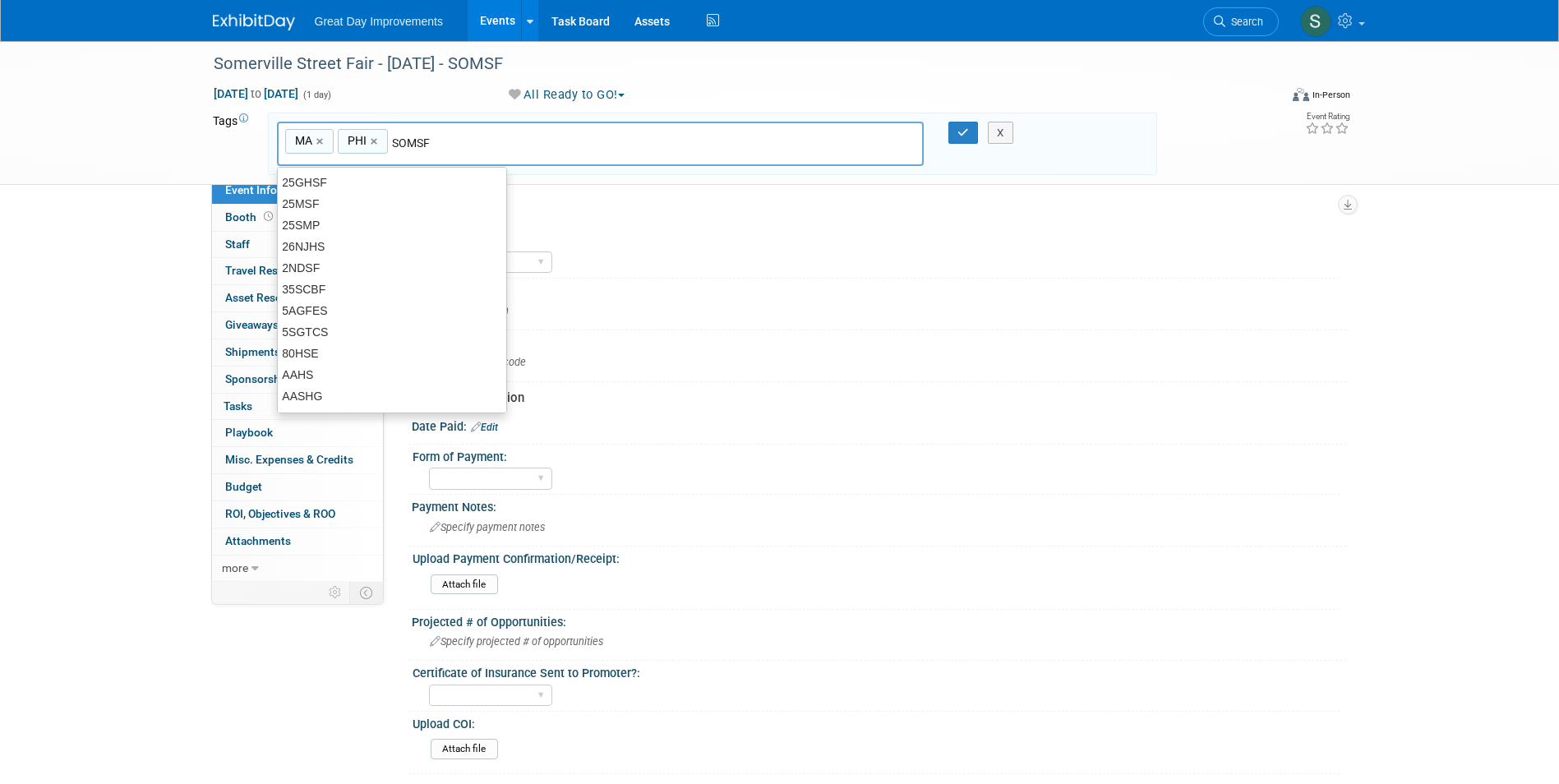
type input "SOMSF"
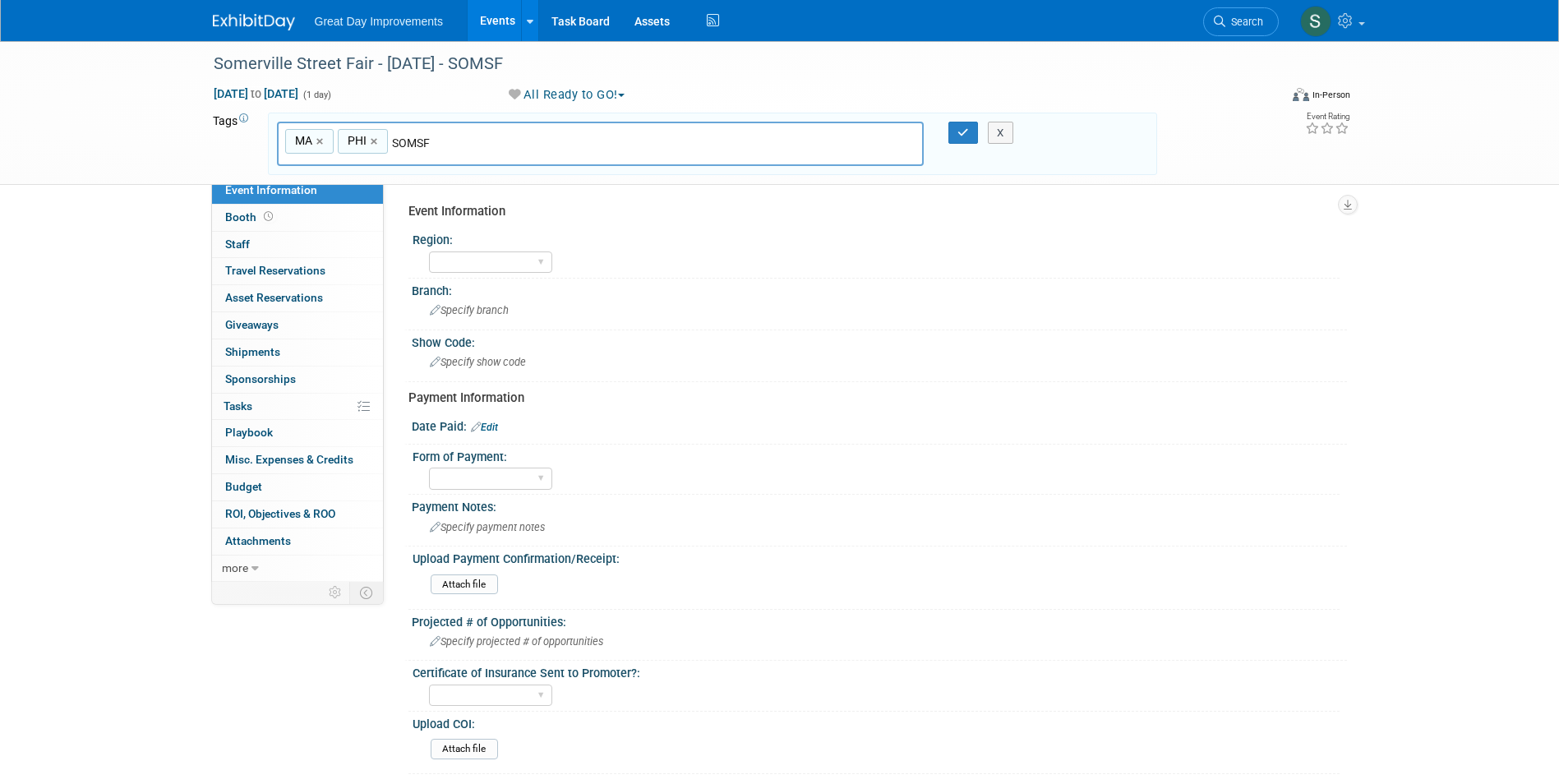
type input "MA, PHI, SOMSF"
type input "[DATE]"
type input "MA, PHI, SOMSF, [DATE]"
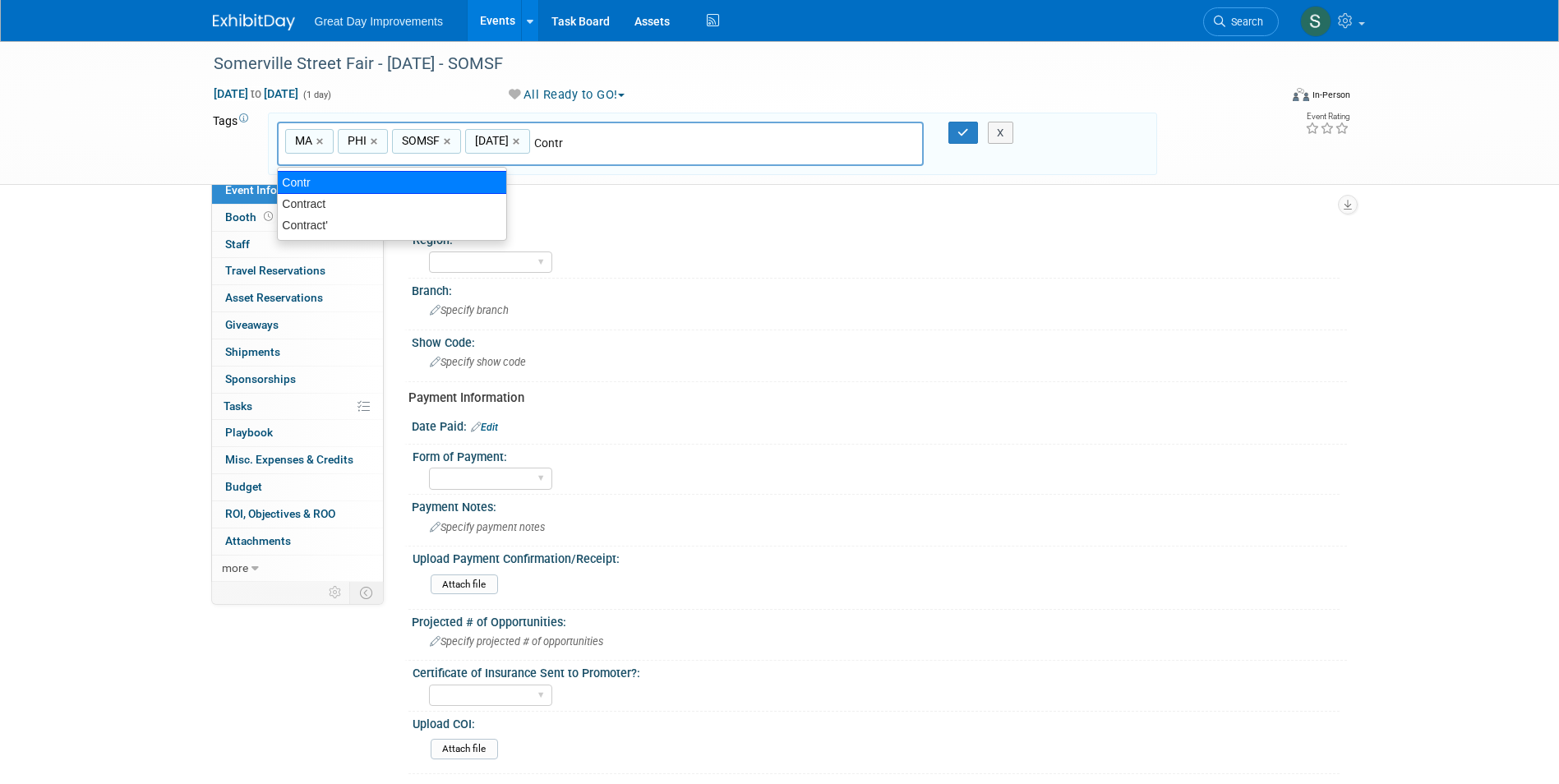
type input "Contract"
type input "MA, PHI, SOMSF, [DATE], Contract"
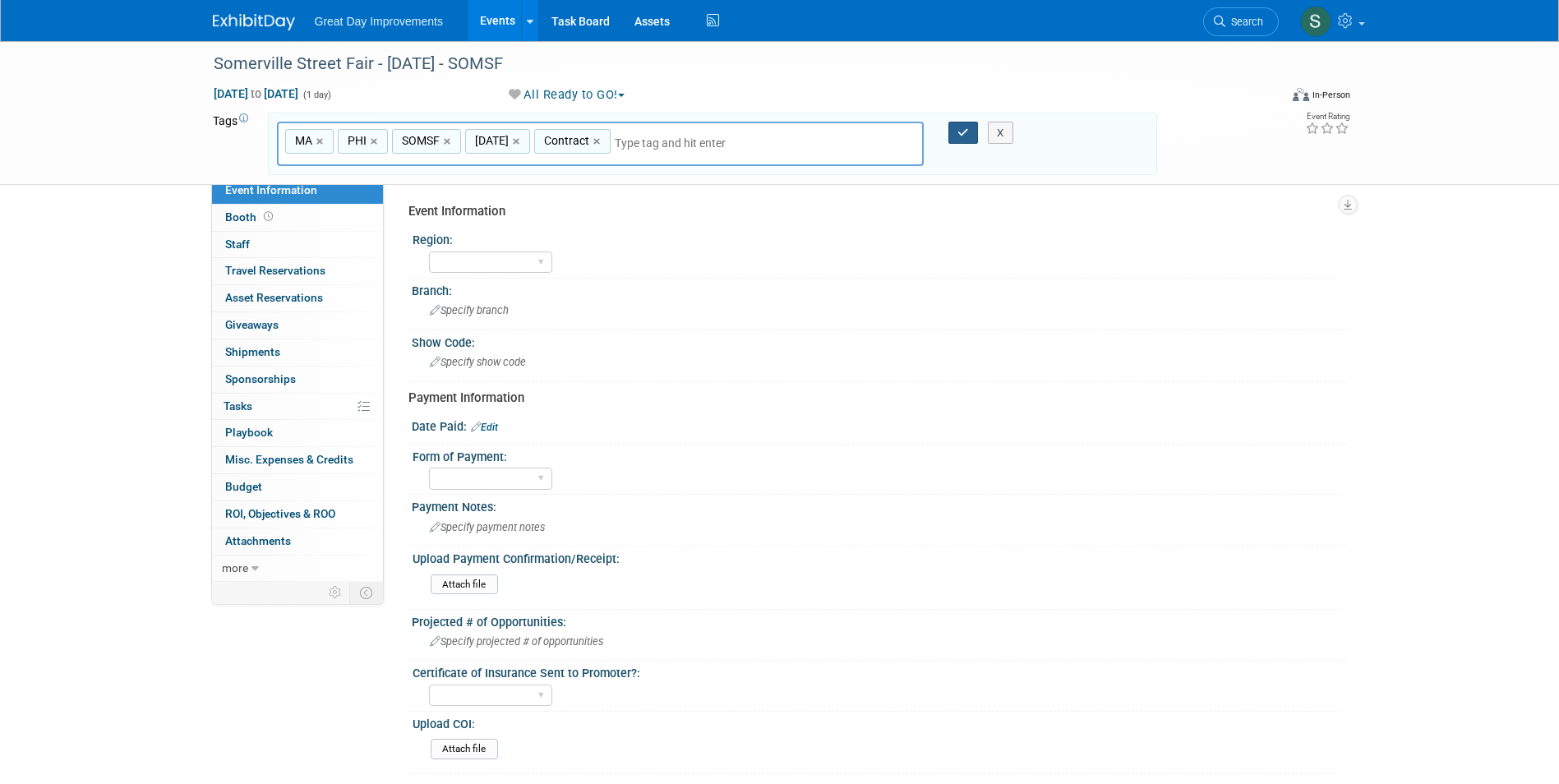
click at [960, 140] on button "button" at bounding box center [963, 132] width 30 height 23
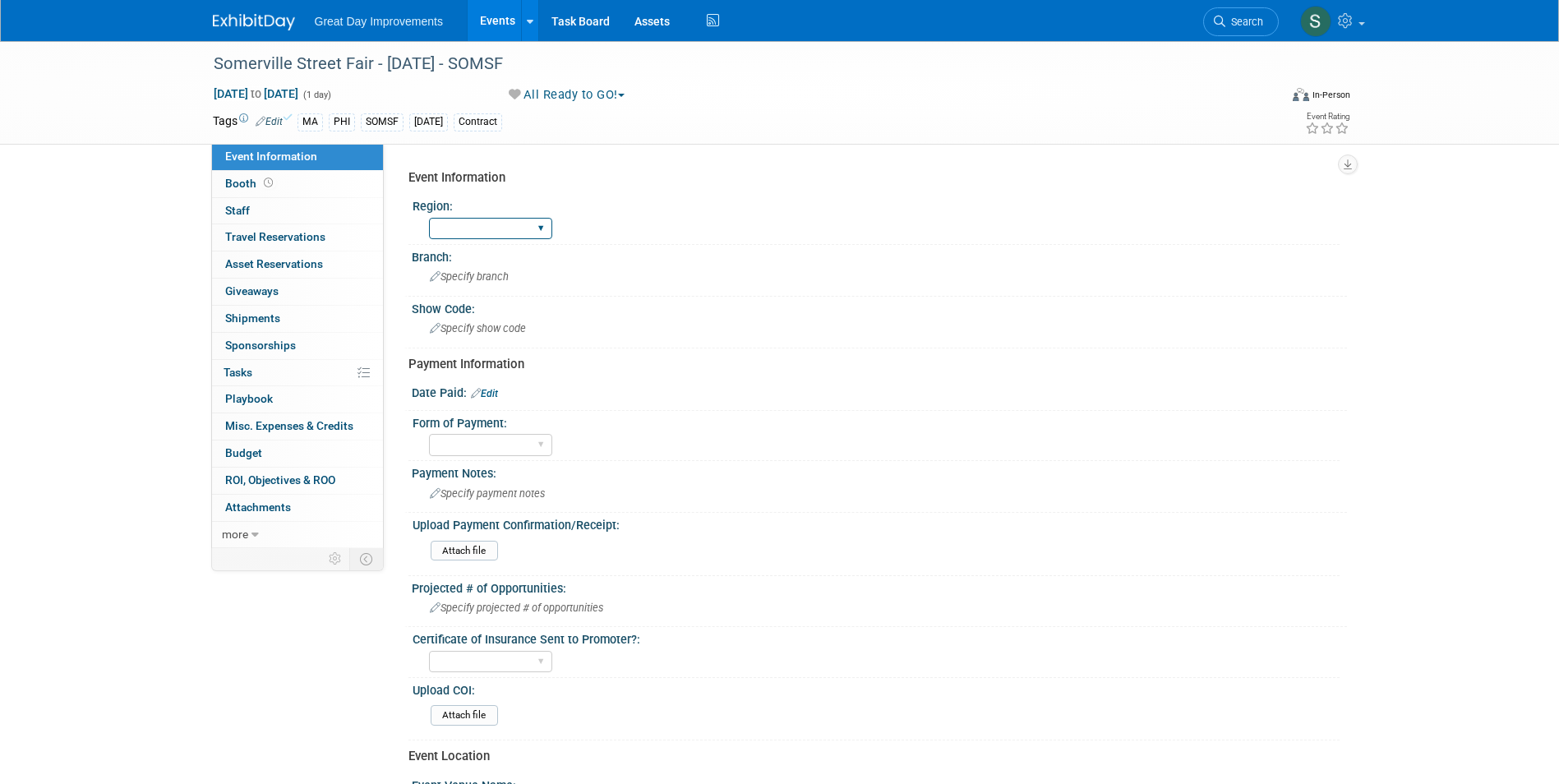
click at [476, 228] on select "GC MA MW MTW NE NEW OV PL PNW SA SE SC UMW FL" at bounding box center [491, 228] width 123 height 22
select select "MA"
click at [429, 217] on select "GC MA MW MTW NE NEW OV PL PNW SA SE SC UMW FL" at bounding box center [491, 228] width 123 height 22
click at [470, 293] on div "Branch: Specify branch" at bounding box center [876, 270] width 943 height 51
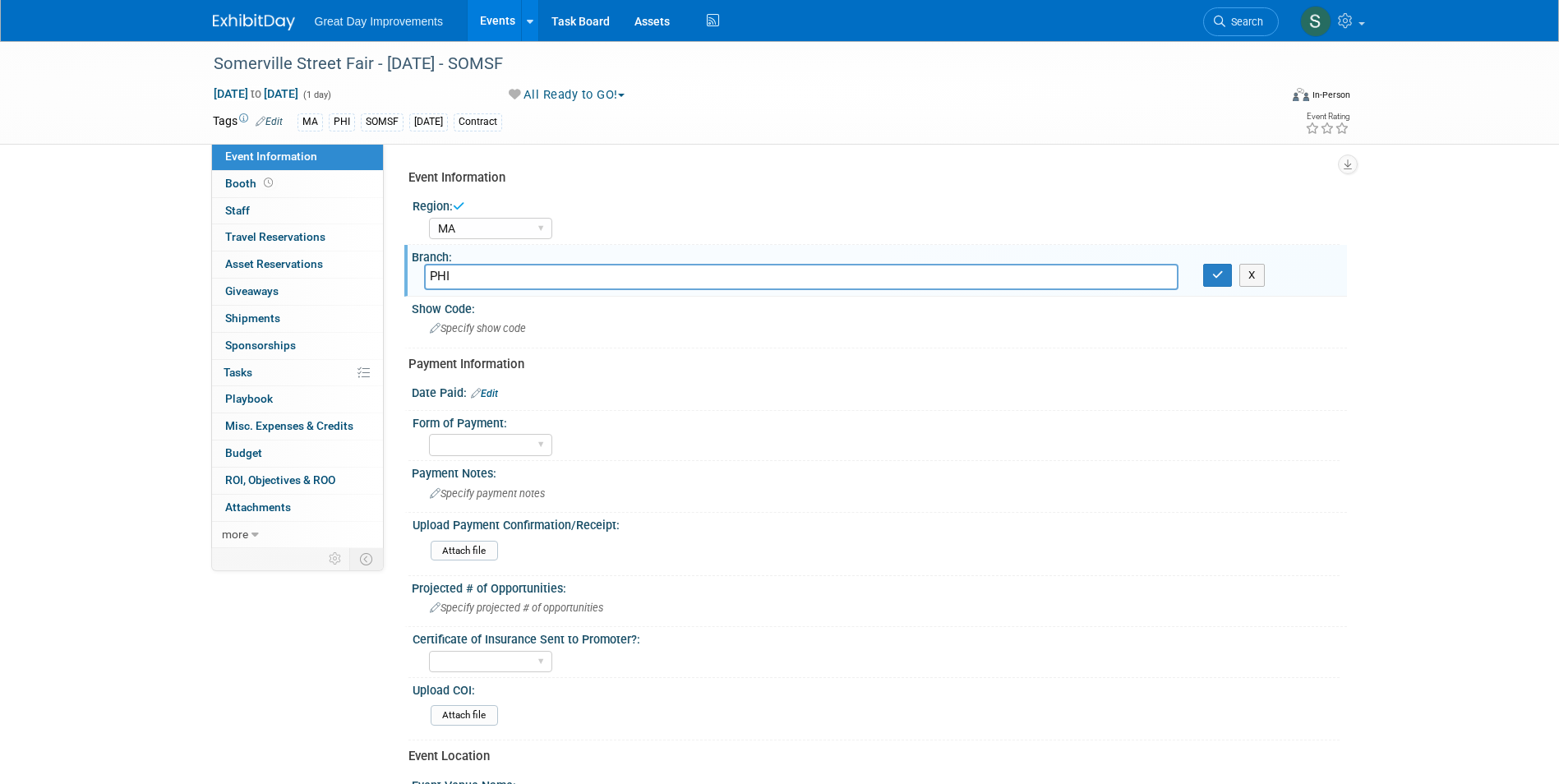
type input "PHI"
drag, startPoint x: 472, startPoint y: 291, endPoint x: 396, endPoint y: -36, distance: 335.7
drag, startPoint x: 396, startPoint y: -36, endPoint x: 1218, endPoint y: 277, distance: 879.6
click at [1218, 277] on icon "button" at bounding box center [1218, 275] width 12 height 11
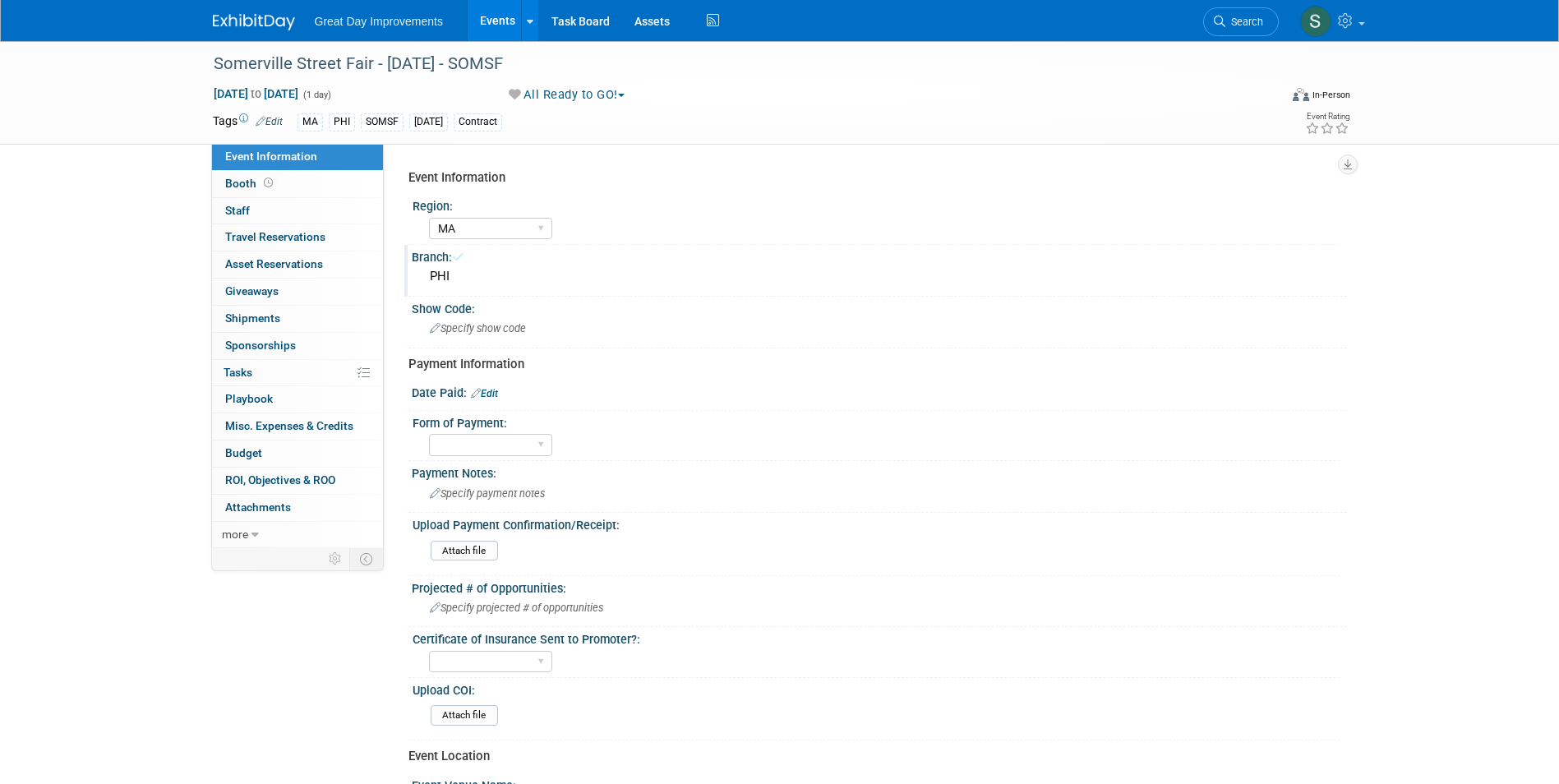
click at [1212, 277] on div "PHI" at bounding box center [879, 277] width 911 height 25
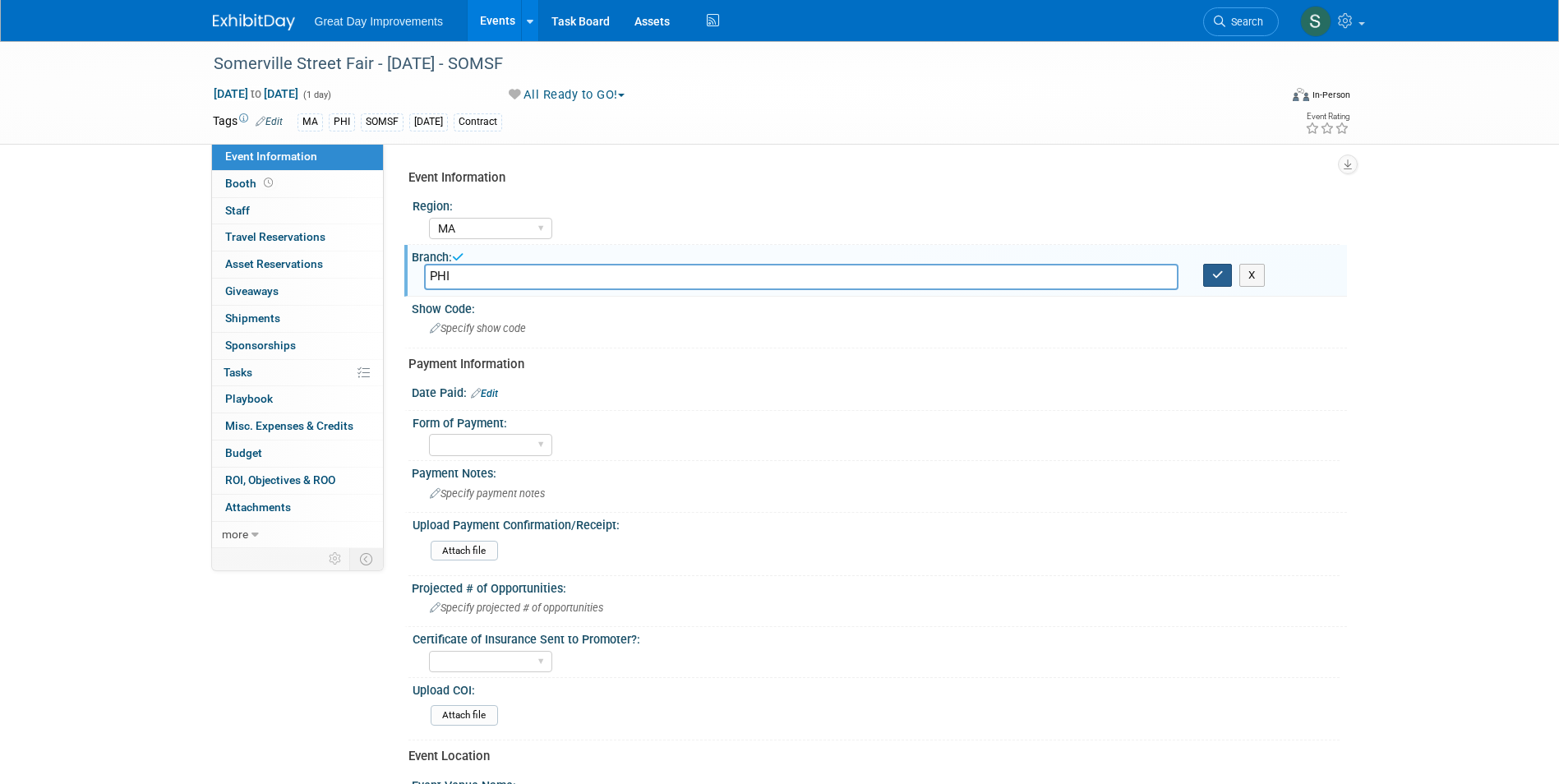
click at [1218, 268] on button "button" at bounding box center [1218, 275] width 30 height 23
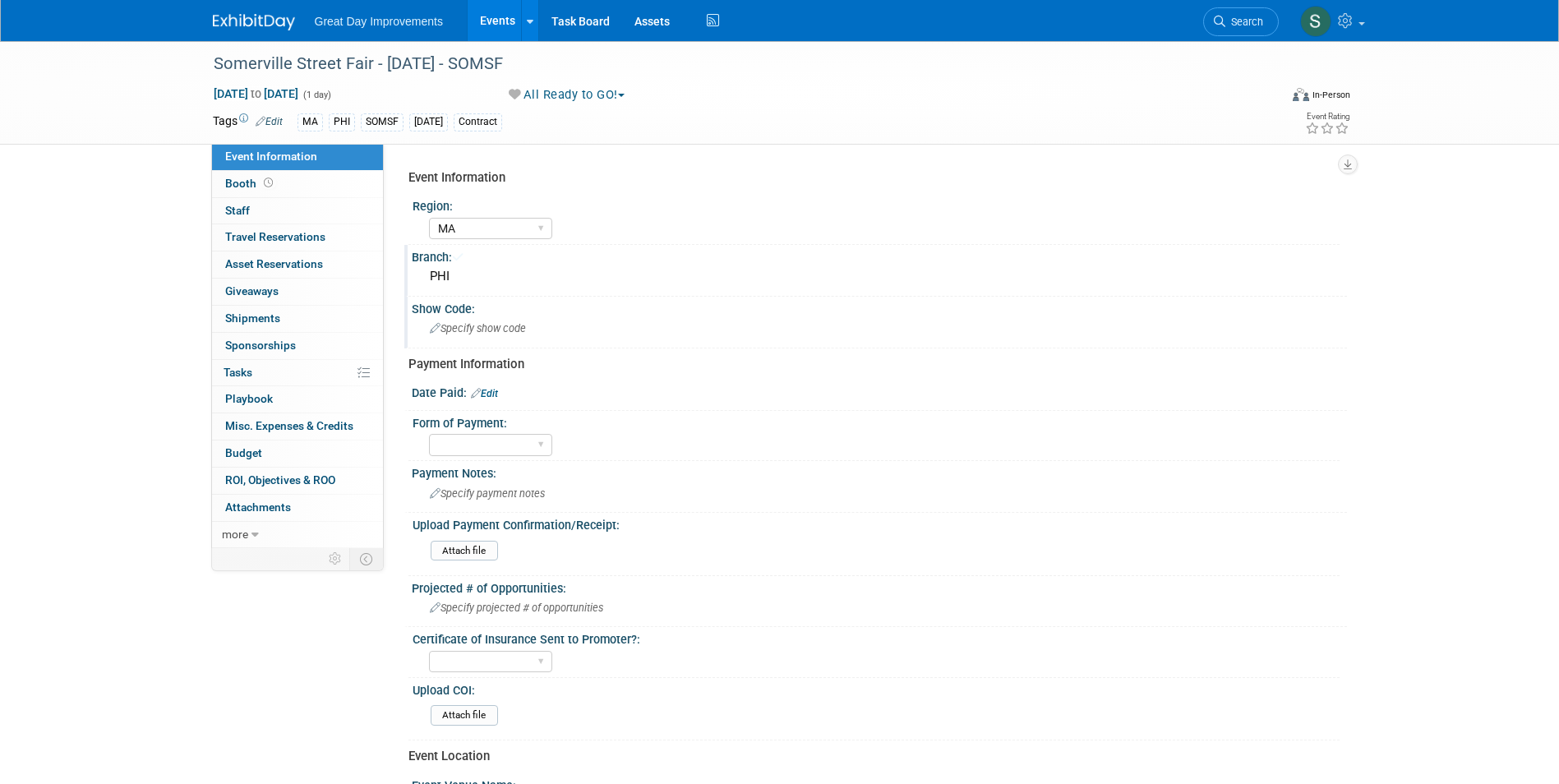
click at [627, 337] on div "Specify show code" at bounding box center [879, 328] width 911 height 25
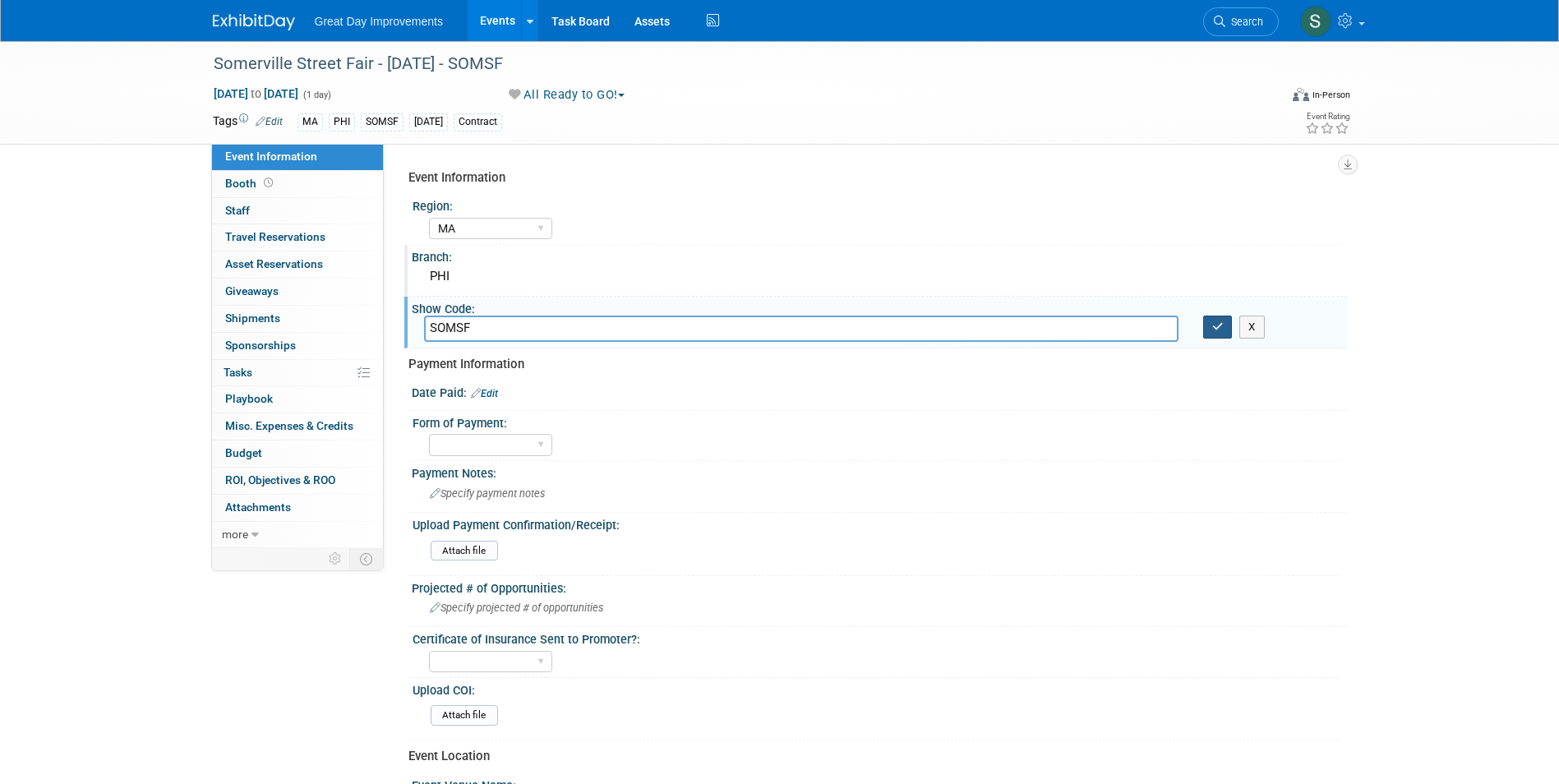
type input "SOMSF"
click at [1212, 322] on icon "button" at bounding box center [1218, 326] width 12 height 11
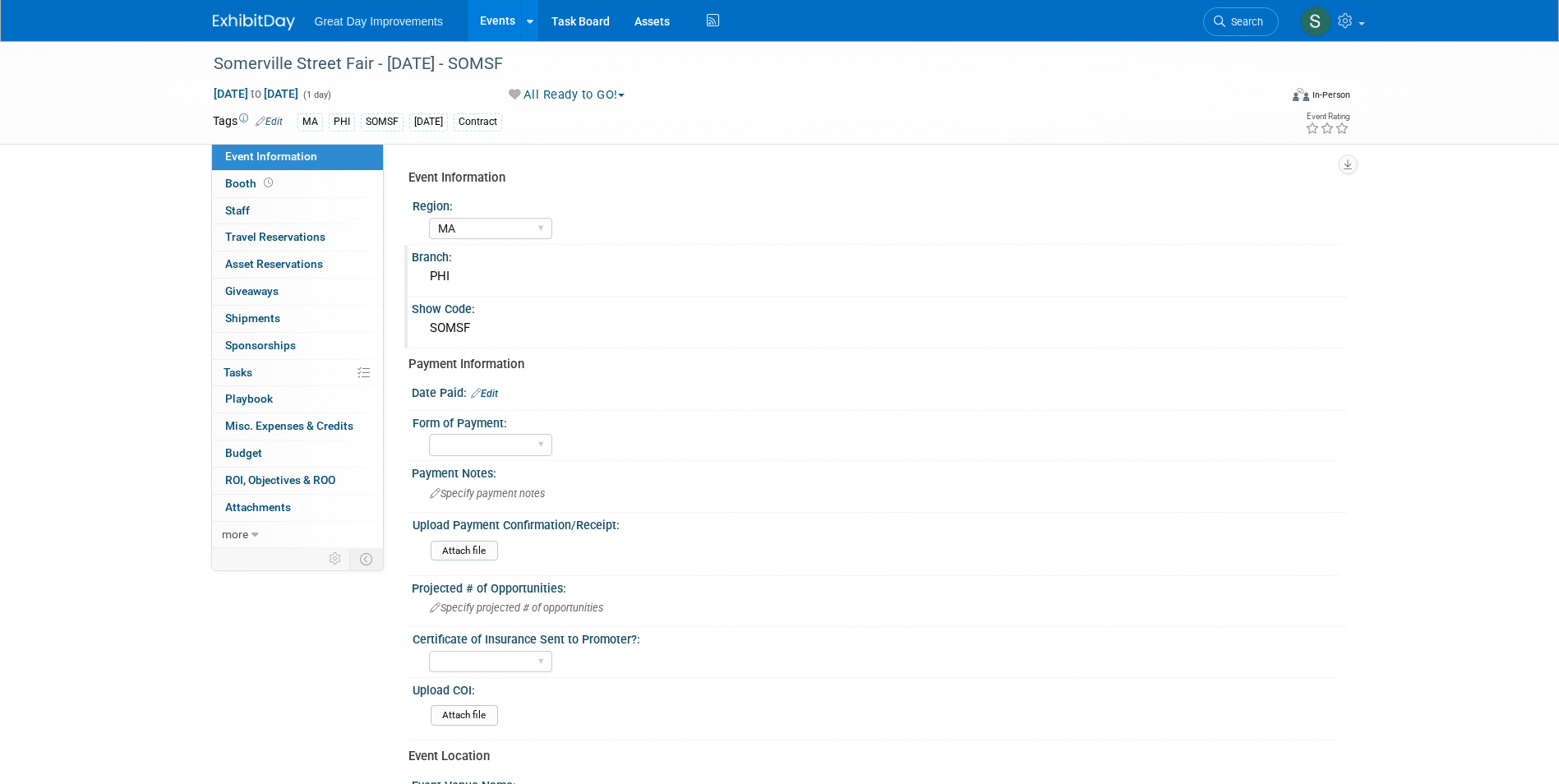
drag, startPoint x: 445, startPoint y: 403, endPoint x: 477, endPoint y: 404, distance: 32.0
click at [445, 403] on div at bounding box center [879, 402] width 911 height 4
click at [484, 386] on div "Date Paid: Edit" at bounding box center [879, 390] width 935 height 21
click at [481, 400] on div at bounding box center [879, 402] width 911 height 4
click at [478, 394] on icon at bounding box center [476, 393] width 10 height 11
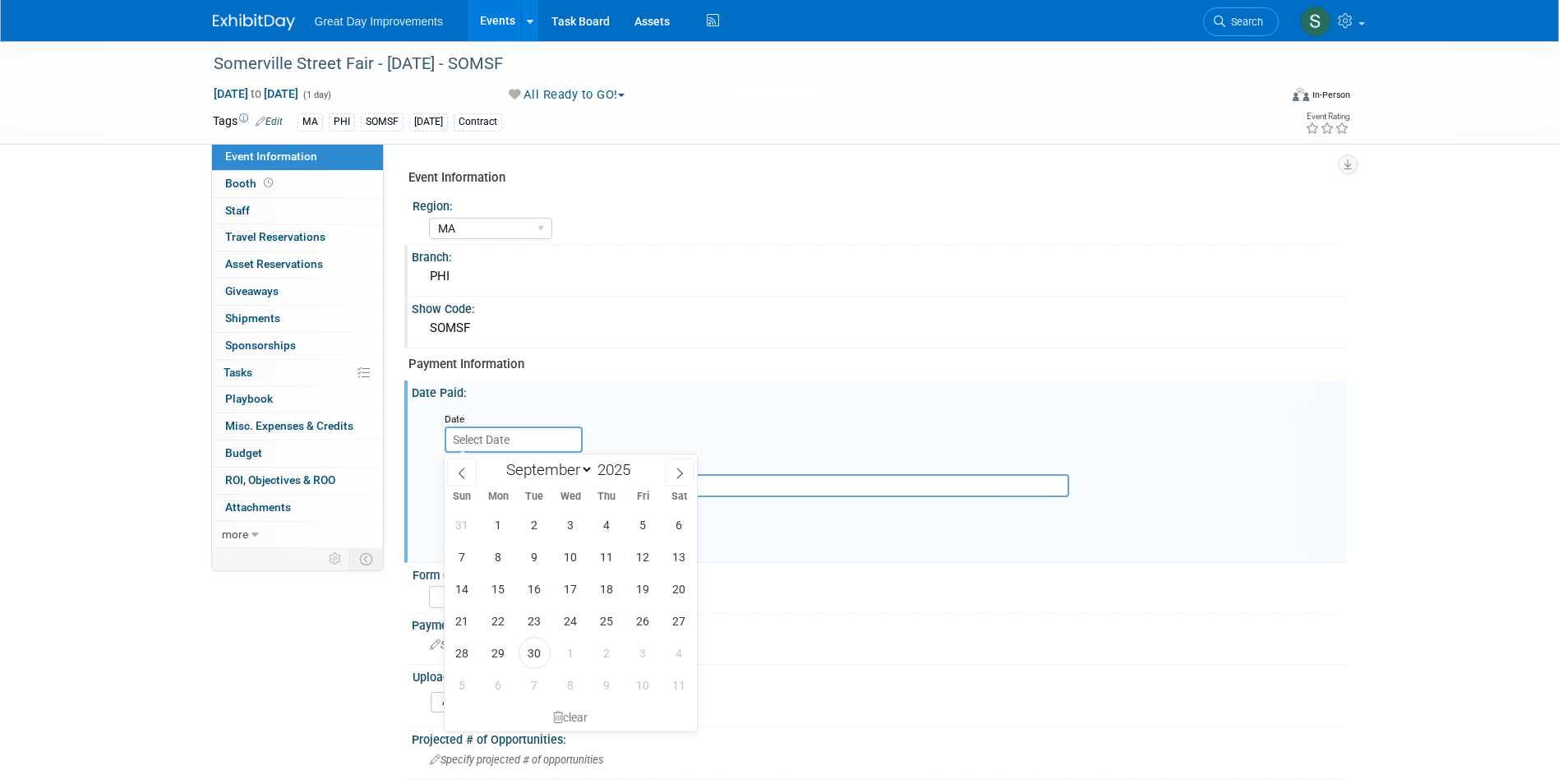
click at [494, 435] on input "text" at bounding box center [513, 439] width 138 height 26
click at [466, 472] on icon at bounding box center [462, 474] width 12 height 12
click at [464, 472] on icon at bounding box center [462, 474] width 12 height 12
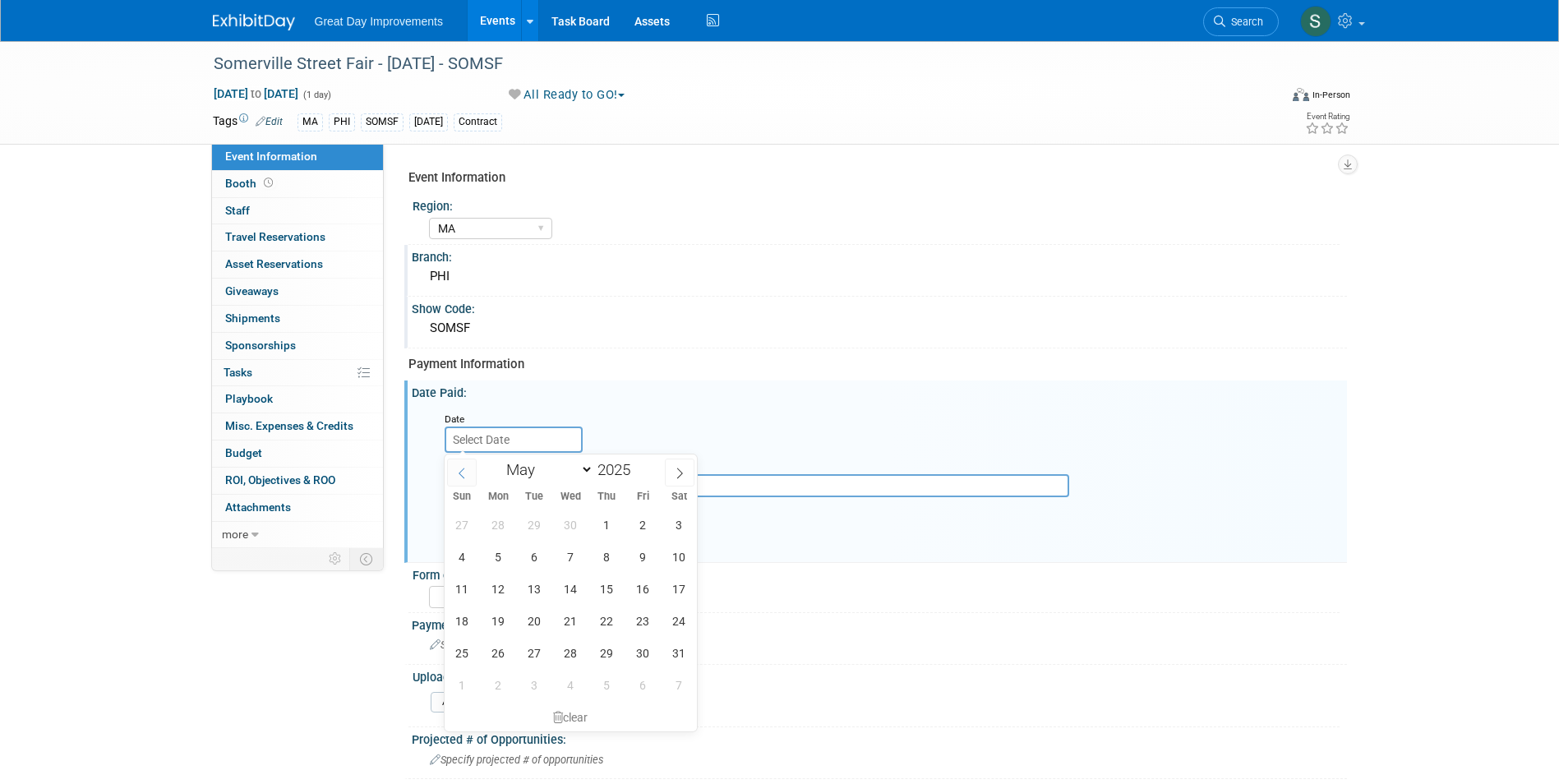
click at [464, 472] on icon at bounding box center [462, 474] width 12 height 12
select select "3"
click at [525, 524] on span "1" at bounding box center [535, 524] width 32 height 32
type input "[DATE]"
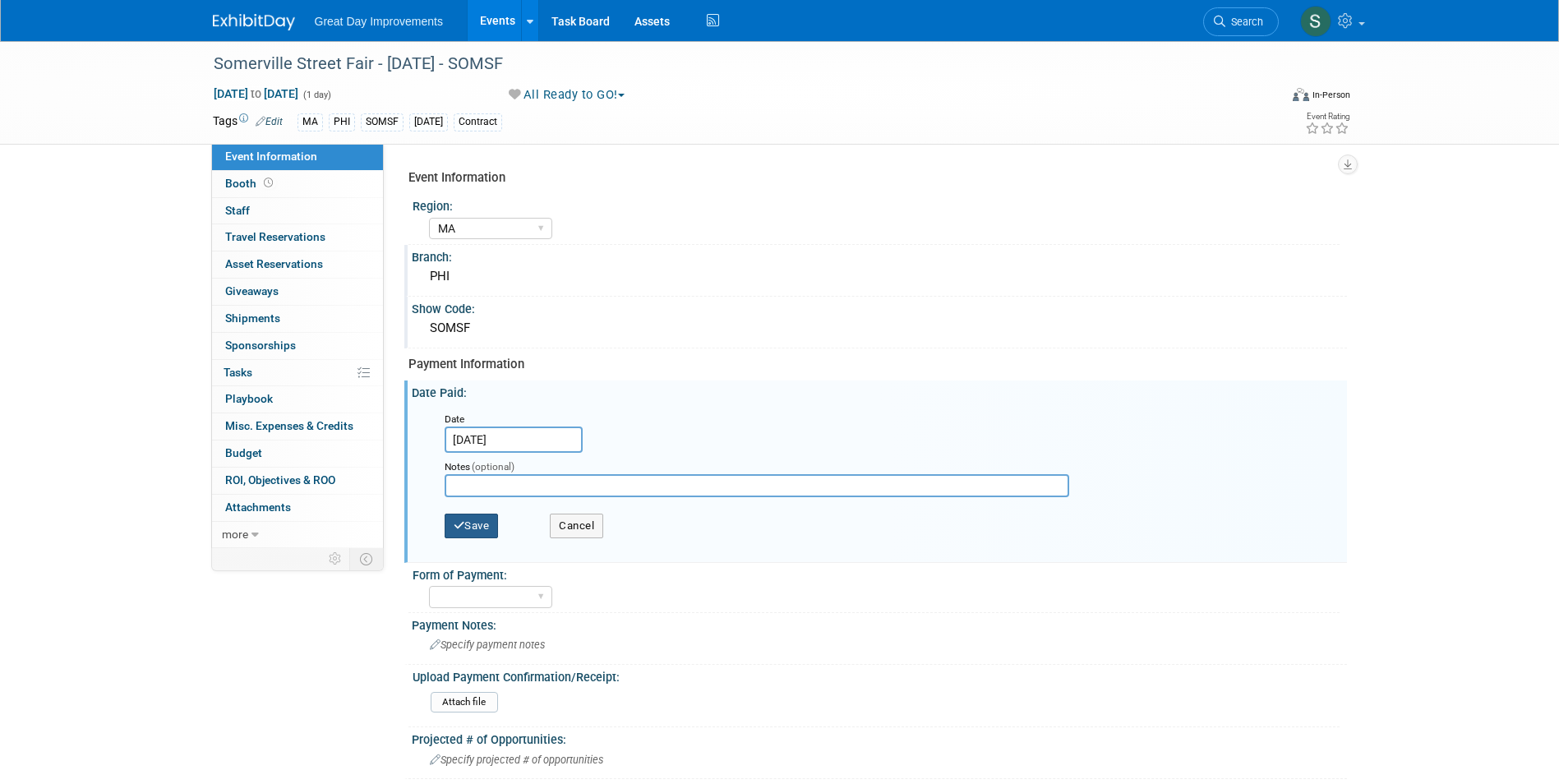
click at [497, 513] on button "Save" at bounding box center [471, 525] width 54 height 24
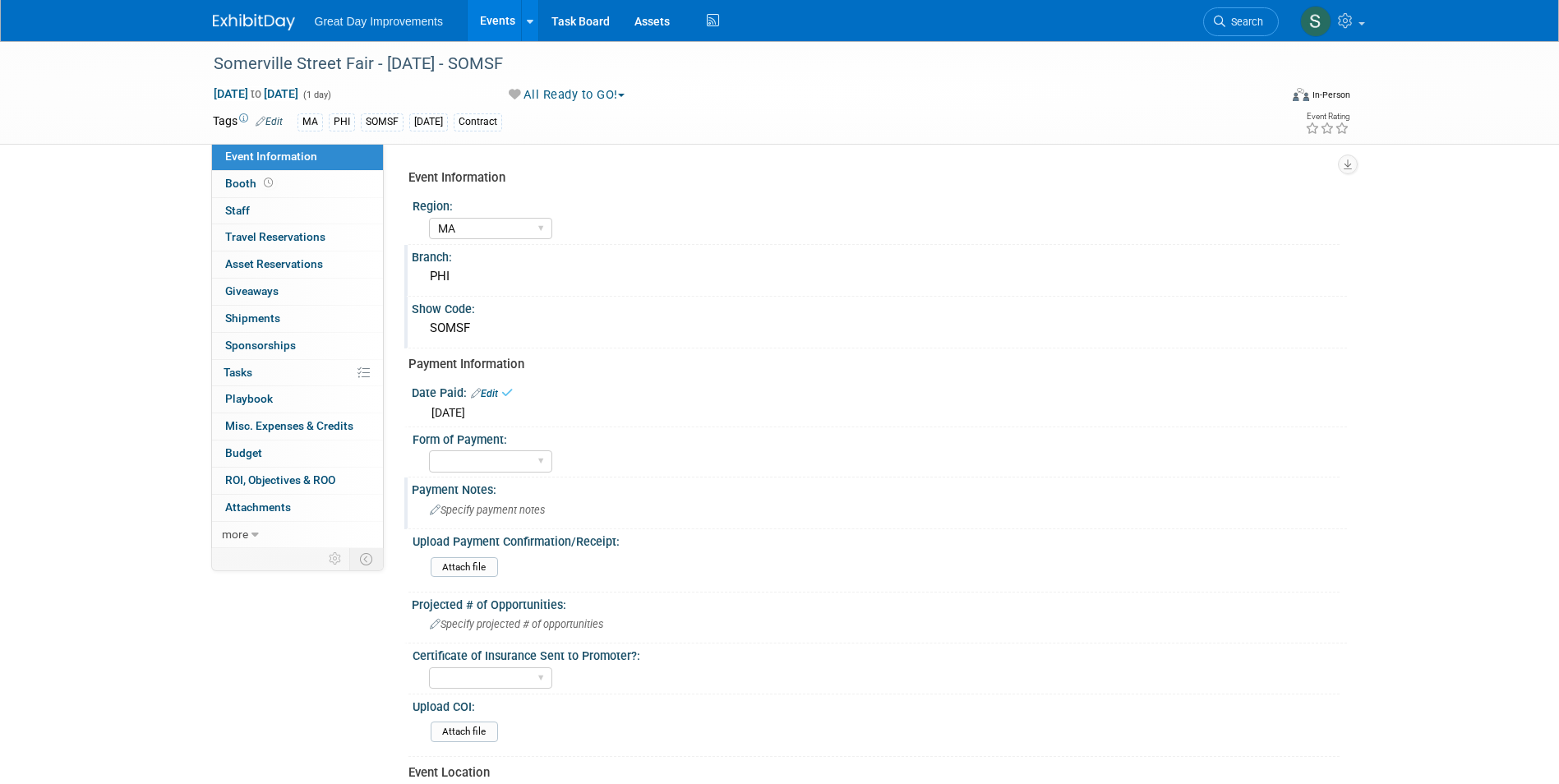
click at [485, 487] on div "Payment Notes:" at bounding box center [879, 487] width 935 height 20
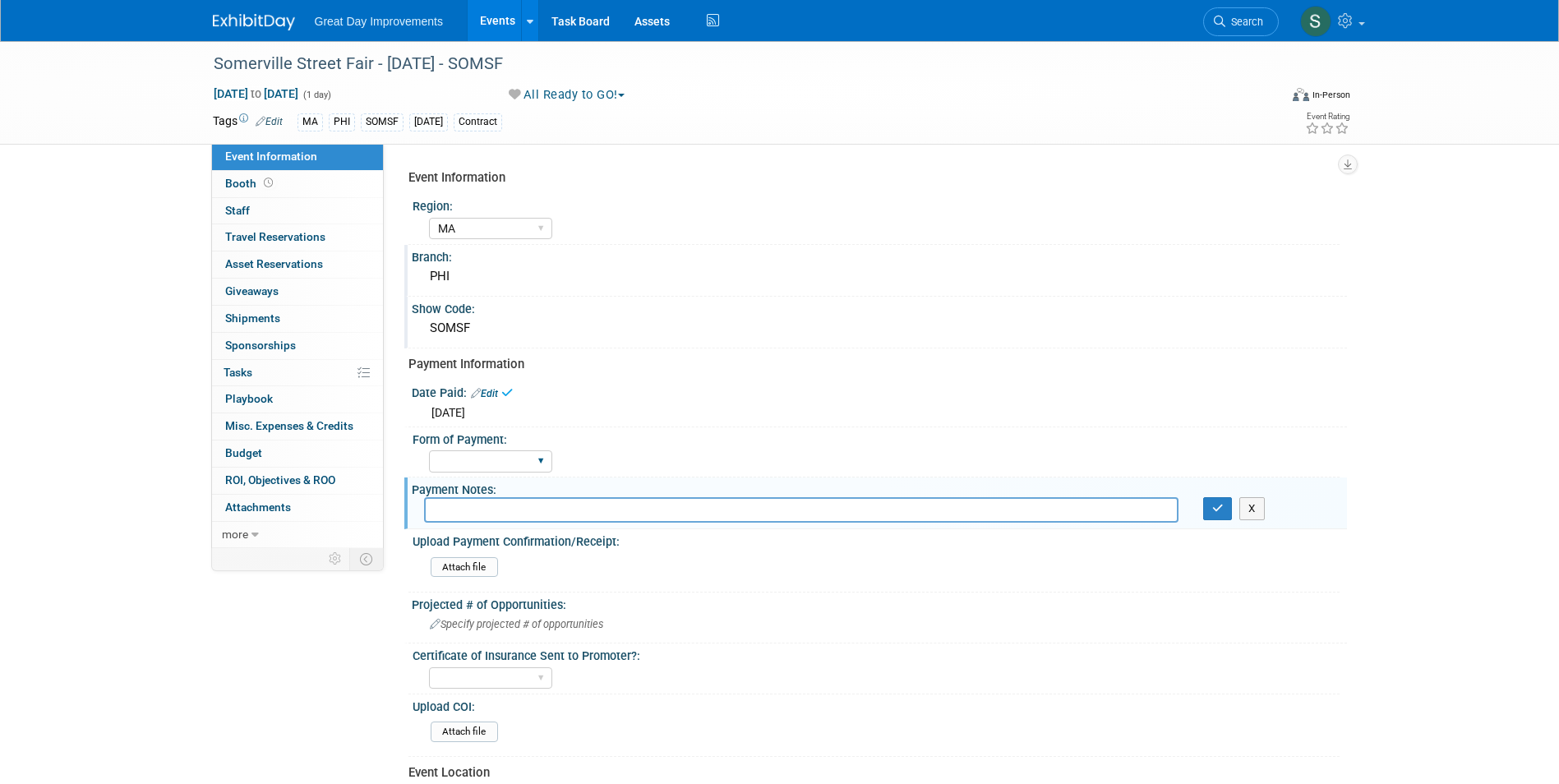
click at [482, 472] on div "Paid via CC Check Requested Pay at the Gate Other" at bounding box center [491, 461] width 123 height 30
click at [482, 468] on select "Paid via CC Check Requested Pay at the Gate Other" at bounding box center [491, 461] width 123 height 22
select select "Paid via CC"
click at [429, 450] on select "Paid via CC Check Requested Pay at the Gate Other" at bounding box center [491, 461] width 123 height 22
click at [648, 314] on div "Show Code:" at bounding box center [879, 307] width 935 height 20
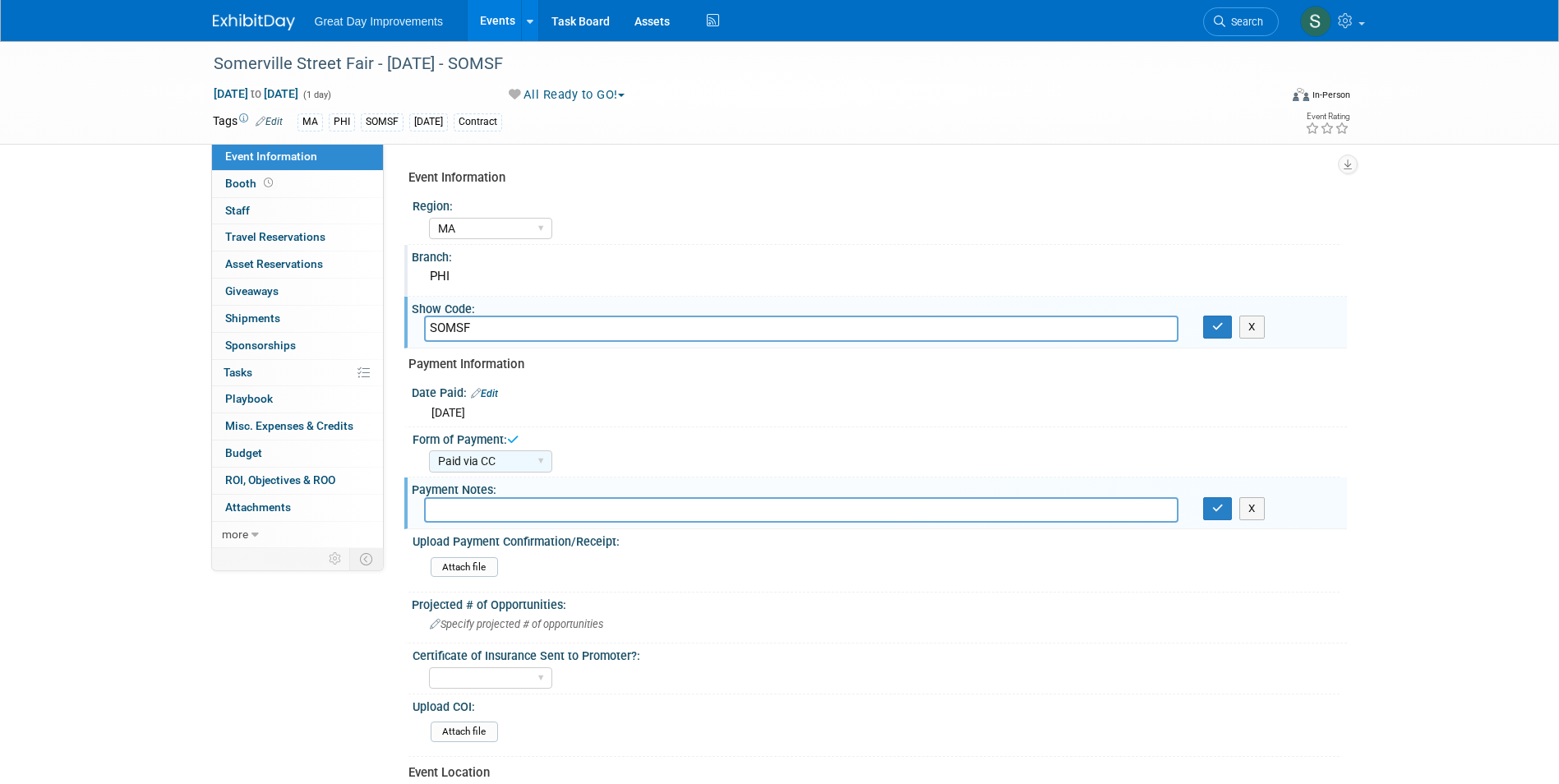
click at [270, 30] on img at bounding box center [253, 22] width 82 height 16
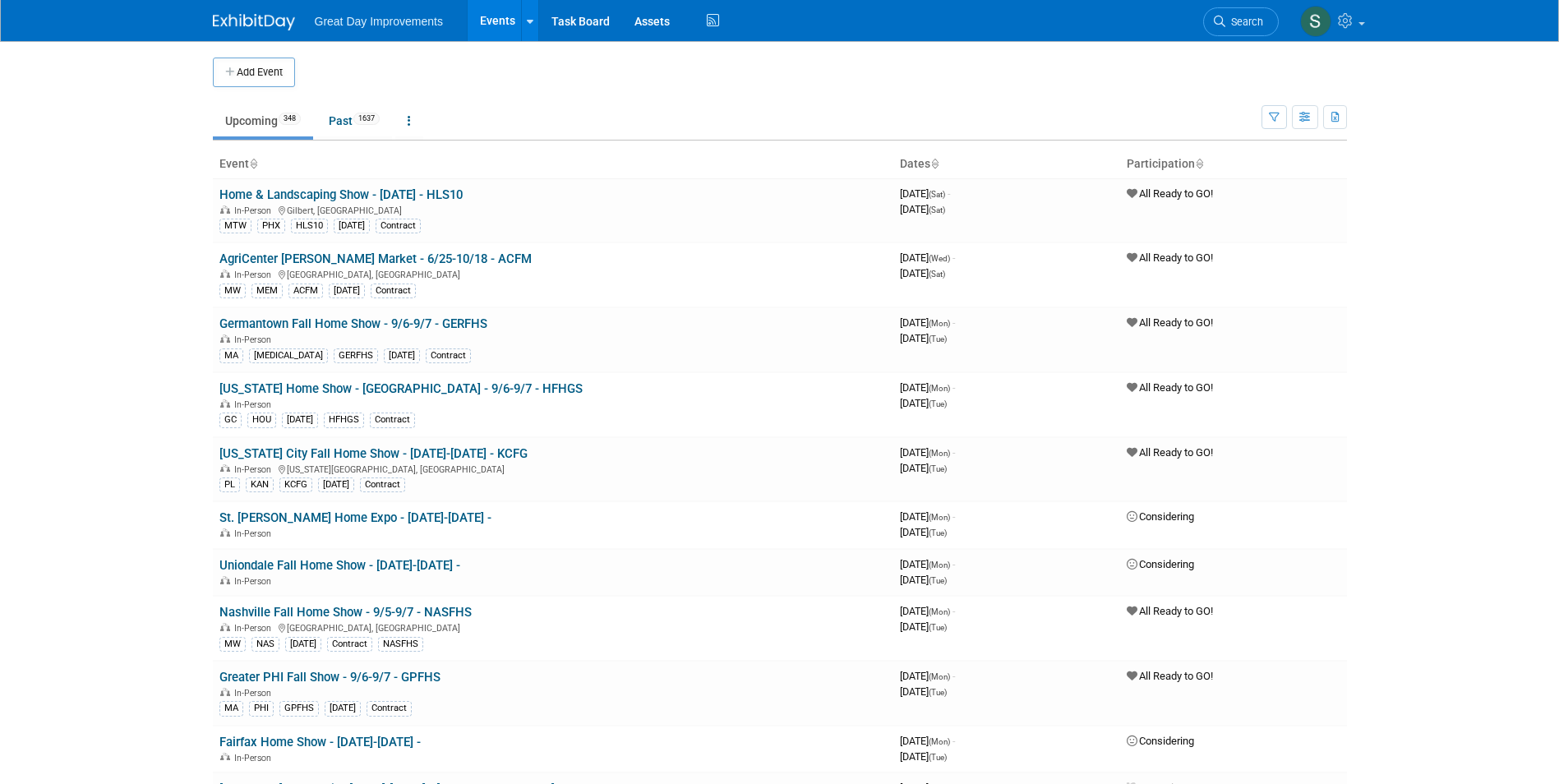
click at [1254, 35] on link "Search" at bounding box center [1241, 22] width 76 height 29
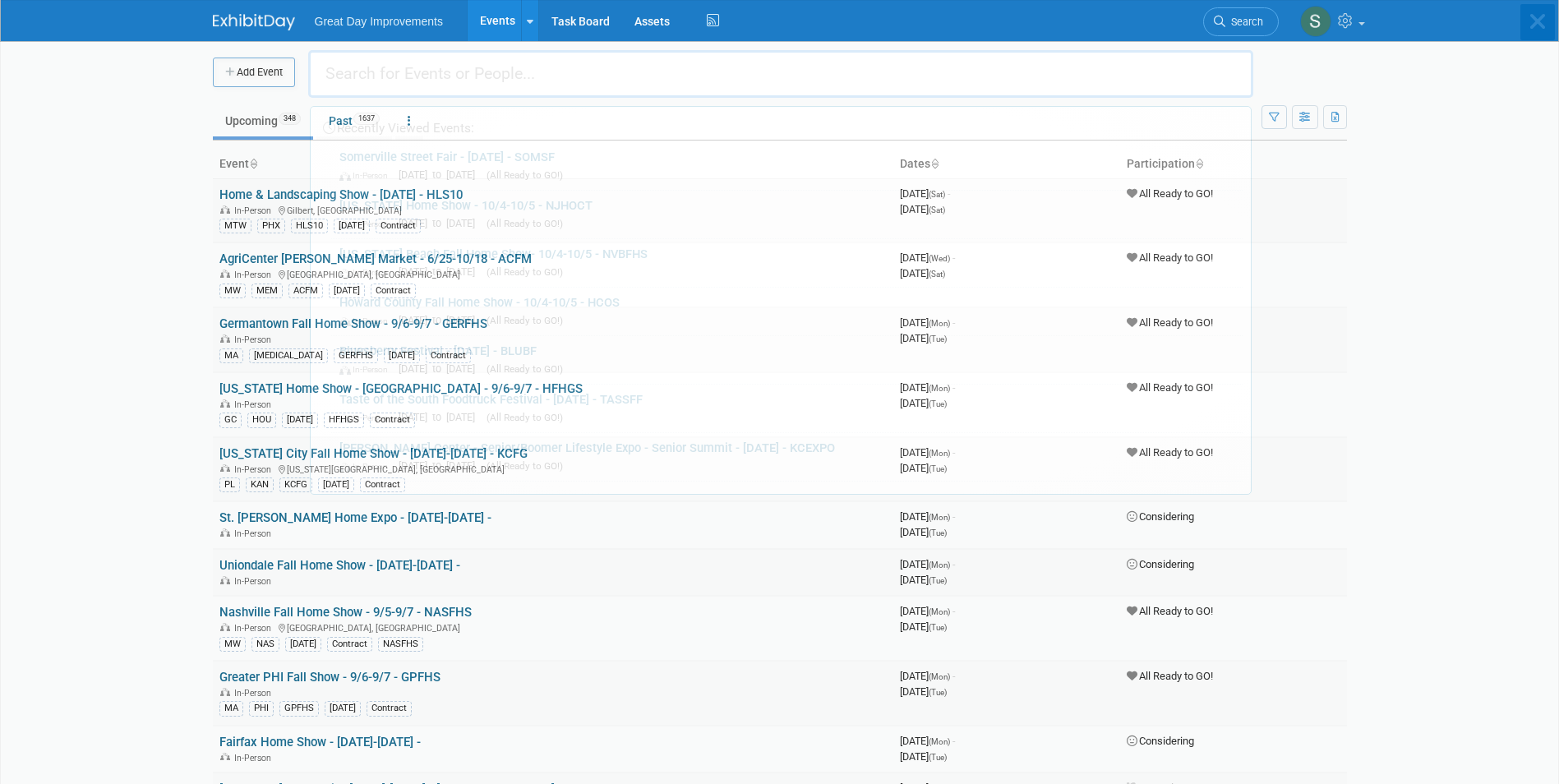
click at [1240, 26] on div "Recently Viewed Events: Somerville Street Fair - 10/5/25 - SOMSF In-Person Oct …" at bounding box center [781, 248] width 945 height 494
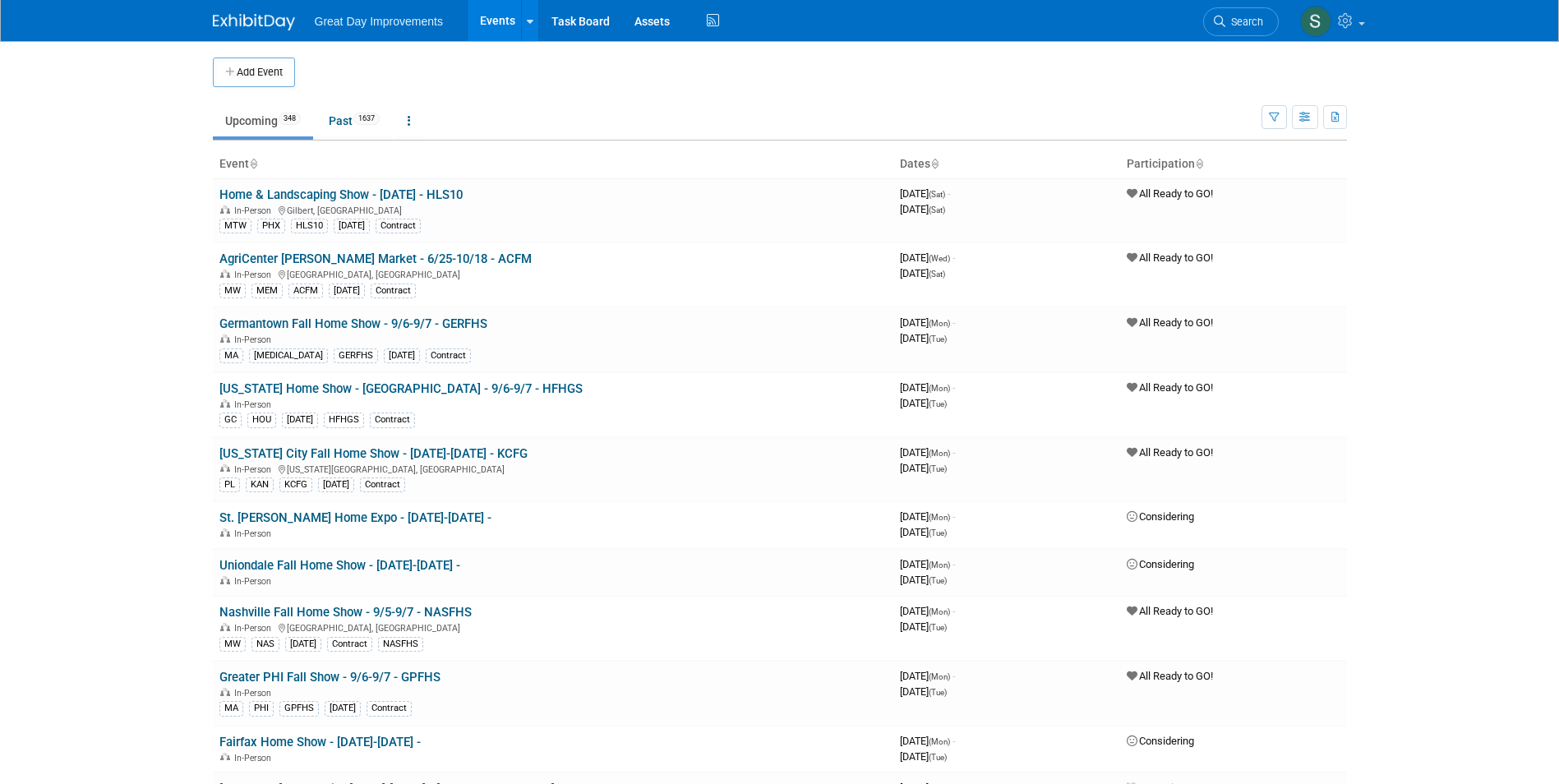
drag, startPoint x: 1236, startPoint y: 25, endPoint x: 875, endPoint y: 63, distance: 363.0
click at [1234, 25] on span "Search" at bounding box center [1244, 22] width 38 height 13
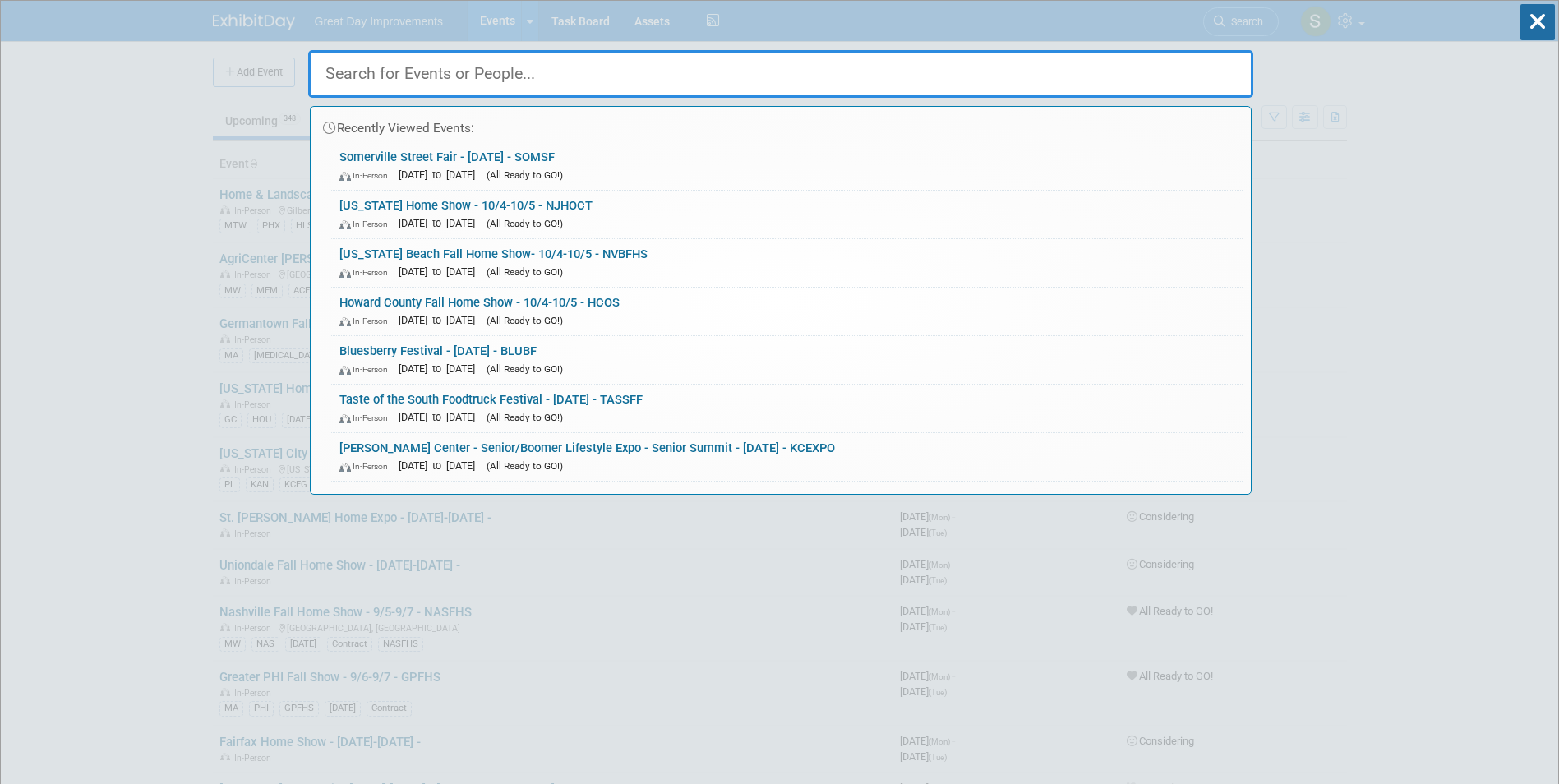
paste input "SPROHS"
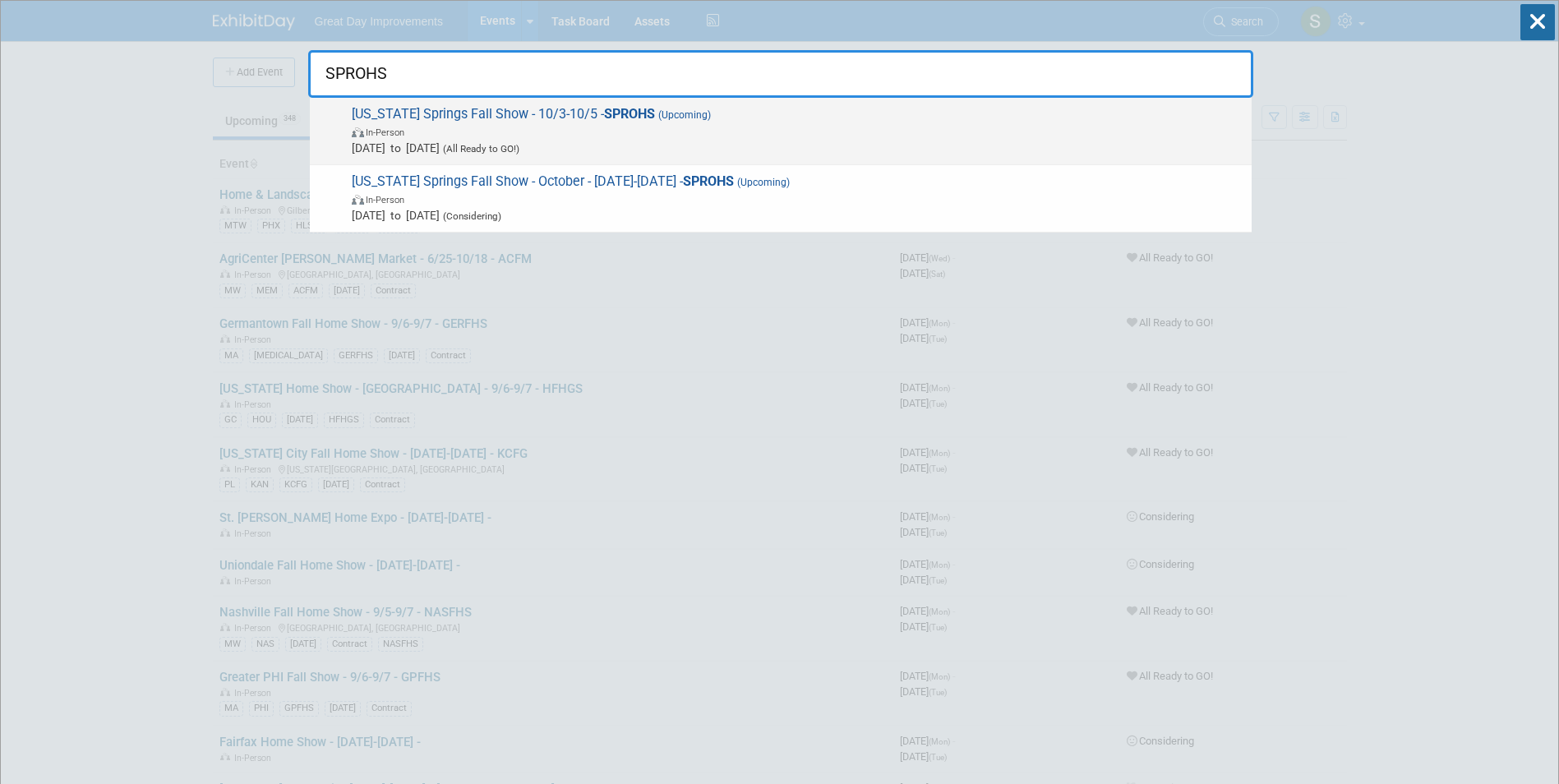
type input "SPROHS"
click at [635, 128] on span "In-Person" at bounding box center [798, 131] width 892 height 16
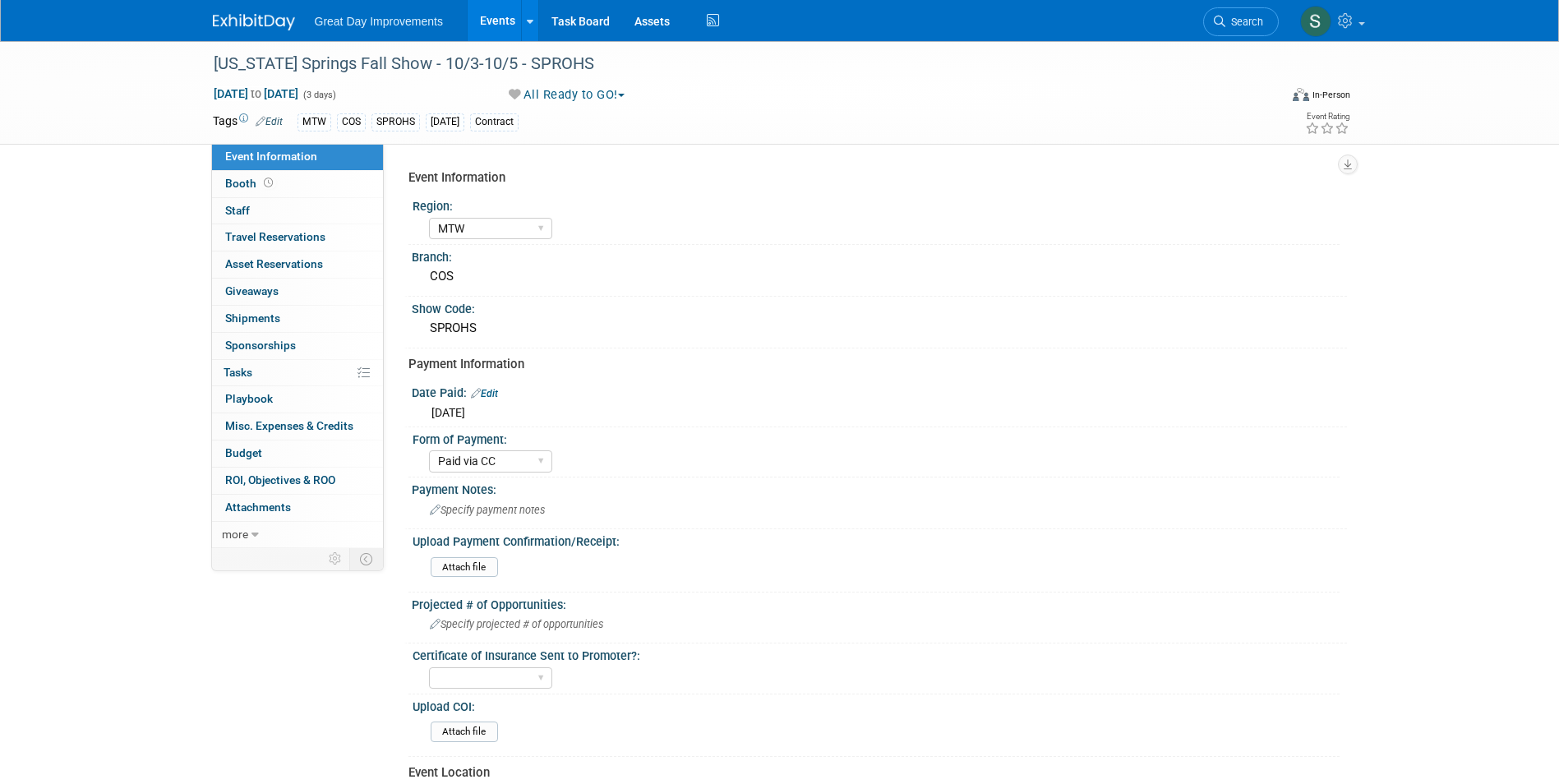
select select "MTW"
select select "Paid via CC"
click at [1255, 4] on li "Search" at bounding box center [1241, 20] width 76 height 40
click at [1243, 21] on span "Search" at bounding box center [1244, 22] width 38 height 13
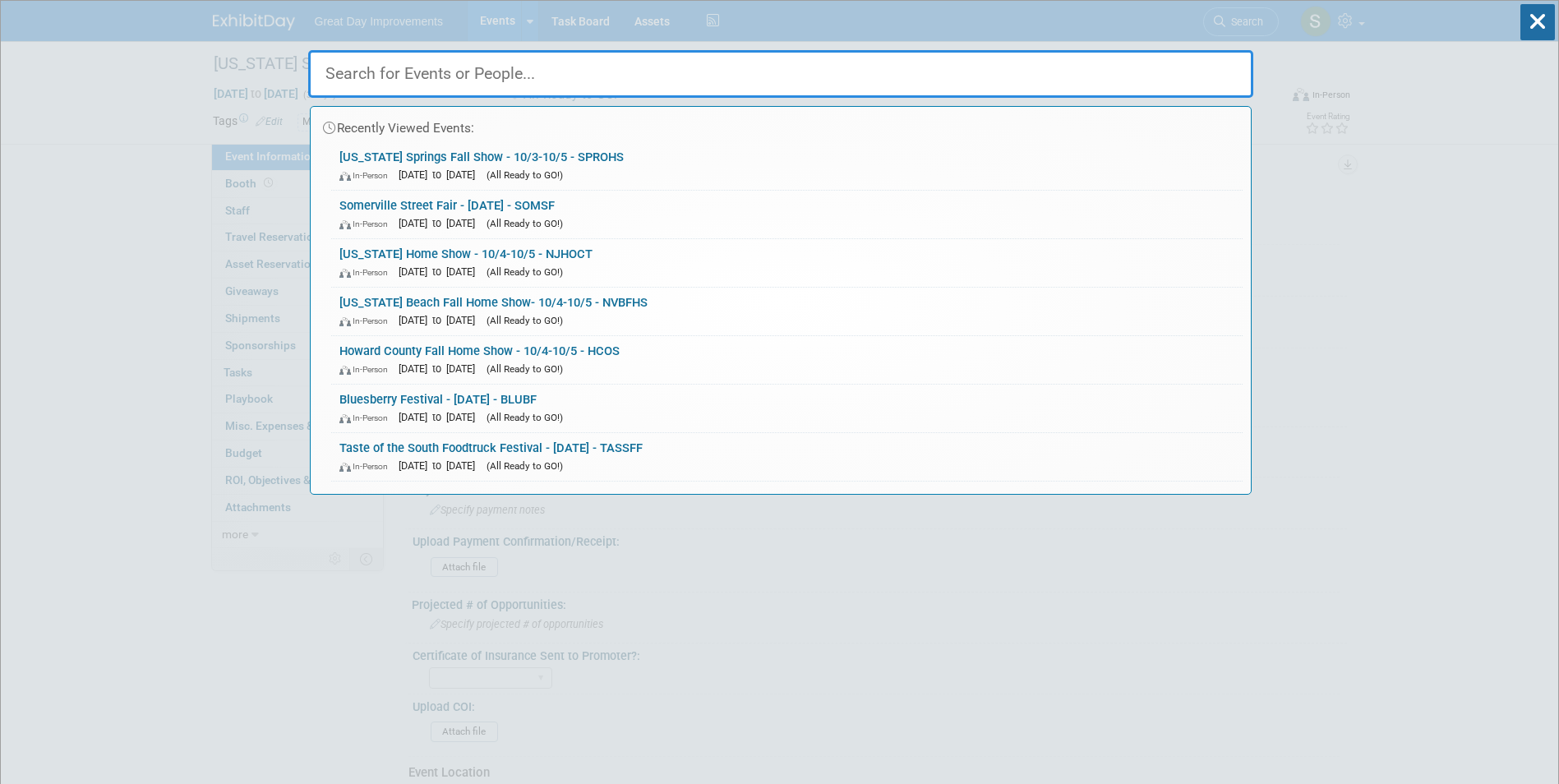
paste input "BCSE"
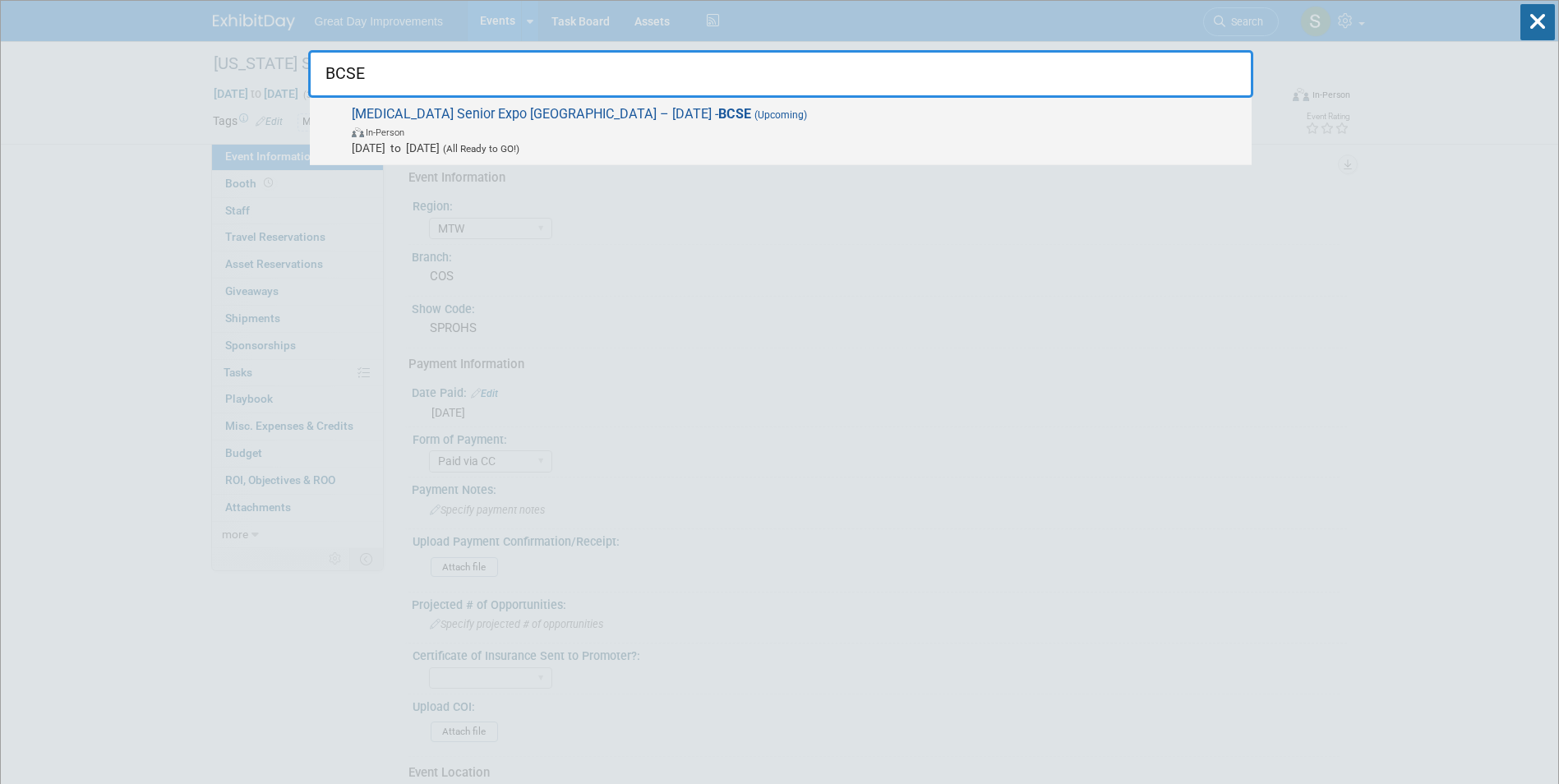
type input "BCSE"
click at [531, 132] on span "In-Person" at bounding box center [798, 131] width 892 height 16
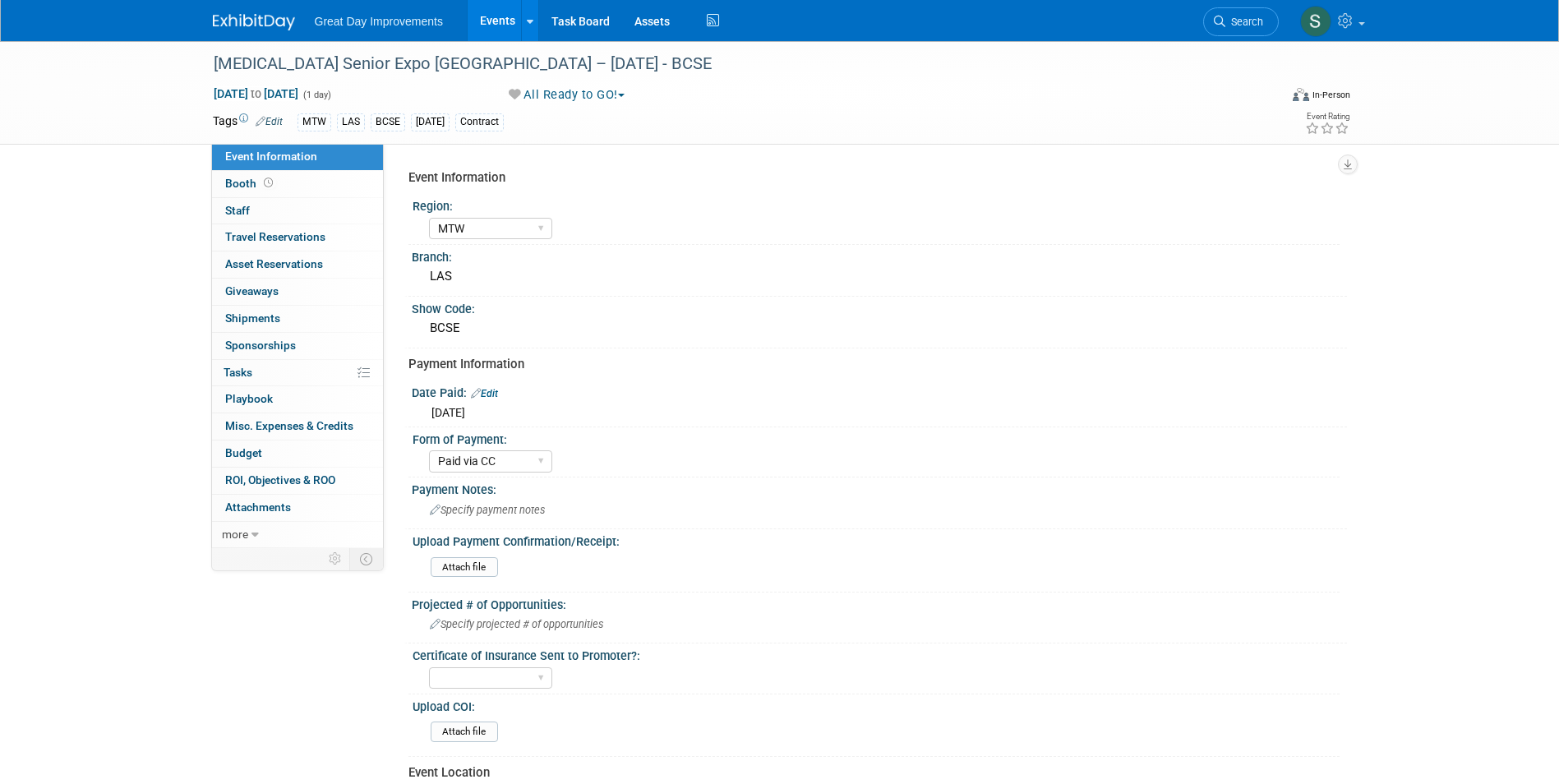
select select "MTW"
select select "Paid via CC"
click at [1250, 17] on span "Search" at bounding box center [1244, 22] width 38 height 13
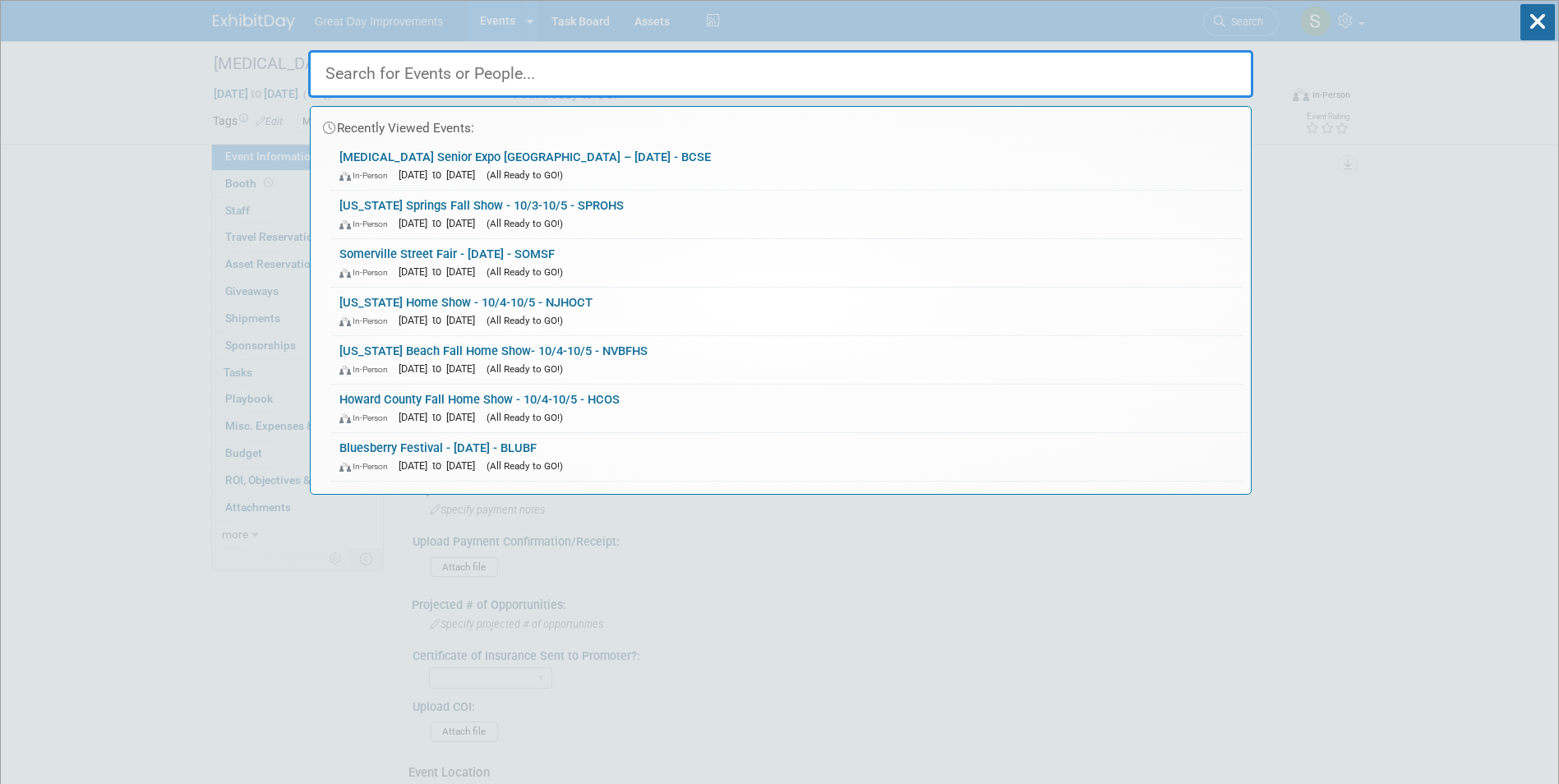
paste input "SAHBAF"
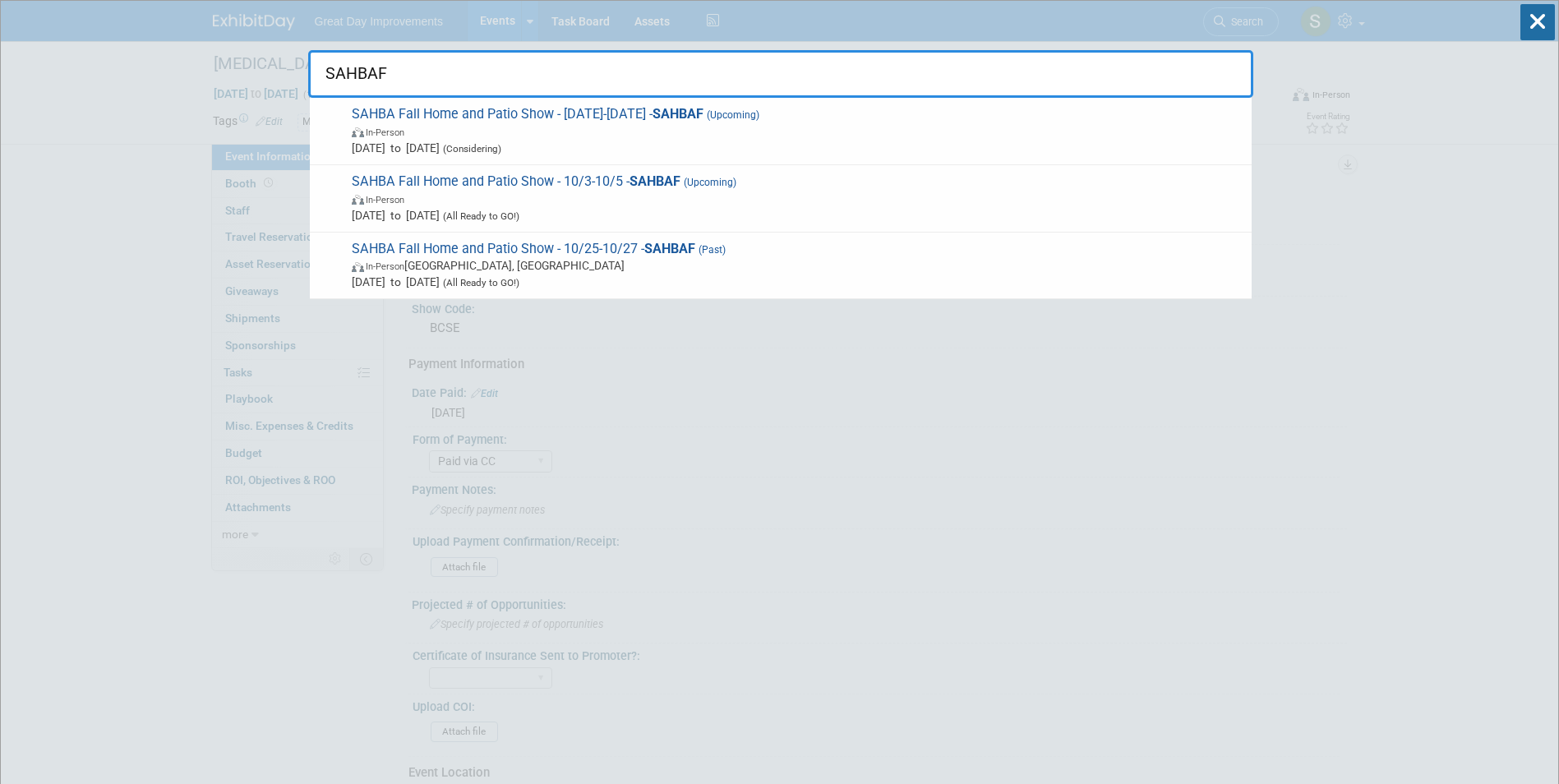
type input "SAHBAF"
click at [728, 126] on span "In-Person" at bounding box center [798, 131] width 892 height 16
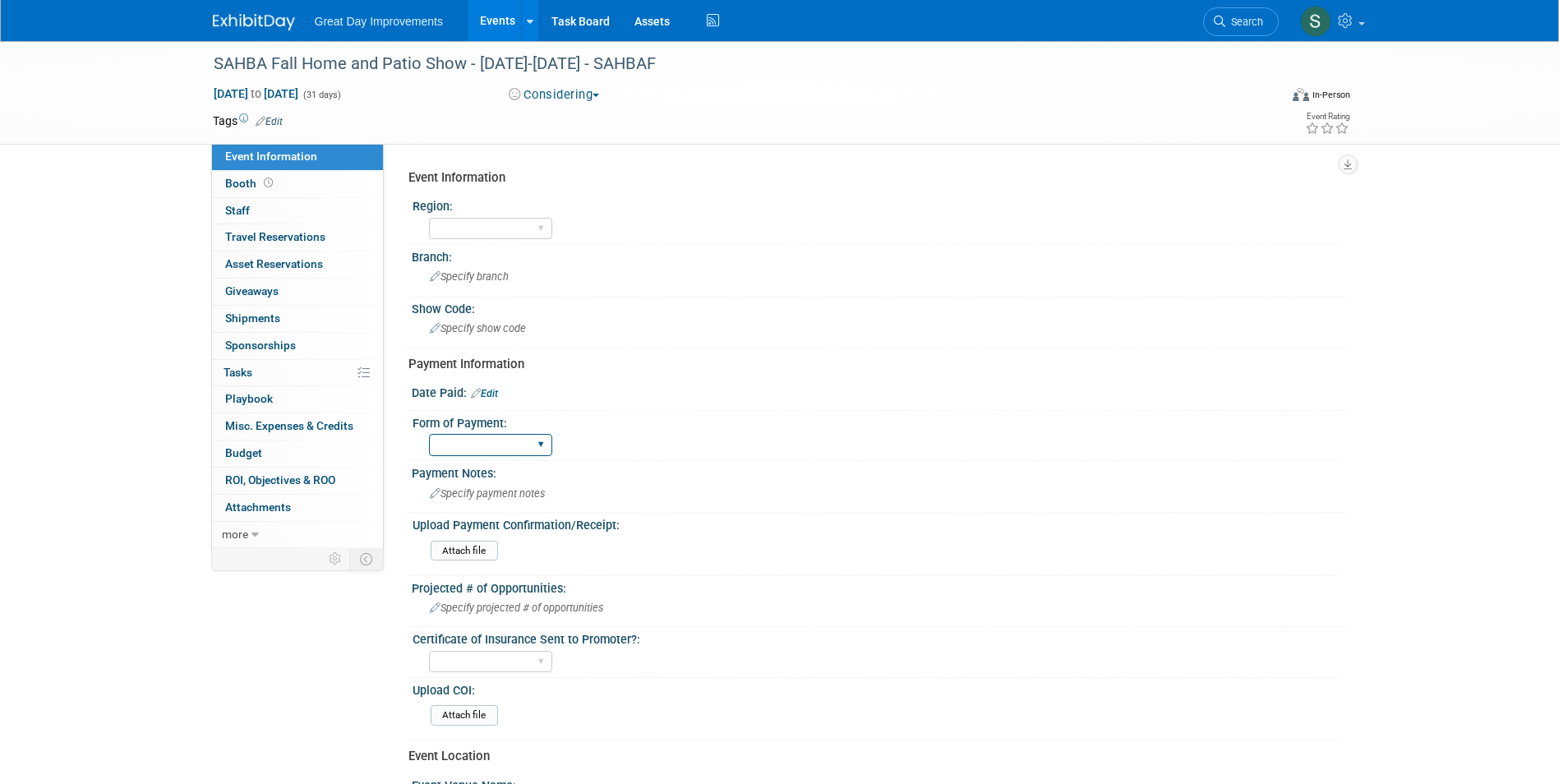
drag, startPoint x: 495, startPoint y: 444, endPoint x: 487, endPoint y: 455, distance: 13.6
click at [495, 444] on select "Paid via CC Check Requested Pay at the Gate Other" at bounding box center [491, 445] width 123 height 22
select select "Paid via CC"
click at [429, 434] on select "Paid via CC Check Requested Pay at the Gate Other" at bounding box center [491, 445] width 123 height 22
click at [493, 395] on link "Edit" at bounding box center [485, 394] width 27 height 12
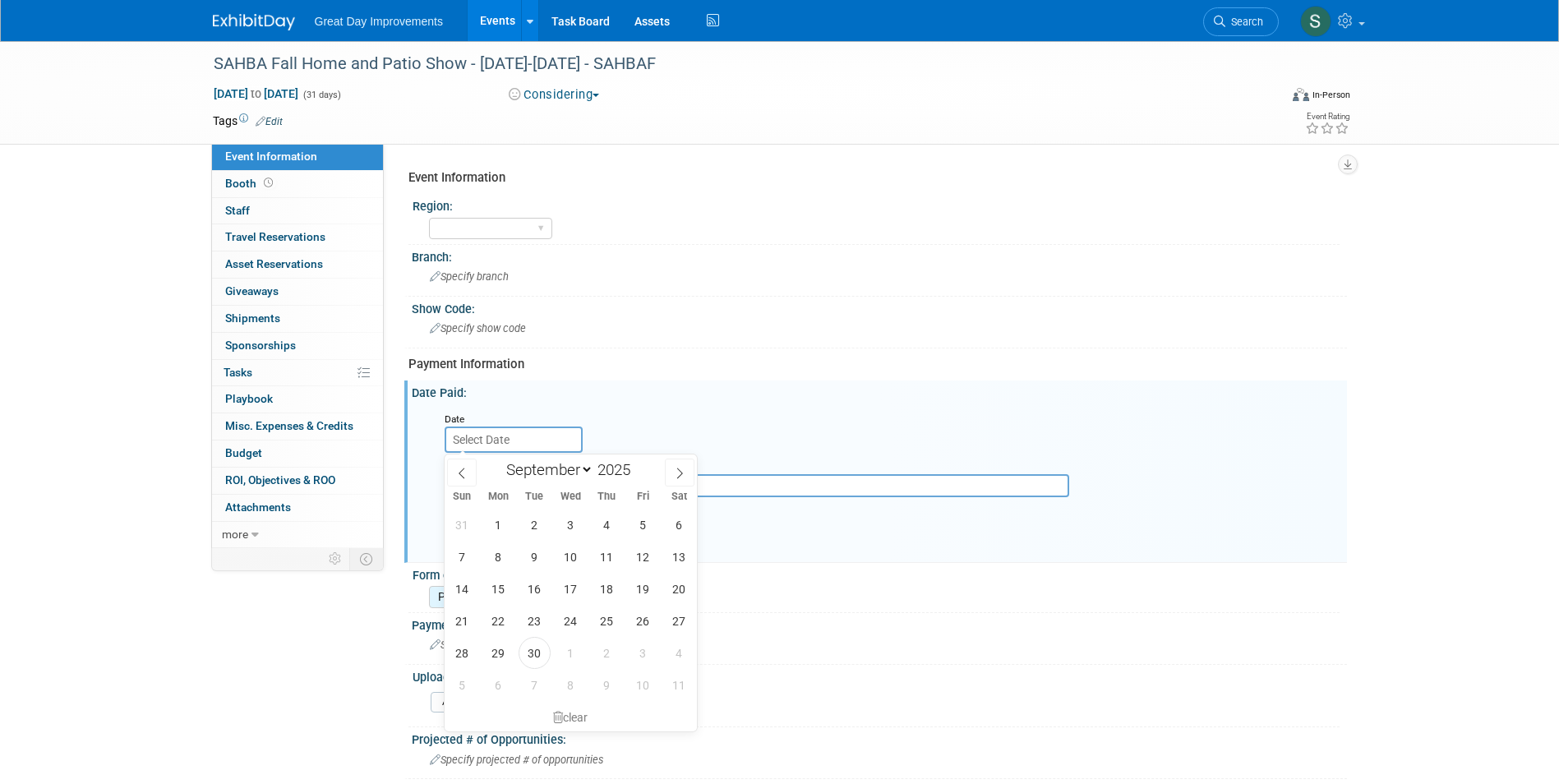
click at [481, 433] on input "text" at bounding box center [513, 439] width 138 height 26
click at [535, 472] on select "January February March April May June July August September October November De…" at bounding box center [546, 470] width 94 height 20
select select "9"
click at [499, 459] on select "January February March April May June July August September October November De…" at bounding box center [546, 470] width 94 height 20
click at [636, 476] on span at bounding box center [637, 475] width 12 height 10
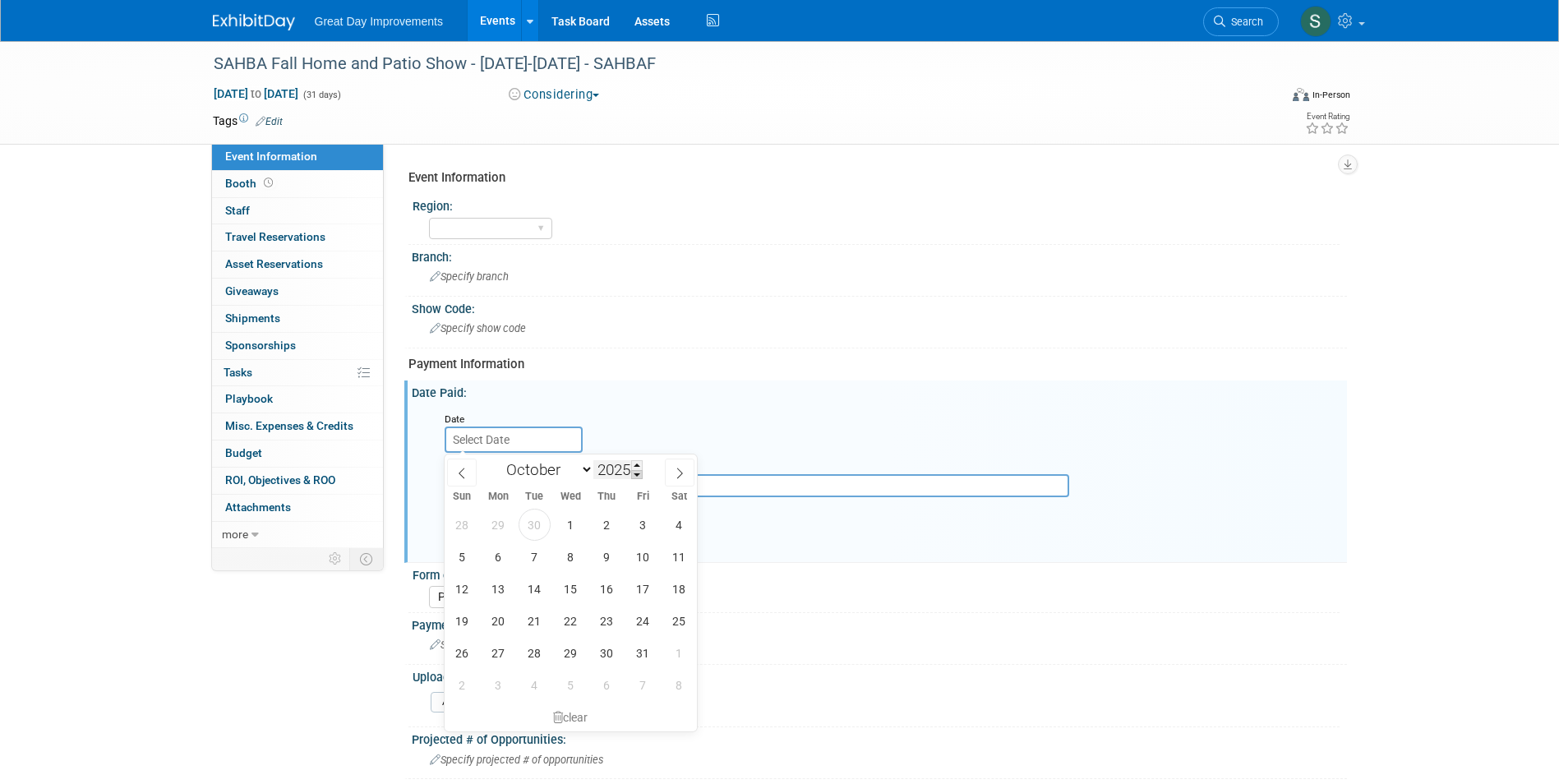
type input "2024"
click at [530, 614] on span "22" at bounding box center [535, 620] width 32 height 32
type input "Oct 22, 2024"
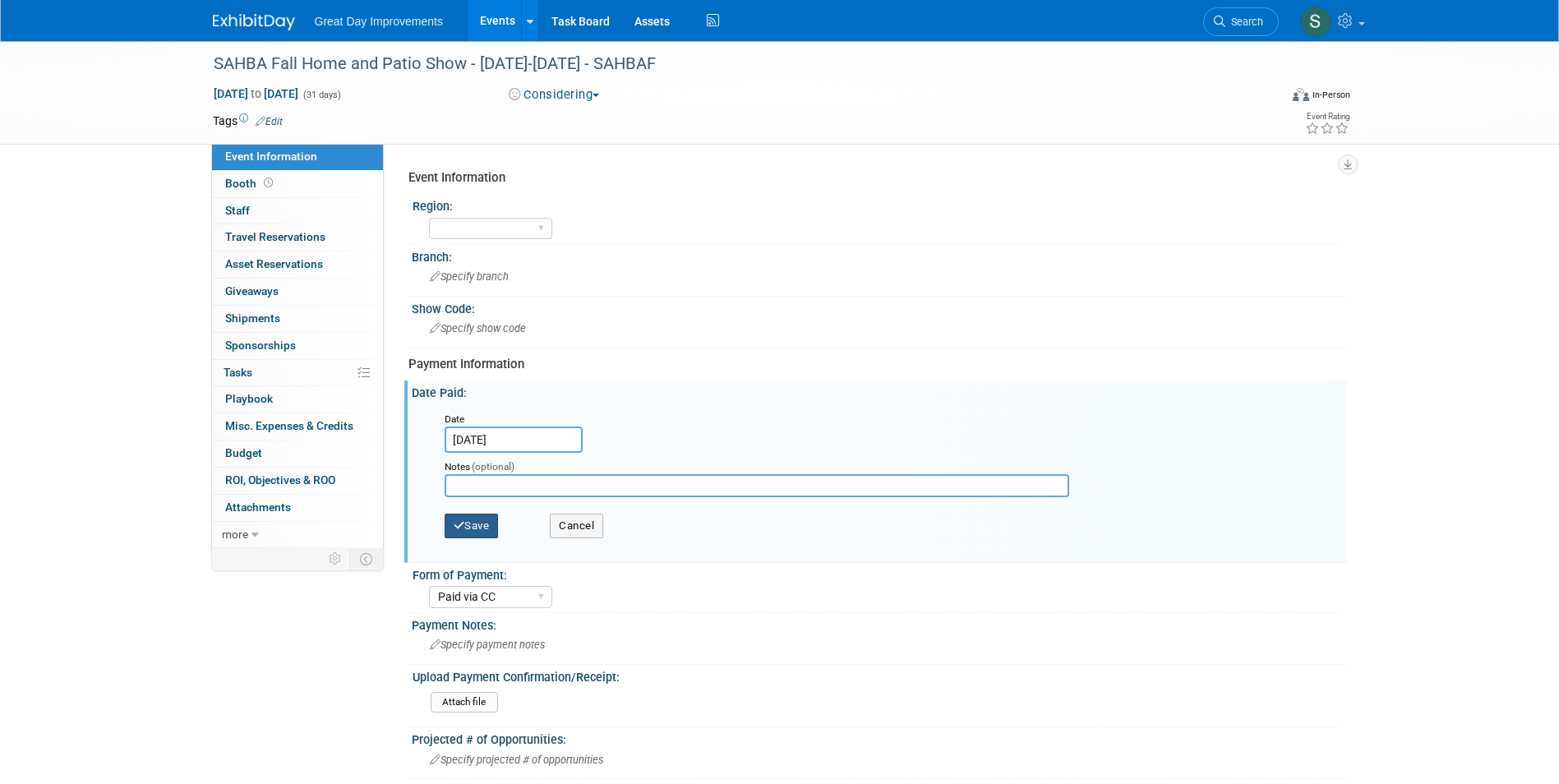
click at [481, 532] on button "Save" at bounding box center [471, 525] width 54 height 24
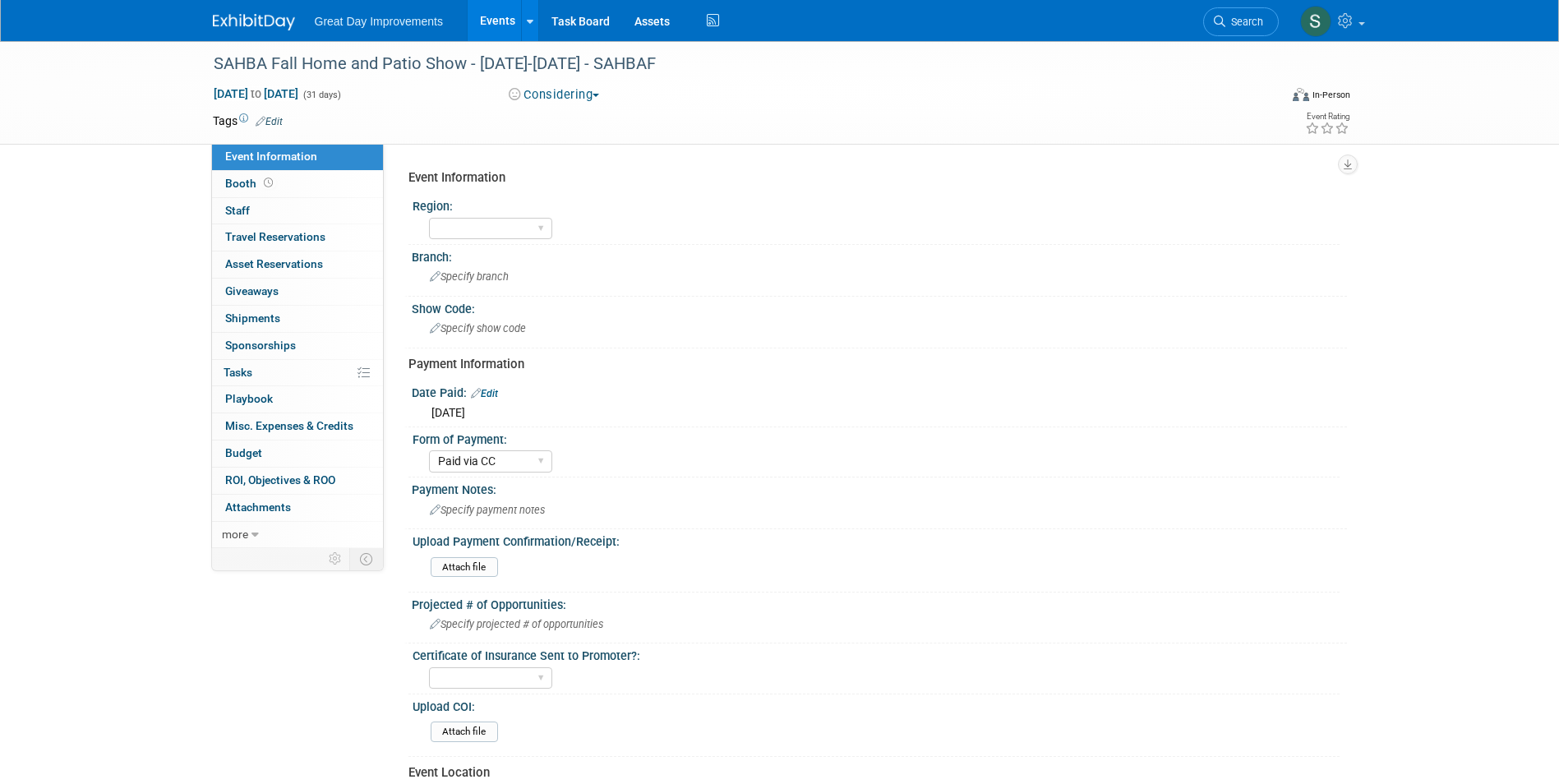
click at [537, 96] on button "Considering" at bounding box center [555, 94] width 103 height 17
click at [574, 206] on link "All Ready to GO!" at bounding box center [573, 213] width 137 height 23
click at [299, 94] on span "Oct 1, 2025 to Oct 31, 2025" at bounding box center [255, 94] width 86 height 15
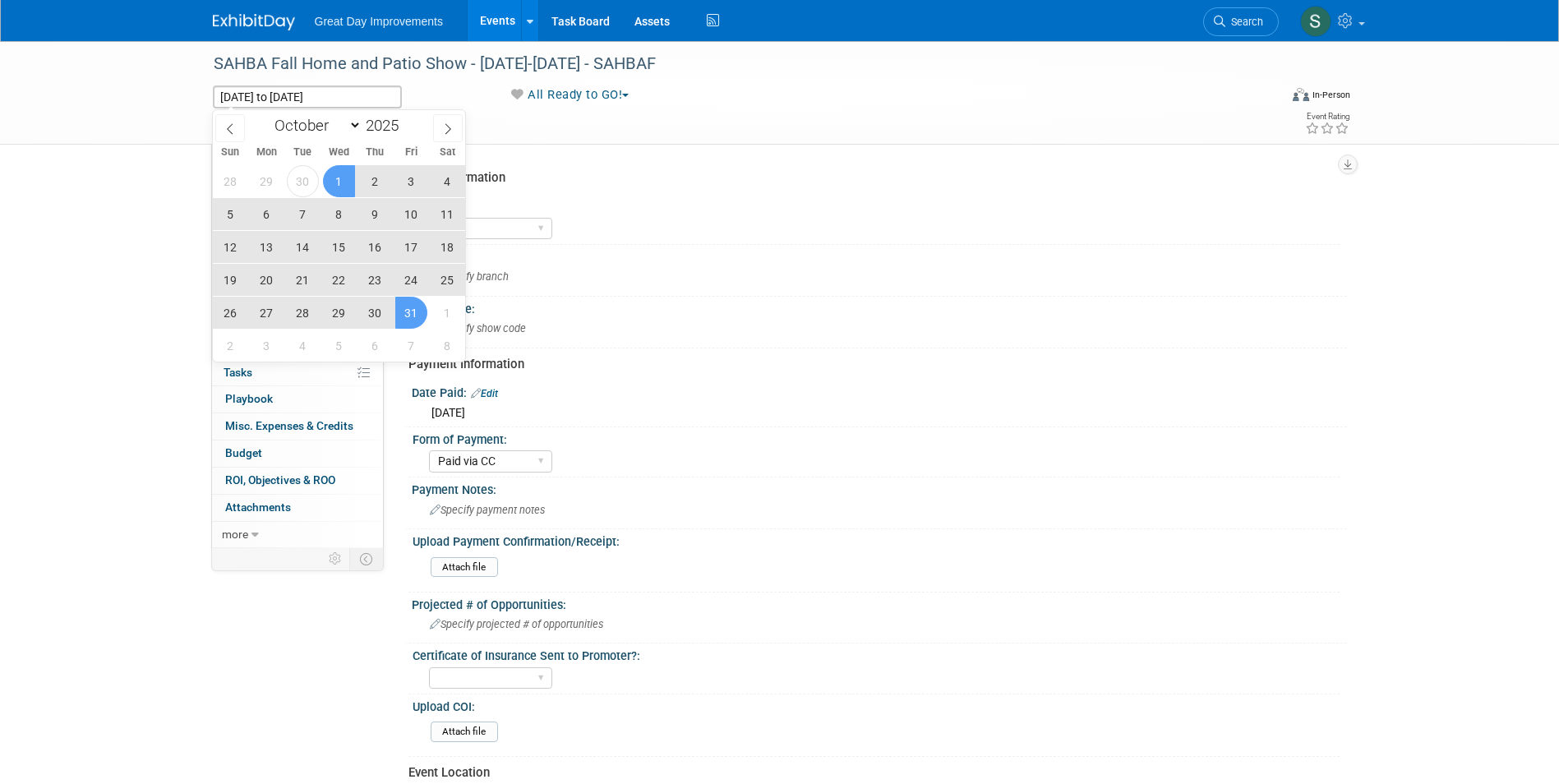
click at [409, 184] on span "3" at bounding box center [411, 181] width 32 height 32
type input "Oct 3, 2025"
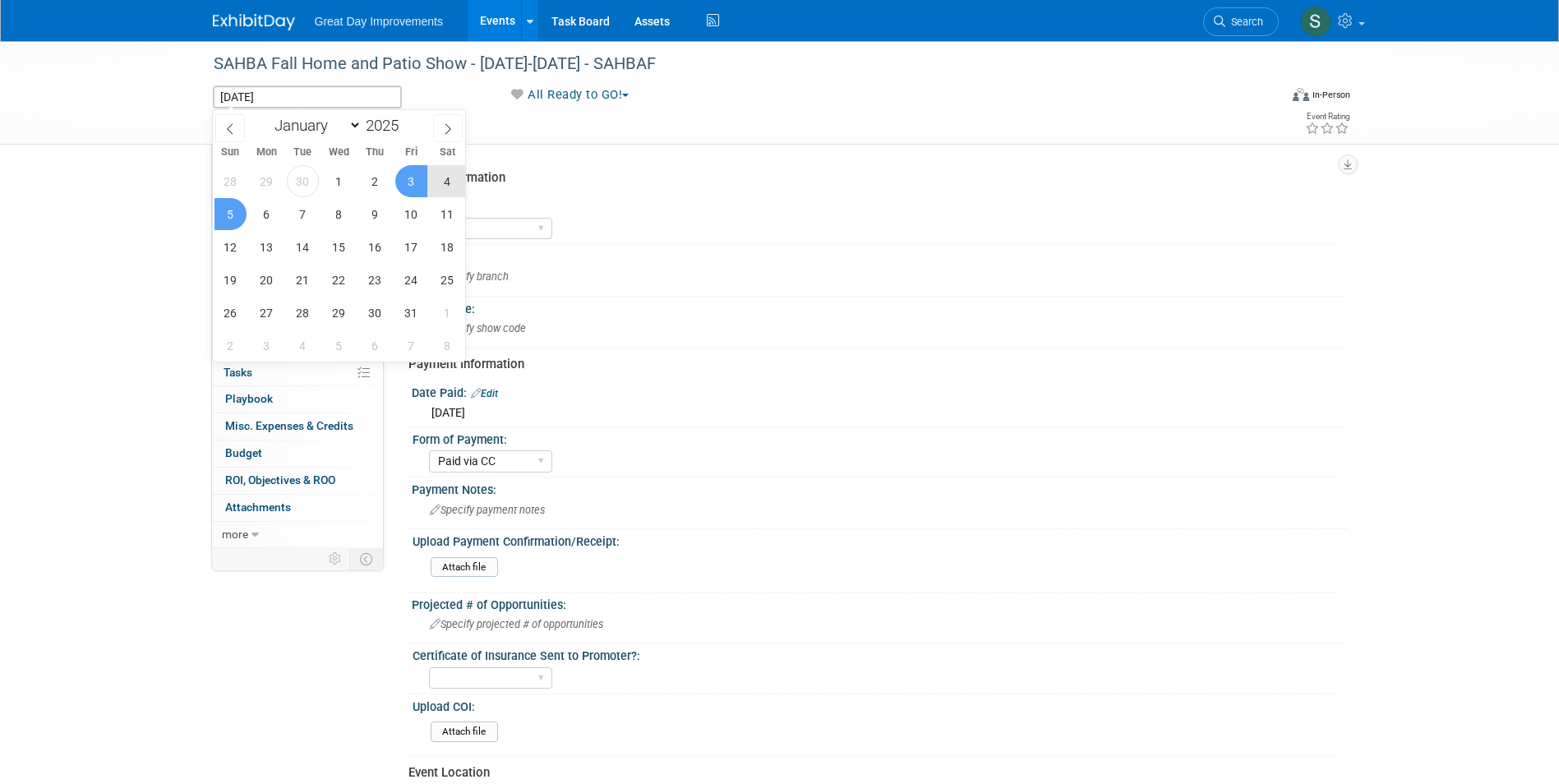
click at [223, 221] on span "5" at bounding box center [230, 214] width 32 height 32
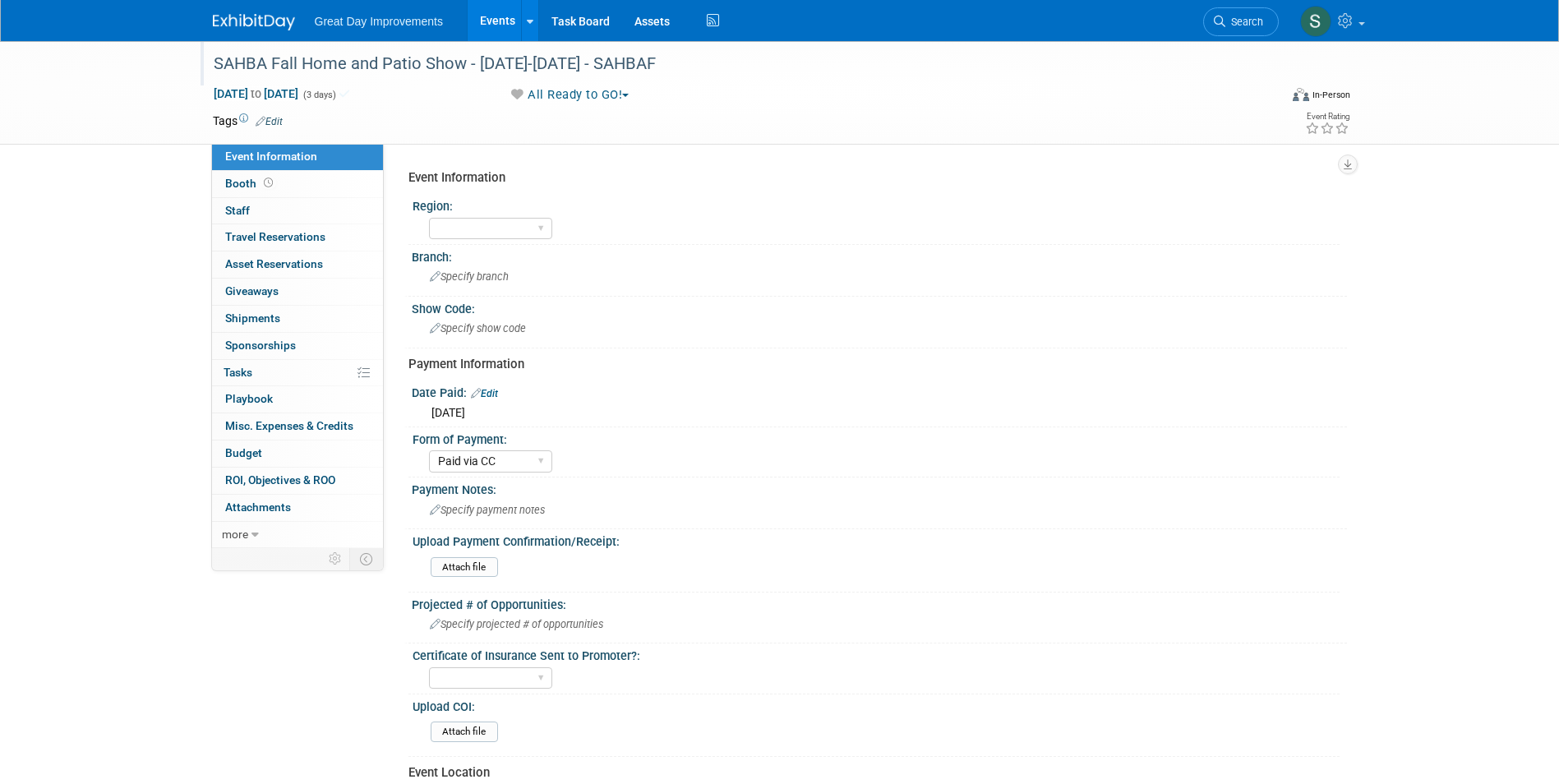
click at [537, 65] on div "SAHBA Fall Home and Patio Show - 10/01/25-10/31/25 - SAHBAF" at bounding box center [731, 63] width 1046 height 30
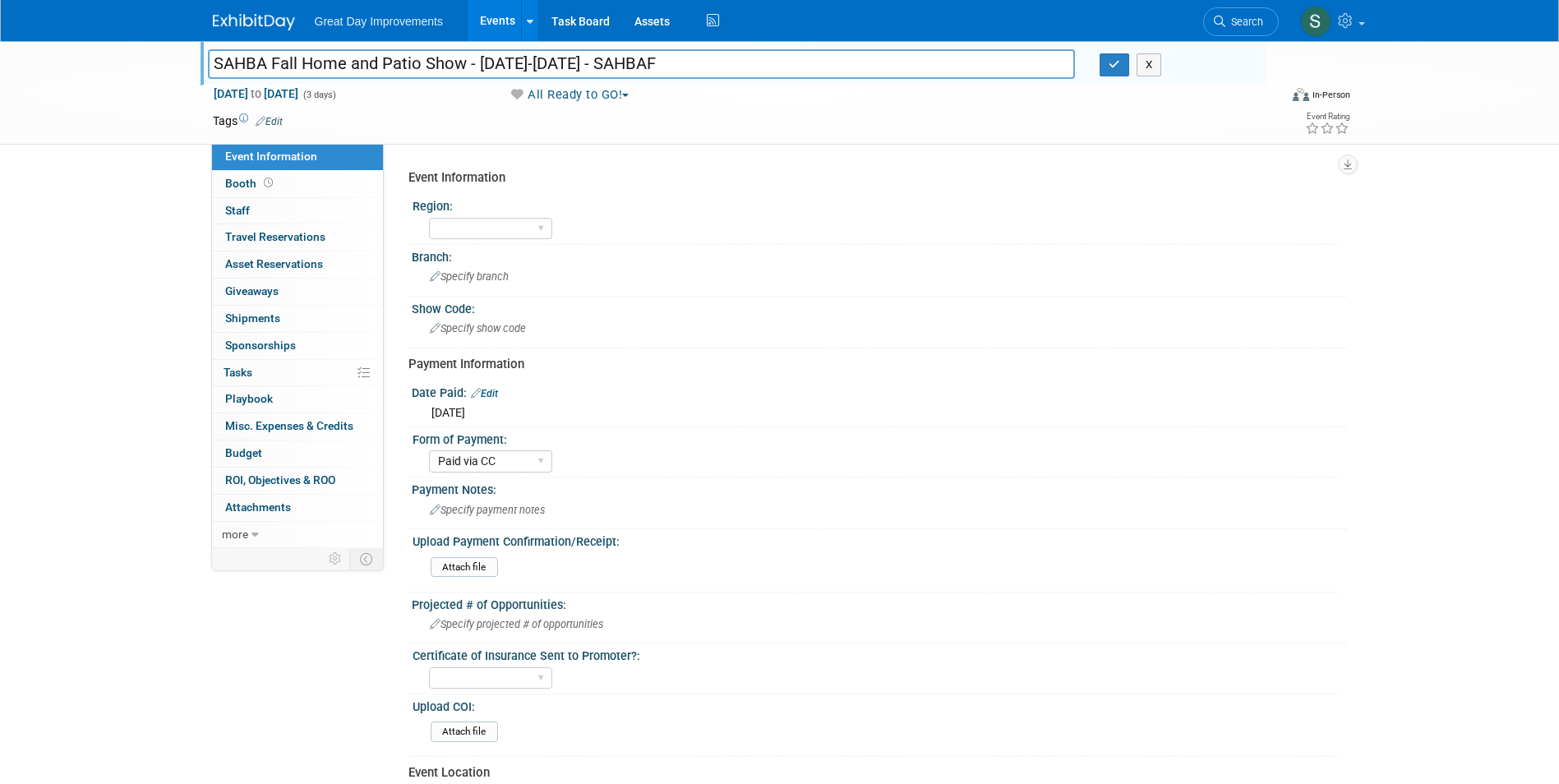
drag, startPoint x: 621, startPoint y: 67, endPoint x: 479, endPoint y: 72, distance: 142.1
click at [479, 72] on input "SAHBA Fall Home and Patio Show - 10/01/25-10/31/25 - SAHBAF" at bounding box center [642, 63] width 868 height 29
type input "SAHBA Fall Home and Patio Show - 10/3-10/5 - SAHBAF"
click at [1115, 62] on icon "button" at bounding box center [1115, 64] width 12 height 11
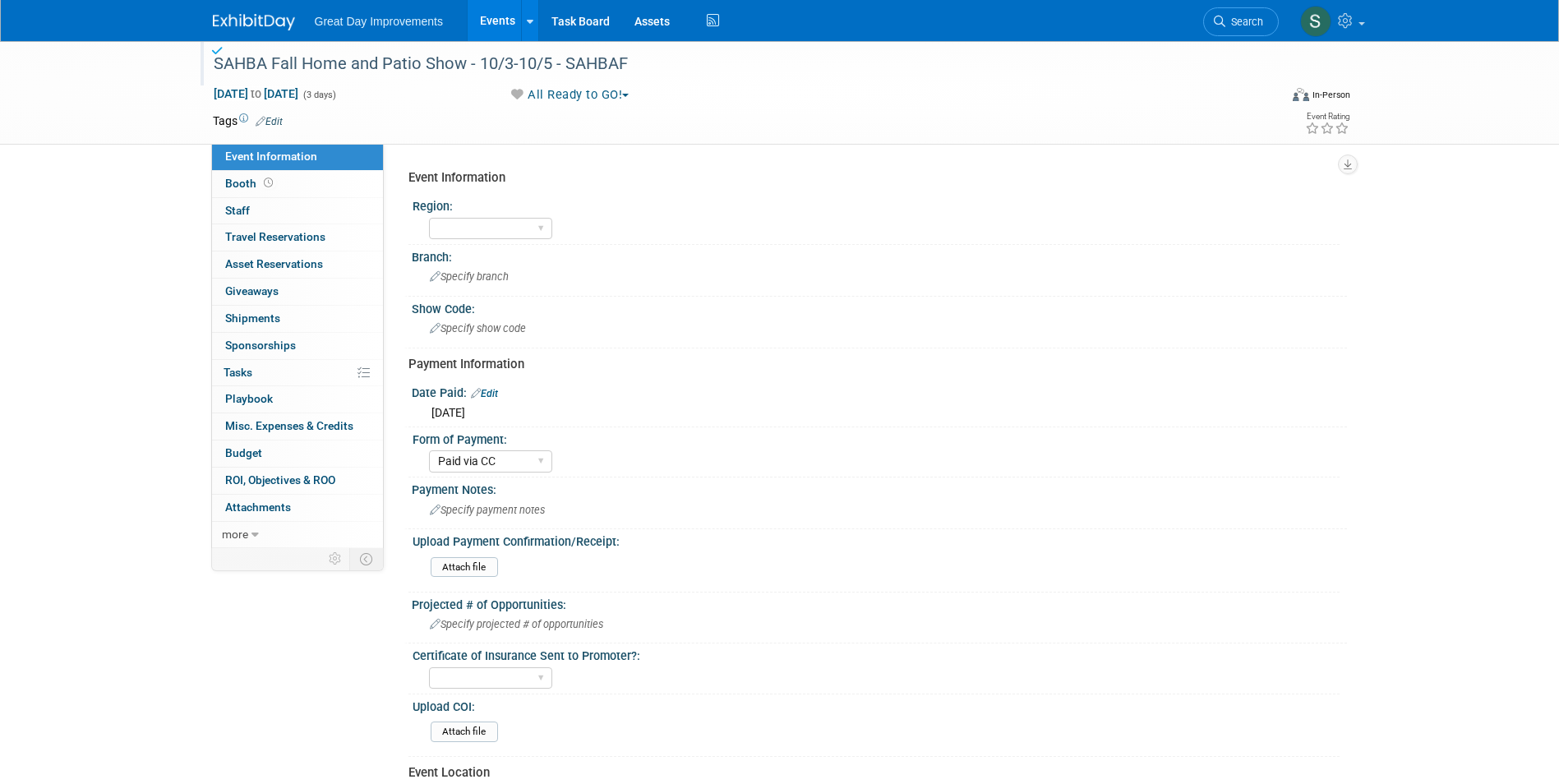
click at [278, 121] on link "Edit" at bounding box center [269, 121] width 27 height 12
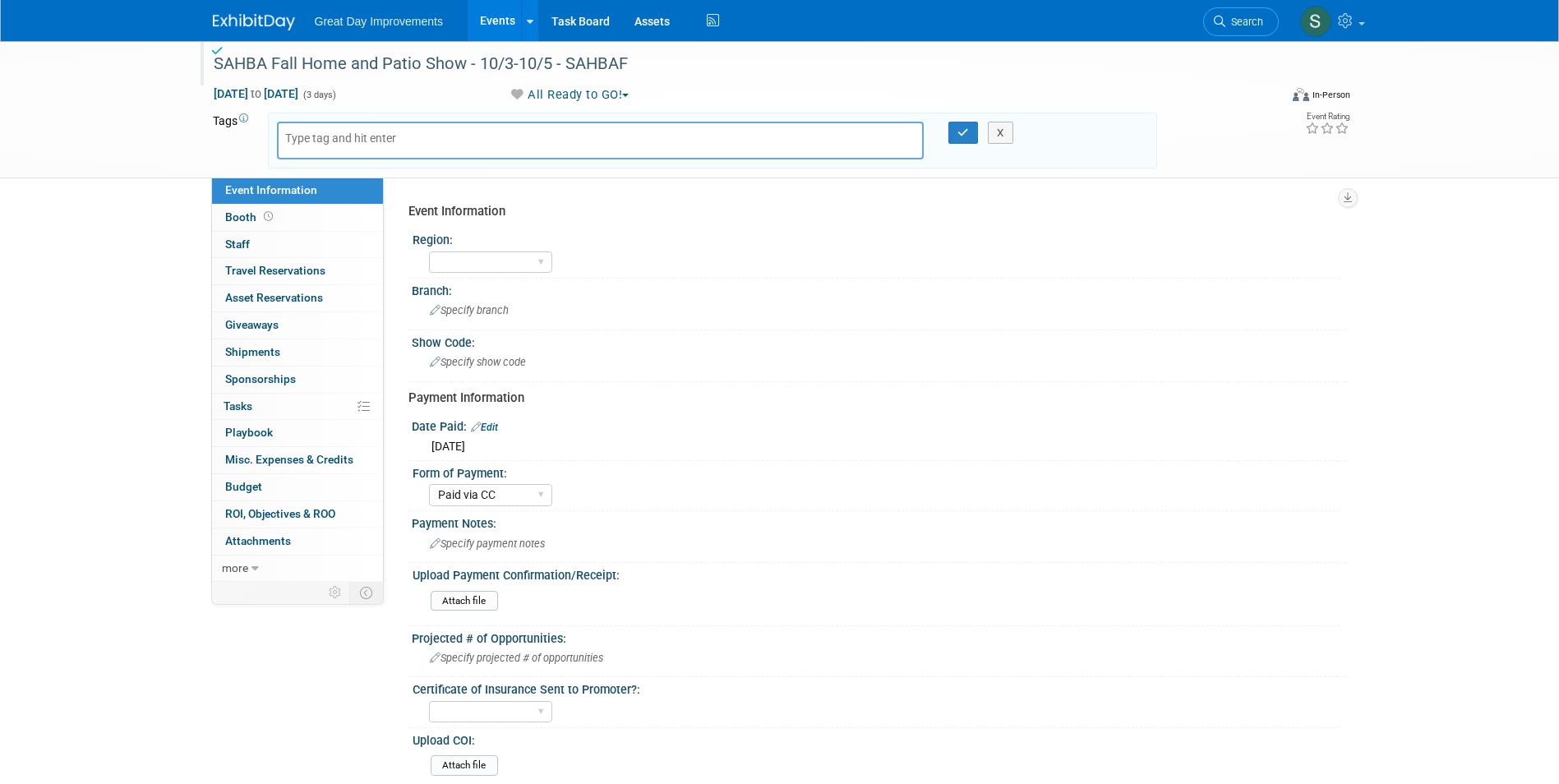
click at [307, 139] on body "Great Day Improvements Events Add Event Bulk Upload Events Shareable Event Boar…" at bounding box center [779, 392] width 1559 height 784
click at [307, 140] on input "text" at bounding box center [351, 137] width 132 height 16
click at [447, 142] on div at bounding box center [600, 140] width 648 height 38
click at [375, 141] on input "text" at bounding box center [351, 137] width 132 height 16
click at [323, 141] on input "text" at bounding box center [351, 137] width 132 height 16
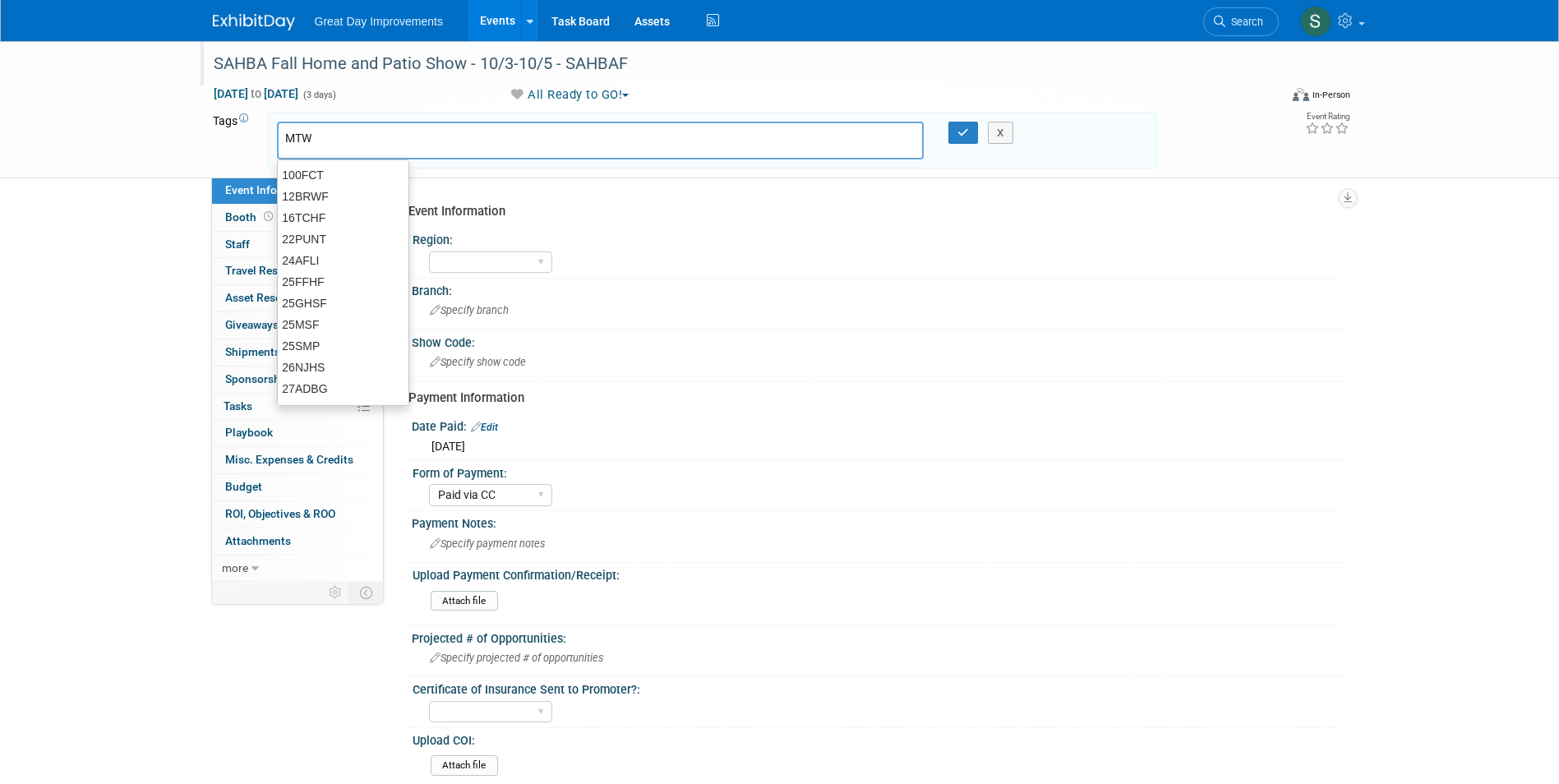
type input "MTW"
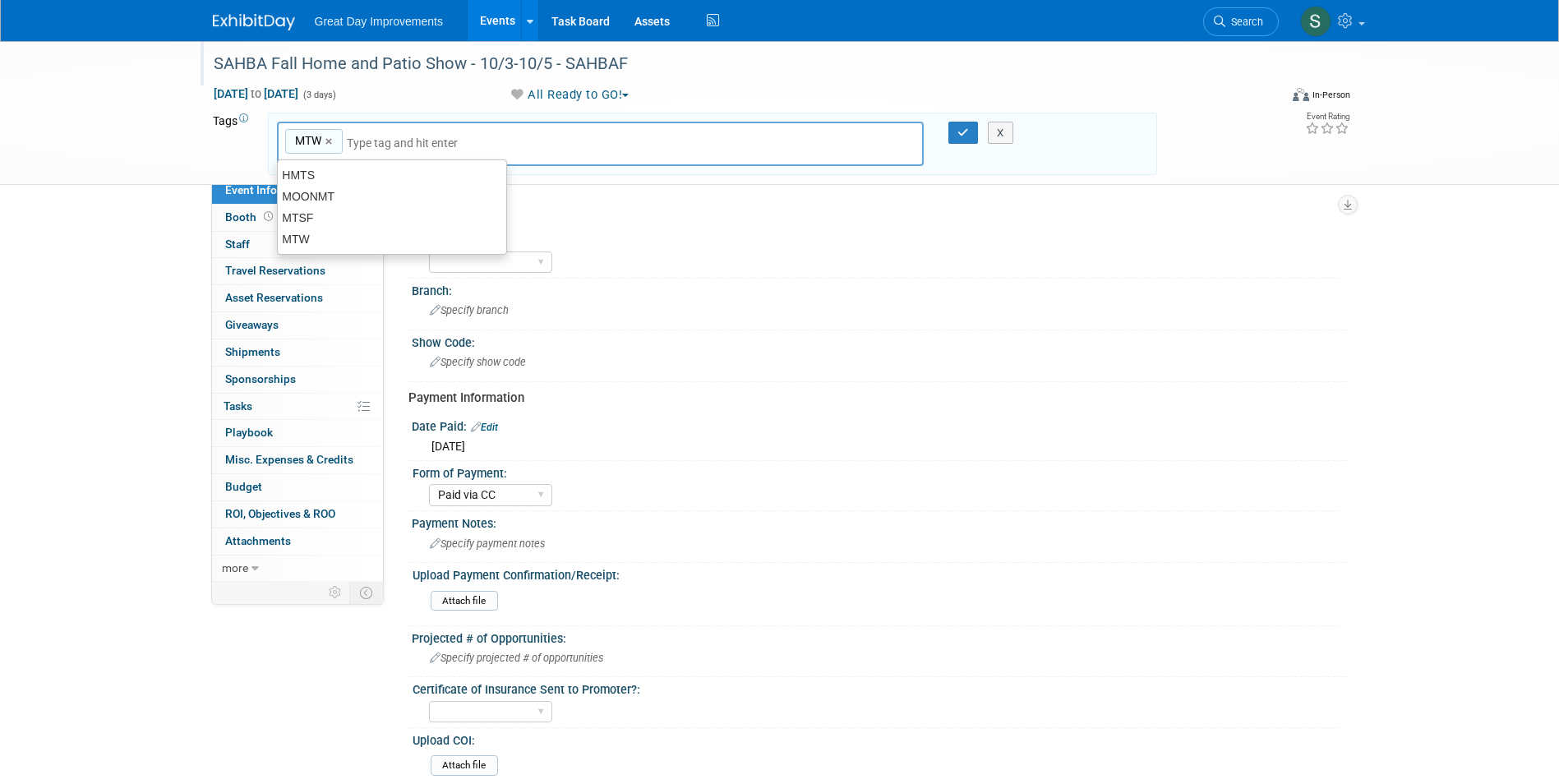
type input "MTW"
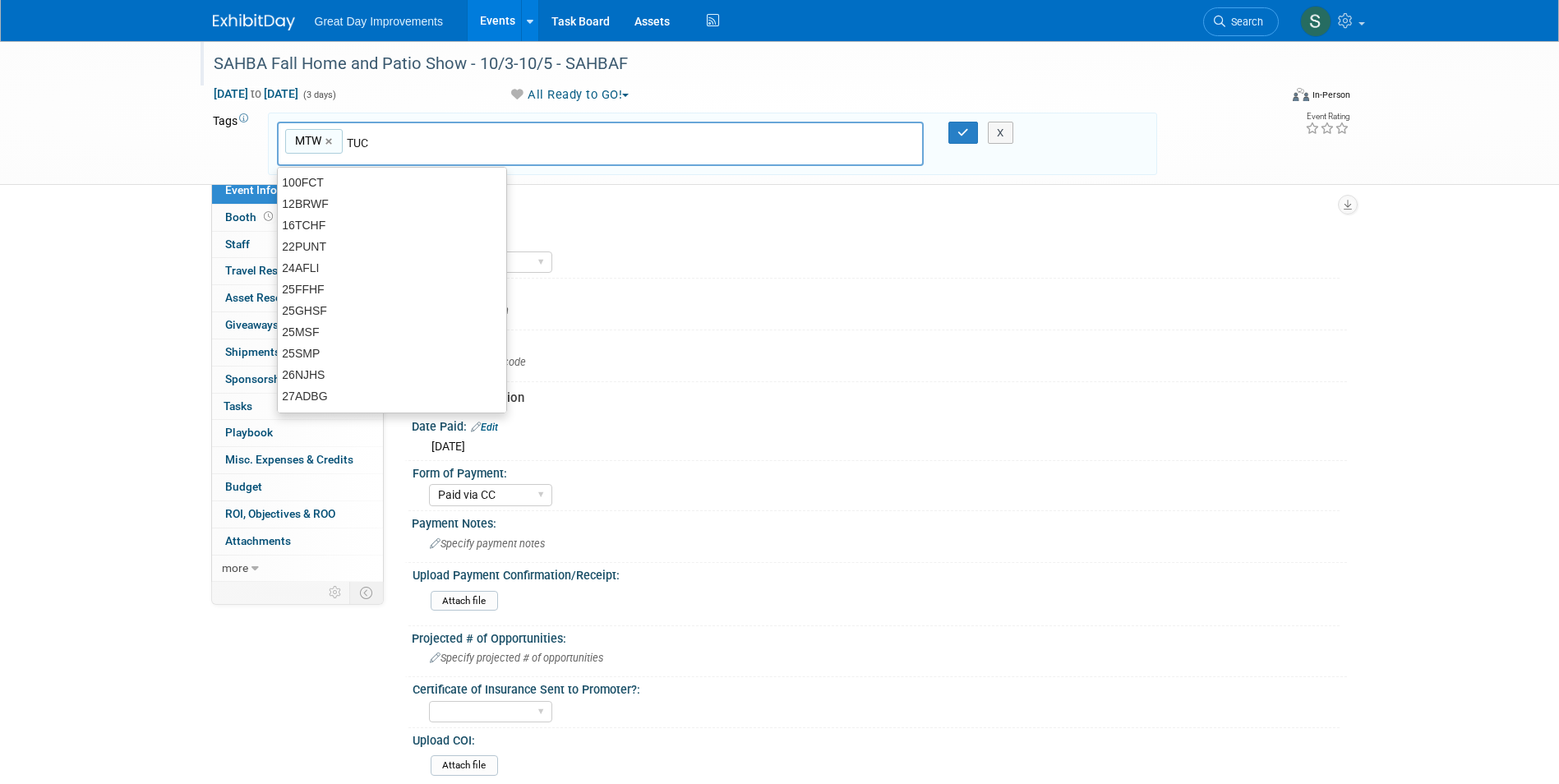
type input "TUC"
type input "MTW, TUC"
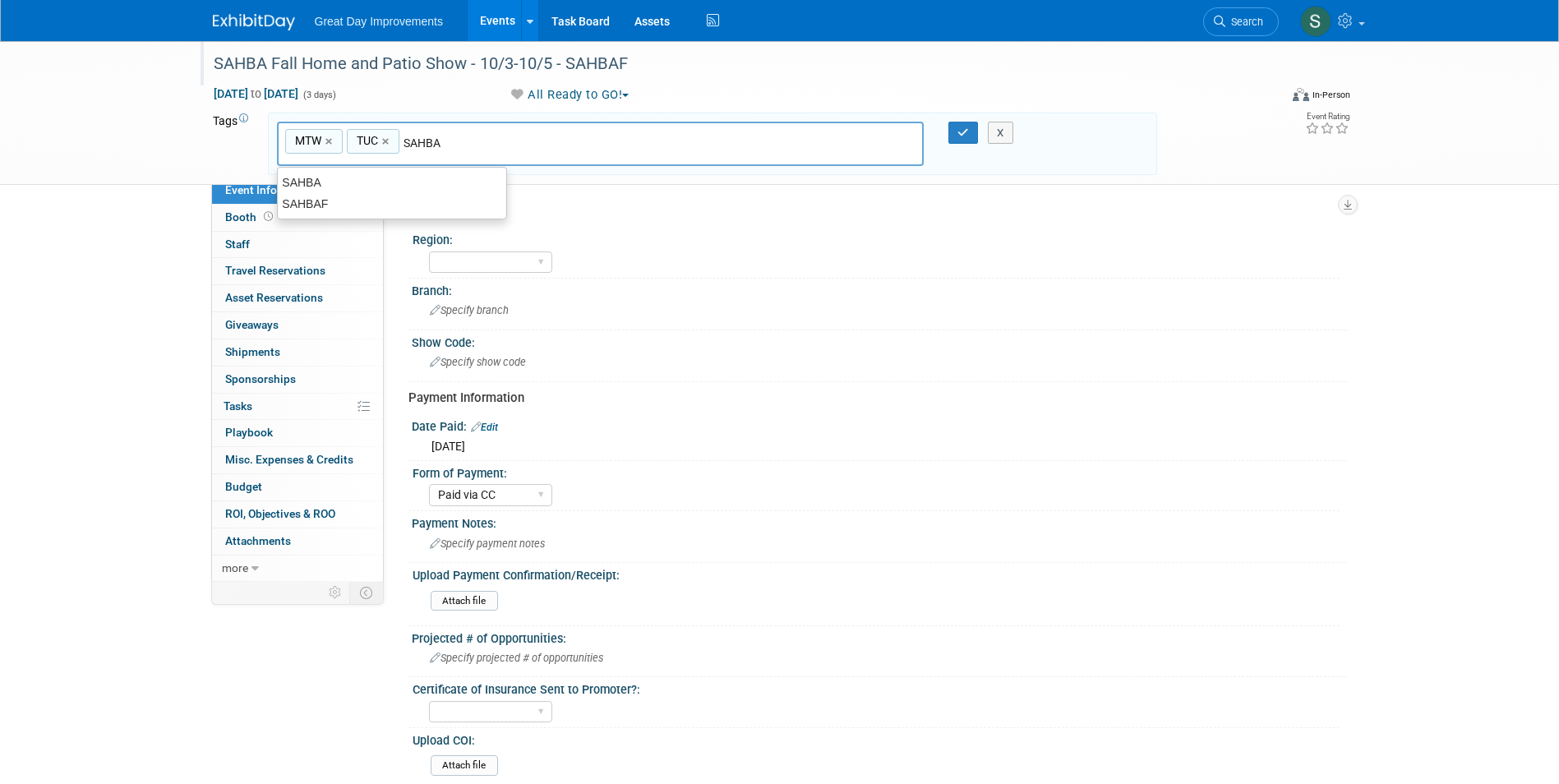
type input "SAHBAF"
type input "MTW, TUC, SAHBAF"
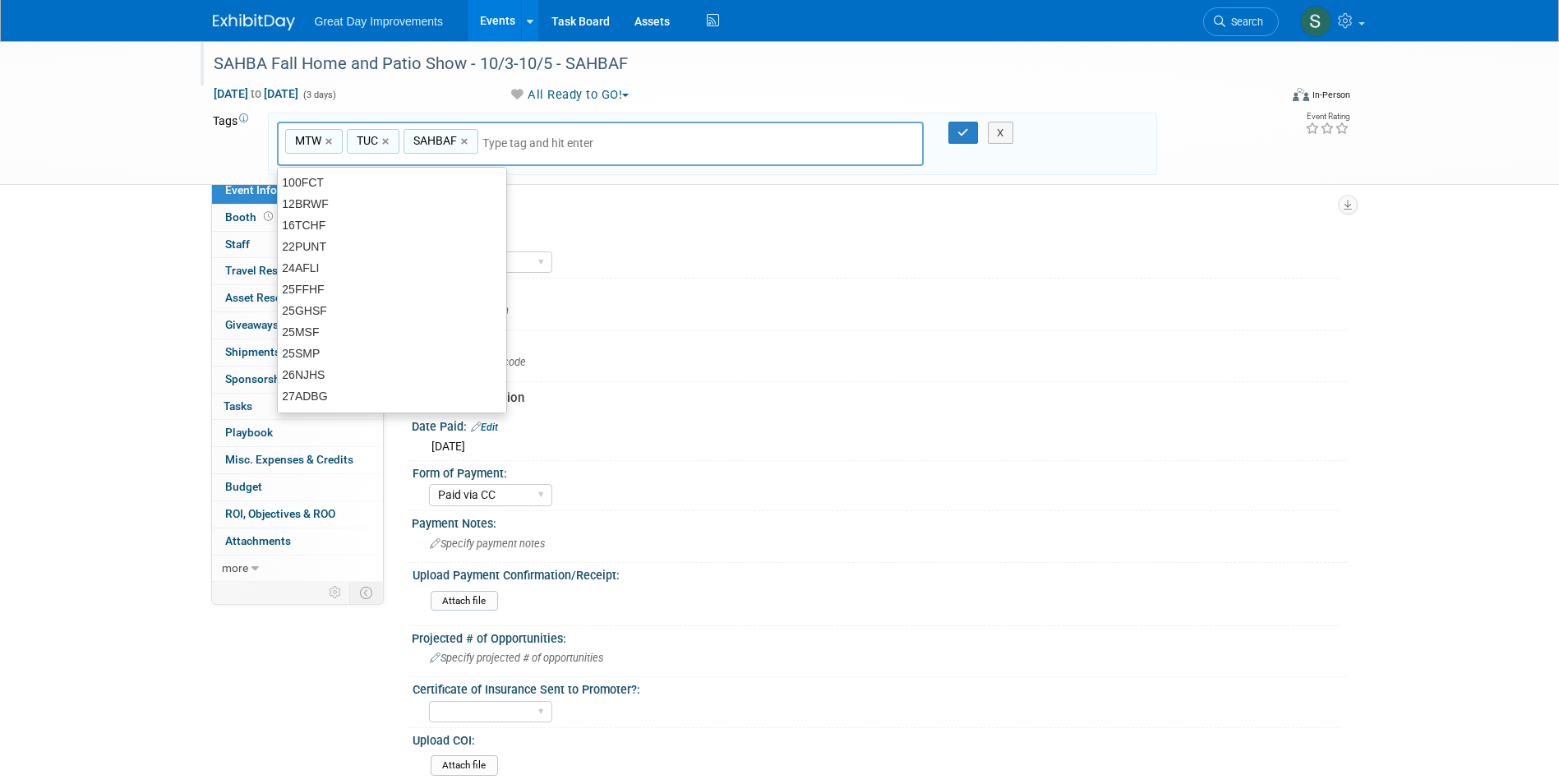
type input "B"
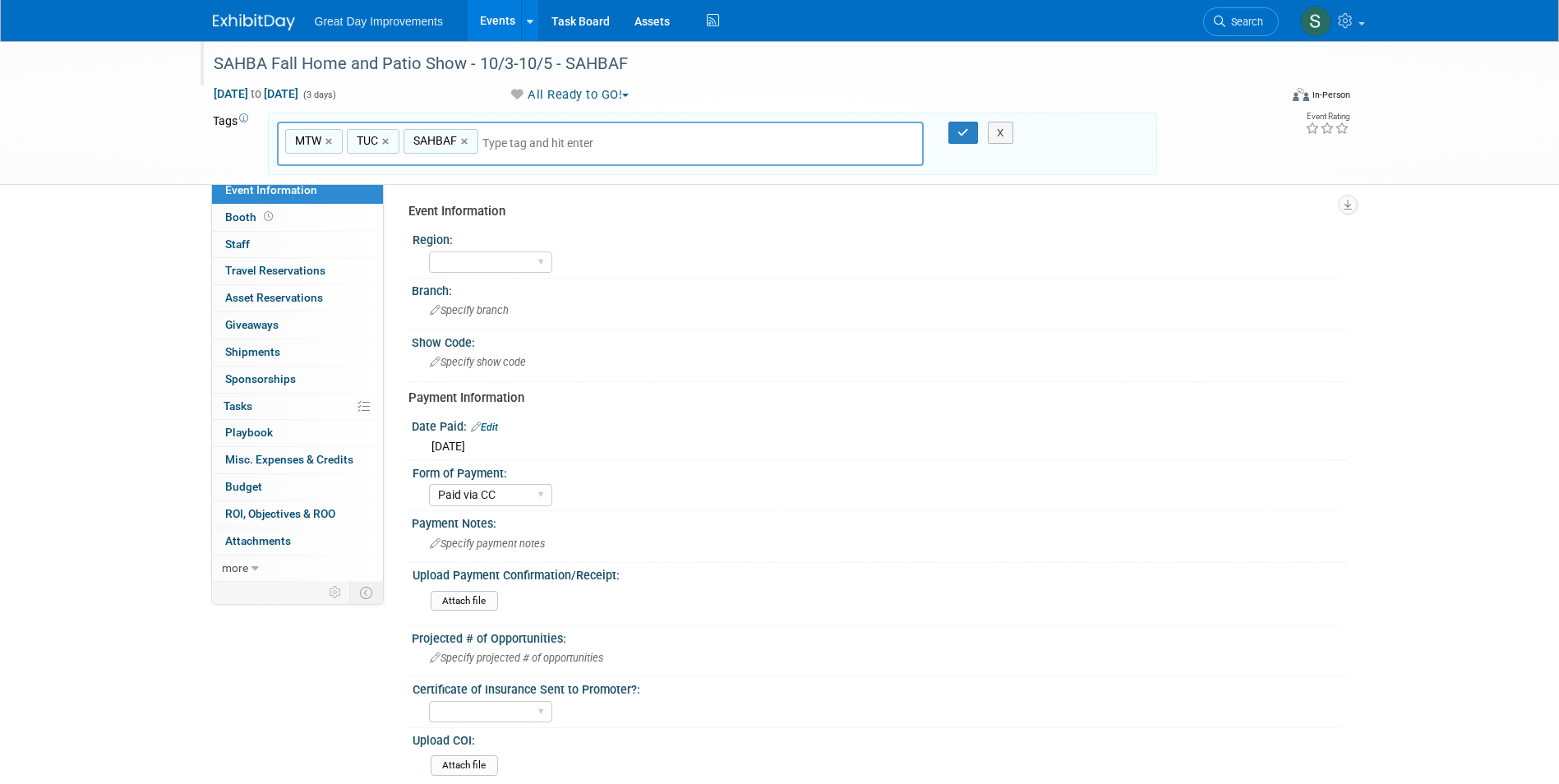
type input "Contr"
click at [538, 148] on input "text" at bounding box center [597, 142] width 230 height 16
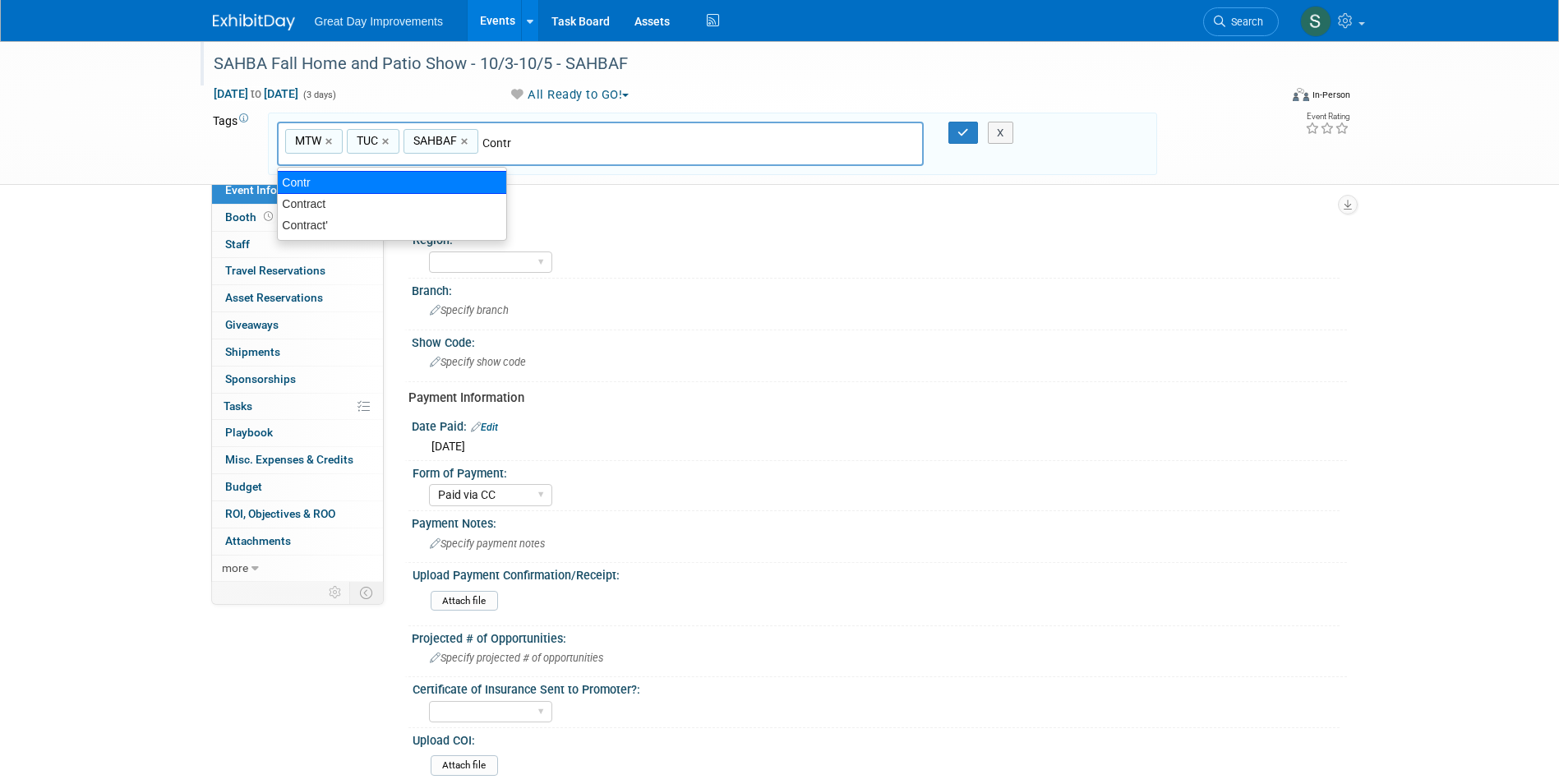
type input "Contract"
type input "MTW, TUC, SAHBAF, Contract"
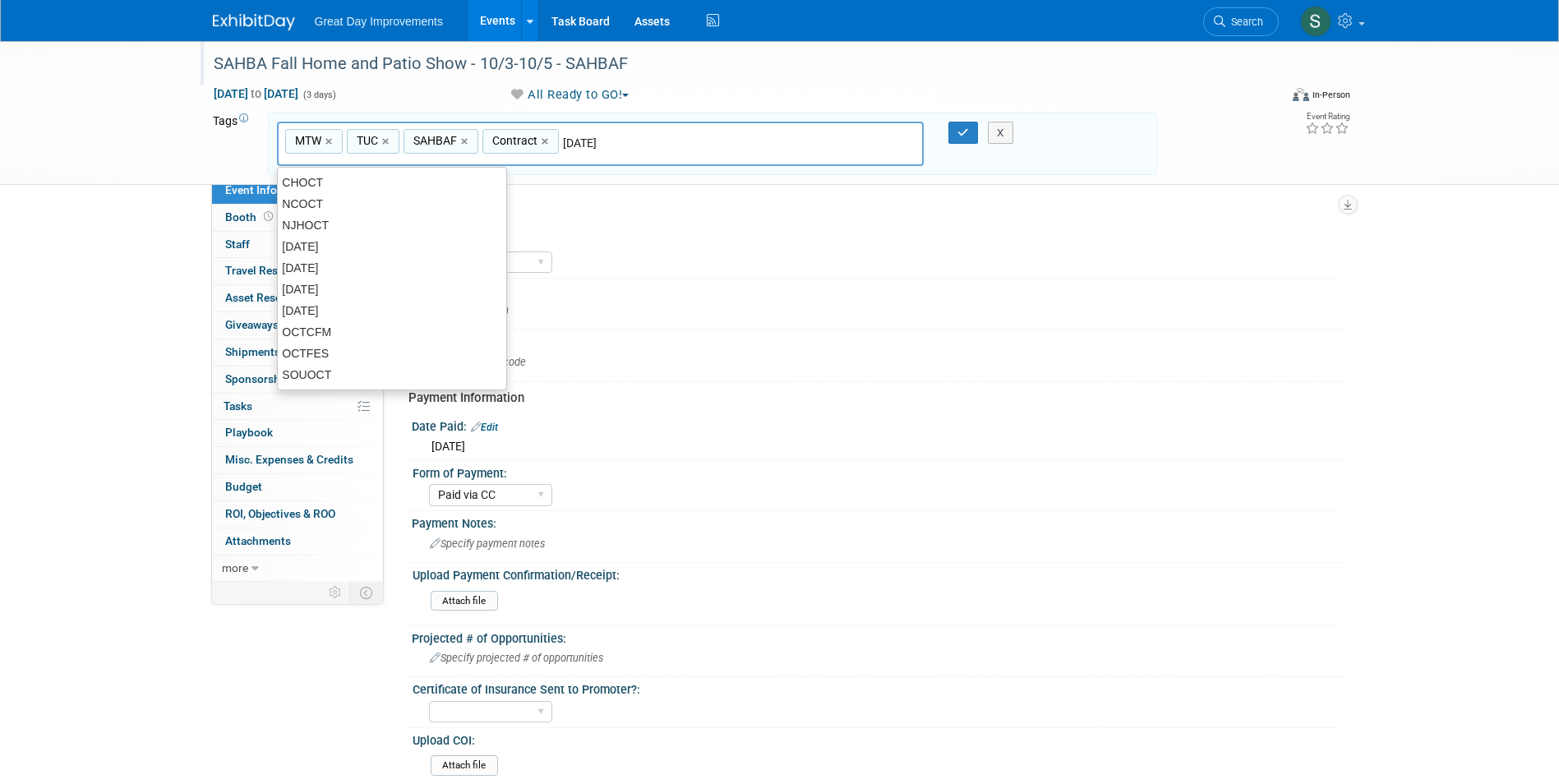
type input "[DATE]"
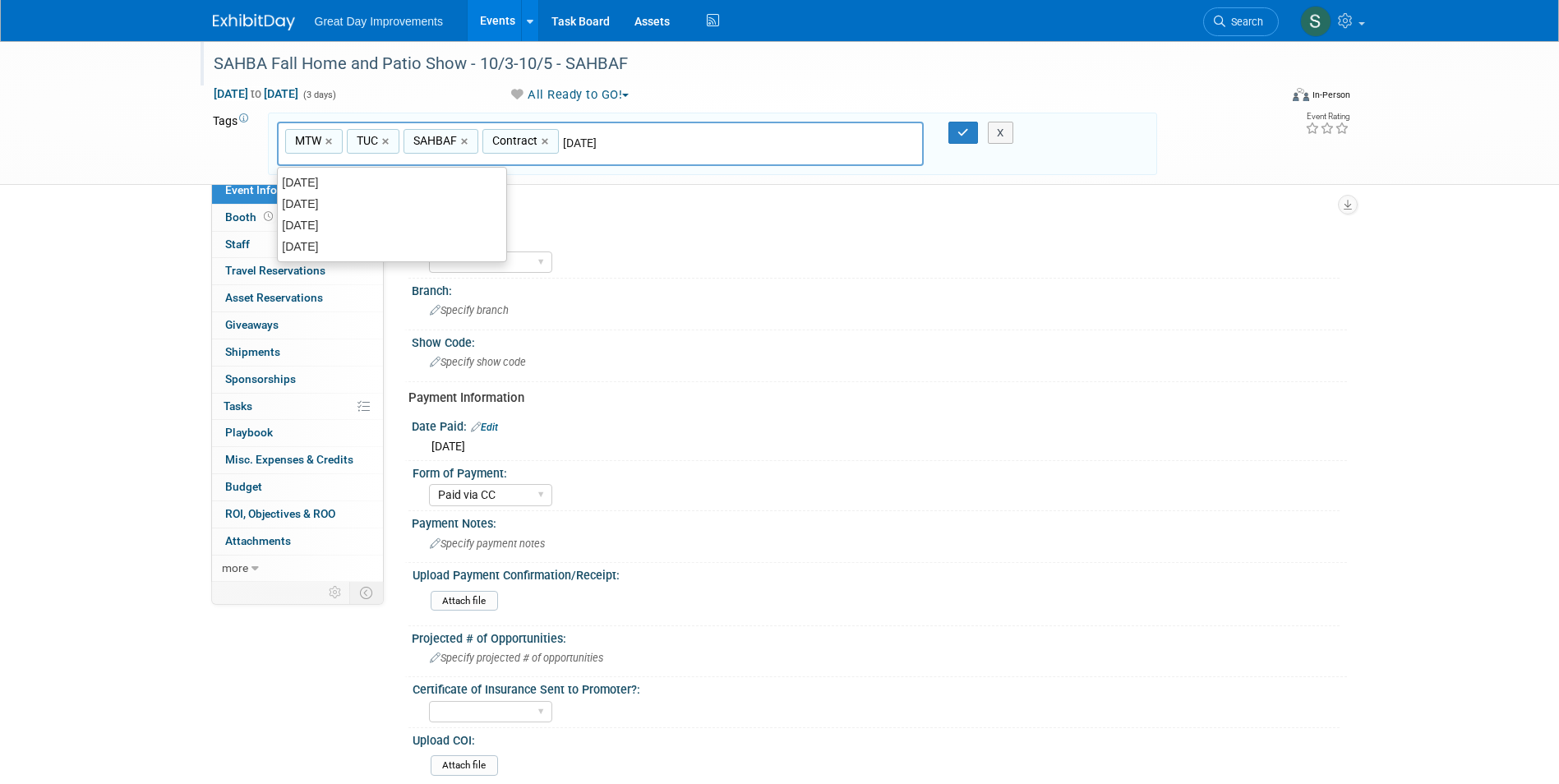
type input "MTW, TUC, SAHBAF, Contract, OCT25"
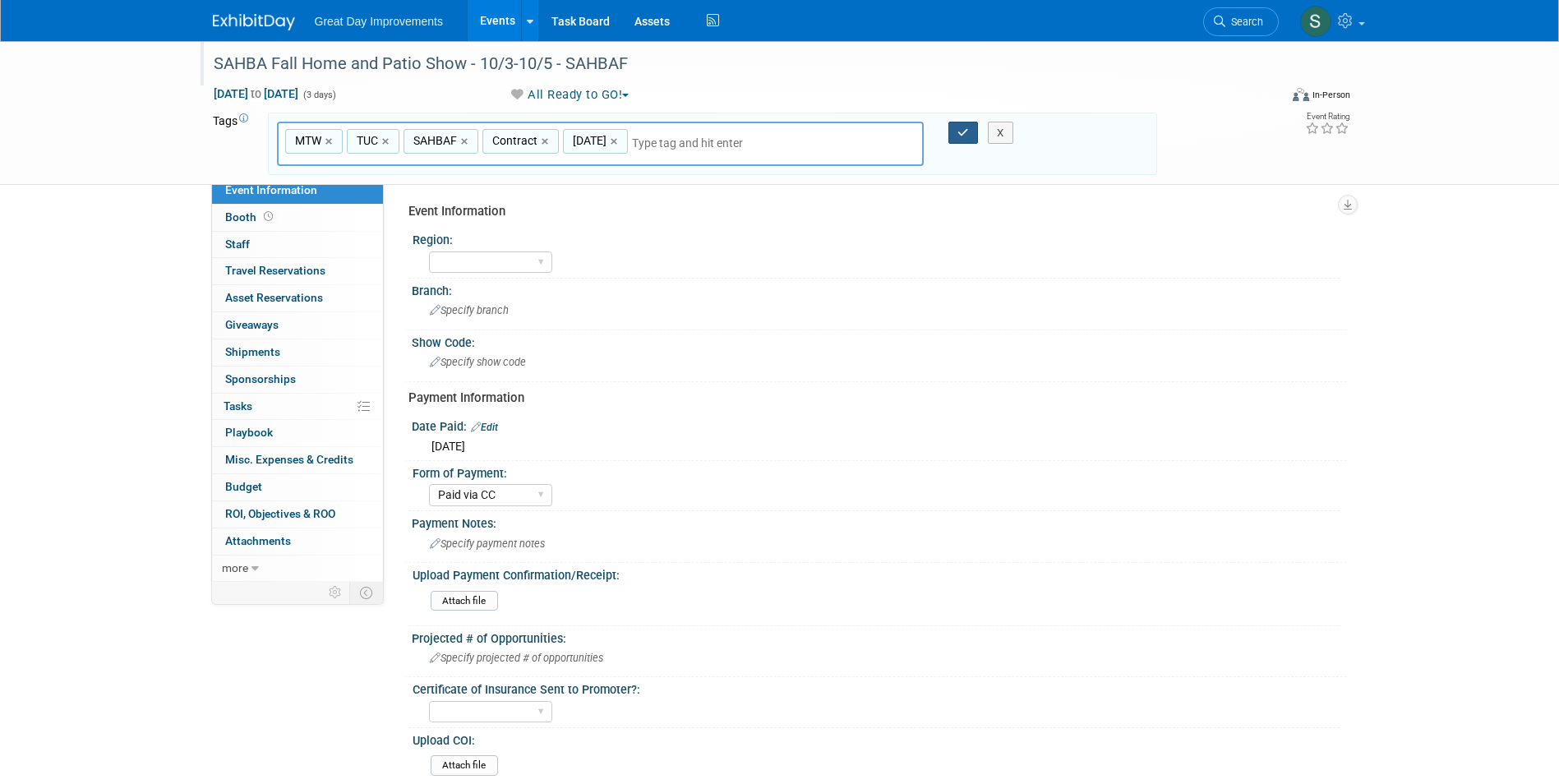
click at [947, 135] on div at bounding box center [953, 132] width 35 height 23
click at [953, 132] on button "button" at bounding box center [963, 132] width 30 height 23
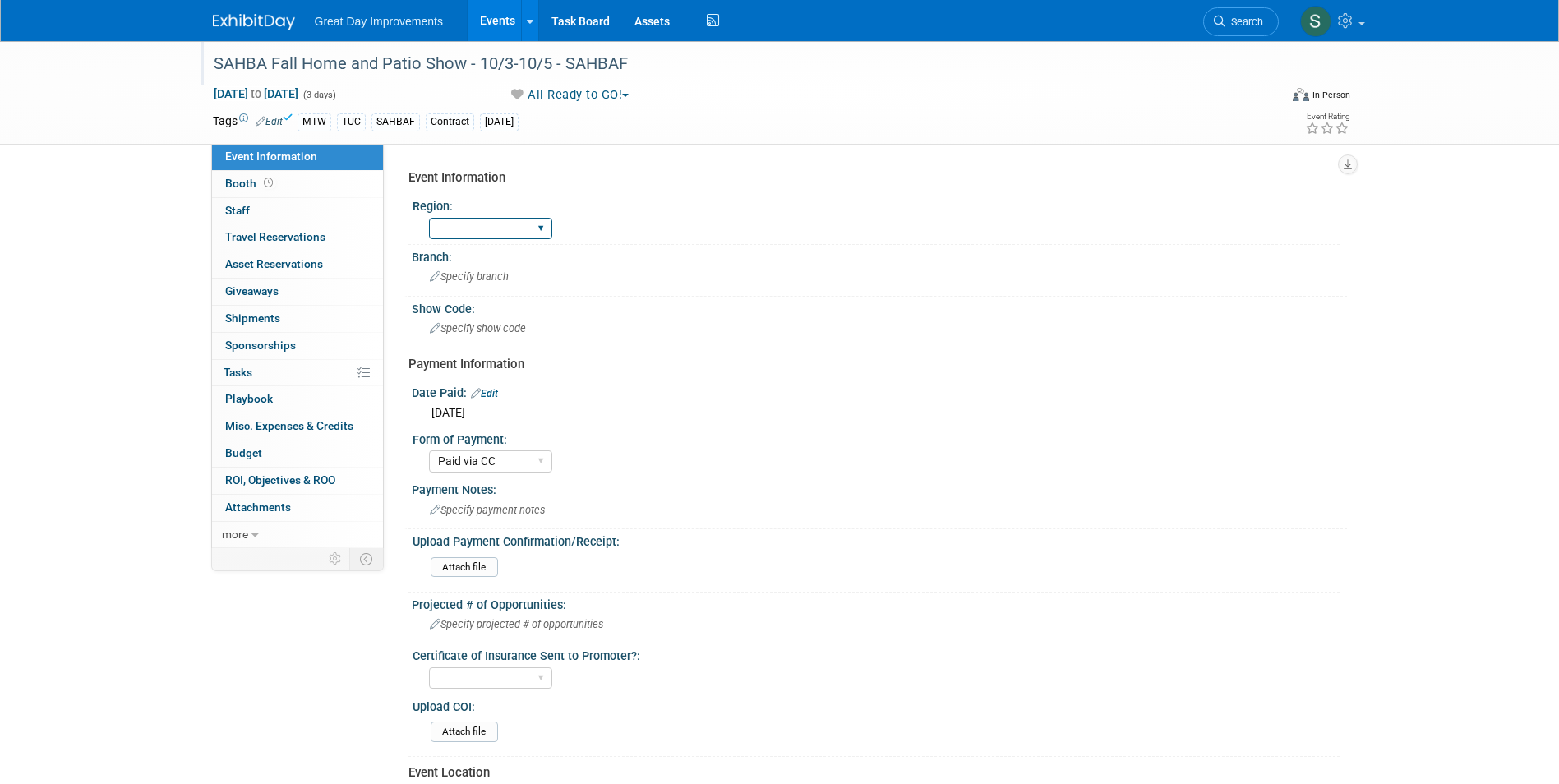
click at [508, 220] on select "GC MA MW MTW NE NEW OV PL PNW SA SE SC UMW FL" at bounding box center [491, 228] width 123 height 22
select select "MTW"
click at [429, 217] on select "GC MA MW MTW NE NEW OV PL PNW SA SE SC UMW FL" at bounding box center [491, 228] width 123 height 22
click at [477, 280] on span "Specify branch" at bounding box center [470, 277] width 79 height 13
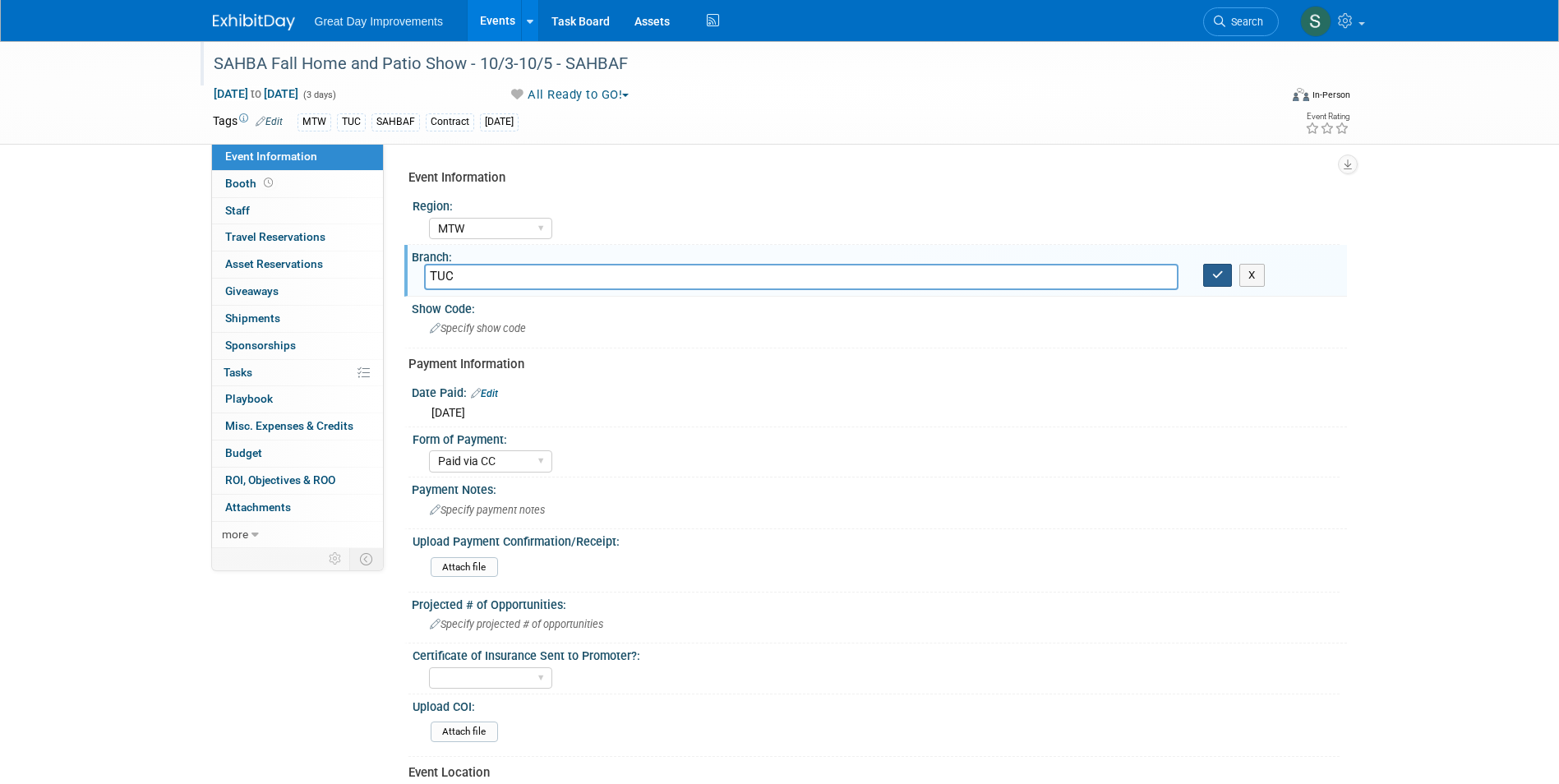
type input "TUC"
click at [1222, 276] on icon "button" at bounding box center [1218, 275] width 12 height 11
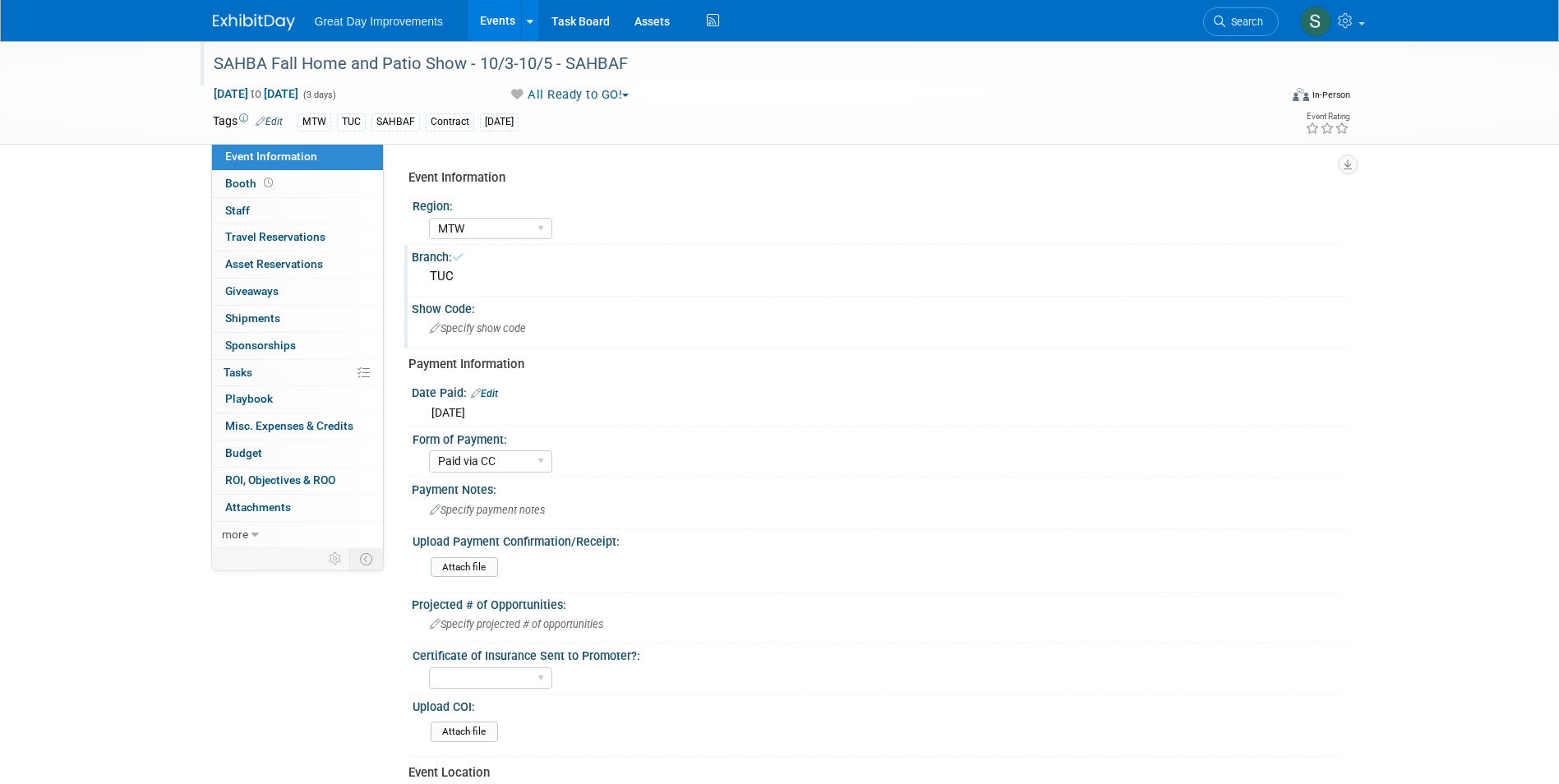
click at [570, 330] on div "Specify show code" at bounding box center [879, 328] width 911 height 25
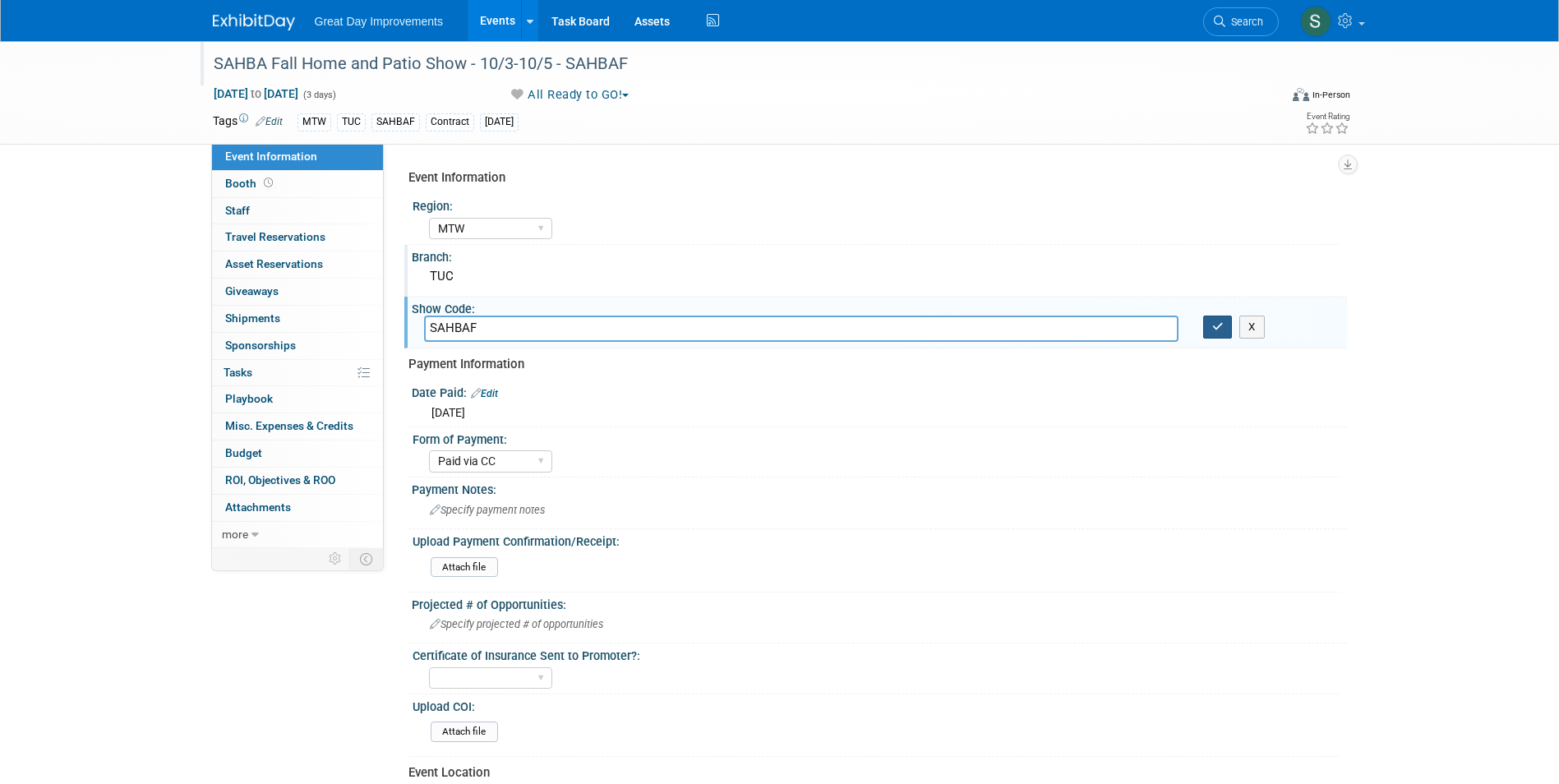
type input "SAHBAF"
click at [1216, 331] on icon "button" at bounding box center [1218, 326] width 12 height 11
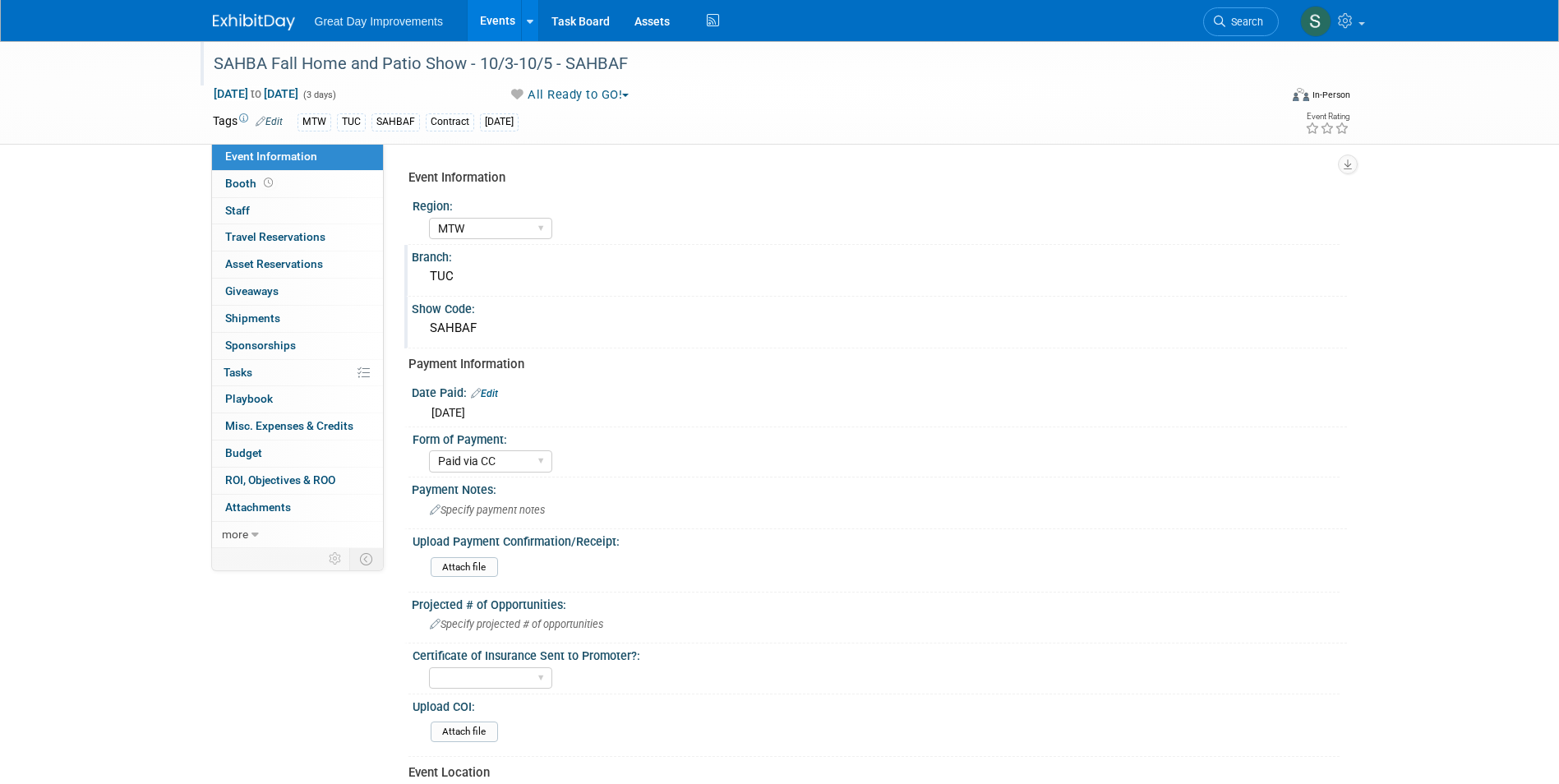
click at [251, 31] on div "Great Day Improvements Events Add Event Bulk Upload Events Shareable Event Boar…" at bounding box center [779, 20] width 1134 height 41
click at [245, 29] on img at bounding box center [253, 22] width 82 height 16
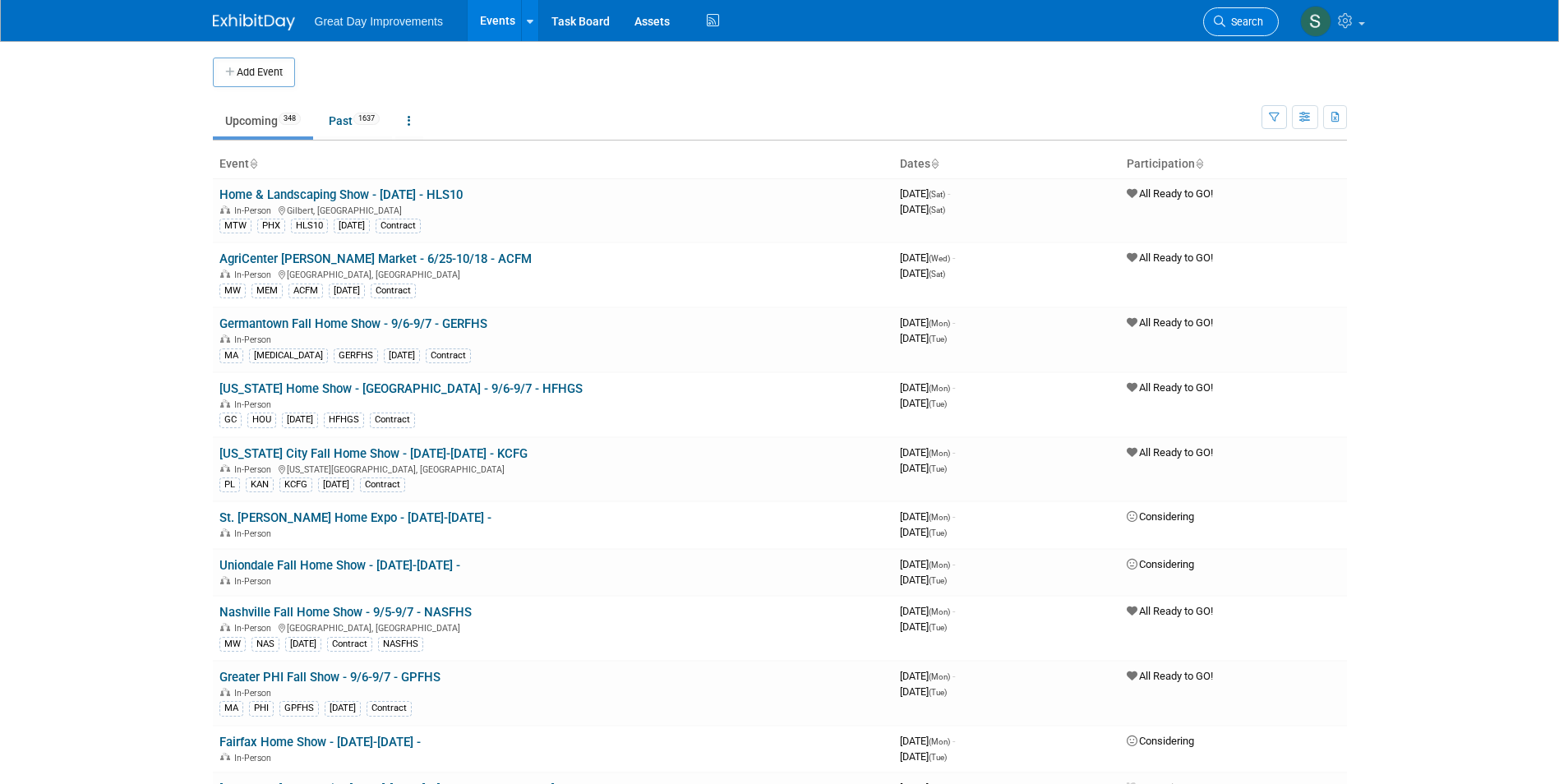
click at [1228, 27] on link "Search" at bounding box center [1241, 22] width 76 height 29
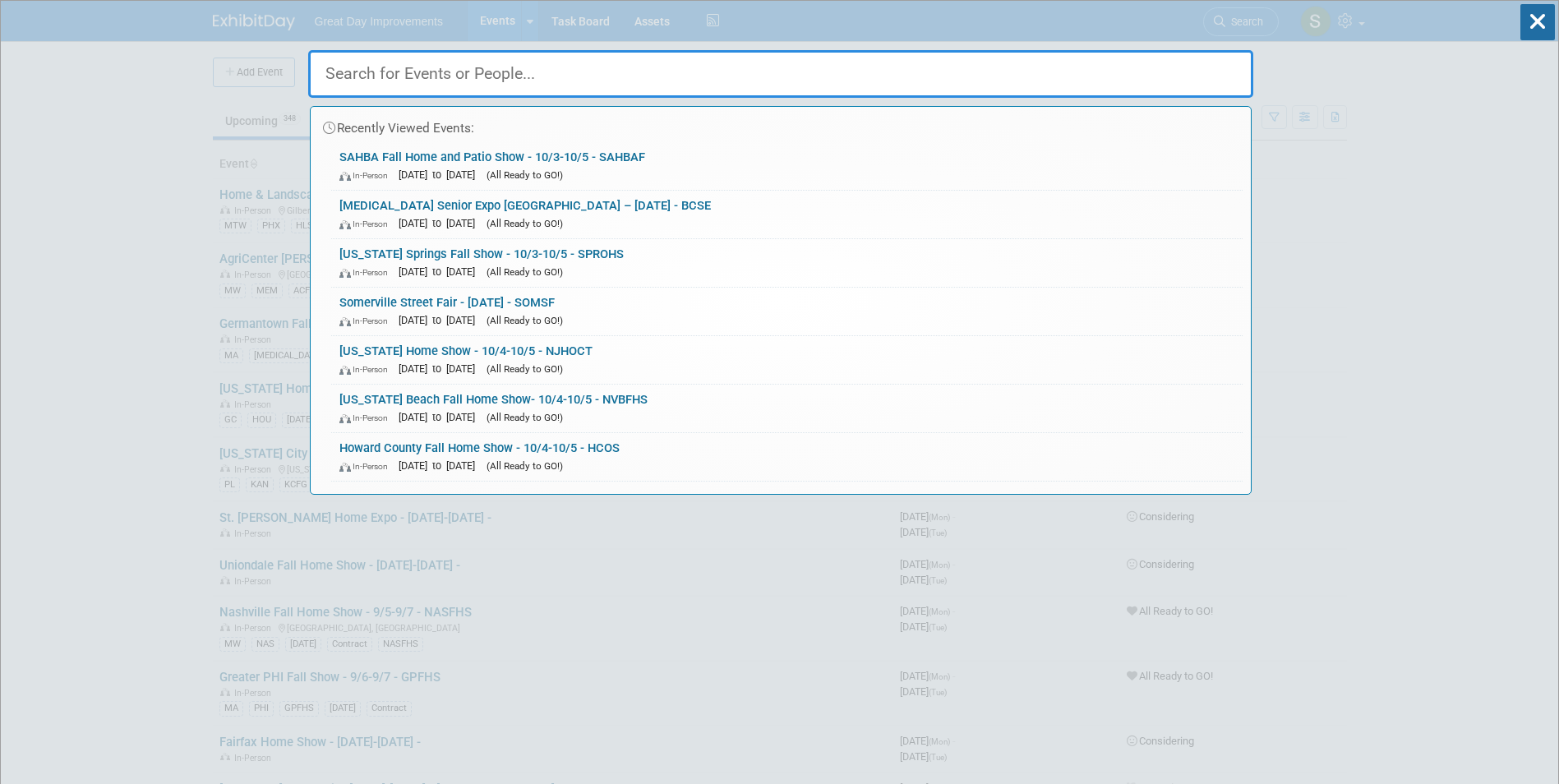
paste input "TACVM"
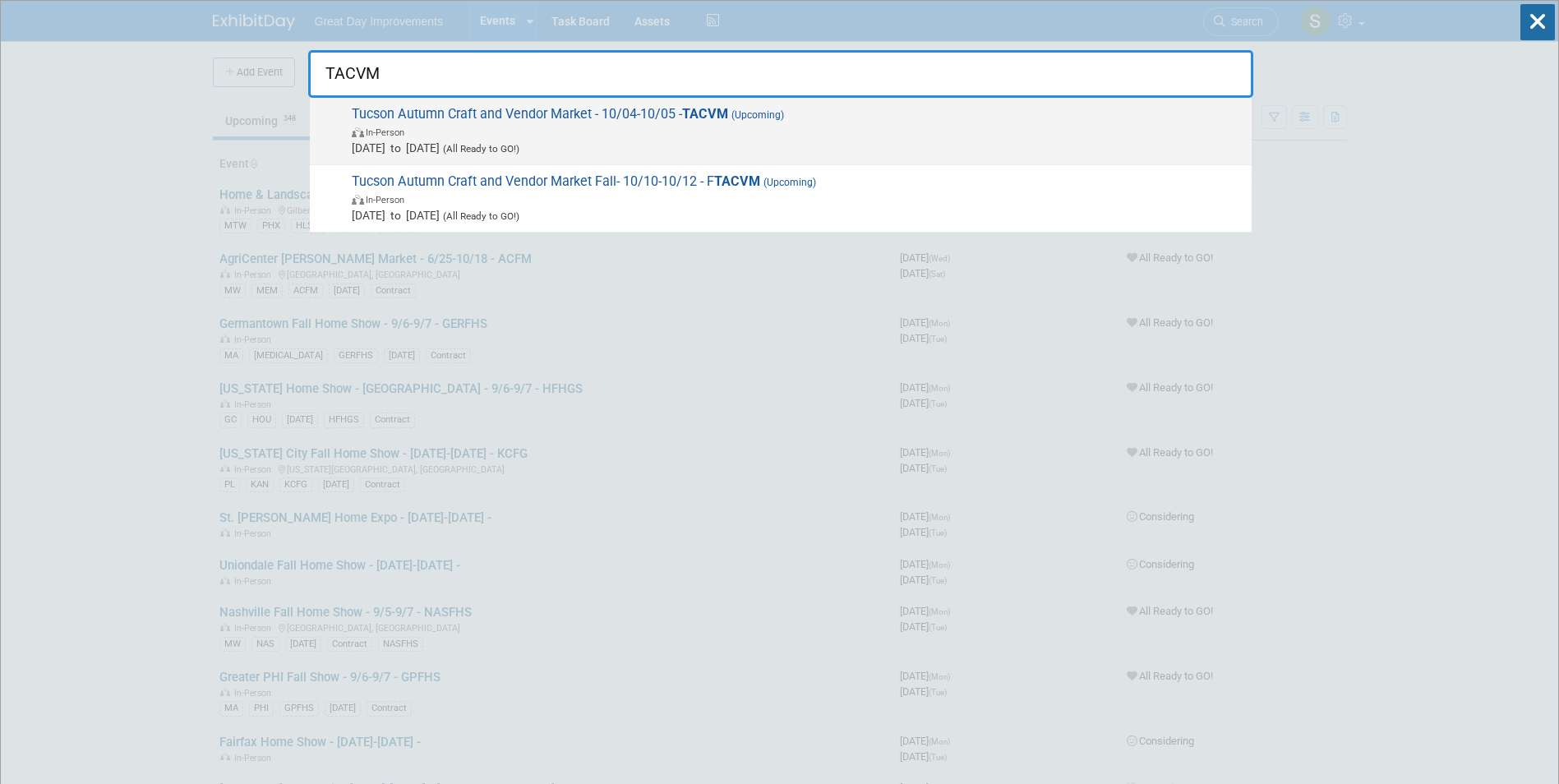
type input "TACVM"
click at [582, 134] on span "In-Person" at bounding box center [798, 131] width 892 height 16
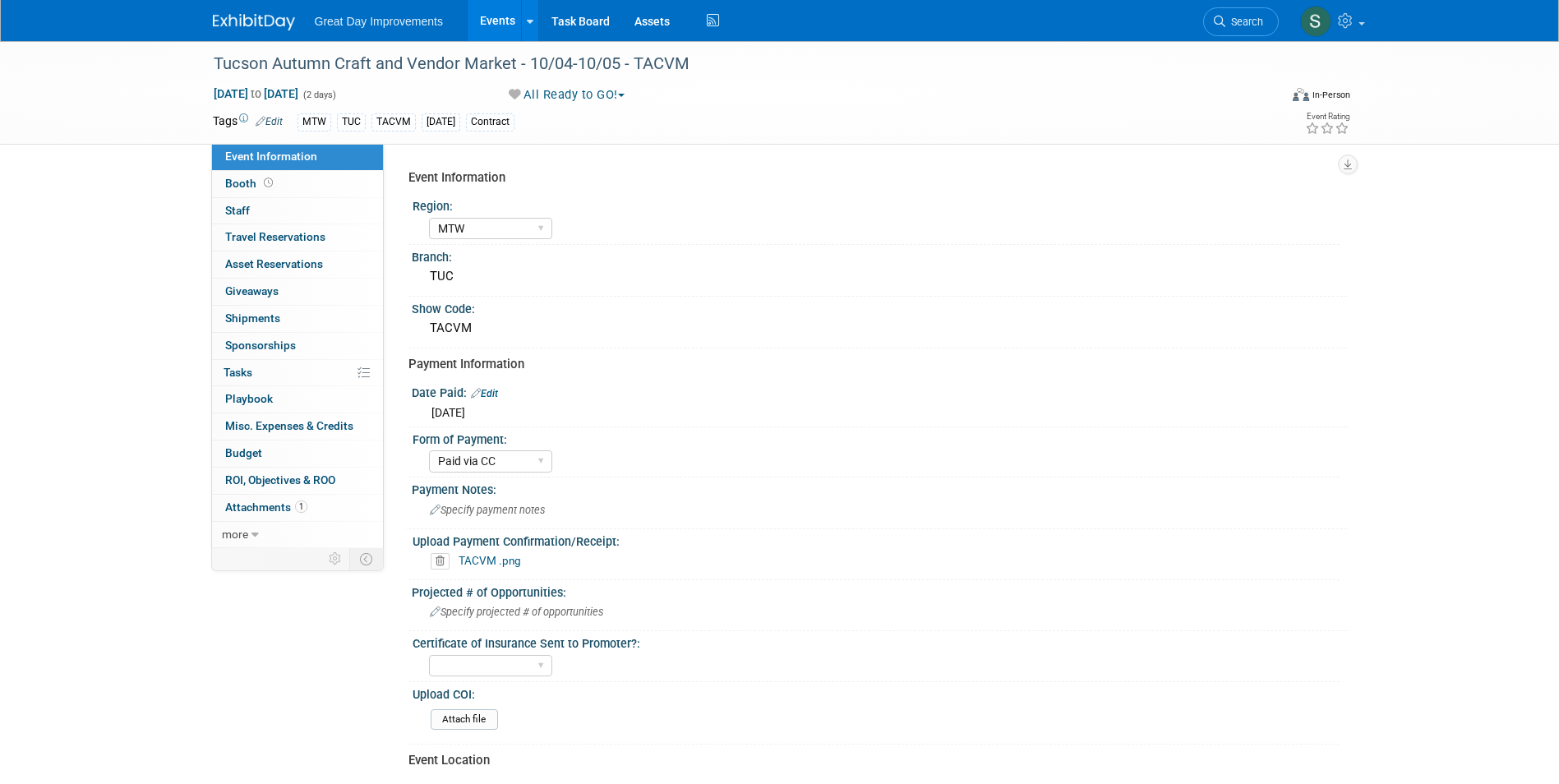
select select "MTW"
select select "Paid via CC"
click at [1262, 23] on link "Search" at bounding box center [1241, 22] width 76 height 29
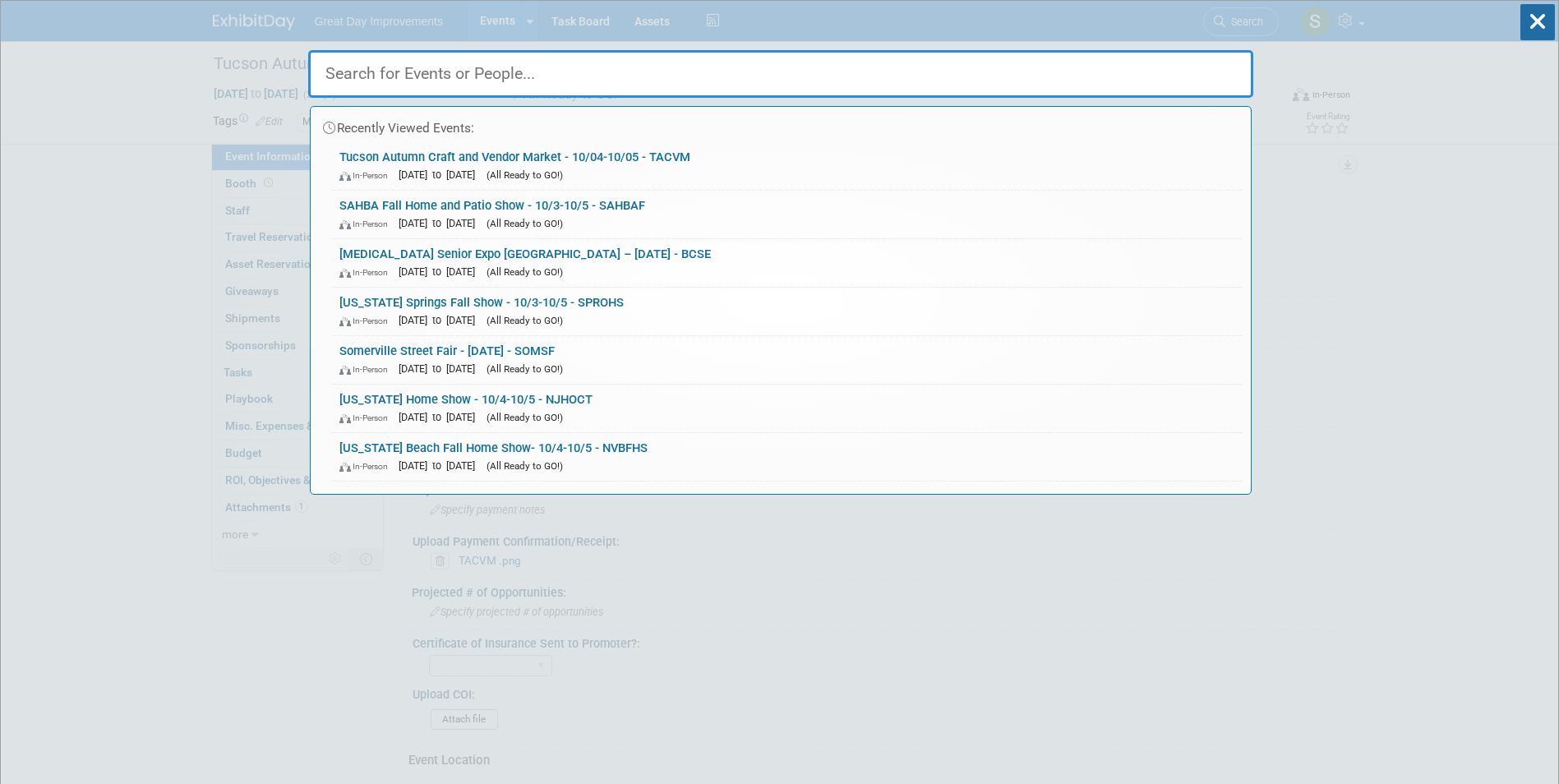
paste input "TUCHLF"
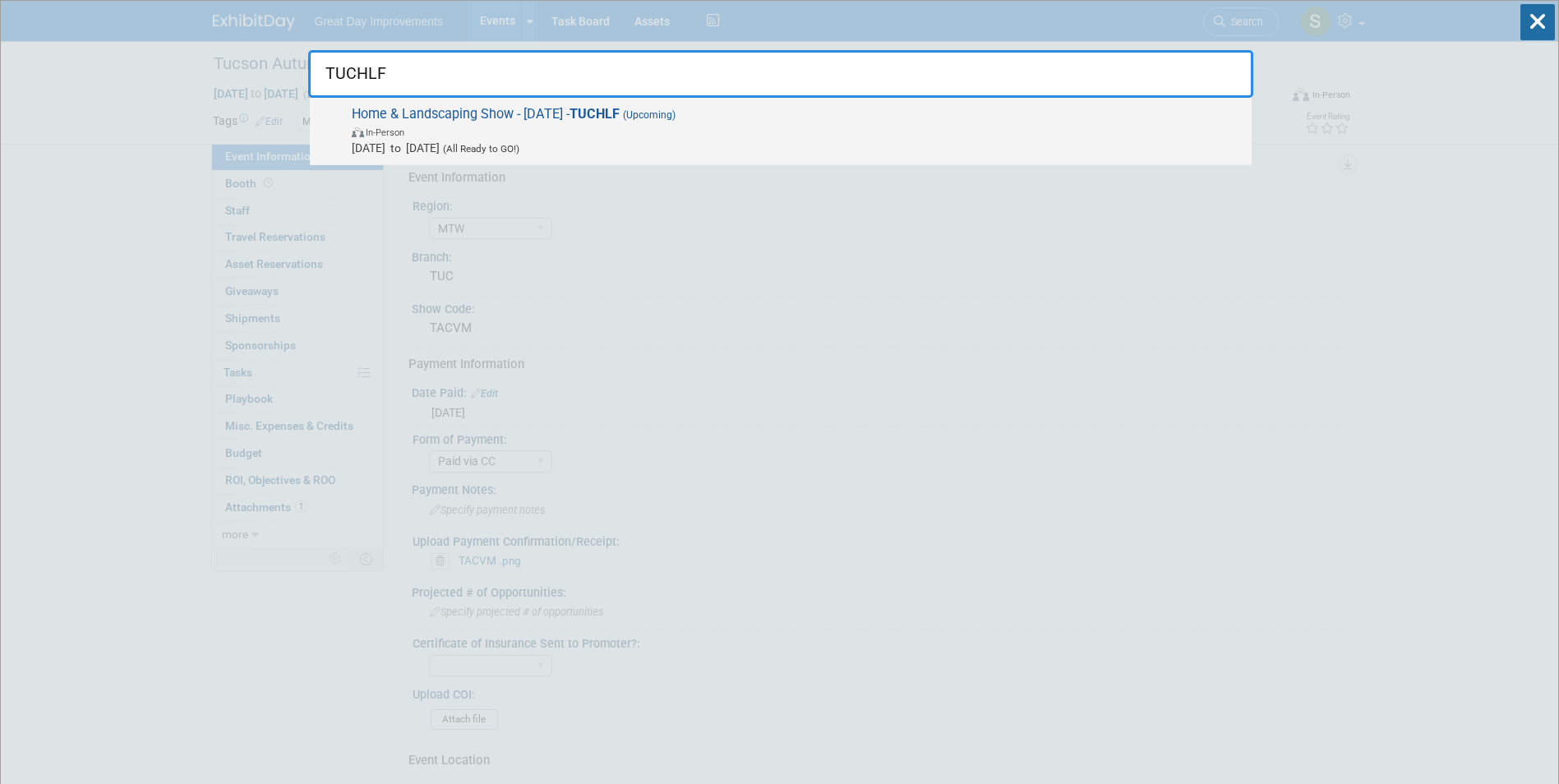
type input "TUCHLF"
click at [501, 154] on span "[DATE] to [DATE] (All Ready to GO!)" at bounding box center [798, 148] width 892 height 16
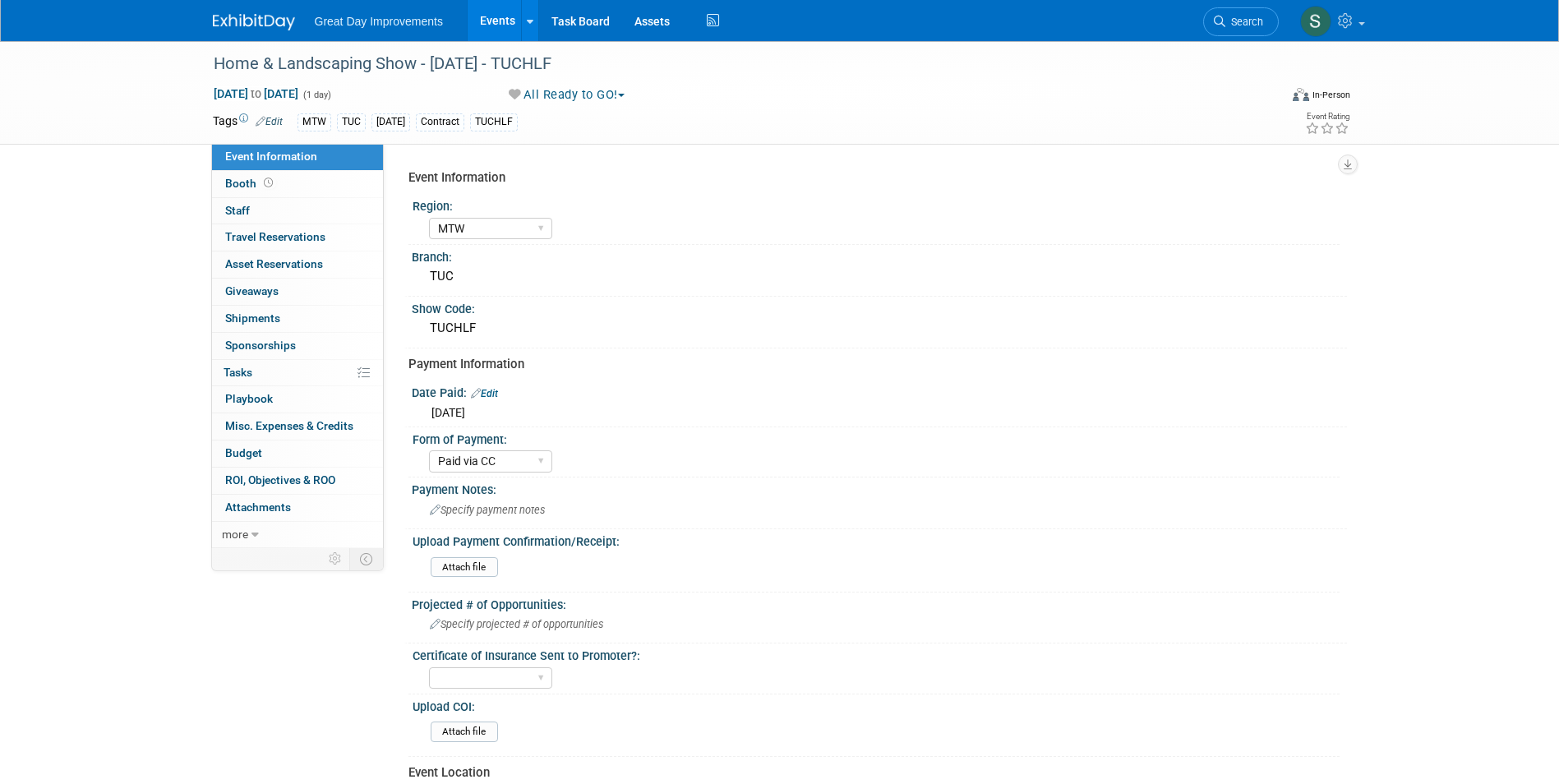
select select "MTW"
select select "Paid via CC"
click at [1232, 26] on span "Search" at bounding box center [1244, 22] width 38 height 13
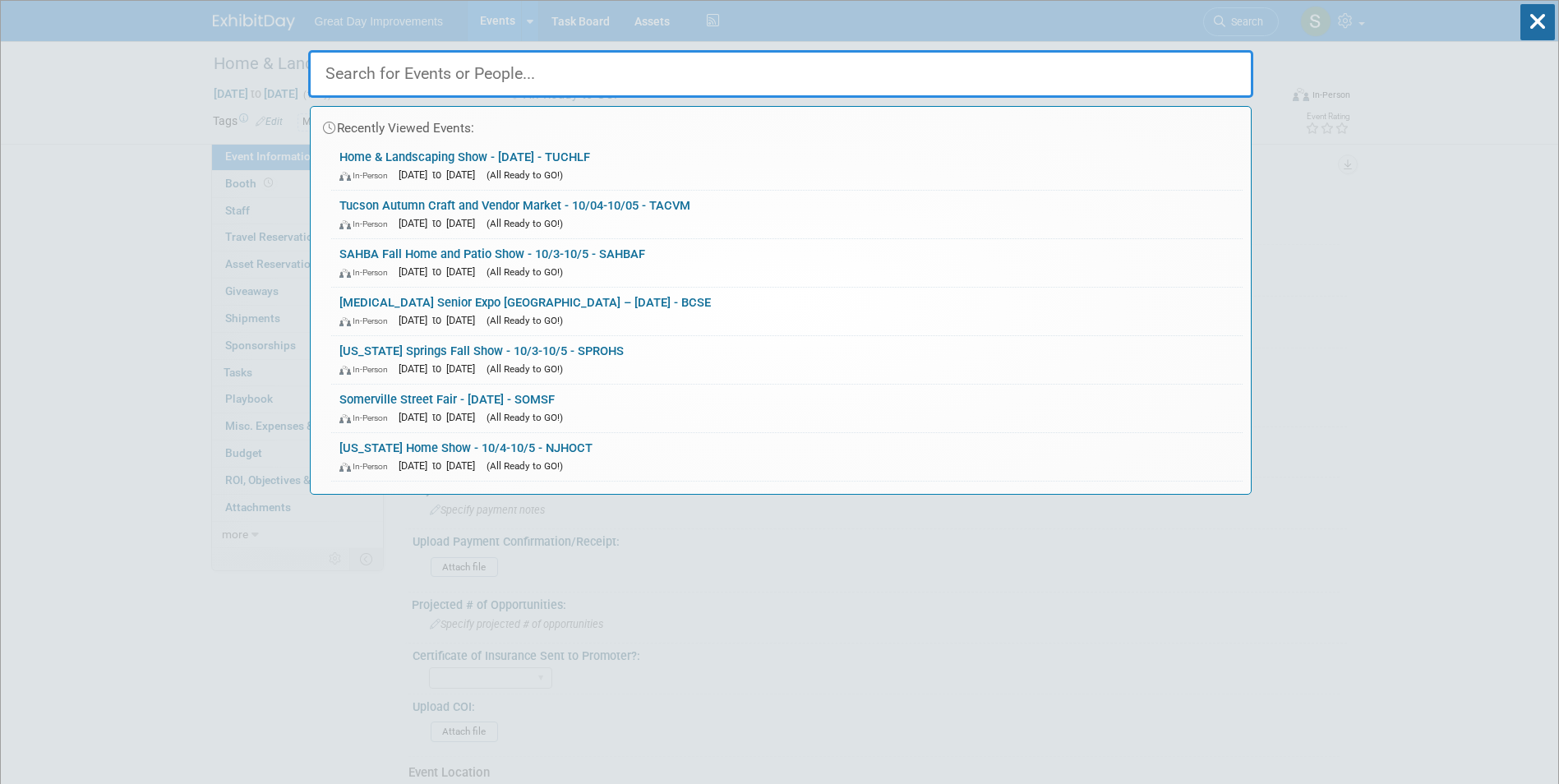
paste input "BARTF"
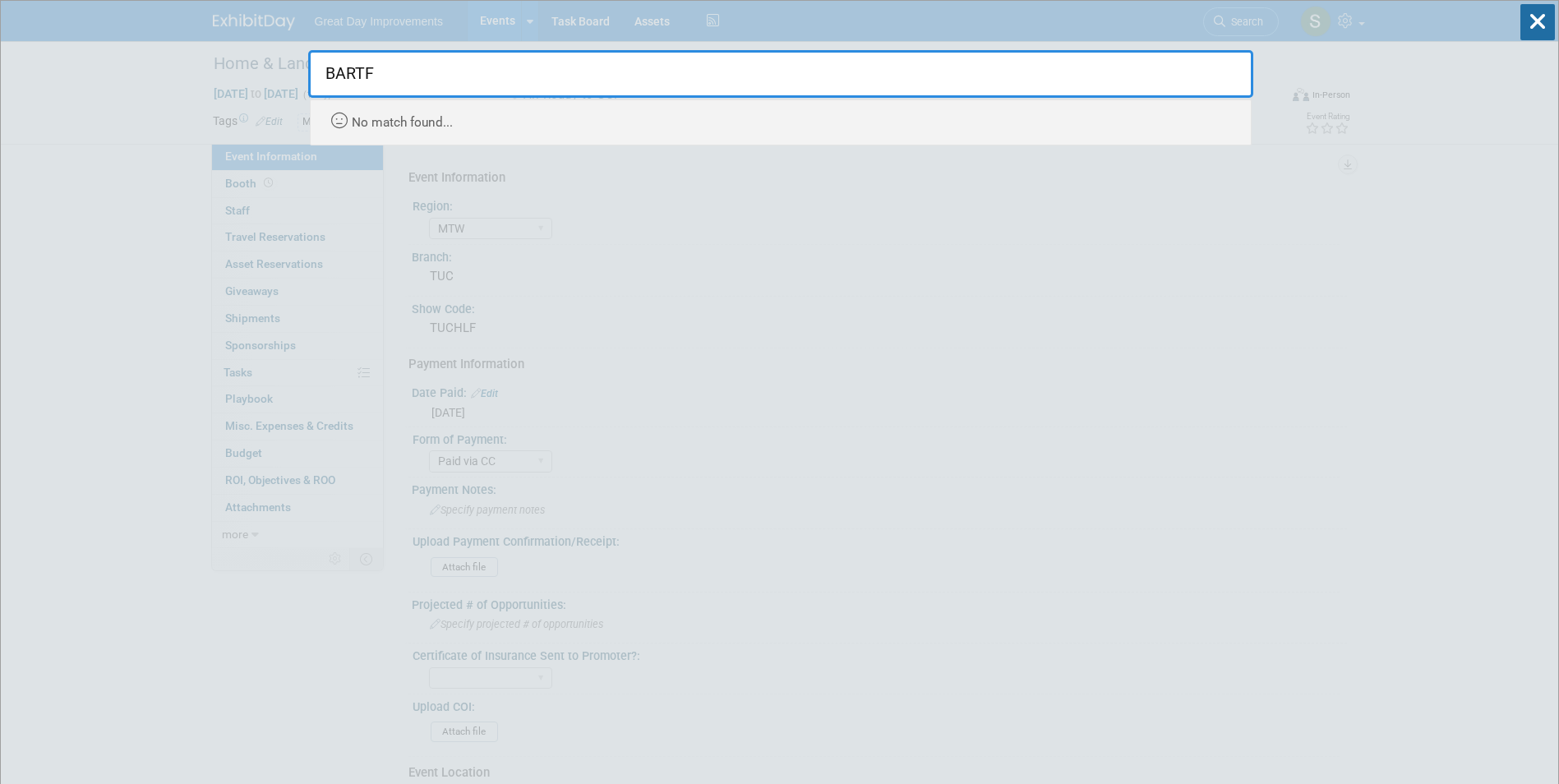
drag, startPoint x: 329, startPoint y: 60, endPoint x: 315, endPoint y: 60, distance: 14.0
click at [315, 60] on input "BARTF" at bounding box center [781, 73] width 945 height 48
paste input "PUPPT"
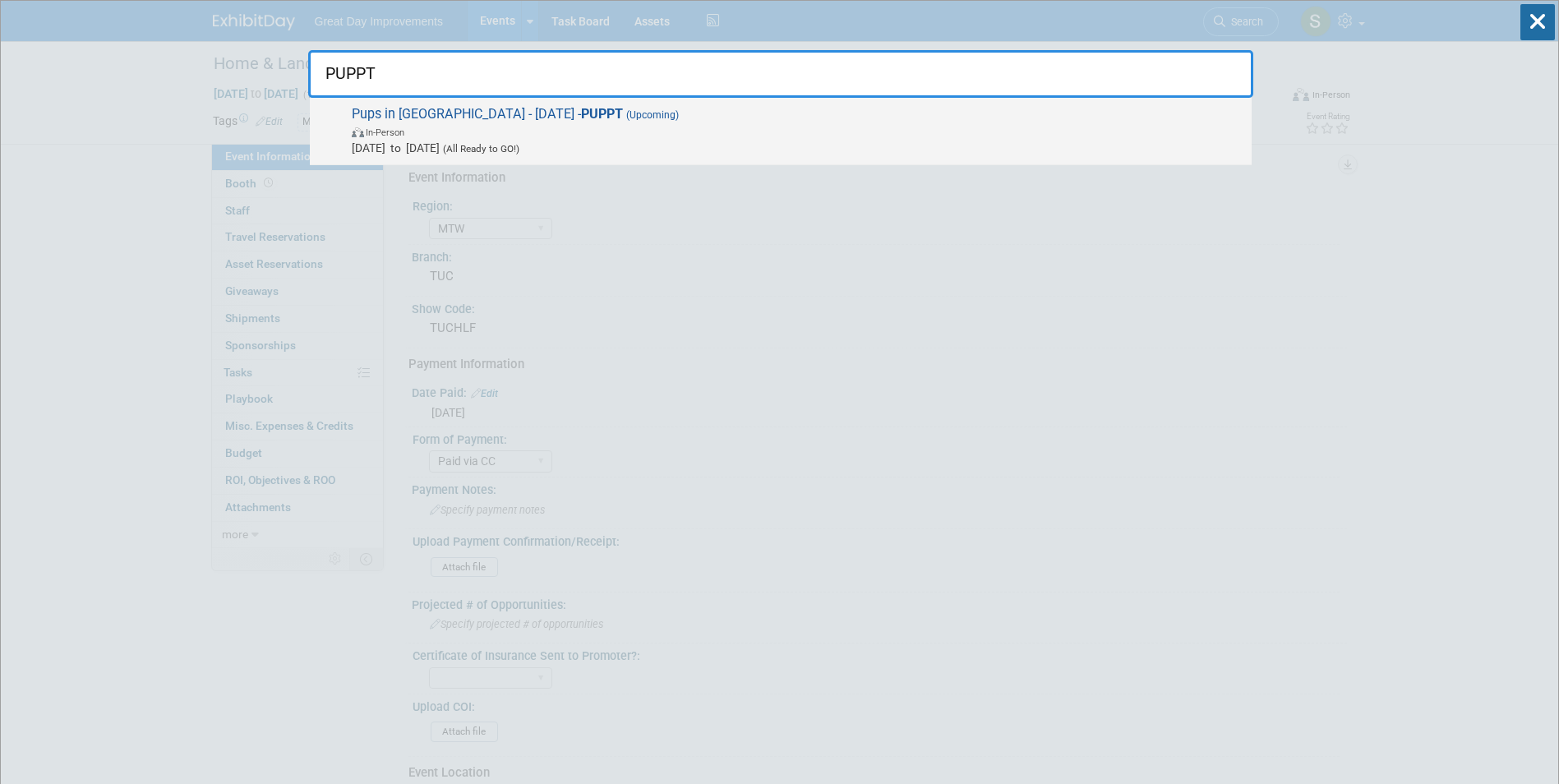
type input "PUPPT"
click at [417, 130] on span "In-Person" at bounding box center [798, 131] width 892 height 16
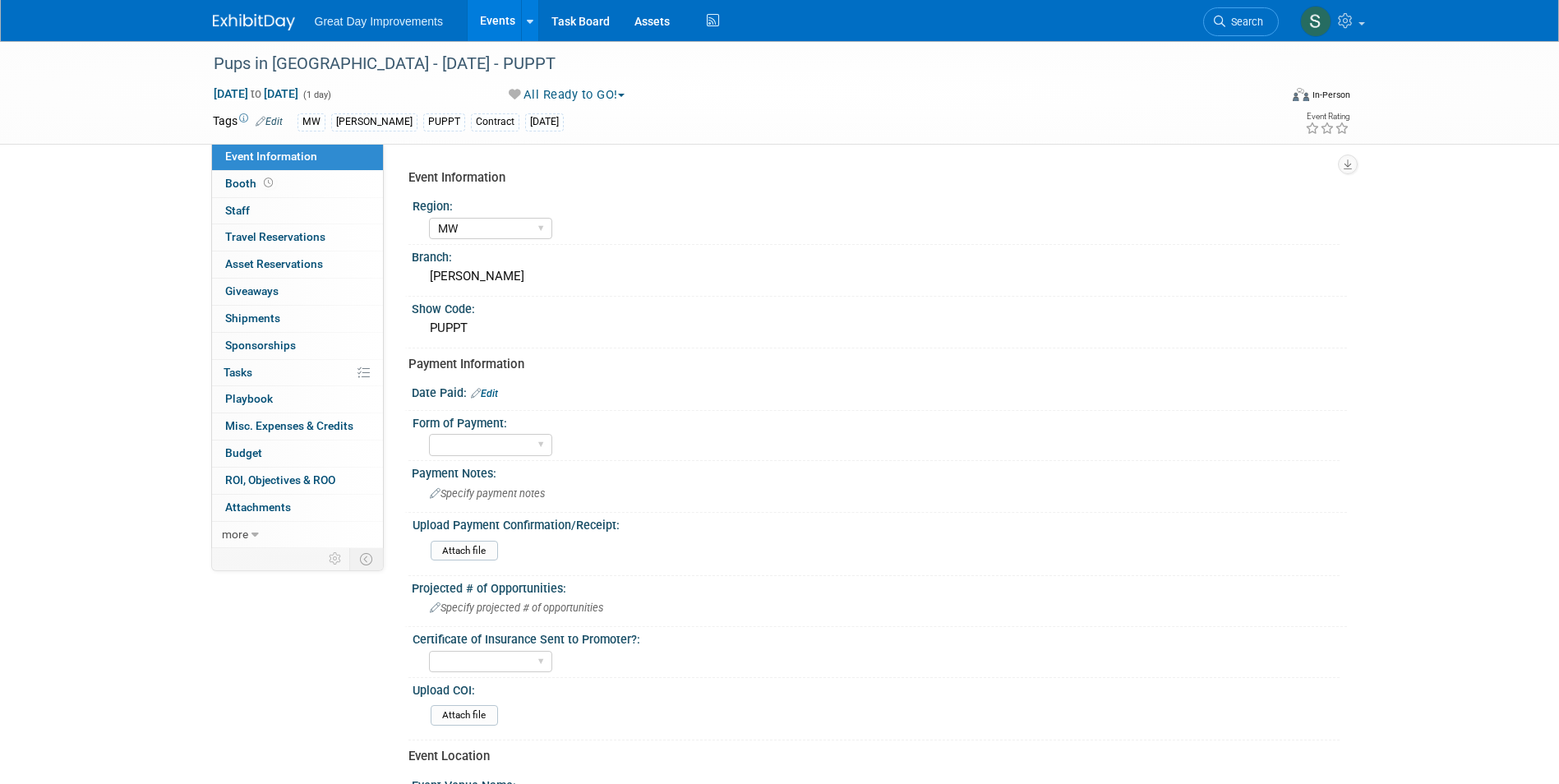
select select "MW"
click at [1257, 13] on link "Search" at bounding box center [1241, 22] width 76 height 29
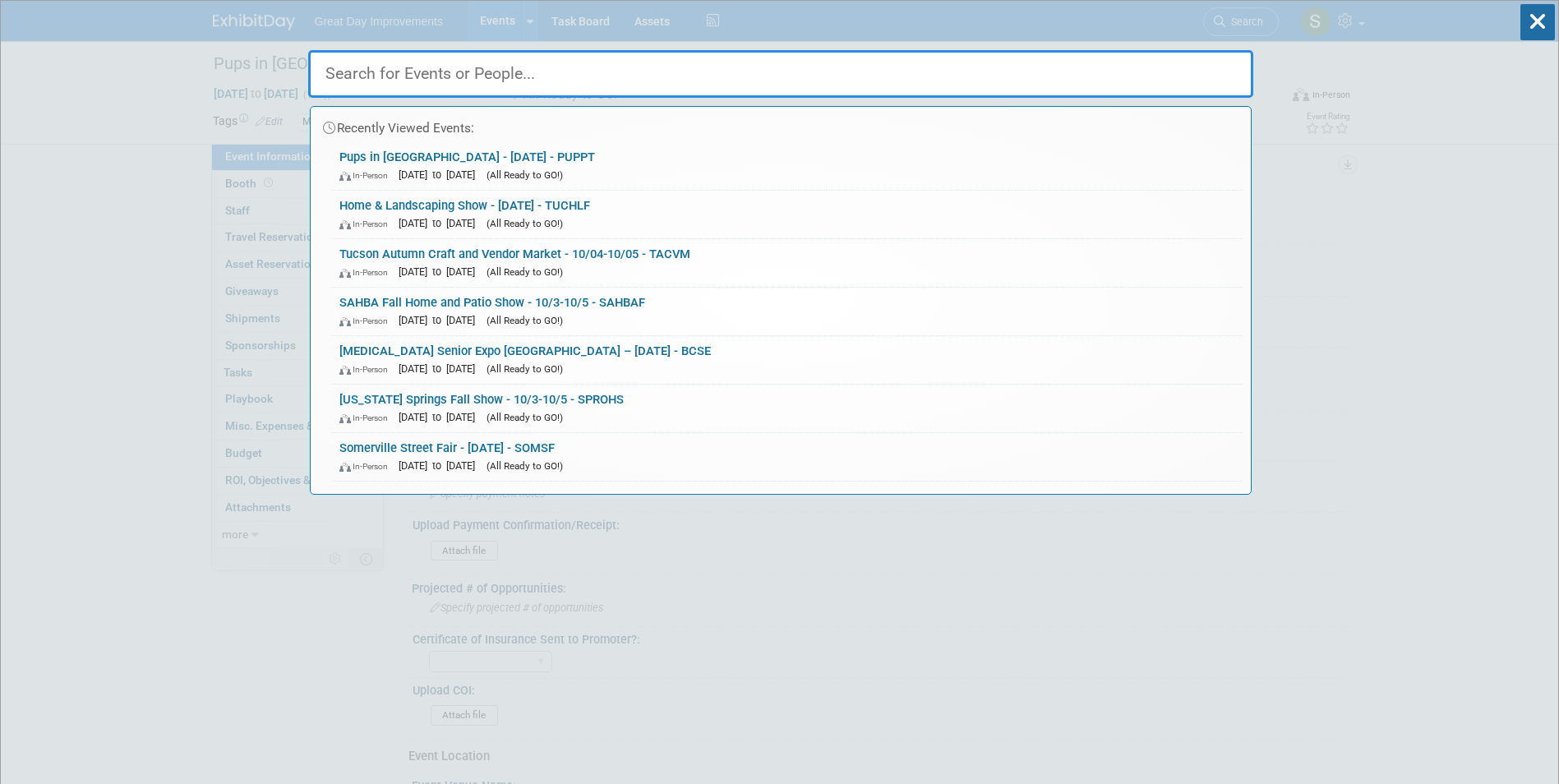
paste input "OLDTD"
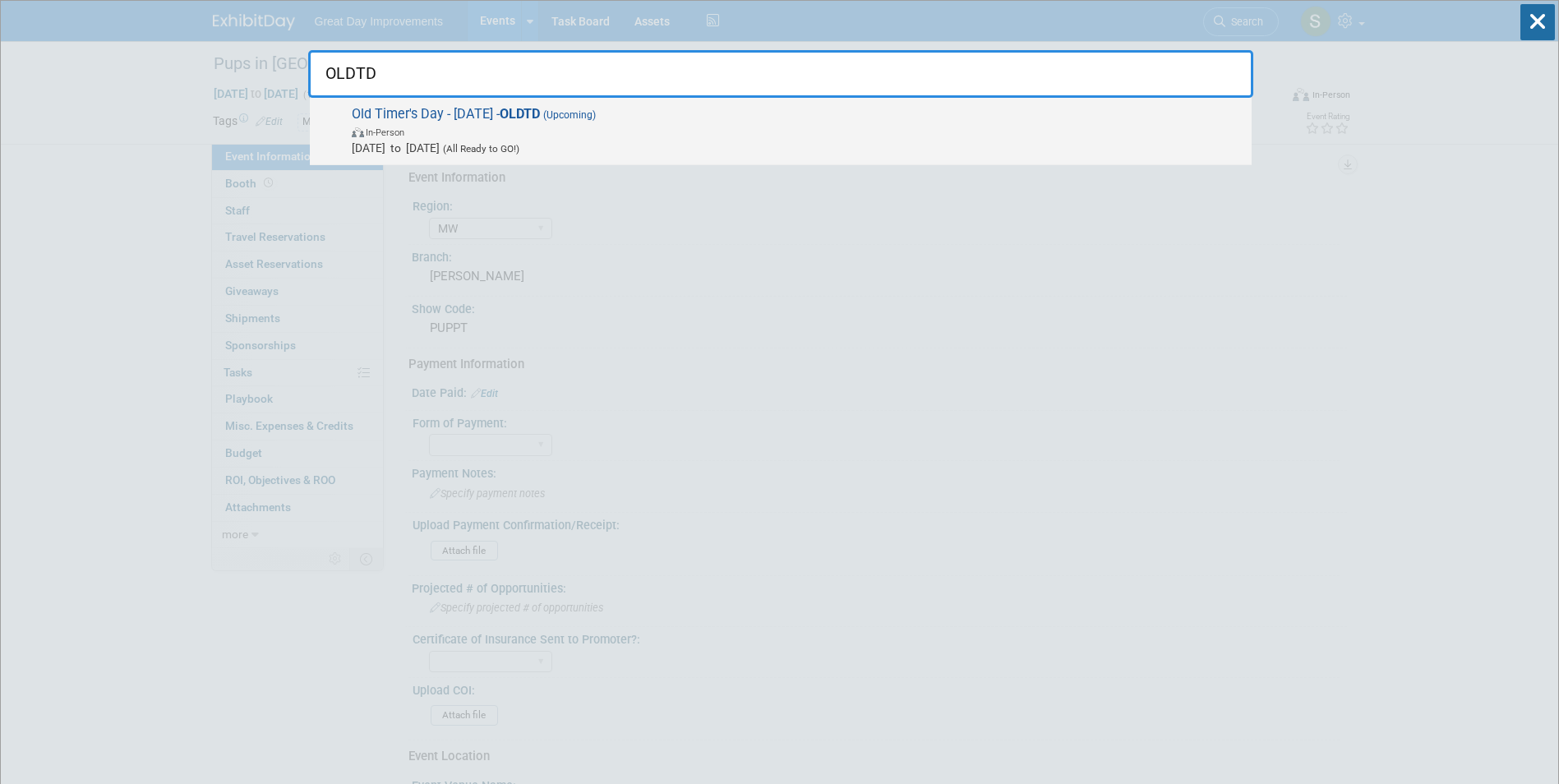
type input "OLDTD"
click at [667, 143] on span "[DATE] to [DATE] (All Ready to GO!)" at bounding box center [798, 148] width 892 height 16
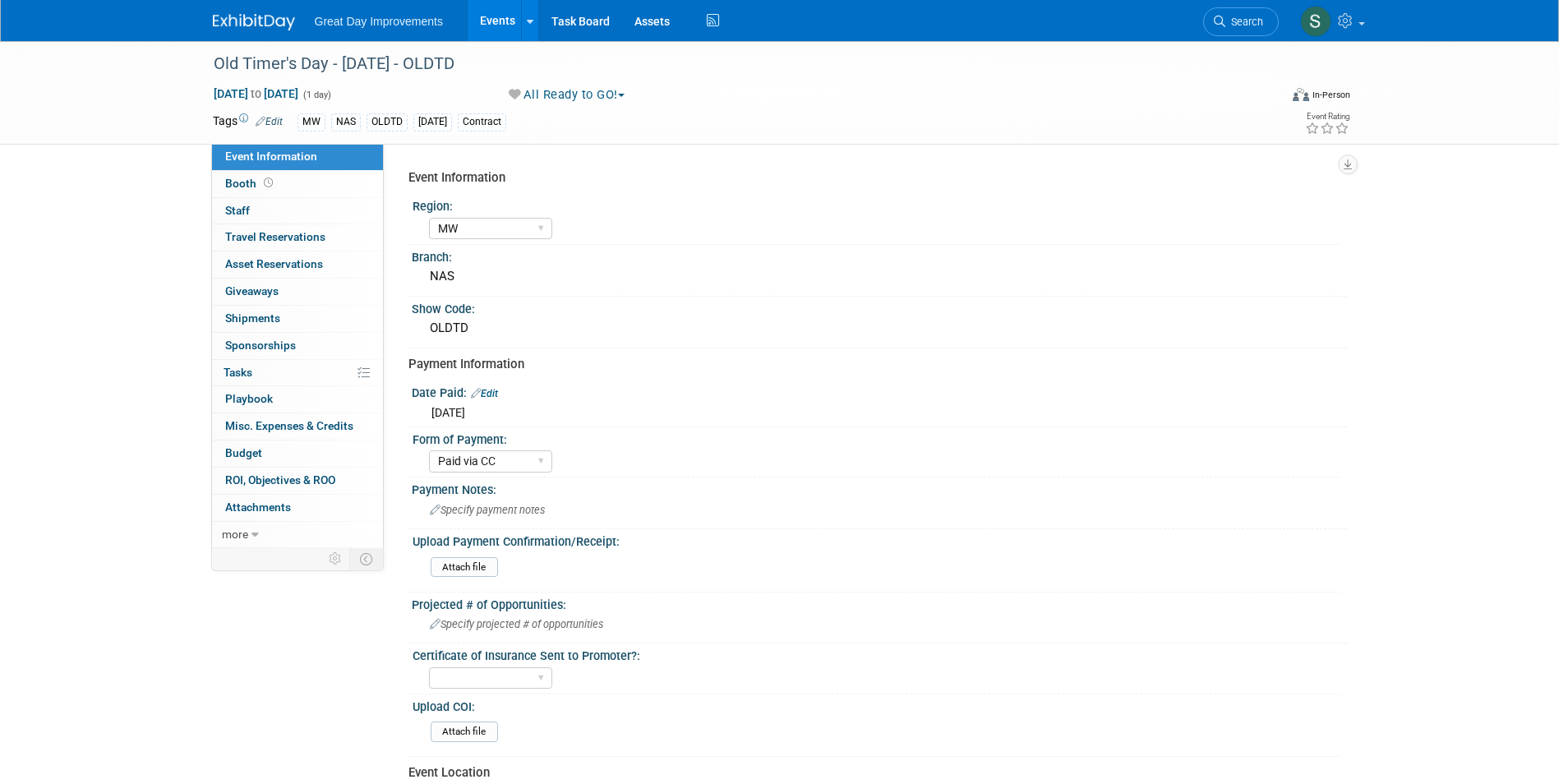
select select "MW"
select select "Paid via CC"
click at [1253, 32] on link "Search" at bounding box center [1241, 22] width 76 height 29
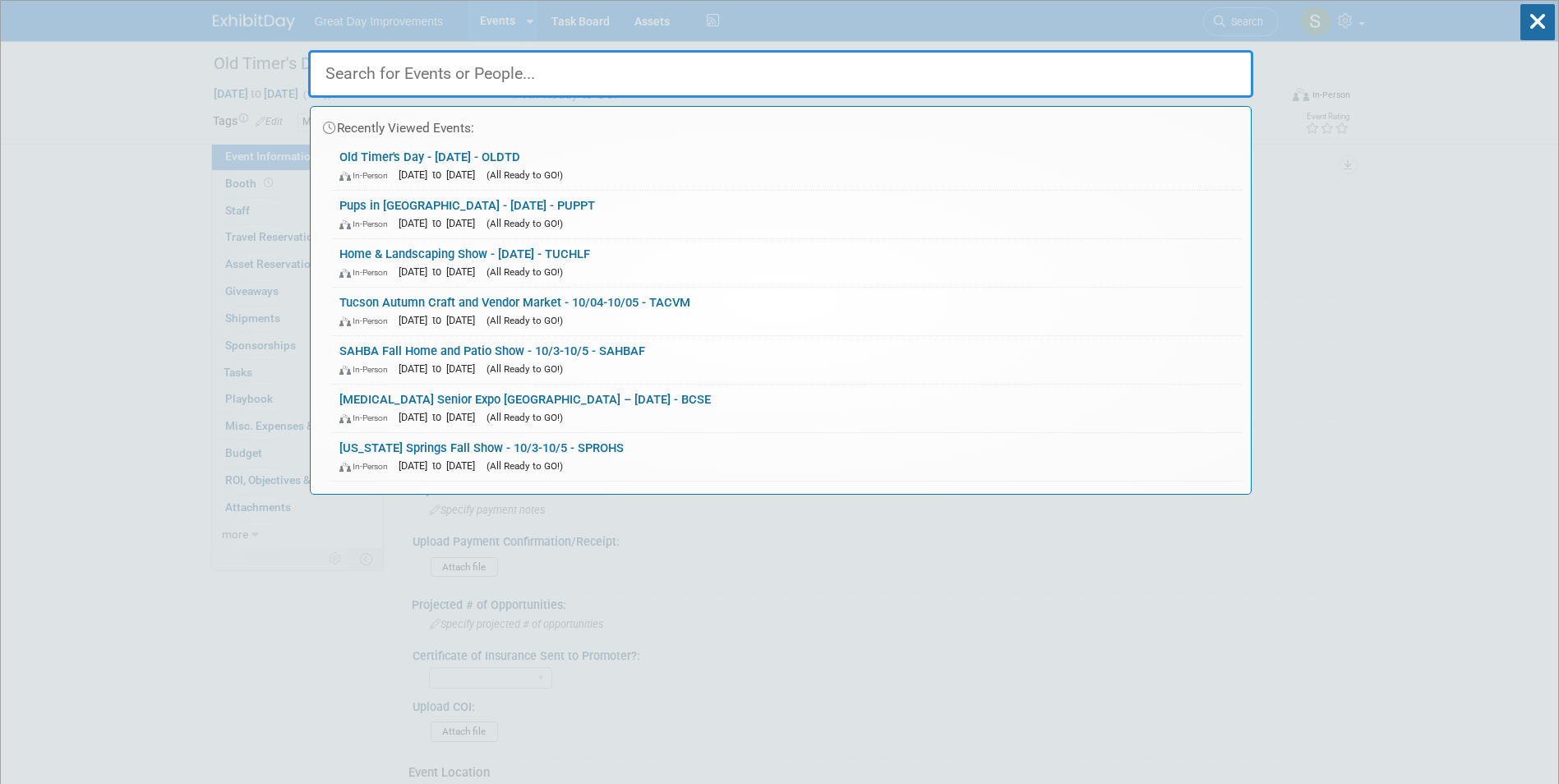
paste input "SUMFHE"
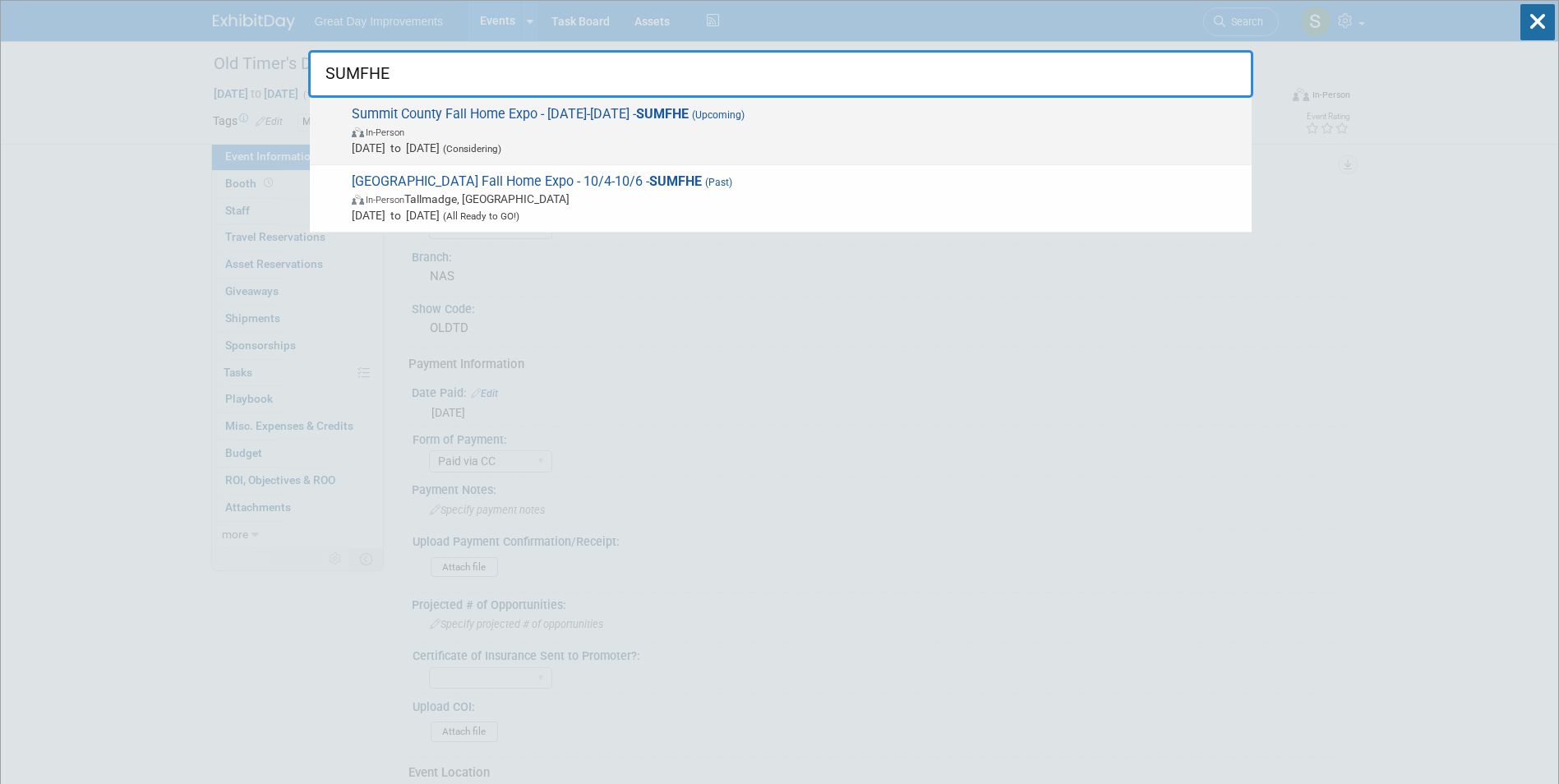
type input "SUMFHE"
click at [716, 130] on span "In-Person" at bounding box center [798, 131] width 892 height 16
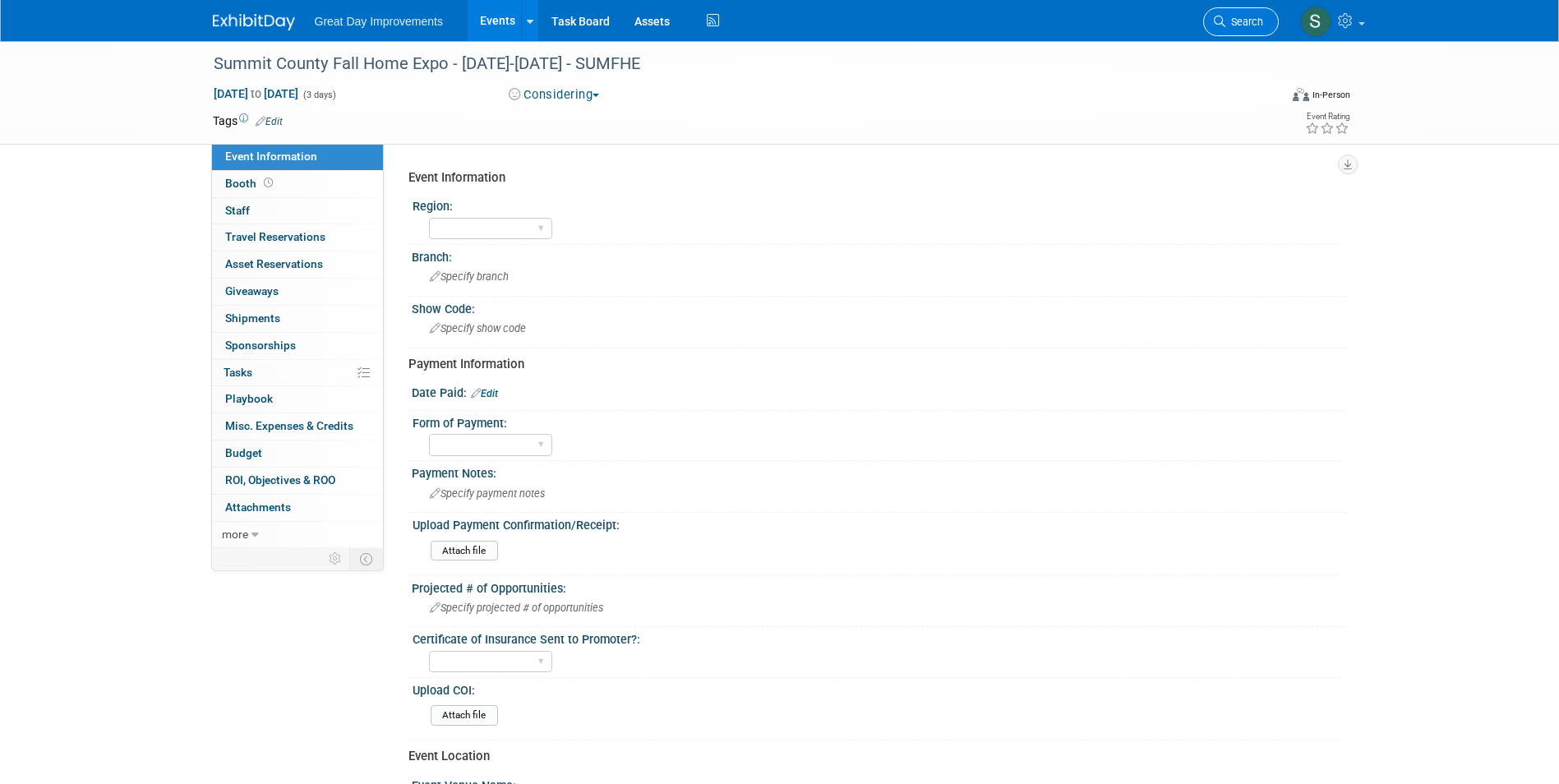
click at [1228, 25] on span "Search" at bounding box center [1244, 22] width 38 height 13
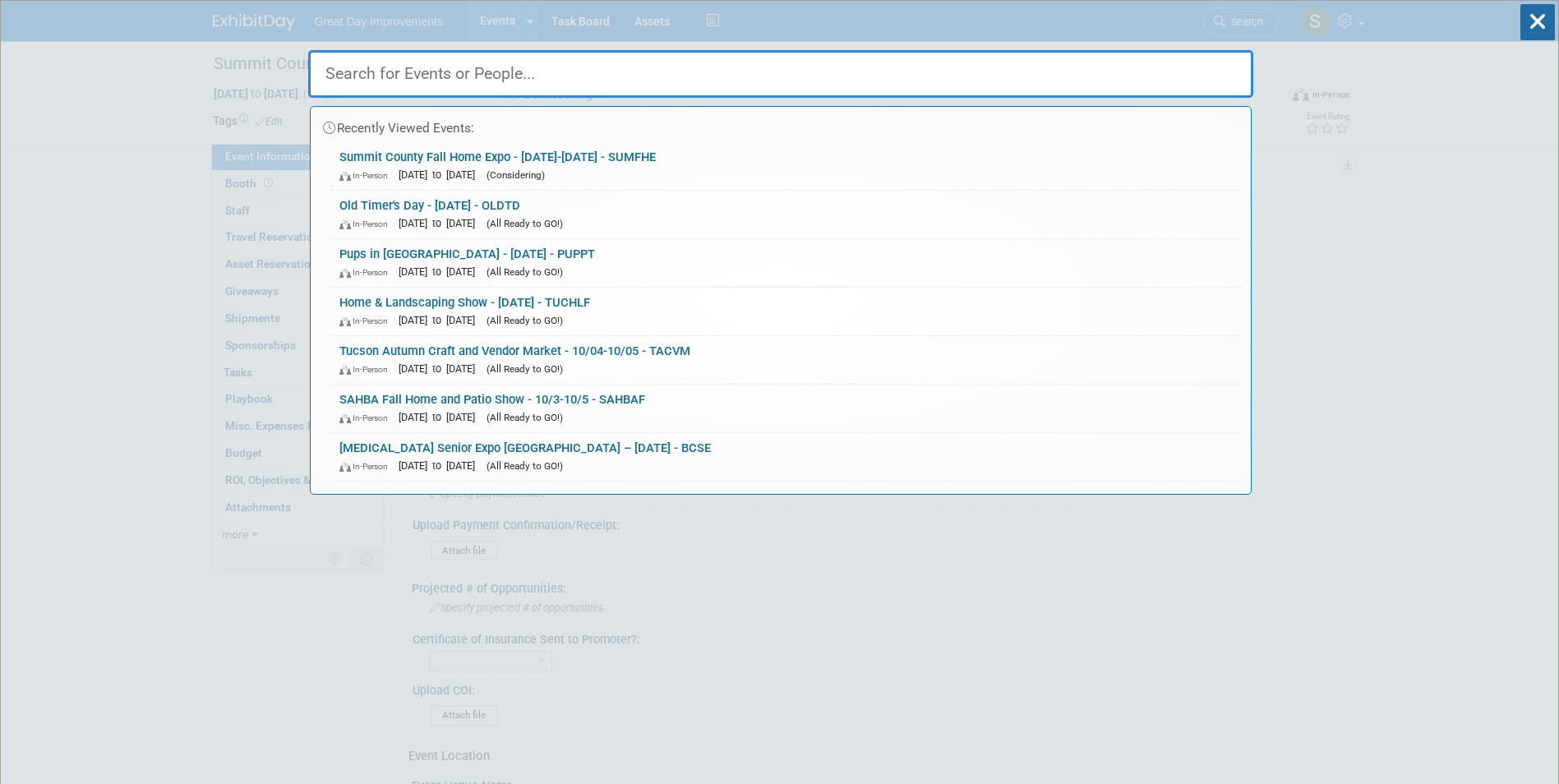
paste input "OKMFES"
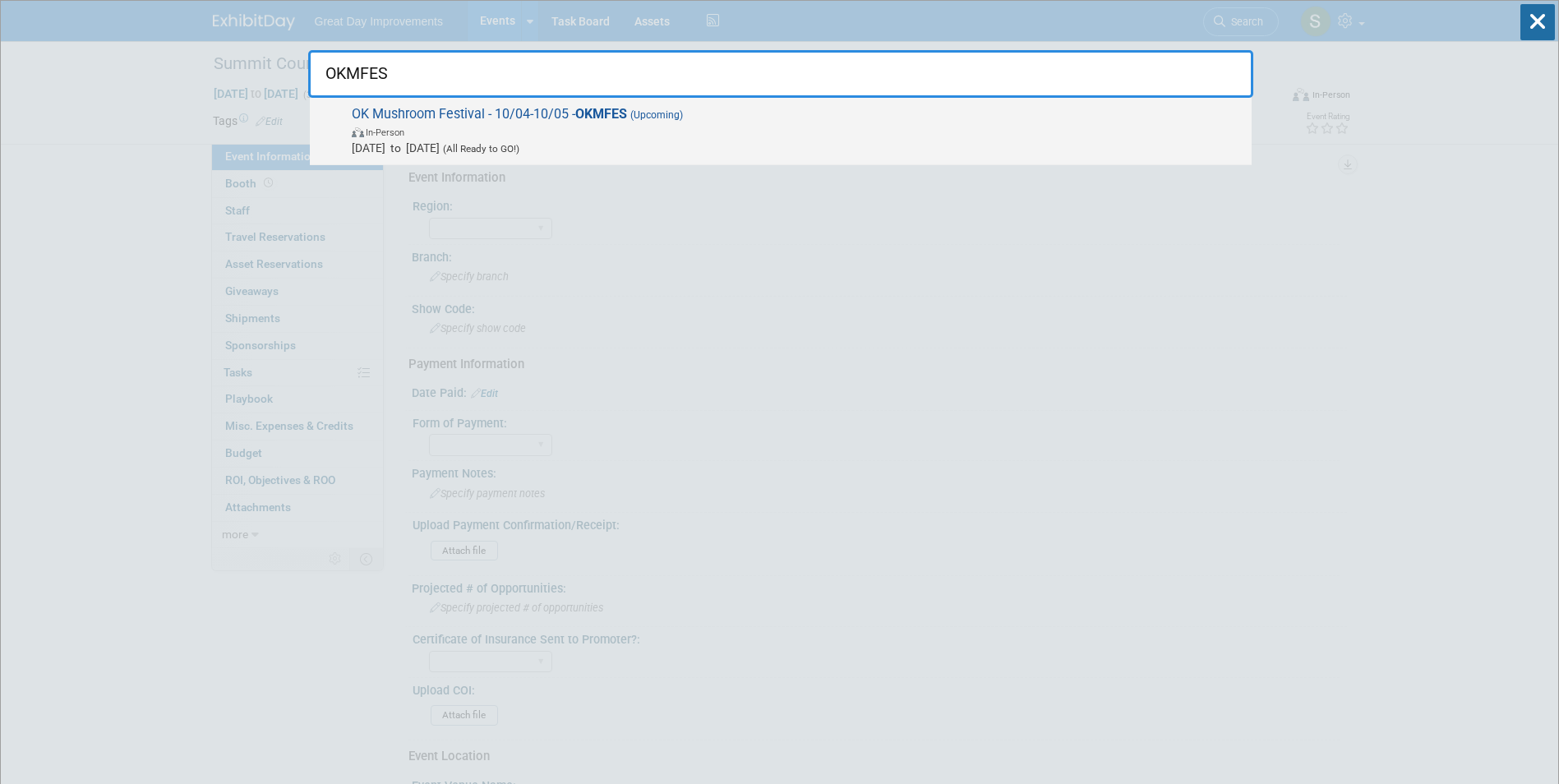
type input "OKMFES"
click at [646, 130] on span "In-Person" at bounding box center [798, 131] width 892 height 16
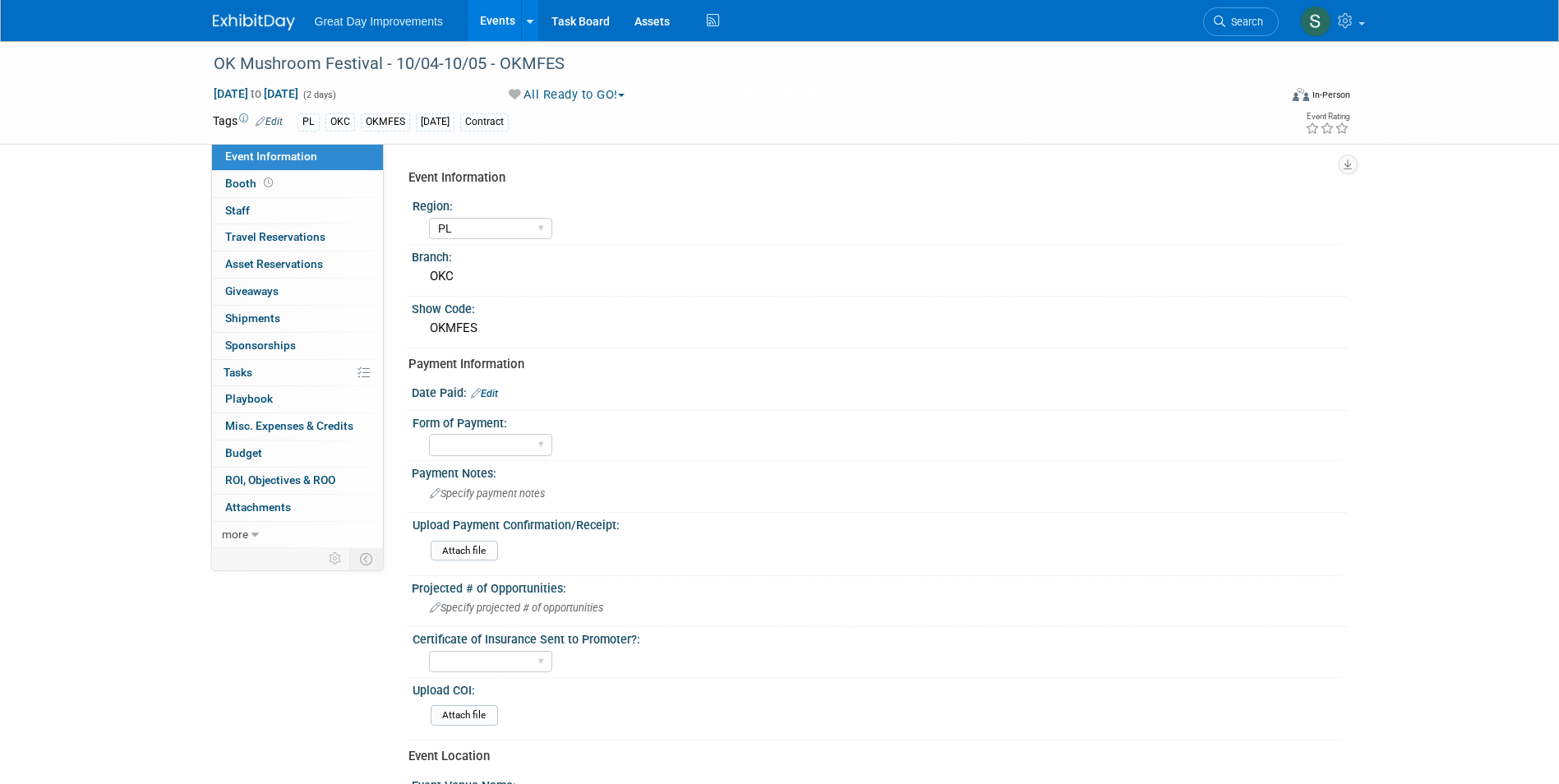
select select "PL"
click at [804, 303] on div "Show Code:" at bounding box center [879, 307] width 935 height 20
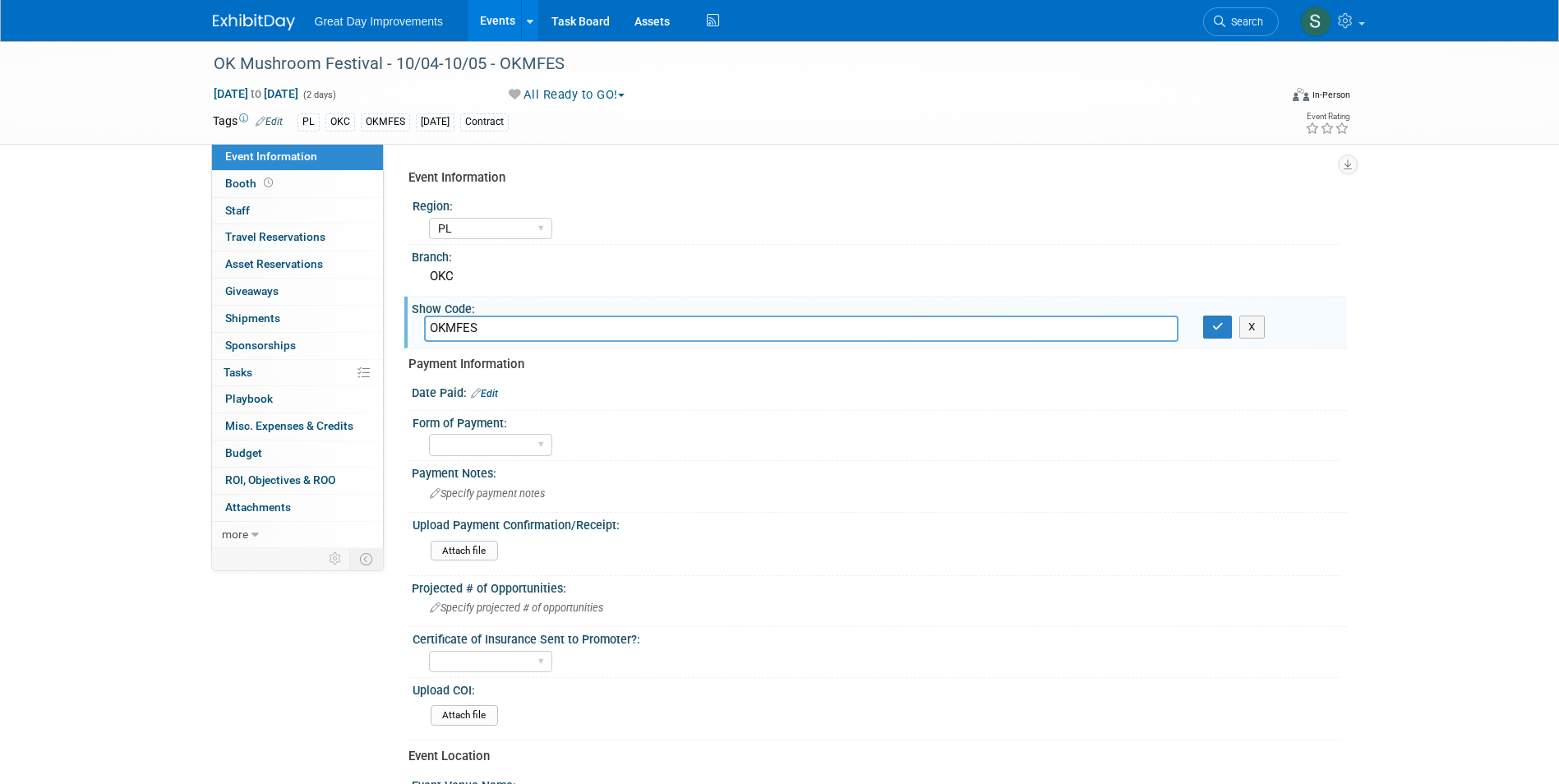
click at [489, 395] on link "Edit" at bounding box center [485, 394] width 27 height 12
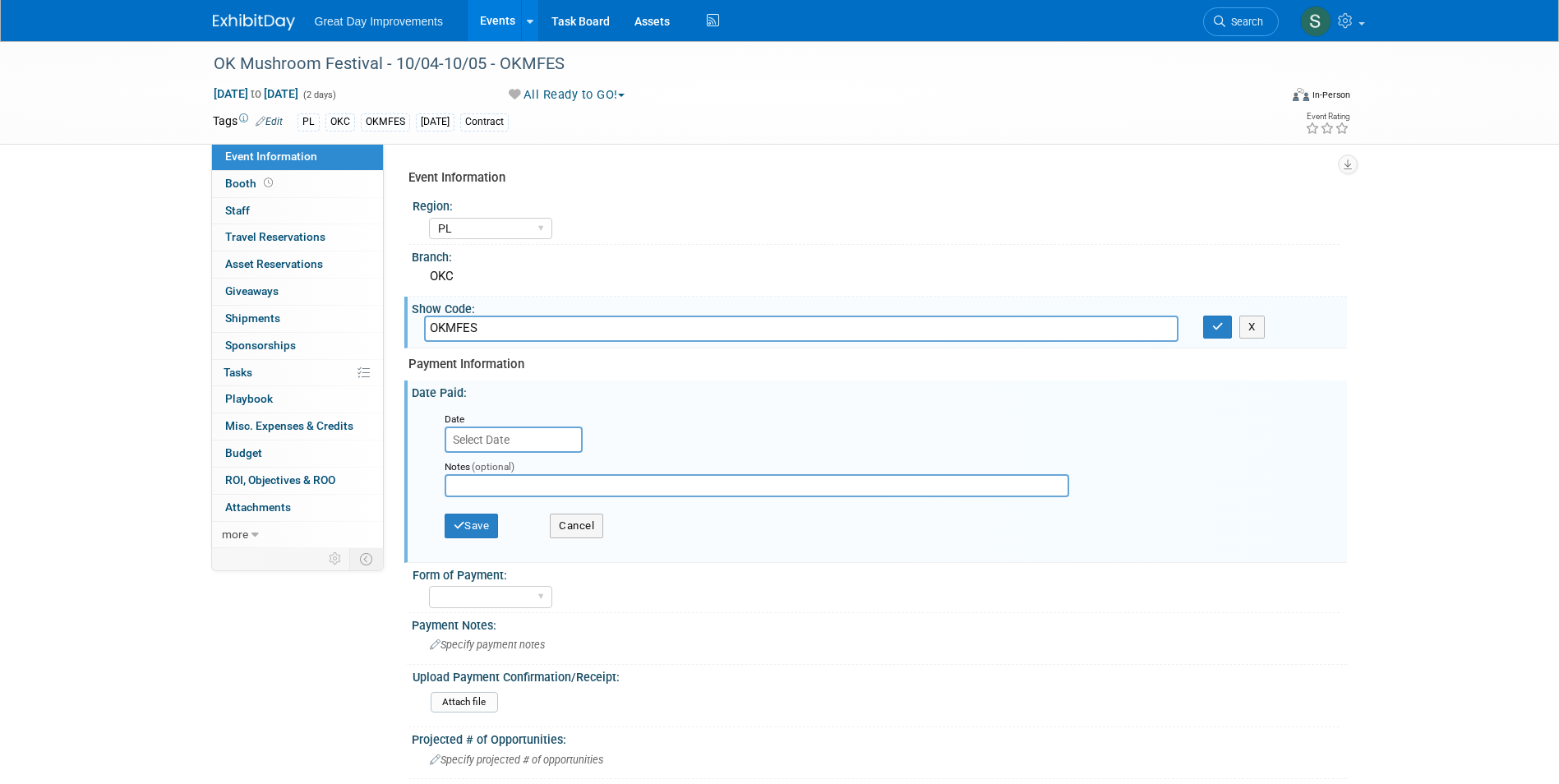
click at [506, 455] on div "Notes (optional)" at bounding box center [771, 479] width 676 height 52
click at [506, 451] on div "Date Notes (optional) Save Cancel" at bounding box center [883, 481] width 903 height 152
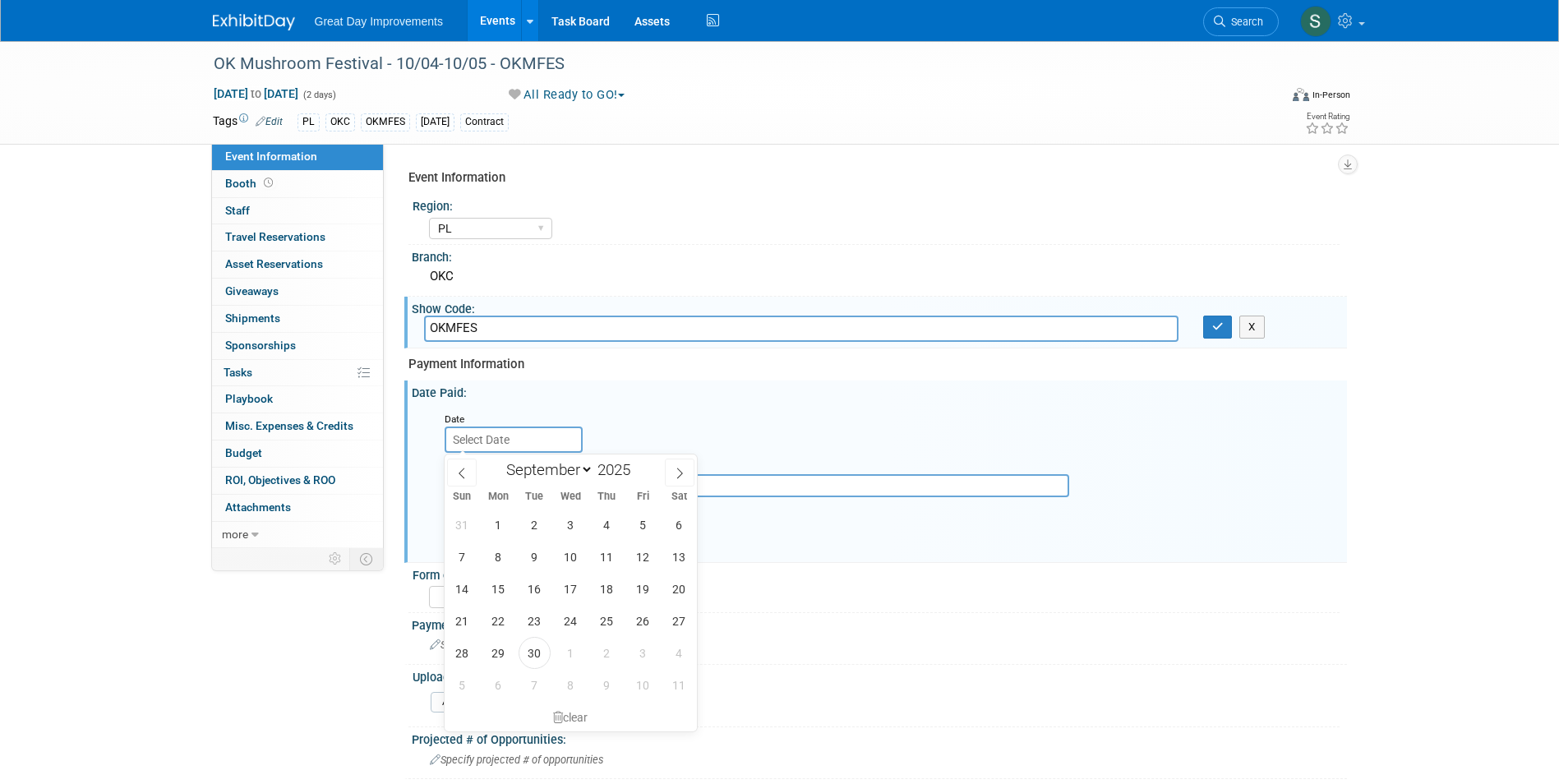
click at [508, 438] on input "text" at bounding box center [513, 439] width 138 height 26
click at [464, 476] on icon at bounding box center [461, 473] width 6 height 11
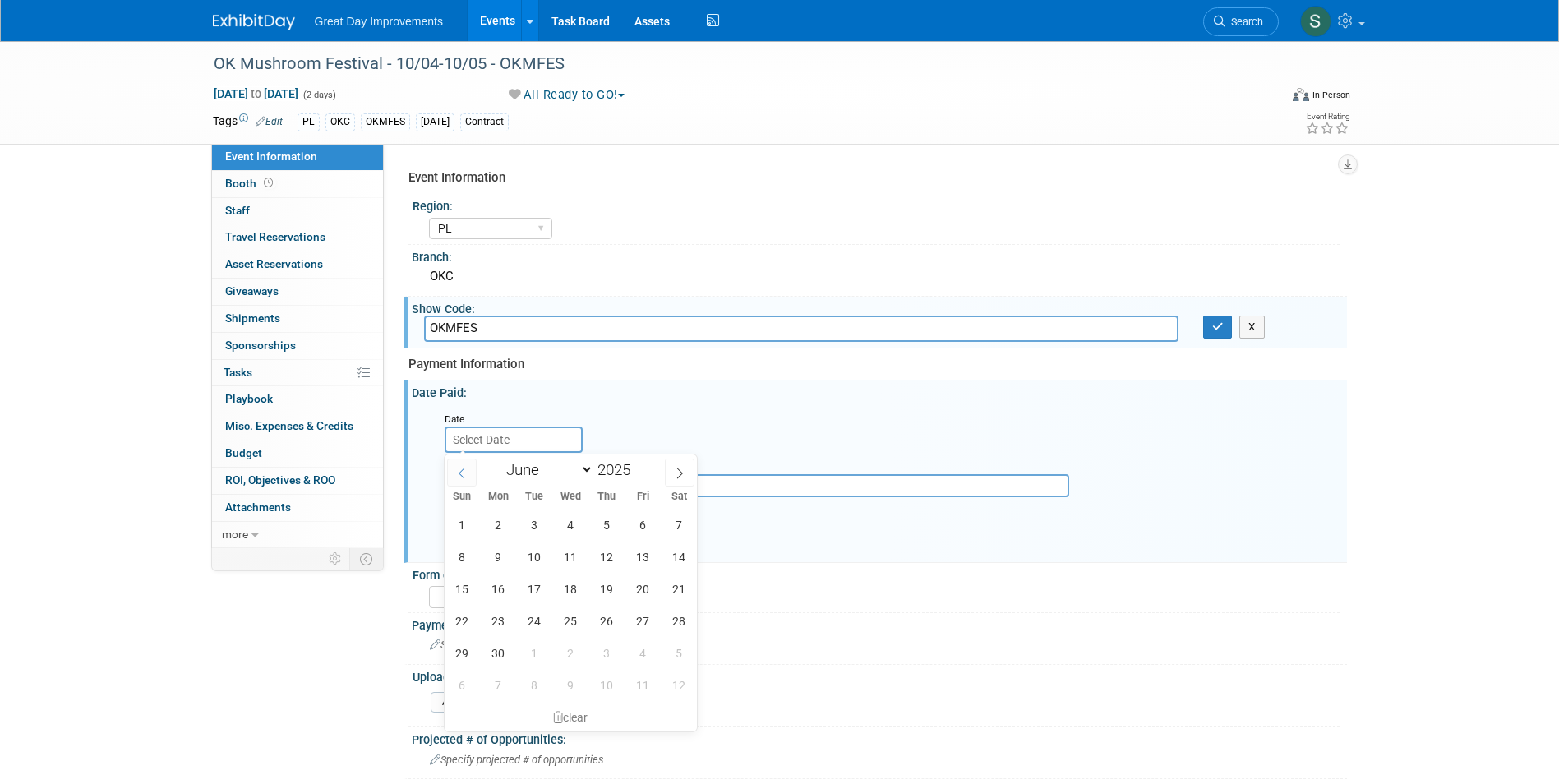
select select "4"
click at [600, 528] on span "1" at bounding box center [607, 524] width 32 height 32
type input "[DATE]"
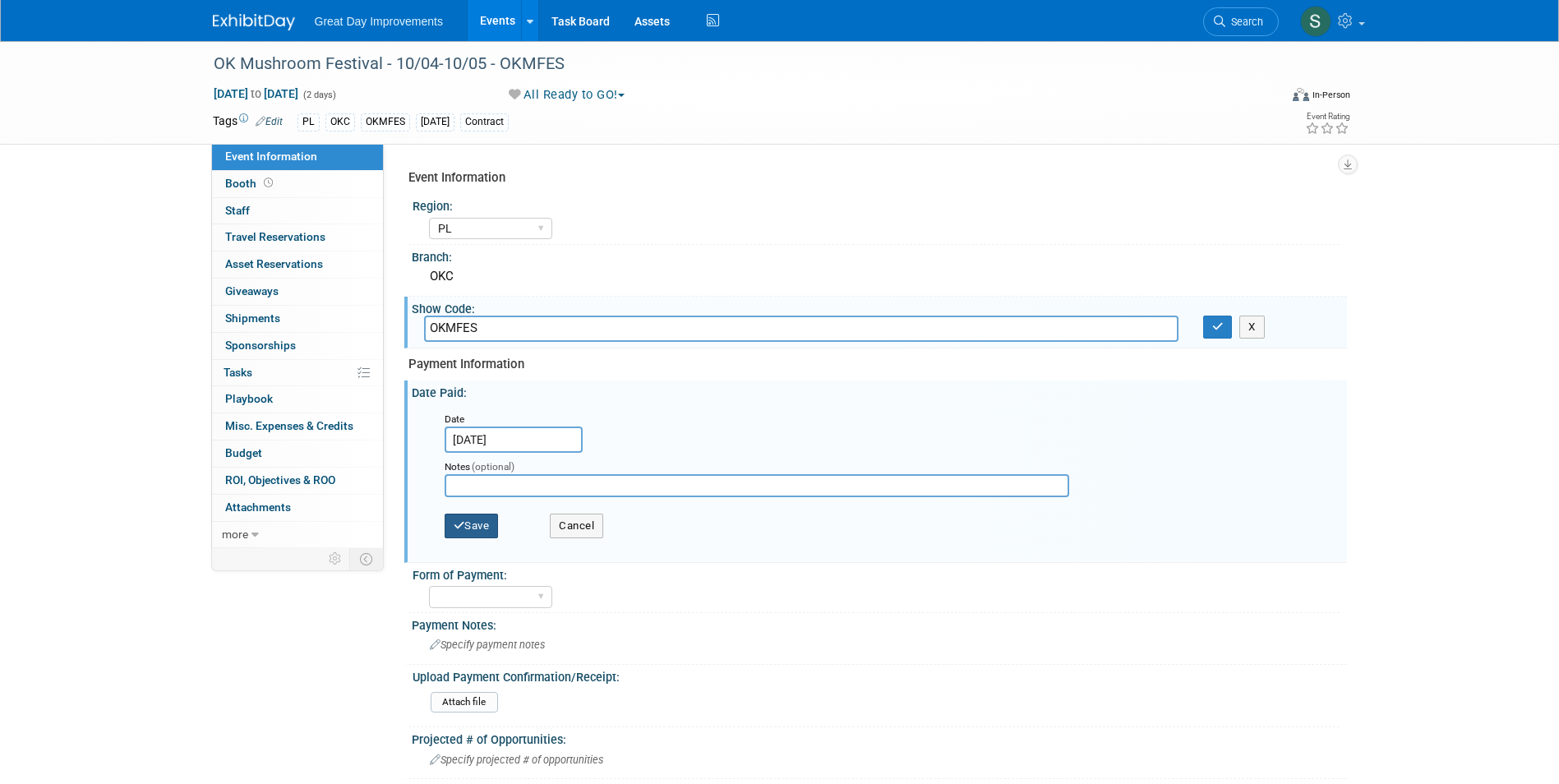
click at [490, 535] on button "Save" at bounding box center [471, 525] width 54 height 24
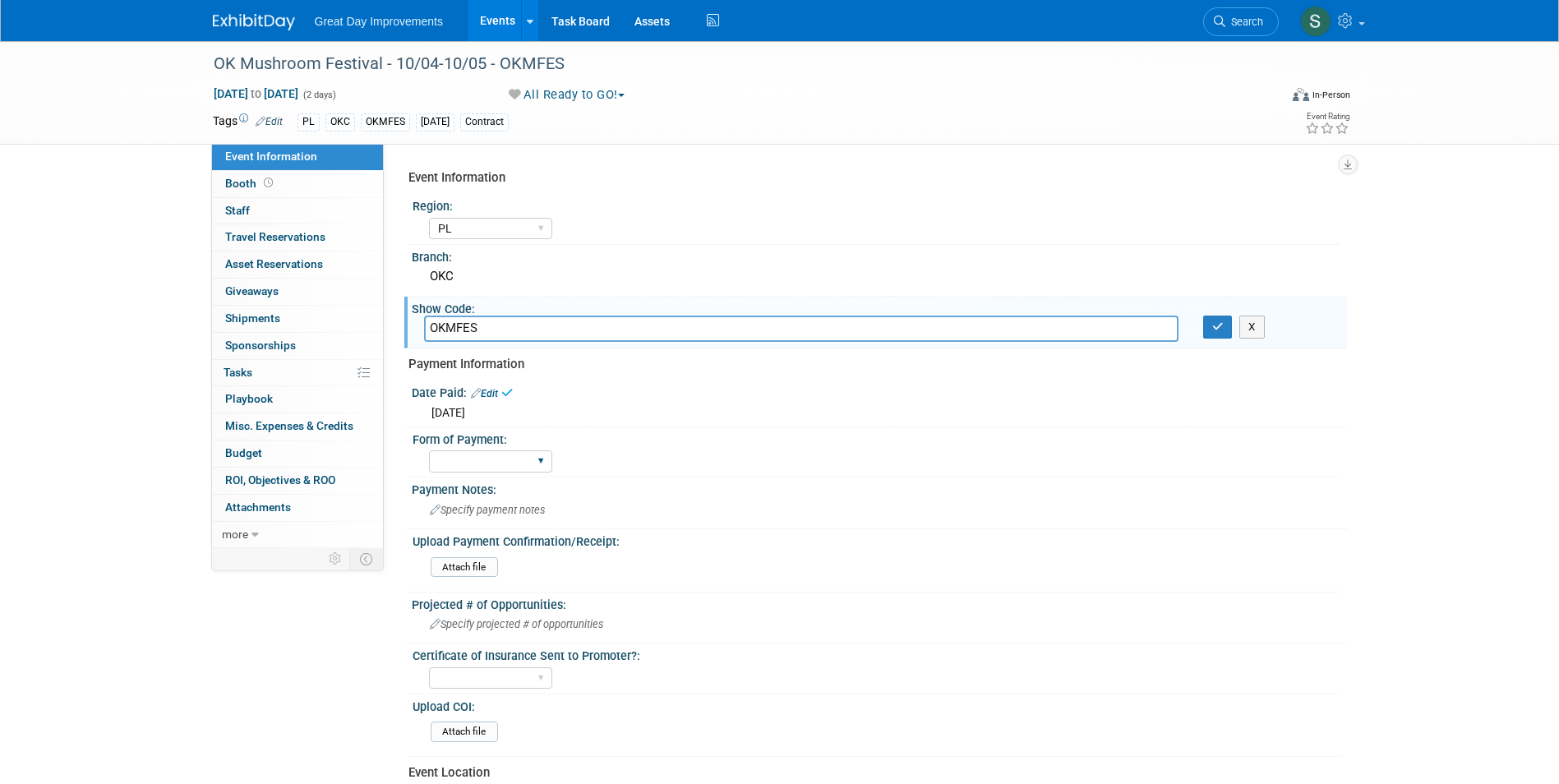
click at [472, 472] on div "Paid via CC Check Requested Pay at the Gate Other" at bounding box center [491, 461] width 123 height 30
click at [490, 472] on div "Paid via CC Check Requested Pay at the Gate Other" at bounding box center [491, 461] width 123 height 30
click at [498, 467] on select "Paid via CC Check Requested Pay at the Gate Other" at bounding box center [491, 461] width 123 height 22
select select "Check Requested"
click at [429, 450] on select "Paid via CC Check Requested Pay at the Gate Other" at bounding box center [491, 461] width 123 height 22
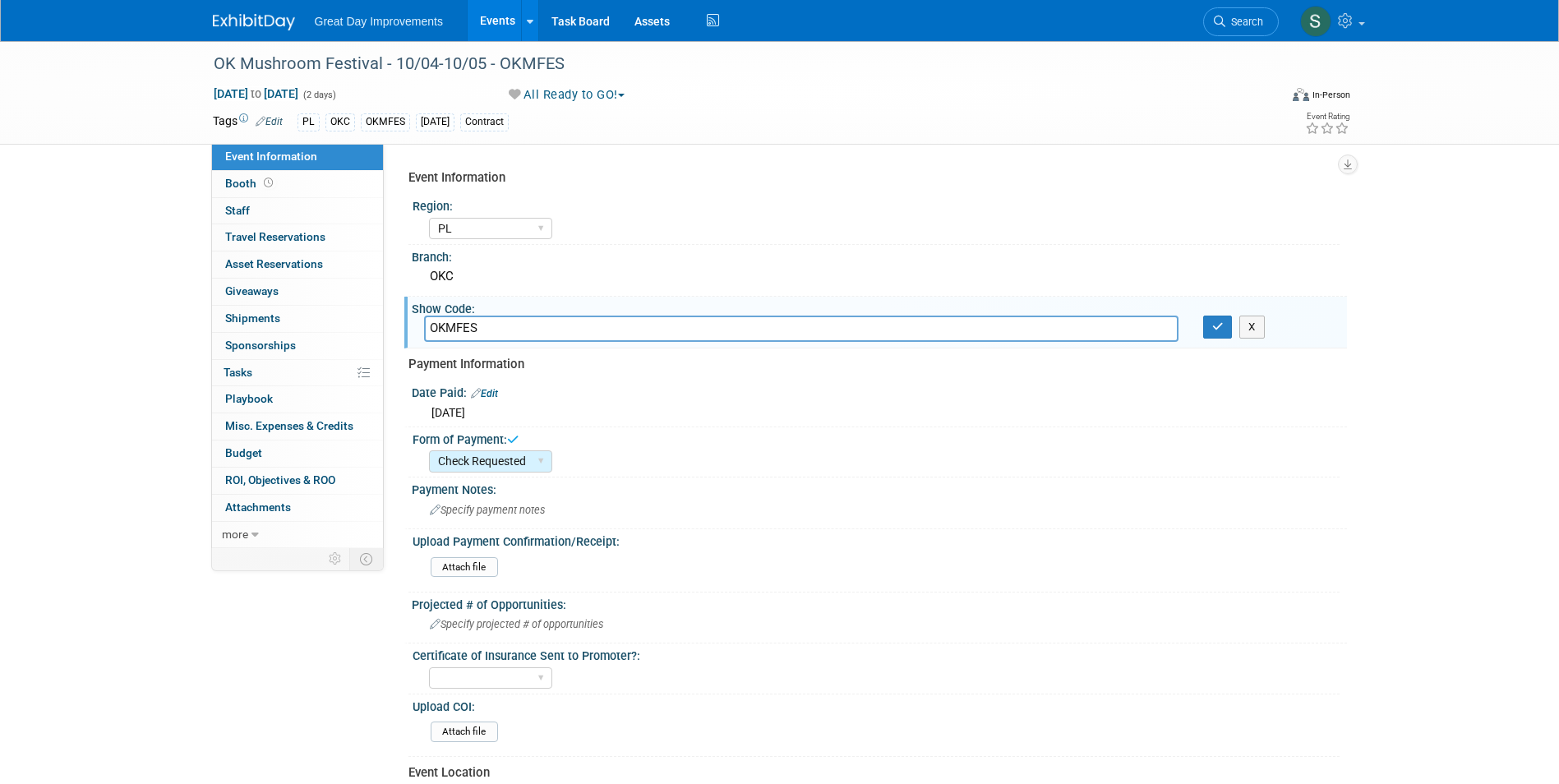
click at [1200, 330] on div "X" at bounding box center [1268, 326] width 156 height 23
click at [1207, 330] on button "button" at bounding box center [1218, 326] width 30 height 23
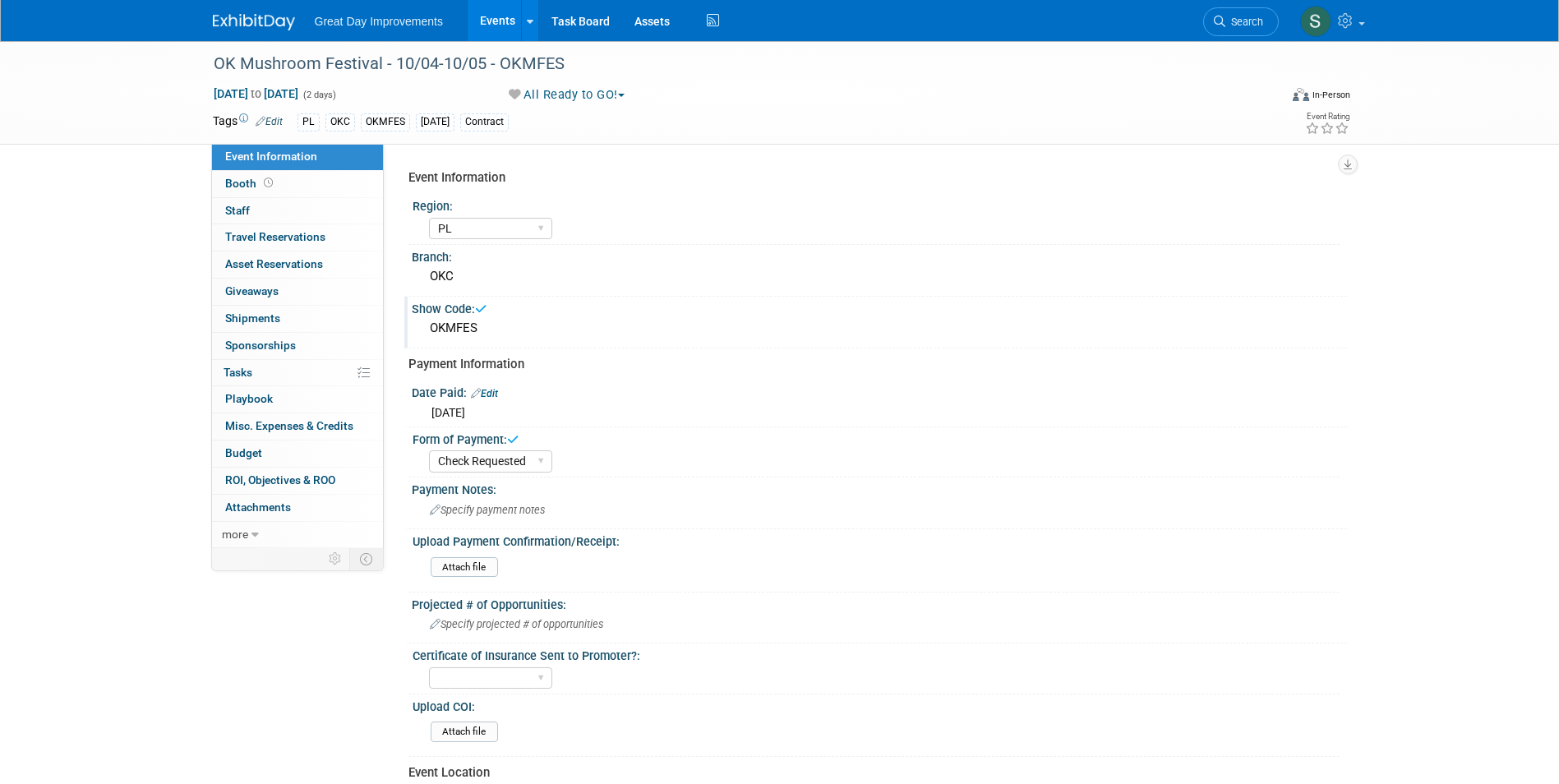
click at [232, 21] on img at bounding box center [253, 22] width 82 height 16
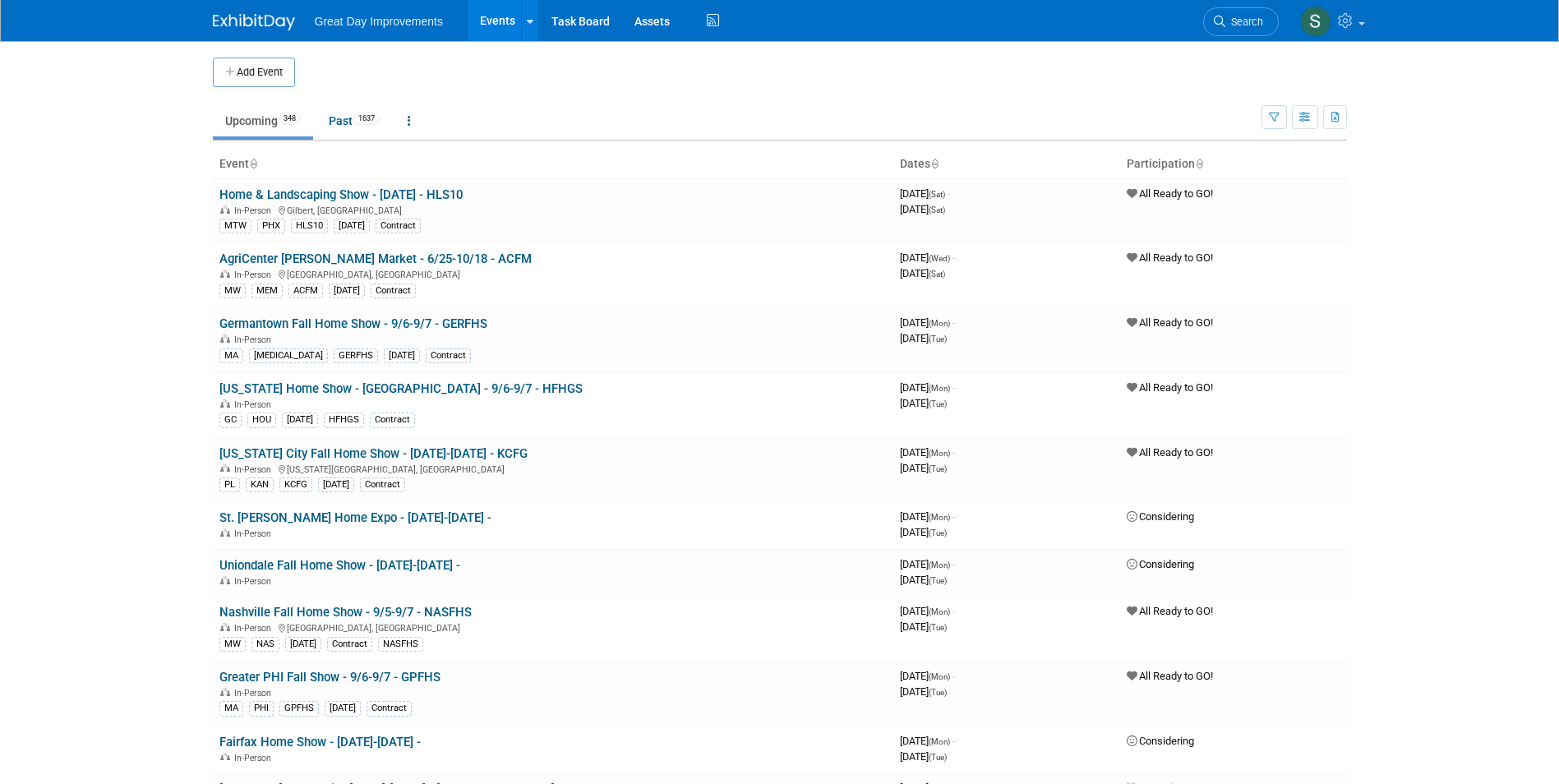
click at [1238, 16] on span "Search" at bounding box center [1244, 22] width 38 height 13
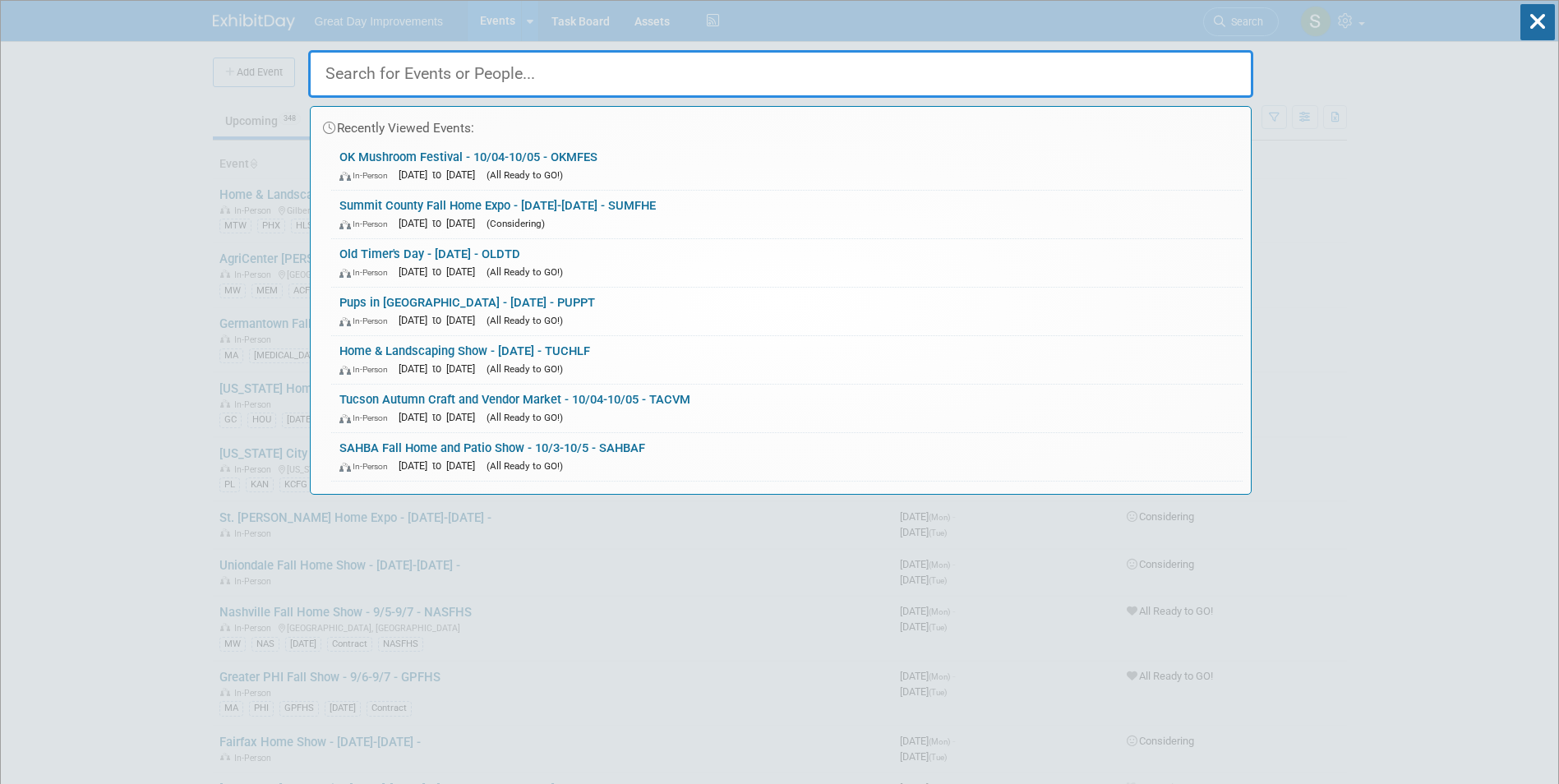
click at [532, 67] on input "text" at bounding box center [781, 73] width 945 height 48
paste input "BARTF"
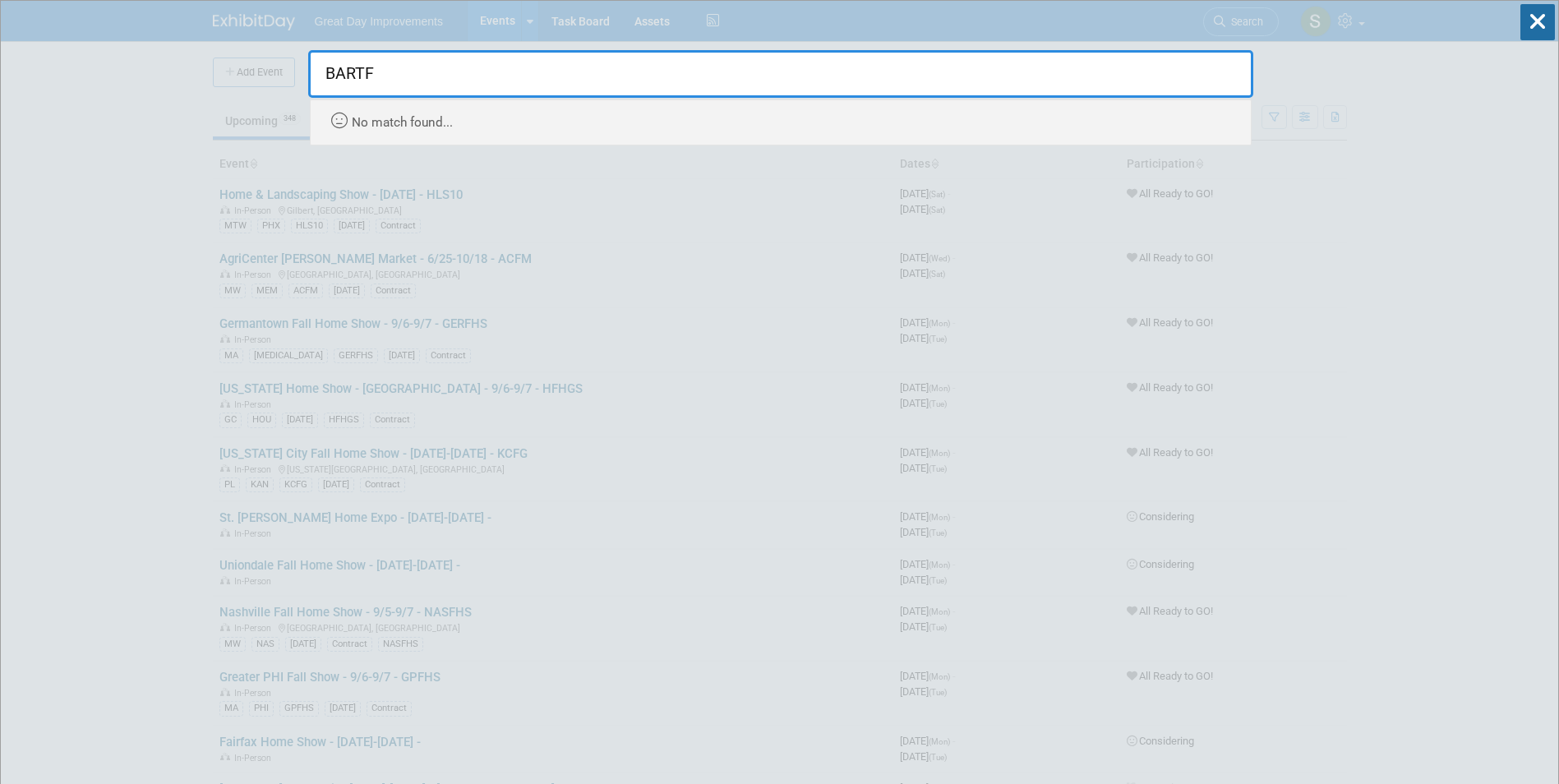
type input "BARTF"
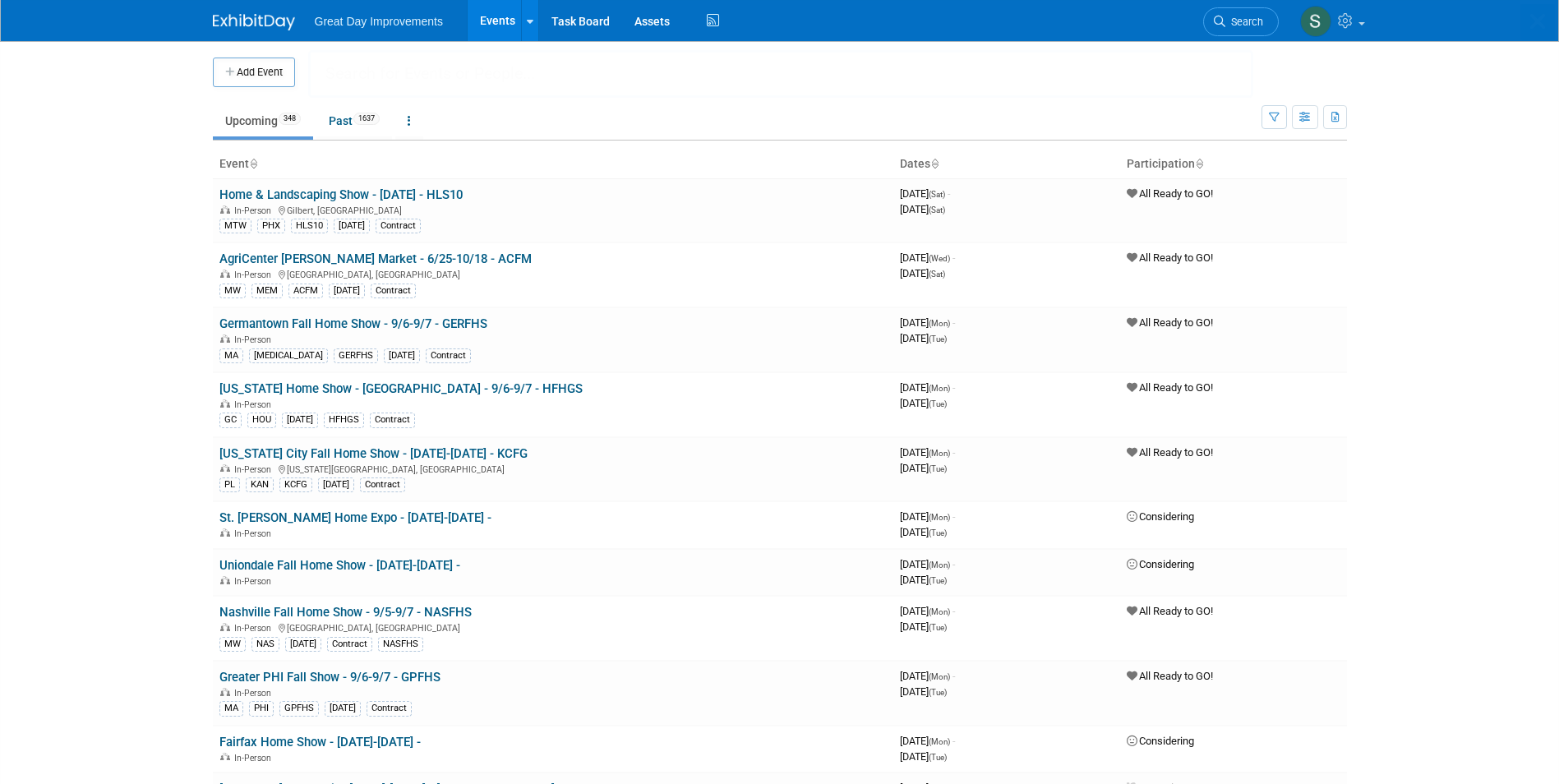
click at [251, 73] on button "Add Event" at bounding box center [253, 72] width 82 height 30
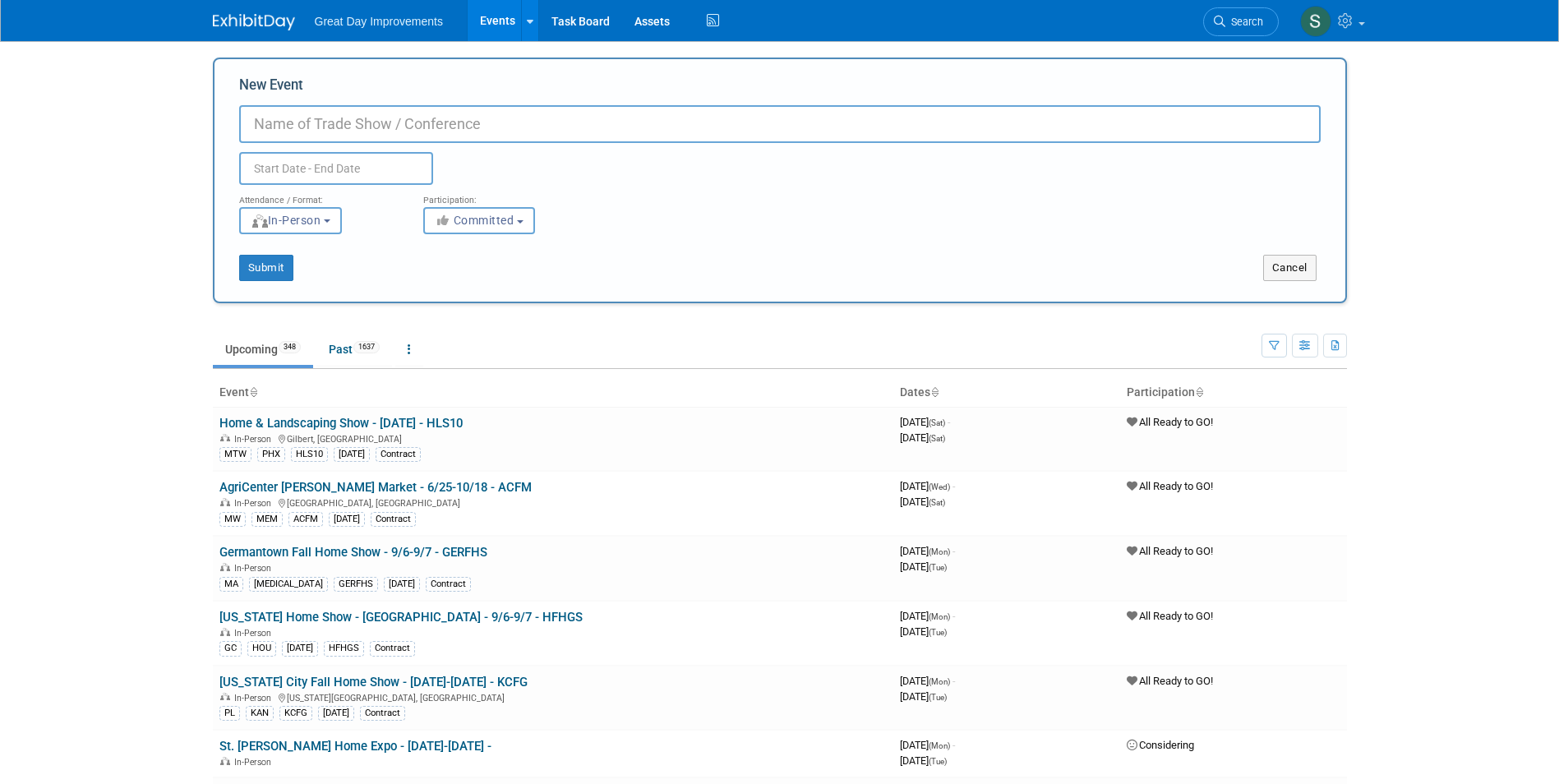
paste input "BARTF"
type input "BARTF"
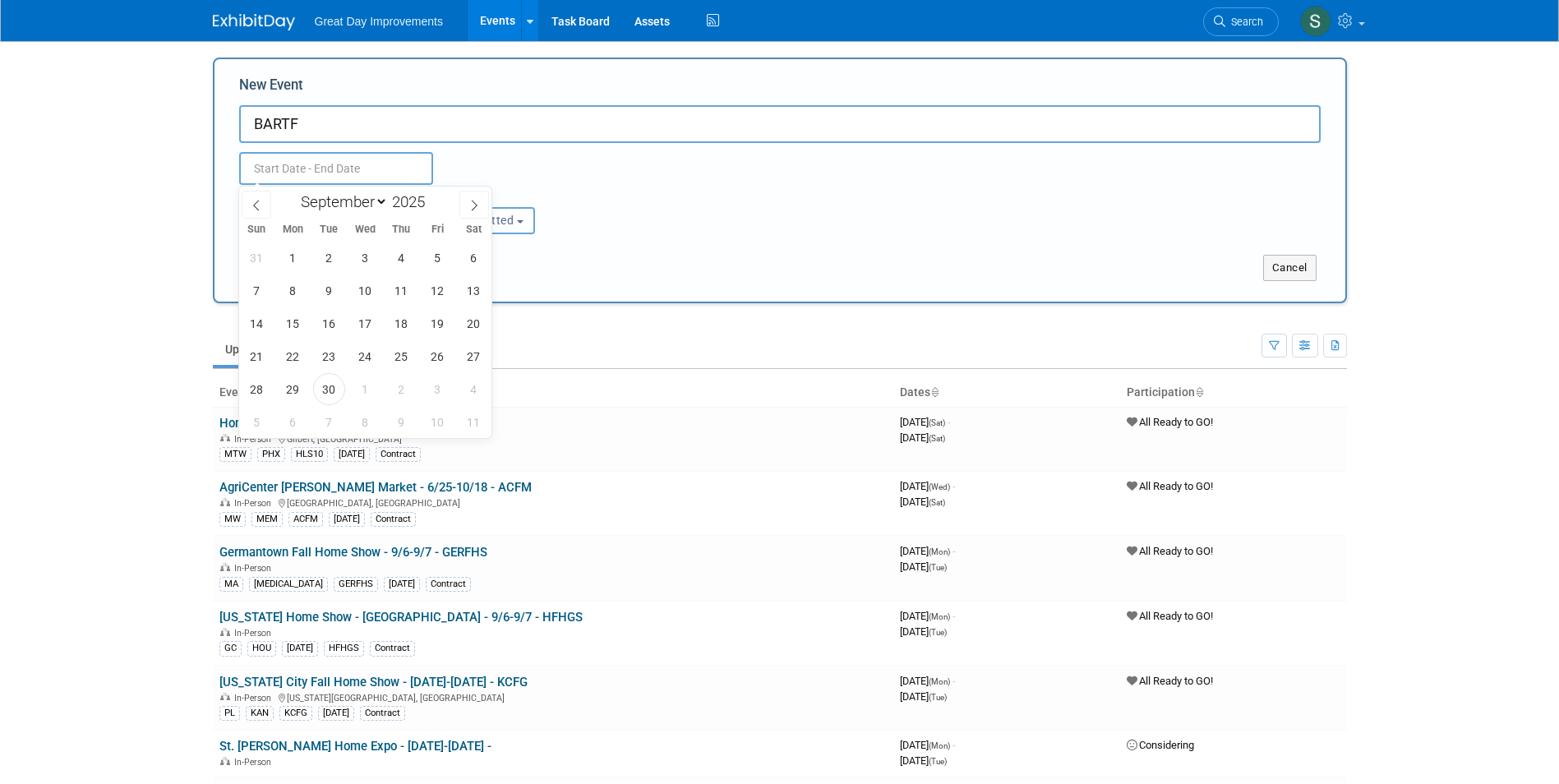
click at [309, 172] on input "text" at bounding box center [336, 168] width 194 height 33
click at [325, 383] on span "30" at bounding box center [329, 389] width 32 height 32
type input "Sep 30, 2025 to Sep 30, 2025"
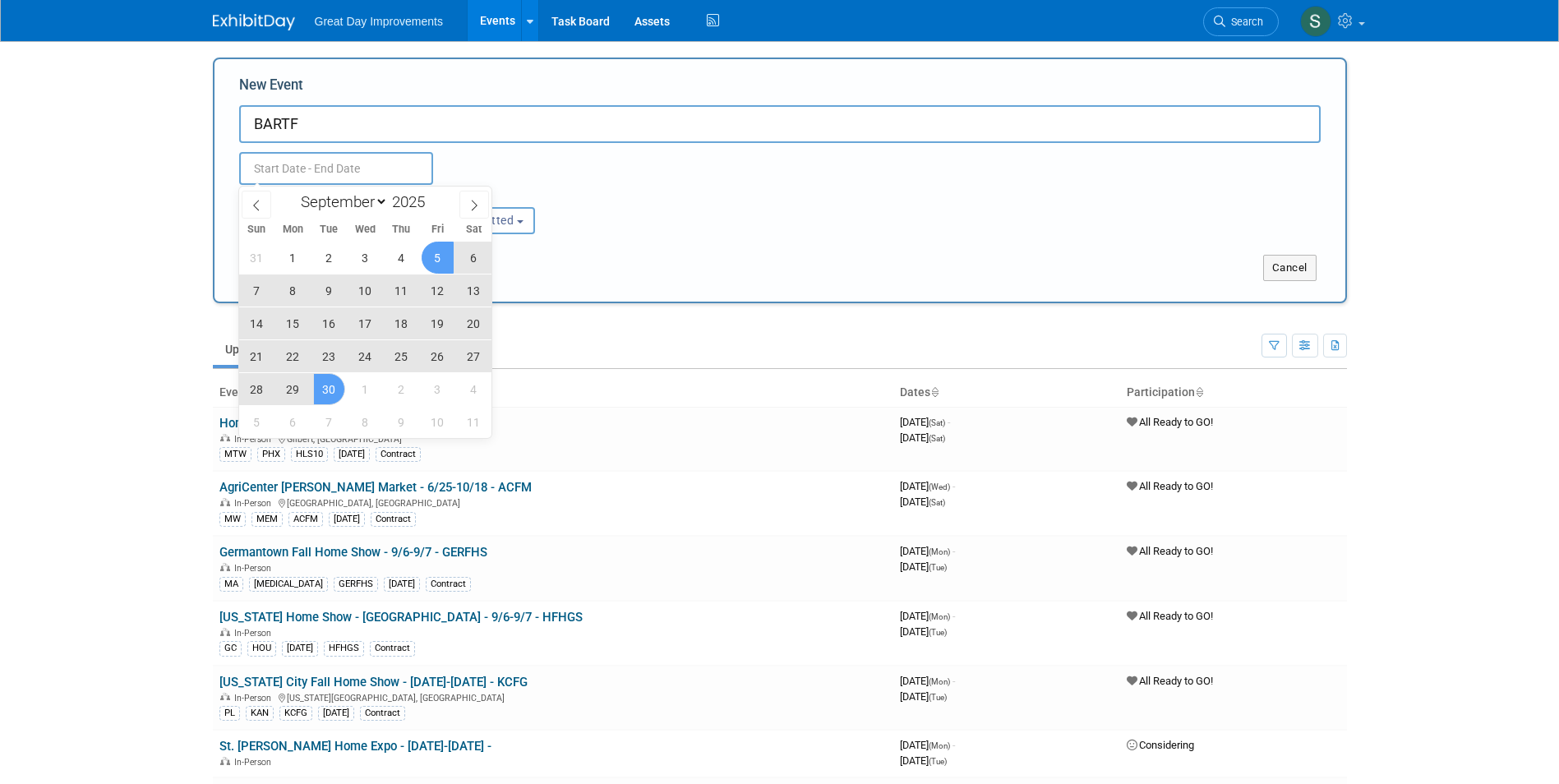
type input "Sep 30, 2025 to Sep 30, 2025"
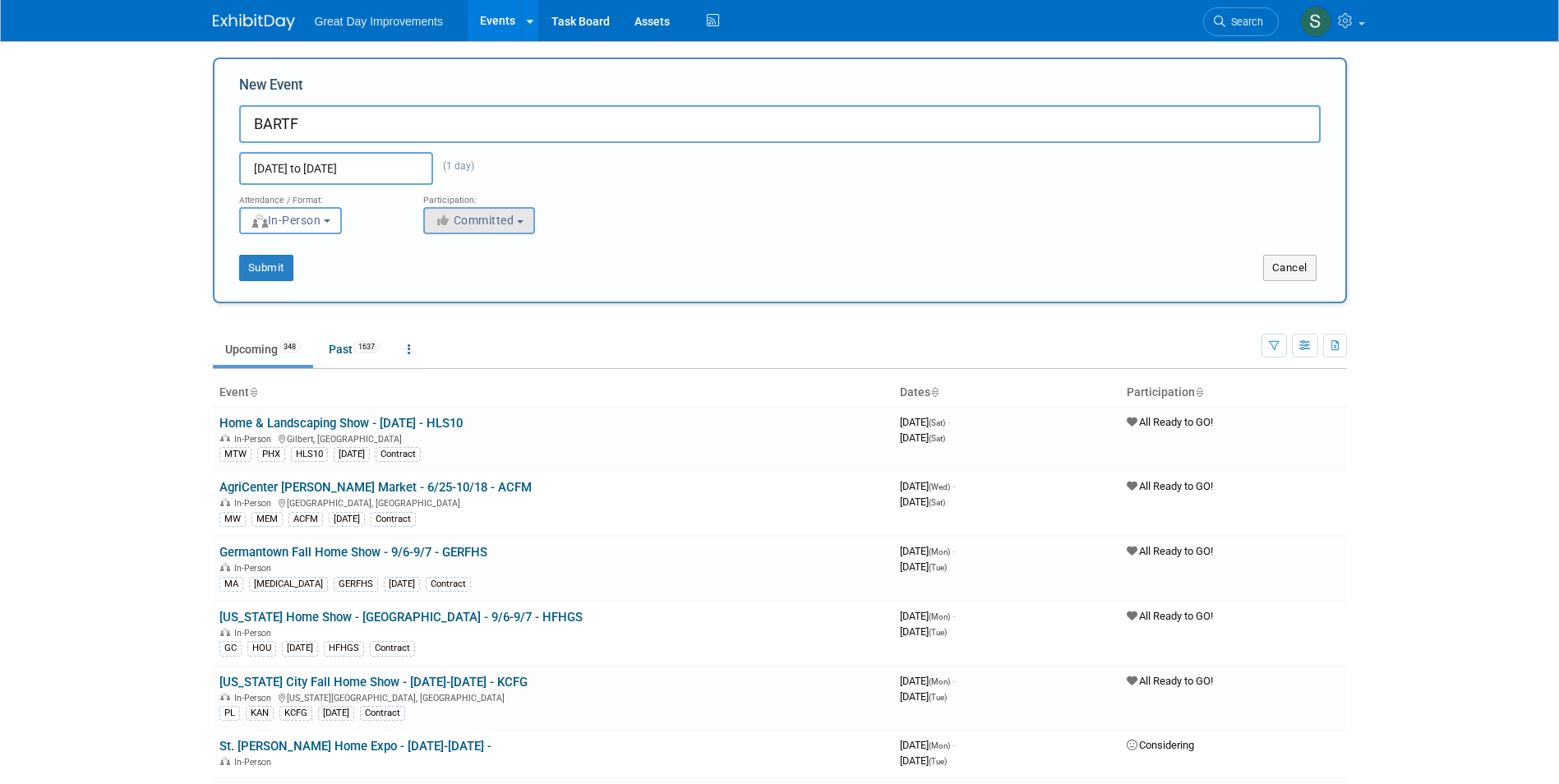
drag, startPoint x: 599, startPoint y: 238, endPoint x: 502, endPoint y: 228, distance: 97.5
click at [594, 239] on div "Submit Cancel" at bounding box center [780, 258] width 1106 height 47
click at [500, 225] on span "Committed" at bounding box center [475, 220] width 80 height 13
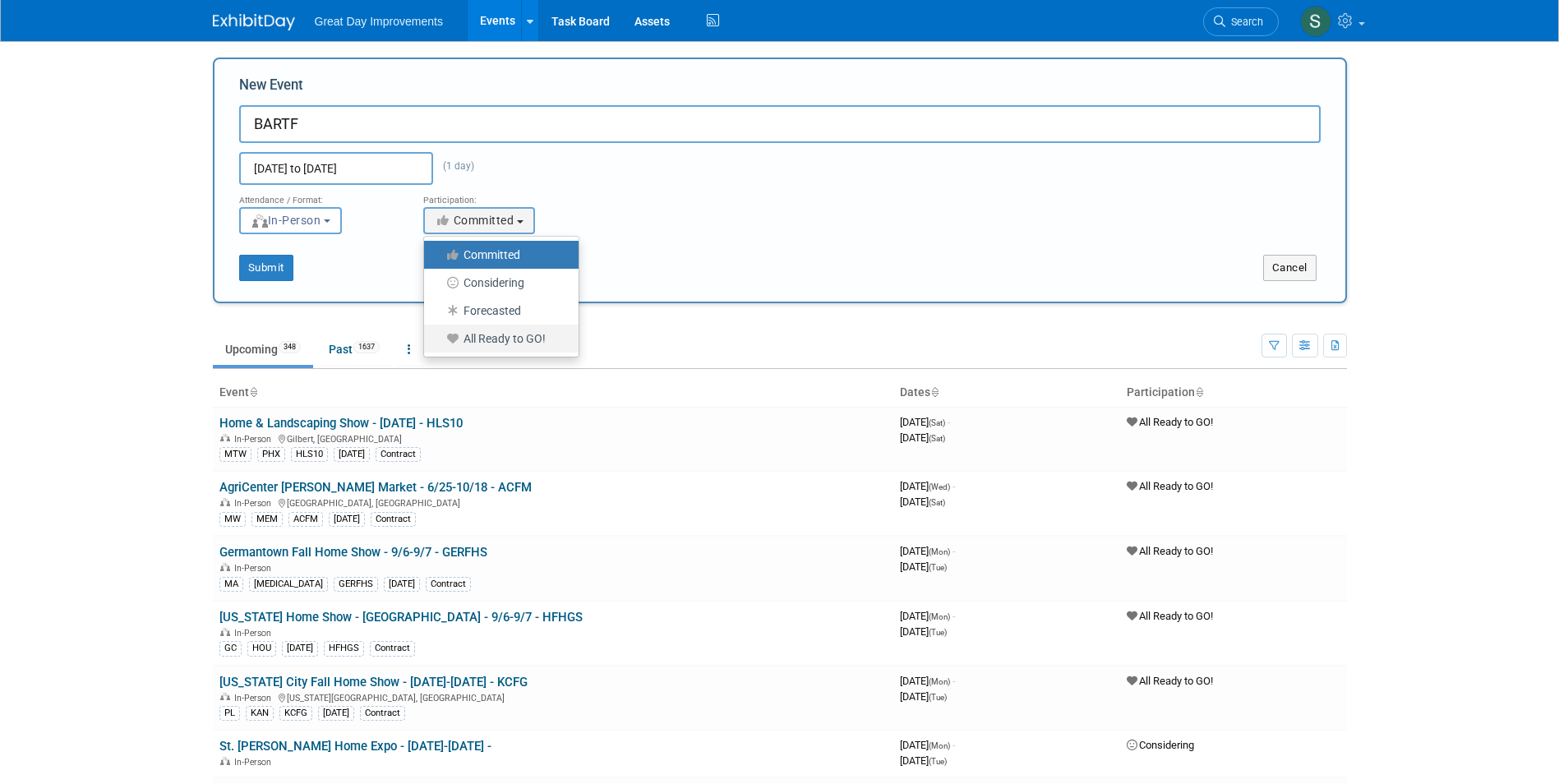
click at [493, 342] on label "All Ready to GO!" at bounding box center [497, 338] width 130 height 21
click at [439, 342] on input "All Ready to GO!" at bounding box center [433, 339] width 11 height 11
select select "102"
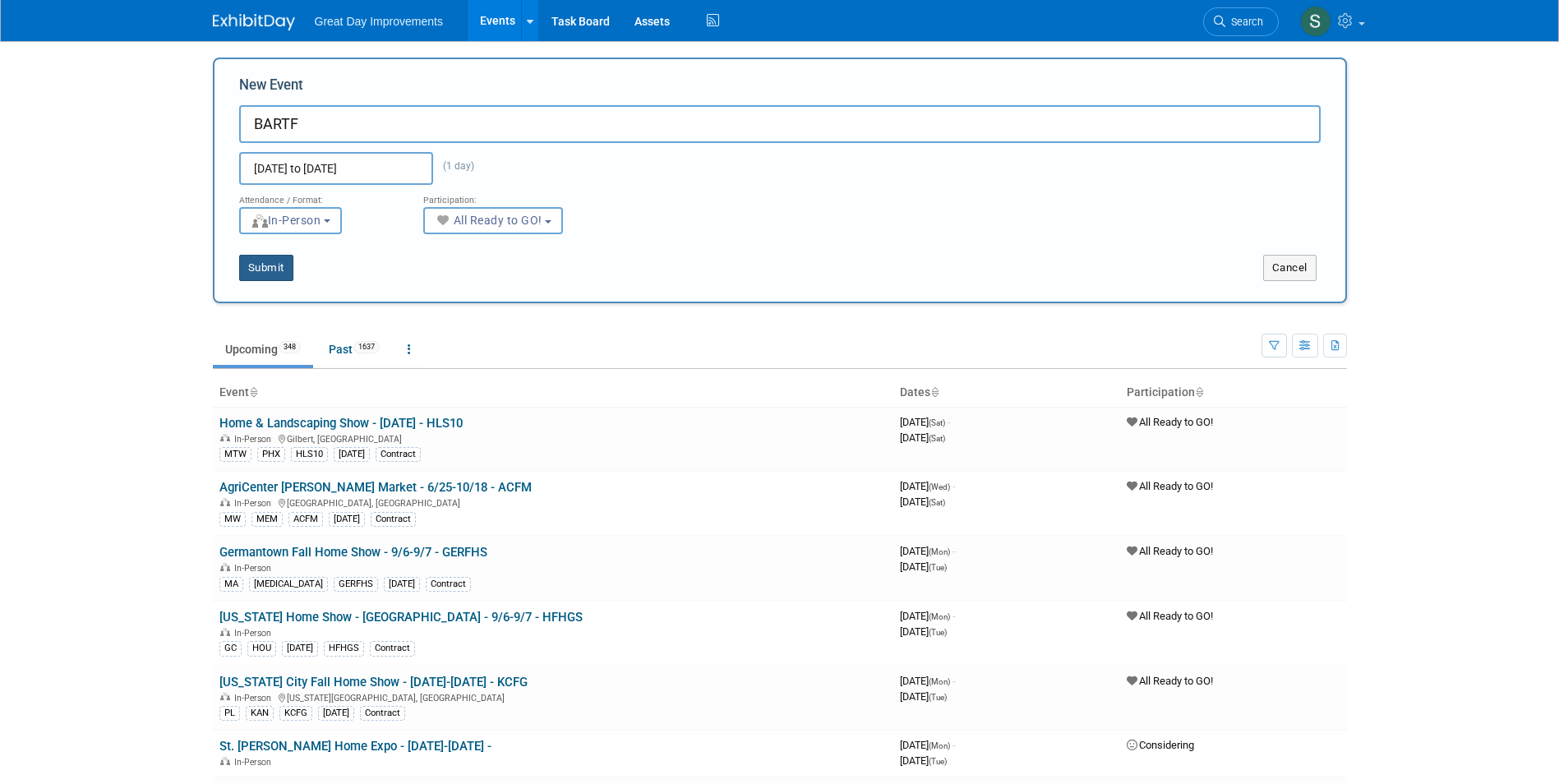
click at [266, 266] on button "Submit" at bounding box center [266, 267] width 54 height 26
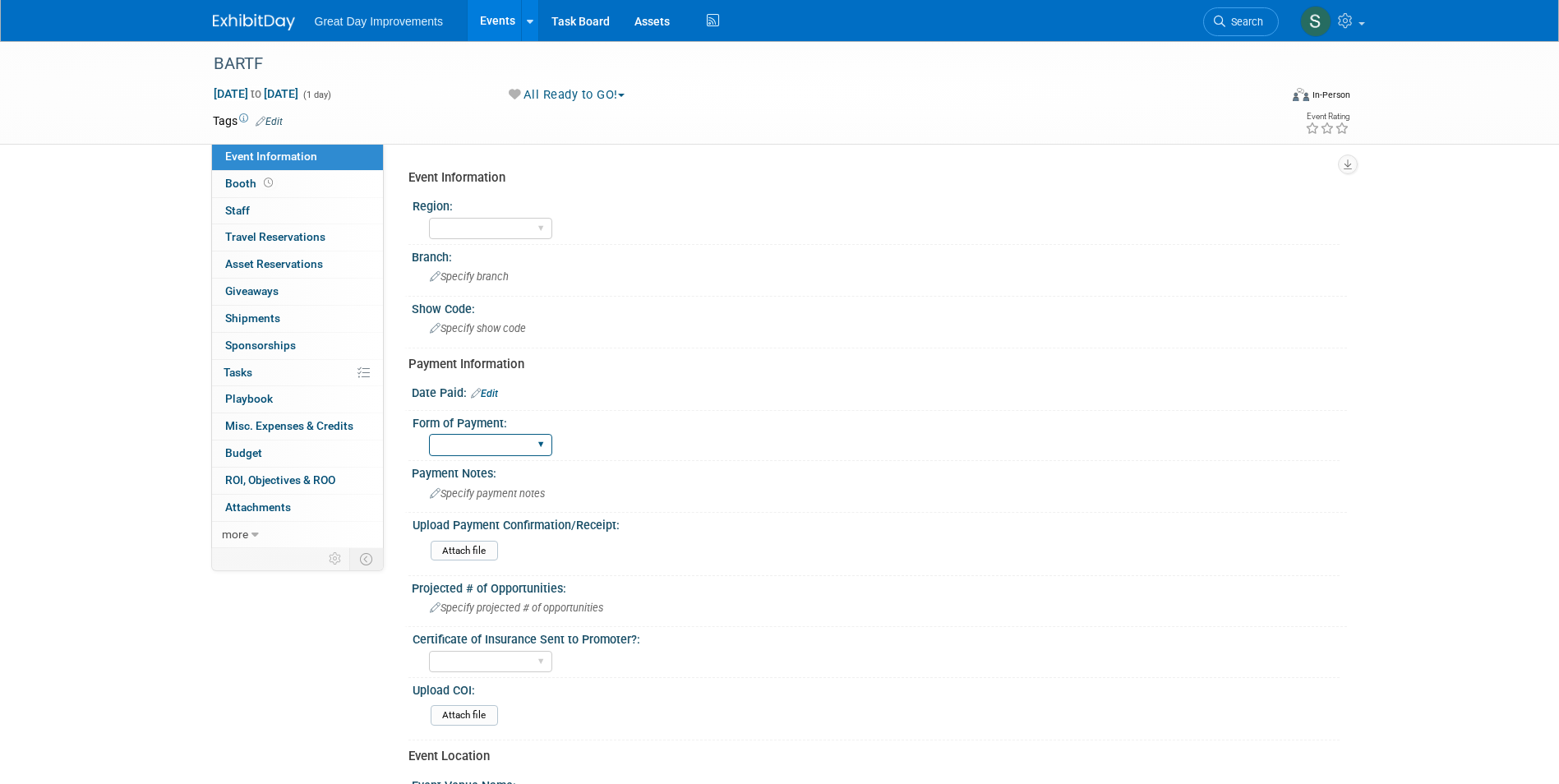
drag, startPoint x: 499, startPoint y: 438, endPoint x: 500, endPoint y: 446, distance: 8.1
click at [499, 438] on select "Paid via CC Check Requested Pay at the Gate Other" at bounding box center [491, 445] width 123 height 22
select select "Check Requested"
click at [429, 434] on select "Paid via CC Check Requested Pay at the Gate Other" at bounding box center [491, 445] width 123 height 22
click at [488, 392] on link "Edit" at bounding box center [485, 394] width 27 height 12
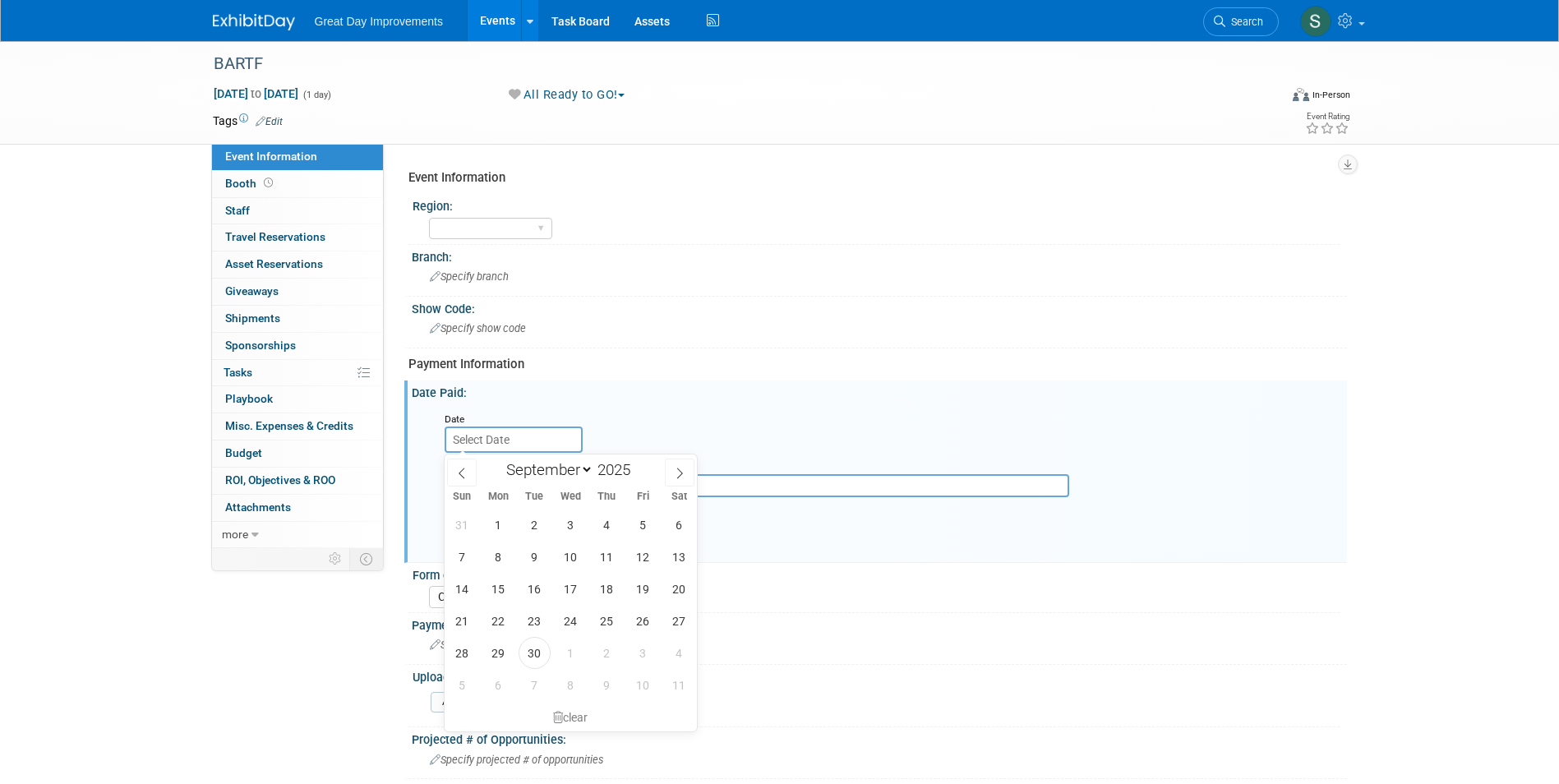
click at [470, 438] on input "text" at bounding box center [513, 439] width 138 height 26
click at [464, 465] on span at bounding box center [461, 472] width 30 height 28
click at [463, 468] on icon at bounding box center [462, 474] width 12 height 12
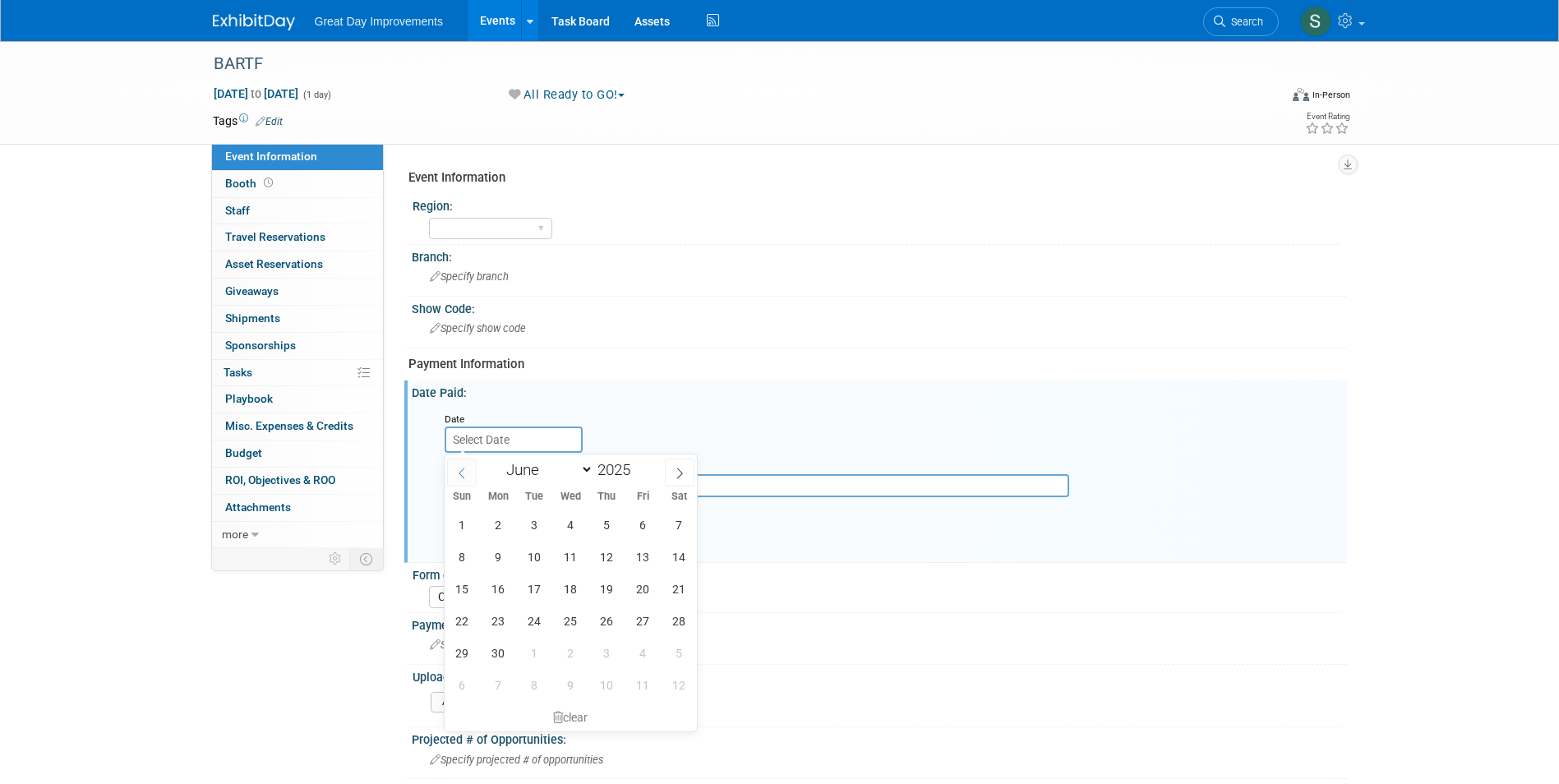
select select "4"
click at [609, 530] on span "1" at bounding box center [607, 524] width 32 height 32
type input "[DATE]"
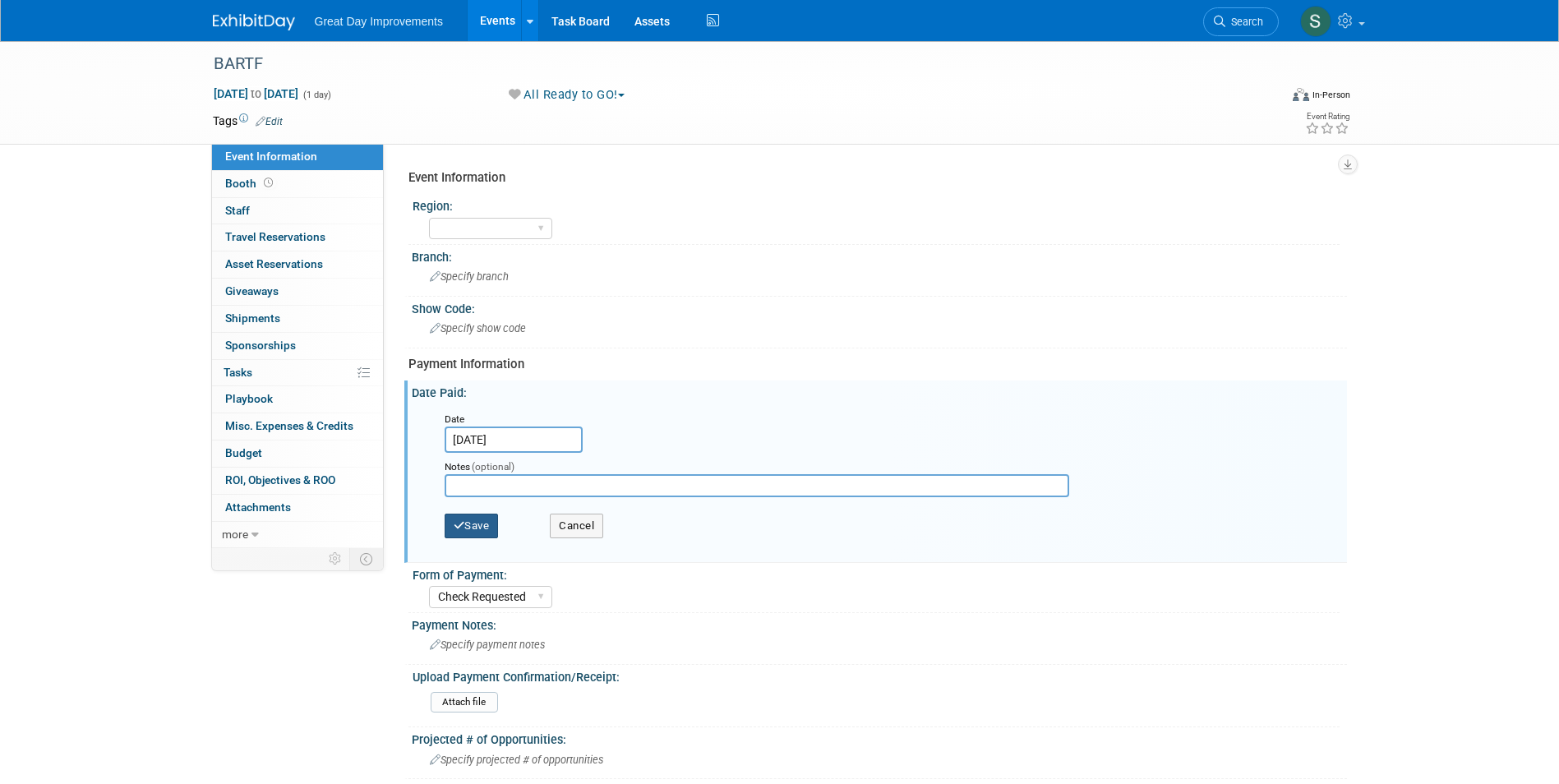
click at [489, 521] on button "Save" at bounding box center [471, 525] width 54 height 24
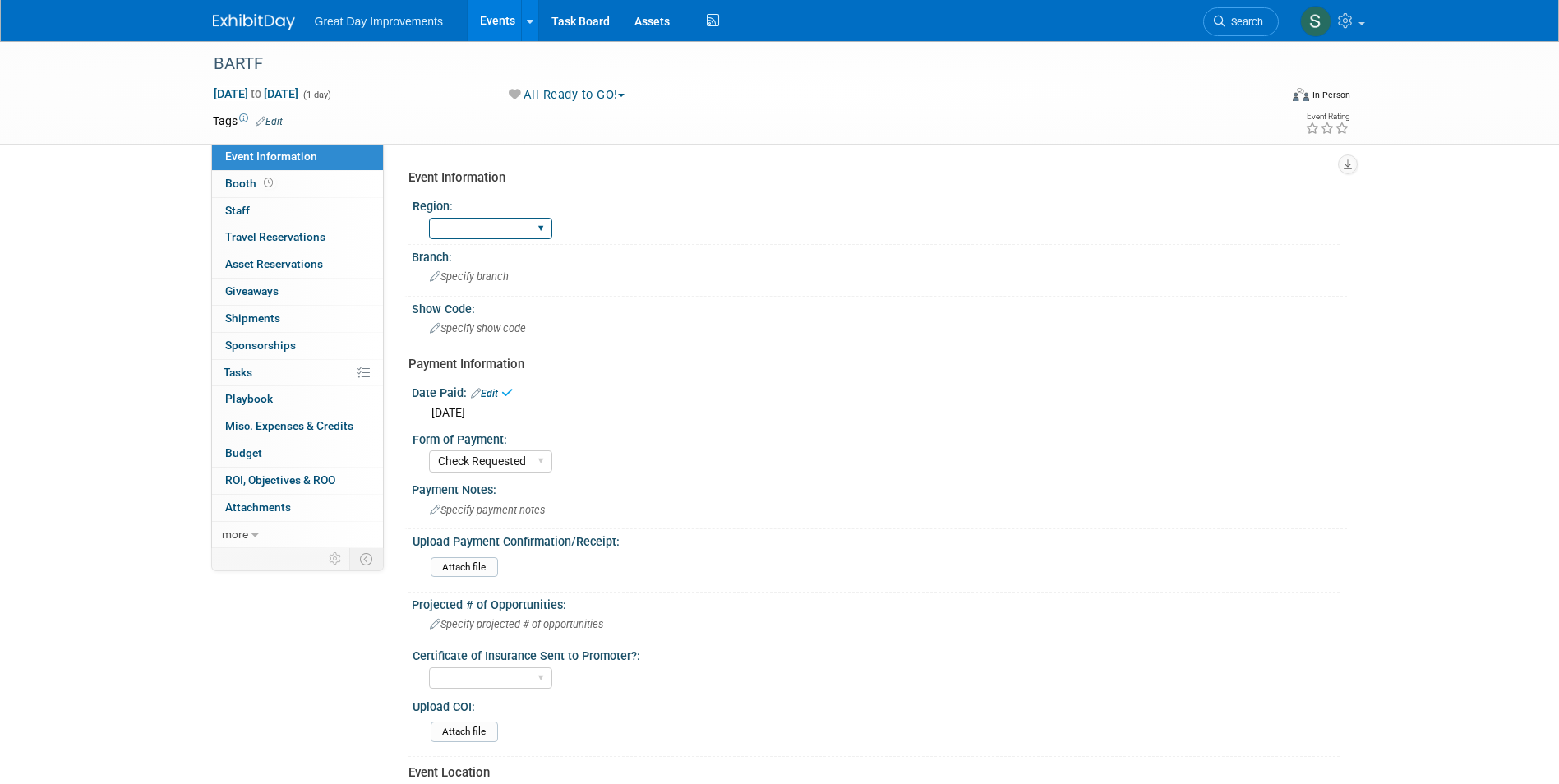
click at [461, 230] on select "GC MA MW MTW NE NEW OV PL PNW SA SE SC UMW FL" at bounding box center [491, 228] width 123 height 22
click at [279, 97] on span "[DATE] to [DATE]" at bounding box center [255, 94] width 86 height 15
type input "[DATE]"
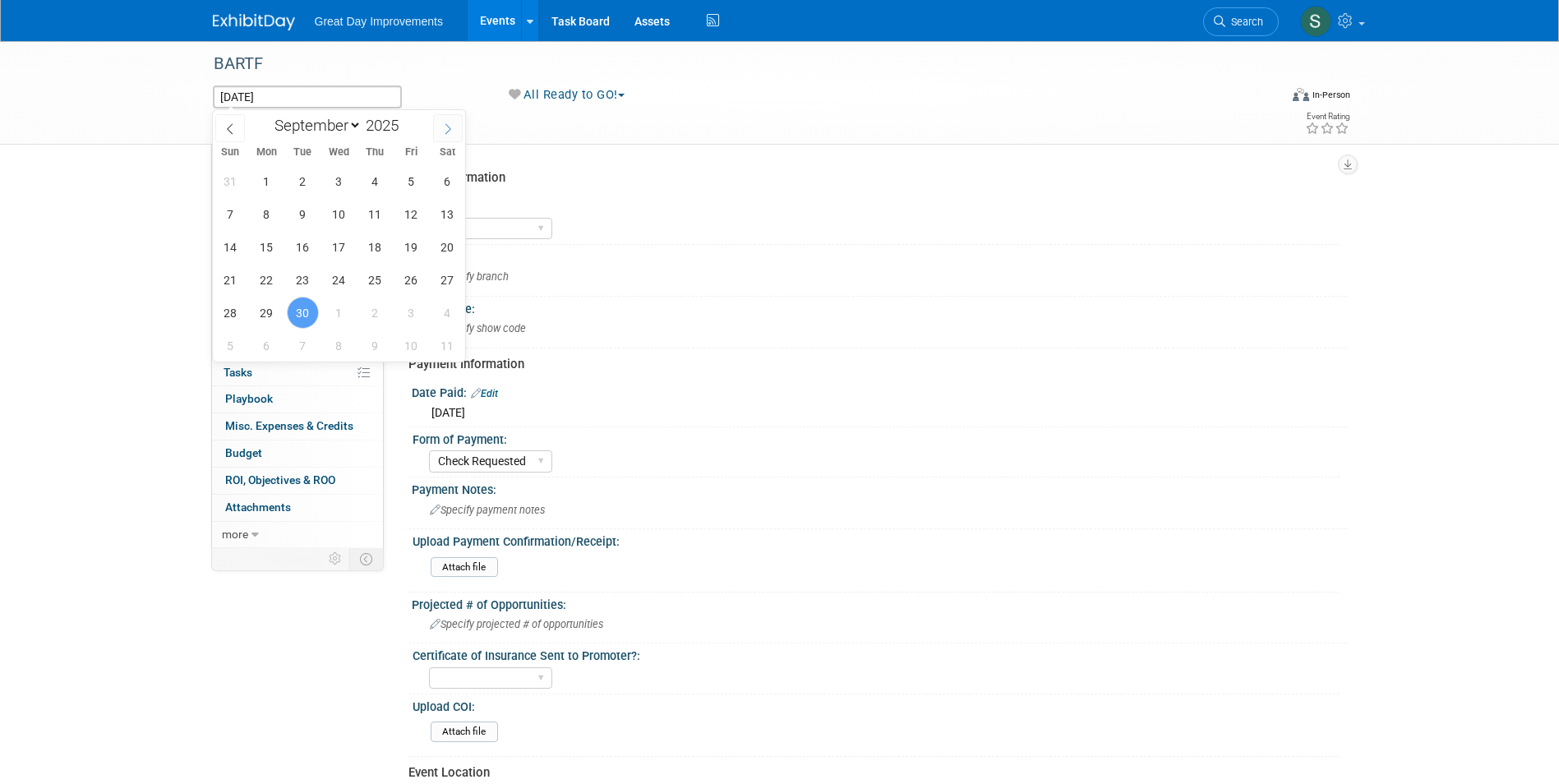
click at [444, 132] on icon at bounding box center [448, 129] width 12 height 12
select select "9"
click at [404, 179] on span "3" at bounding box center [411, 181] width 32 height 32
type input "Oct 3, 2025"
click at [445, 180] on span "4" at bounding box center [448, 181] width 32 height 32
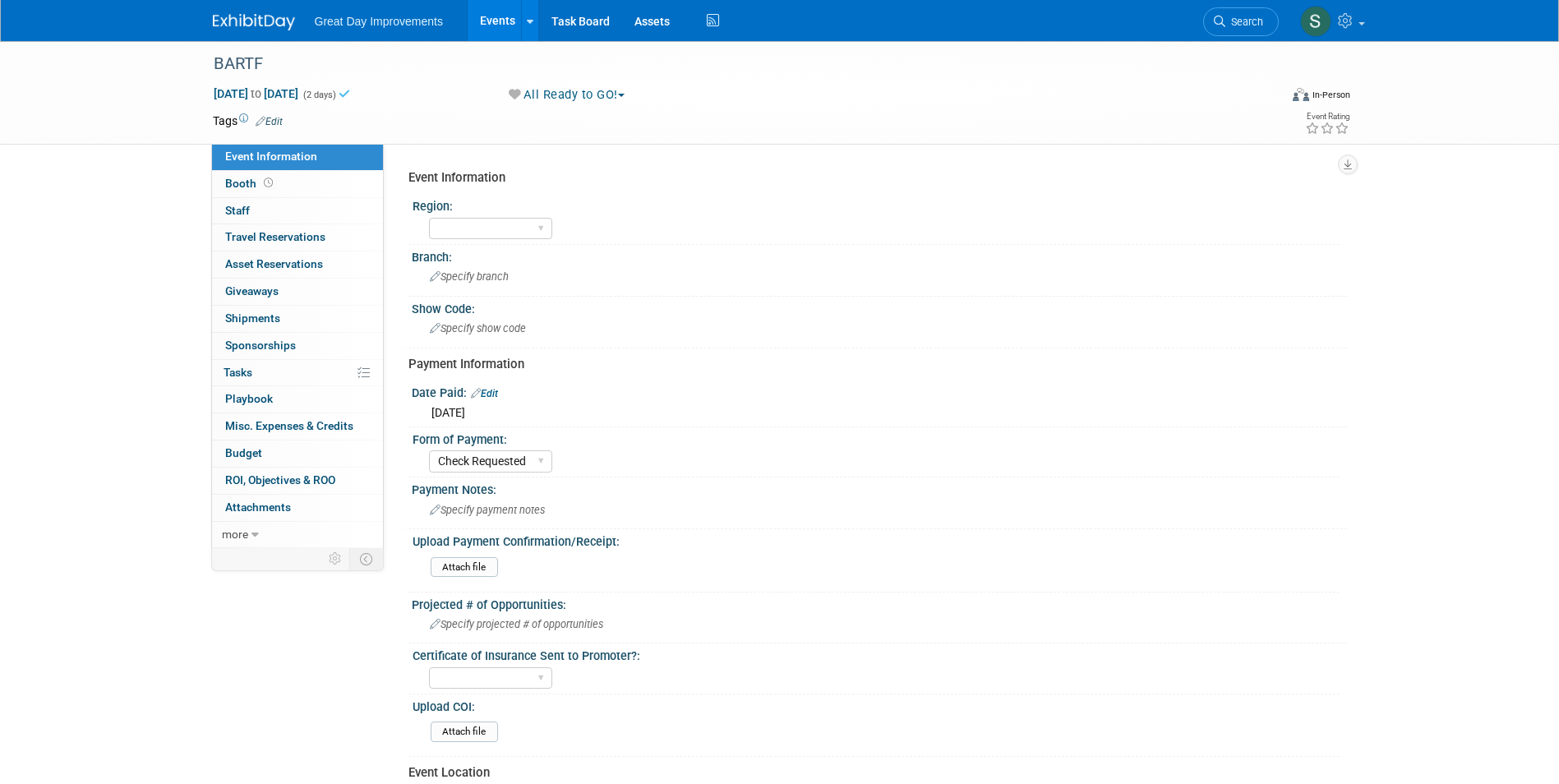
click at [585, 89] on button "All Ready to GO!" at bounding box center [567, 94] width 128 height 17
click at [282, 69] on div "BARTF" at bounding box center [731, 63] width 1046 height 30
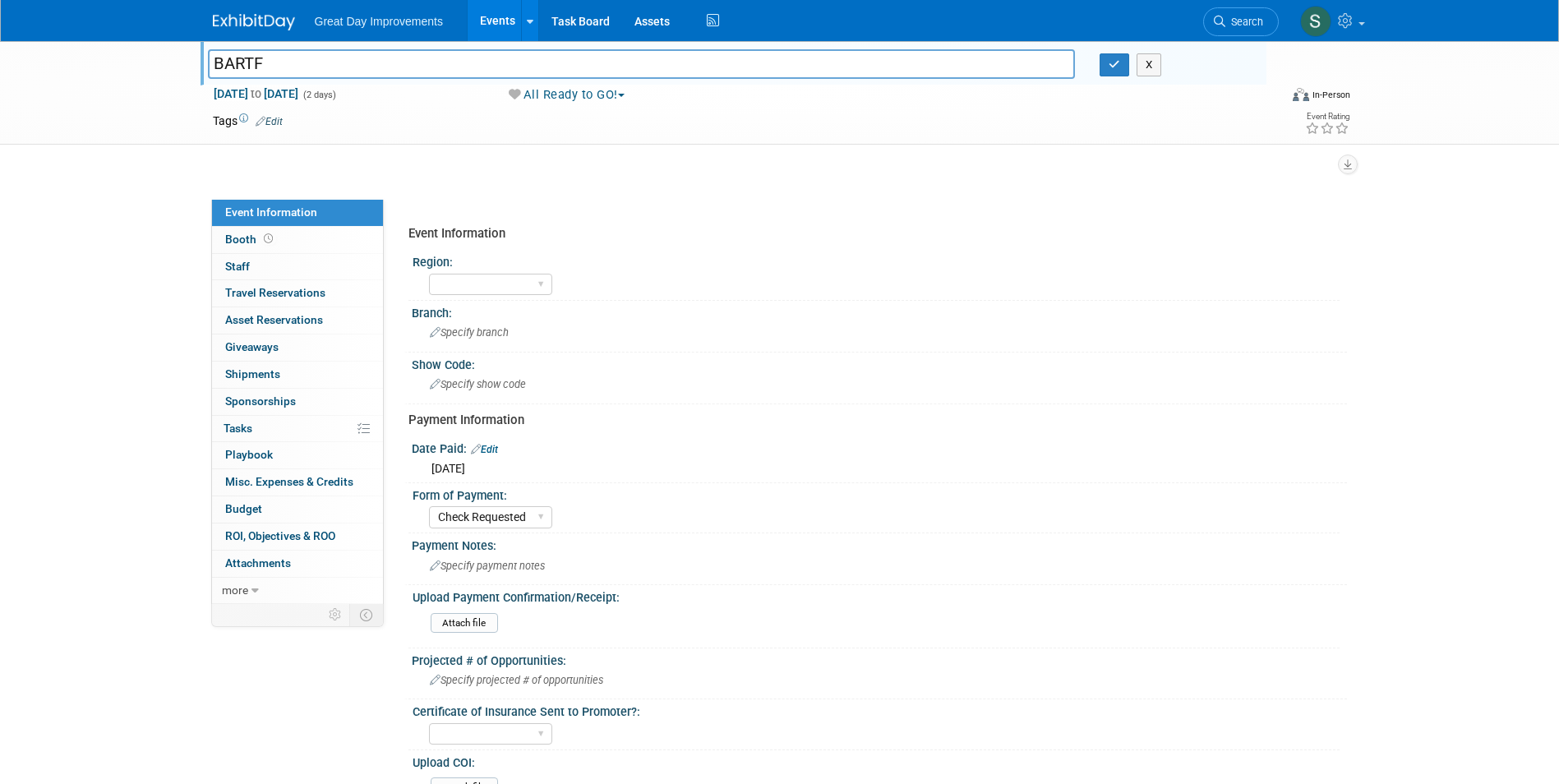
click at [212, 64] on input "BARTF" at bounding box center [642, 63] width 868 height 29
click at [212, 69] on input "- 10/3-10/5 - BARTF" at bounding box center [642, 63] width 868 height 29
paste input "Bartlett Festival"
type input "[PERSON_NAME] Festival - 10/3-10/5 - BARTF"
click at [1115, 66] on icon "button" at bounding box center [1115, 64] width 12 height 11
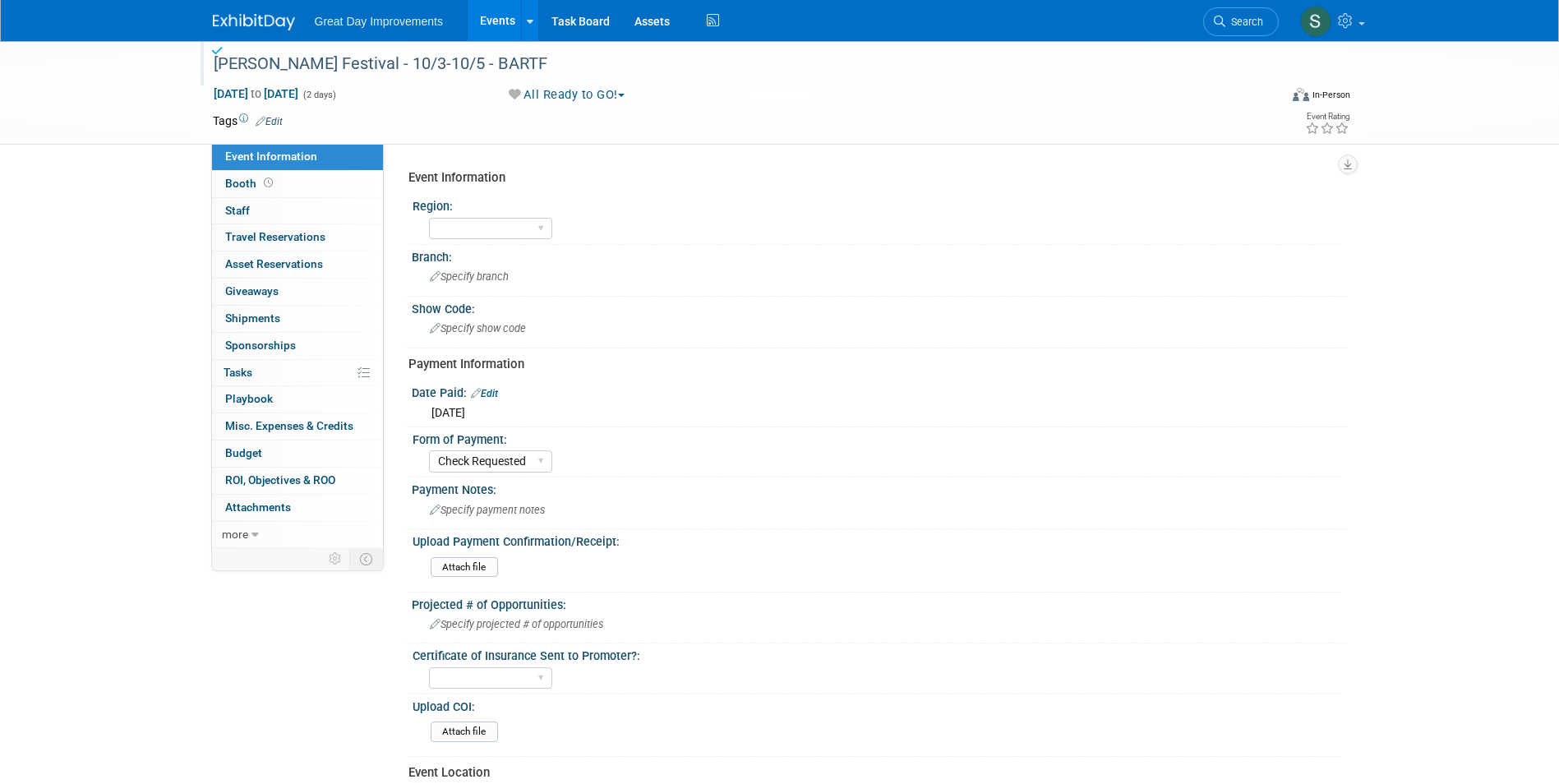
click at [279, 120] on link "Edit" at bounding box center [269, 121] width 27 height 12
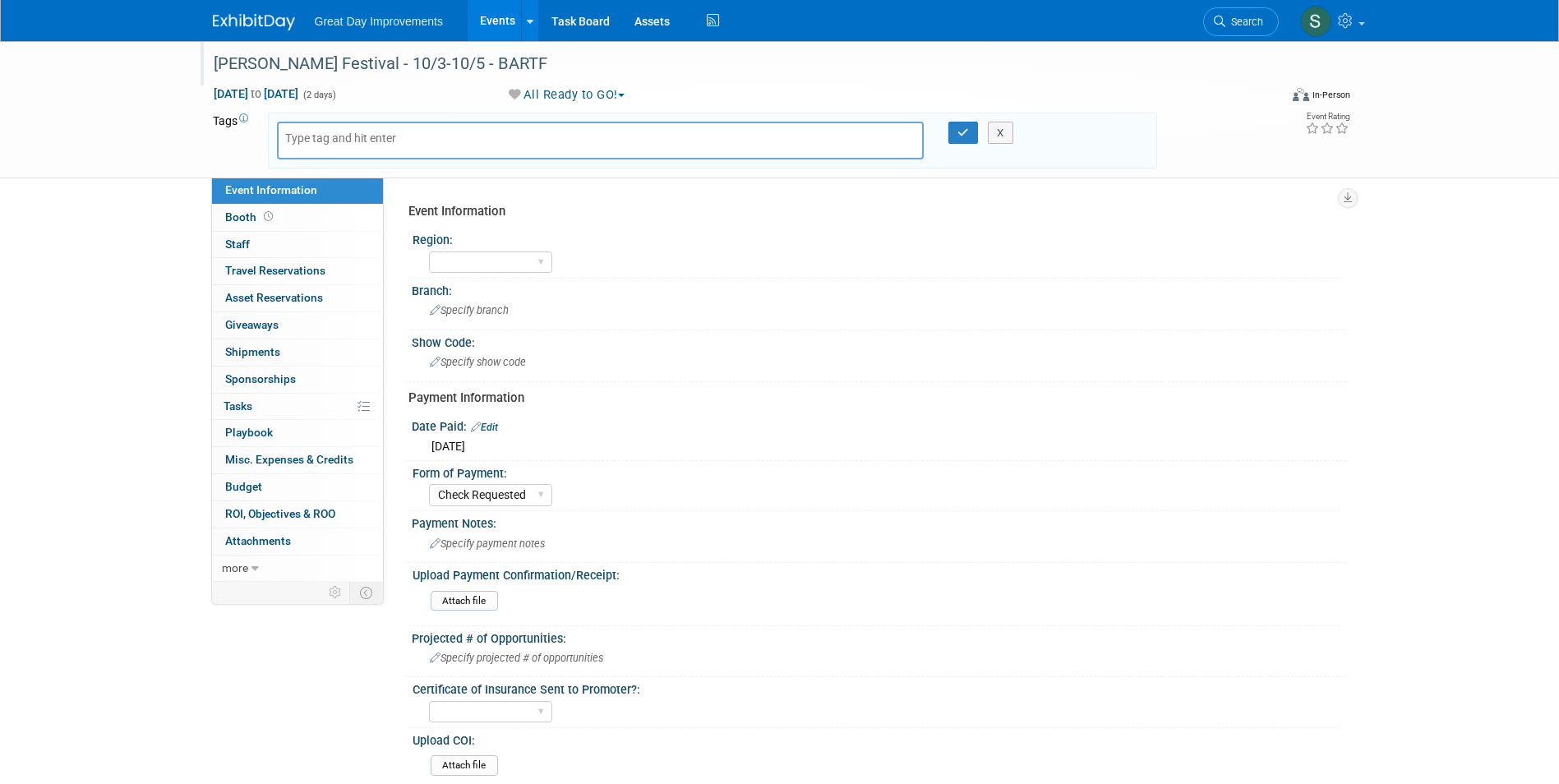
click at [390, 142] on input "text" at bounding box center [351, 137] width 132 height 16
click at [390, 140] on input "text" at bounding box center [351, 137] width 132 height 16
type input "MW"
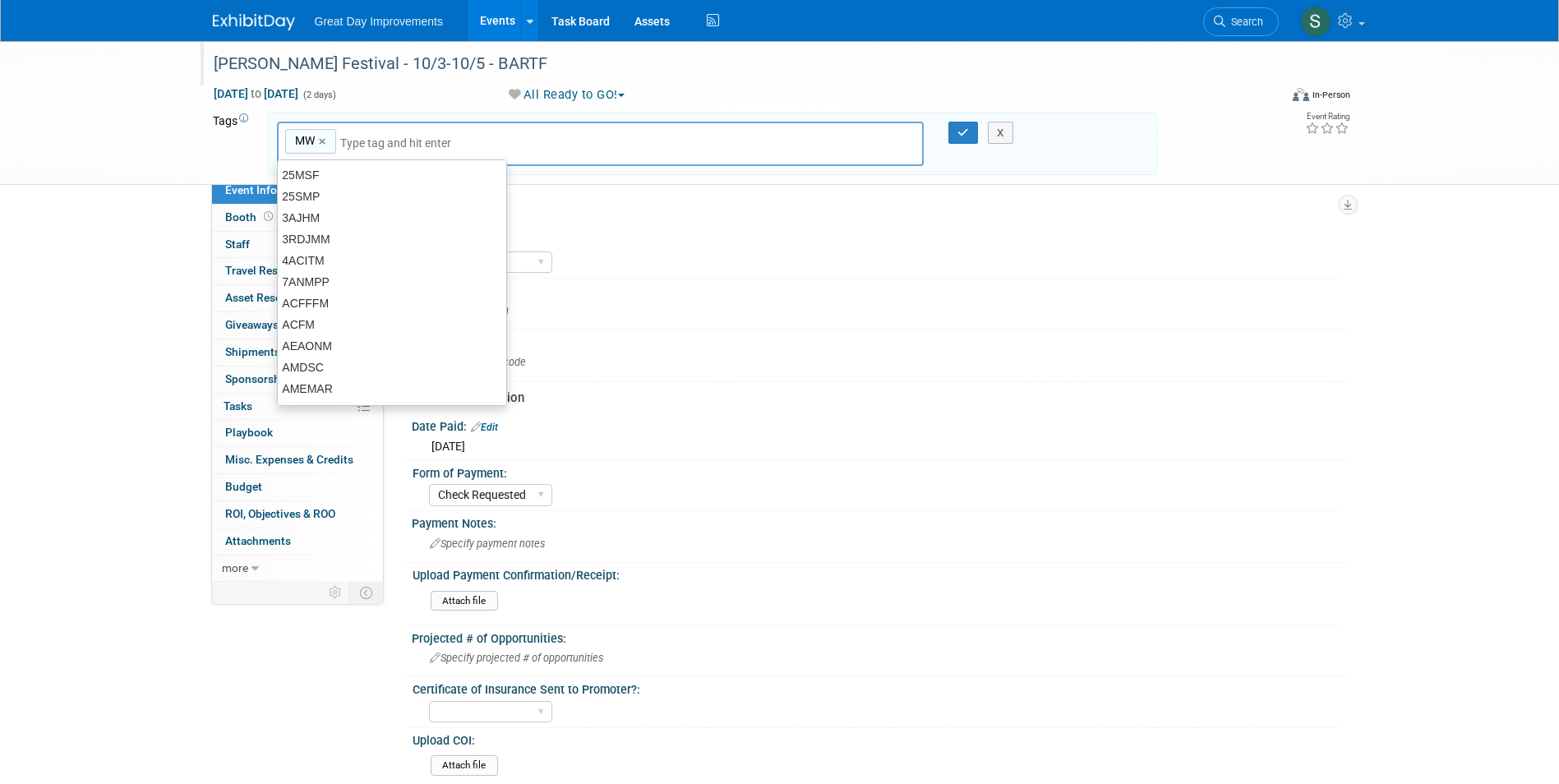
type input "MW"
type input "MEM"
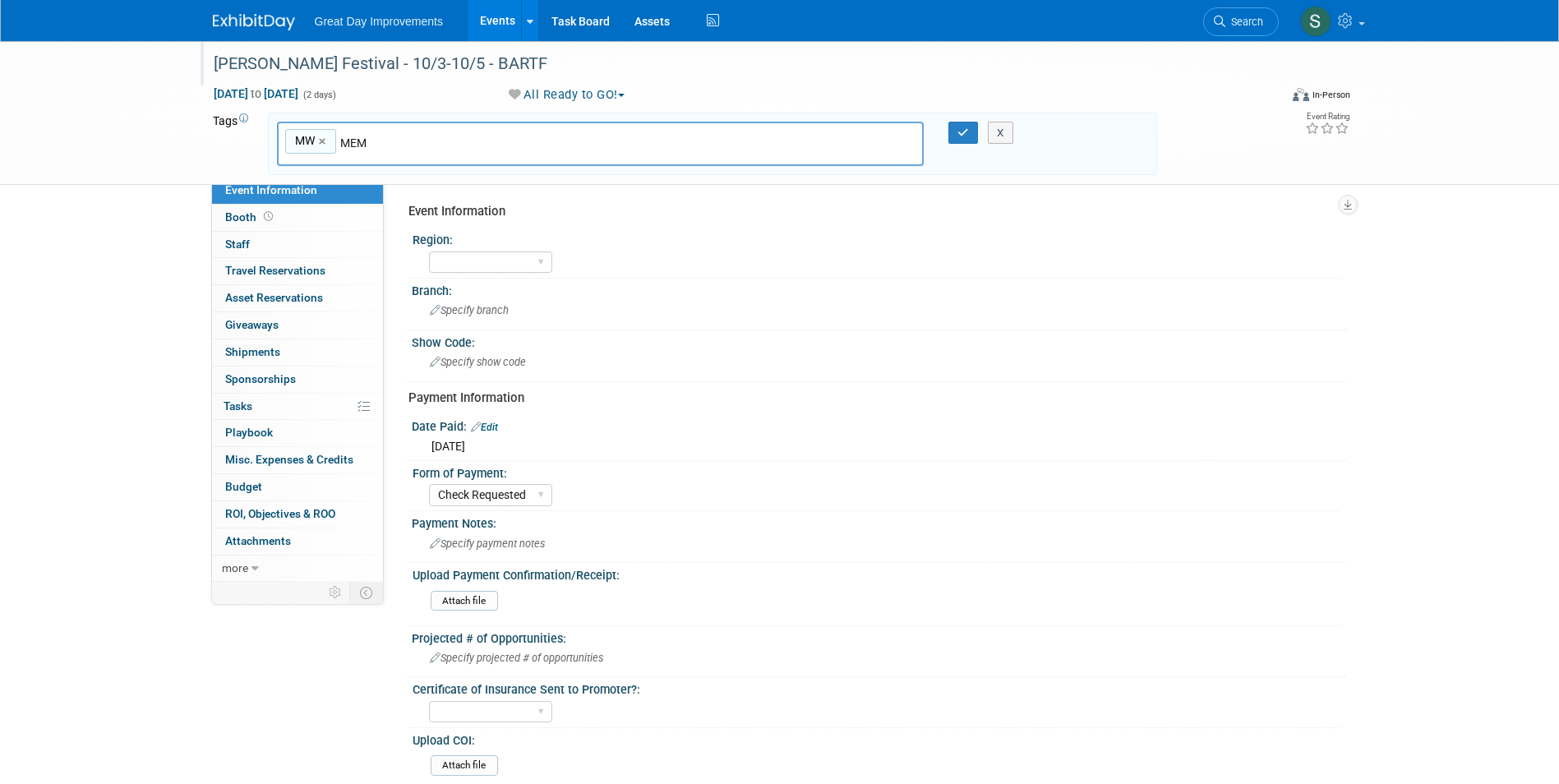
type input "MW, MEM"
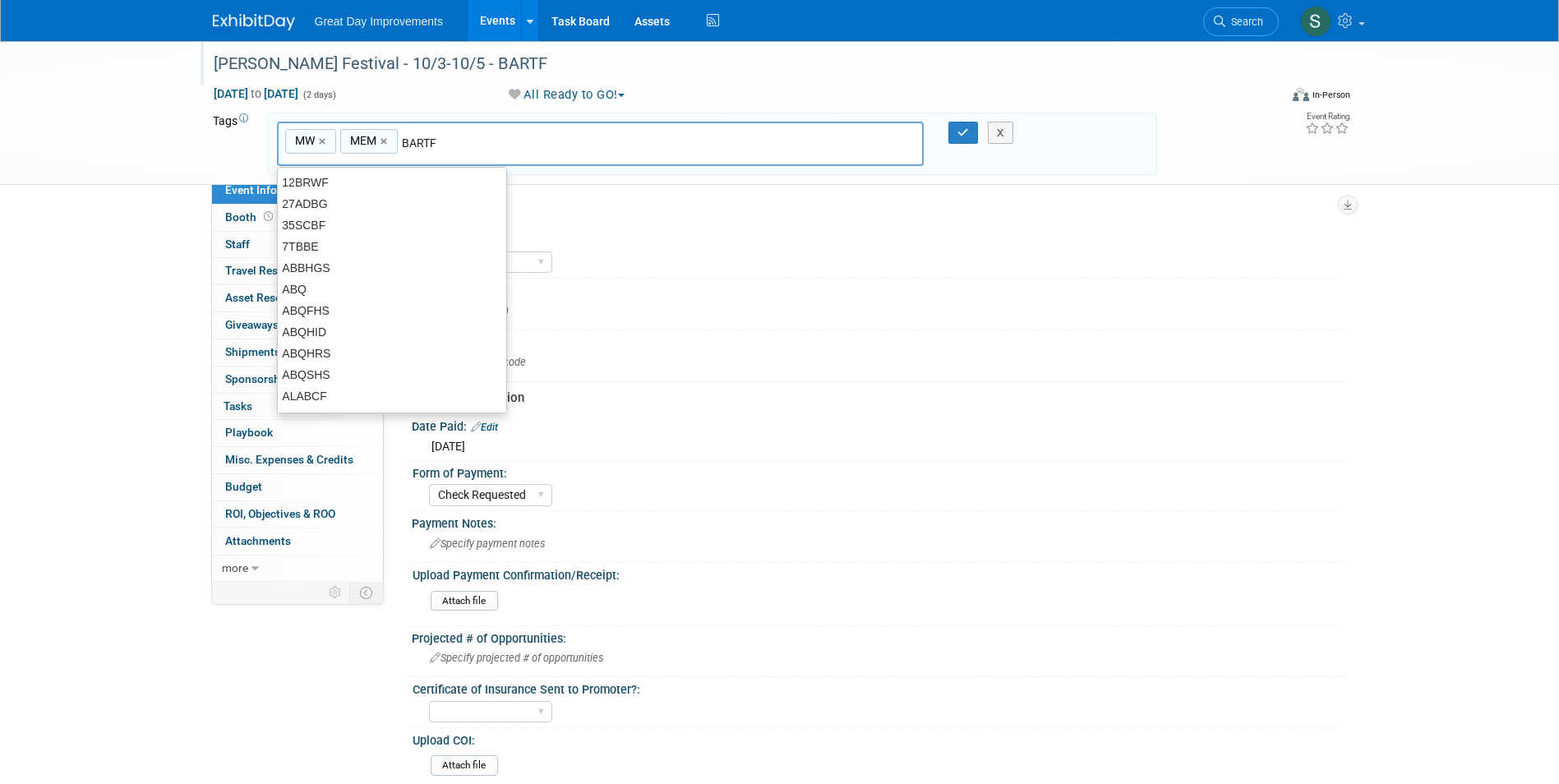
type input "BARTF"
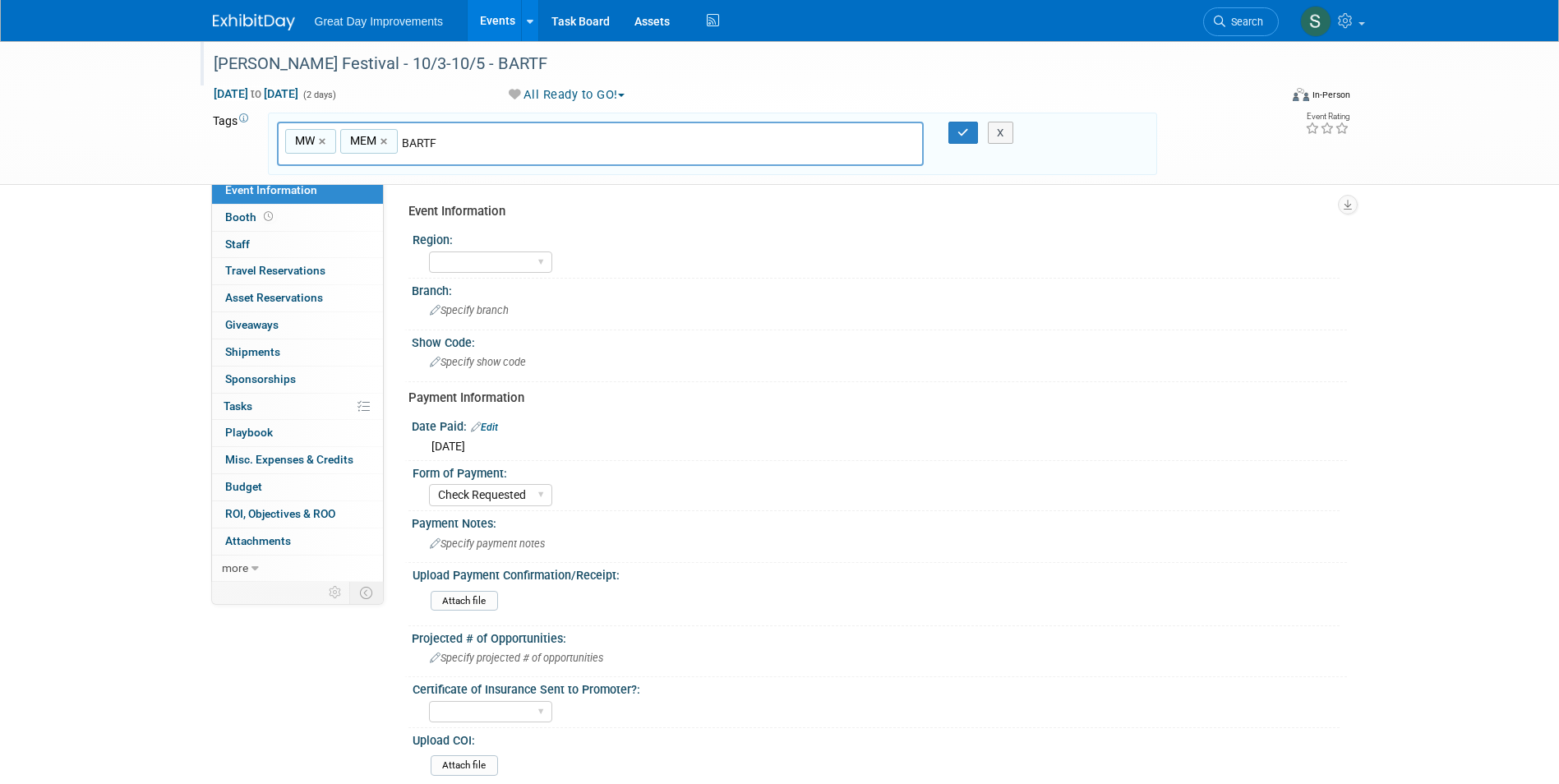
type input "MW, MEM, BARTF"
type input "[DATE]"
type input "MW, MEM, BARTF, OCT25"
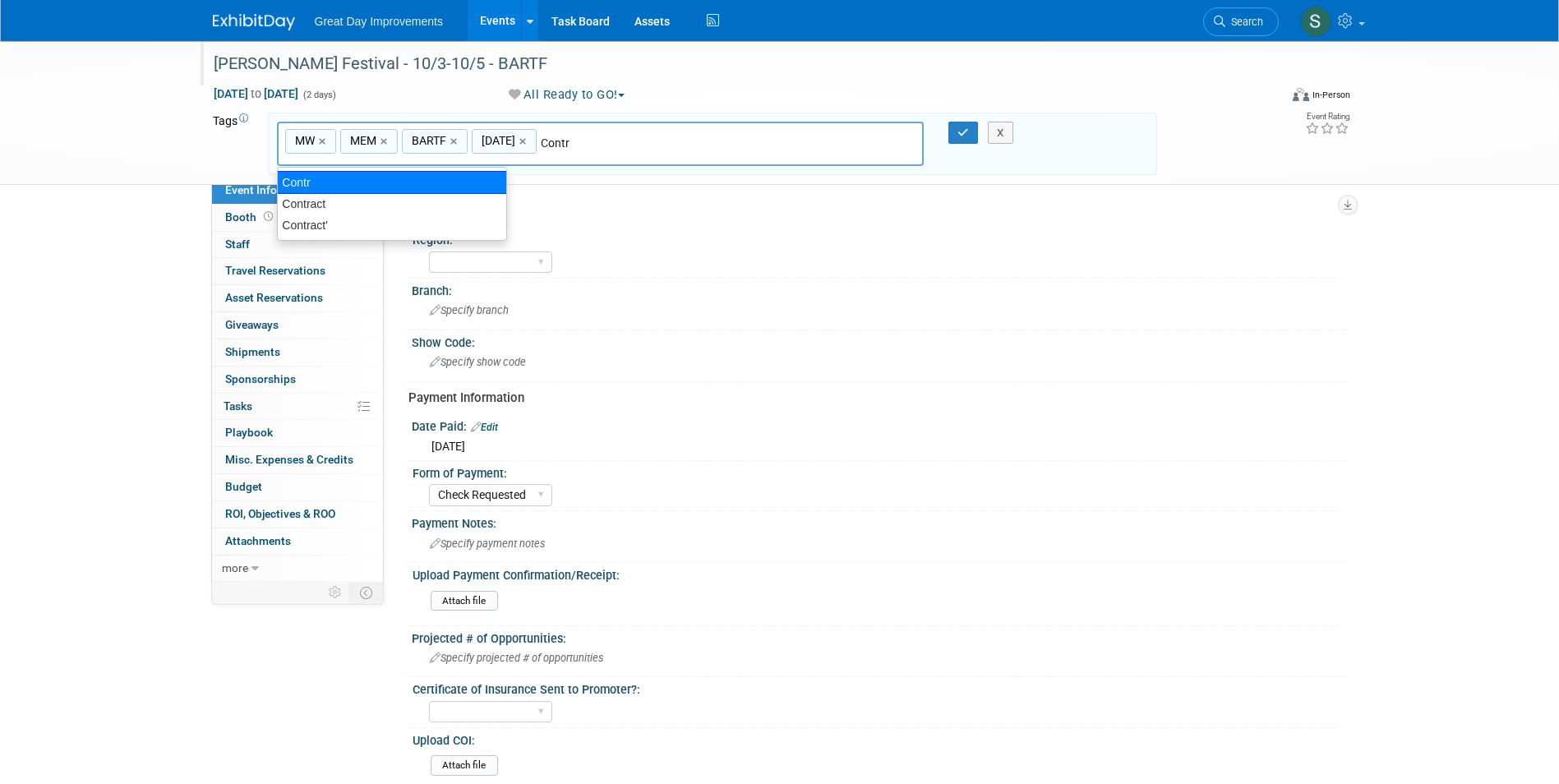
type input "Contract"
type input "MW, MEM, BARTF, OCT25, Contract"
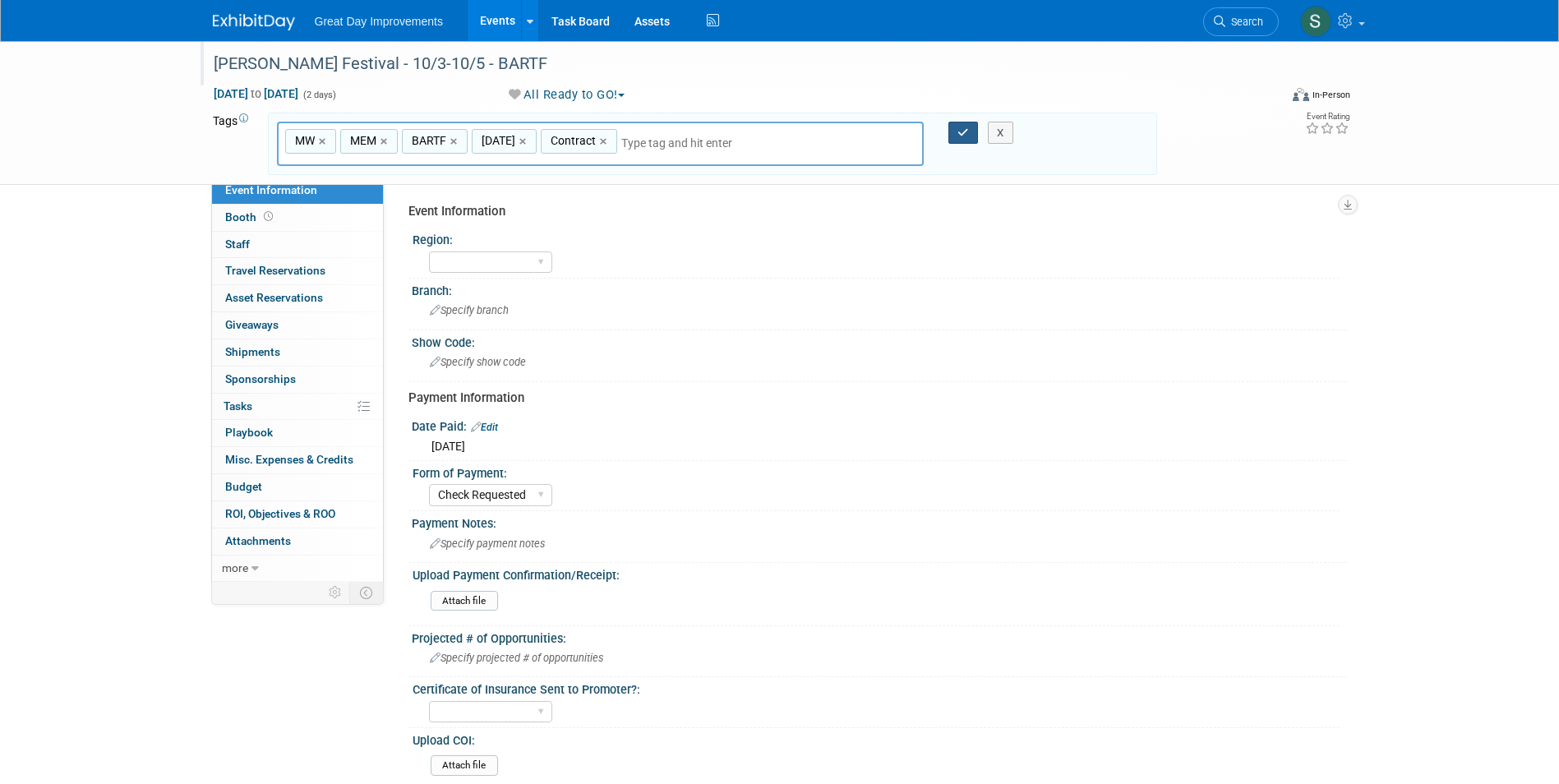
click at [969, 132] on button "button" at bounding box center [963, 132] width 30 height 23
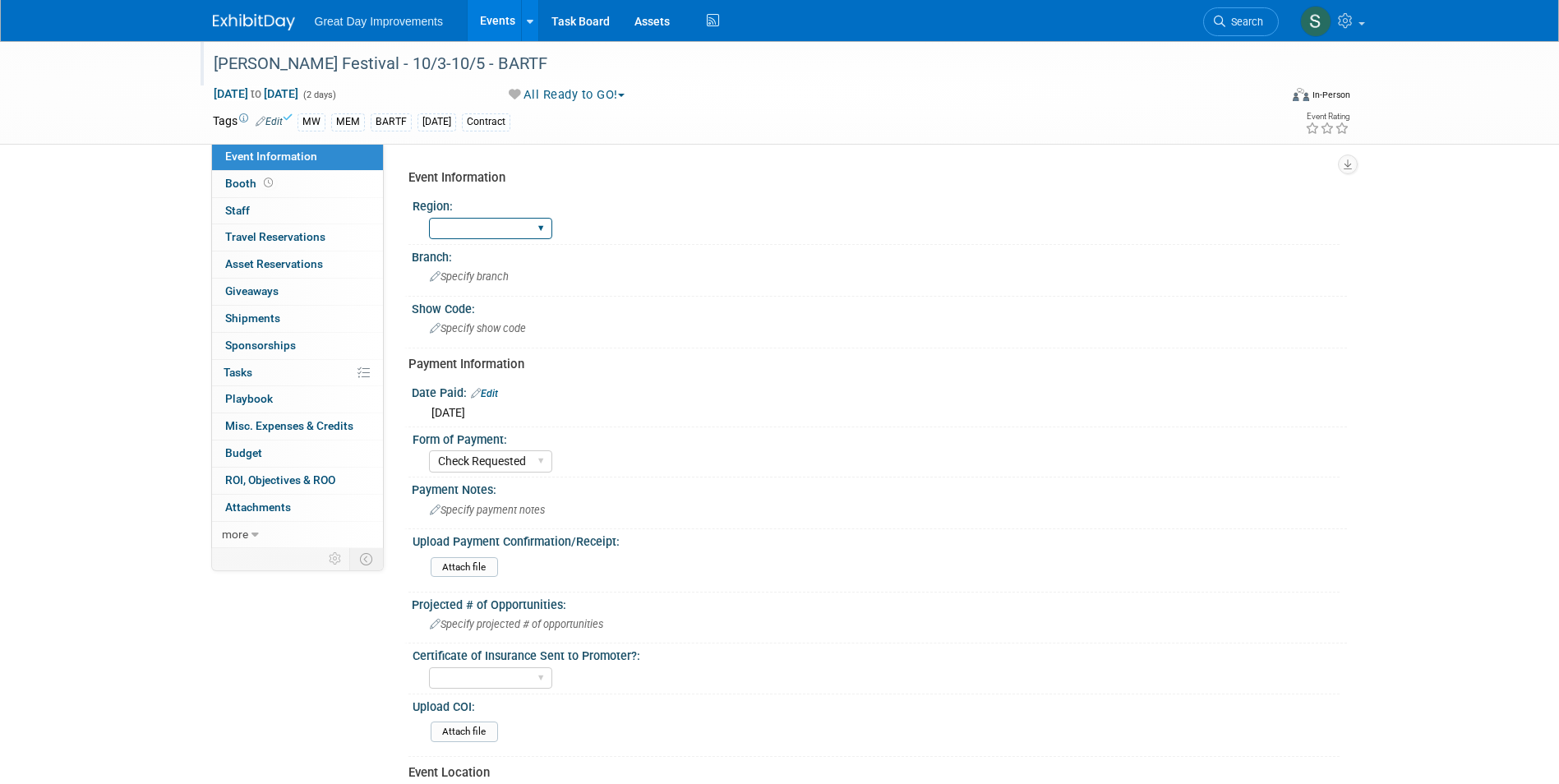
click at [483, 223] on select "GC MA MW MTW NE NEW OV PL PNW SA SE SC UMW FL" at bounding box center [491, 228] width 123 height 22
select select "MW"
click at [429, 217] on select "GC MA MW MTW NE NEW OV PL PNW SA SE SC UMW FL" at bounding box center [491, 228] width 123 height 22
click at [487, 268] on div "Specify branch" at bounding box center [879, 277] width 911 height 25
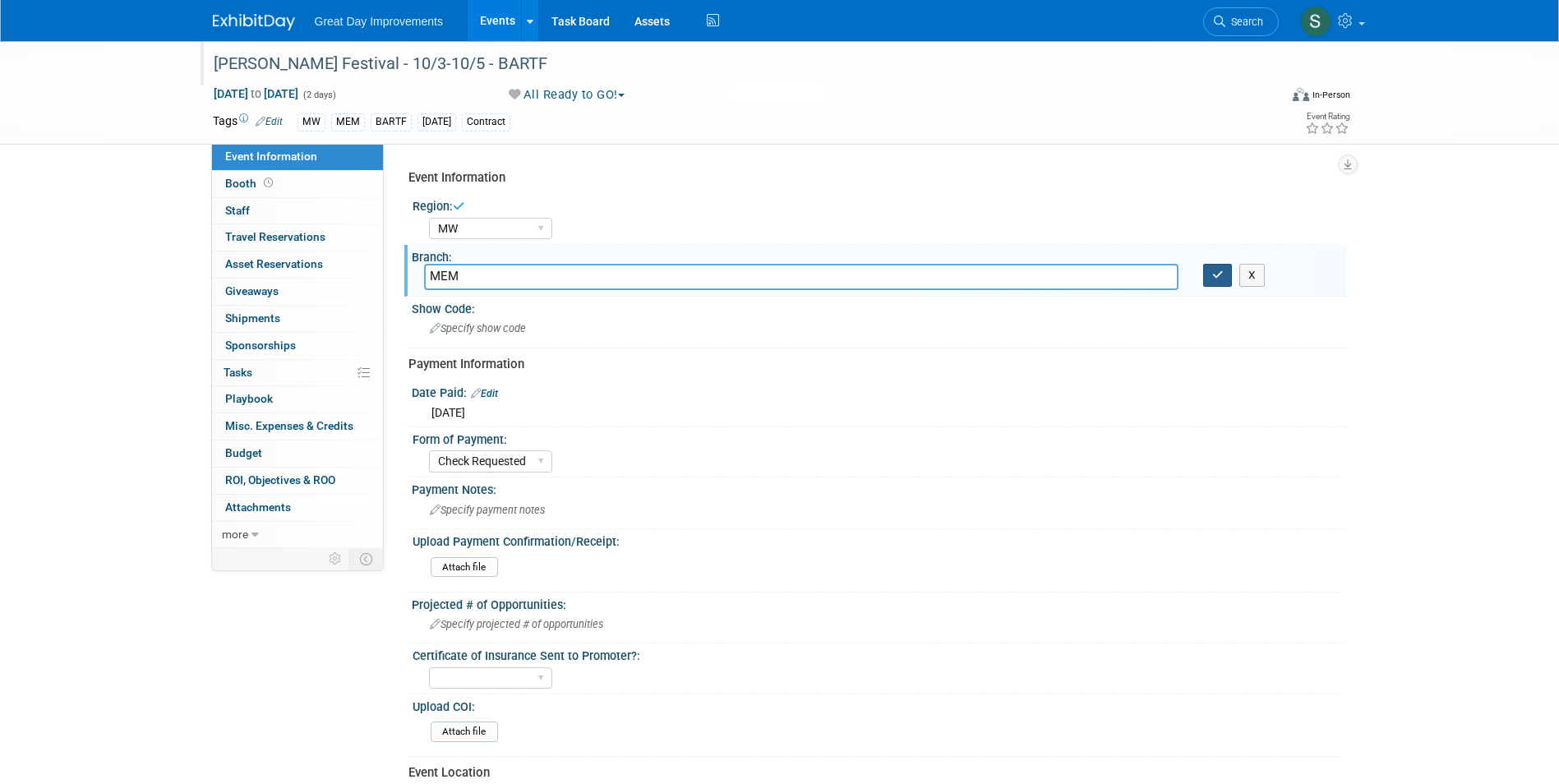
type input "MEM"
click at [1216, 282] on button "button" at bounding box center [1218, 275] width 30 height 23
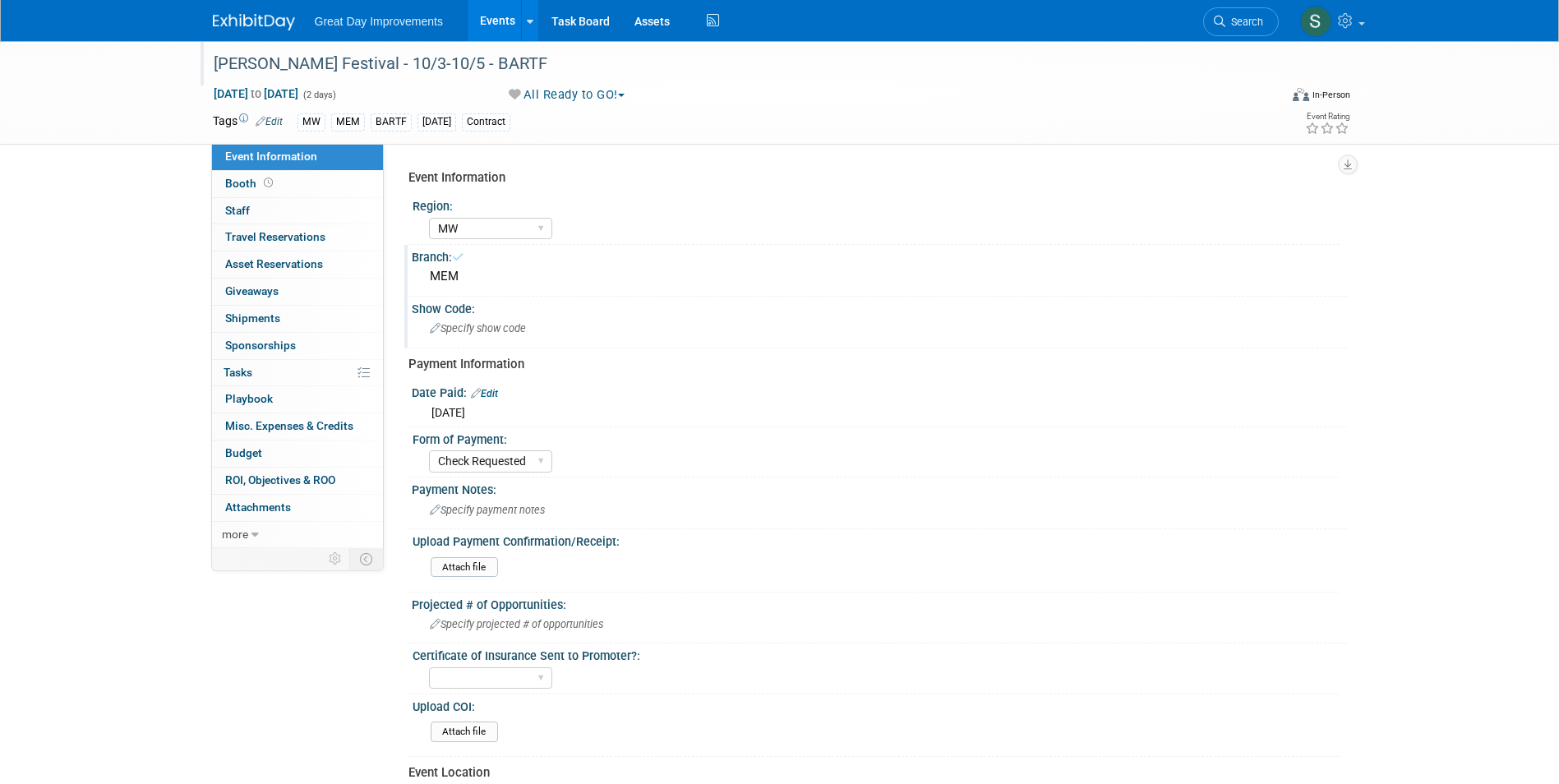
click at [551, 323] on div "Specify show code" at bounding box center [879, 328] width 911 height 25
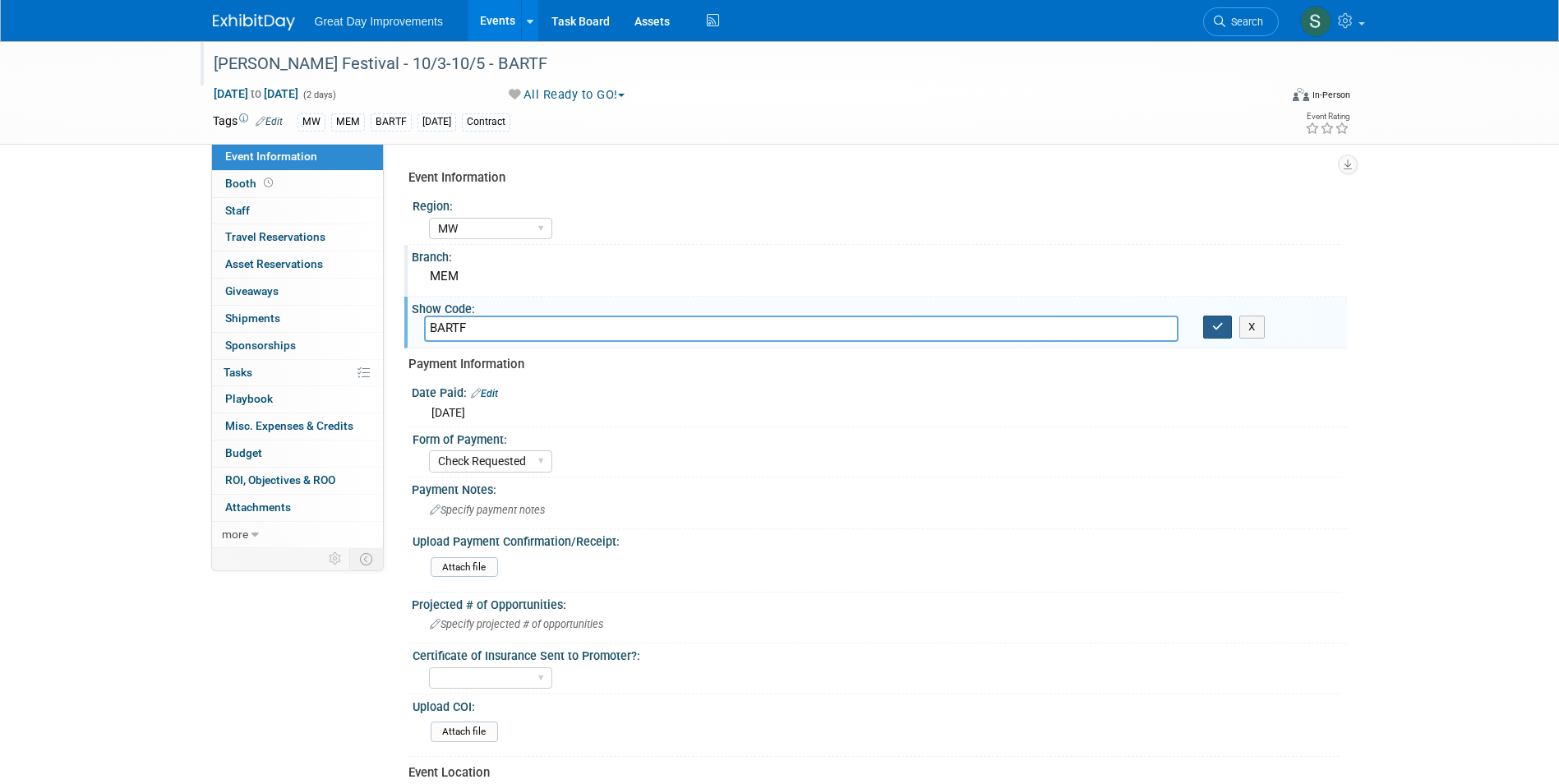
type input "BARTF"
click at [1219, 328] on icon "button" at bounding box center [1218, 326] width 12 height 11
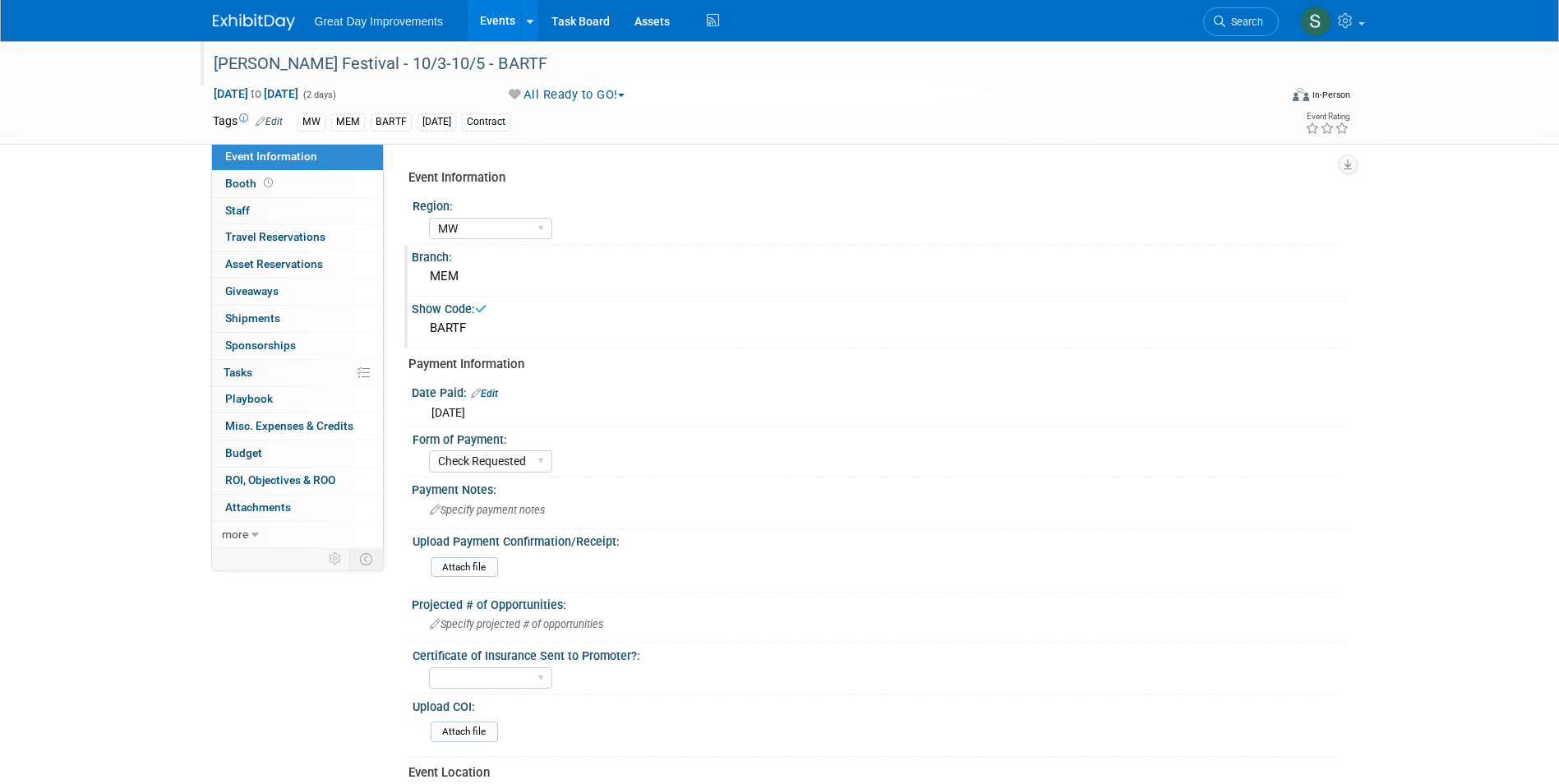
click at [238, 32] on div "Great Day Improvements Events Add Event Bulk Upload Events Shareable Event Boar…" at bounding box center [779, 20] width 1134 height 41
click at [215, 4] on div at bounding box center [263, 15] width 102 height 30
click at [223, 10] on link at bounding box center [263, 14] width 102 height 13
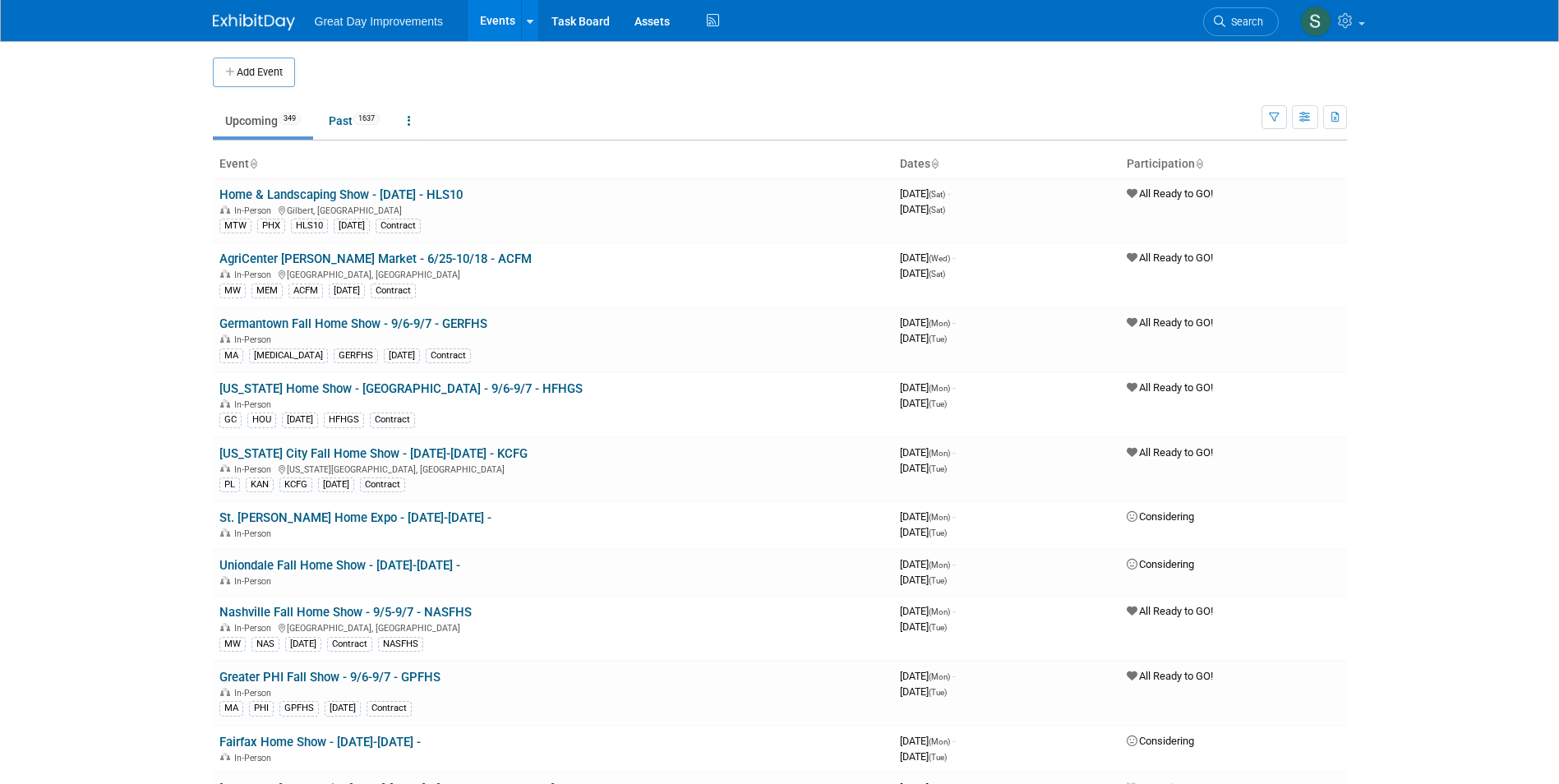
click at [1238, 30] on link "Search" at bounding box center [1241, 22] width 76 height 29
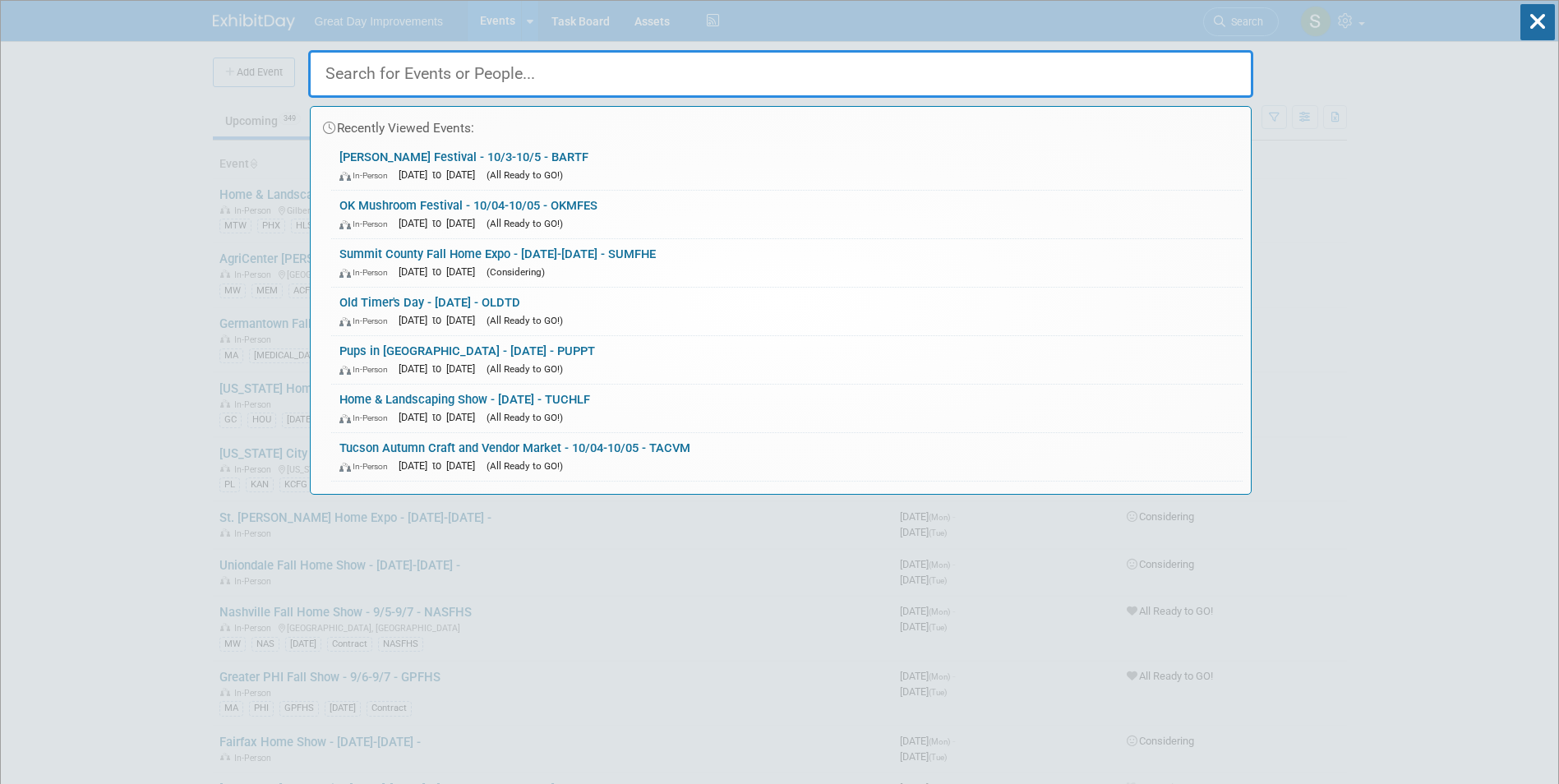
drag, startPoint x: 497, startPoint y: 80, endPoint x: 405, endPoint y: 367, distance: 301.4
click at [404, 365] on span "[DATE] to [DATE]" at bounding box center [441, 368] width 84 height 13
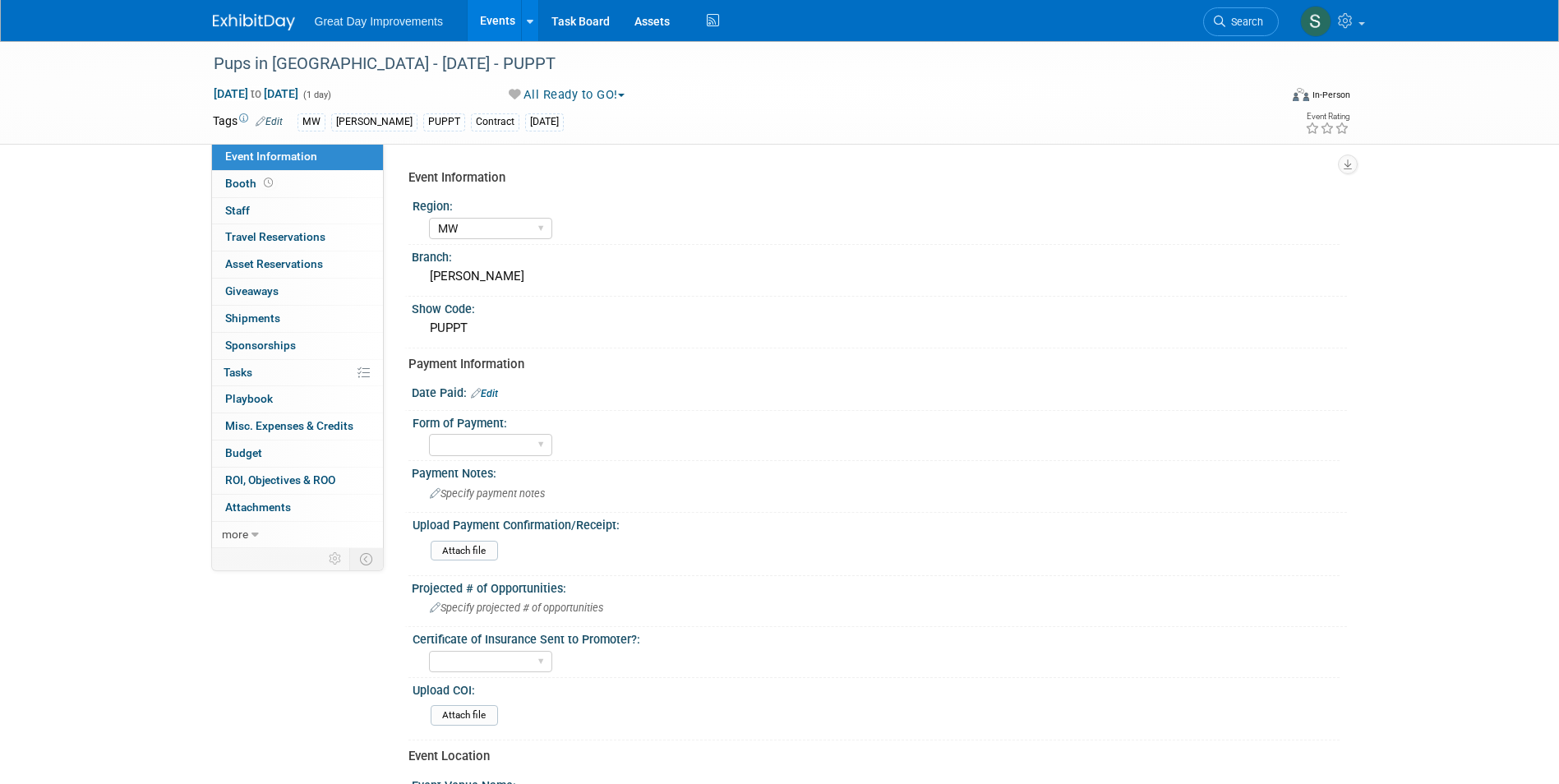
select select "MW"
click at [221, 47] on div at bounding box center [738, 48] width 1059 height 14
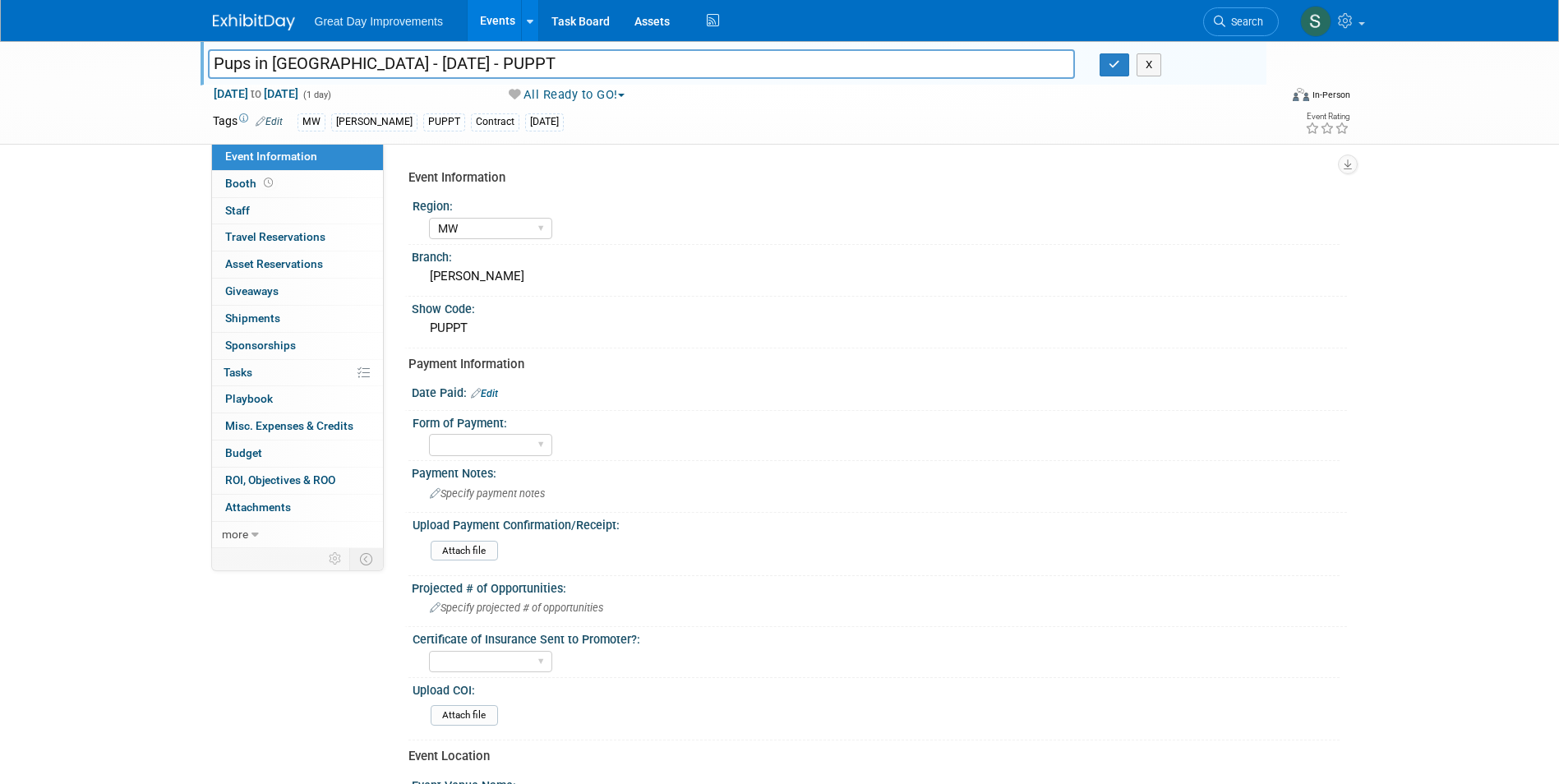
drag, startPoint x: 345, startPoint y: 65, endPoint x: 212, endPoint y: 65, distance: 133.0
click at [212, 65] on input "Pups in [GEOGRAPHIC_DATA] - [DATE] - PUPPT" at bounding box center [642, 63] width 868 height 29
drag, startPoint x: 218, startPoint y: 63, endPoint x: 245, endPoint y: 58, distance: 27.5
click at [245, 58] on input "Pups in [GEOGRAPHIC_DATA] - [DATE] - PUPPT" at bounding box center [642, 63] width 868 height 29
drag, startPoint x: 245, startPoint y: 58, endPoint x: 235, endPoint y: 56, distance: 10.2
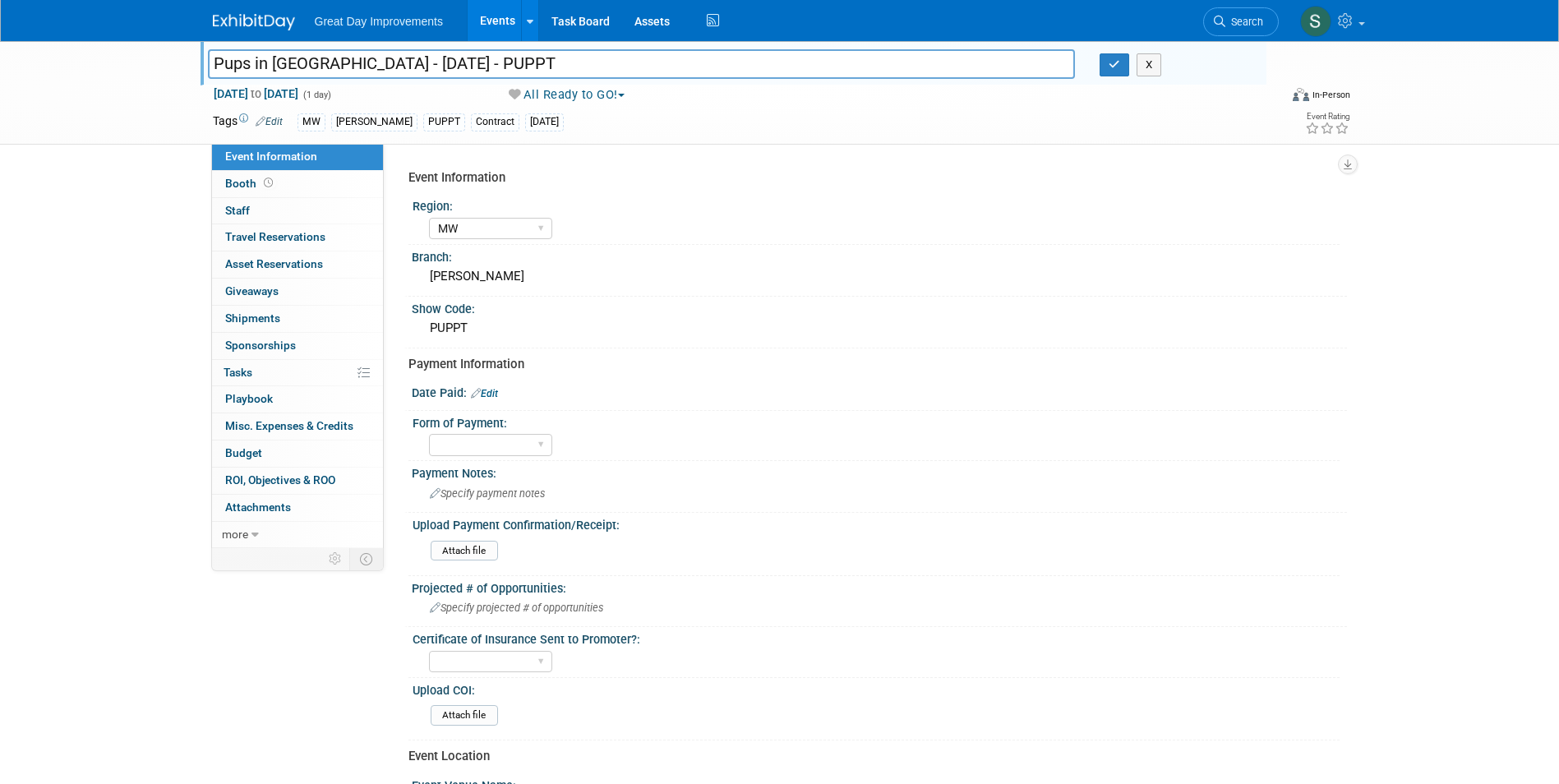
click at [235, 56] on input "Pups in [GEOGRAPHIC_DATA] - [DATE] - PUPPT" at bounding box center [642, 63] width 868 height 29
drag, startPoint x: 334, startPoint y: 67, endPoint x: 218, endPoint y: 67, distance: 116.0
click at [203, 66] on div "Pups in [GEOGRAPHIC_DATA] - [DATE] - PUPPT" at bounding box center [642, 65] width 893 height 24
drag, startPoint x: 220, startPoint y: 67, endPoint x: 246, endPoint y: 59, distance: 27.2
click at [246, 59] on input "Pups in [GEOGRAPHIC_DATA] - [DATE] - PUPPT" at bounding box center [642, 63] width 868 height 29
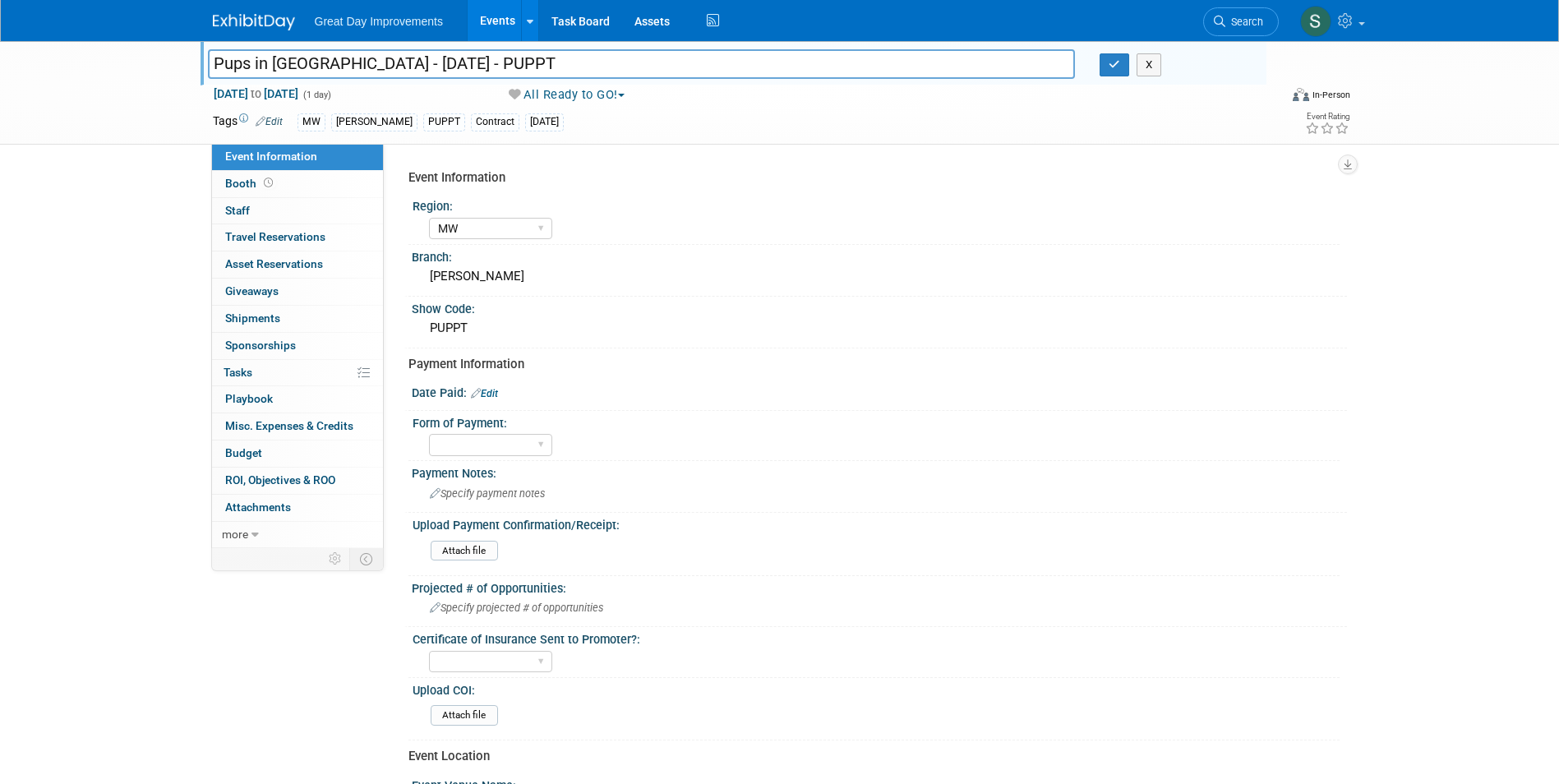
drag, startPoint x: 245, startPoint y: 59, endPoint x: 229, endPoint y: 60, distance: 16.0
click at [230, 60] on input "Pups in [GEOGRAPHIC_DATA] - [DATE] - PUPPT" at bounding box center [642, 63] width 868 height 29
drag, startPoint x: 214, startPoint y: 63, endPoint x: 353, endPoint y: 64, distance: 139.0
click at [353, 64] on input "Pups in [GEOGRAPHIC_DATA] - [DATE] - PUPPT" at bounding box center [642, 63] width 868 height 29
drag, startPoint x: 346, startPoint y: 66, endPoint x: 219, endPoint y: 67, distance: 127.0
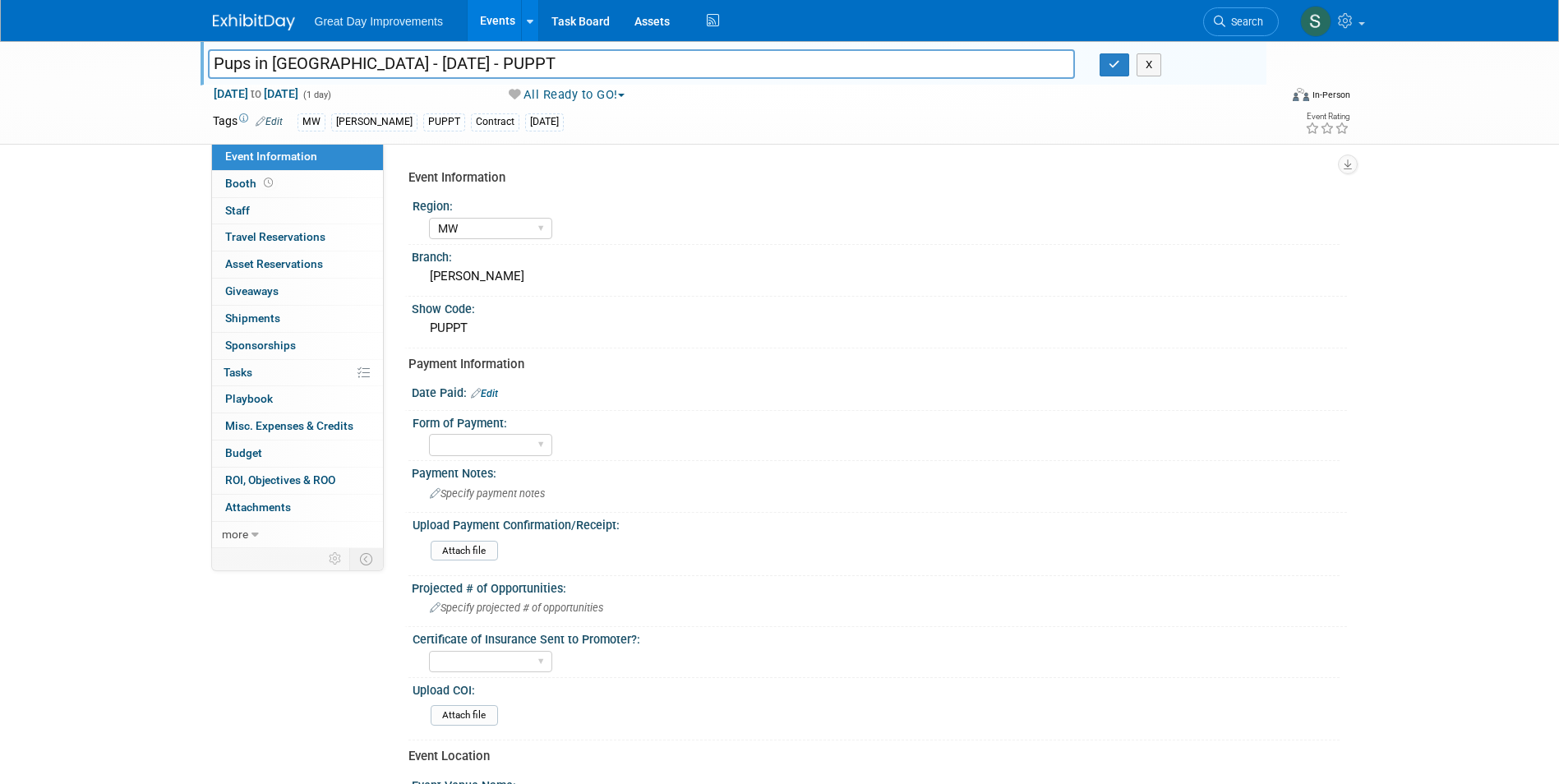
click at [216, 67] on input "Pups in [GEOGRAPHIC_DATA] - [DATE] - PUPPT" at bounding box center [642, 63] width 868 height 29
click at [252, 26] on img at bounding box center [253, 22] width 82 height 16
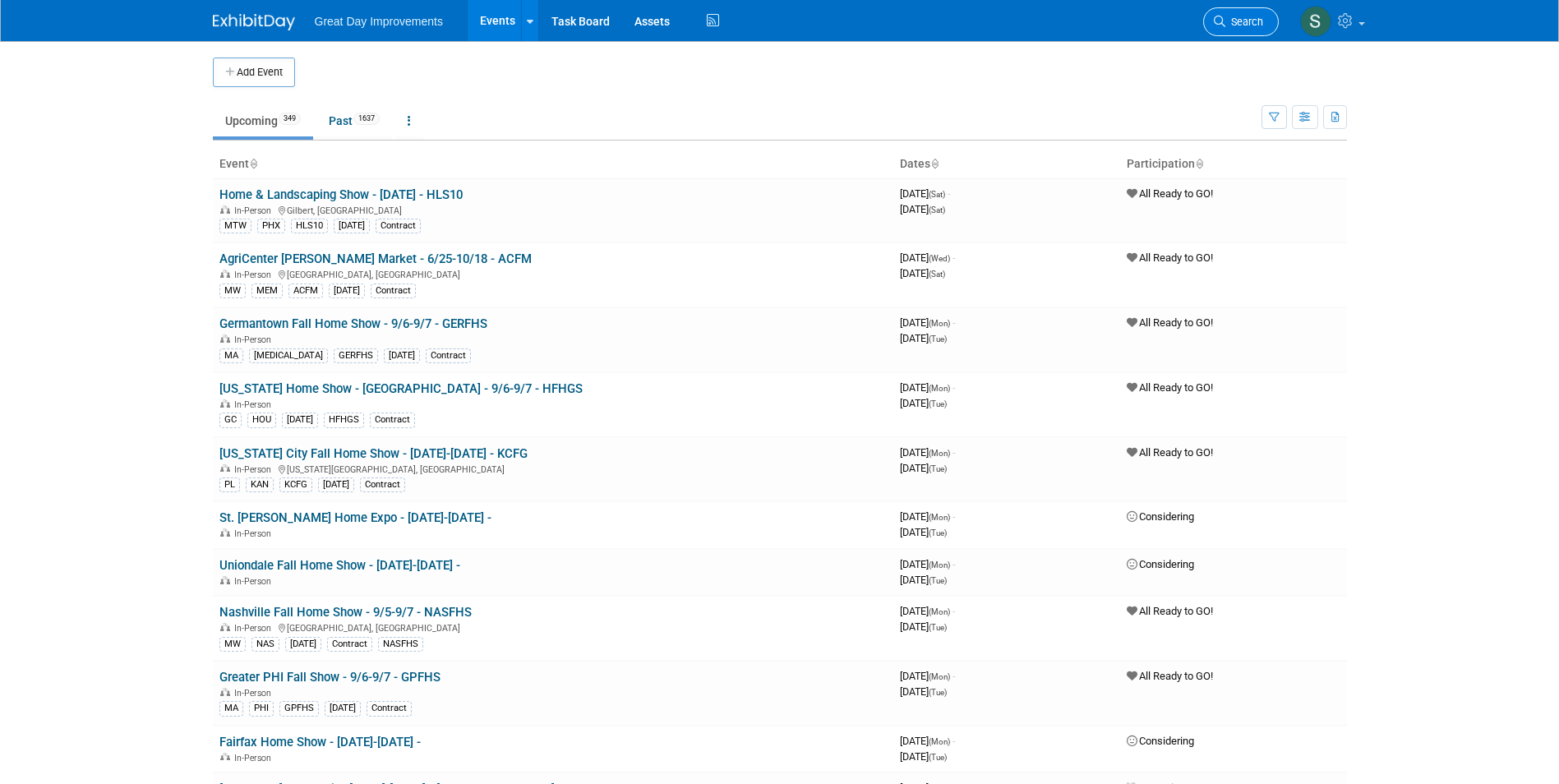
click at [1229, 12] on link "Search" at bounding box center [1241, 22] width 76 height 29
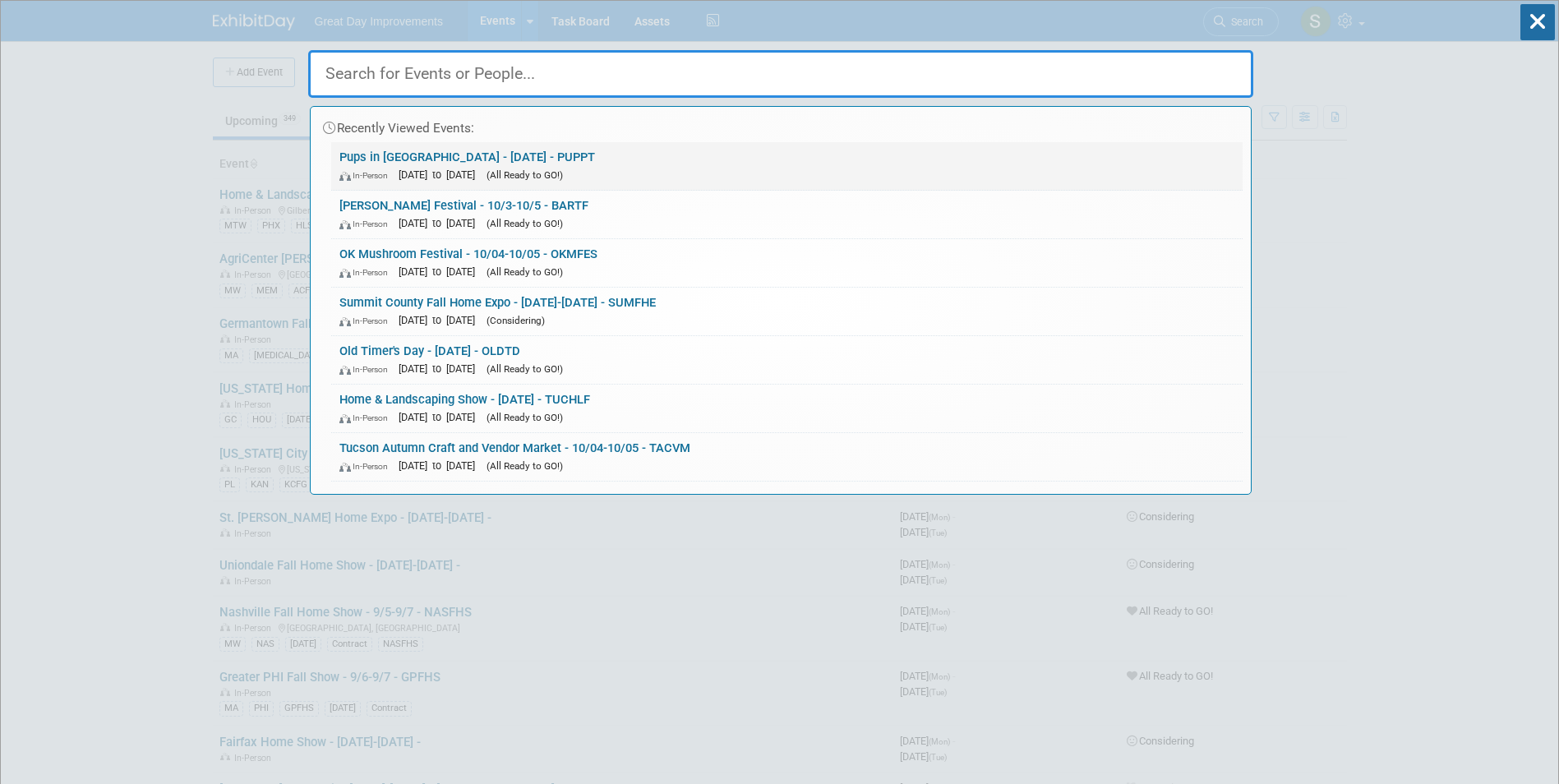
click at [554, 166] on div "In-Person Oct 4, 2025 to Oct 4, 2025 (All Ready to GO!)" at bounding box center [788, 175] width 895 height 17
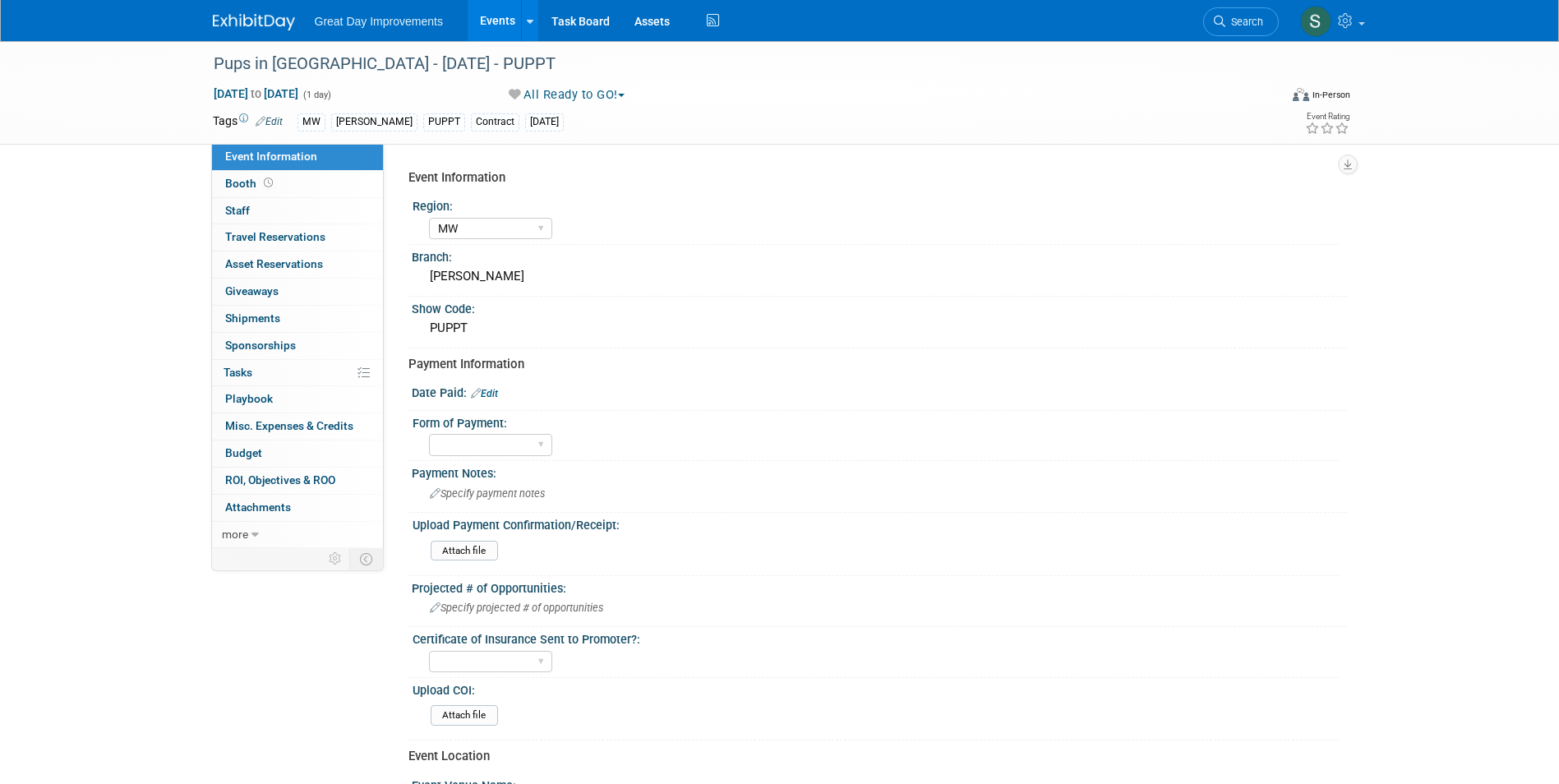
select select "MW"
click at [481, 393] on icon at bounding box center [476, 393] width 10 height 11
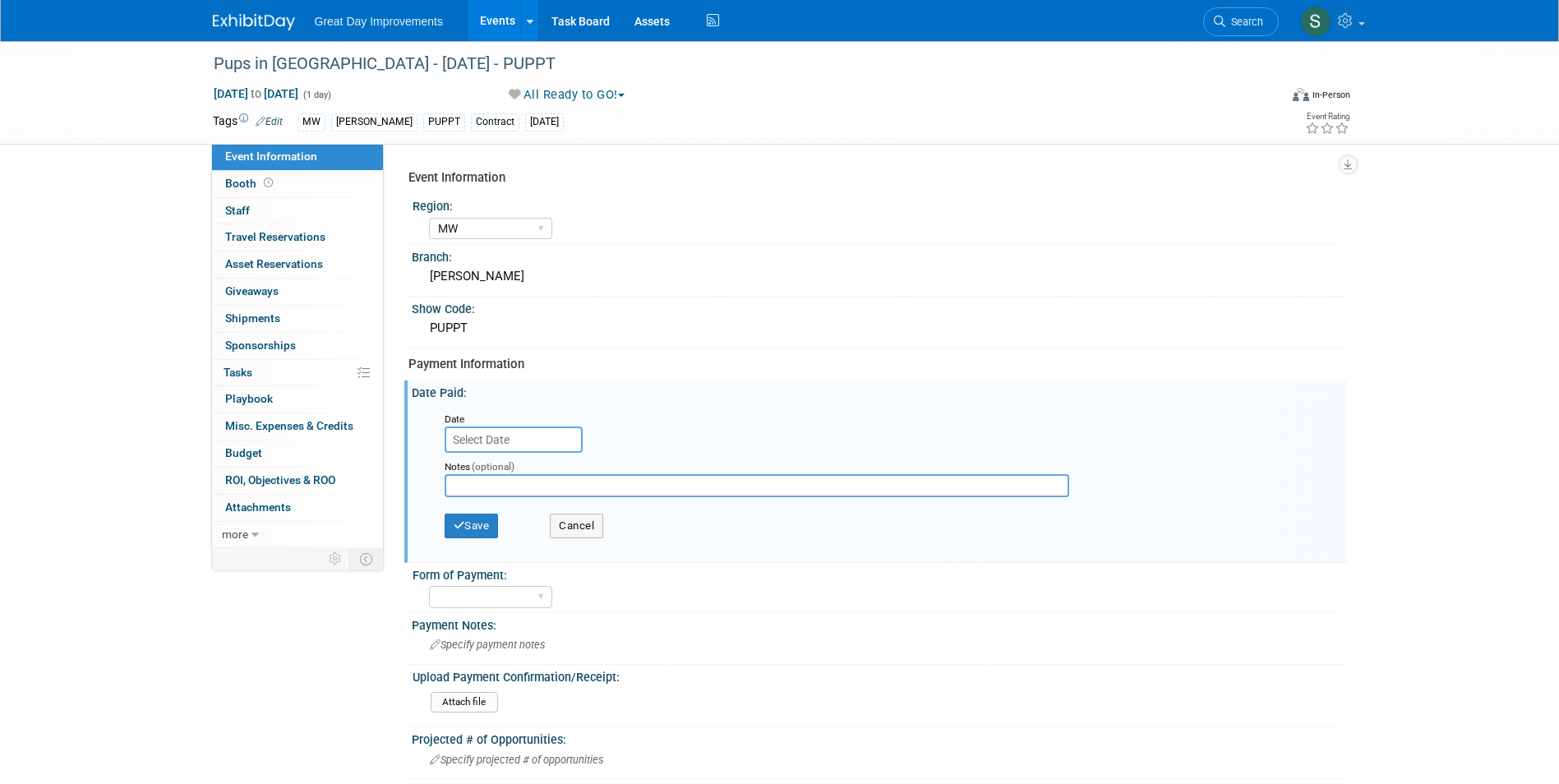
click at [519, 434] on input "text" at bounding box center [513, 439] width 138 height 26
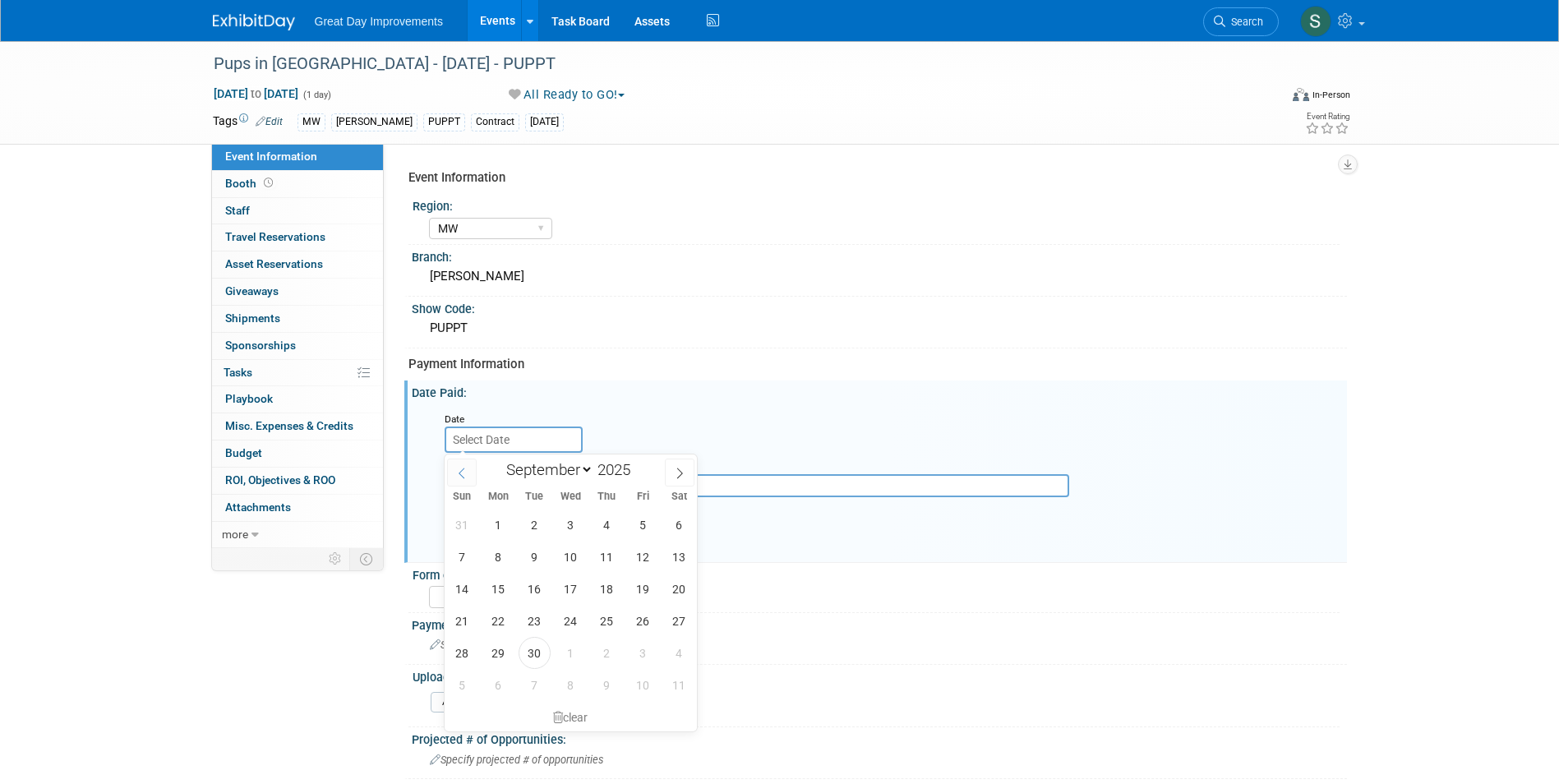
click at [465, 471] on icon at bounding box center [462, 474] width 12 height 12
click at [464, 471] on icon at bounding box center [462, 474] width 12 height 12
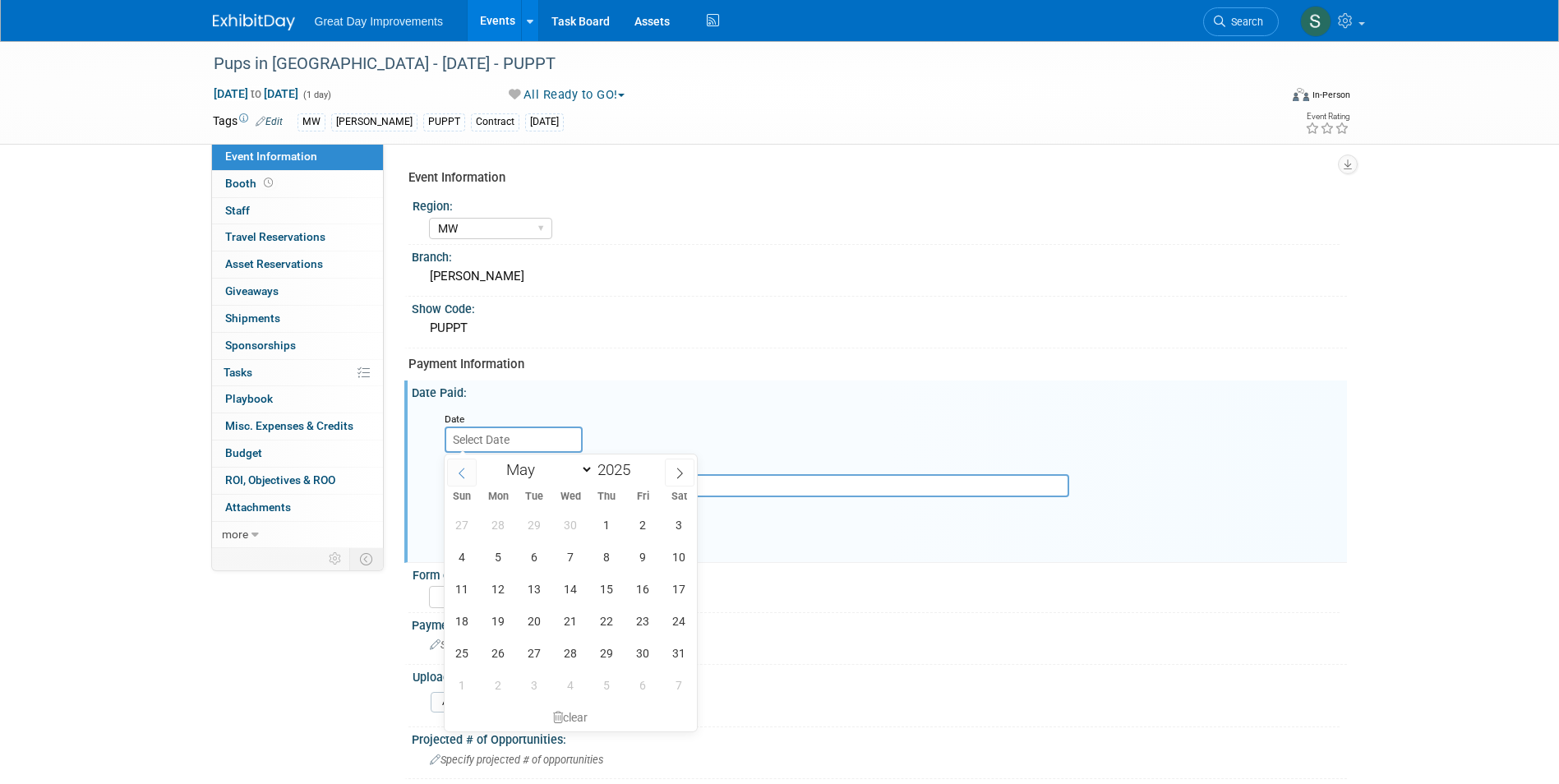
select select "3"
click at [541, 658] on span "29" at bounding box center [535, 652] width 32 height 32
type input "[DATE]"
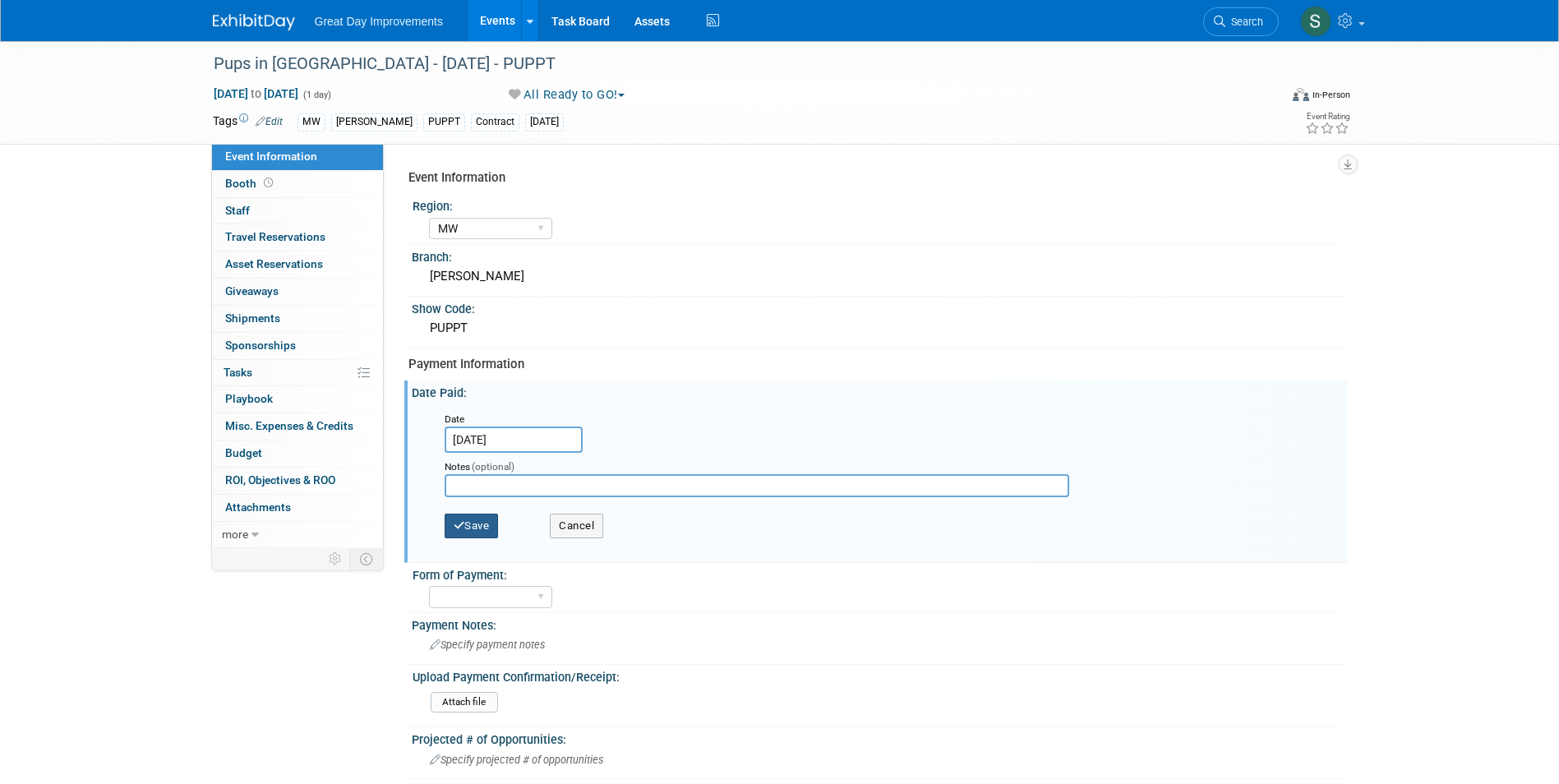
click at [472, 518] on button "Save" at bounding box center [471, 525] width 54 height 24
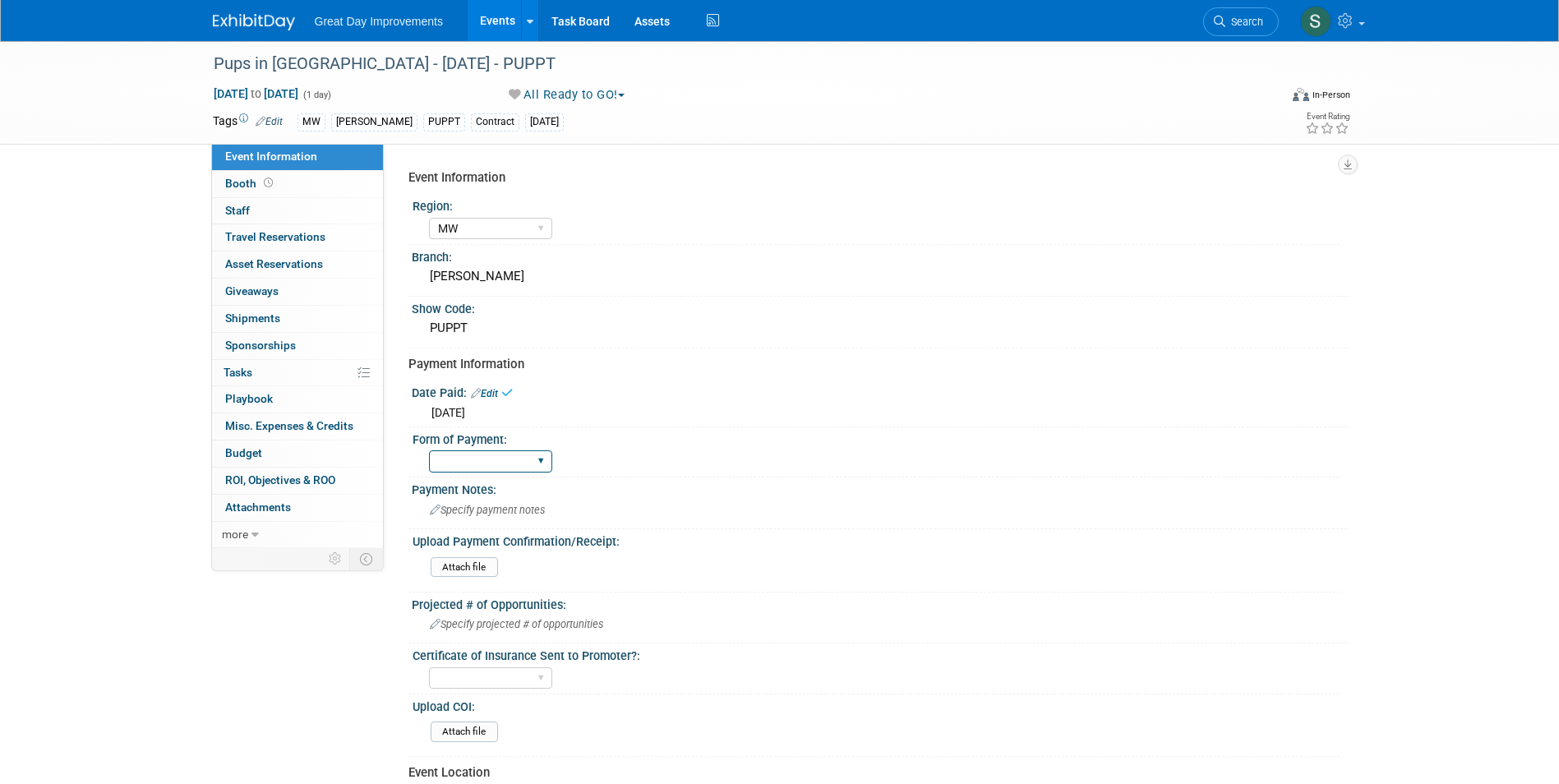
click at [490, 468] on select "Paid via CC Check Requested Pay at the Gate Other" at bounding box center [491, 461] width 123 height 22
select select "Check Requested"
click at [429, 450] on select "Paid via CC Check Requested Pay at the Gate Other" at bounding box center [491, 461] width 123 height 22
click at [248, 17] on img at bounding box center [253, 22] width 82 height 16
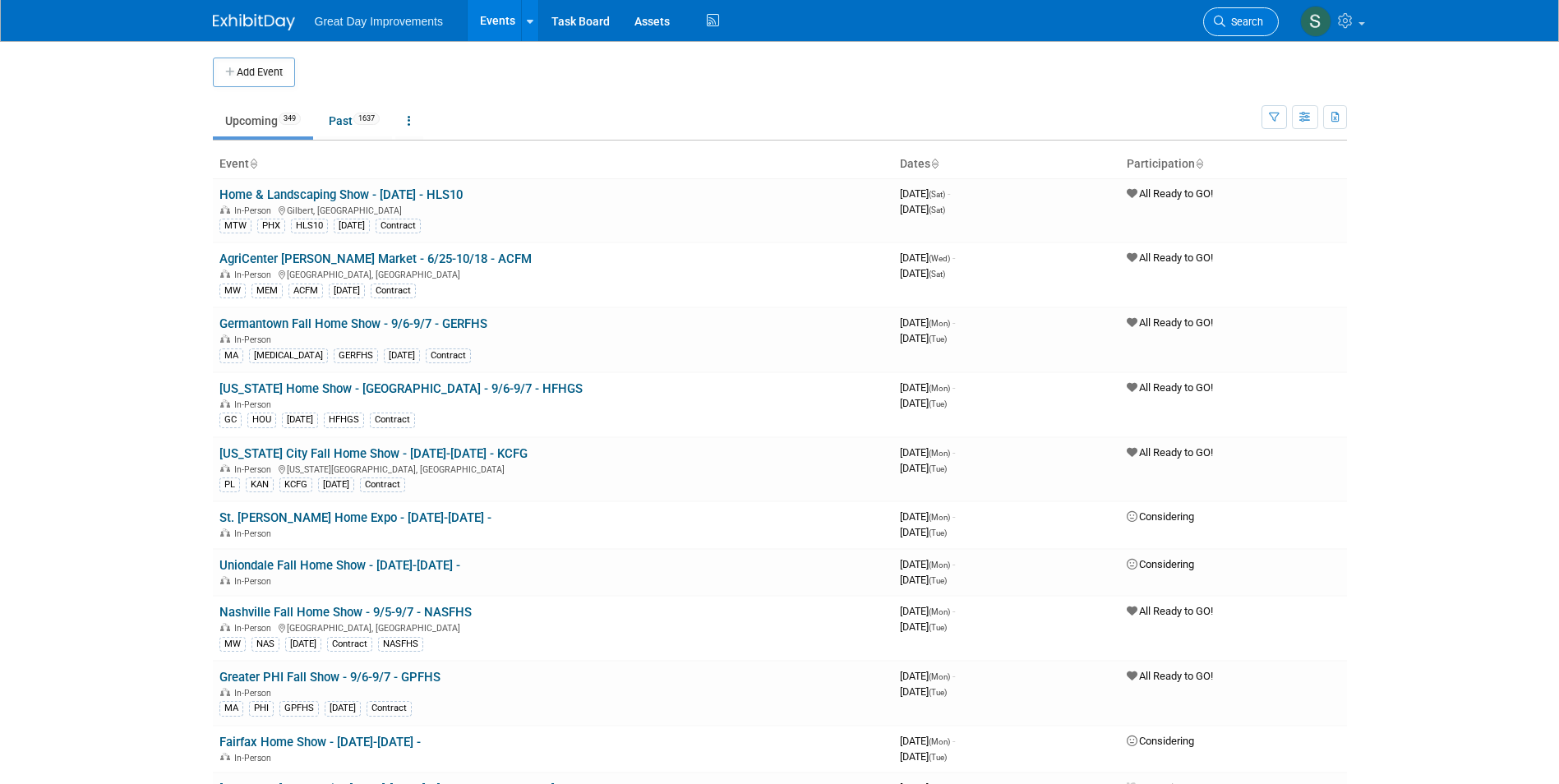
click at [1218, 19] on icon at bounding box center [1220, 22] width 12 height 12
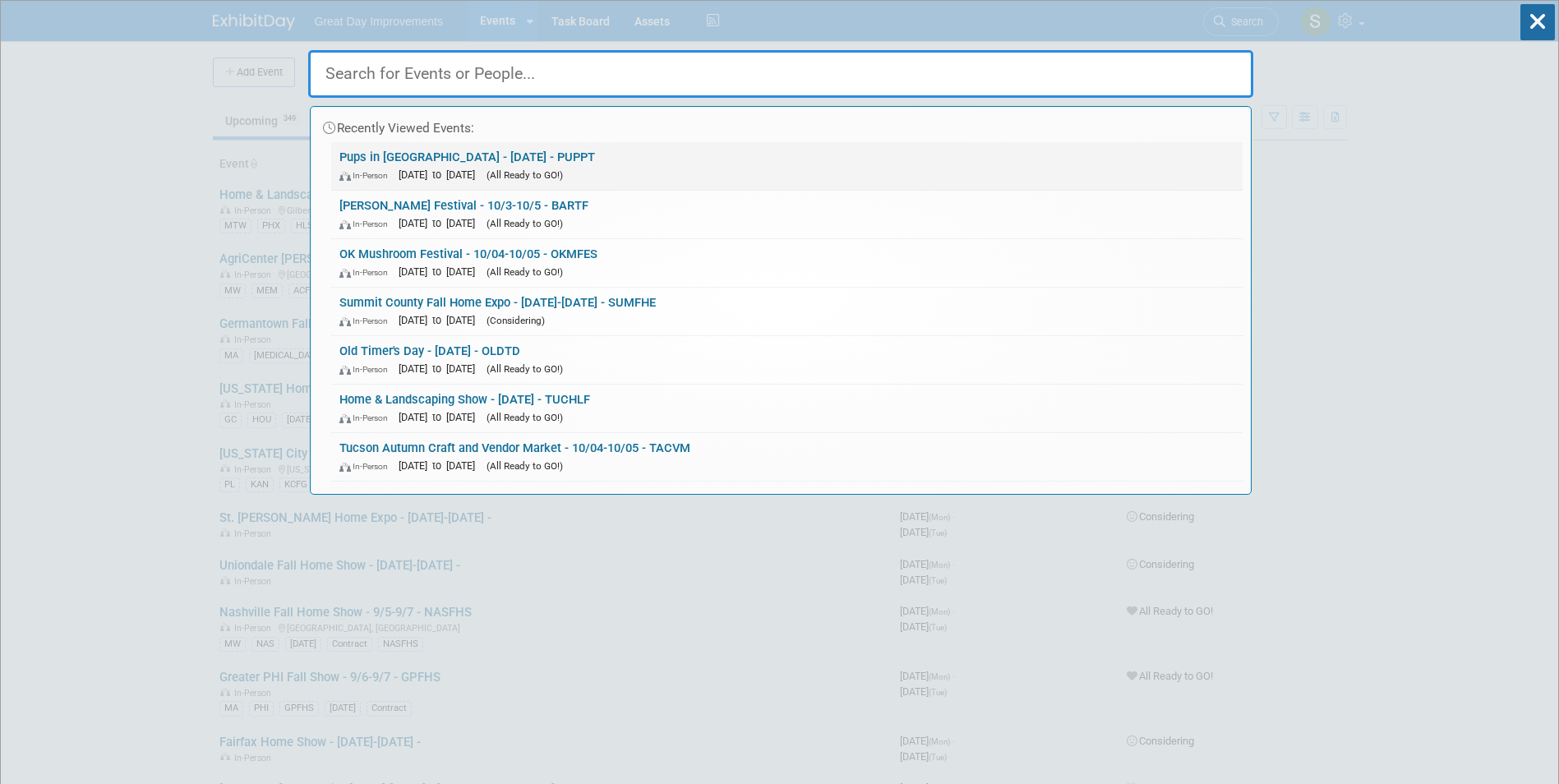
click at [570, 153] on link "Pups in Paristown - 10/04/25 - PUPPT In-Person Oct 4, 2025 to Oct 4, 2025 (All …" at bounding box center [787, 166] width 911 height 48
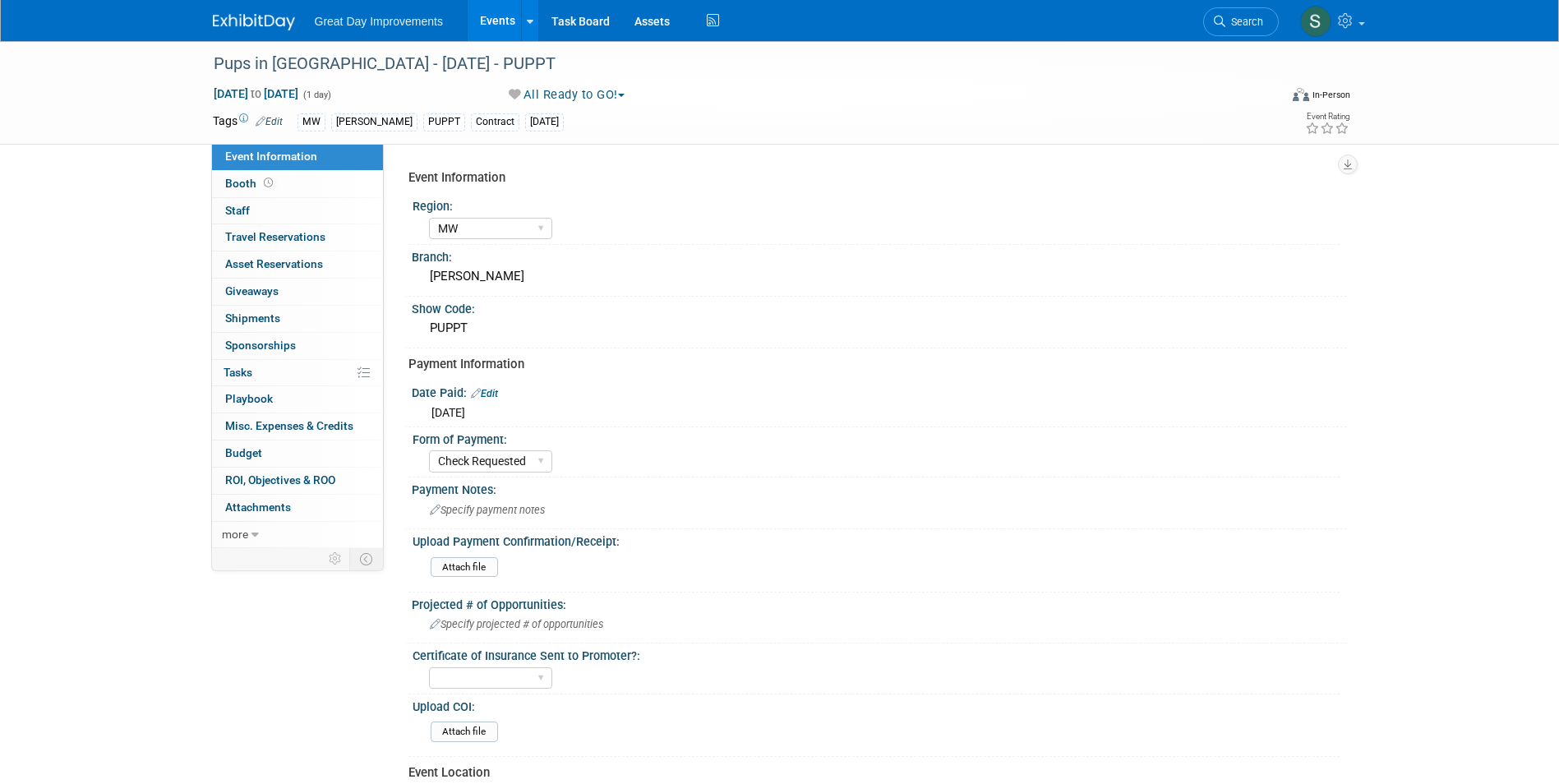
select select "MW"
select select "Check Requested"
click at [277, 22] on img at bounding box center [253, 22] width 82 height 16
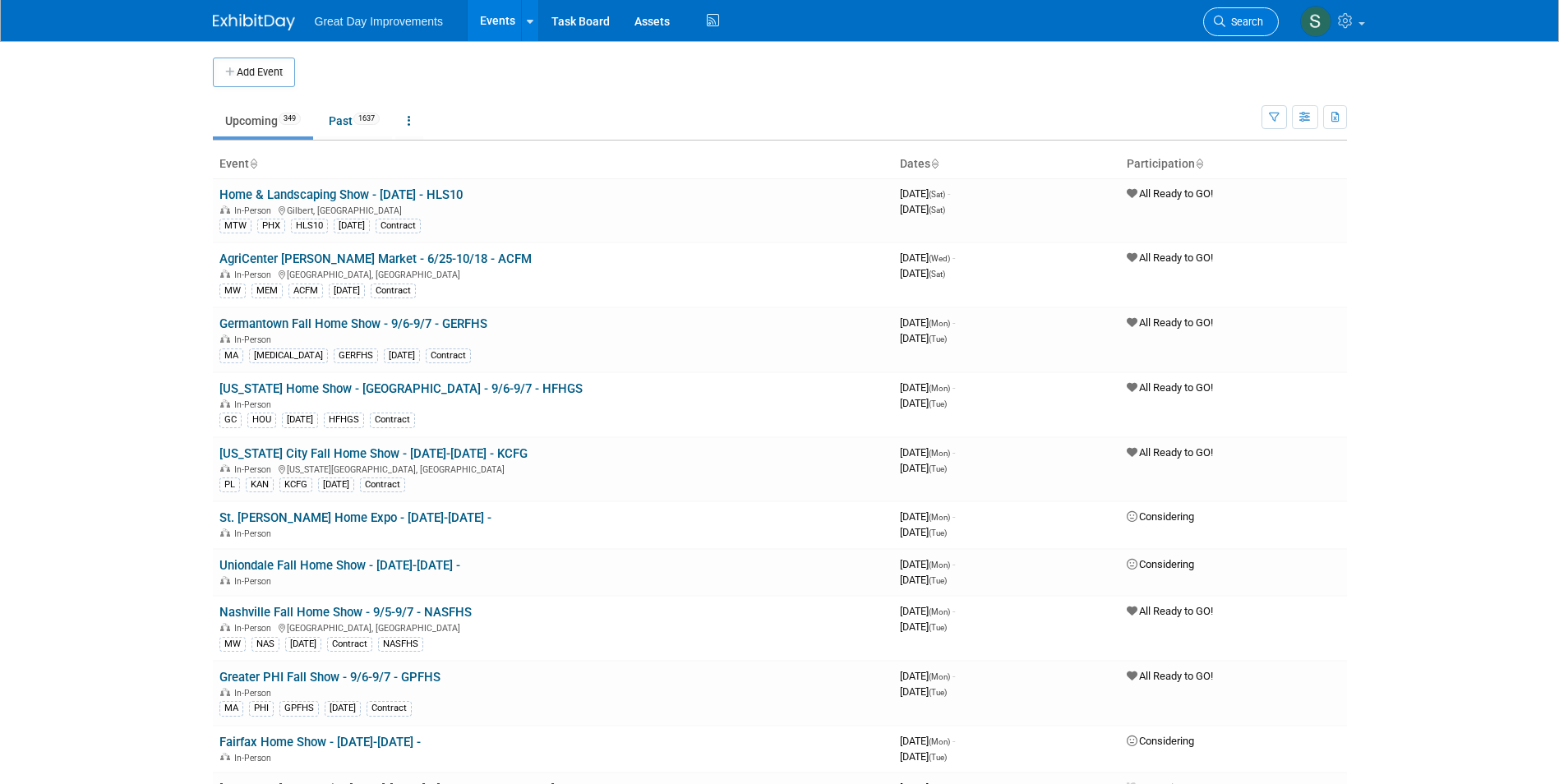
click at [1229, 22] on span "Search" at bounding box center [1244, 22] width 38 height 13
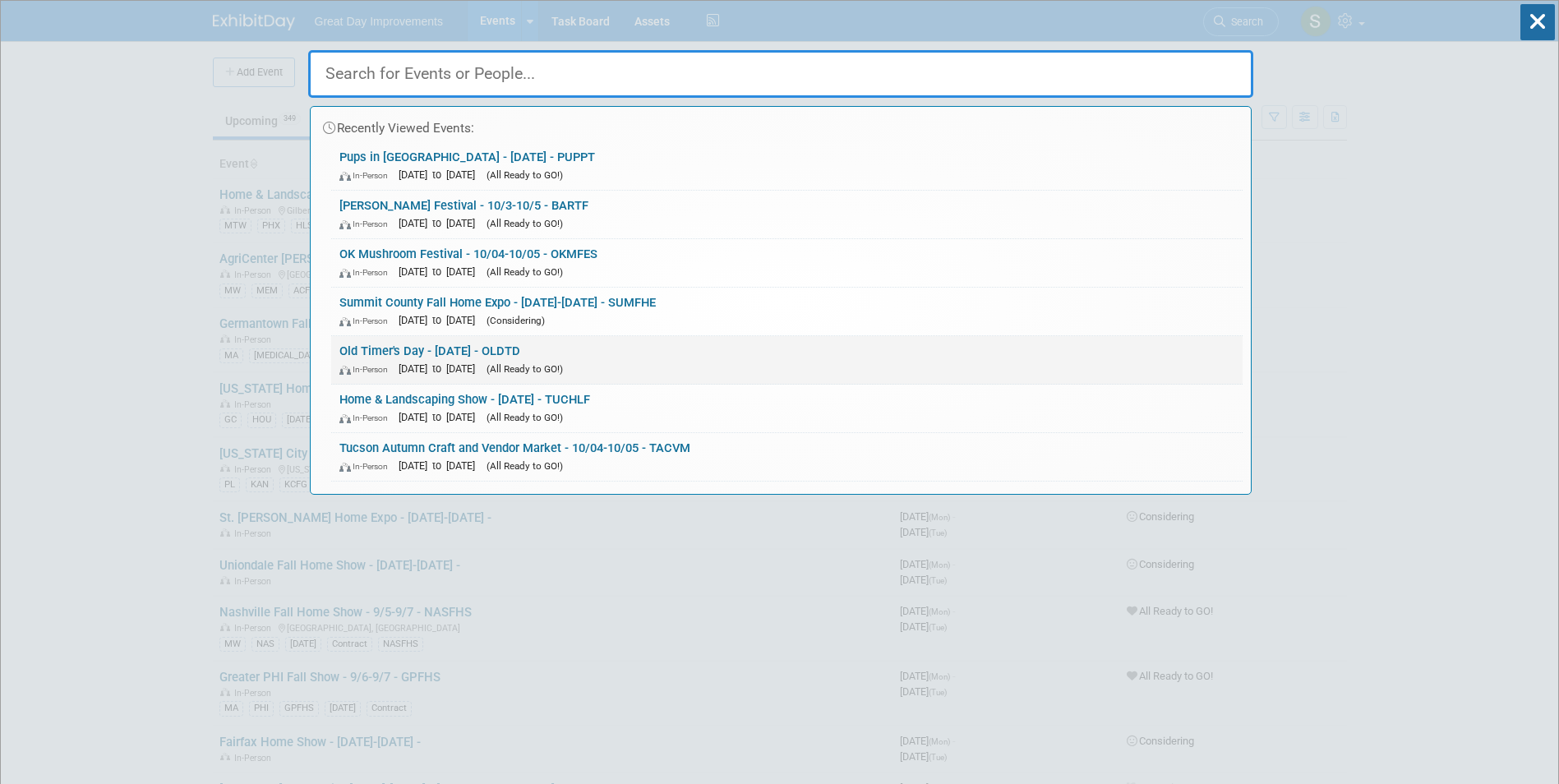
click at [551, 367] on span "(All Ready to GO!)" at bounding box center [524, 369] width 77 height 12
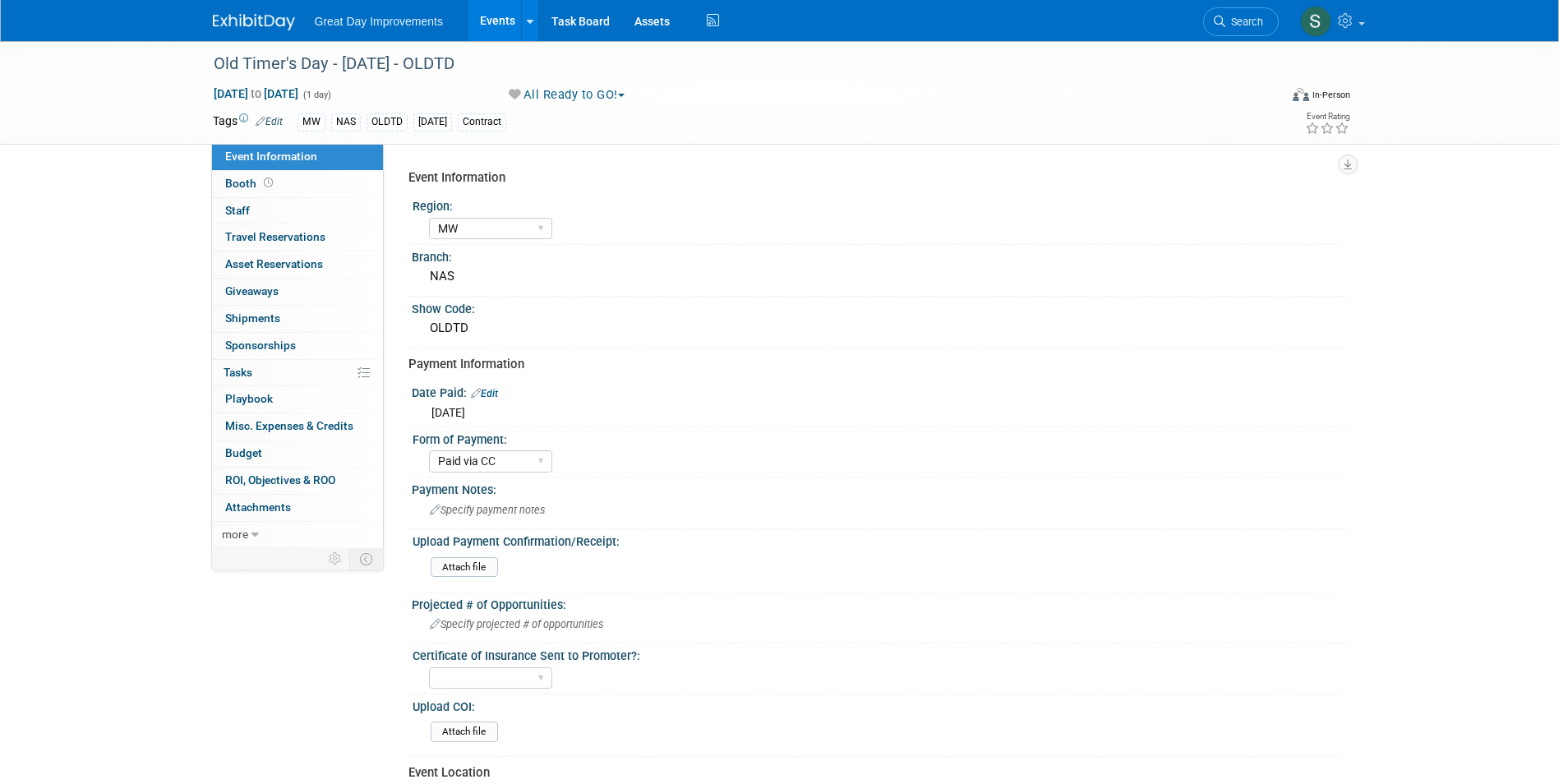
select select "MW"
select select "Paid via CC"
click at [1243, 14] on link "Search" at bounding box center [1241, 22] width 76 height 29
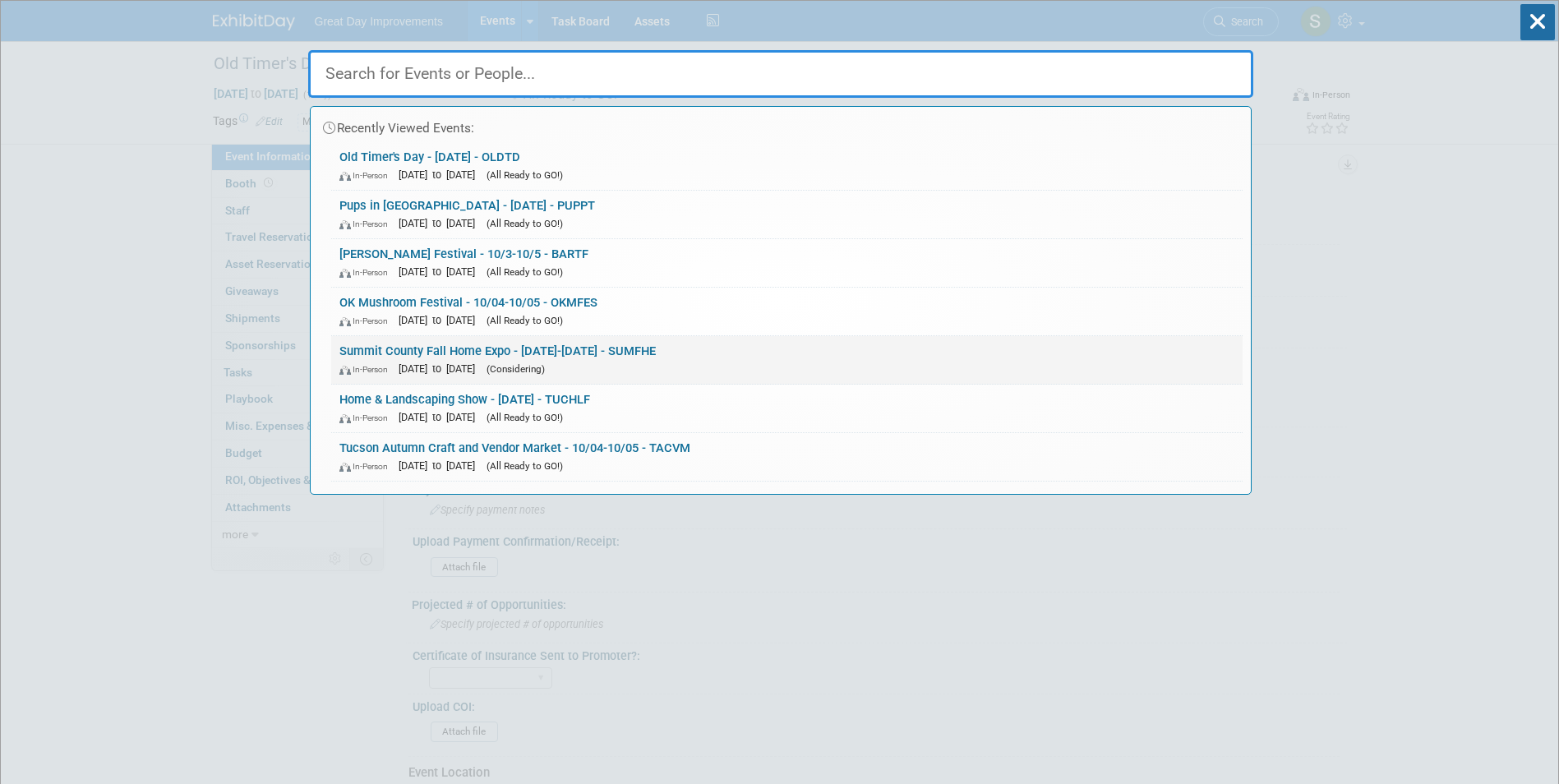
click at [635, 347] on link "Summit County Fall Home Expo - 10/3/25-10/5/25 - SUMFHE In-Person Oct 3, 2025 t…" at bounding box center [787, 360] width 911 height 48
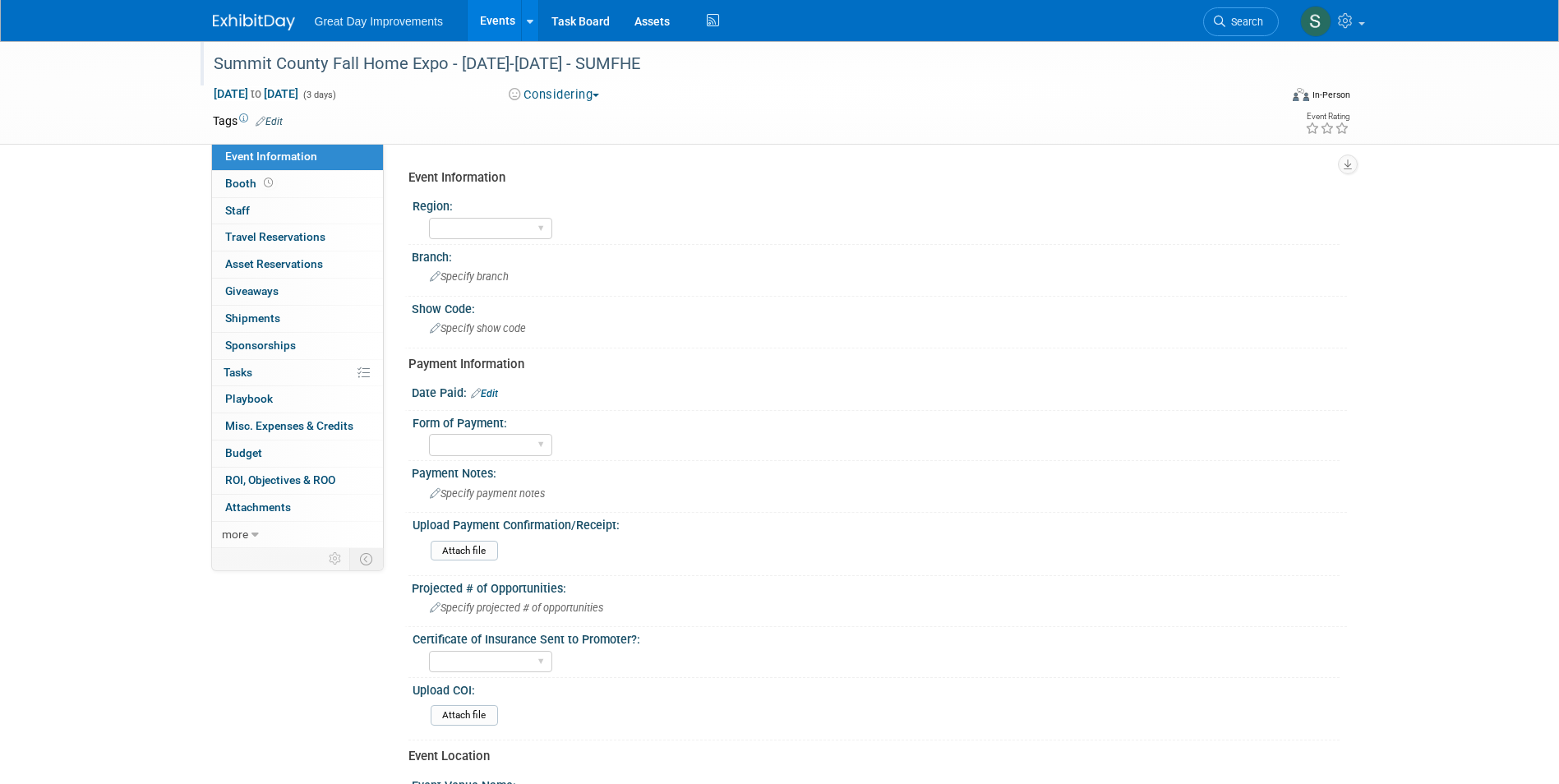
drag, startPoint x: 573, startPoint y: 43, endPoint x: 583, endPoint y: 49, distance: 11.7
click at [573, 44] on div at bounding box center [738, 48] width 1059 height 14
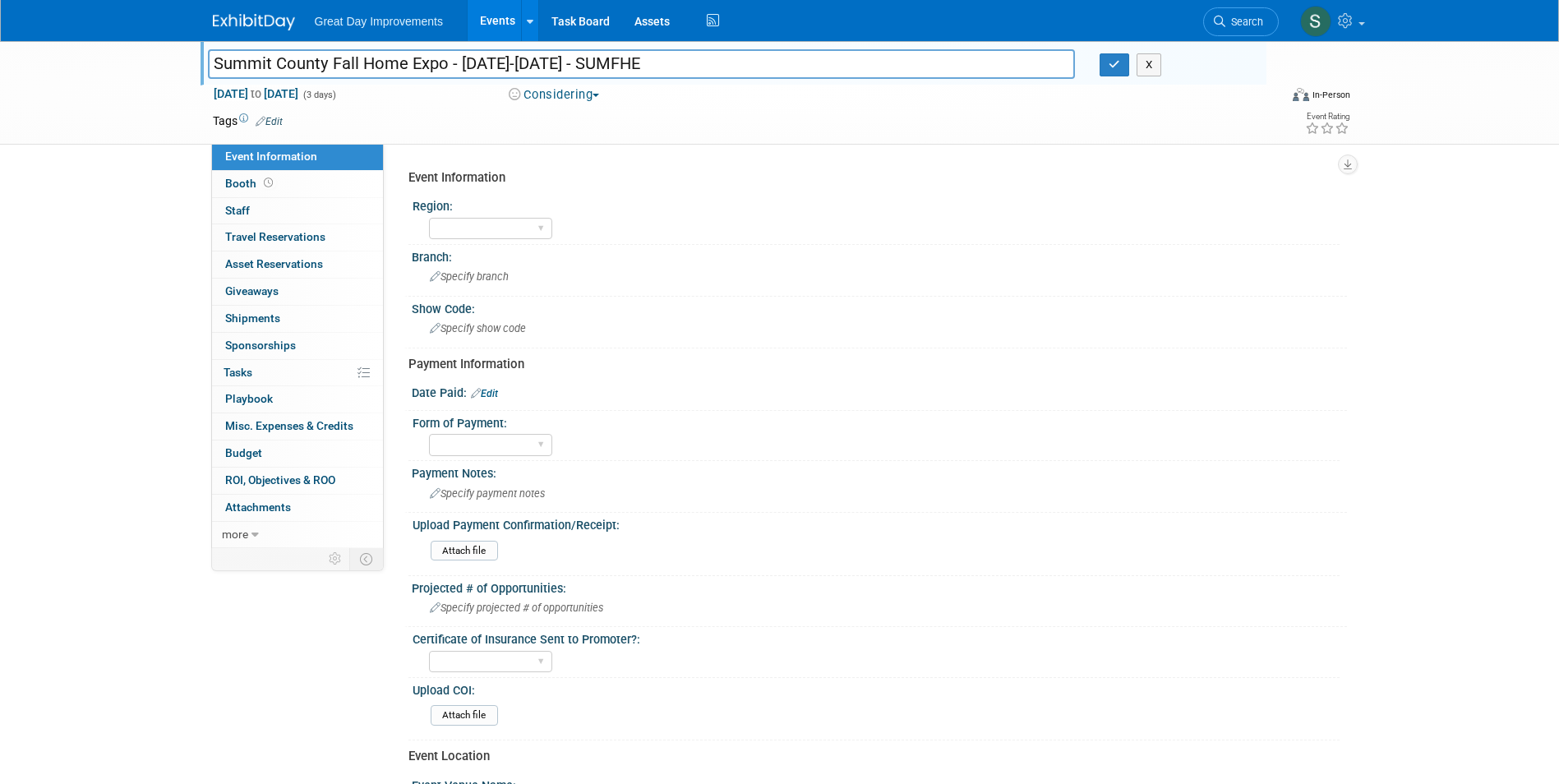
drag, startPoint x: 669, startPoint y: 64, endPoint x: 599, endPoint y: 64, distance: 70.0
click at [599, 64] on input "Summit County Fall Home Expo - [DATE]-[DATE] - SUMFHE" at bounding box center [642, 63] width 868 height 29
drag, startPoint x: 1111, startPoint y: 68, endPoint x: 1094, endPoint y: 69, distance: 17.0
click at [1112, 68] on icon "button" at bounding box center [1115, 64] width 12 height 11
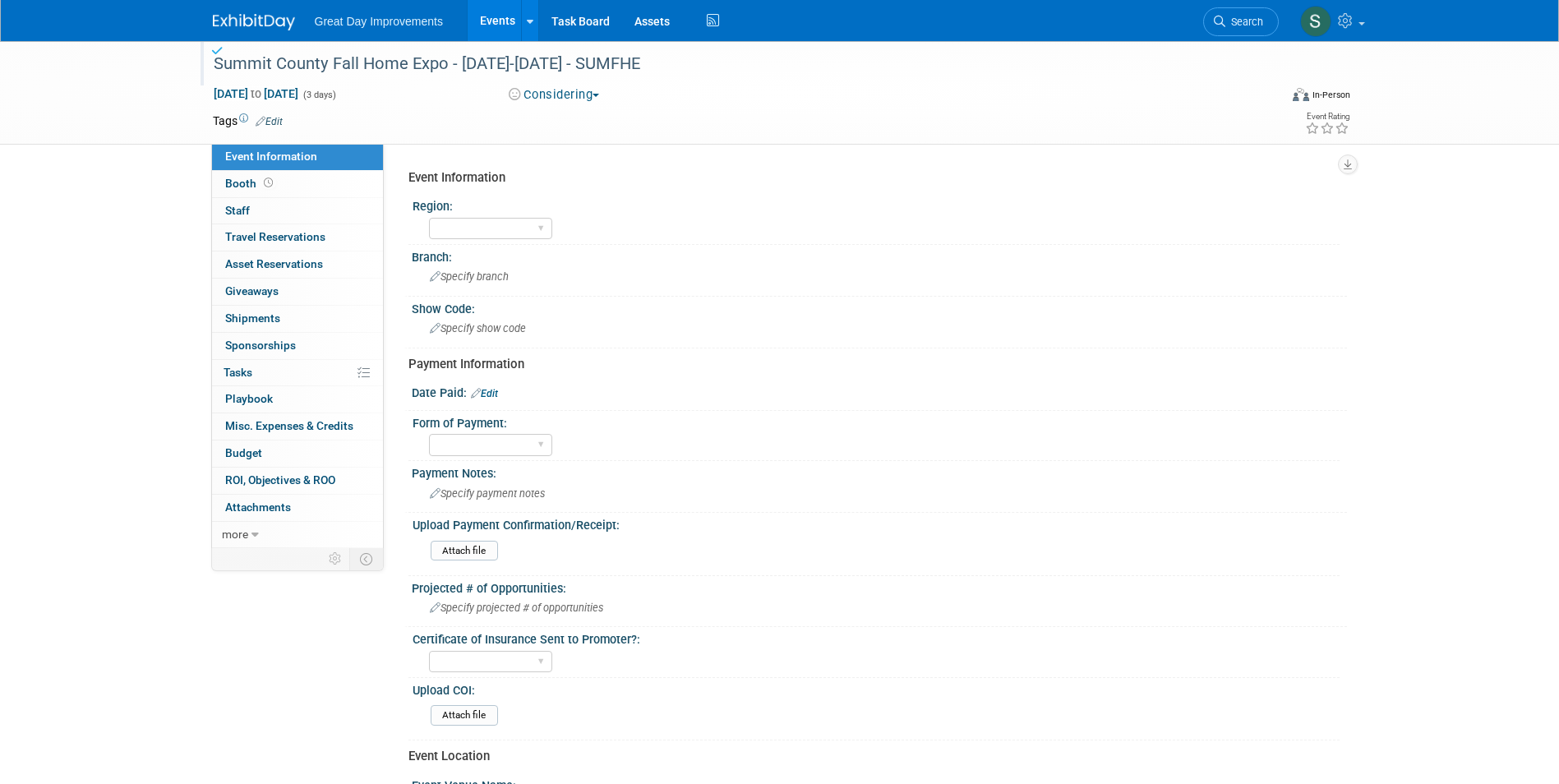
click at [556, 101] on button "Considering" at bounding box center [555, 94] width 103 height 17
click at [595, 209] on link "All Ready to GO!" at bounding box center [573, 213] width 137 height 23
click at [266, 120] on link "Edit" at bounding box center [269, 121] width 27 height 12
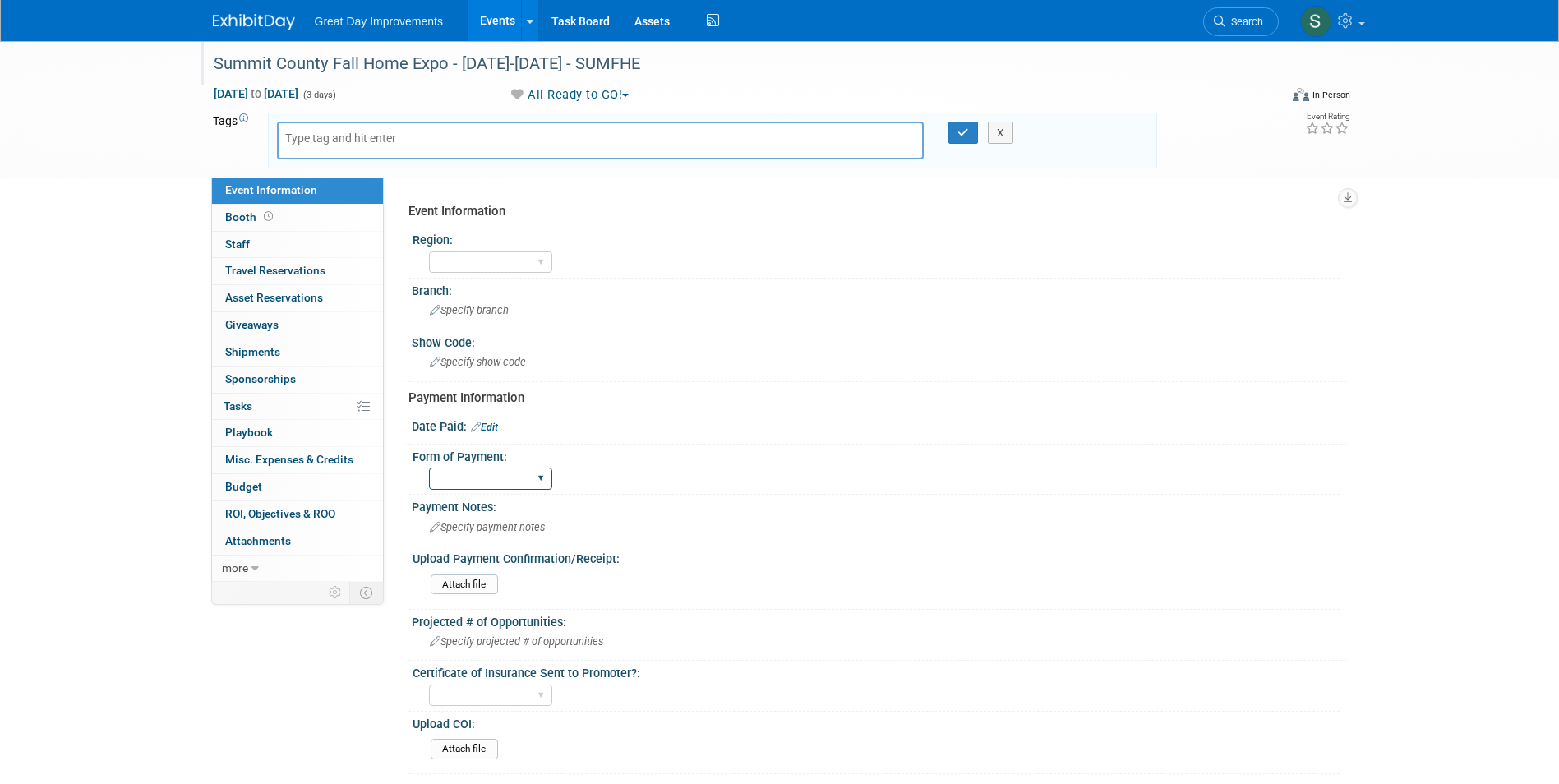
drag, startPoint x: 454, startPoint y: 482, endPoint x: 467, endPoint y: 474, distance: 15.3
click at [454, 482] on select "Paid via CC Check Requested Pay at the Gate Other" at bounding box center [491, 479] width 123 height 22
click at [465, 474] on select "Paid via CC Check Requested Pay at the Gate Other" at bounding box center [491, 479] width 123 height 22
click at [494, 484] on select "Paid via CC Check Requested Pay at the Gate Other" at bounding box center [491, 479] width 123 height 22
select select "Paid via CC"
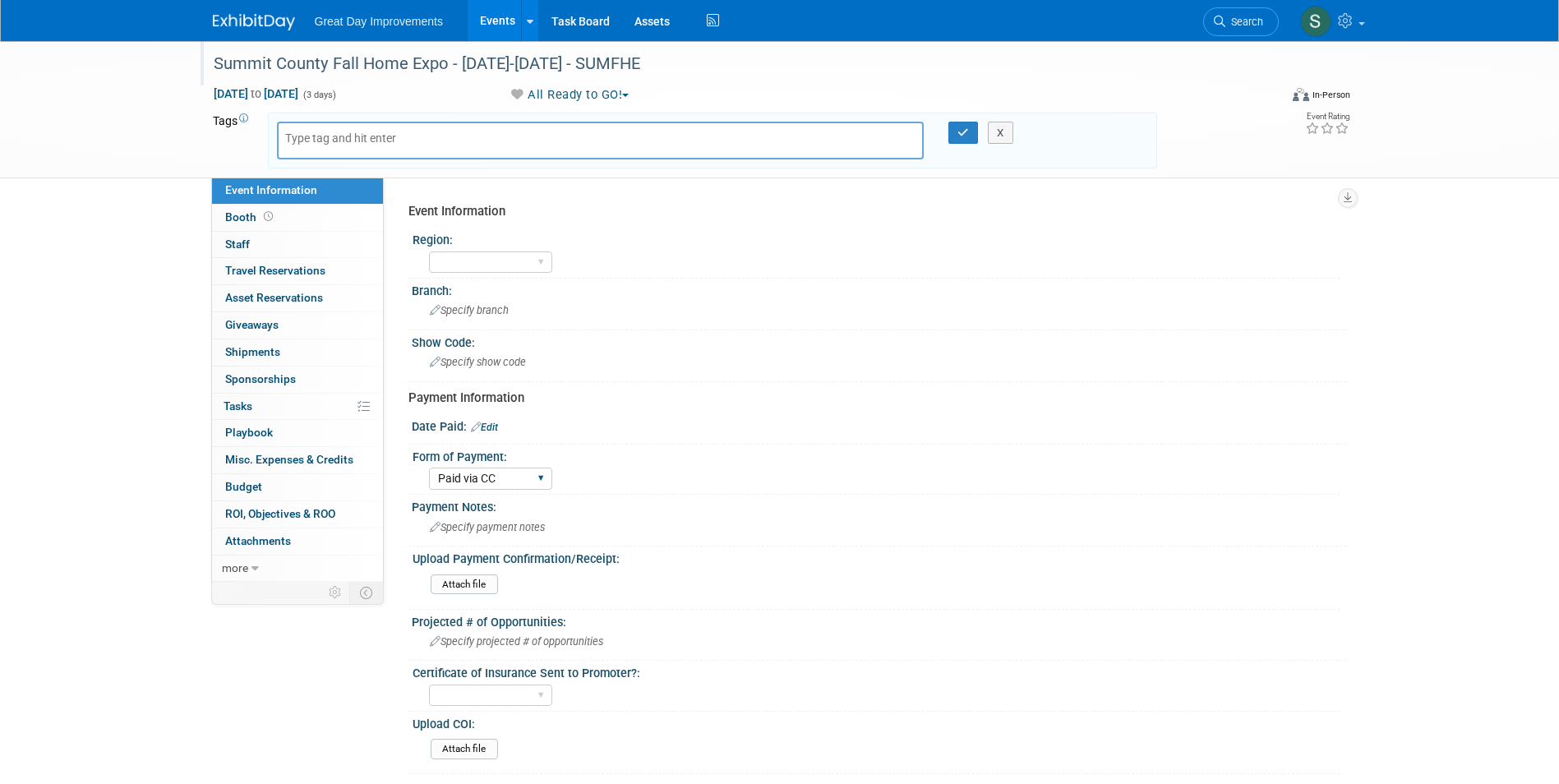
click at [429, 468] on select "Paid via CC Check Requested Pay at the Gate Other" at bounding box center [491, 479] width 123 height 22
click at [494, 422] on link "Edit" at bounding box center [485, 427] width 27 height 12
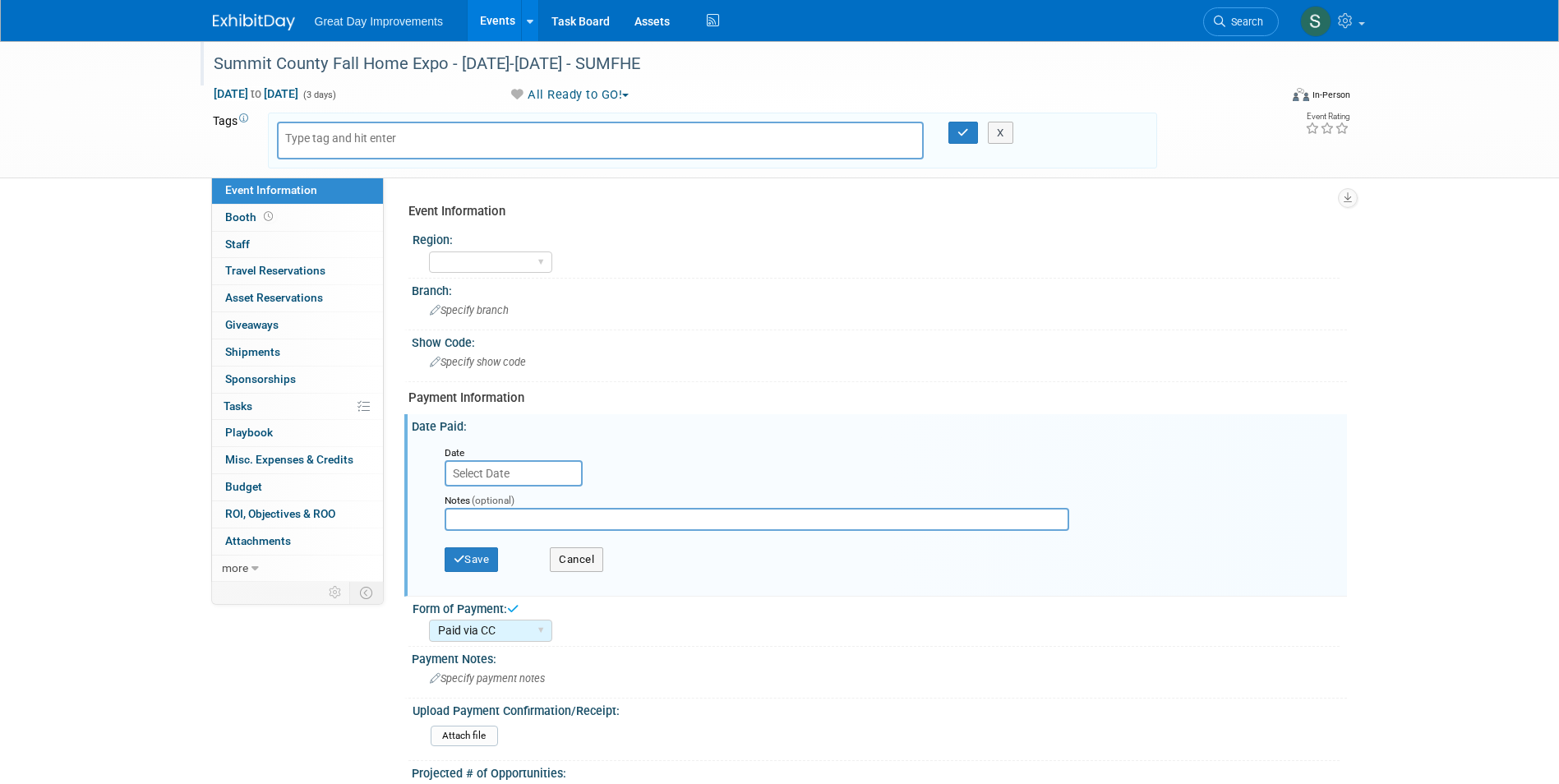
click at [529, 458] on div "Date" at bounding box center [514, 451] width 140 height 16
click at [530, 471] on input "text" at bounding box center [513, 473] width 138 height 26
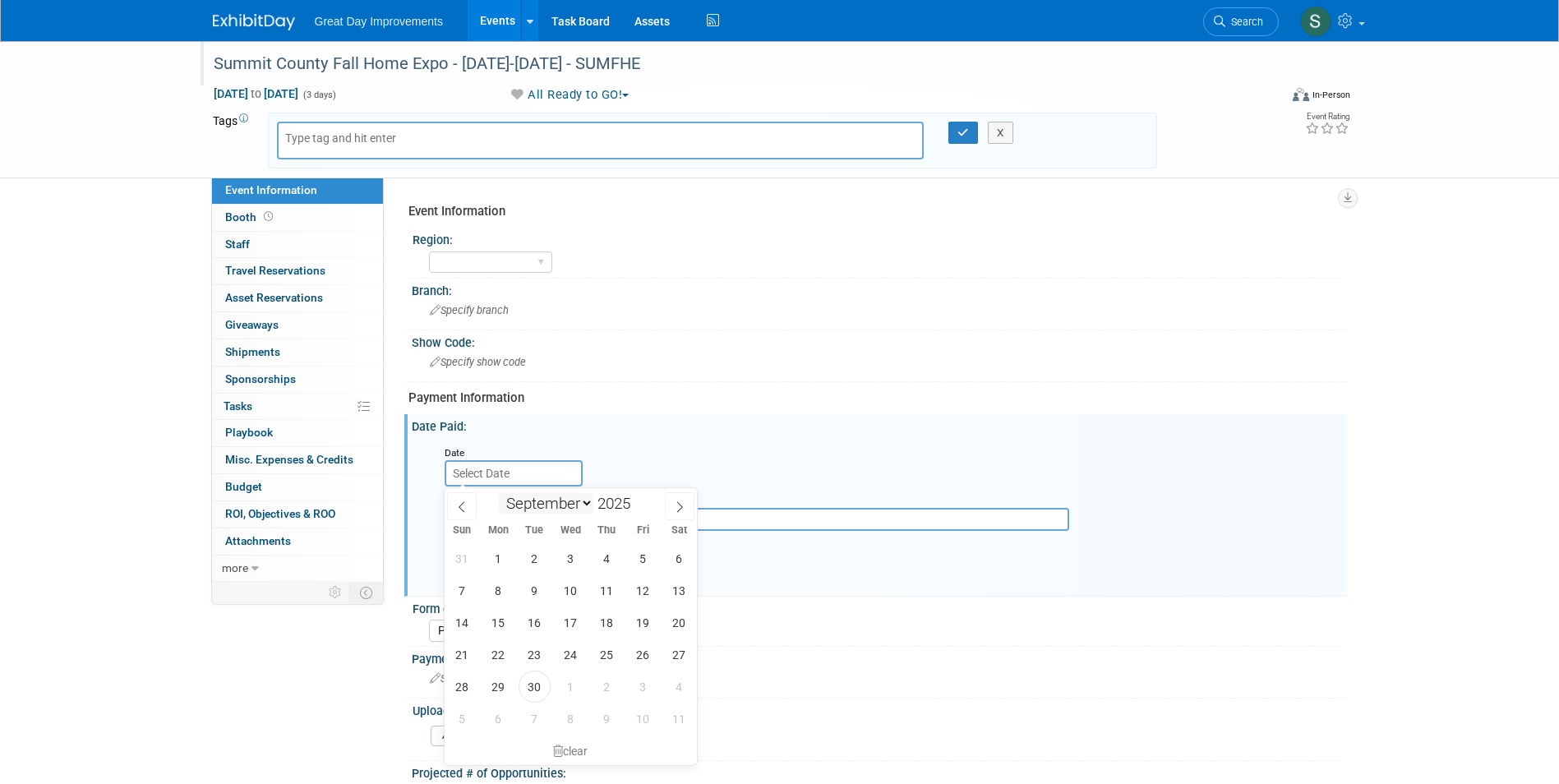
click at [583, 497] on select "January February March April May June July August September October November De…" at bounding box center [546, 503] width 94 height 20
select select "9"
click at [499, 493] on select "January February March April May June July August September October November De…" at bounding box center [546, 503] width 94 height 20
click at [636, 507] on span at bounding box center [637, 509] width 12 height 10
type input "2024"
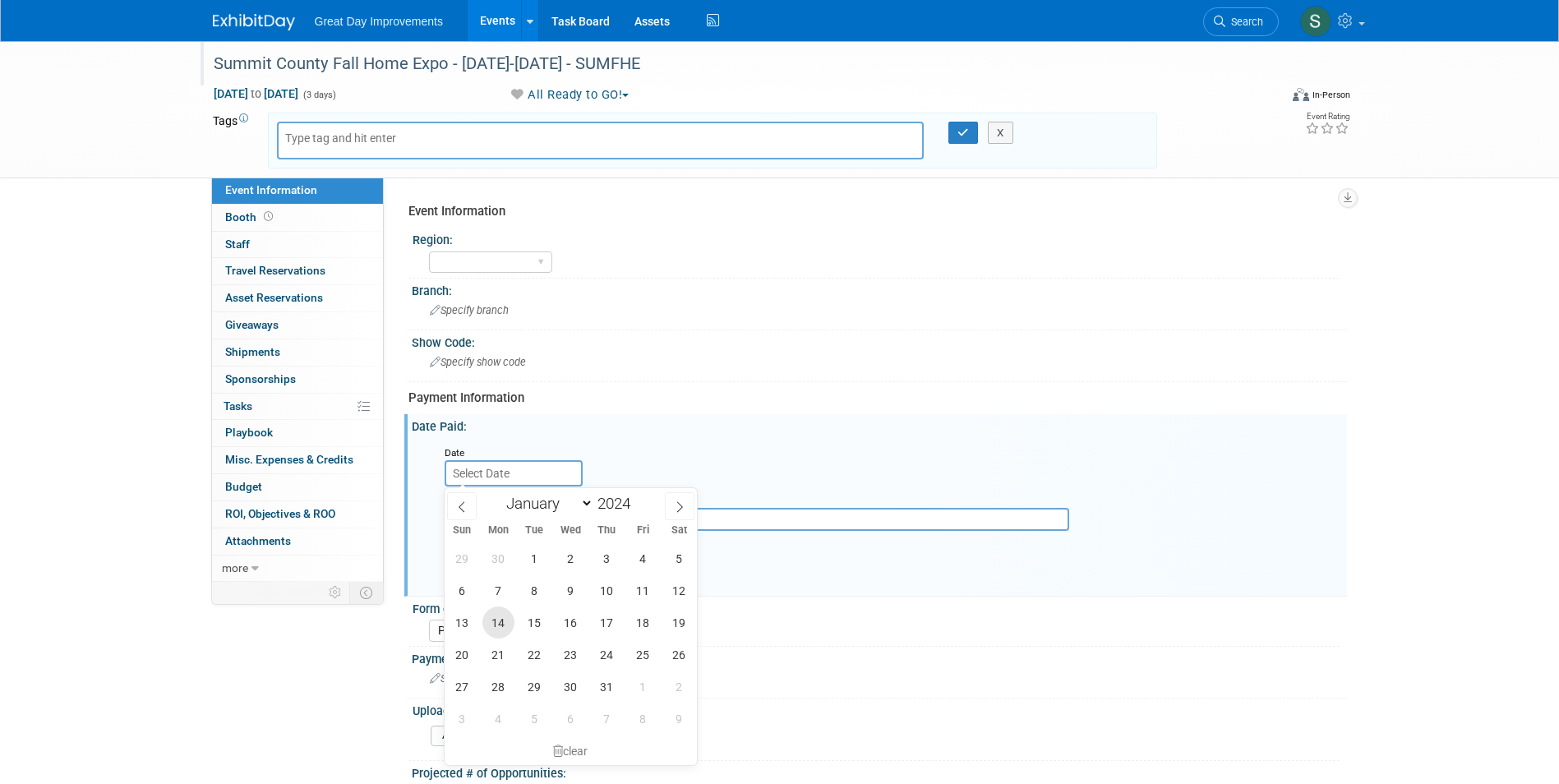
click at [507, 624] on span "14" at bounding box center [498, 622] width 32 height 32
type input "Oct 14, 2024"
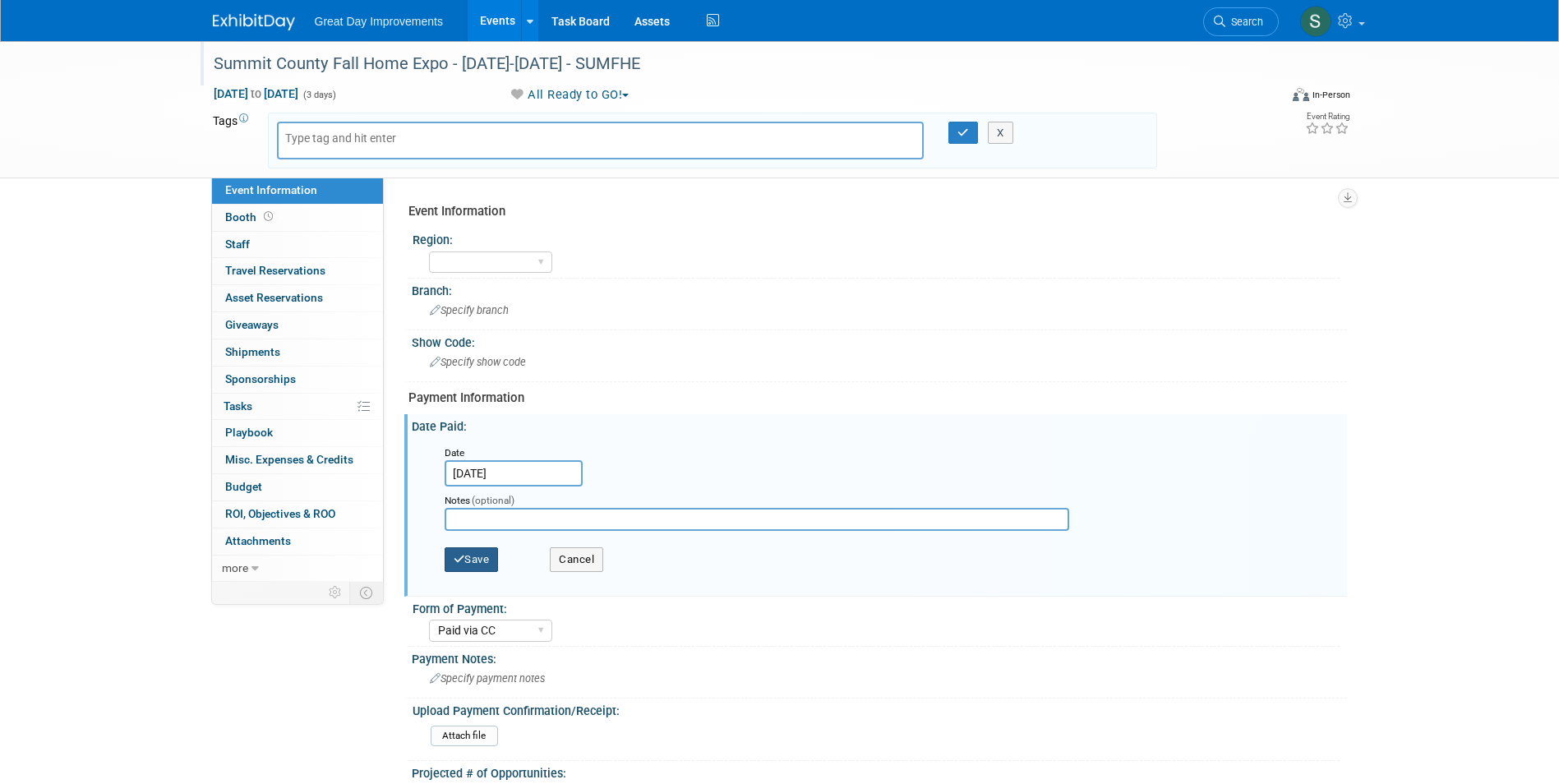
click at [496, 554] on button "Save" at bounding box center [471, 559] width 54 height 24
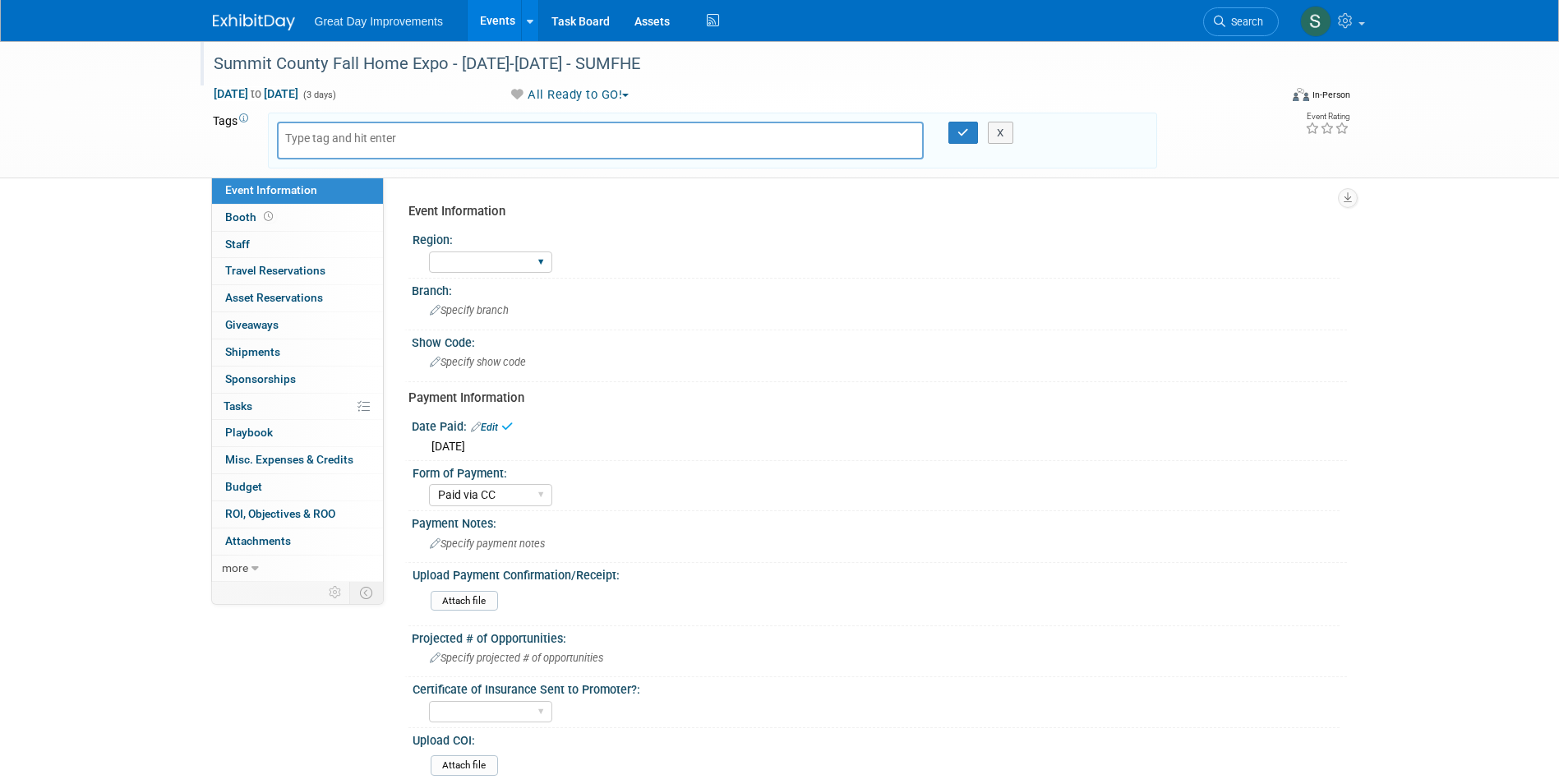
click at [492, 247] on div "GC MA MW MTW NE NEW OV PL PNW SA SE SC UMW FL" at bounding box center [491, 262] width 123 height 30
click at [511, 147] on div at bounding box center [600, 140] width 648 height 38
click at [494, 139] on div at bounding box center [600, 140] width 648 height 38
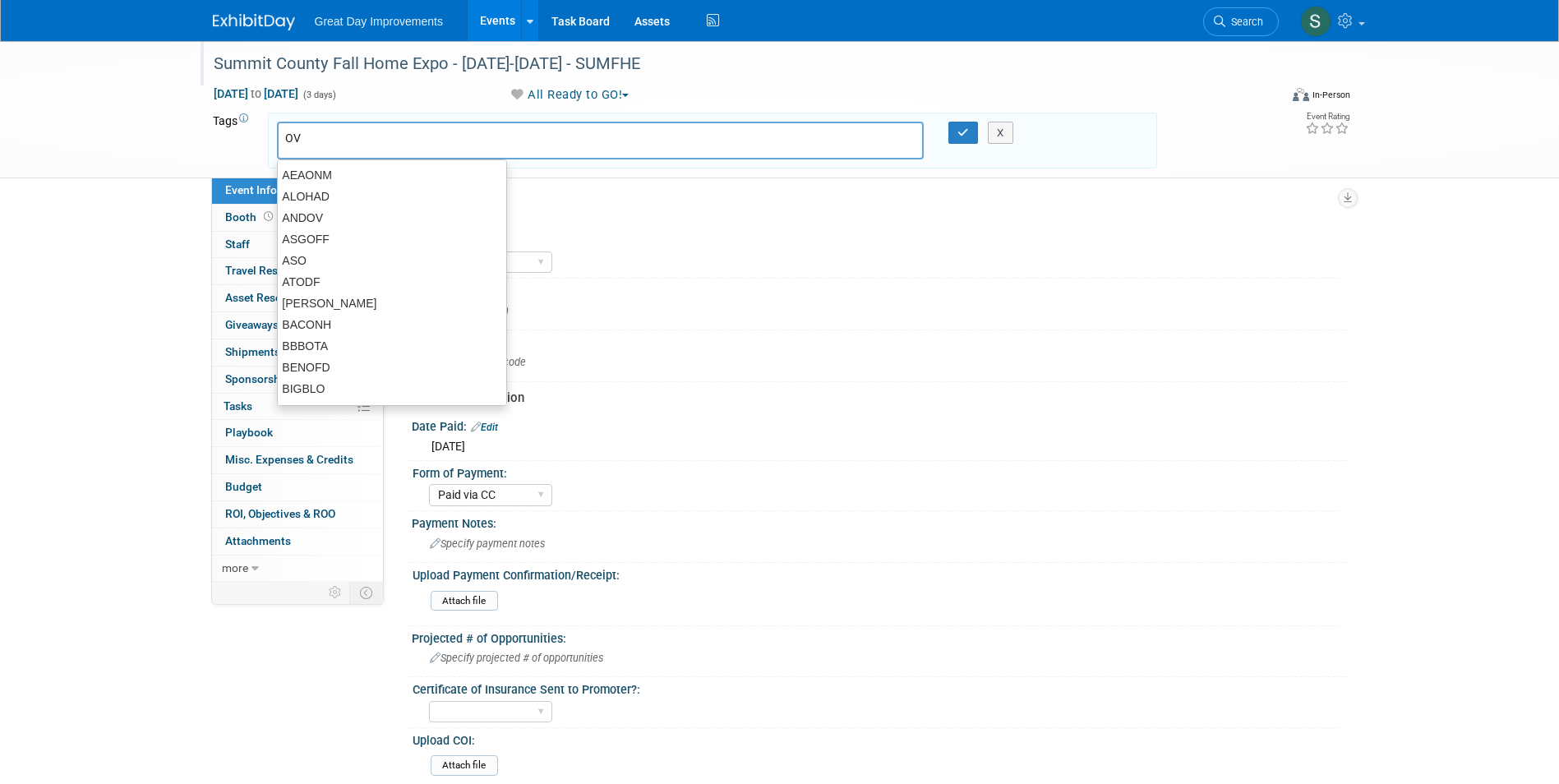
type input "OV"
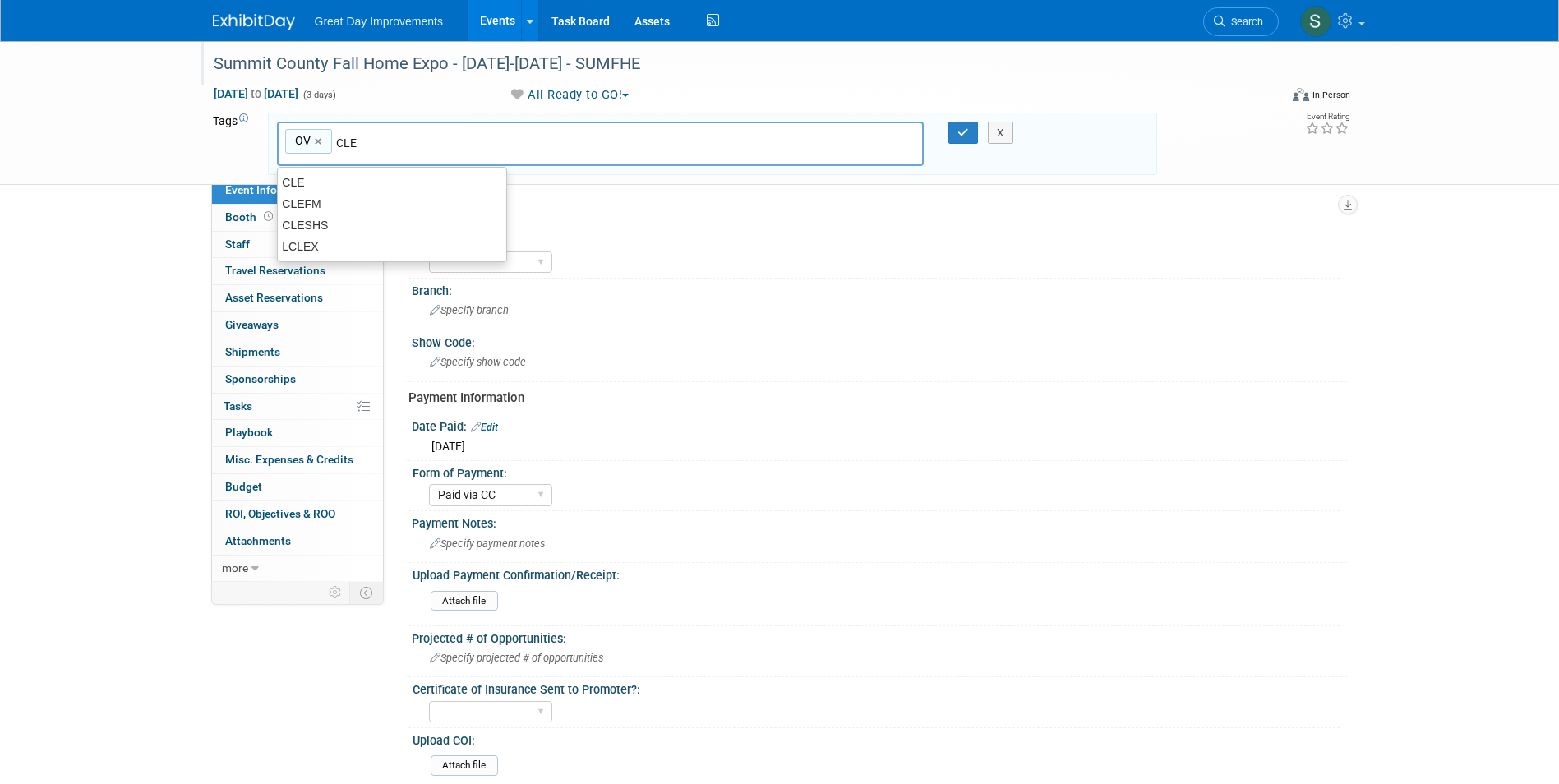
type input "CLE"
type input "OV, CLE"
type input "SUMFHE"
type input "OV, CLE, SUMFHE"
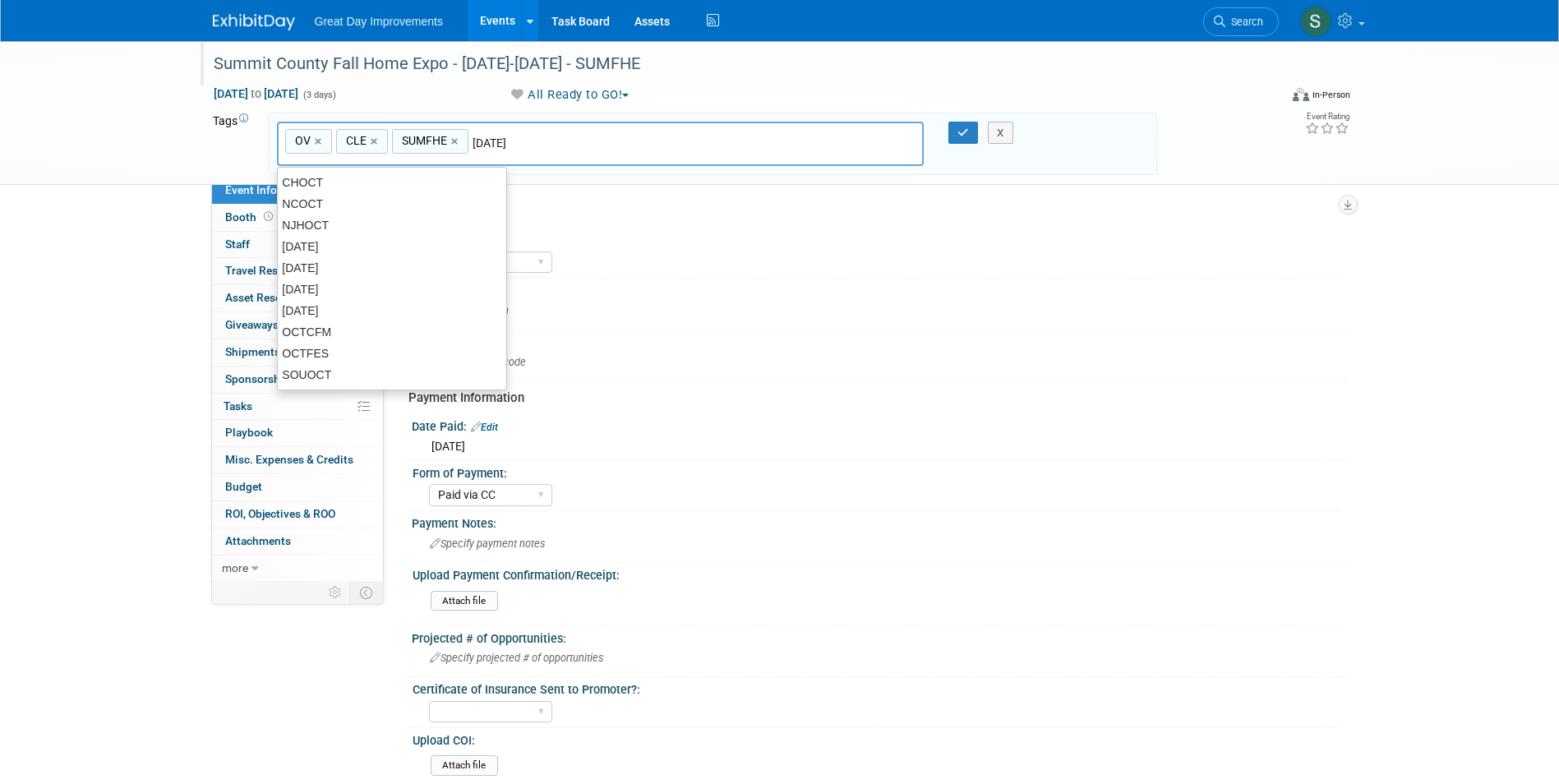
type input "[DATE]"
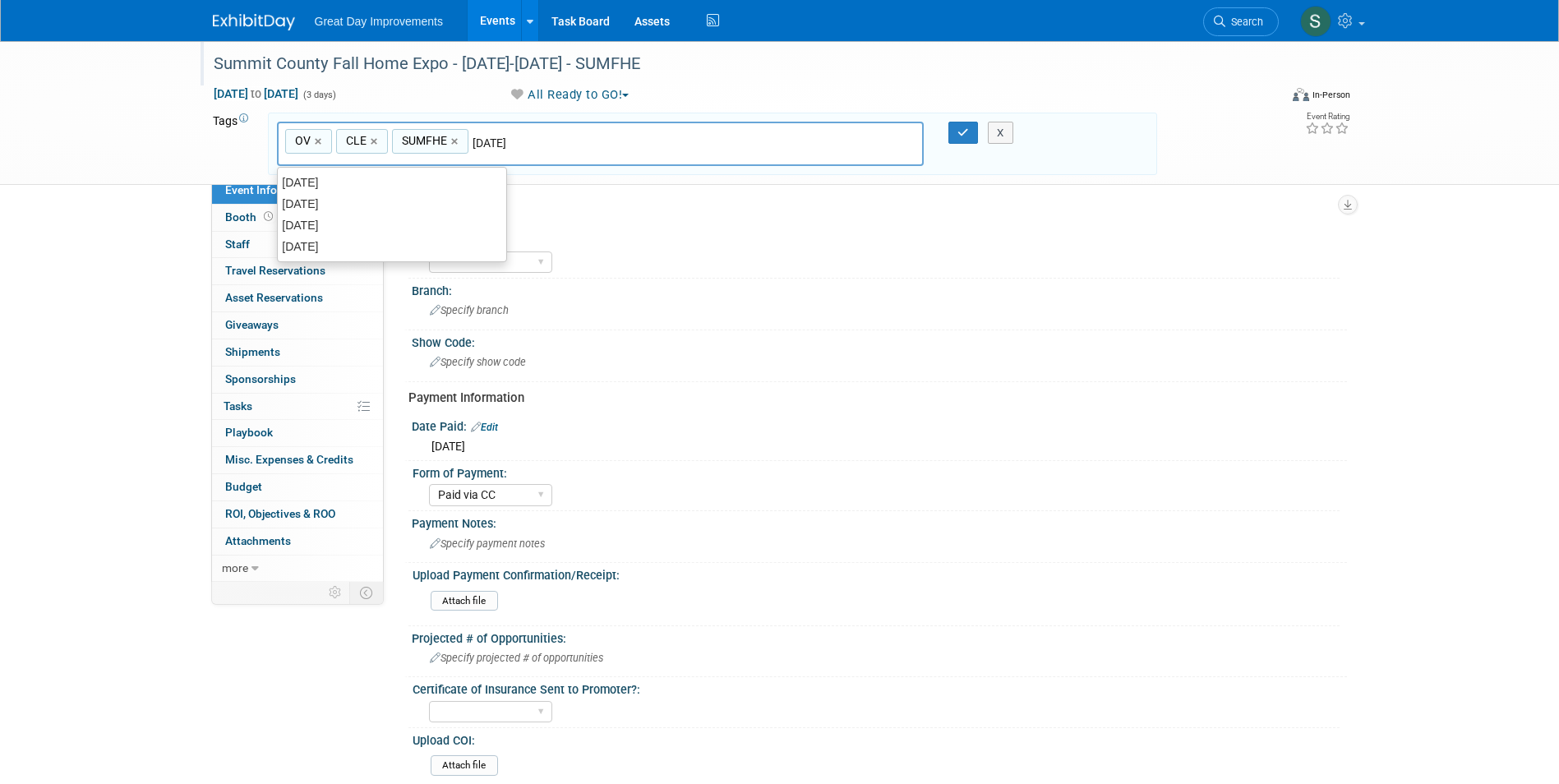
type input "OV, CLE, SUMFHE, OCT25"
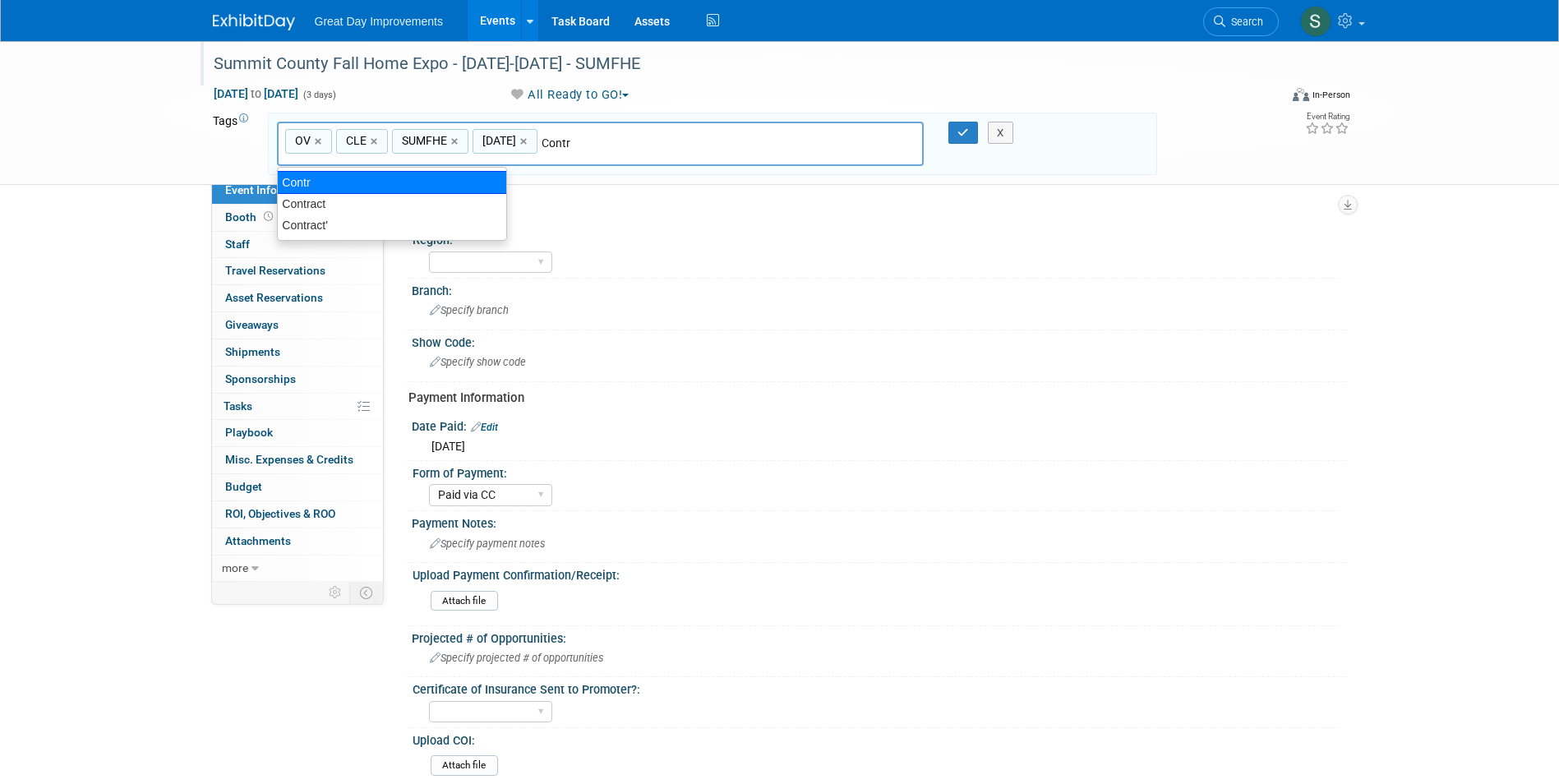
type input "Contract"
type input "OV, CLE, SUMFHE, OCT25, Contract"
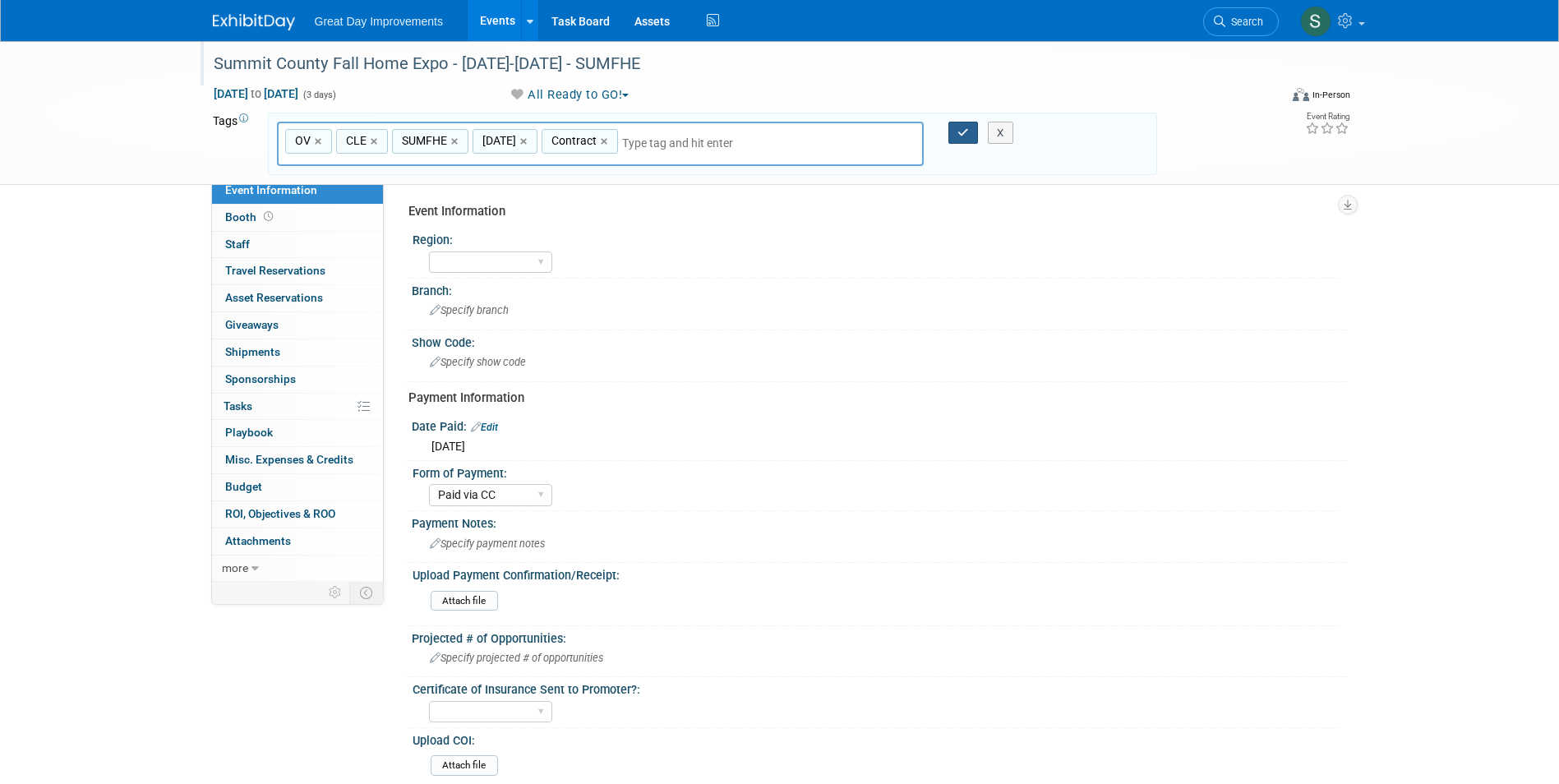
drag, startPoint x: 961, startPoint y: 138, endPoint x: 618, endPoint y: 194, distance: 347.5
click at [961, 138] on button "button" at bounding box center [963, 132] width 30 height 23
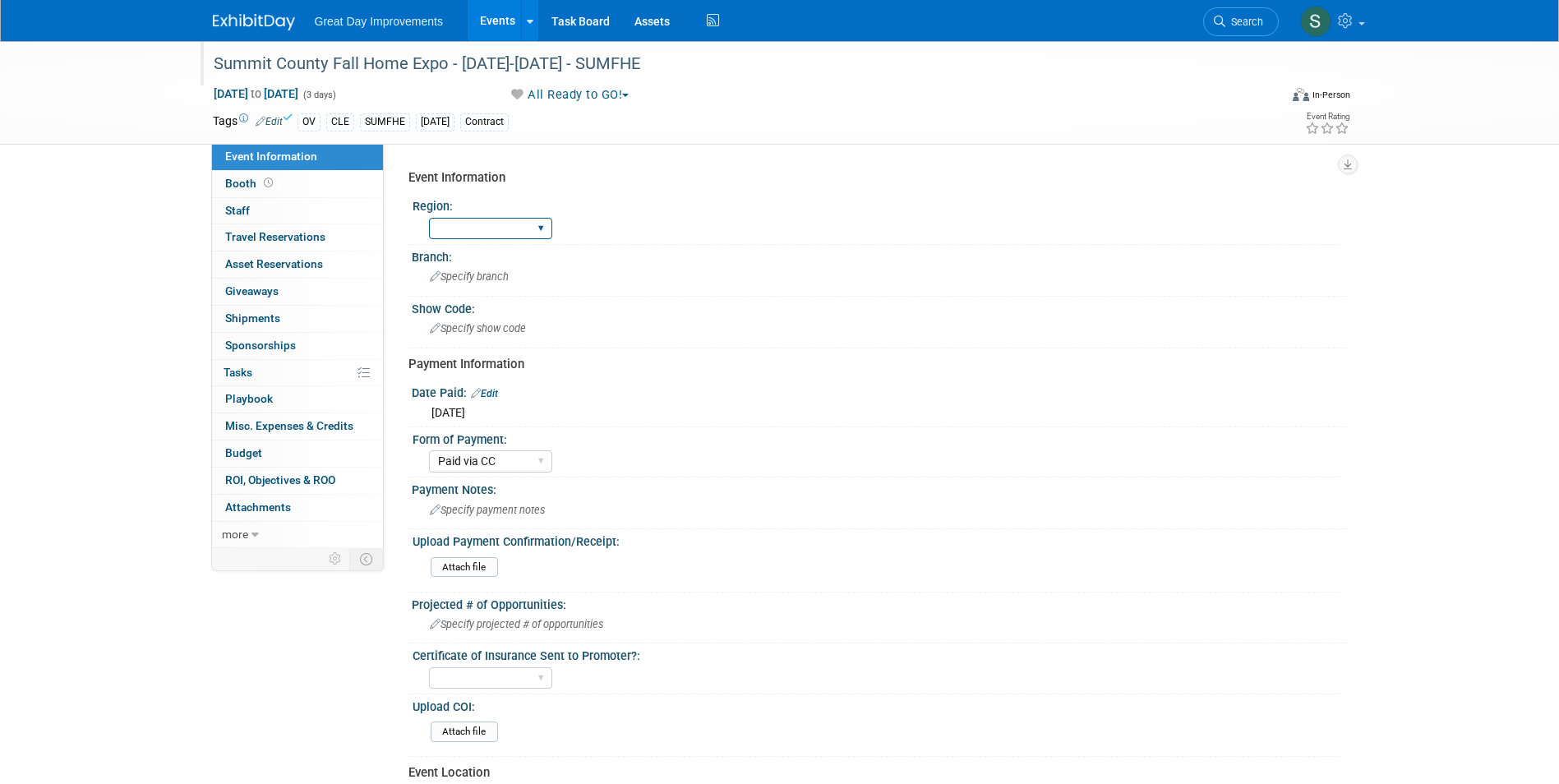
click at [483, 229] on select "GC MA MW MTW NE NEW OV PL PNW SA SE SC UMW FL" at bounding box center [491, 228] width 123 height 22
select select "OV"
click at [429, 217] on select "GC MA MW MTW NE NEW OV PL PNW SA SE SC UMW FL" at bounding box center [491, 228] width 123 height 22
click at [486, 276] on span "Specify branch" at bounding box center [470, 277] width 79 height 13
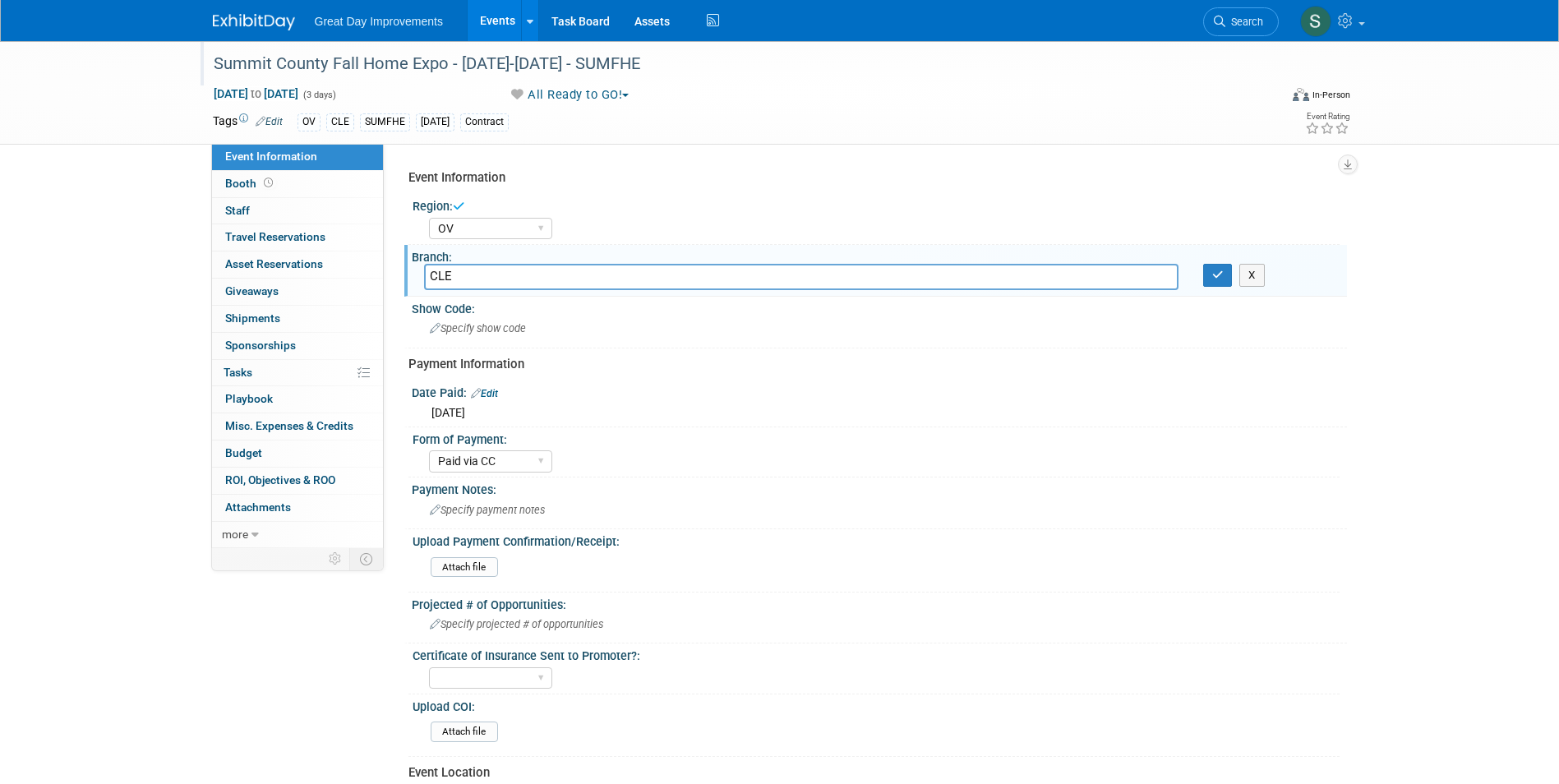
type input "CLE"
click at [1207, 279] on button "button" at bounding box center [1218, 275] width 30 height 23
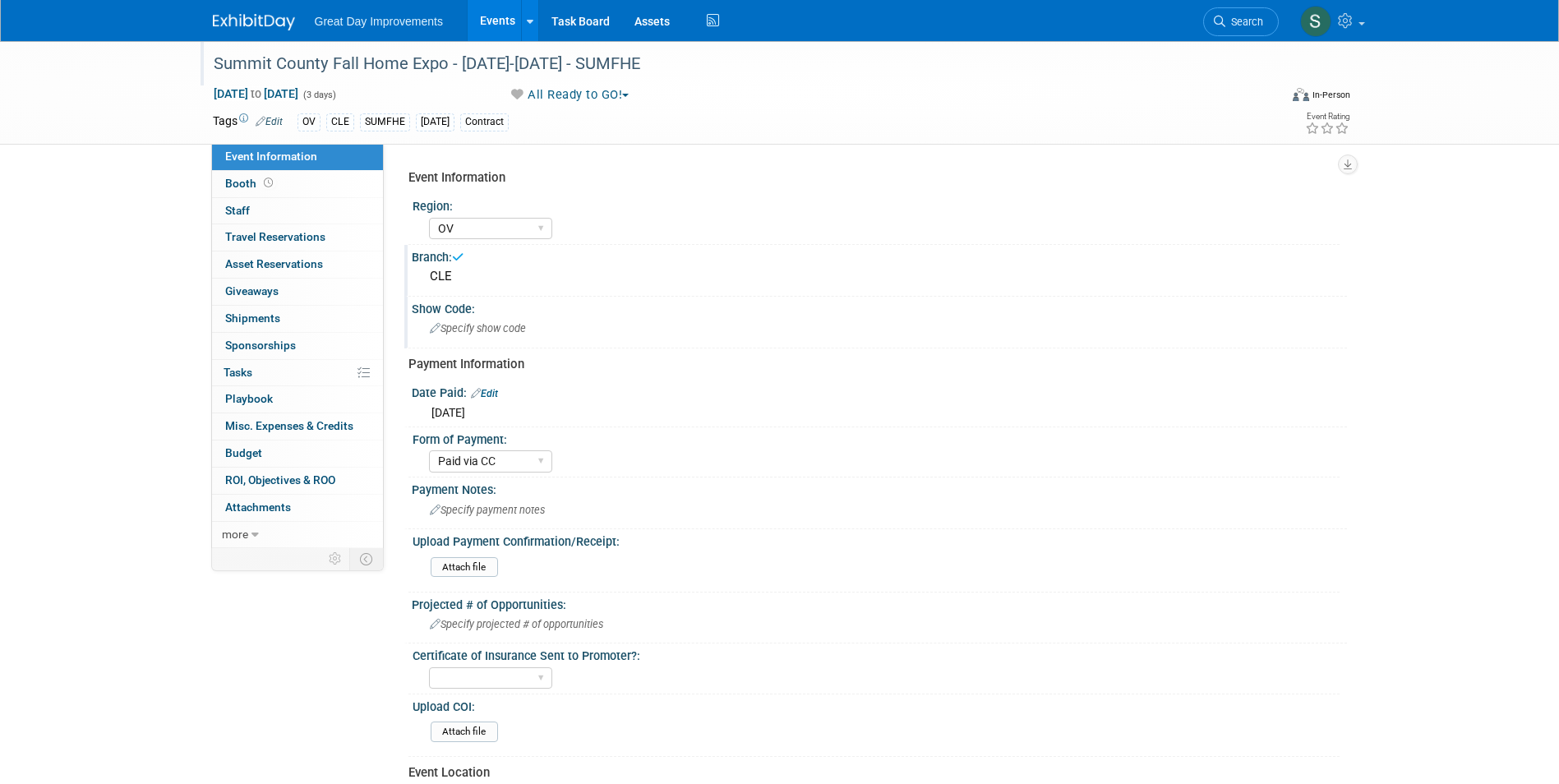
click at [562, 319] on div "Specify show code" at bounding box center [879, 328] width 911 height 25
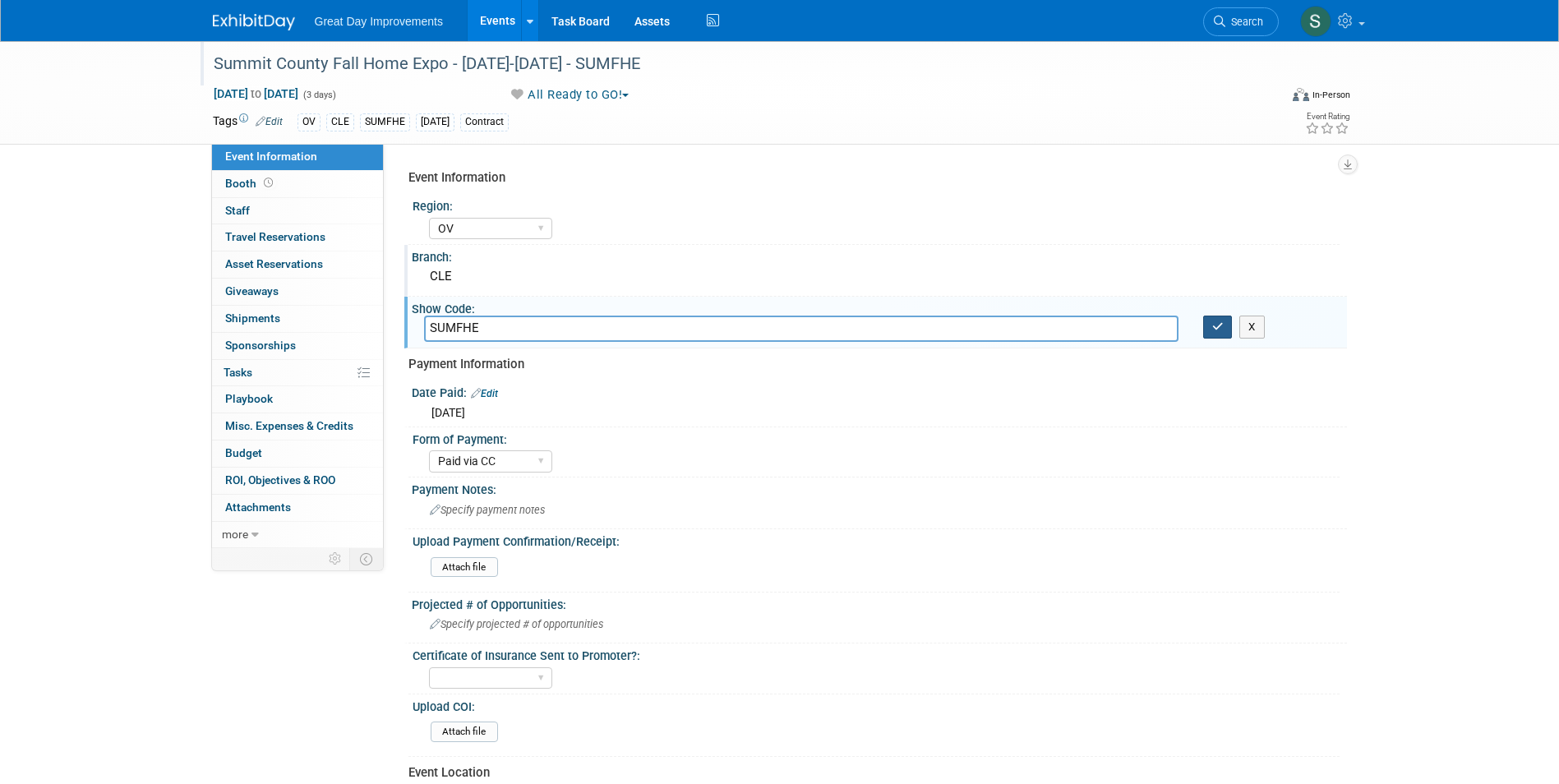
type input "SUMFHE"
click at [1217, 322] on button "button" at bounding box center [1218, 326] width 30 height 23
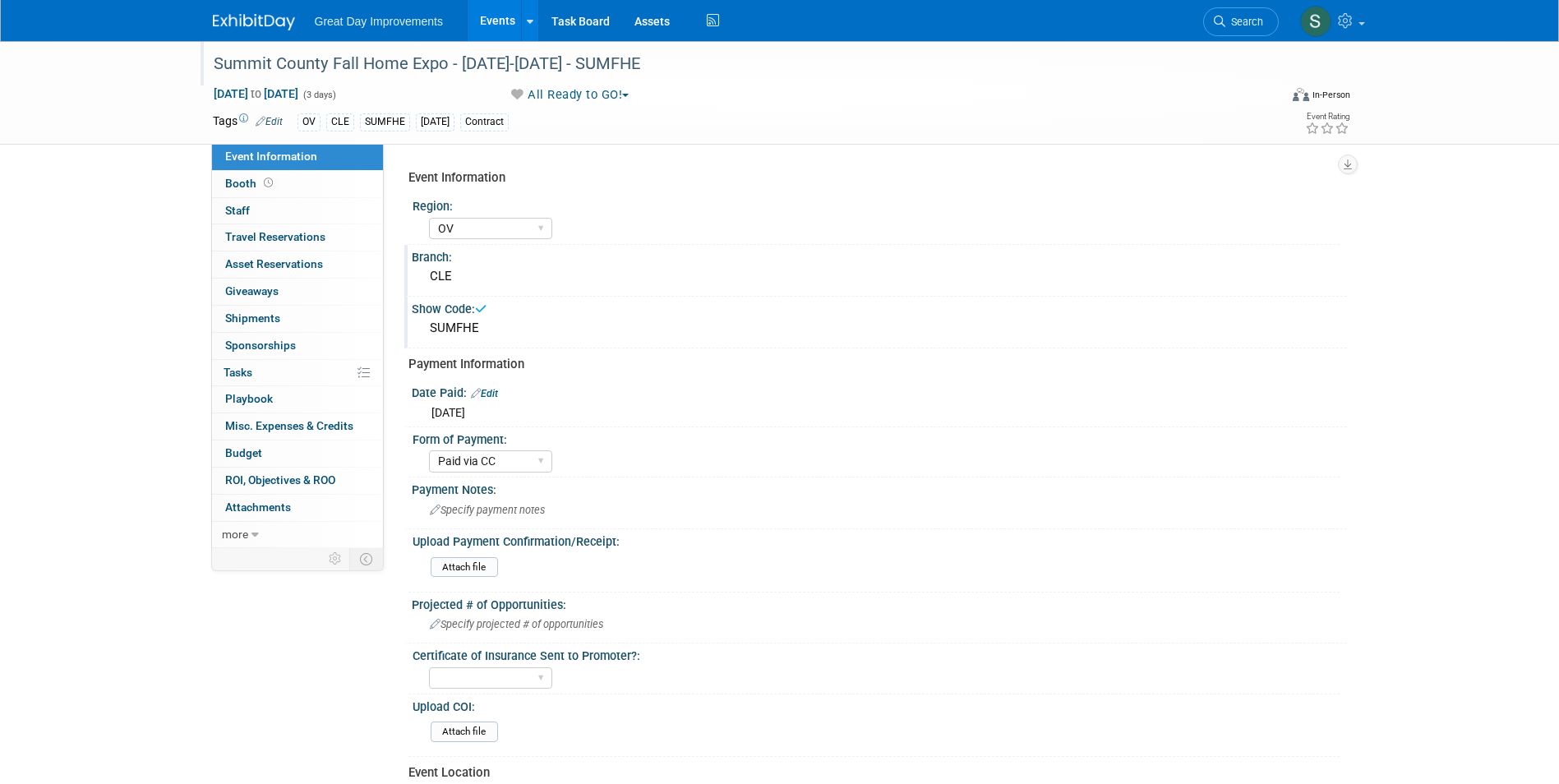
click at [254, 14] on link at bounding box center [263, 14] width 102 height 13
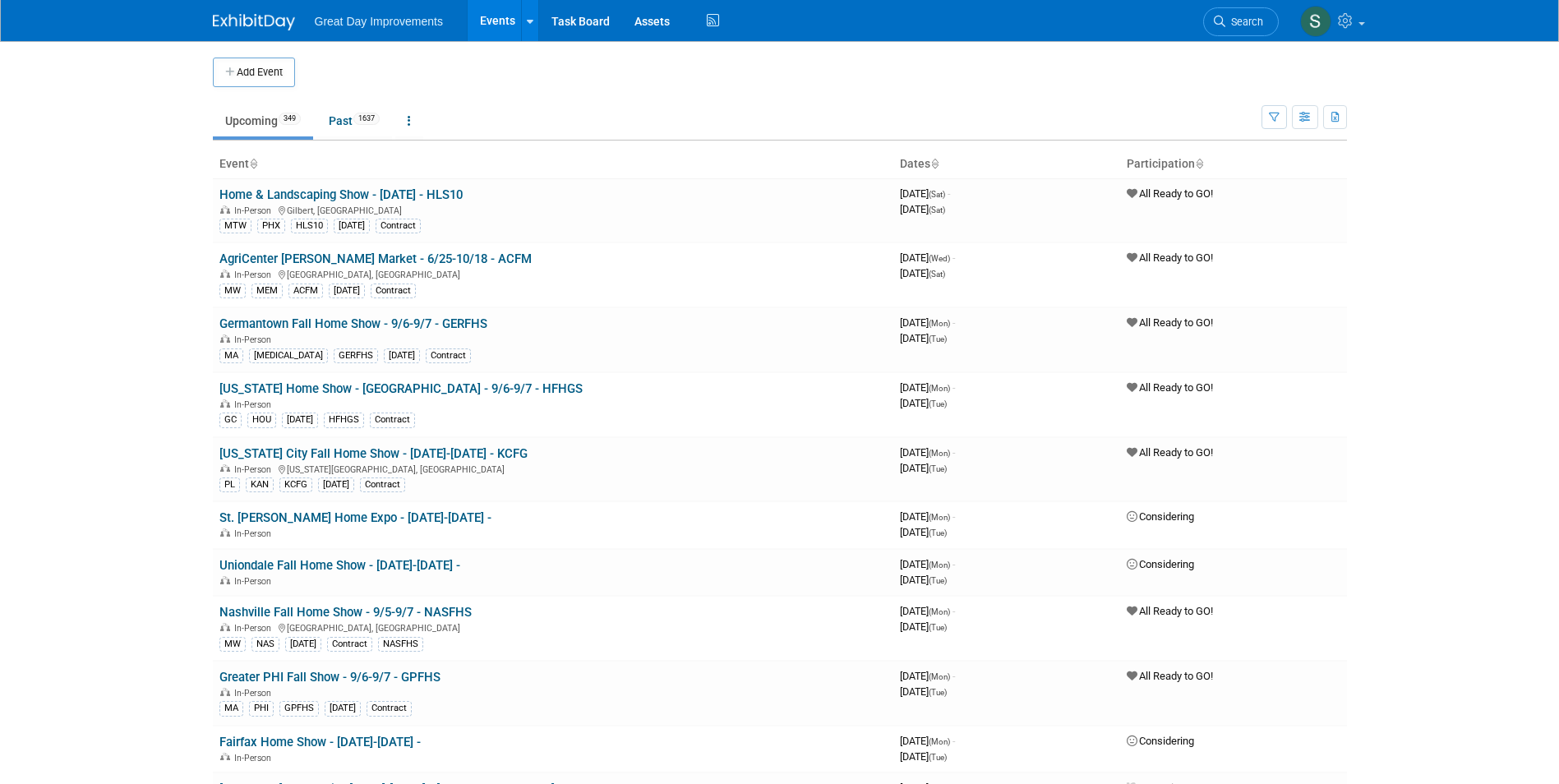
click at [1240, 24] on span "Search" at bounding box center [1244, 22] width 38 height 13
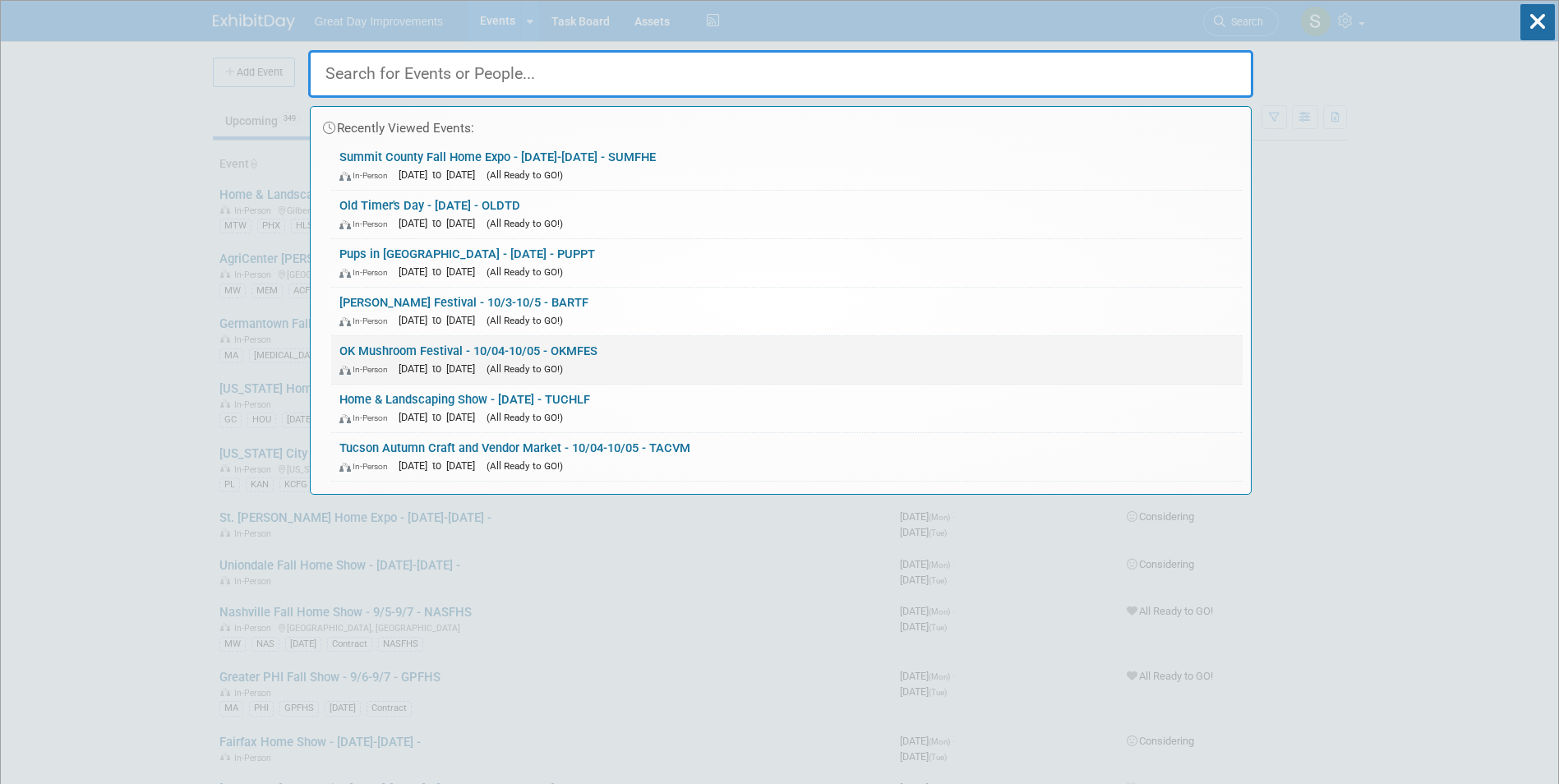
click at [580, 357] on link "OK Mushroom Festival - 10/04-10/05 - OKMFES In-Person [DATE] to [DATE] (All Rea…" at bounding box center [787, 360] width 911 height 48
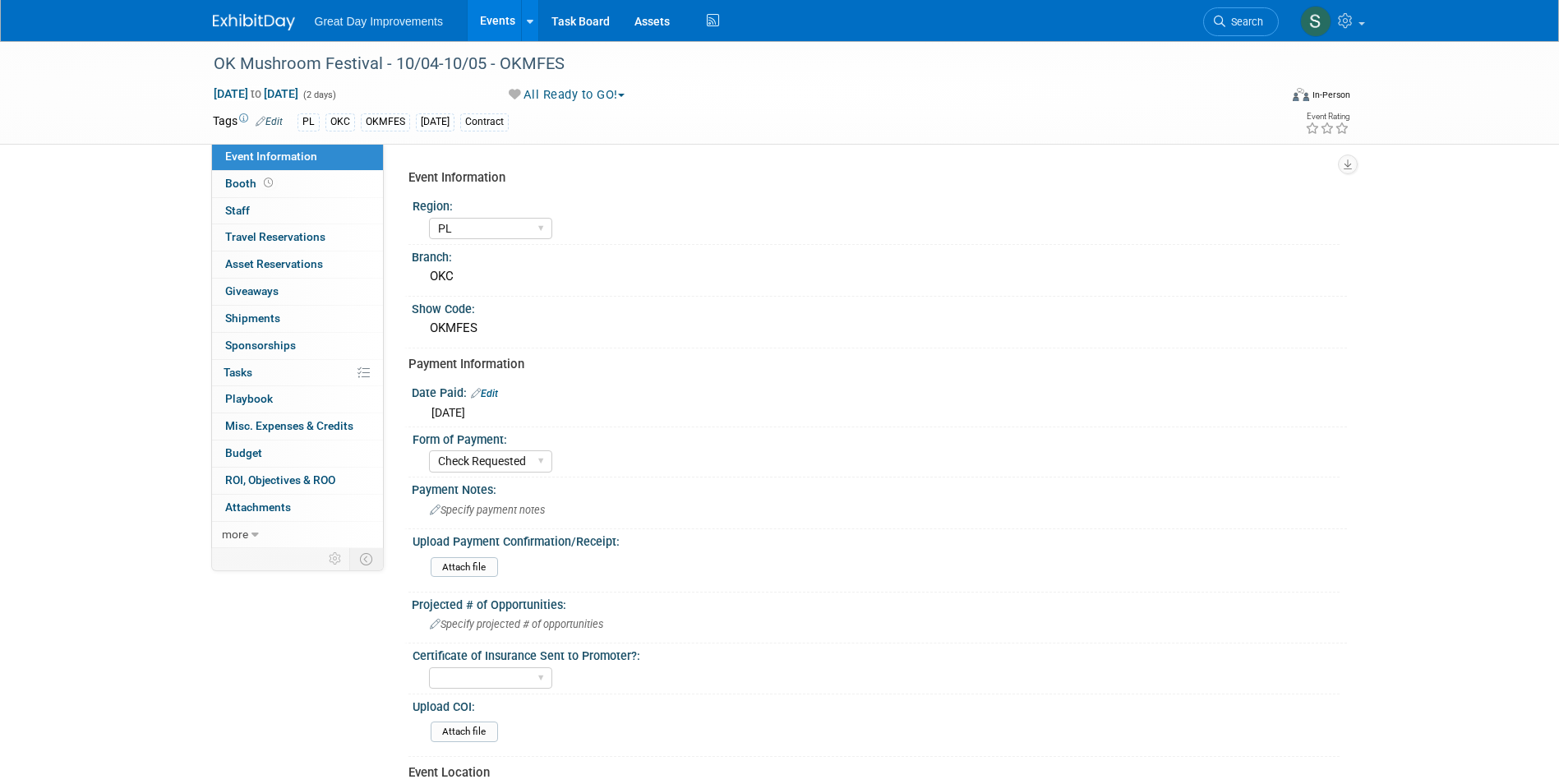
select select "PL"
select select "Check Requested"
click at [465, 413] on span "Thu. May 1, 2025" at bounding box center [449, 413] width 34 height 13
click at [494, 395] on link "Edit" at bounding box center [485, 394] width 27 height 12
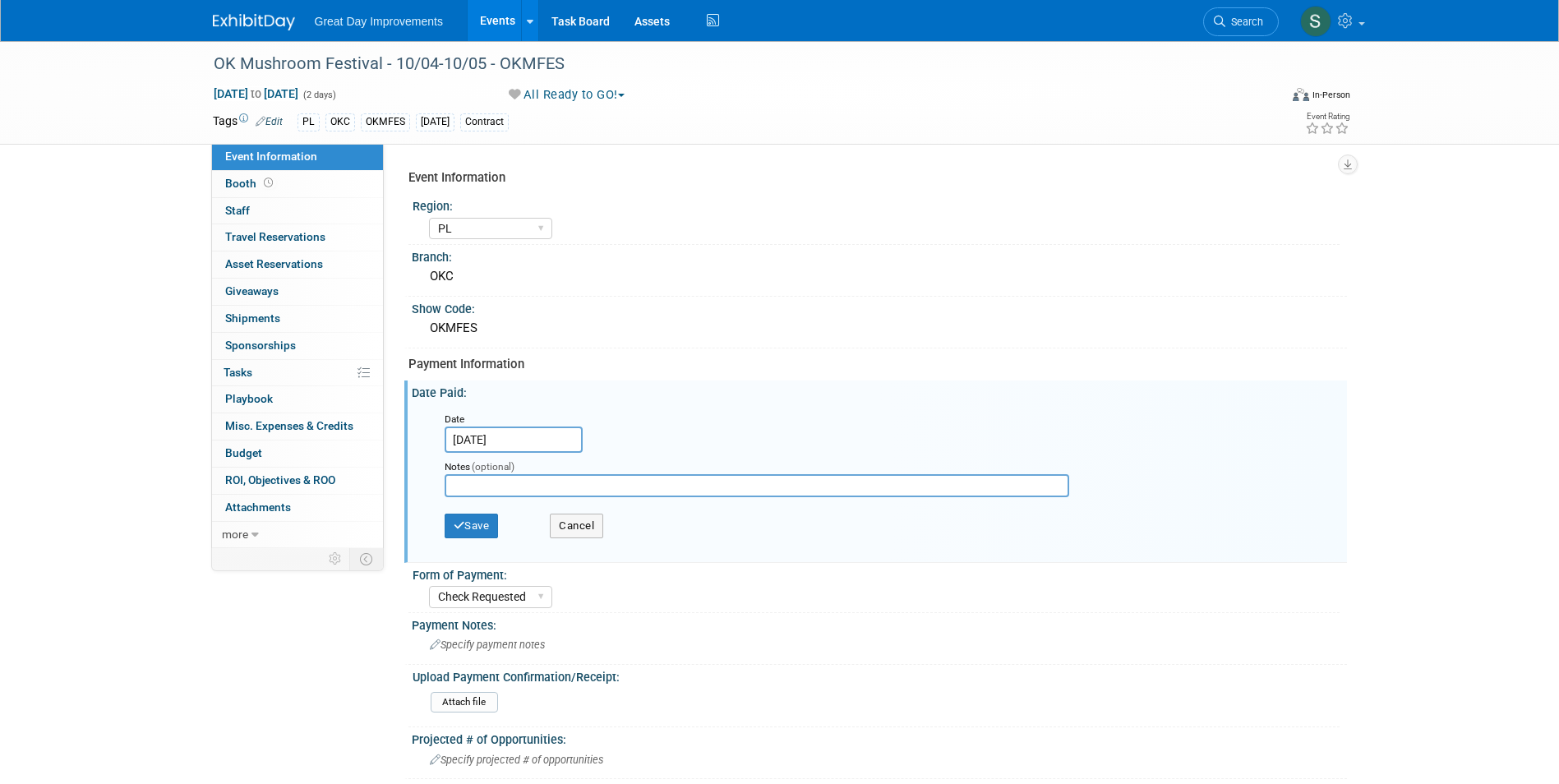
click at [530, 436] on input "May 1, 2025" at bounding box center [513, 439] width 138 height 26
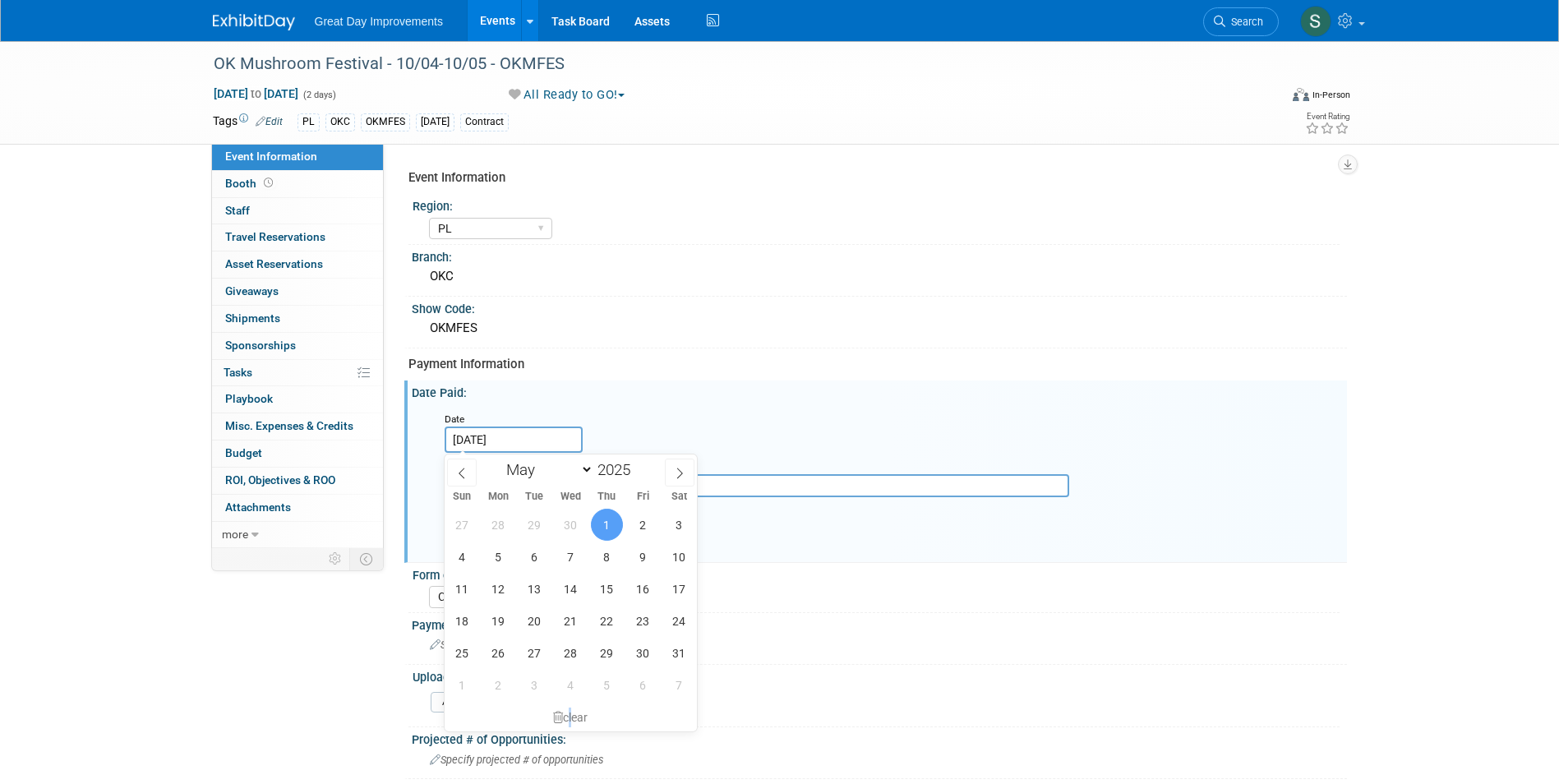
click at [567, 721] on div "clear" at bounding box center [571, 717] width 253 height 28
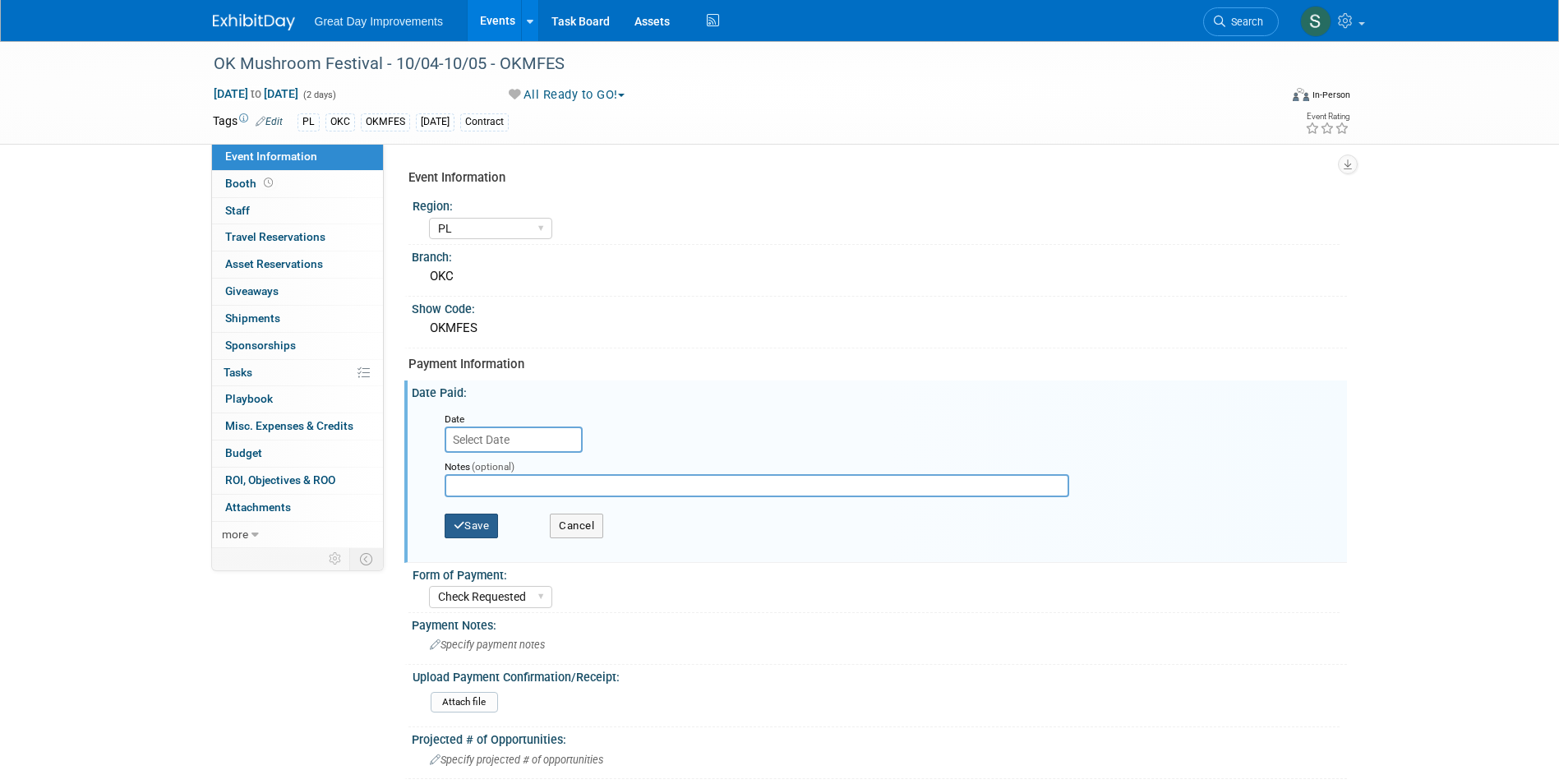
click at [470, 518] on button "Save" at bounding box center [471, 525] width 54 height 24
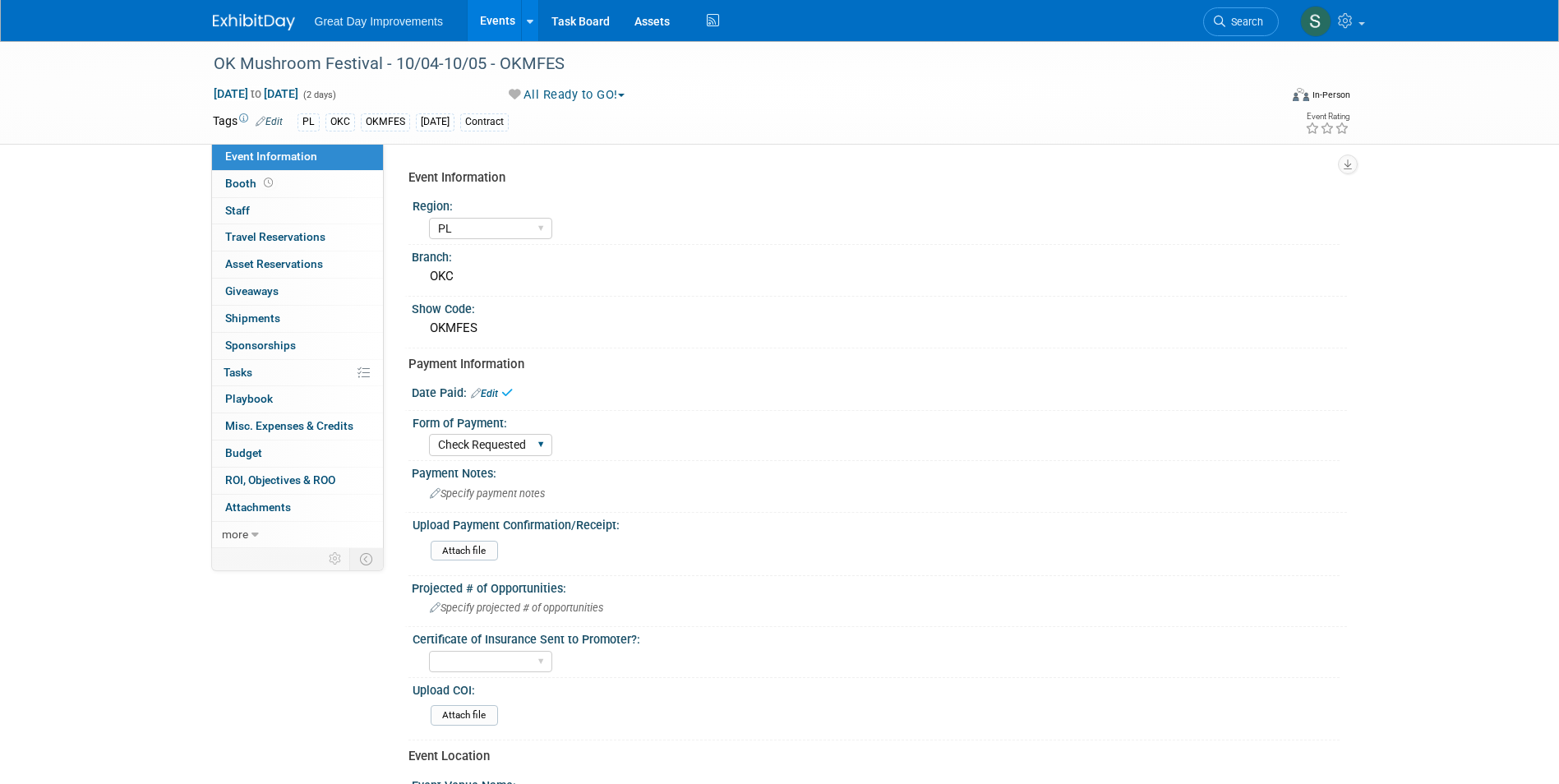
drag, startPoint x: 484, startPoint y: 443, endPoint x: 492, endPoint y: 456, distance: 15.3
click at [484, 443] on select "Paid via CC Check Requested Pay at the Gate Other" at bounding box center [491, 445] width 123 height 22
select select
click at [429, 434] on select "Paid via CC Check Requested Pay at the Gate Other" at bounding box center [491, 445] width 123 height 22
click at [1239, 19] on span "Search" at bounding box center [1244, 22] width 38 height 13
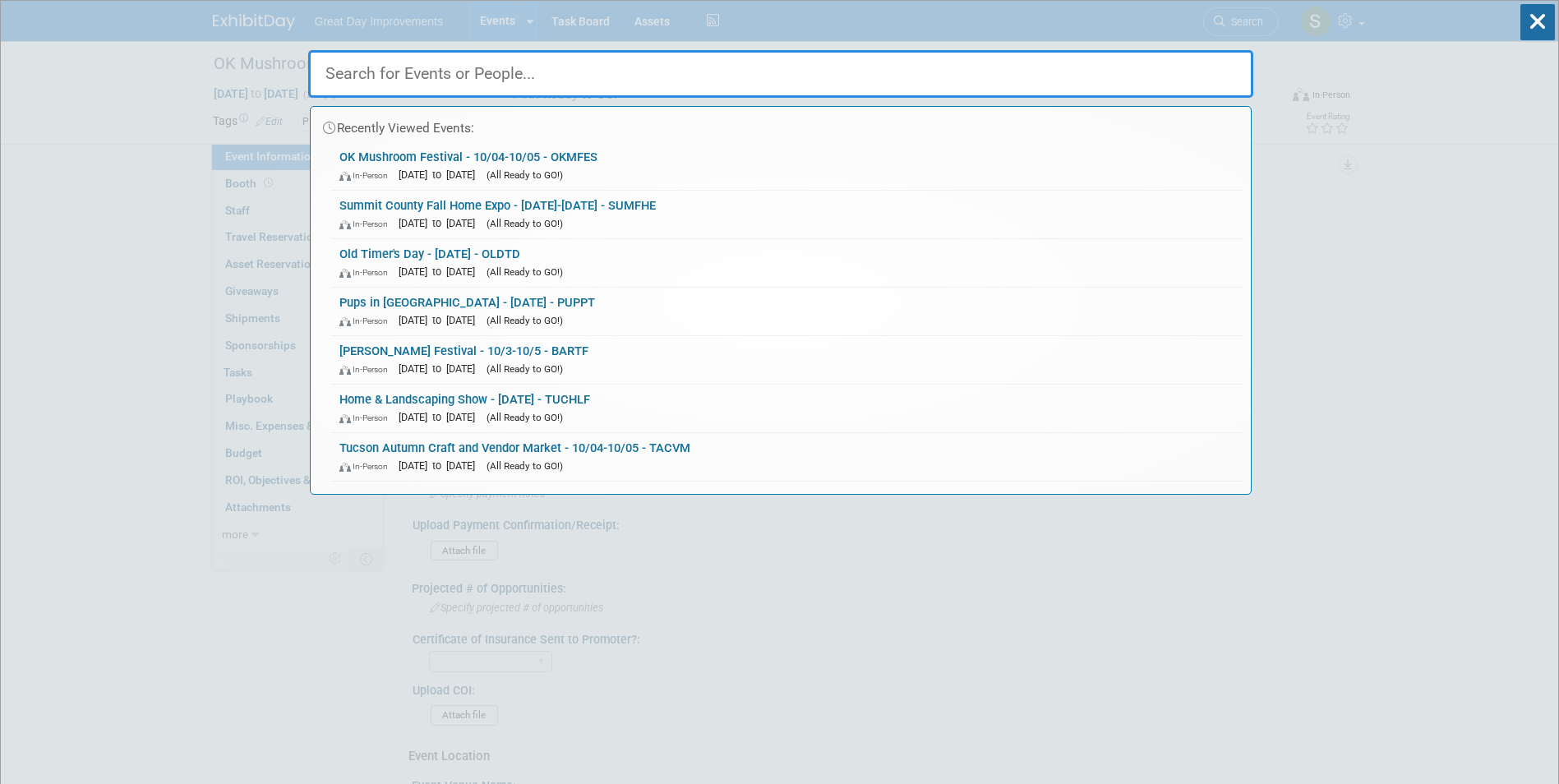
paste input "CARYUM"
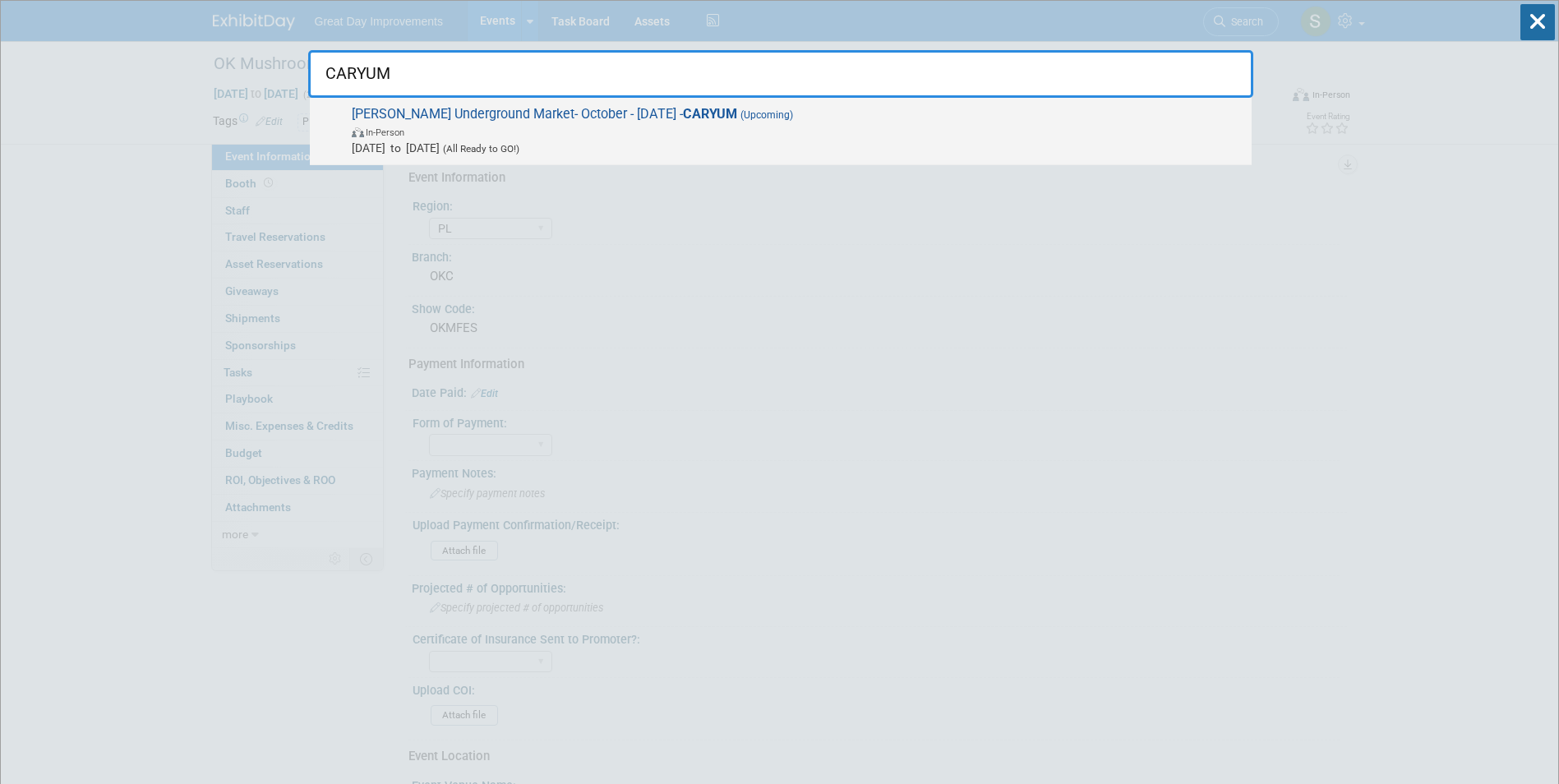
type input "CARYUM"
click at [652, 126] on span "In-Person" at bounding box center [798, 131] width 892 height 16
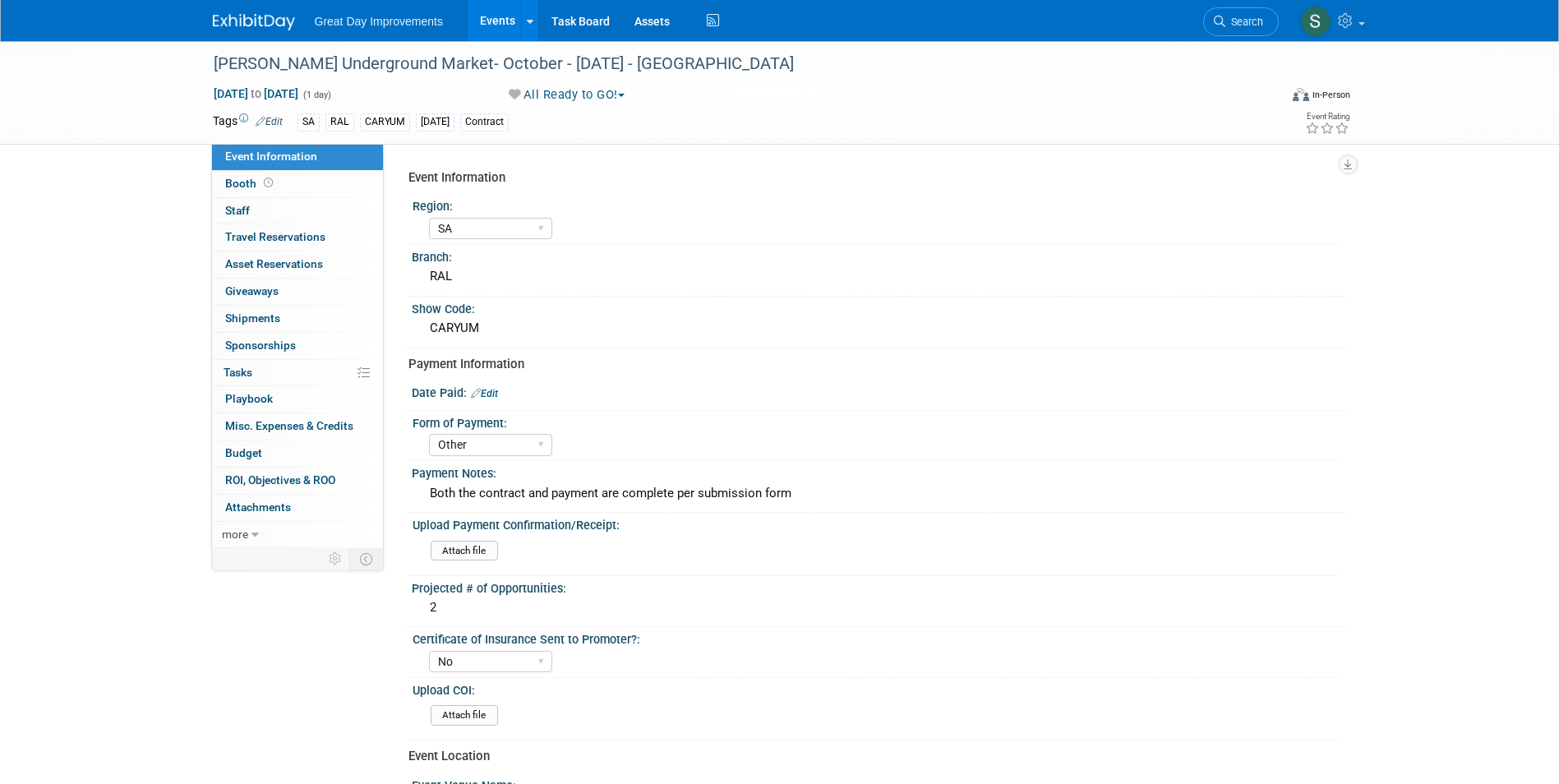
select select "SA"
select select "Other"
select select "No"
click at [1226, 17] on span "Search" at bounding box center [1244, 22] width 38 height 13
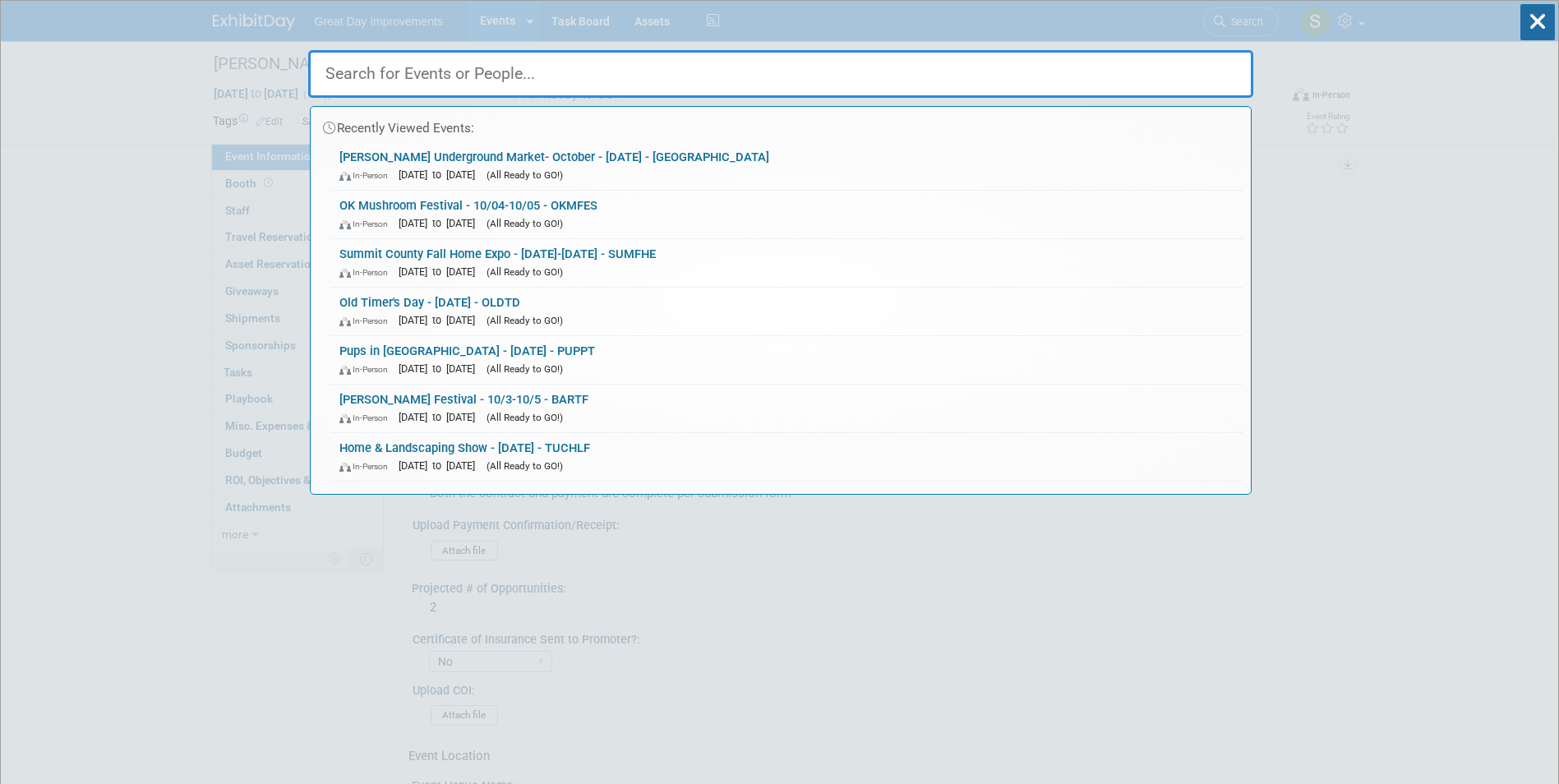
paste input "HAMFHS"
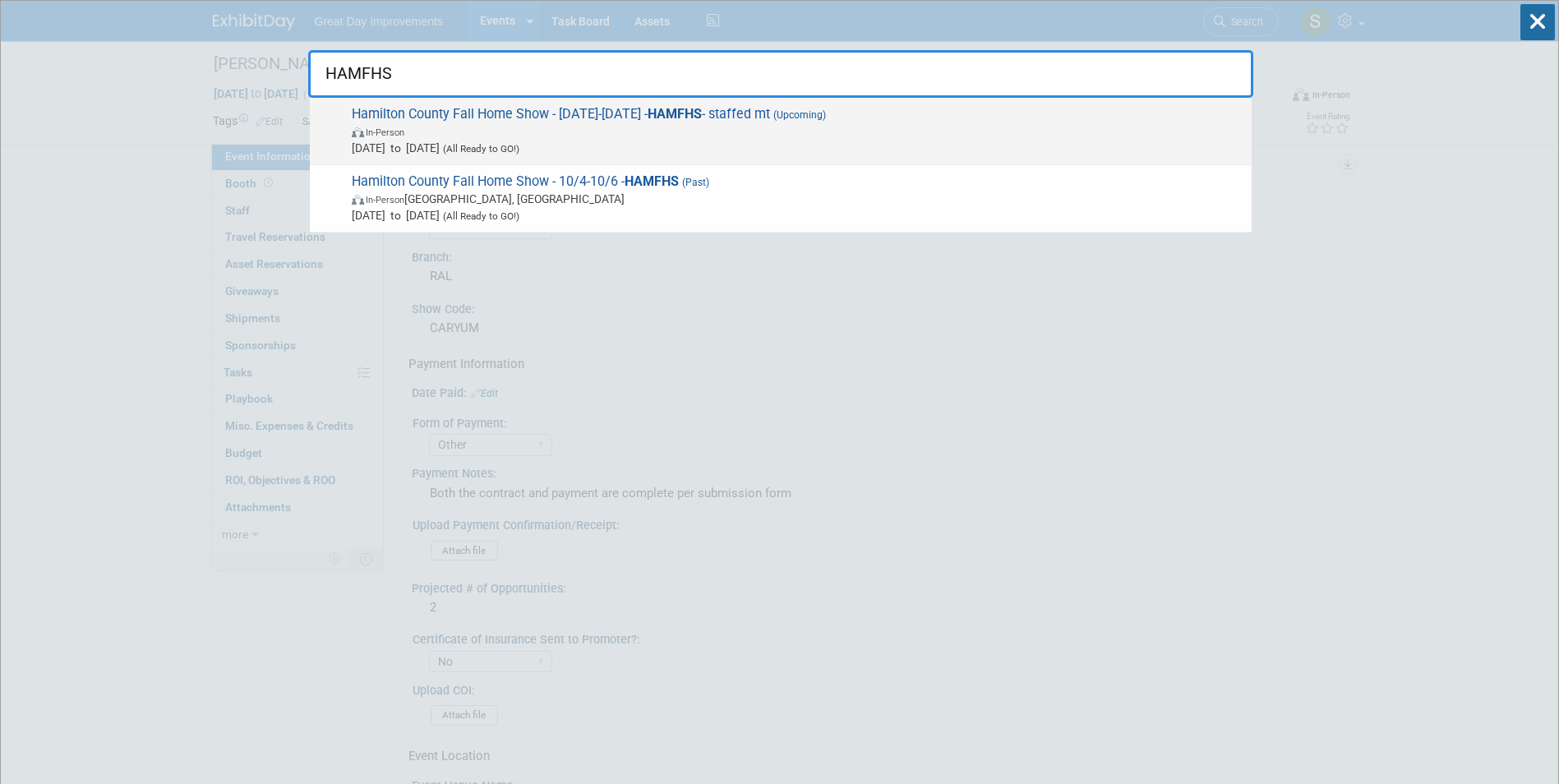
type input "HAMFHS"
click at [563, 126] on span "In-Person" at bounding box center [798, 131] width 892 height 16
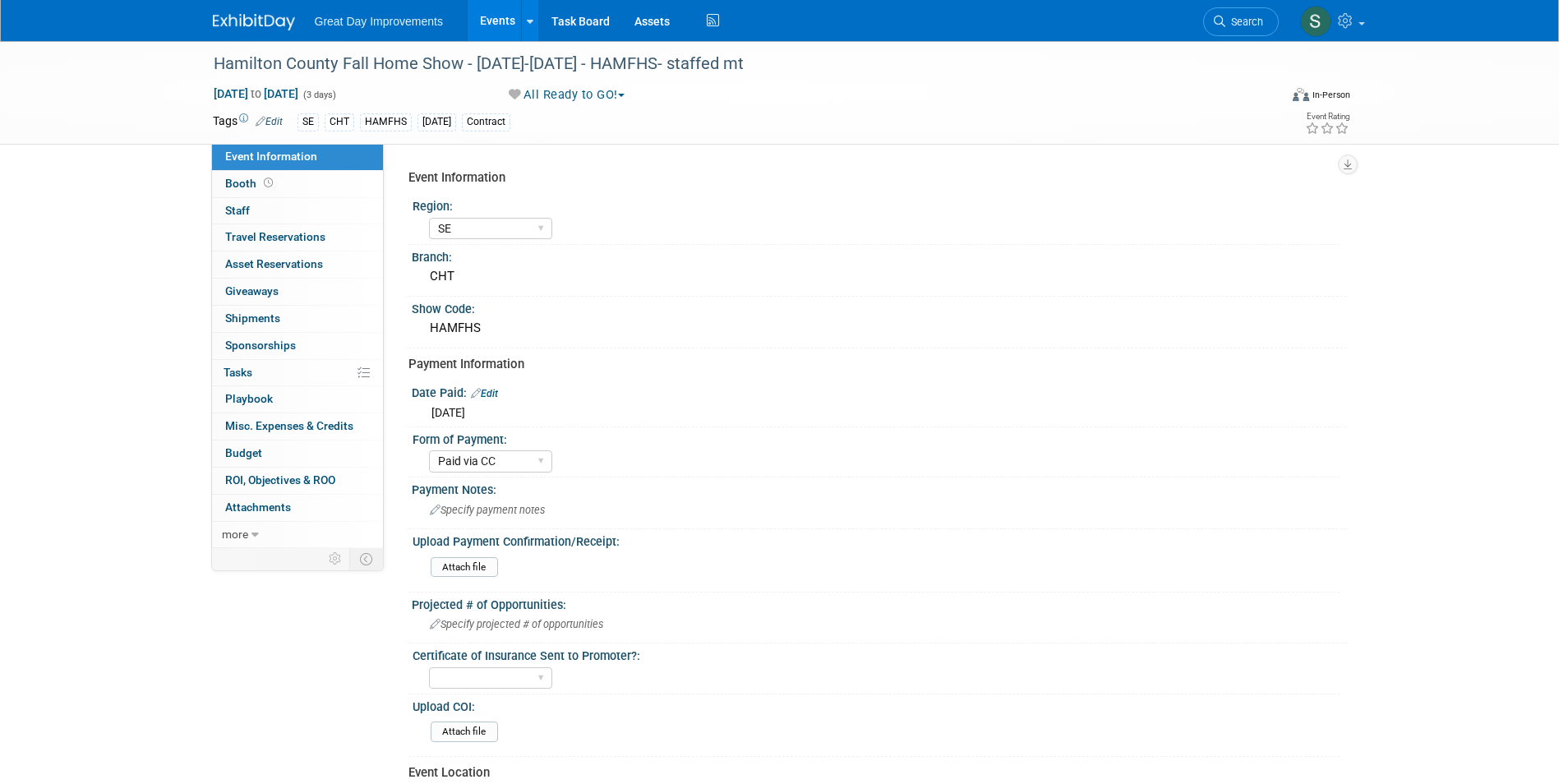
select select "SE"
select select "Paid via CC"
click at [1234, 18] on span "Search" at bounding box center [1244, 22] width 38 height 13
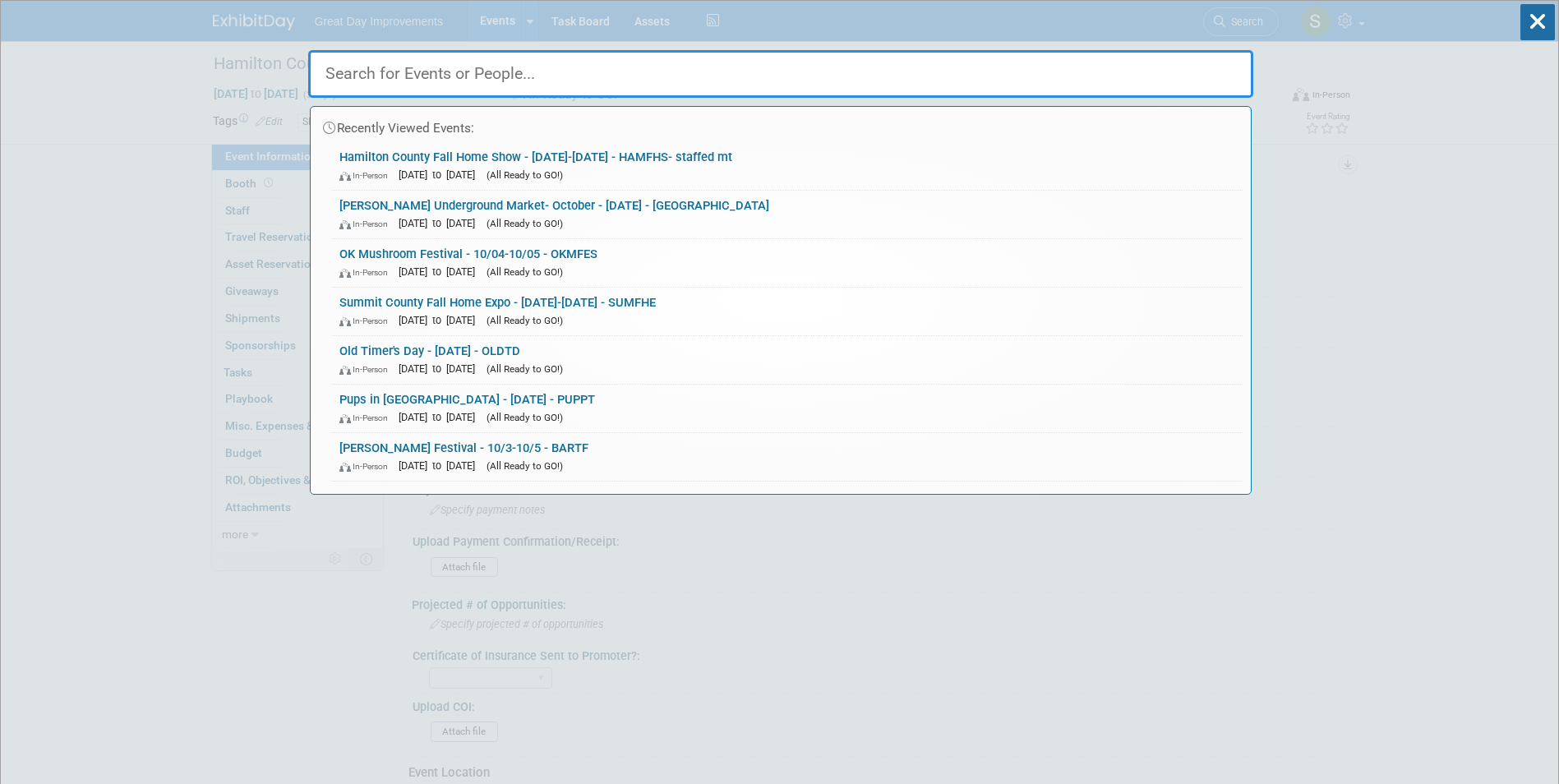
click at [563, 94] on input "text" at bounding box center [781, 73] width 945 height 48
paste input "HNTFHS"
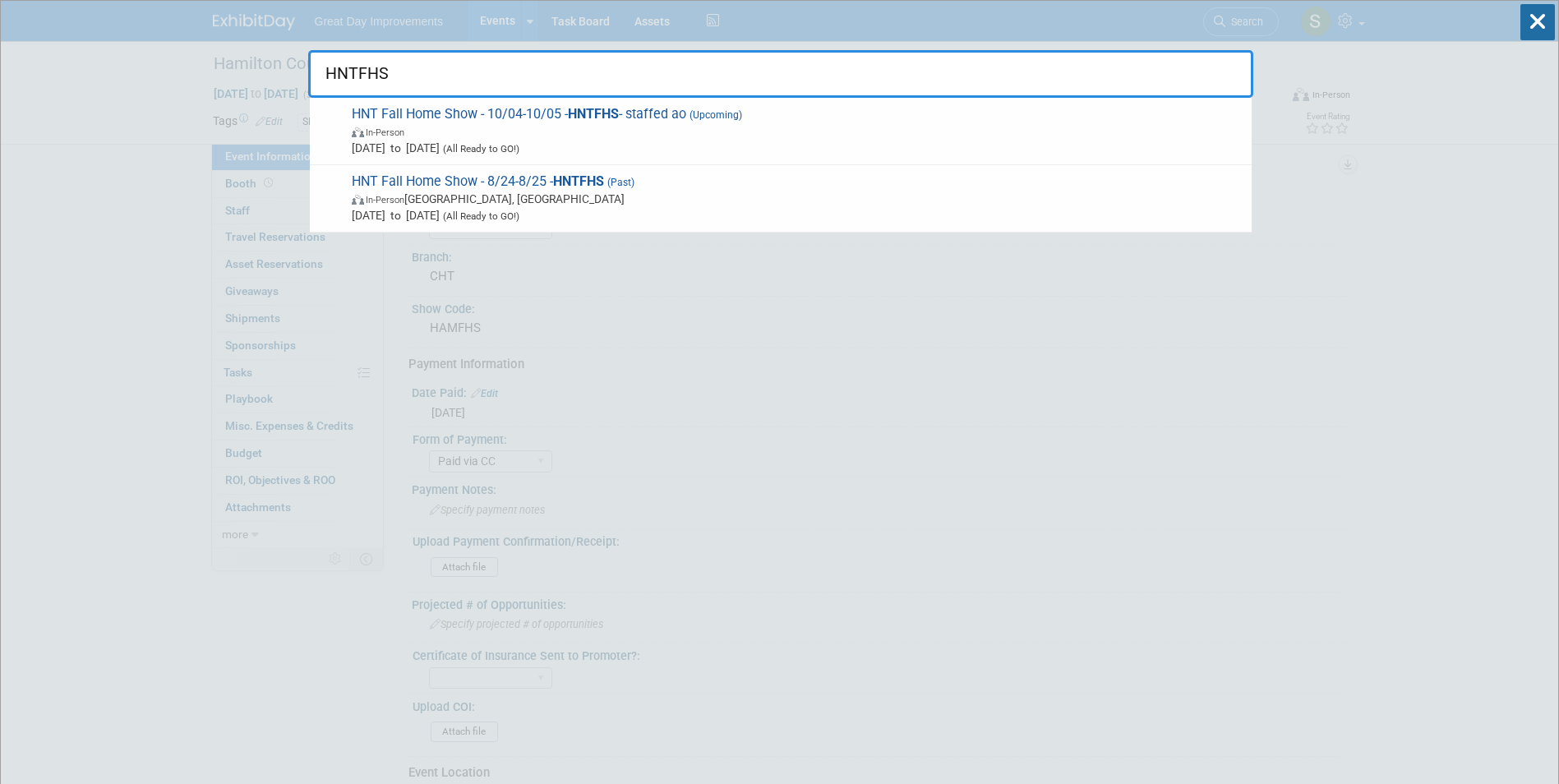
type input "HNTFHS"
click at [517, 122] on span "HNT Fall Home Show - 10/04-10/05 - HNTFHS - staffed ao (Upcoming) In-Person Oct…" at bounding box center [794, 131] width 896 height 50
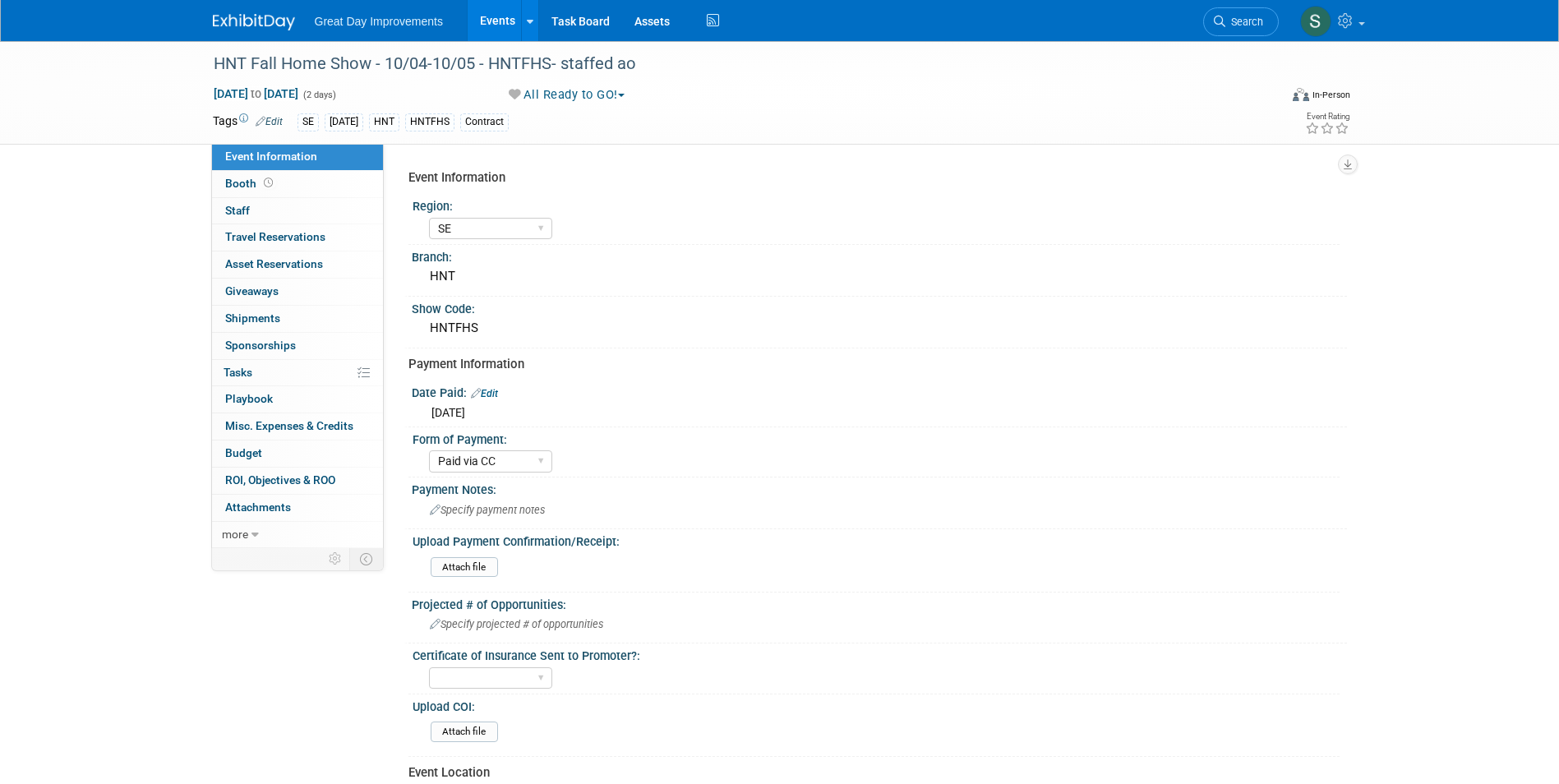
select select "SE"
select select "Paid via CC"
click at [266, 5] on div at bounding box center [263, 15] width 102 height 30
click at [263, 12] on link at bounding box center [263, 14] width 102 height 13
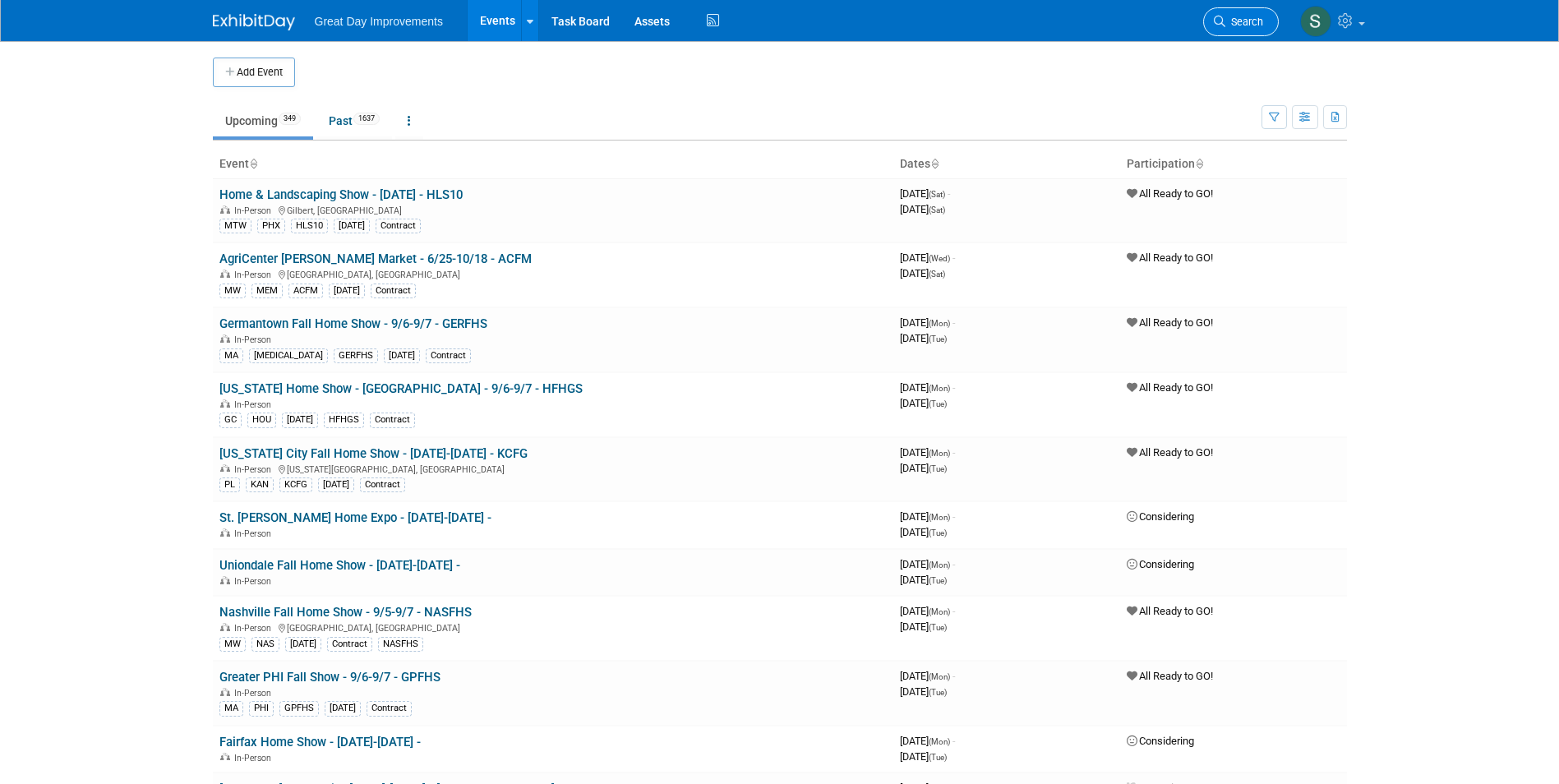
click at [1234, 22] on span "Search" at bounding box center [1244, 22] width 38 height 13
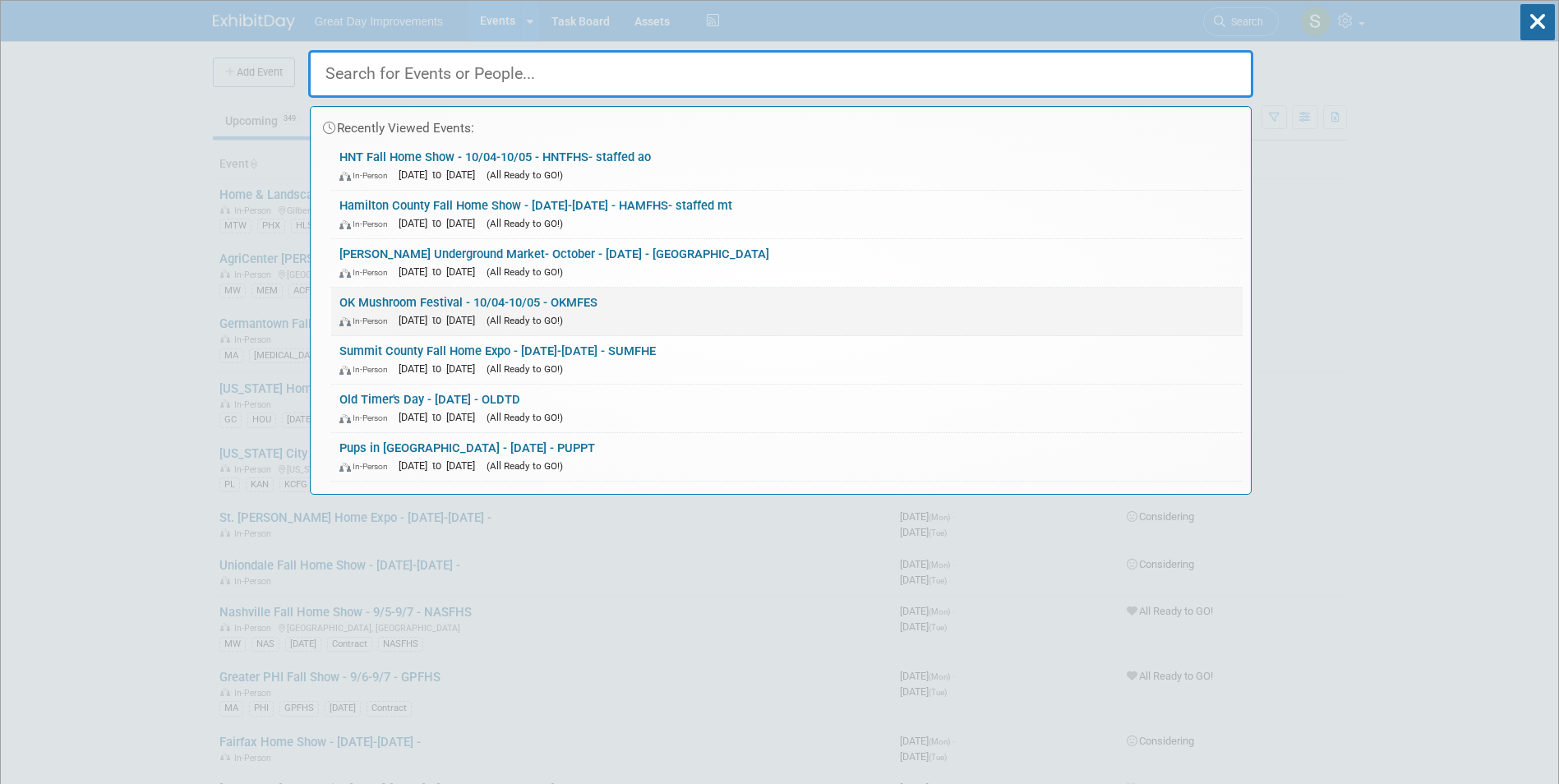
click at [659, 313] on div "In-Person Oct 4, 2025 to Oct 5, 2025 (All Ready to GO!)" at bounding box center [788, 320] width 895 height 17
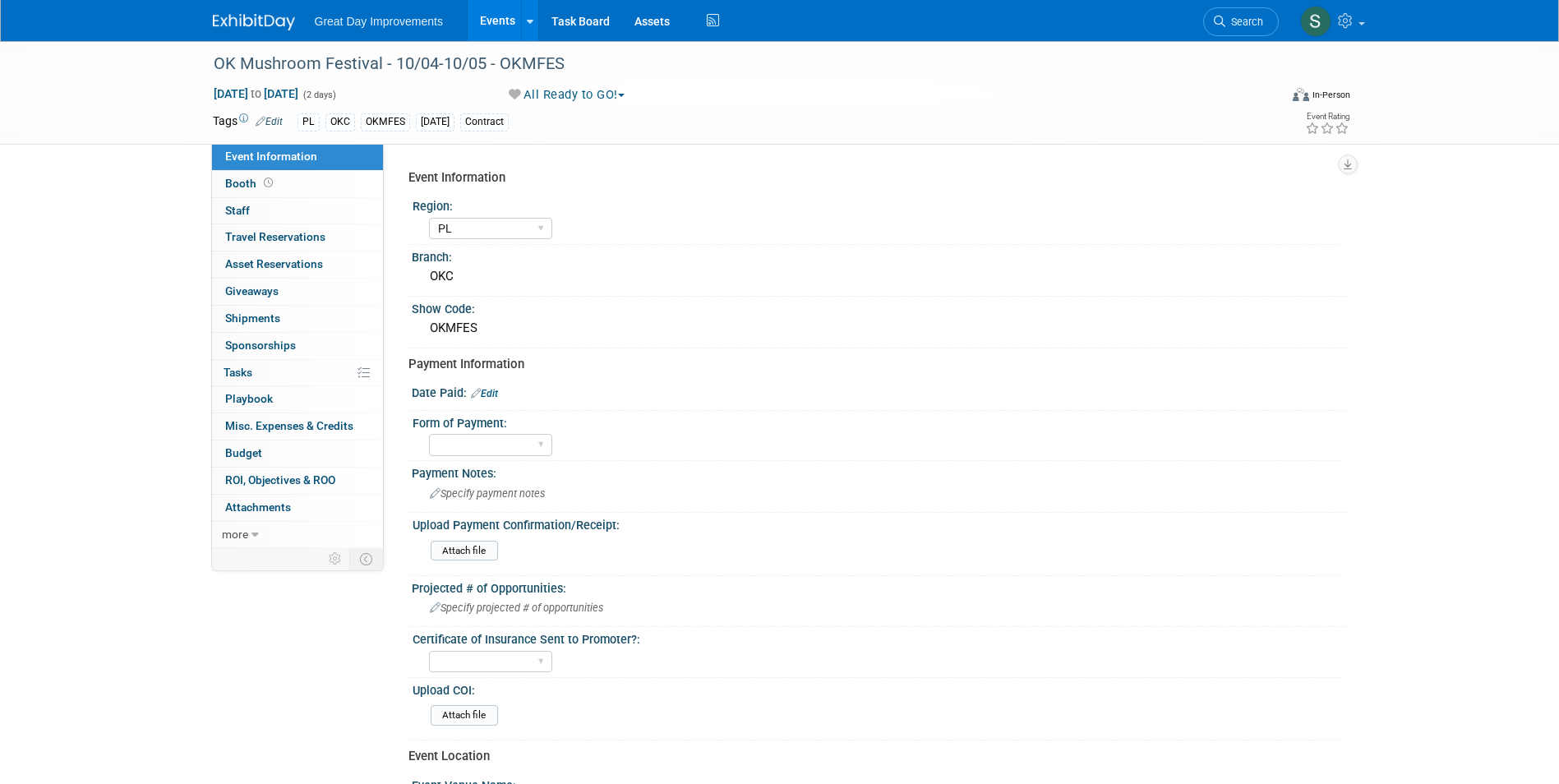
select select "PL"
click at [492, 399] on link "Edit" at bounding box center [485, 394] width 27 height 12
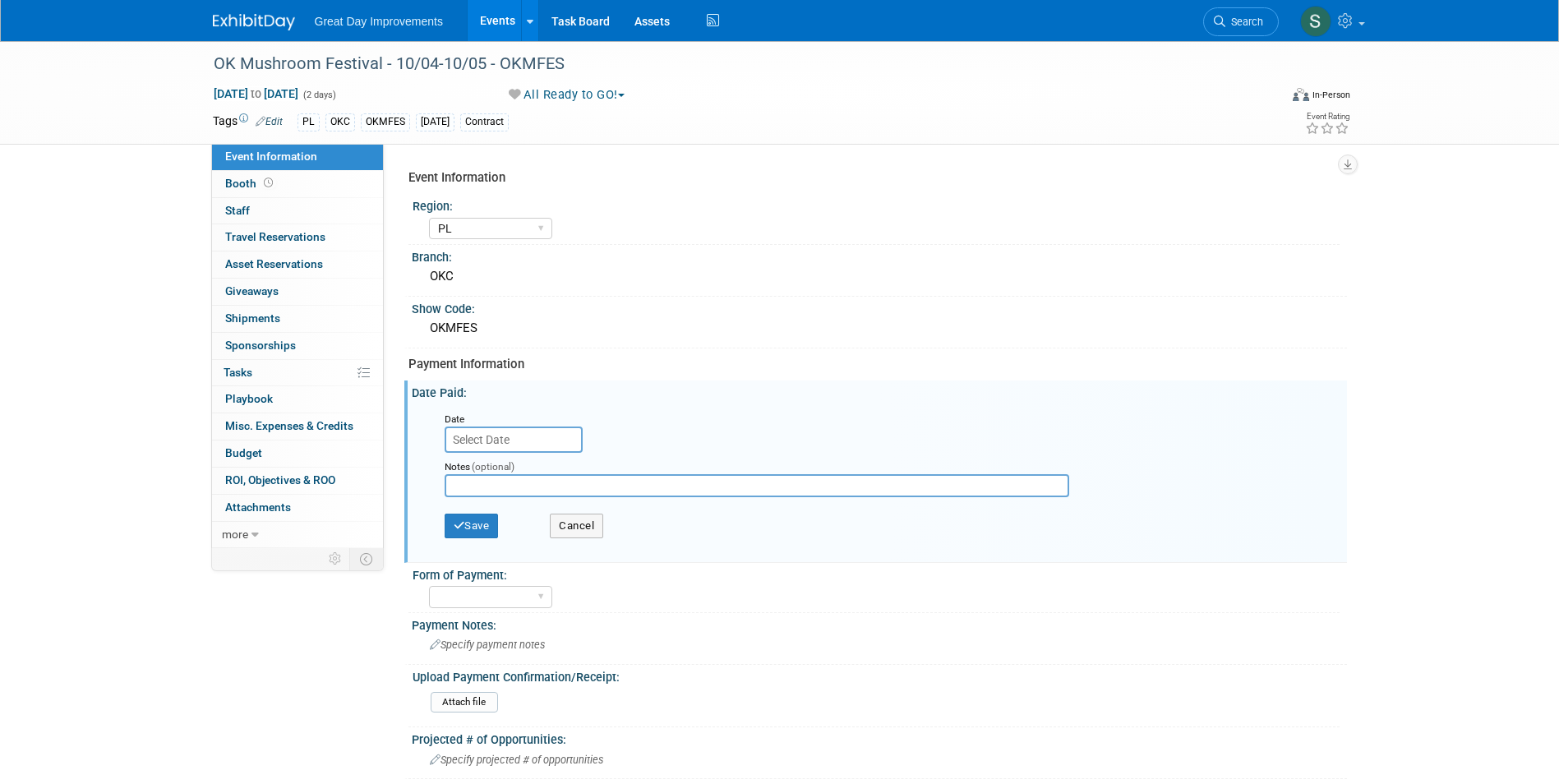
click at [561, 431] on input "text" at bounding box center [513, 439] width 138 height 26
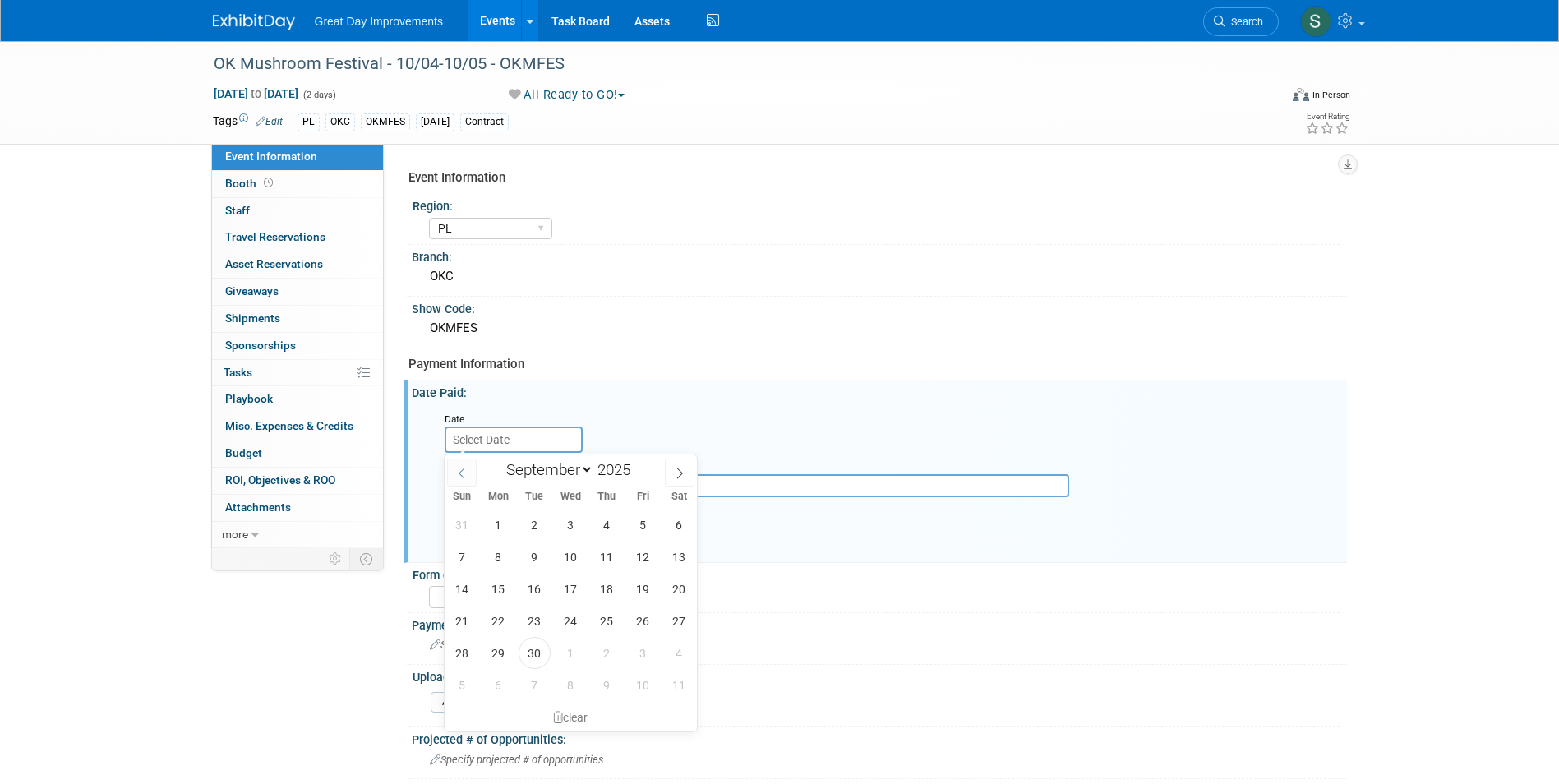
click at [461, 472] on icon at bounding box center [462, 474] width 12 height 12
click at [460, 472] on icon at bounding box center [462, 474] width 12 height 12
select select "4"
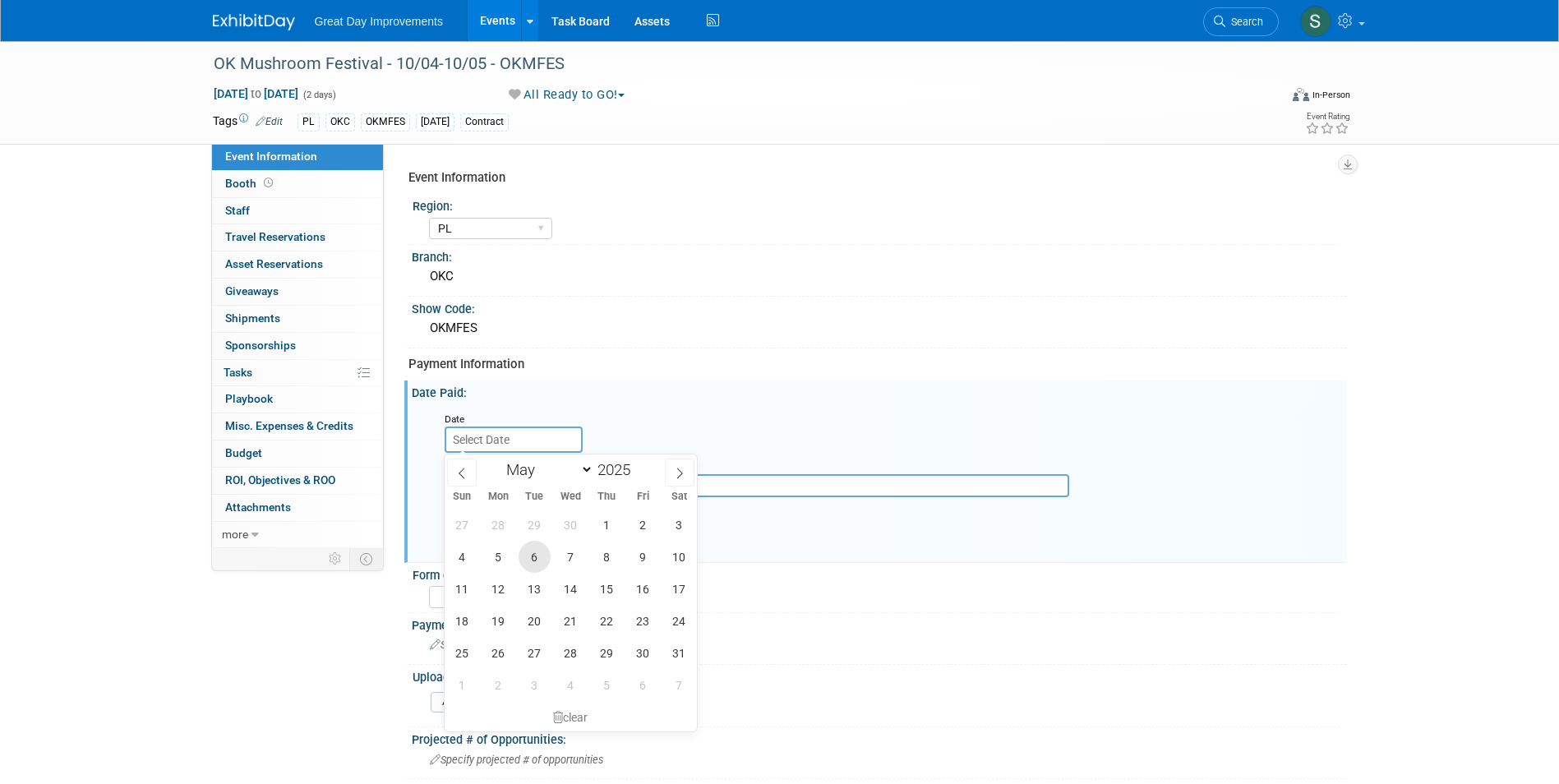
click at [535, 561] on span "6" at bounding box center [535, 556] width 32 height 32
type input "May 6, 2025"
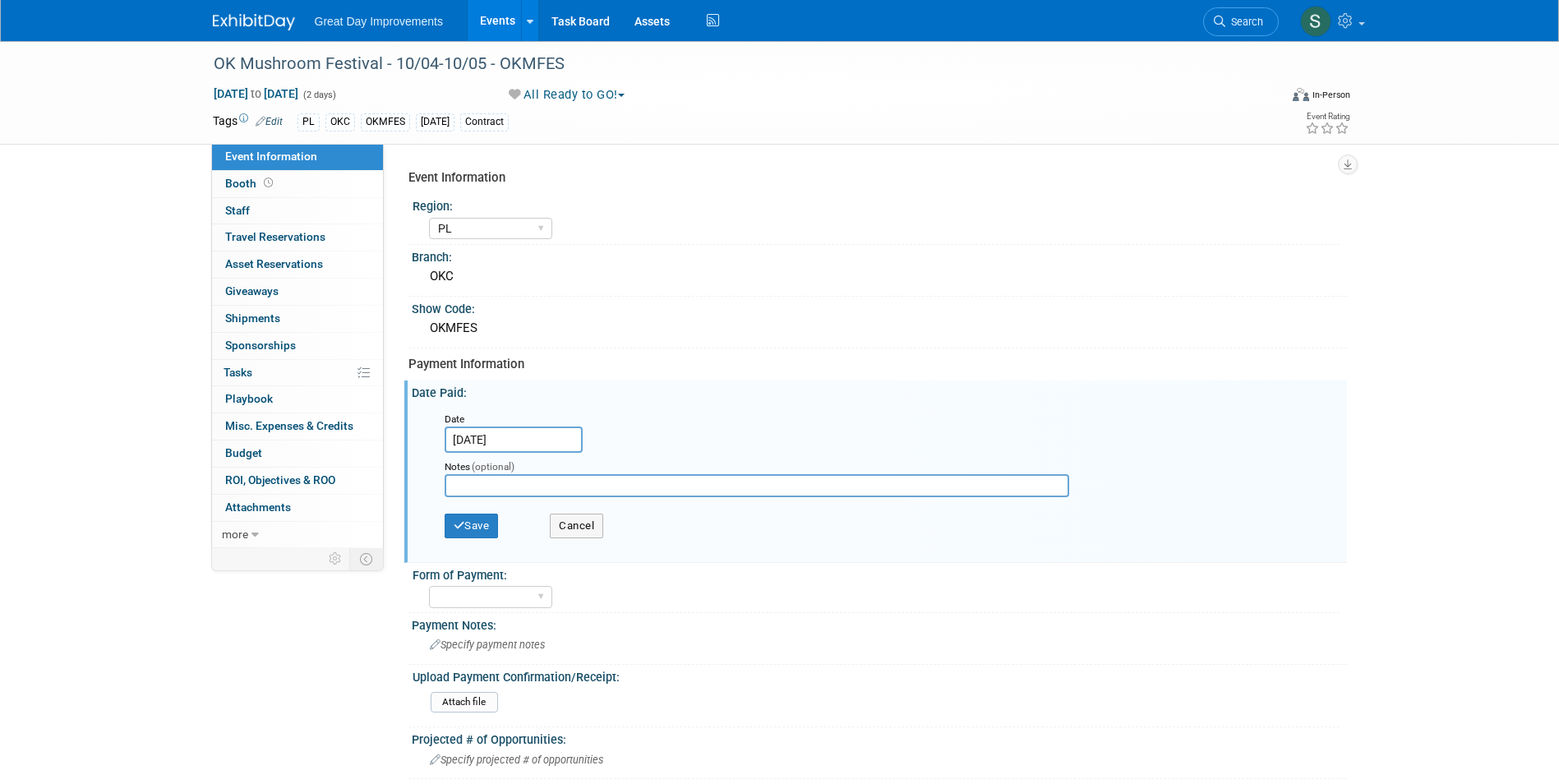
click at [494, 510] on div "Save Cancel" at bounding box center [883, 528] width 877 height 46
click at [491, 518] on button "Save" at bounding box center [471, 525] width 54 height 24
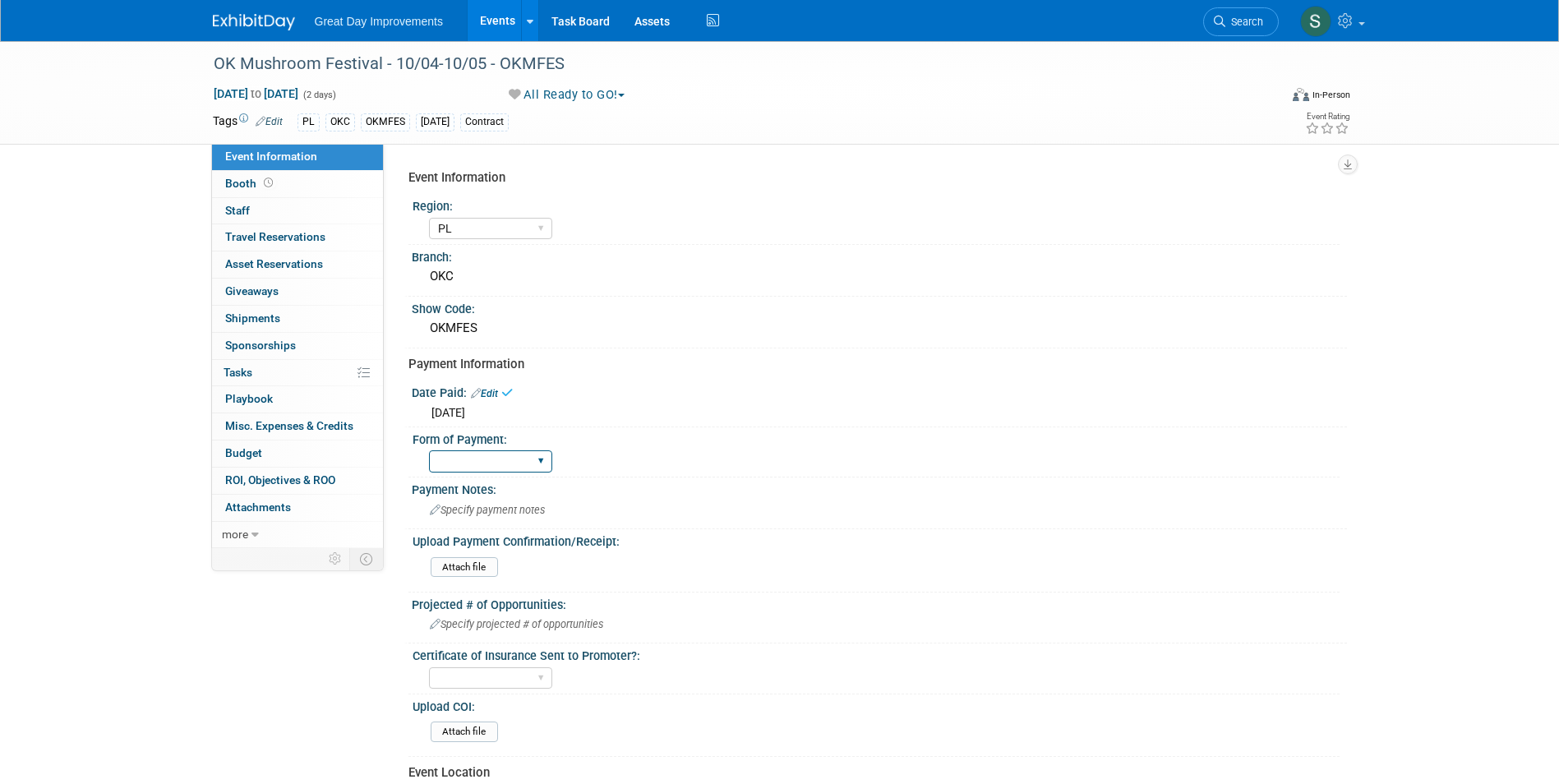
click at [465, 464] on select "Paid via CC Check Requested Pay at the Gate Other" at bounding box center [491, 461] width 123 height 22
select select "Pay at the Gate"
click at [429, 450] on select "Paid via CC Check Requested Pay at the Gate Other" at bounding box center [491, 461] width 123 height 22
click at [574, 497] on div "Specify payment notes" at bounding box center [879, 510] width 911 height 25
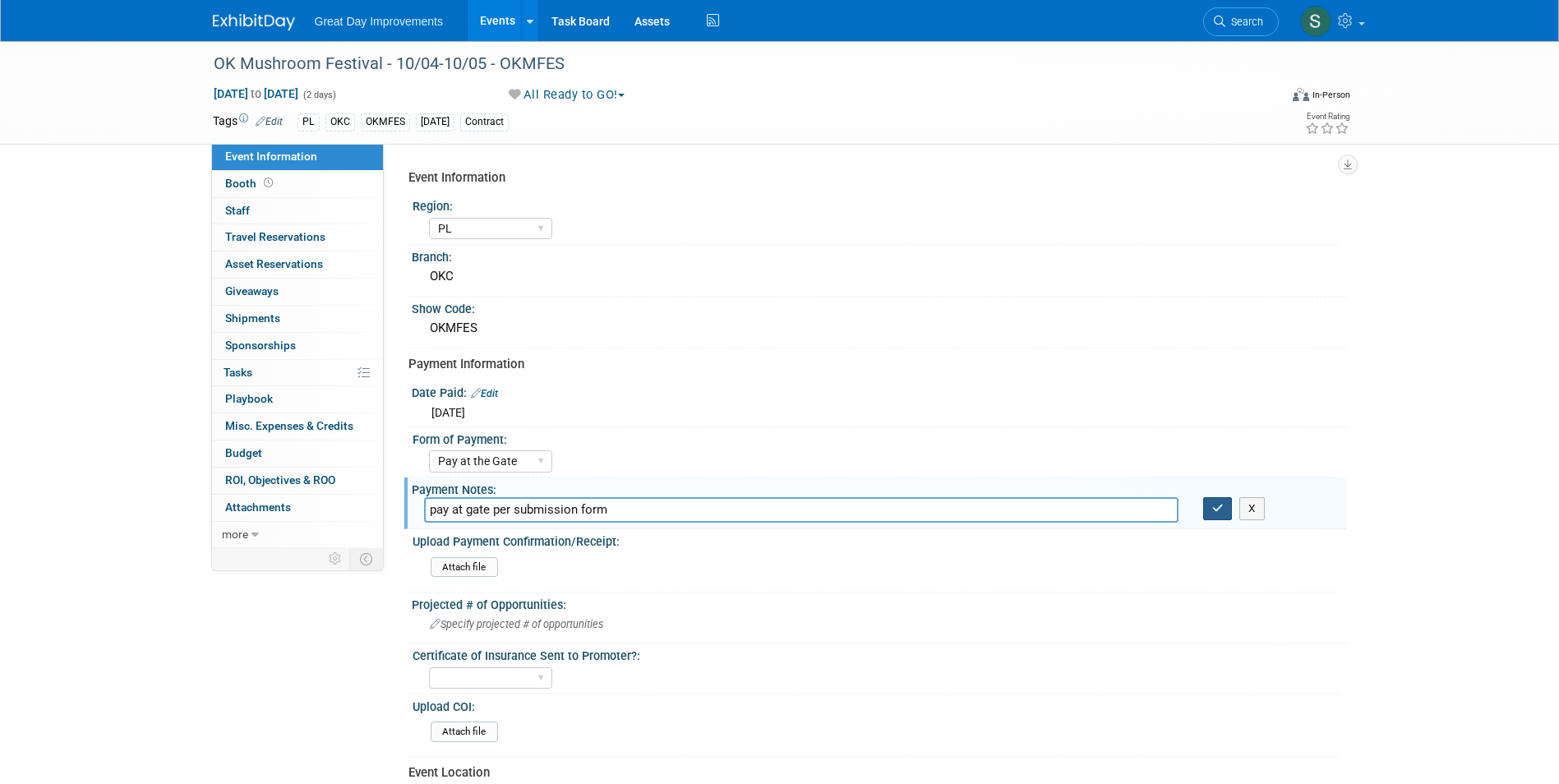
type input "pay at gate per submission form"
click at [1210, 501] on button "button" at bounding box center [1218, 508] width 30 height 23
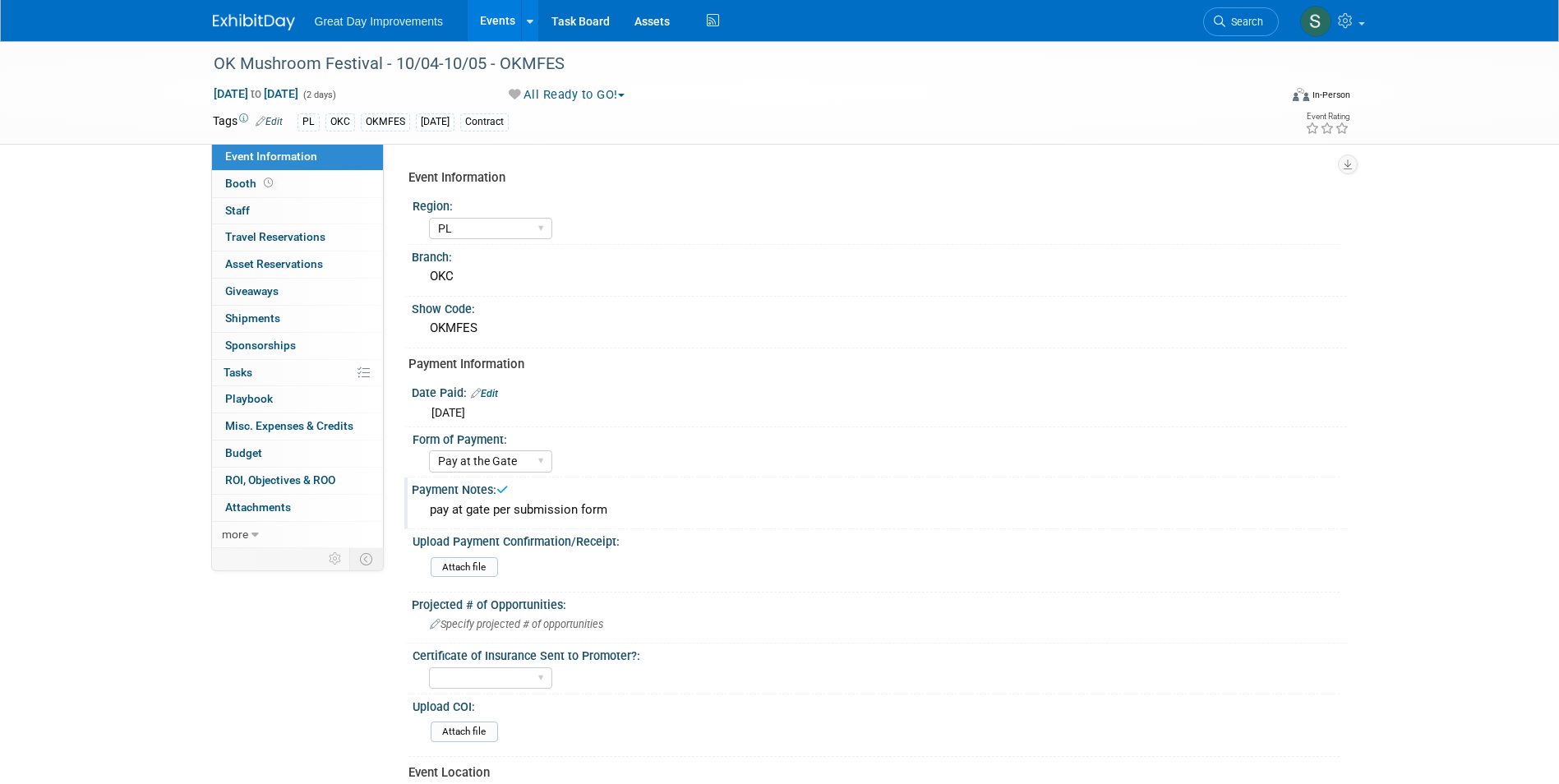
click at [1054, 514] on div "pay at gate per submission form" at bounding box center [879, 510] width 911 height 25
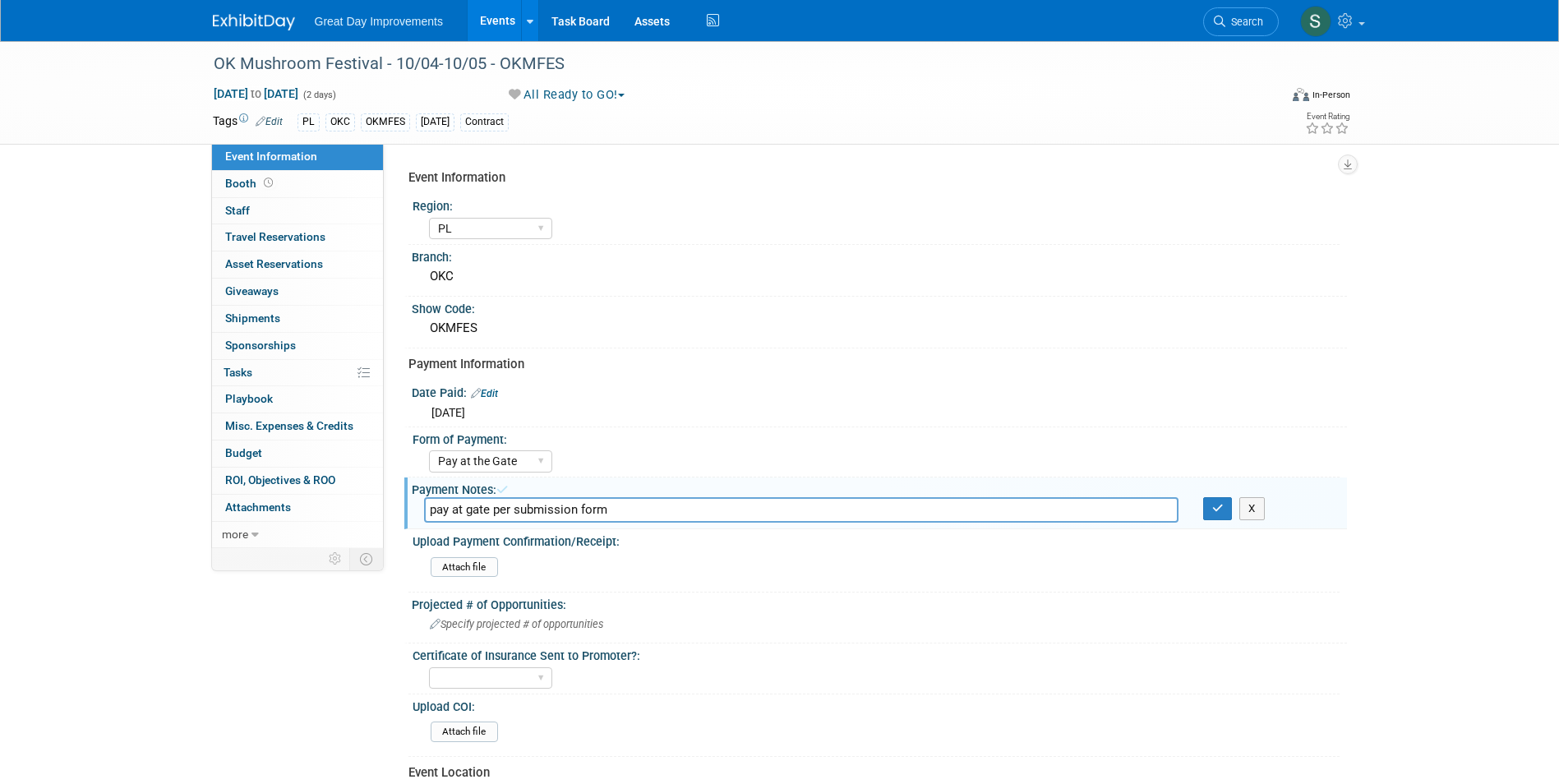
click at [250, 36] on div "Great Day Improvements Events Add Event Bulk Upload Events Shareable Event Boar…" at bounding box center [779, 20] width 1134 height 41
click at [257, 17] on img at bounding box center [253, 22] width 82 height 16
